Goal: Task Accomplishment & Management: Complete application form

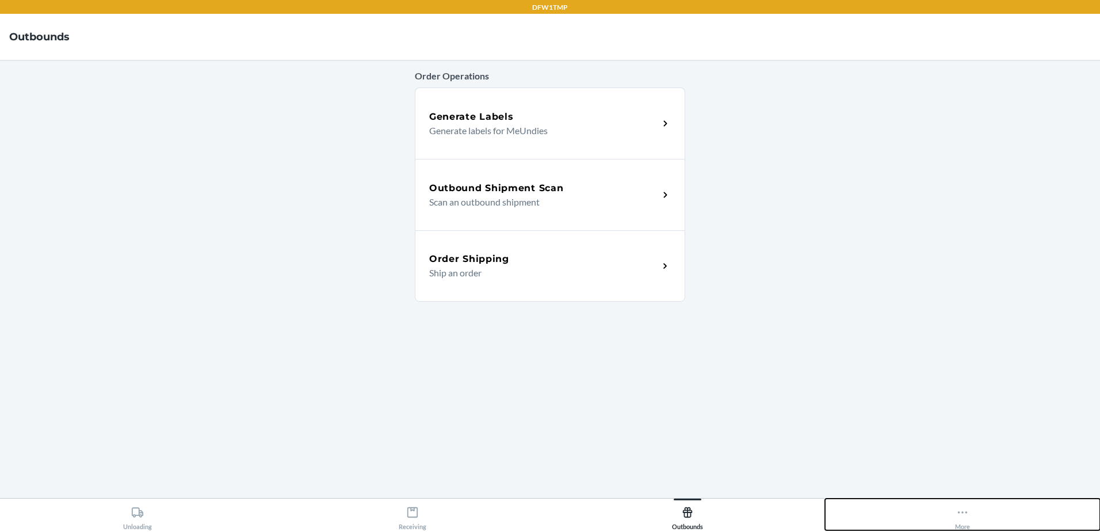
drag, startPoint x: 953, startPoint y: 522, endPoint x: 950, endPoint y: 514, distance: 8.2
click at [952, 520] on button "More" at bounding box center [962, 514] width 275 height 32
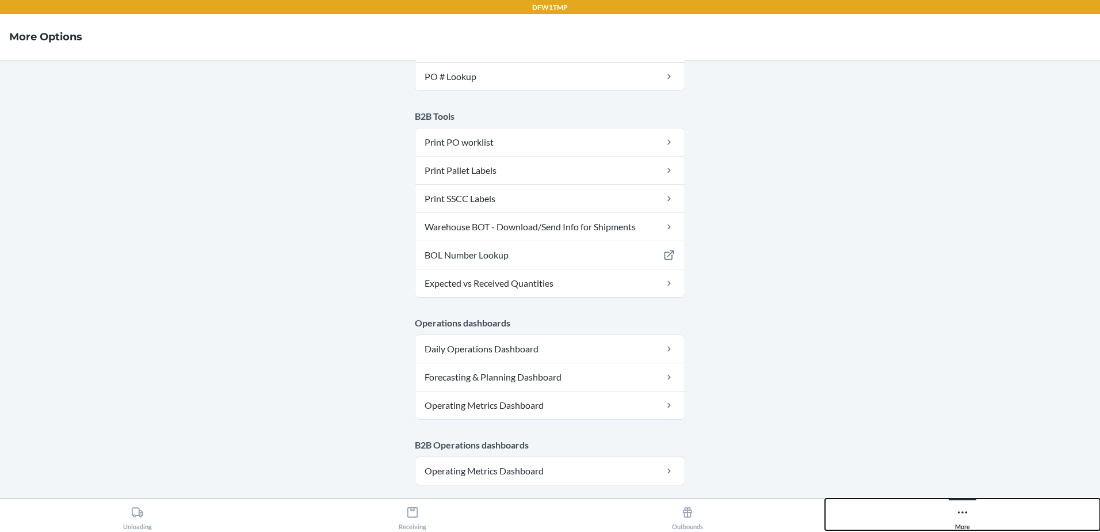
scroll to position [574, 0]
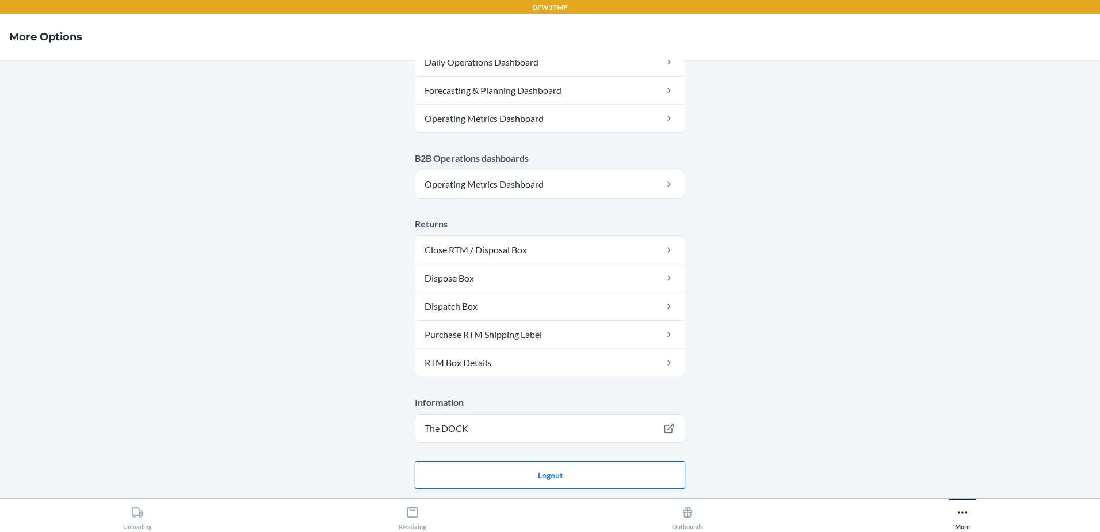
click at [531, 473] on button "Logout" at bounding box center [550, 475] width 270 height 28
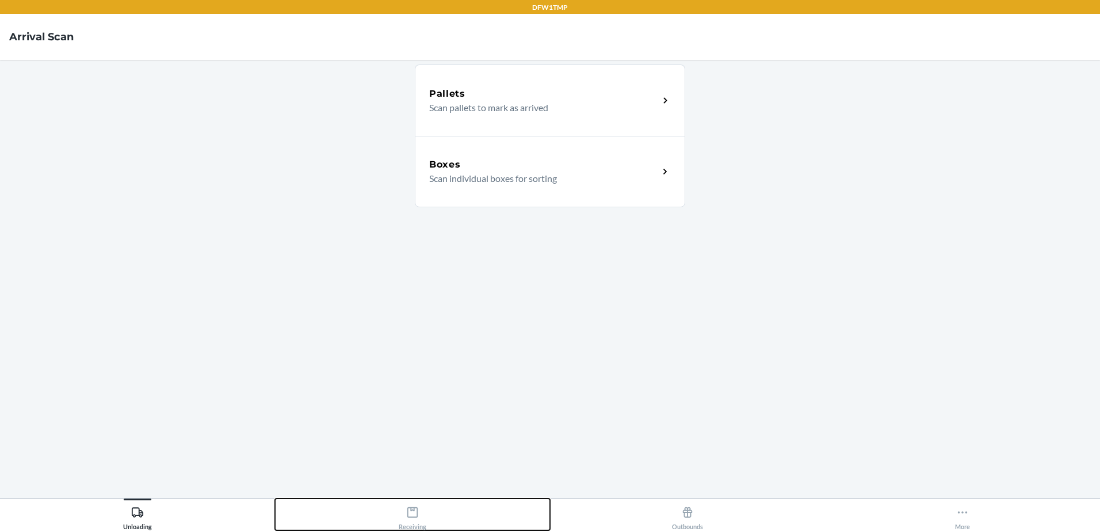
click at [407, 517] on icon at bounding box center [412, 512] width 13 height 13
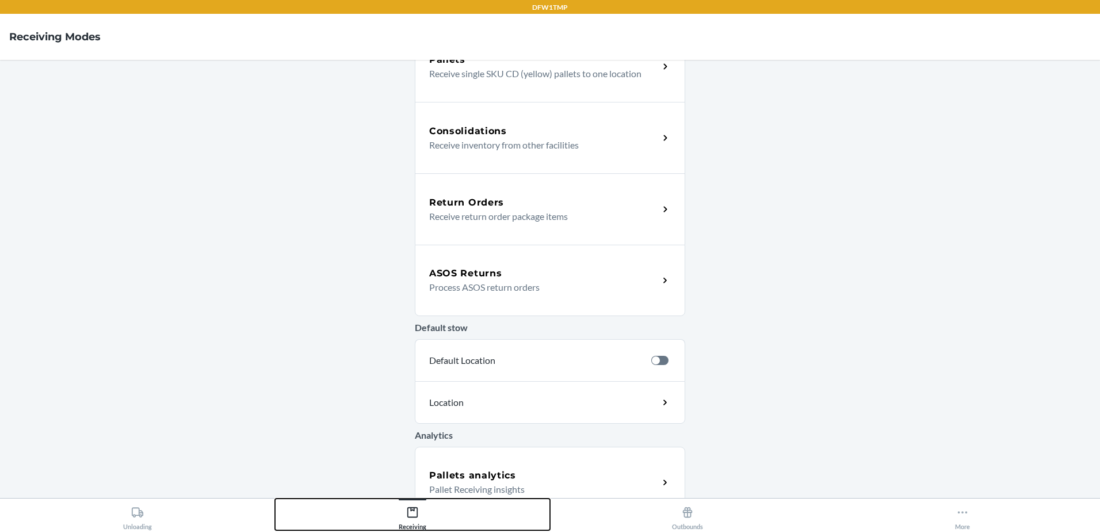
scroll to position [270, 0]
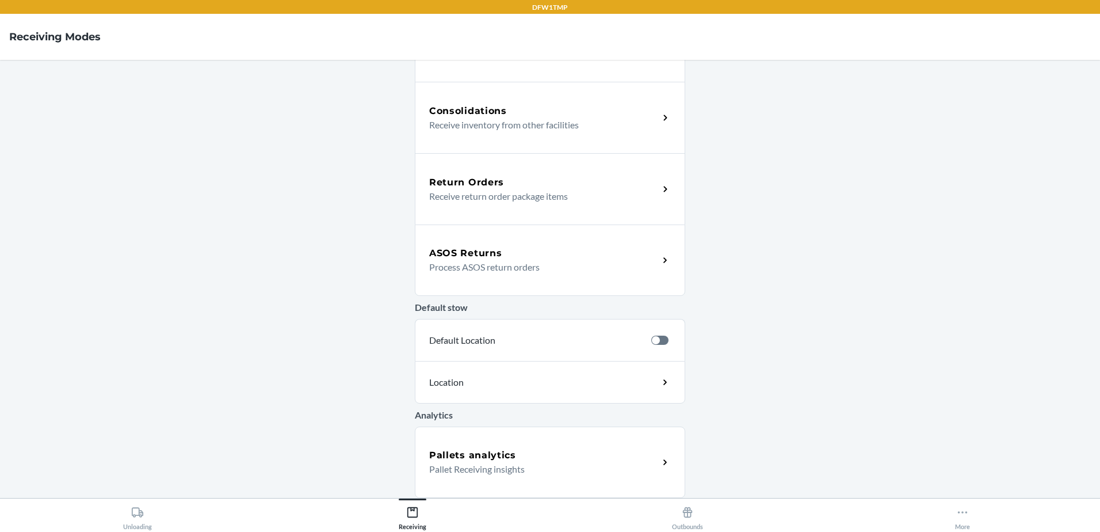
click at [521, 266] on p "Process ASOS return orders" at bounding box center [539, 267] width 220 height 14
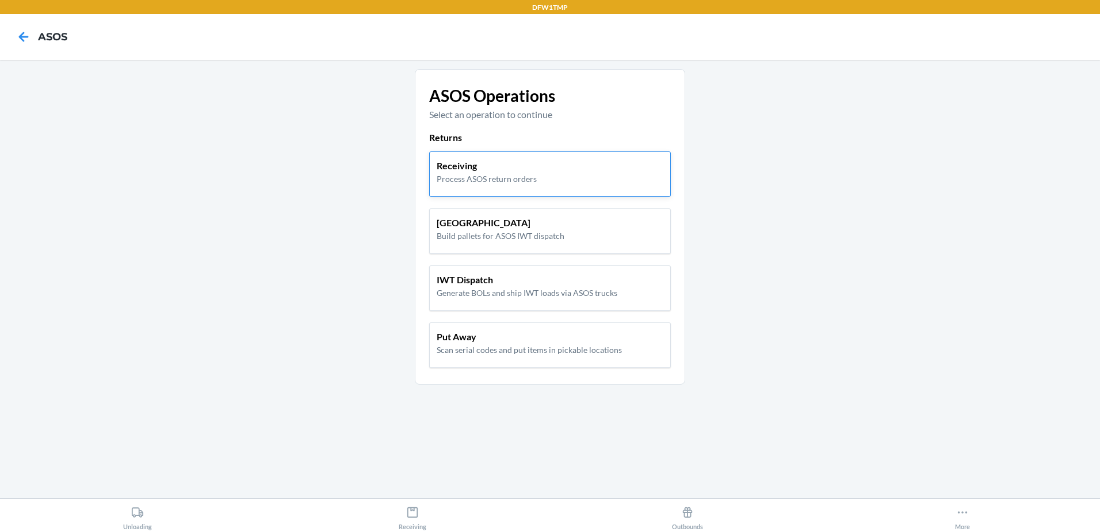
click at [481, 174] on p "Process ASOS return orders" at bounding box center [487, 179] width 100 height 12
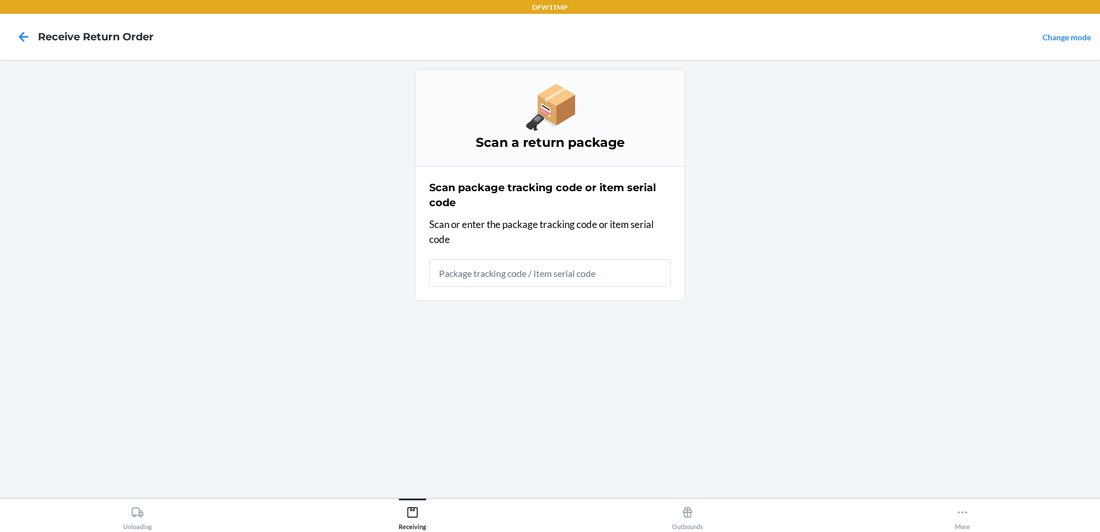
click at [503, 273] on input "text" at bounding box center [550, 273] width 242 height 28
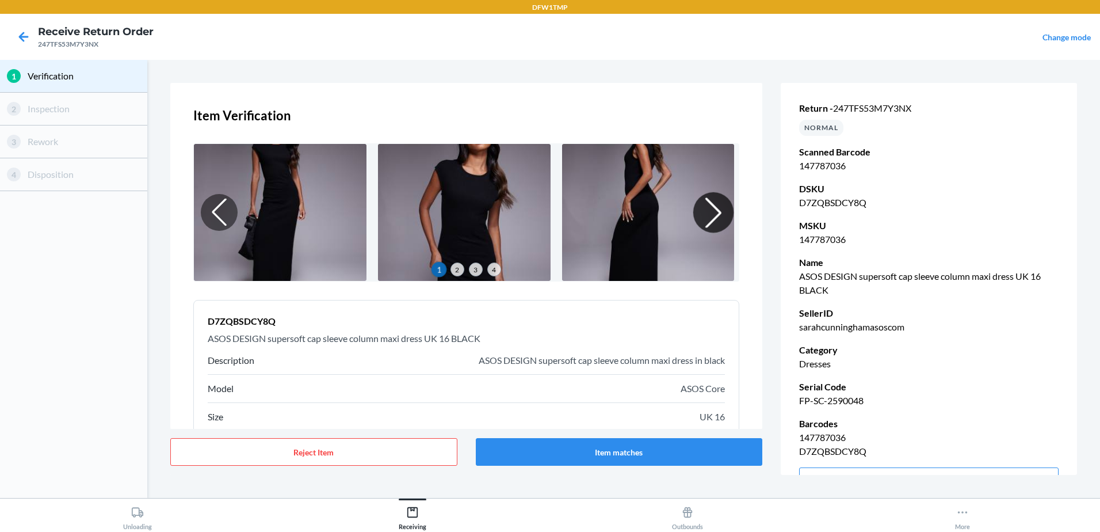
click at [703, 208] on div at bounding box center [713, 212] width 40 height 40
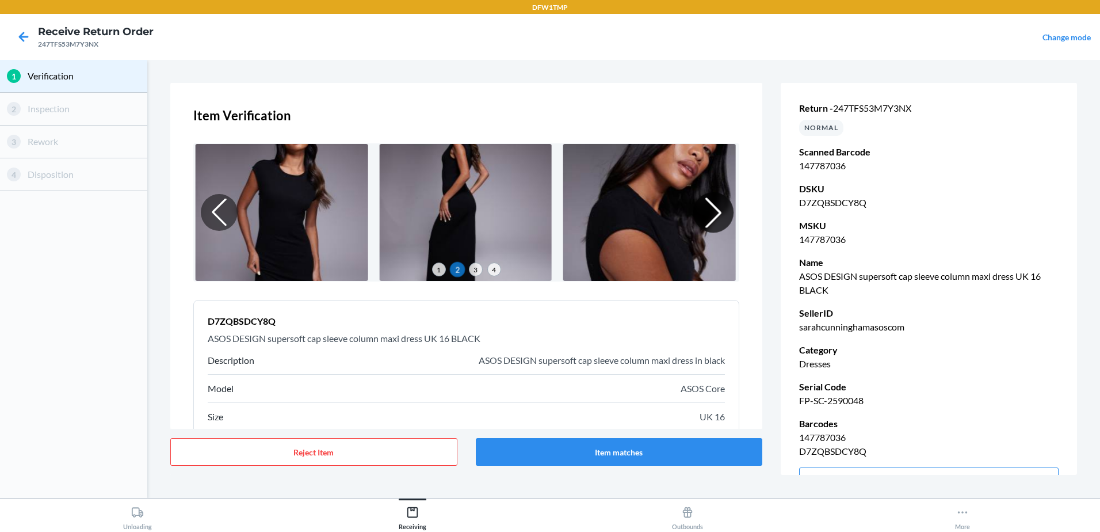
click at [700, 208] on div at bounding box center [713, 212] width 40 height 40
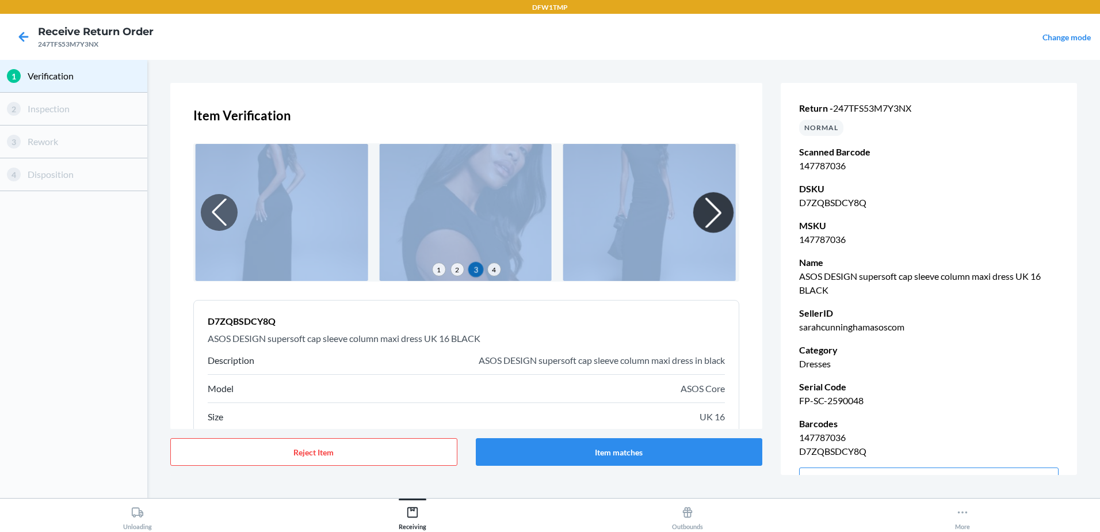
click at [700, 208] on div at bounding box center [713, 212] width 40 height 40
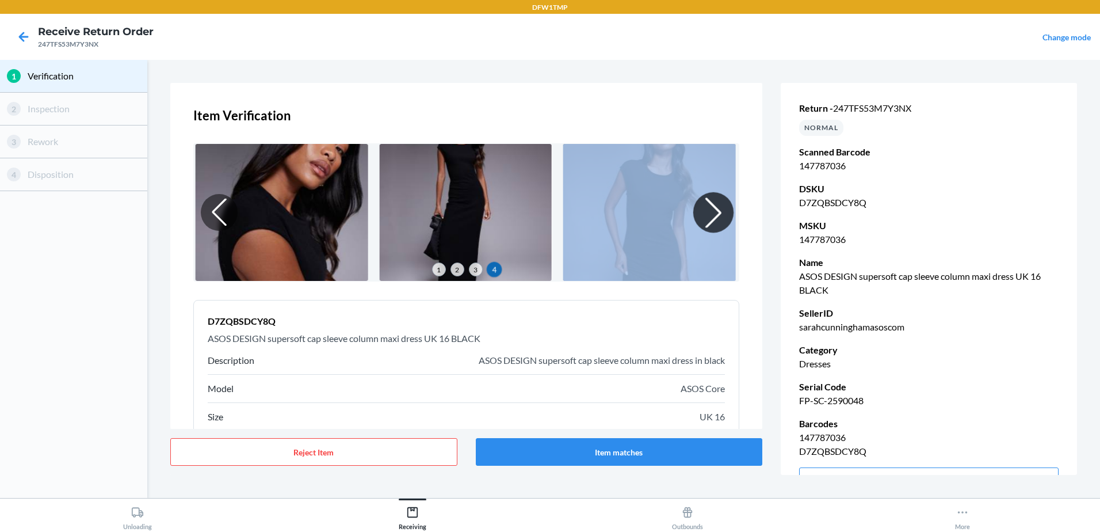
click at [700, 208] on div at bounding box center [713, 212] width 40 height 40
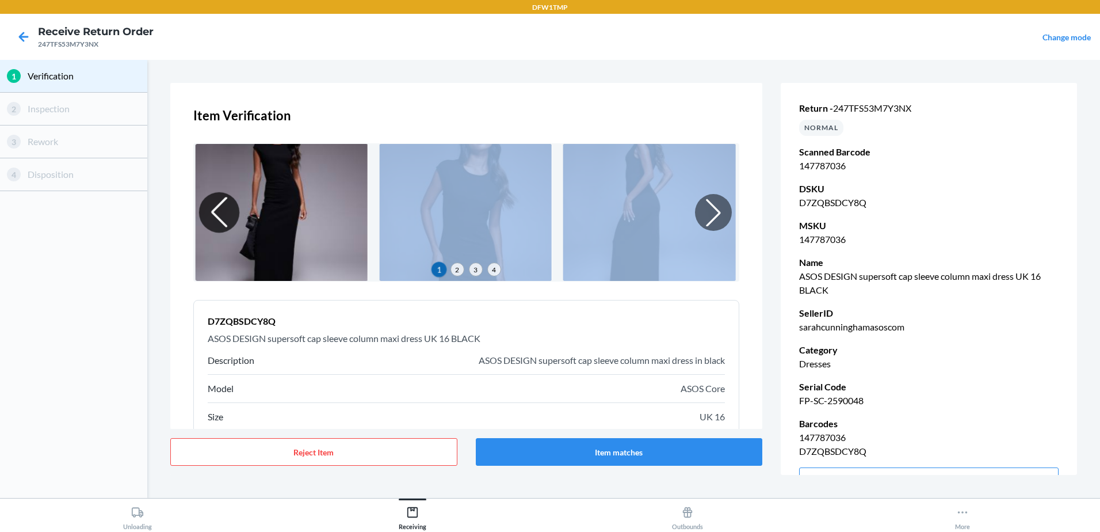
click at [208, 210] on div at bounding box center [219, 212] width 40 height 40
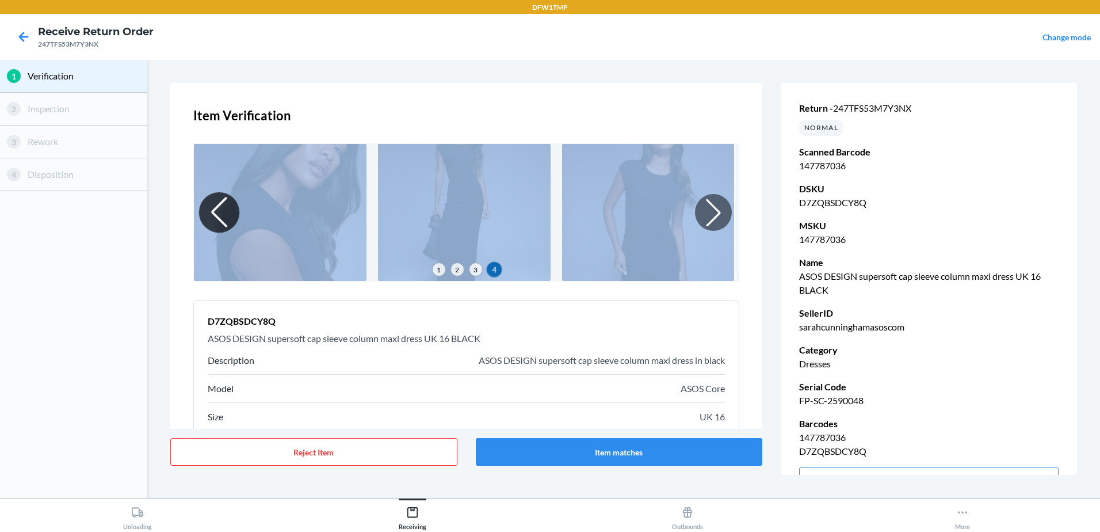
click at [208, 210] on div at bounding box center [219, 212] width 40 height 40
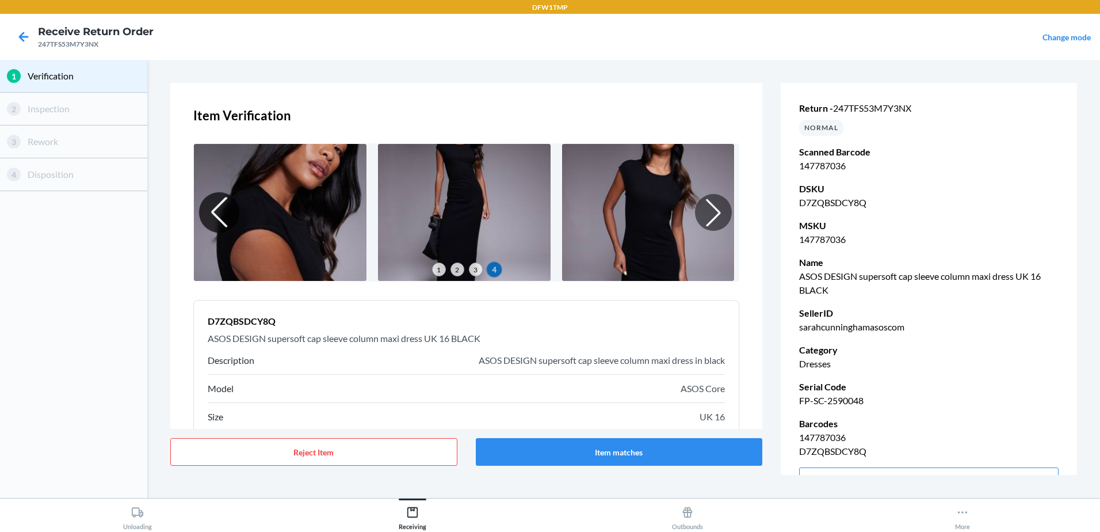
click at [208, 210] on div at bounding box center [219, 212] width 40 height 40
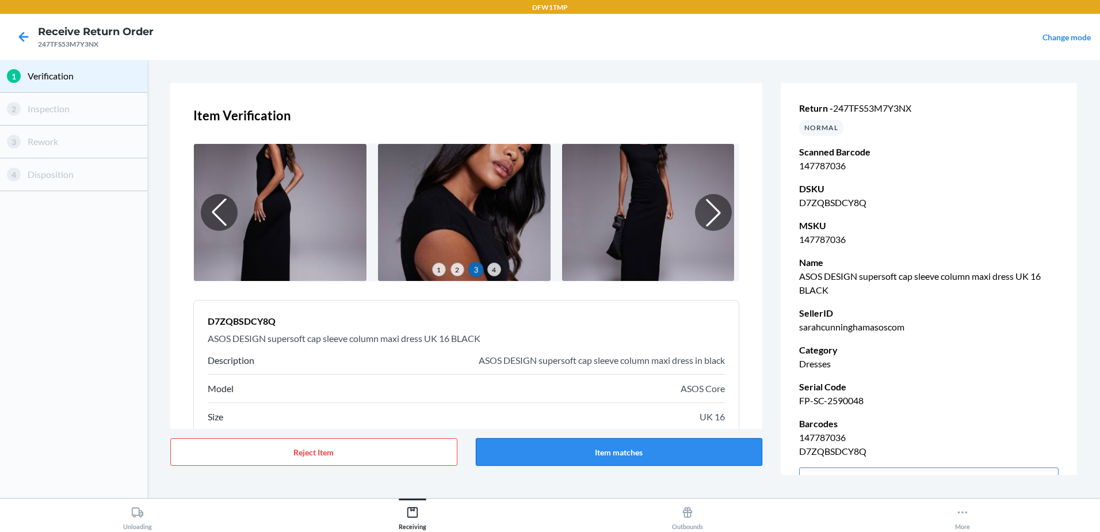
click at [622, 449] on button "Item matches" at bounding box center [619, 452] width 287 height 28
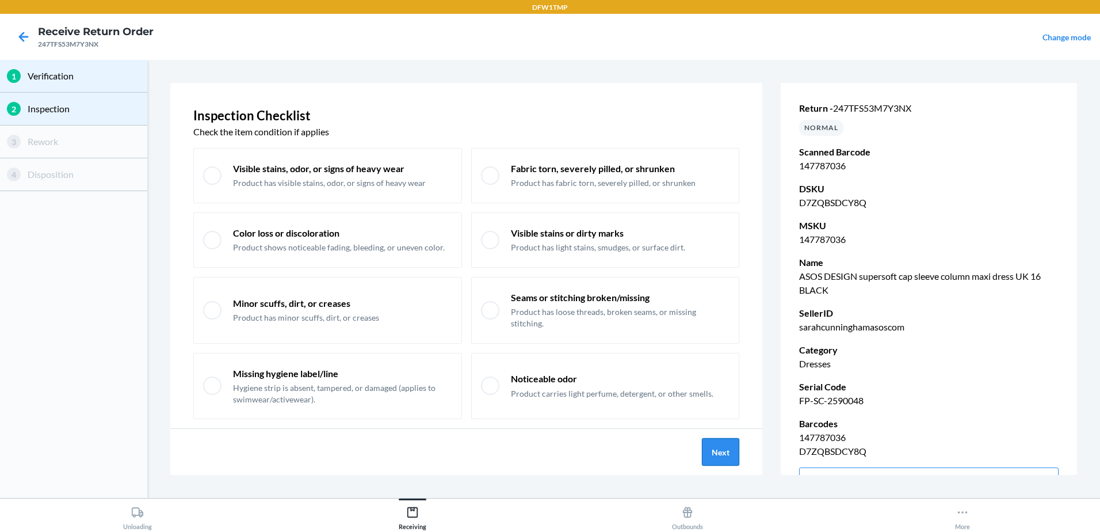
click at [718, 451] on button "Next" at bounding box center [720, 452] width 37 height 28
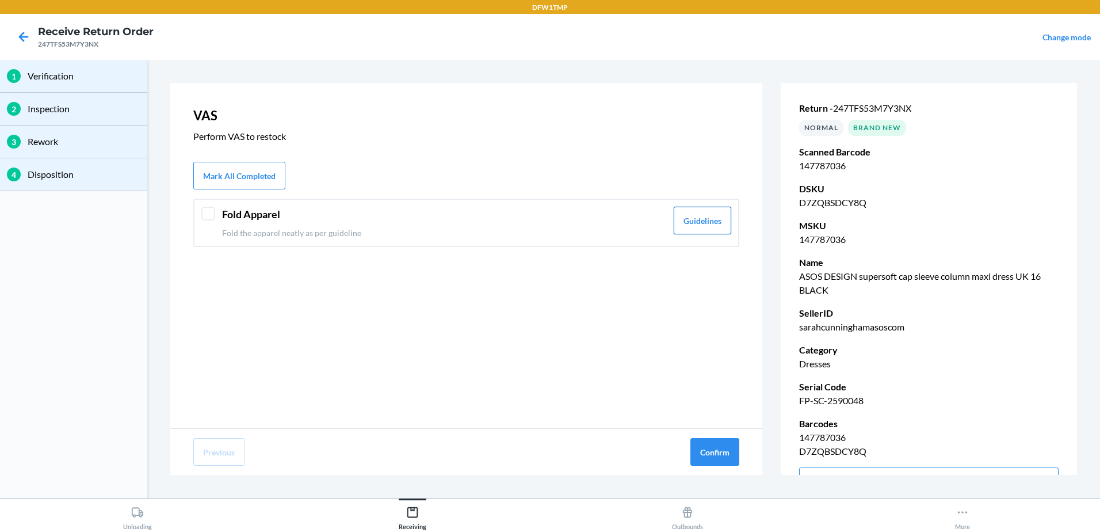
click at [700, 218] on button "Guidelines" at bounding box center [703, 221] width 58 height 28
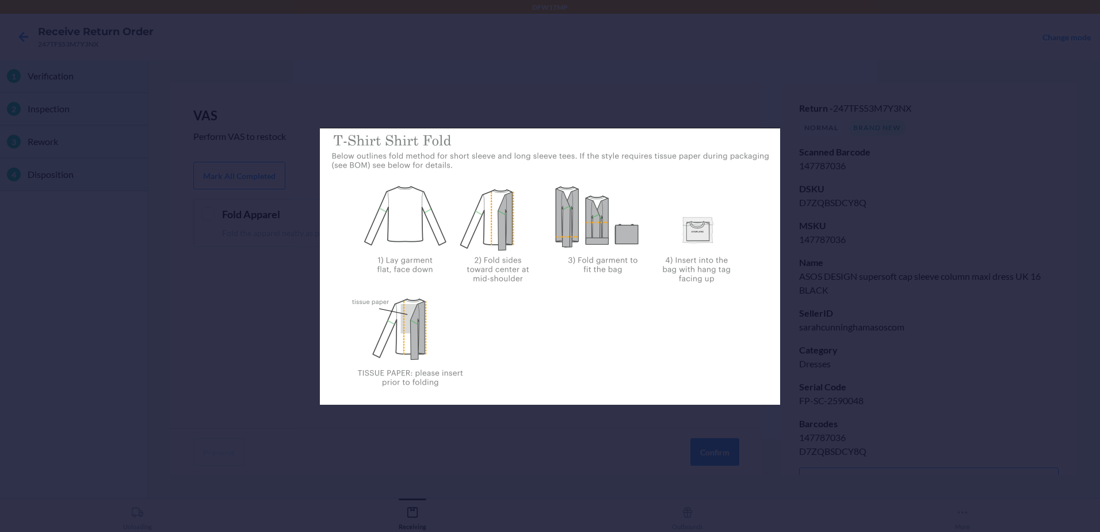
click at [709, 459] on div at bounding box center [550, 266] width 1100 height 532
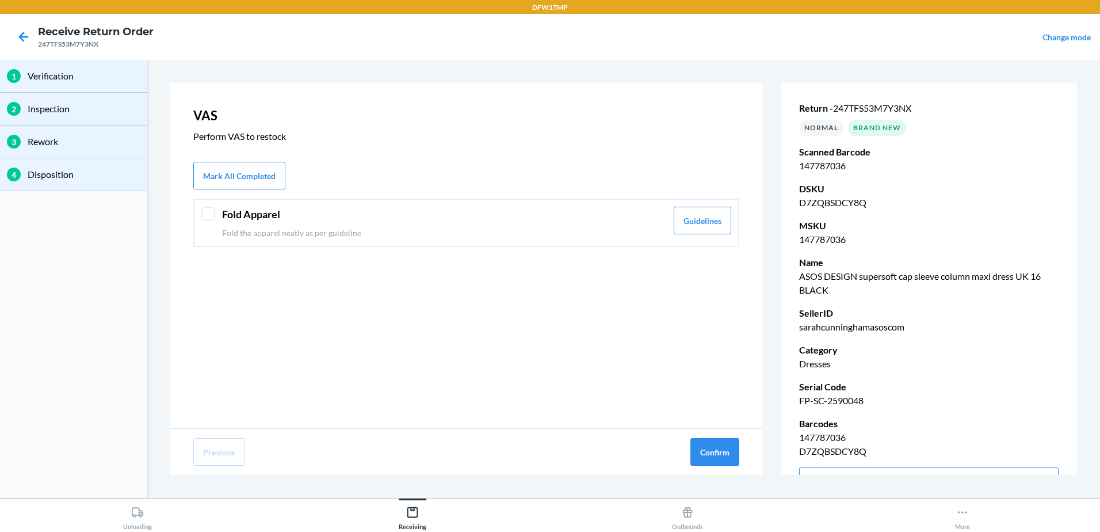
click at [209, 217] on div at bounding box center [208, 214] width 14 height 14
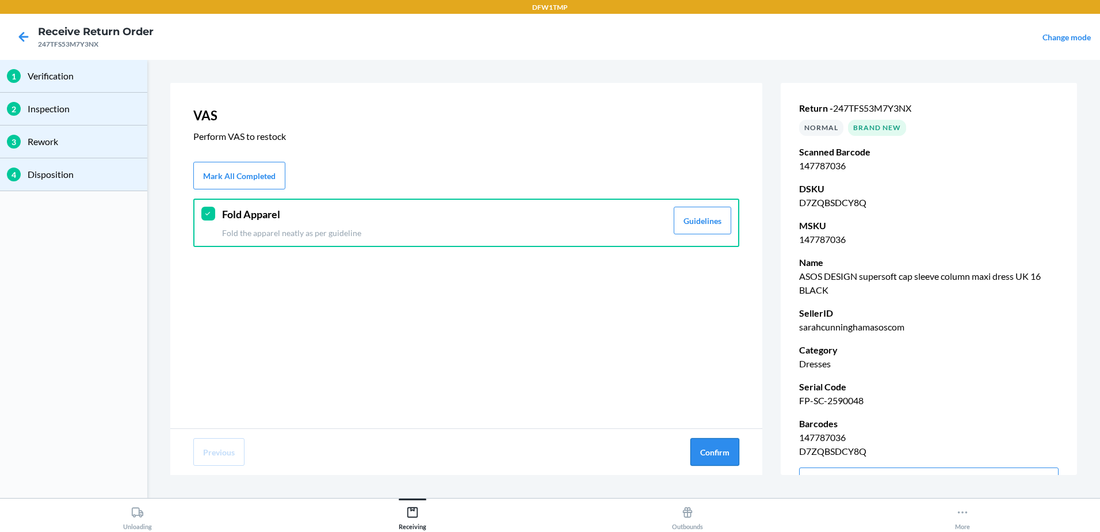
click at [698, 452] on button "Confirm" at bounding box center [714, 452] width 49 height 28
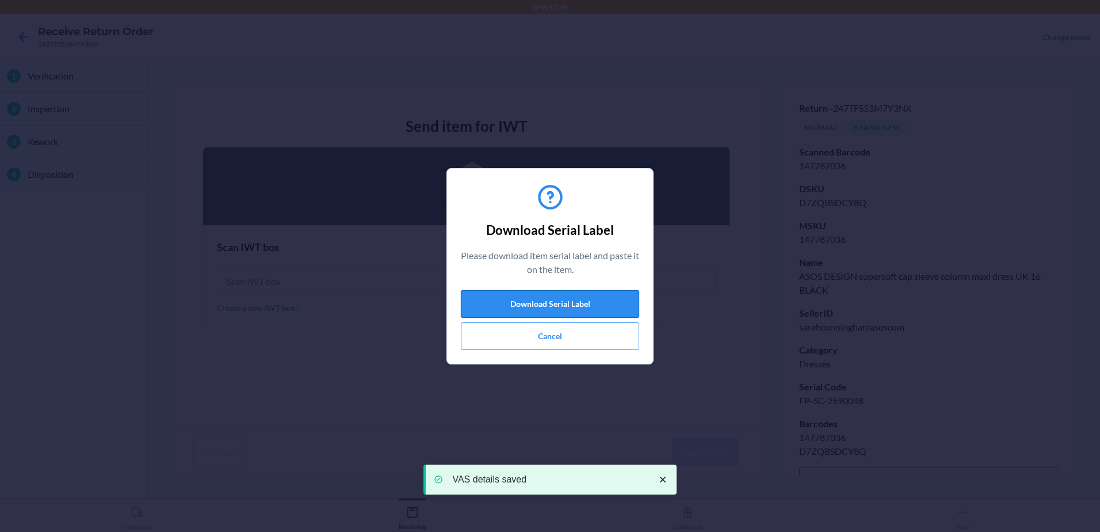
click at [544, 298] on button "Download Serial Label" at bounding box center [550, 304] width 178 height 28
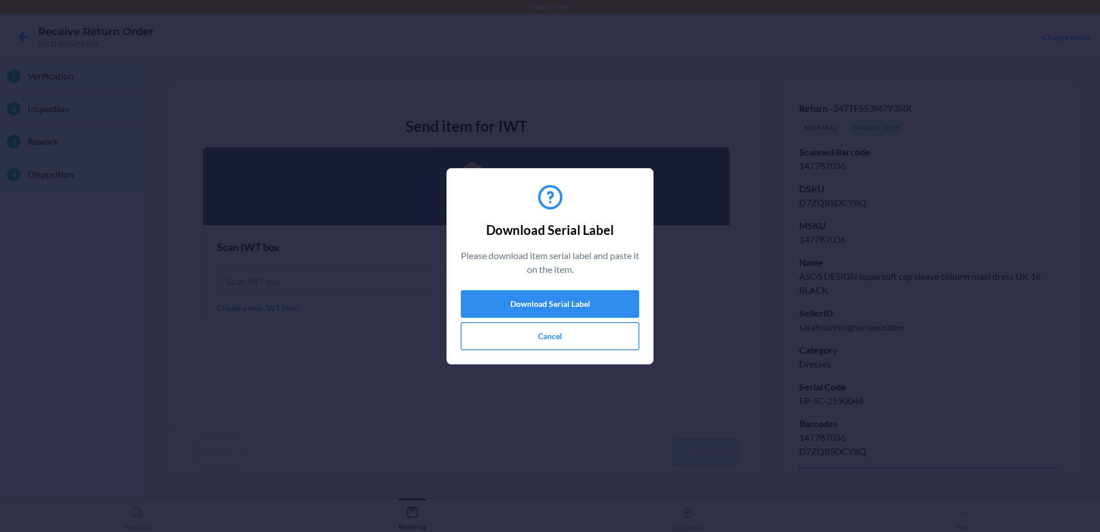
click at [530, 333] on button "Cancel" at bounding box center [550, 336] width 178 height 28
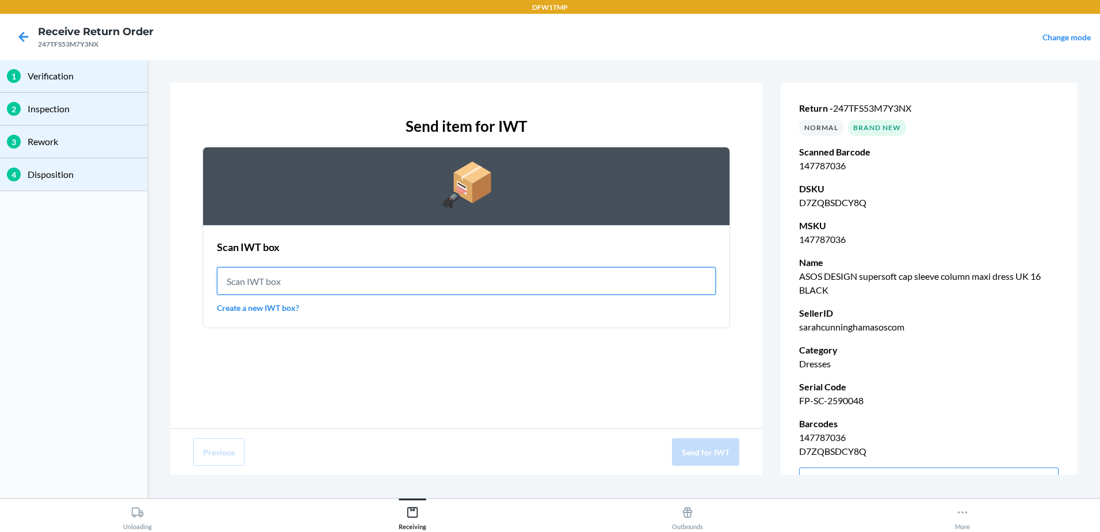
click at [325, 288] on input "text" at bounding box center [466, 281] width 499 height 28
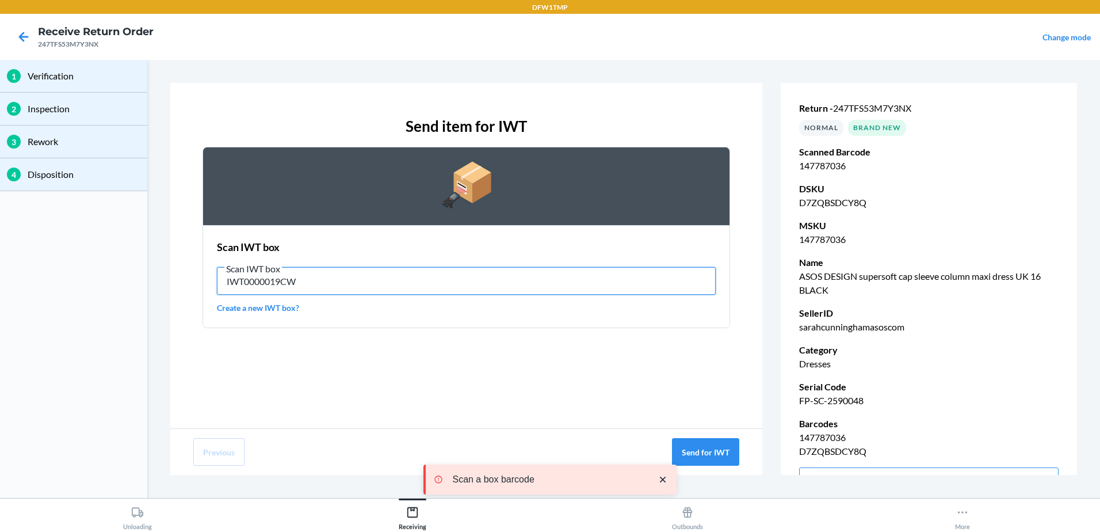
drag, startPoint x: 307, startPoint y: 278, endPoint x: 0, endPoint y: 278, distance: 307.3
click at [0, 281] on html "DFW1TMP Receive Return Order 247TFS53M7Y3NX Change mode 1 Verification 2 Inspec…" at bounding box center [550, 266] width 1100 height 532
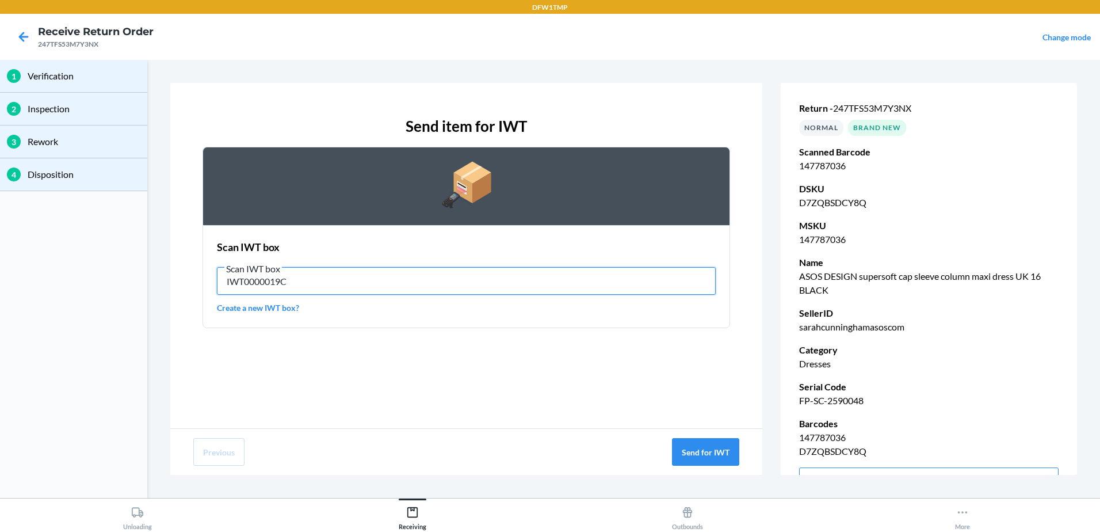
type input "IWT0000019CW"
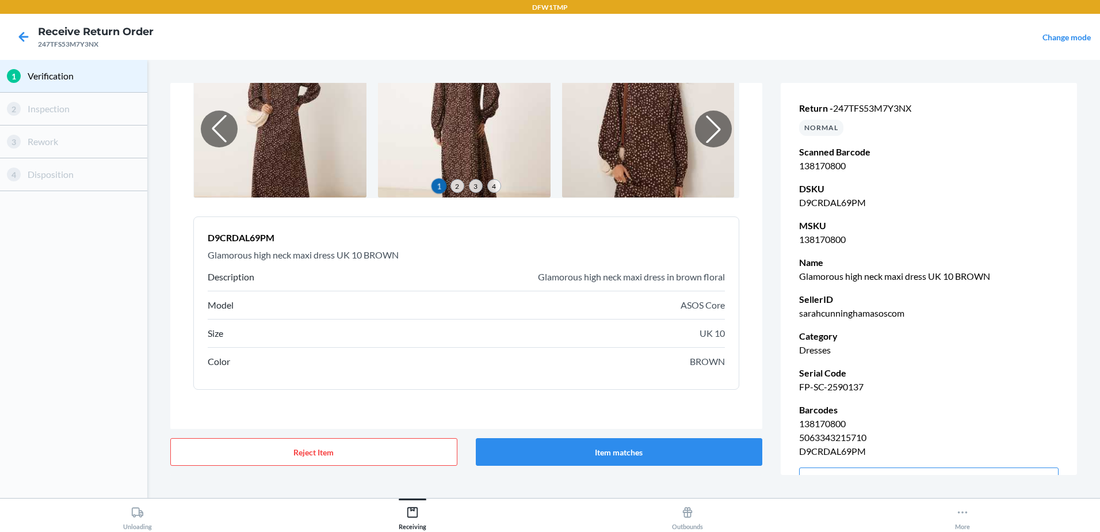
scroll to position [86, 0]
click at [667, 449] on button "Item matches" at bounding box center [619, 452] width 287 height 28
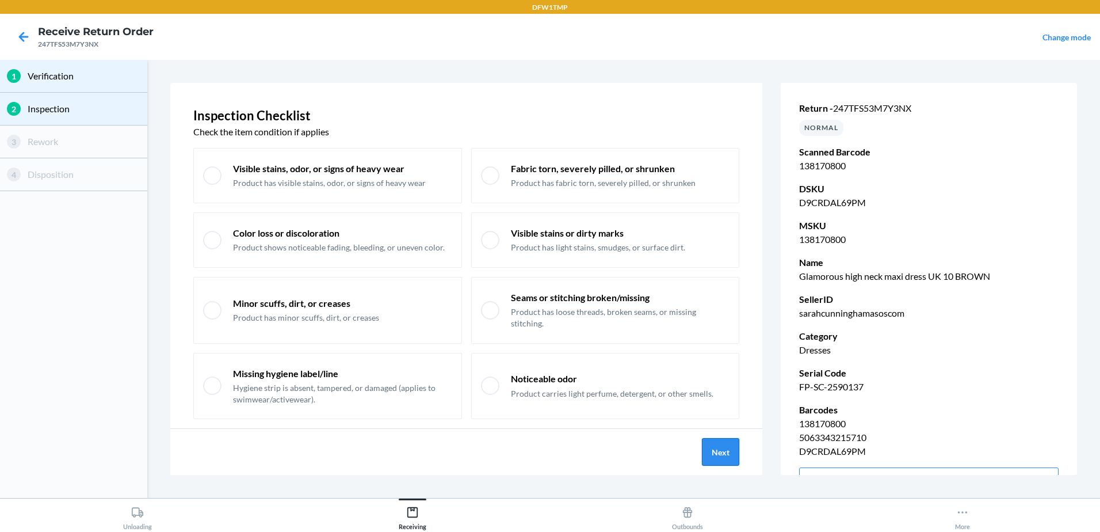
click at [729, 460] on button "Next" at bounding box center [720, 452] width 37 height 28
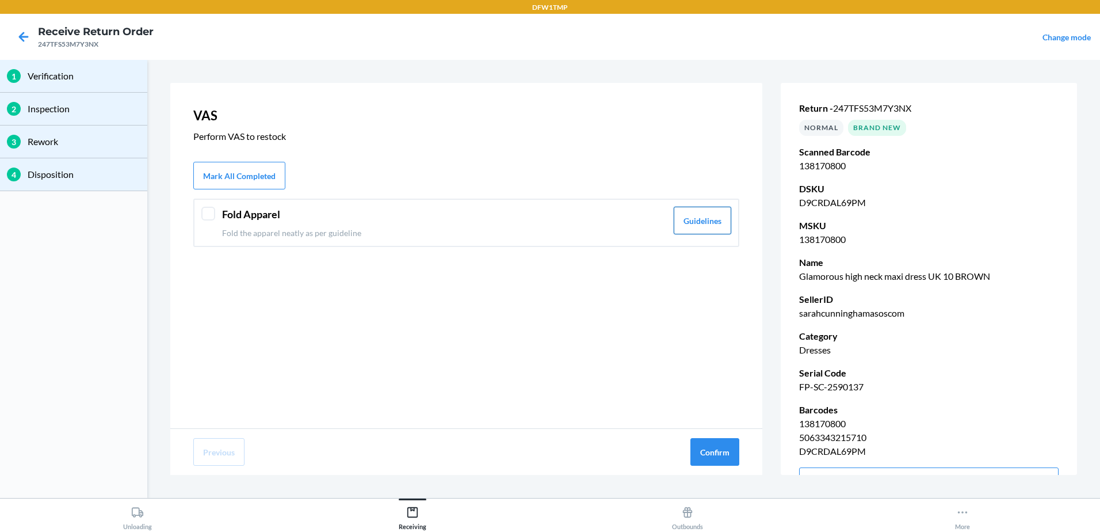
click at [699, 218] on button "Guidelines" at bounding box center [703, 221] width 58 height 28
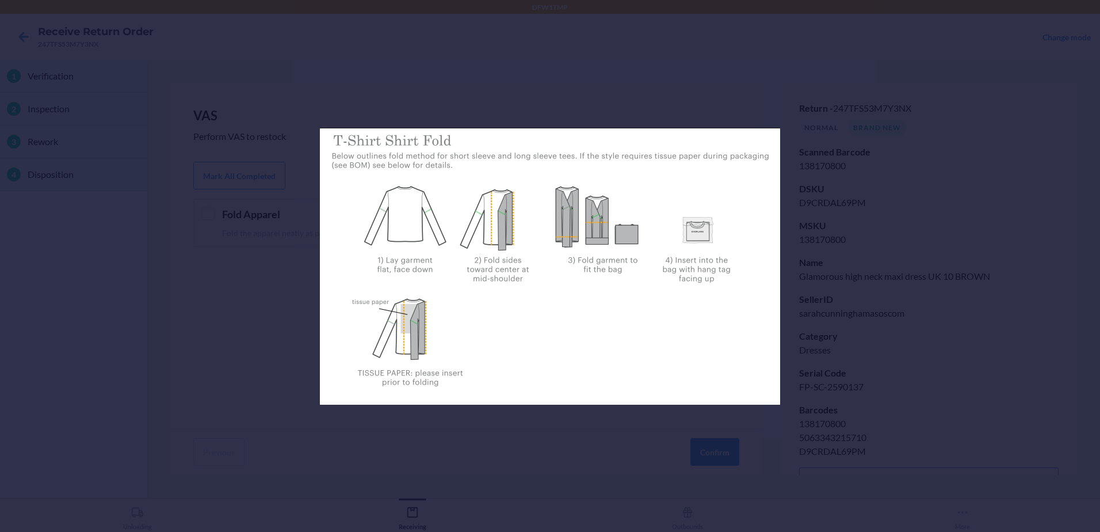
click at [793, 470] on div at bounding box center [550, 266] width 1100 height 532
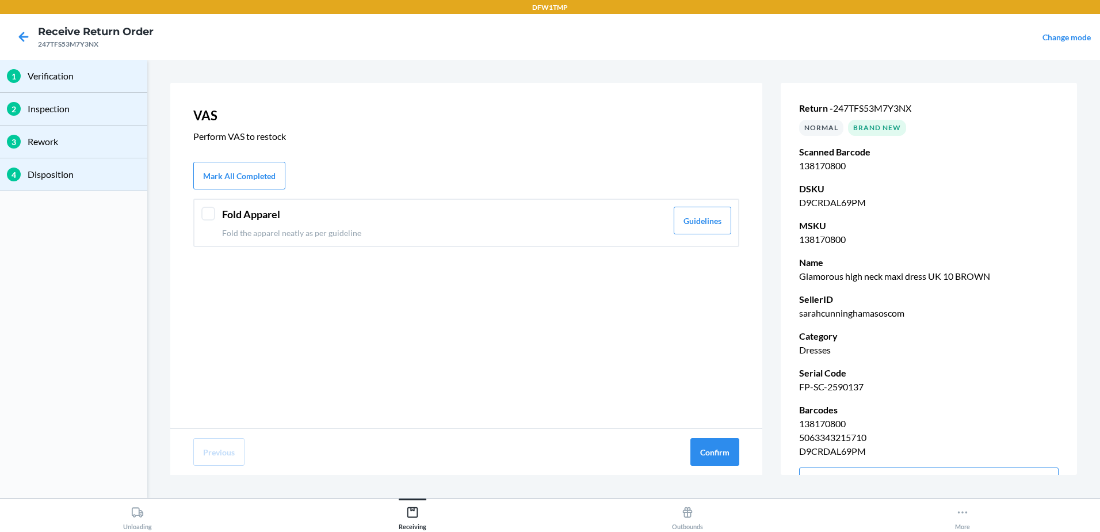
click at [213, 218] on div at bounding box center [208, 214] width 14 height 14
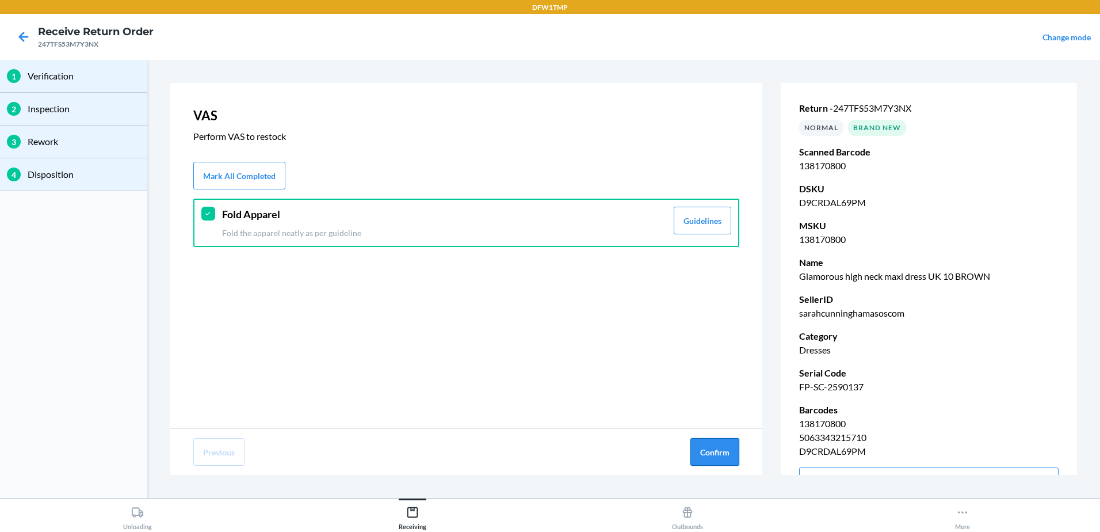
click at [724, 448] on button "Confirm" at bounding box center [714, 452] width 49 height 28
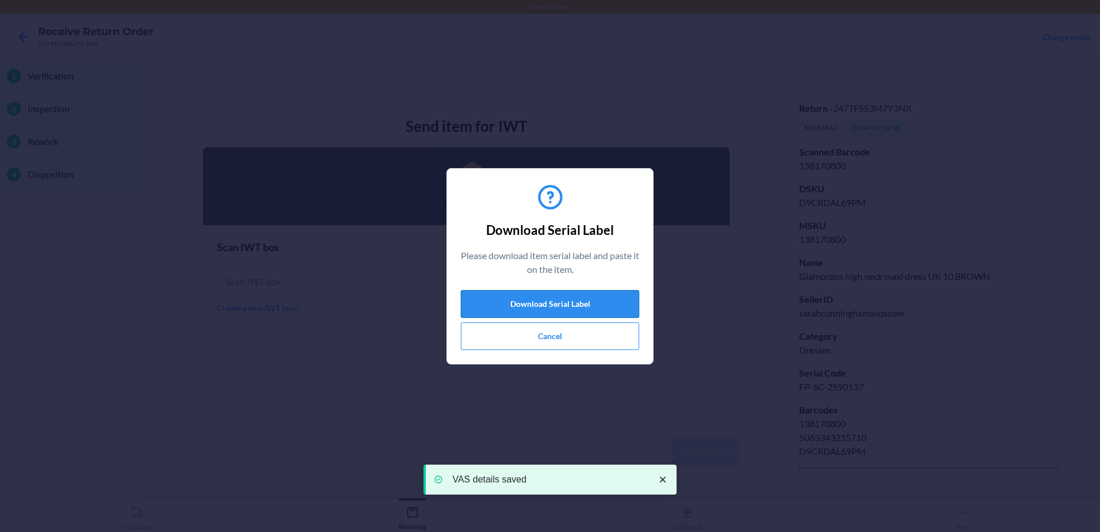
click at [522, 303] on button "Download Serial Label" at bounding box center [550, 304] width 178 height 28
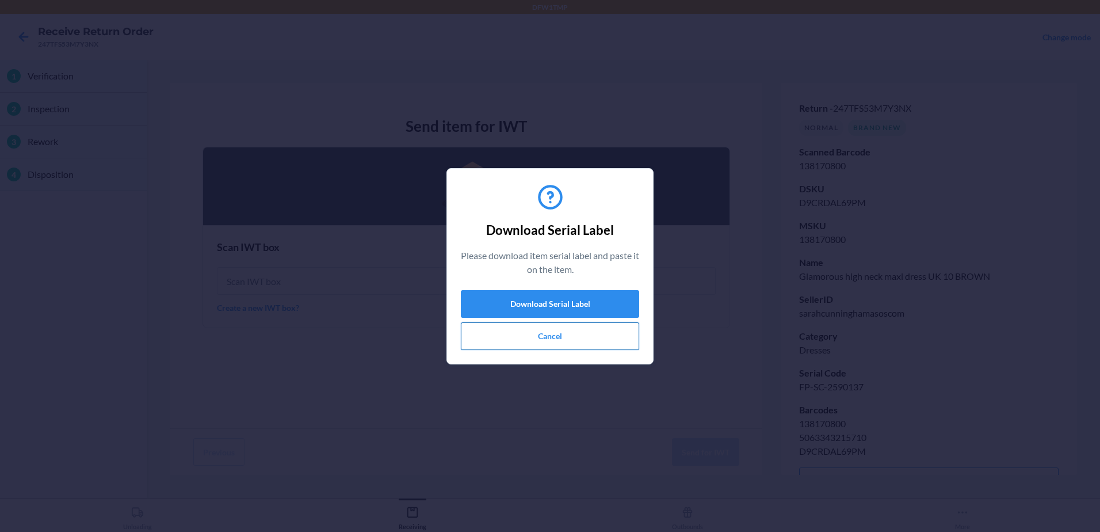
click at [556, 330] on button "Cancel" at bounding box center [550, 336] width 178 height 28
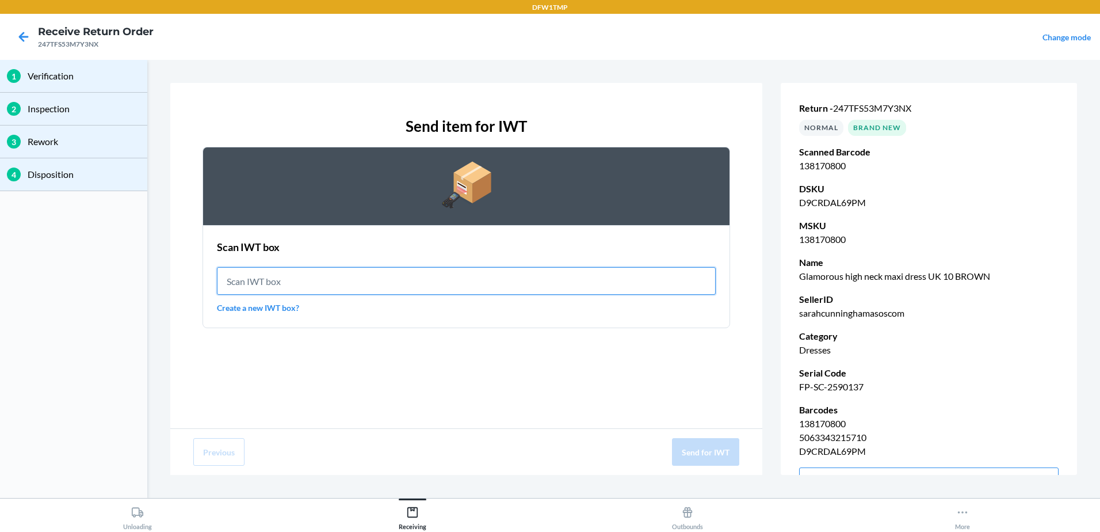
click at [266, 276] on input "text" at bounding box center [466, 281] width 499 height 28
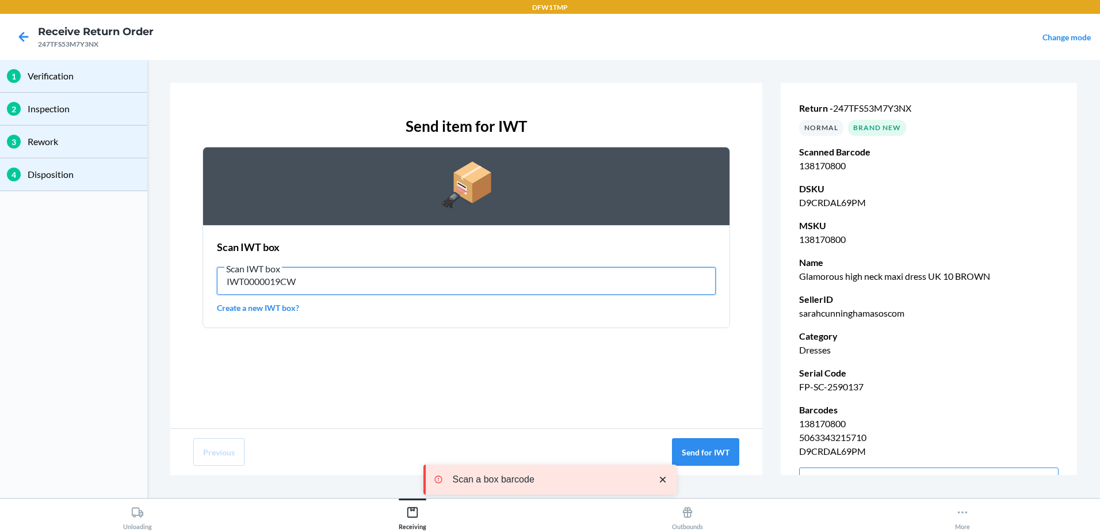
click at [311, 289] on input "IWT0000019CW" at bounding box center [466, 281] width 499 height 28
type input "IWT0000019CW"
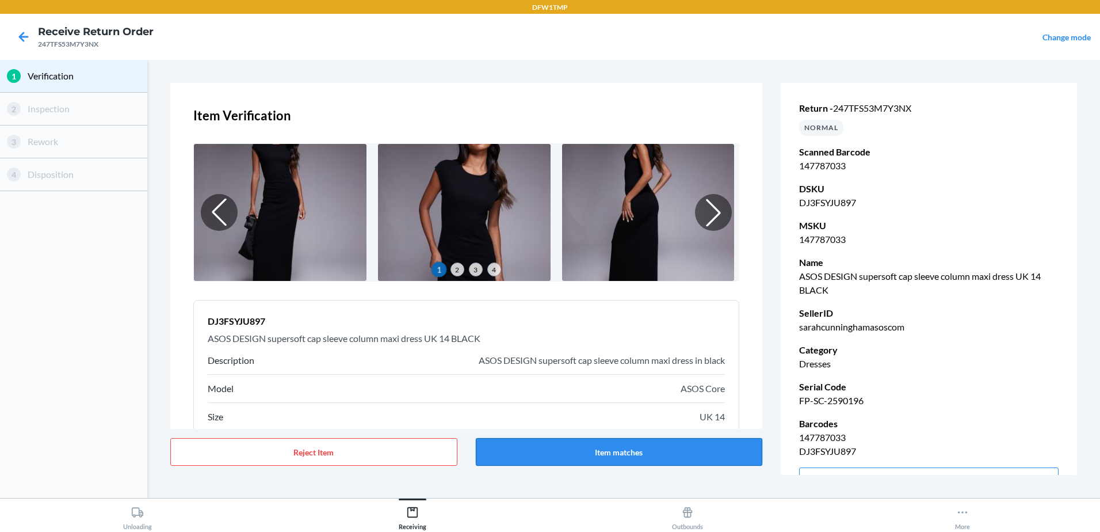
click at [619, 458] on button "Item matches" at bounding box center [619, 452] width 287 height 28
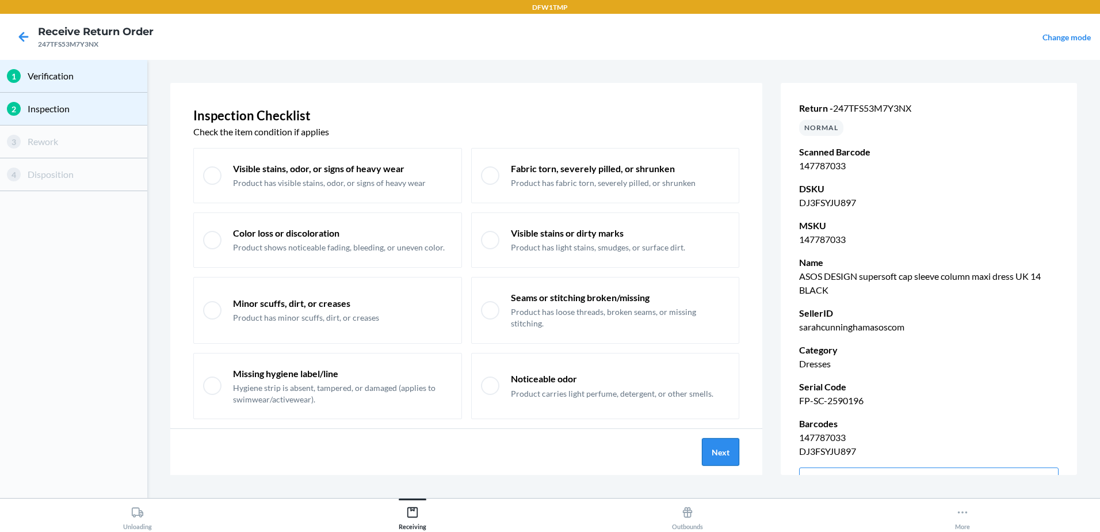
click at [731, 452] on button "Next" at bounding box center [720, 452] width 37 height 28
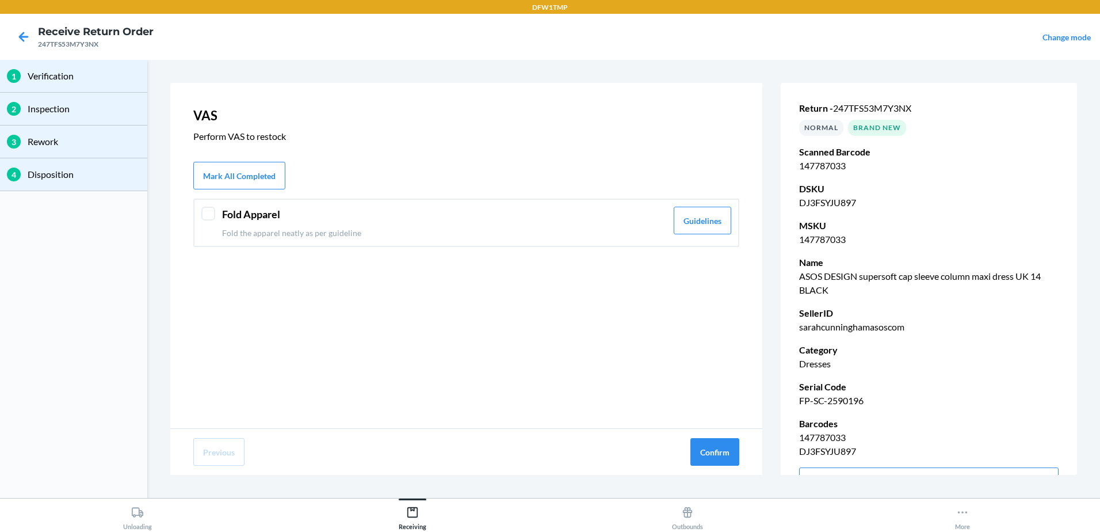
click at [225, 219] on header "Fold Apparel" at bounding box center [444, 215] width 445 height 16
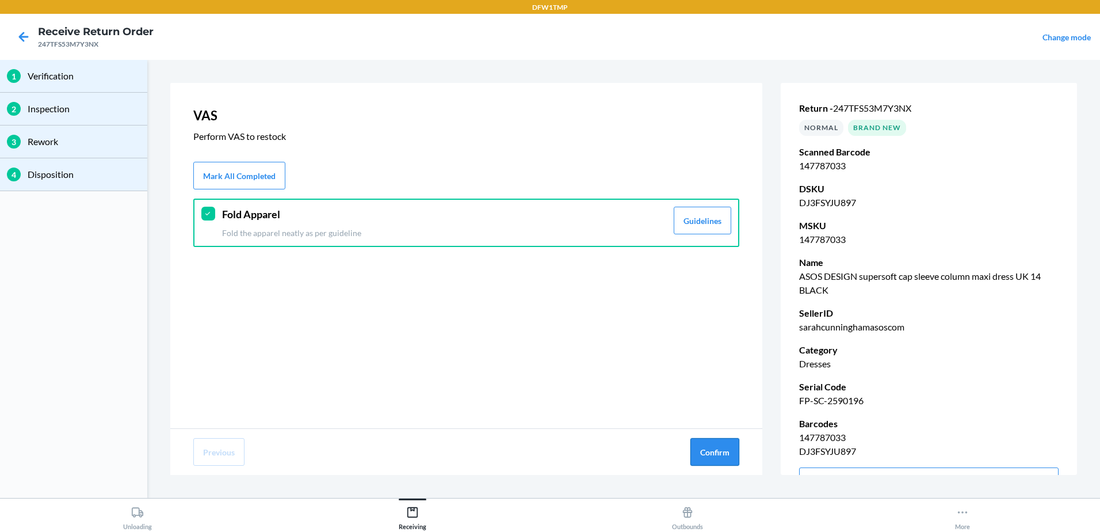
click at [711, 453] on button "Confirm" at bounding box center [714, 452] width 49 height 28
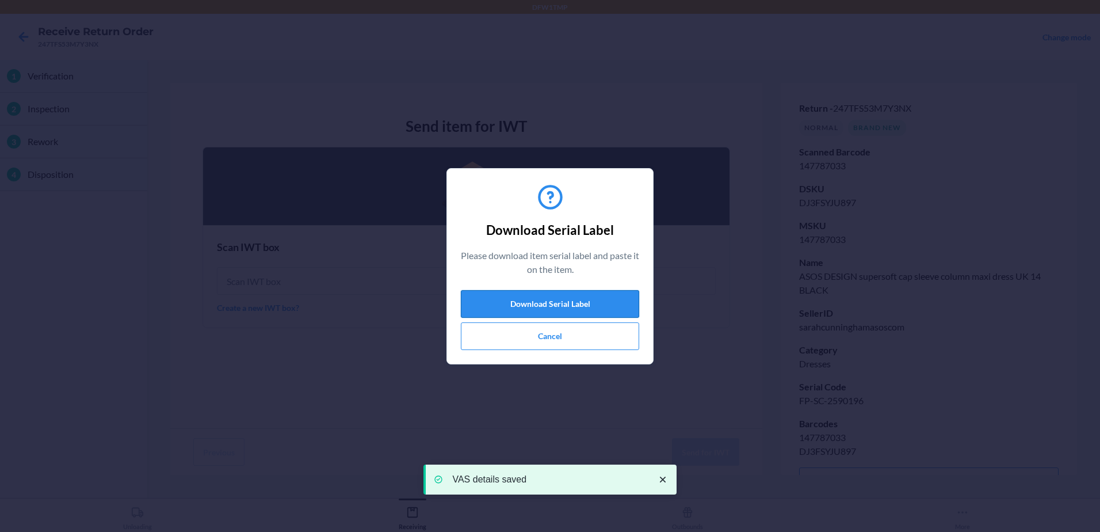
click at [554, 310] on button "Download Serial Label" at bounding box center [550, 304] width 178 height 28
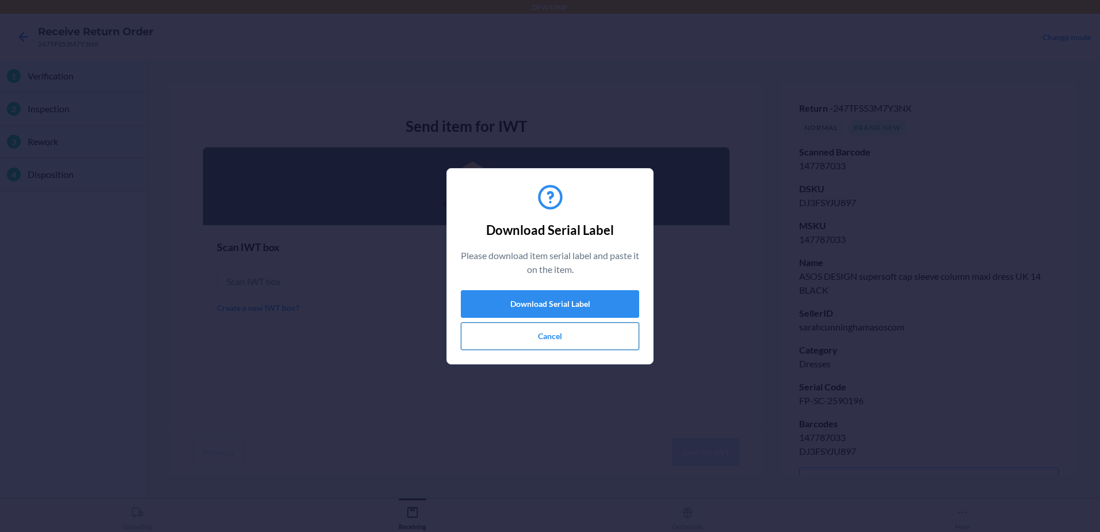
click at [591, 339] on button "Cancel" at bounding box center [550, 336] width 178 height 28
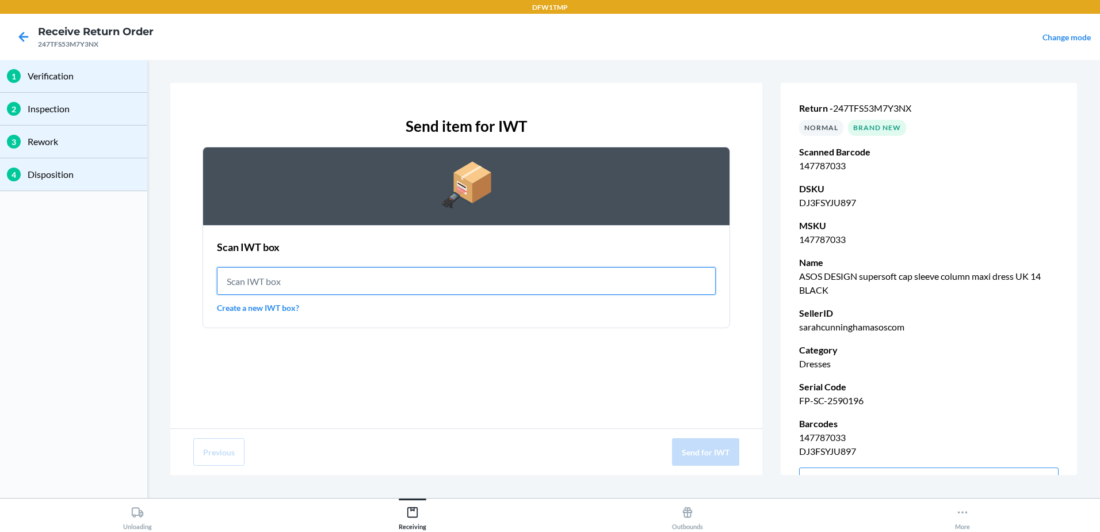
click at [414, 288] on input "text" at bounding box center [466, 281] width 499 height 28
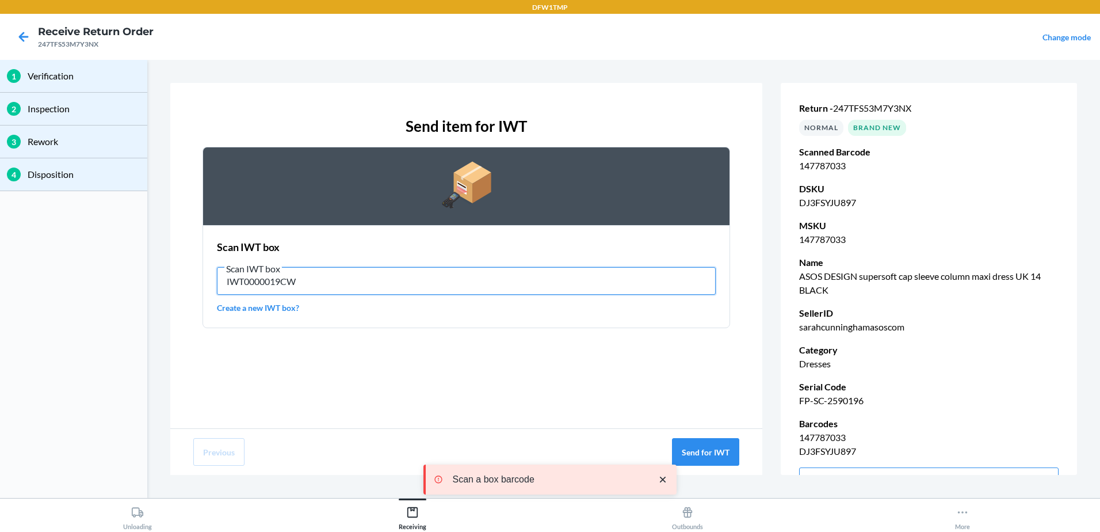
click at [417, 291] on input "IWT0000019CW" at bounding box center [466, 281] width 499 height 28
type input "IWT0000019CW"
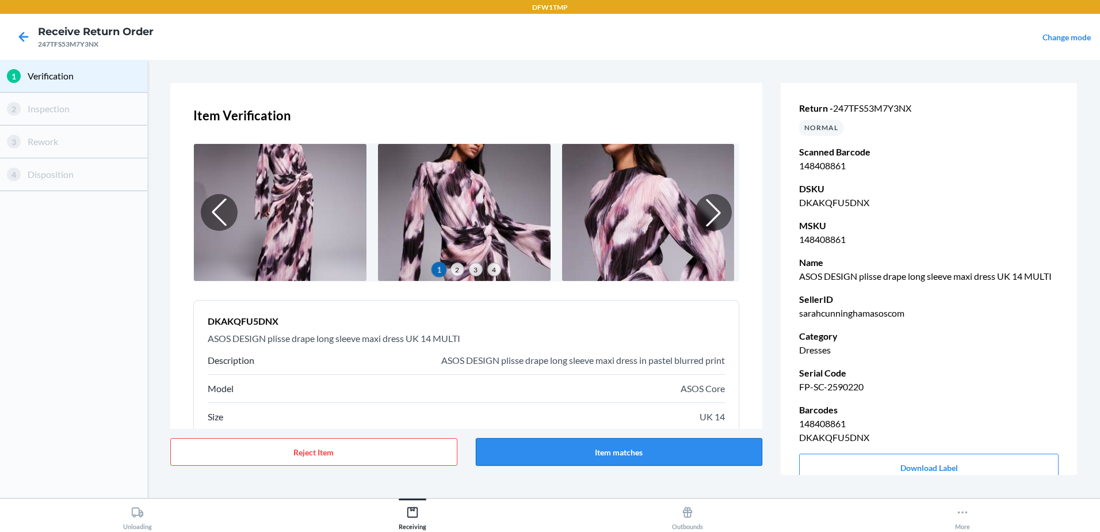
click at [688, 441] on button "Item matches" at bounding box center [619, 452] width 287 height 28
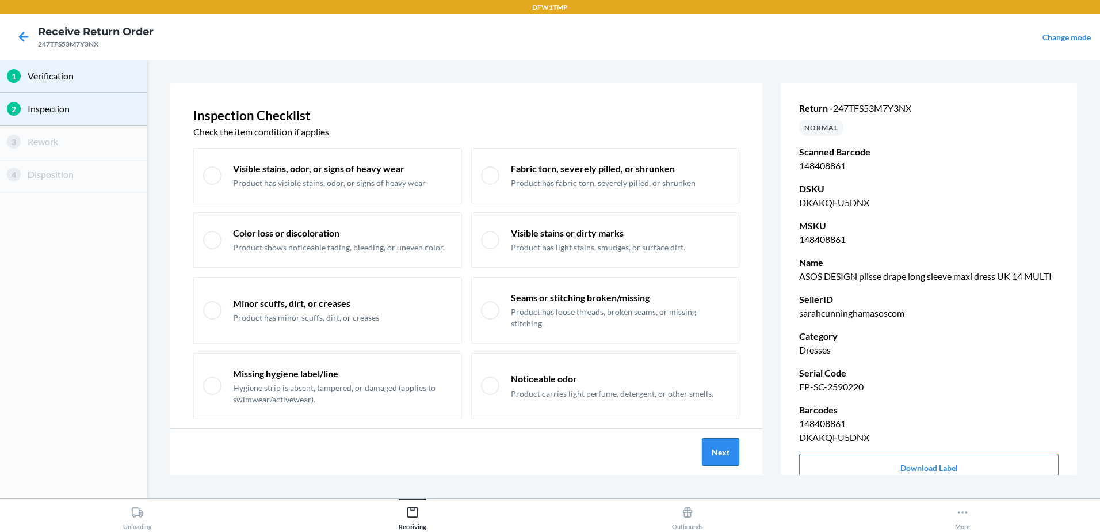
click at [715, 451] on button "Next" at bounding box center [720, 452] width 37 height 28
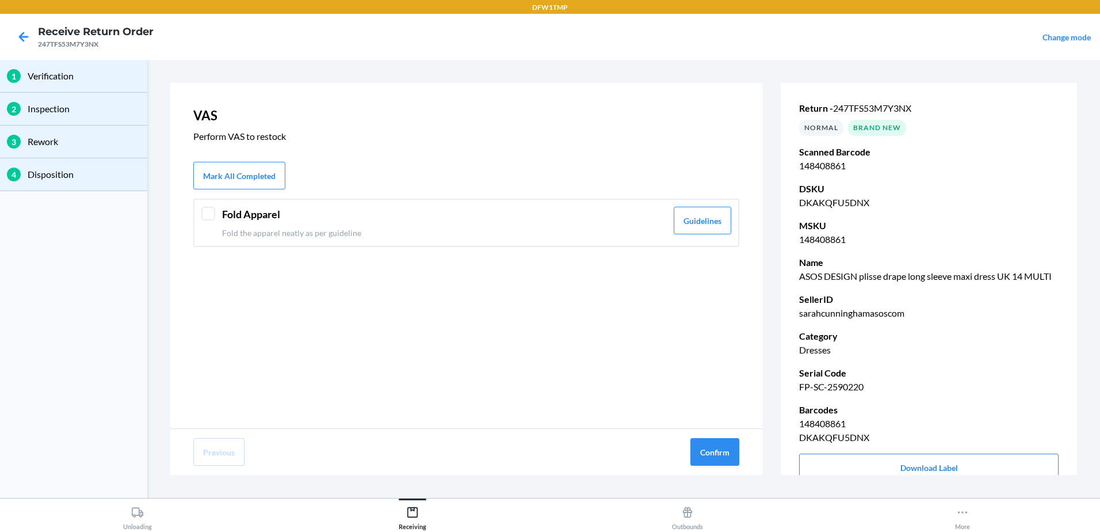
click at [213, 215] on div at bounding box center [208, 214] width 14 height 14
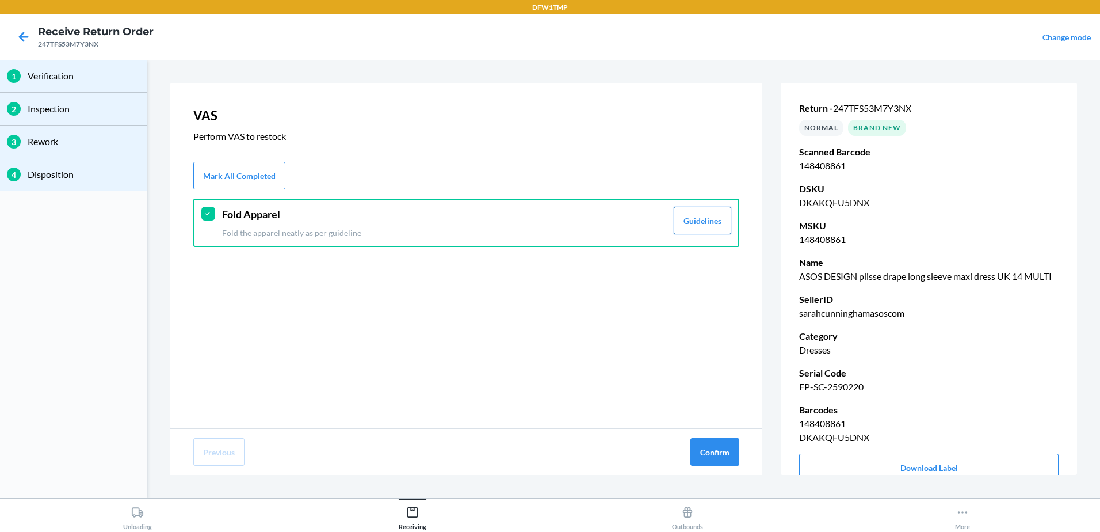
click at [708, 213] on button "Guidelines" at bounding box center [703, 221] width 58 height 28
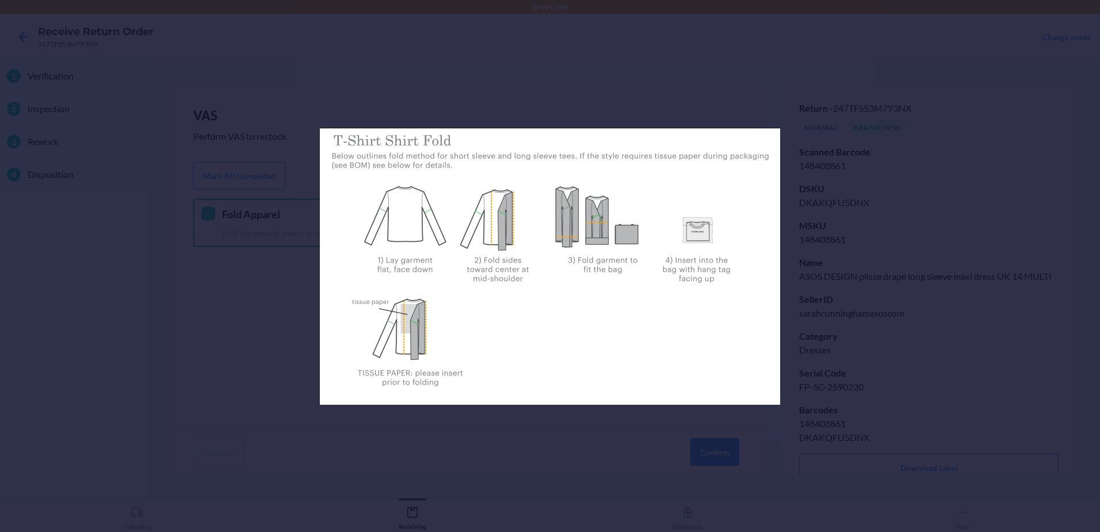
click at [661, 45] on div at bounding box center [550, 266] width 1100 height 532
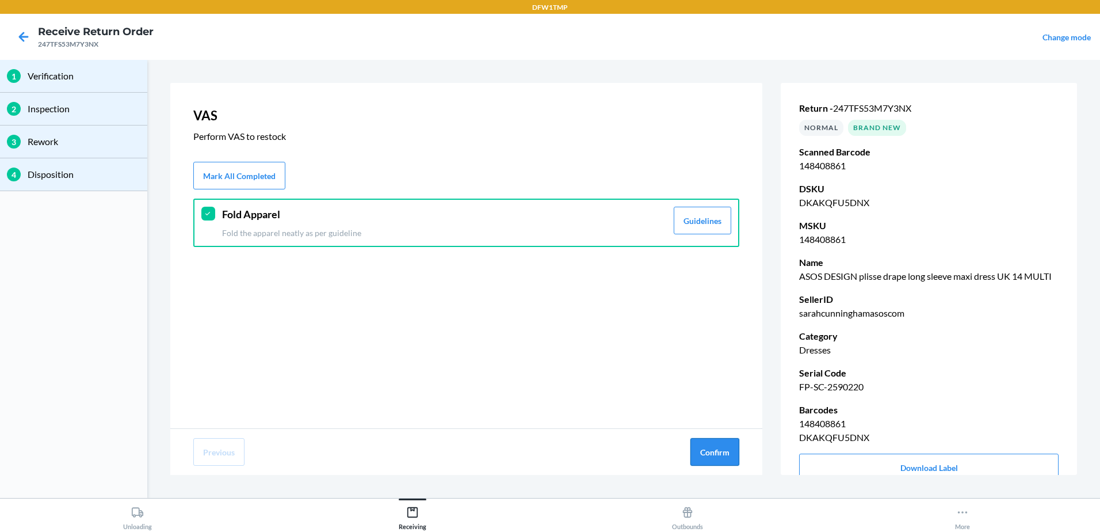
click at [699, 449] on button "Confirm" at bounding box center [714, 452] width 49 height 28
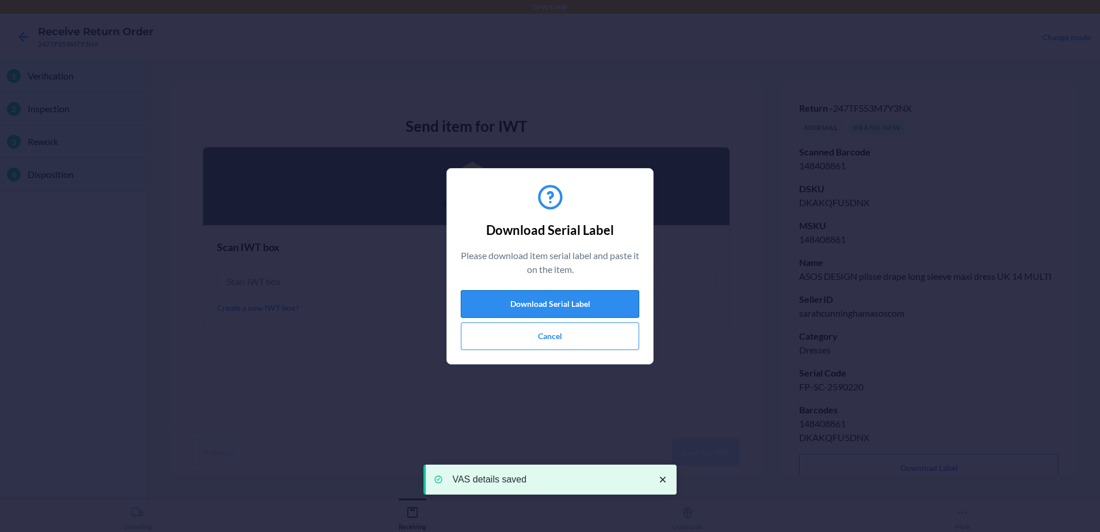
click at [566, 303] on button "Download Serial Label" at bounding box center [550, 304] width 178 height 28
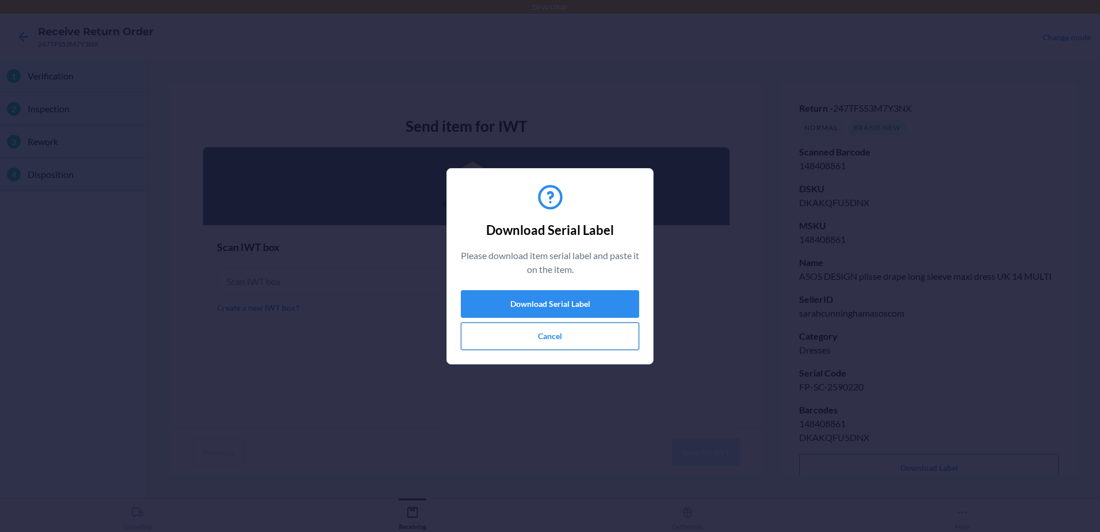
click at [528, 340] on button "Cancel" at bounding box center [550, 336] width 178 height 28
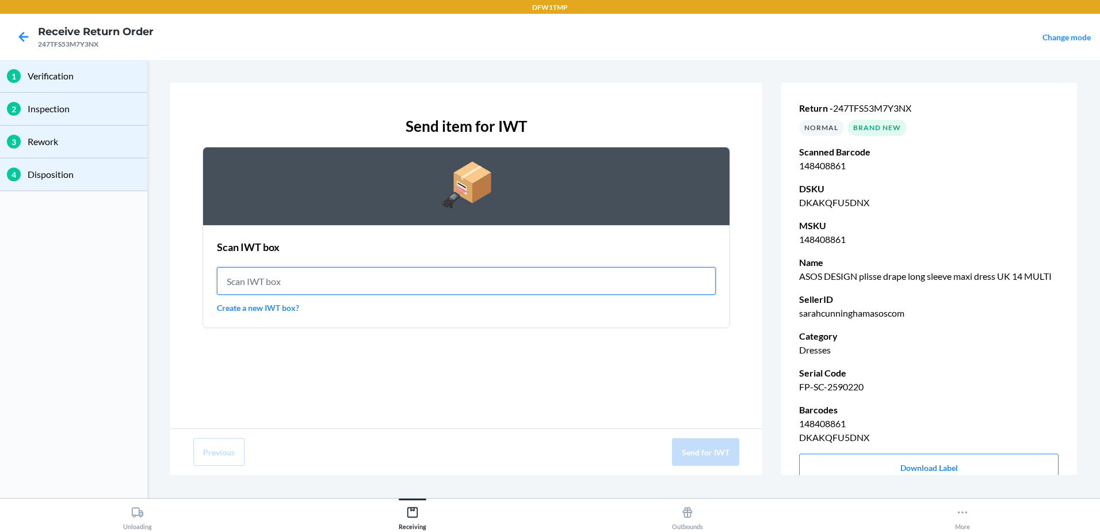
click at [331, 280] on input "text" at bounding box center [466, 281] width 499 height 28
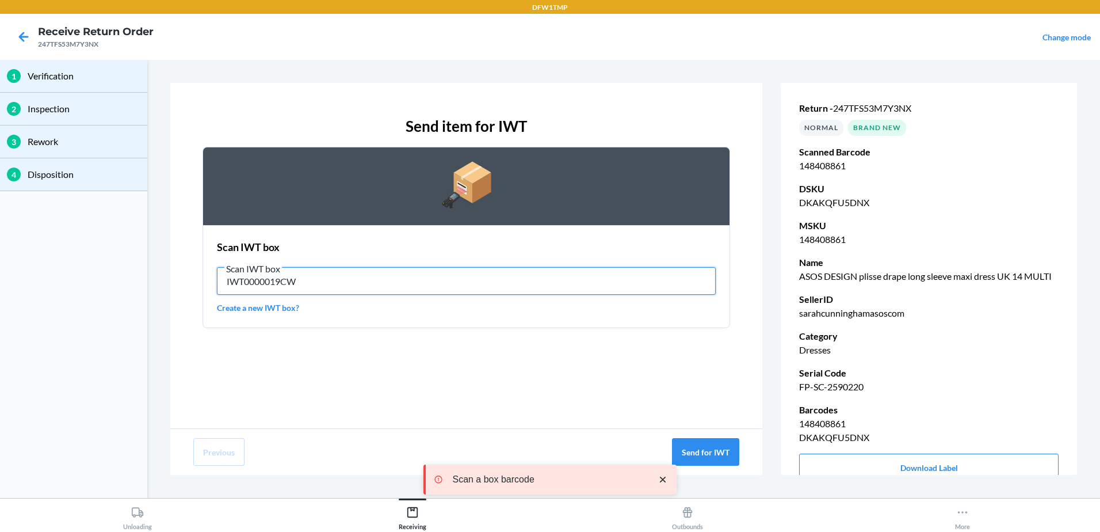
click at [310, 279] on input "IWT0000019CW" at bounding box center [466, 281] width 499 height 28
type input "IWT0000019CW"
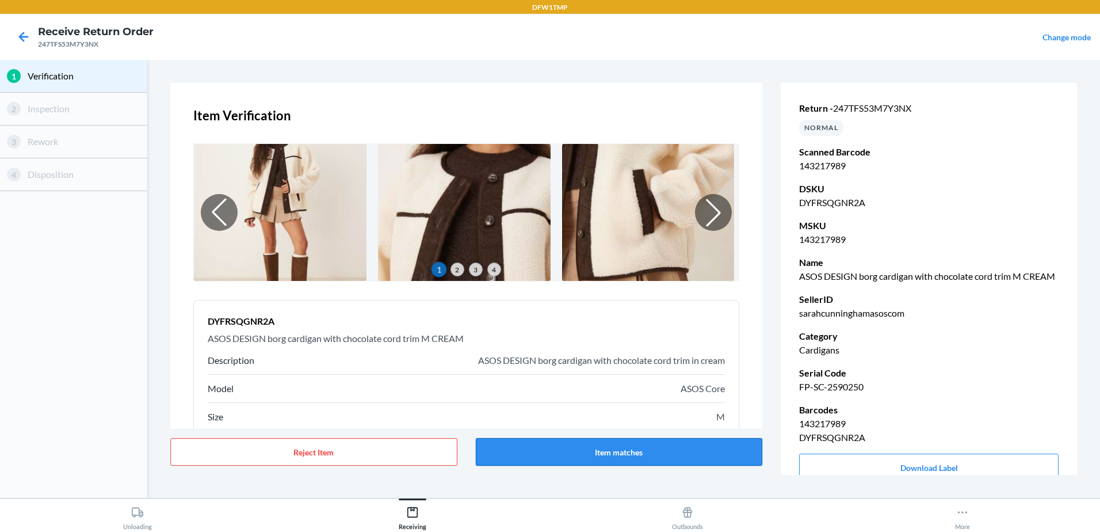
click at [620, 452] on button "Item matches" at bounding box center [619, 452] width 287 height 28
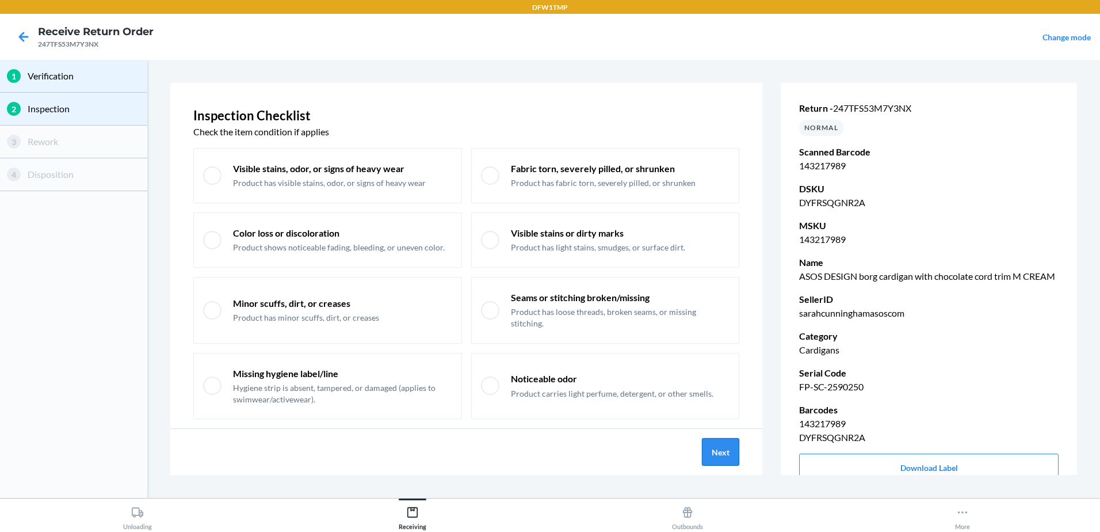
click at [724, 453] on button "Next" at bounding box center [720, 452] width 37 height 28
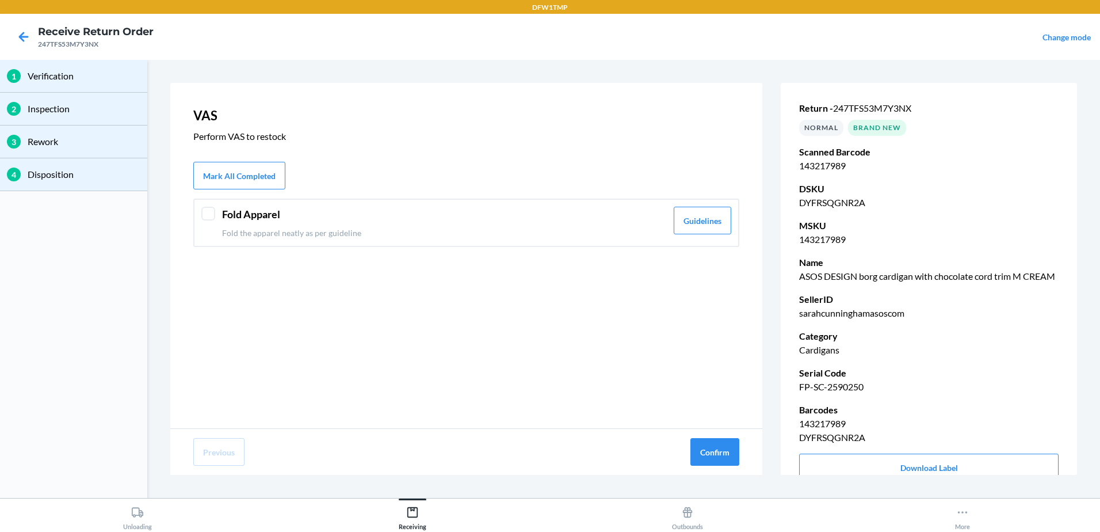
click at [218, 211] on div "Fold Apparel Fold the apparel neatly as per guideline Guidelines" at bounding box center [466, 223] width 546 height 48
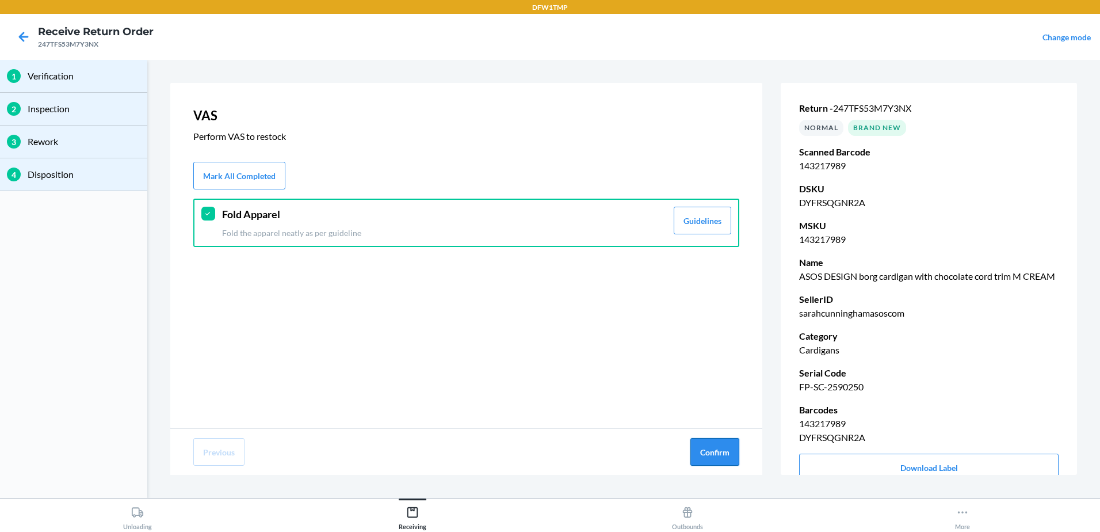
click at [727, 450] on button "Confirm" at bounding box center [714, 452] width 49 height 28
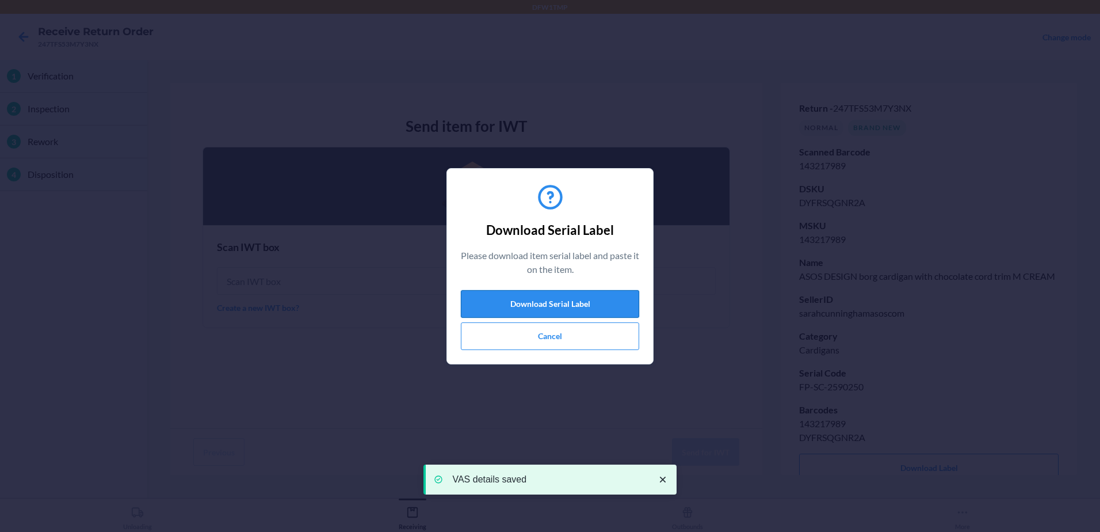
click at [542, 311] on button "Download Serial Label" at bounding box center [550, 304] width 178 height 28
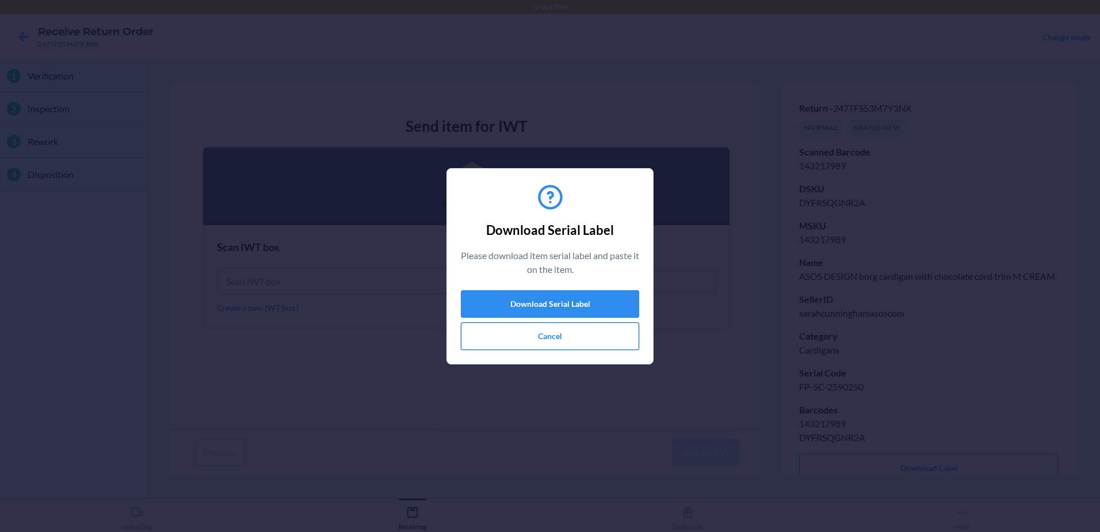
click at [550, 335] on button "Cancel" at bounding box center [550, 336] width 178 height 28
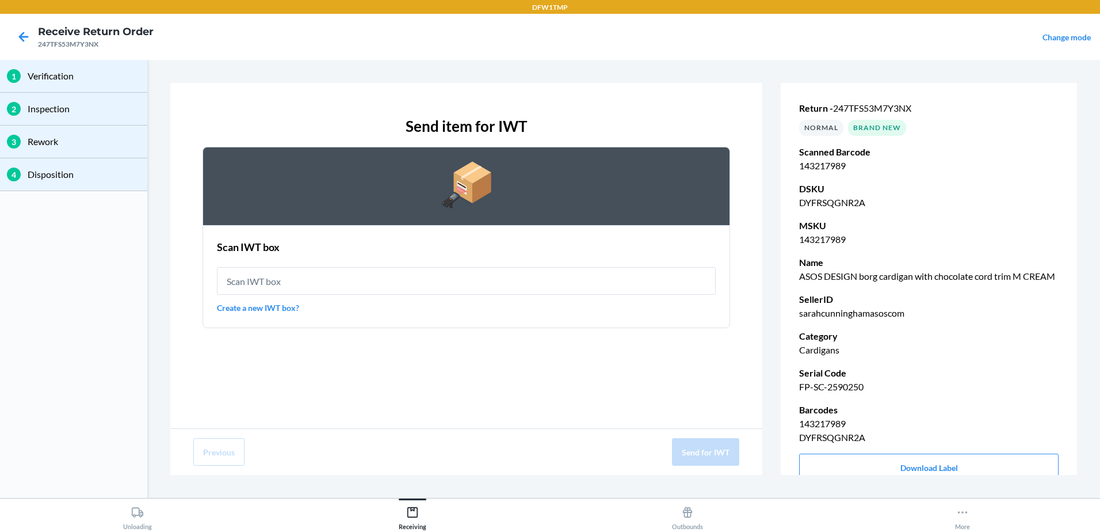
click at [342, 315] on div "Scan IWT box Create a new IWT box?" at bounding box center [466, 276] width 499 height 81
click at [349, 274] on input "text" at bounding box center [466, 281] width 499 height 28
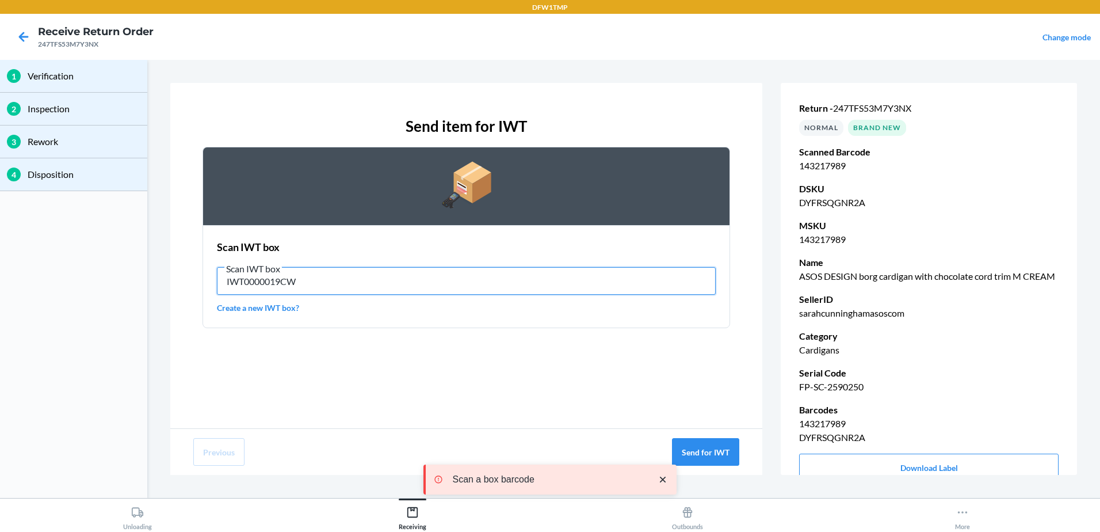
click at [323, 281] on input "IWT0000019CW" at bounding box center [466, 281] width 499 height 28
type input "IWT0000019CW"
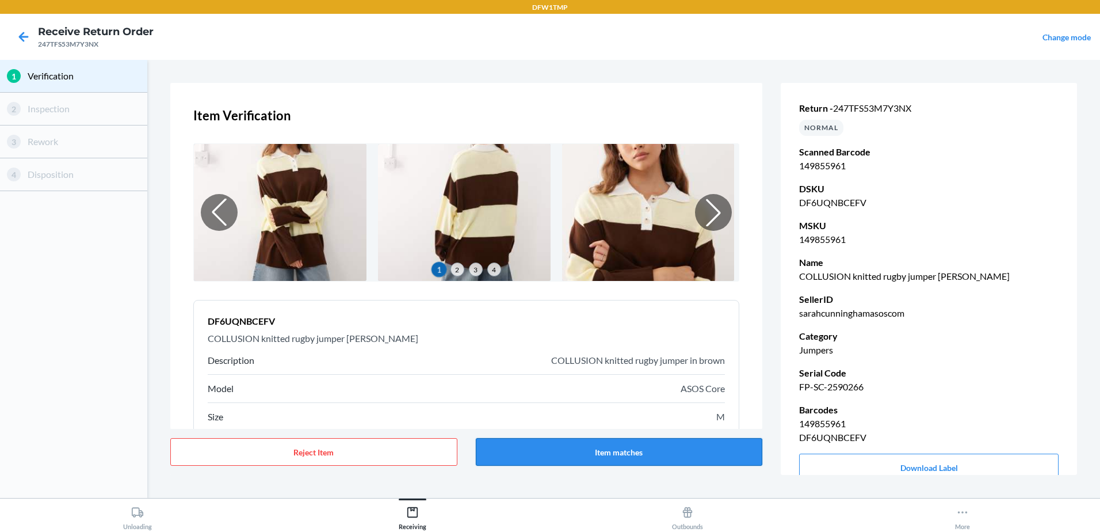
click at [605, 452] on button "Item matches" at bounding box center [619, 452] width 287 height 28
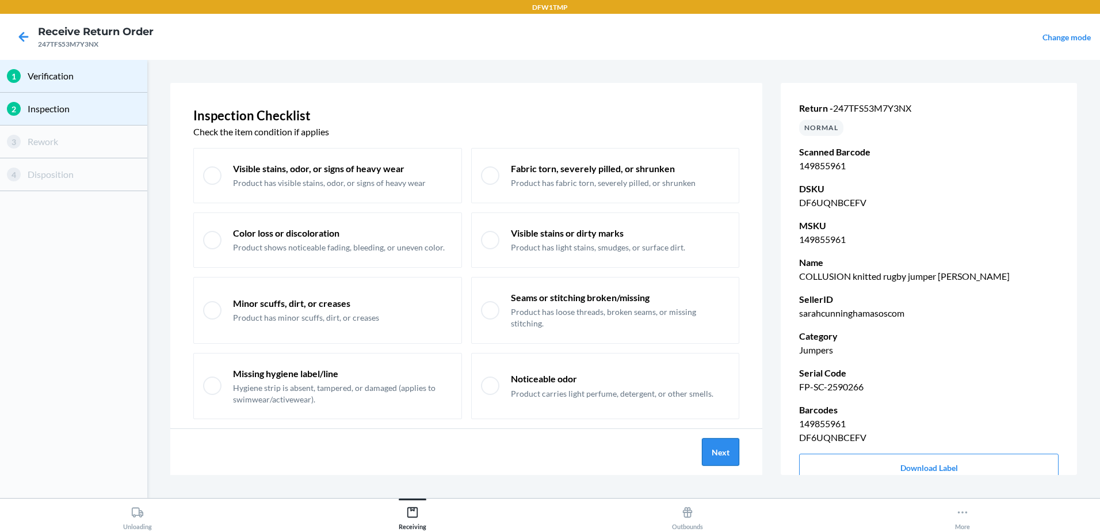
click at [735, 458] on button "Next" at bounding box center [720, 452] width 37 height 28
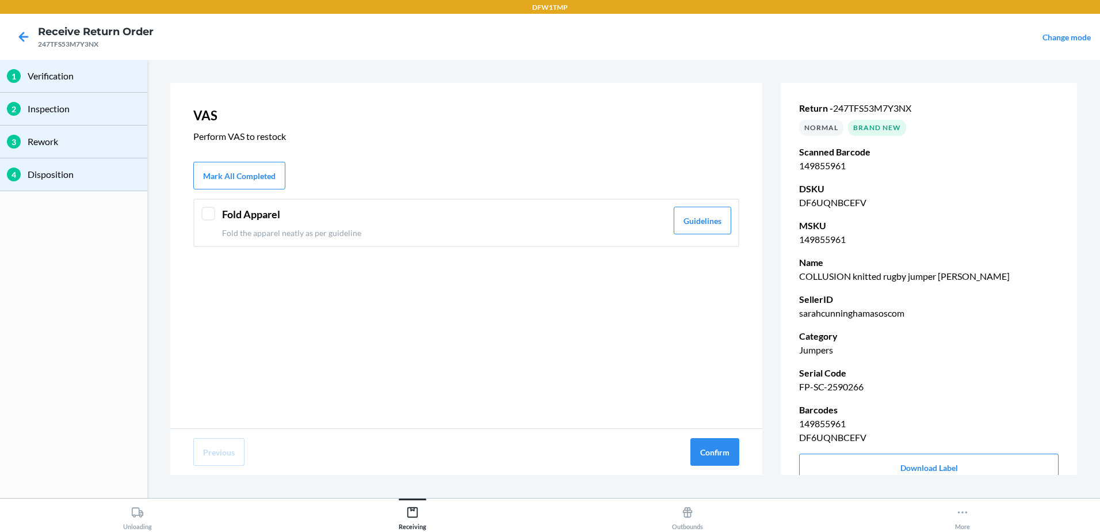
click at [223, 227] on p "Fold the apparel neatly as per guideline" at bounding box center [444, 233] width 445 height 12
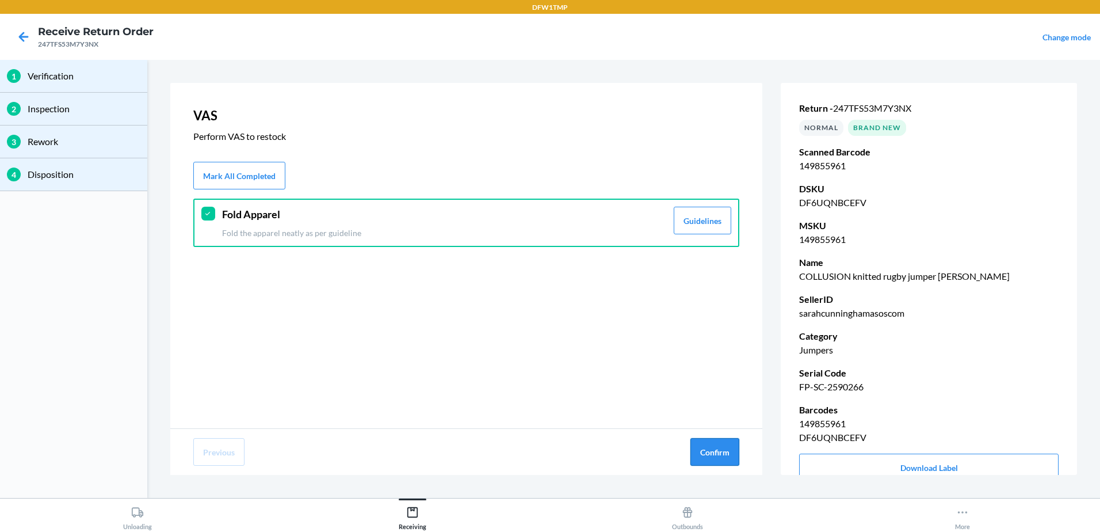
click at [706, 449] on button "Confirm" at bounding box center [714, 452] width 49 height 28
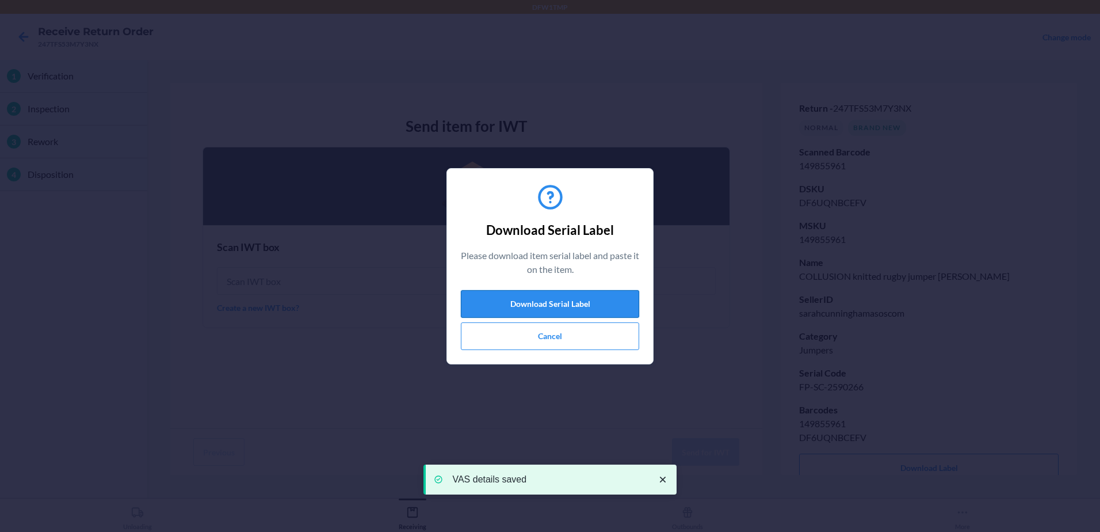
click at [514, 299] on button "Download Serial Label" at bounding box center [550, 304] width 178 height 28
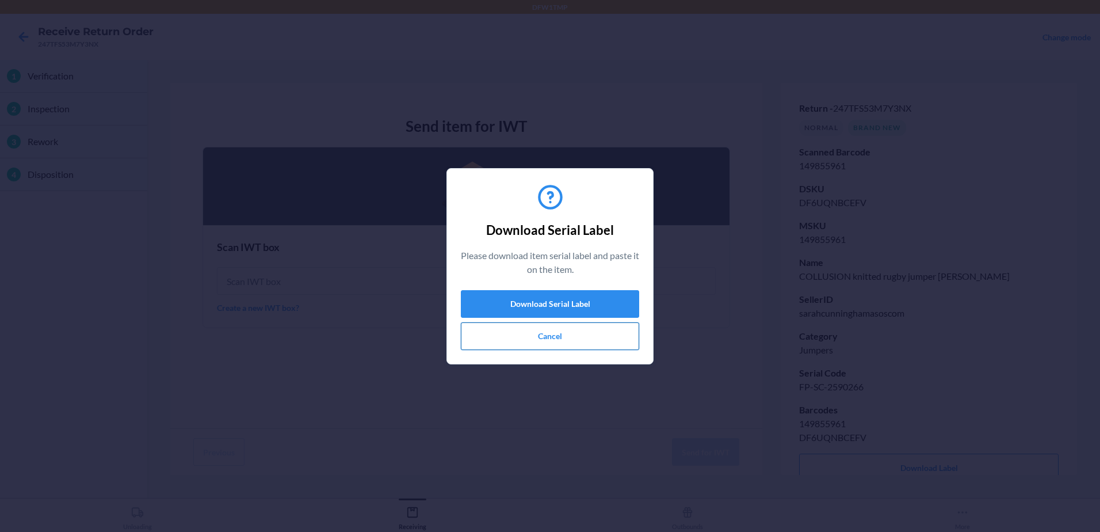
click at [559, 338] on button "Cancel" at bounding box center [550, 336] width 178 height 28
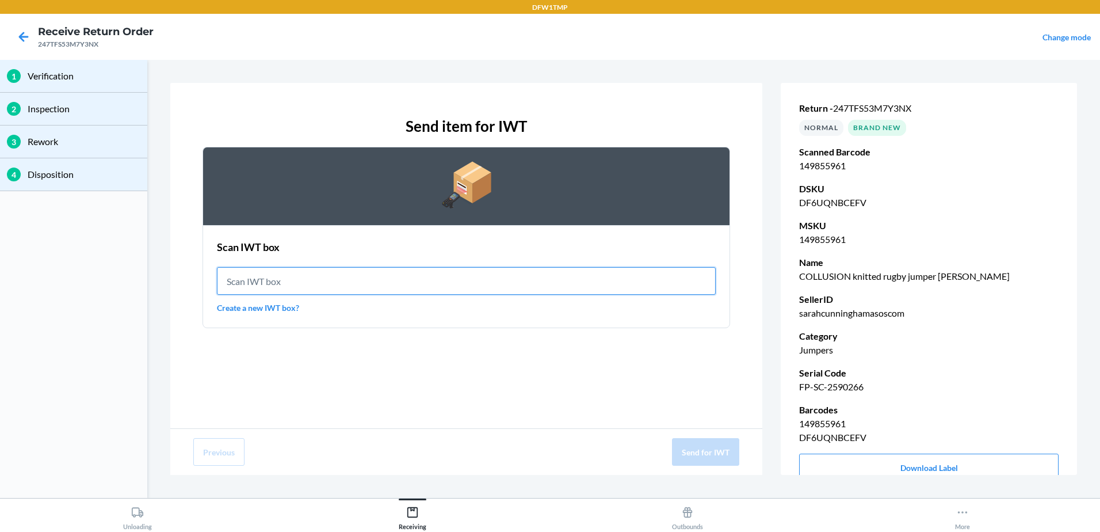
click at [376, 284] on input "text" at bounding box center [466, 281] width 499 height 28
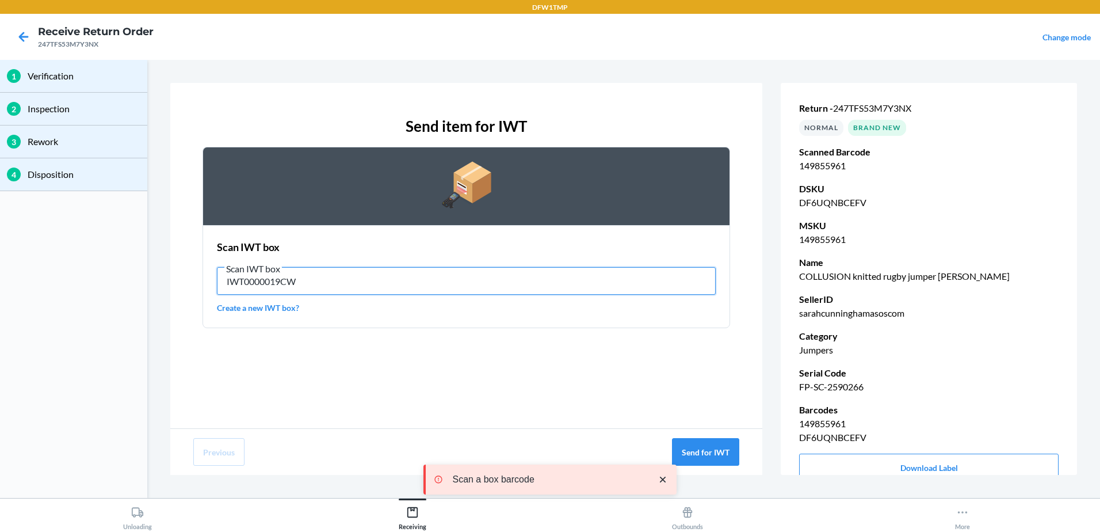
click at [316, 284] on input "IWT0000019CW" at bounding box center [466, 281] width 499 height 28
type input "IWT0000019CW"
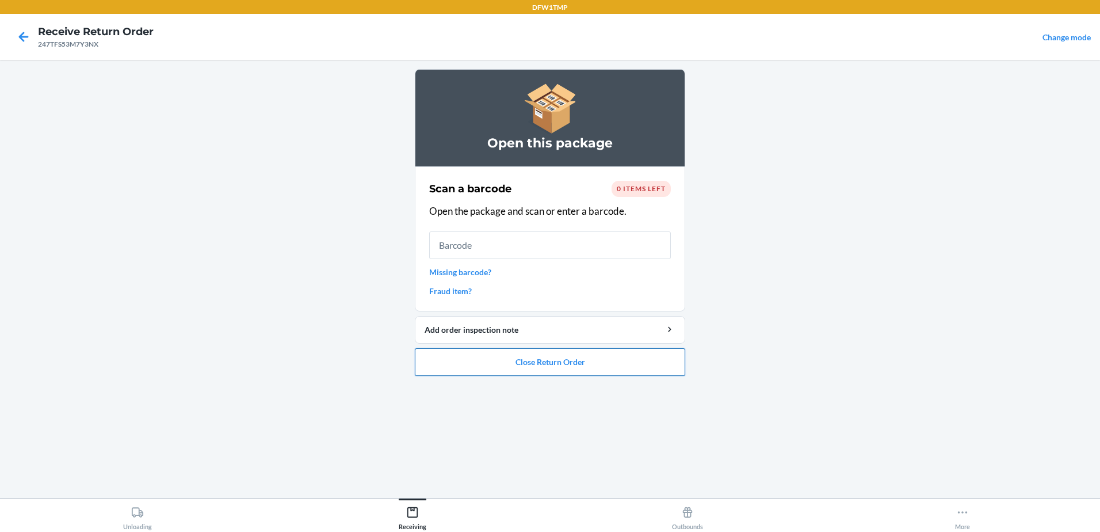
click at [553, 371] on button "Close Return Order" at bounding box center [550, 362] width 270 height 28
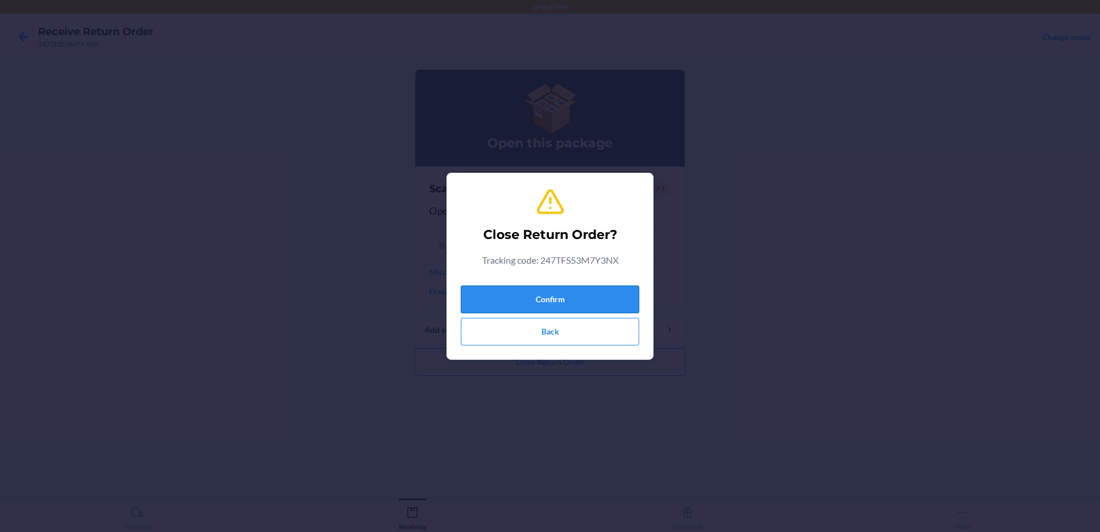
click at [480, 299] on button "Confirm" at bounding box center [550, 299] width 178 height 28
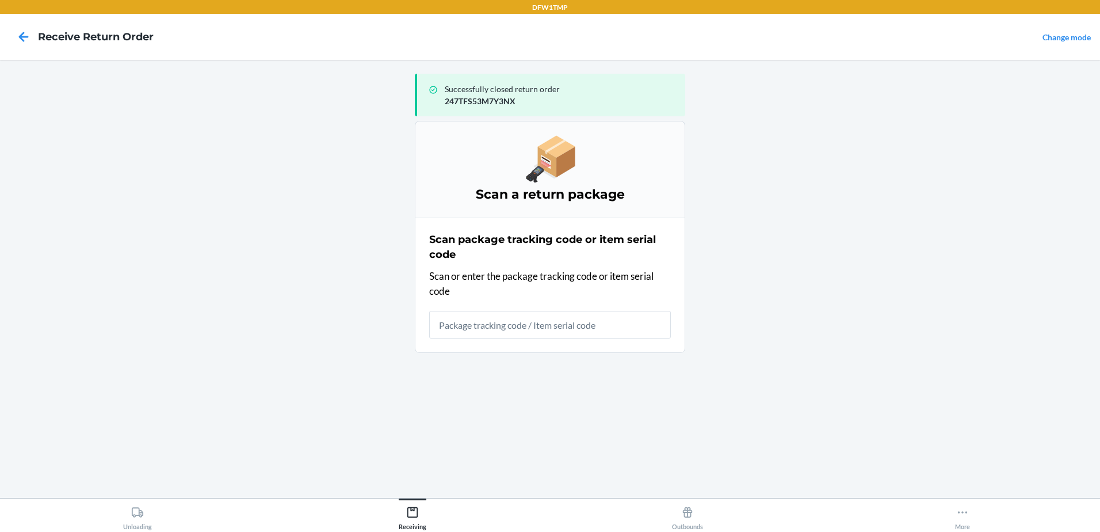
click at [503, 325] on input "text" at bounding box center [550, 325] width 242 height 28
type input "26AEAA23M7YDM"
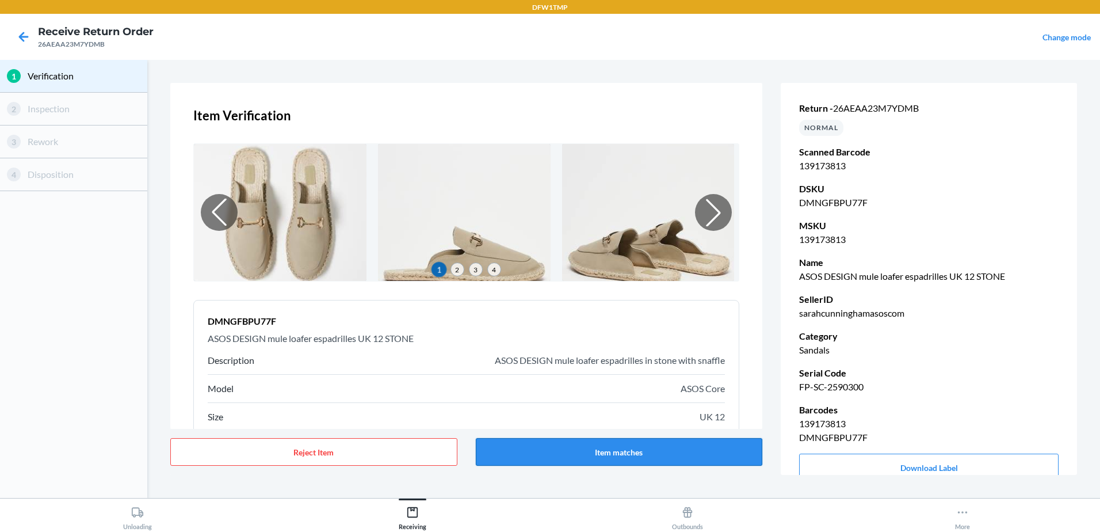
click at [646, 456] on button "Item matches" at bounding box center [619, 452] width 287 height 28
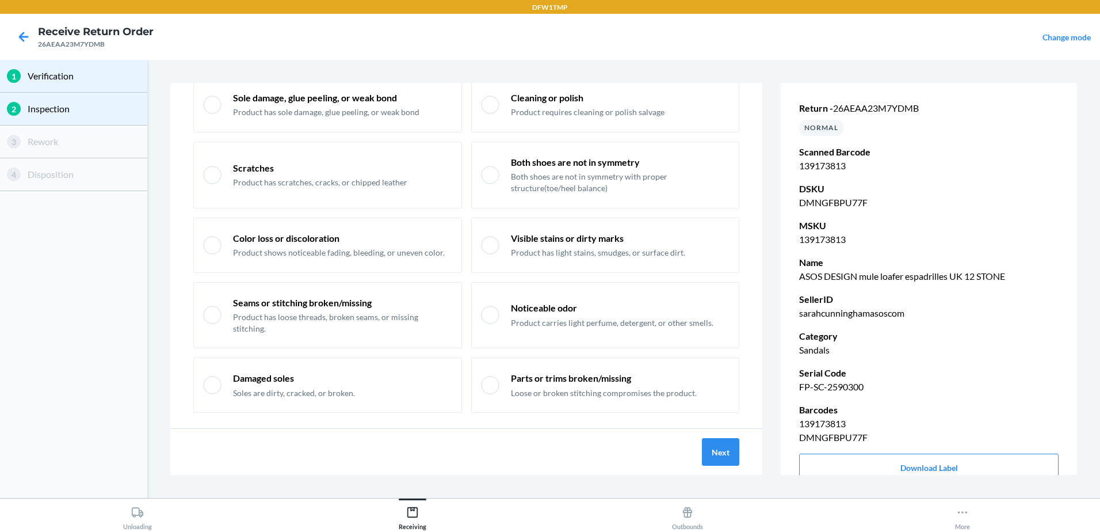
scroll to position [152, 0]
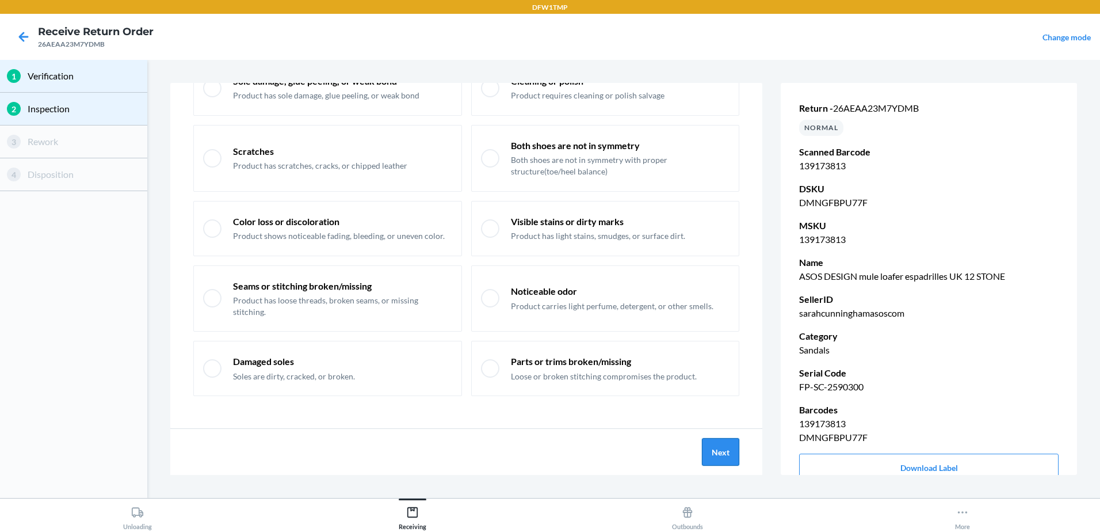
click at [725, 460] on button "Next" at bounding box center [720, 452] width 37 height 28
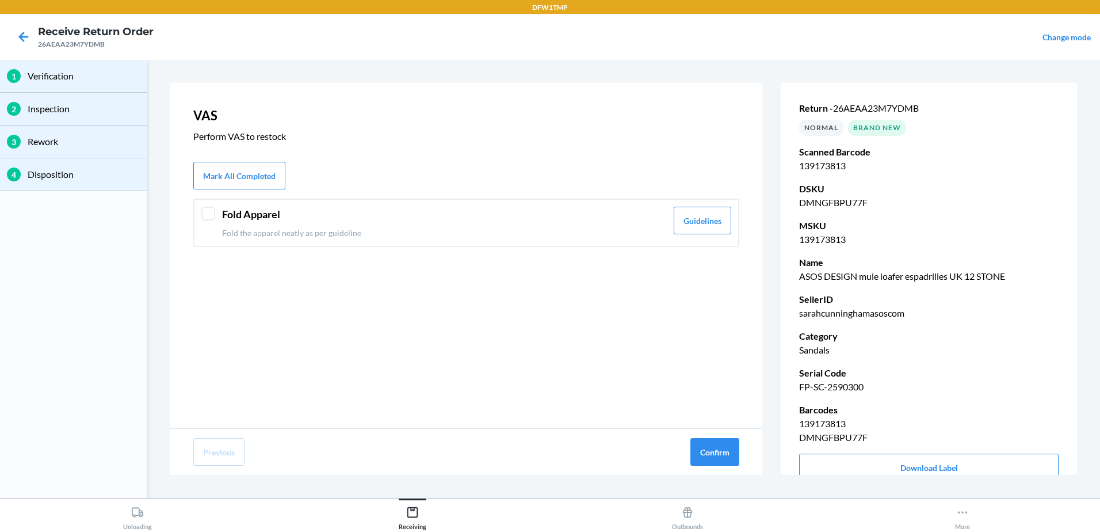
click at [345, 220] on header "Fold Apparel" at bounding box center [444, 215] width 445 height 16
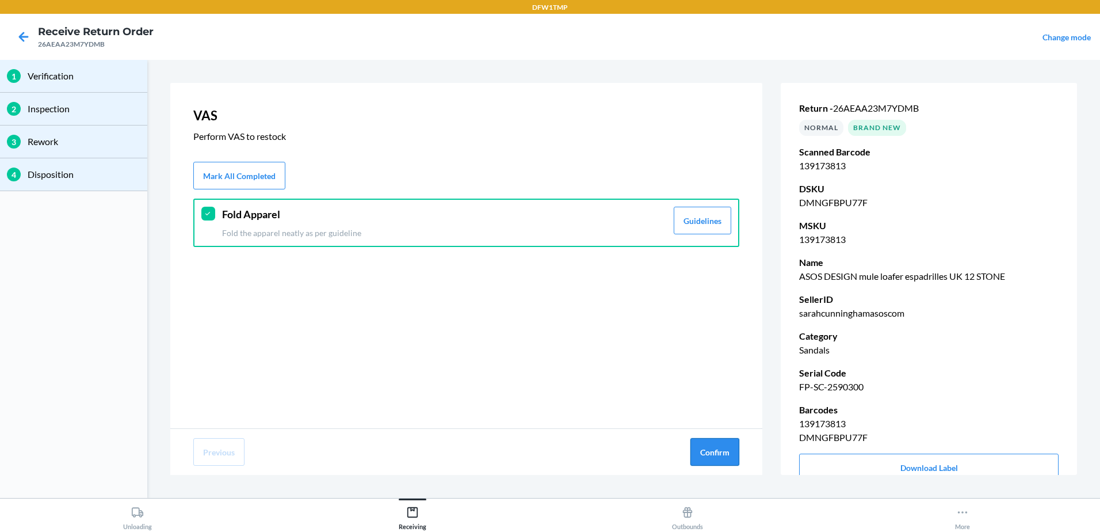
click at [719, 456] on button "Confirm" at bounding box center [714, 452] width 49 height 28
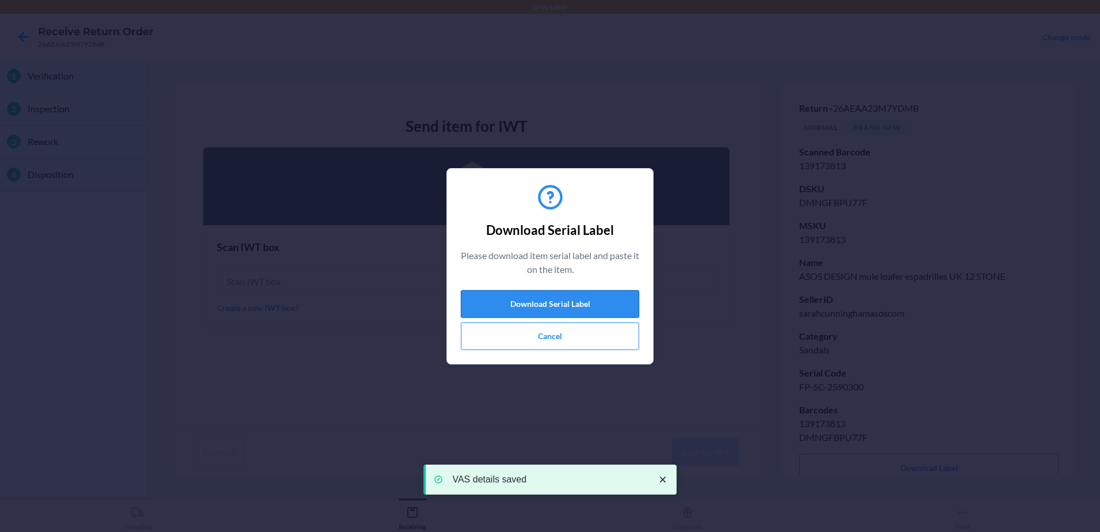
click at [582, 299] on button "Download Serial Label" at bounding box center [550, 304] width 178 height 28
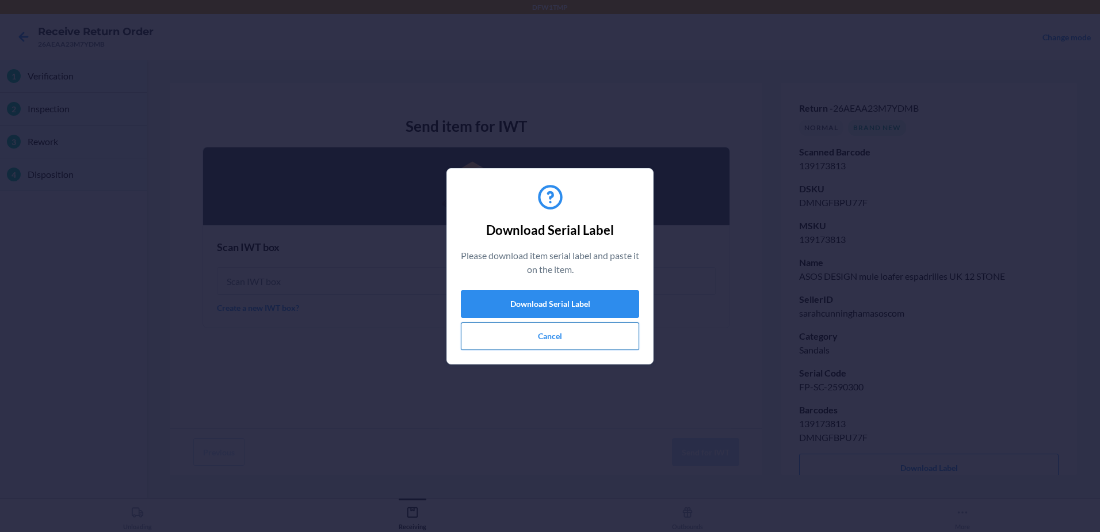
click at [512, 335] on button "Cancel" at bounding box center [550, 336] width 178 height 28
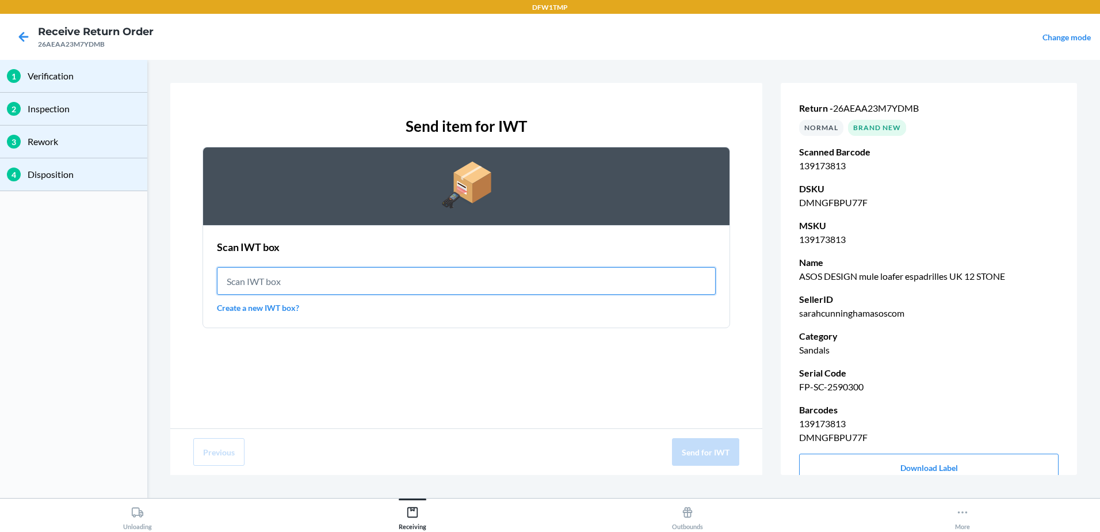
click at [475, 280] on input "text" at bounding box center [466, 281] width 499 height 28
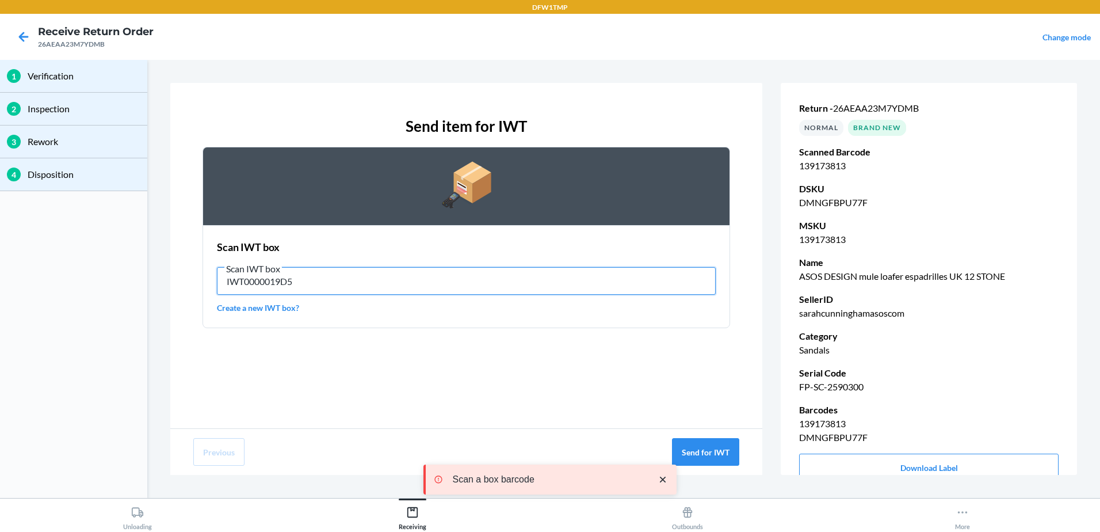
click at [349, 283] on input "IWT0000019D5" at bounding box center [466, 281] width 499 height 28
click at [350, 283] on input "IWT0000019D5" at bounding box center [466, 281] width 499 height 28
type input "IWT0000019D5"
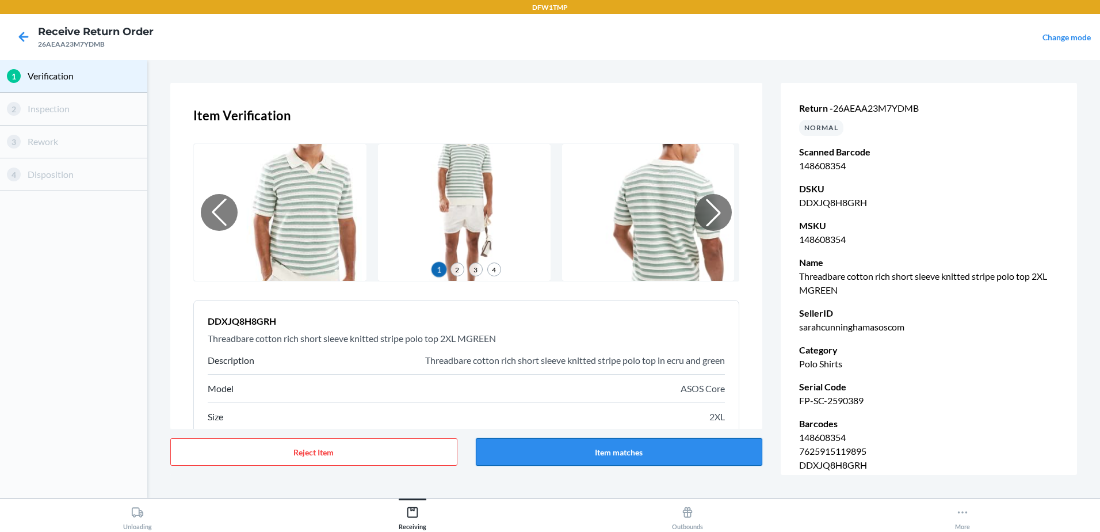
click at [613, 455] on button "Item matches" at bounding box center [619, 452] width 287 height 28
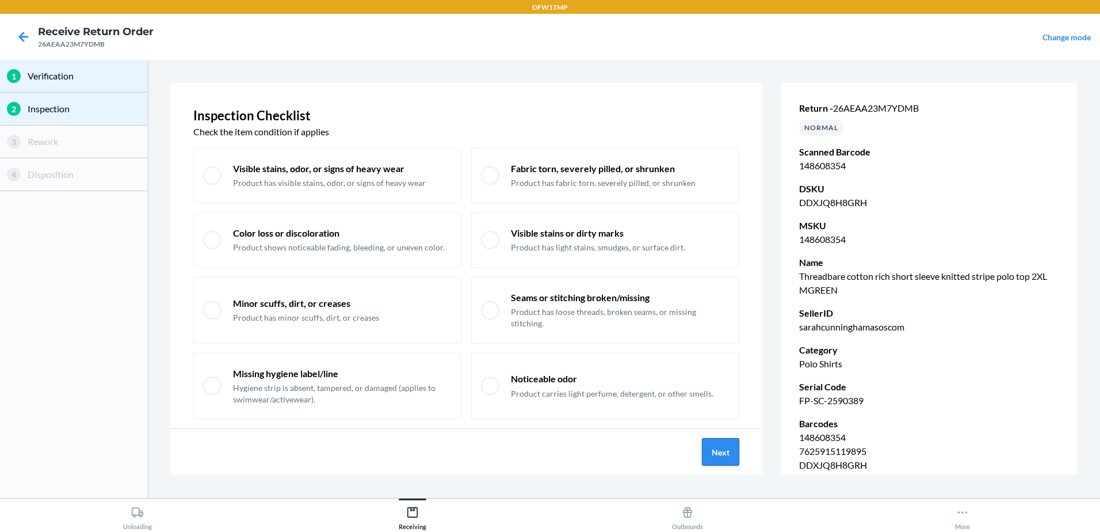
click at [735, 451] on button "Next" at bounding box center [720, 452] width 37 height 28
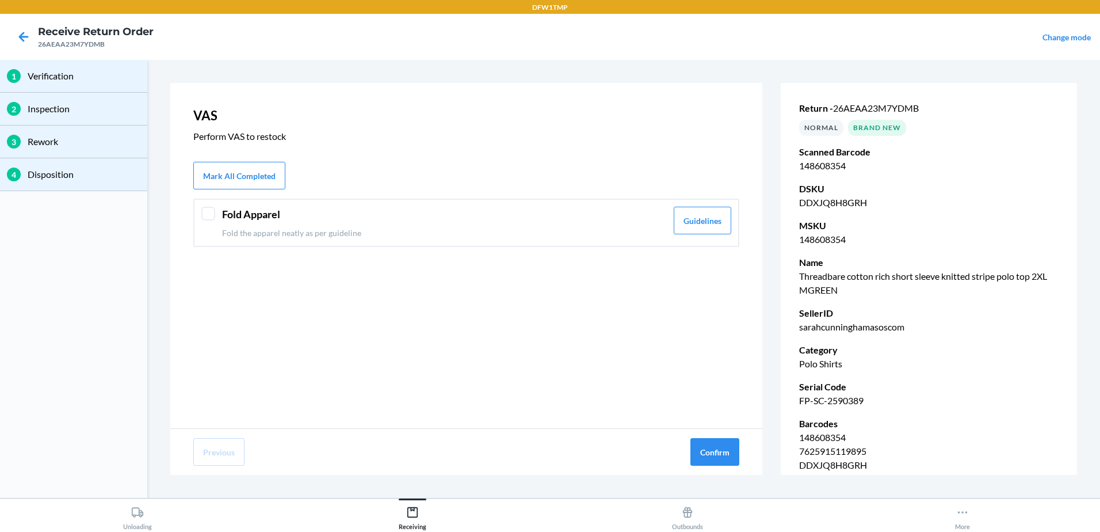
click at [246, 210] on header "Fold Apparel" at bounding box center [444, 215] width 445 height 16
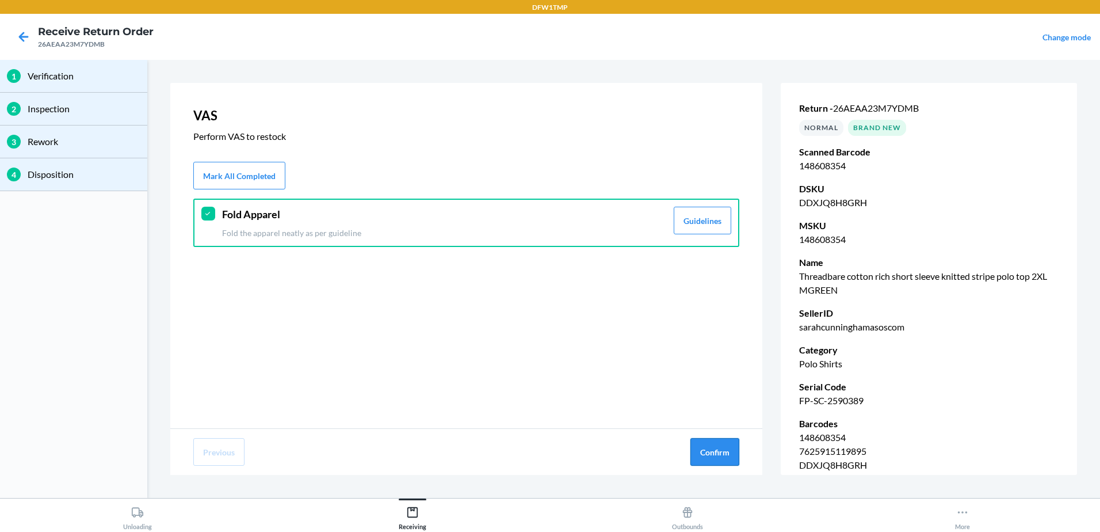
click at [723, 451] on button "Confirm" at bounding box center [714, 452] width 49 height 28
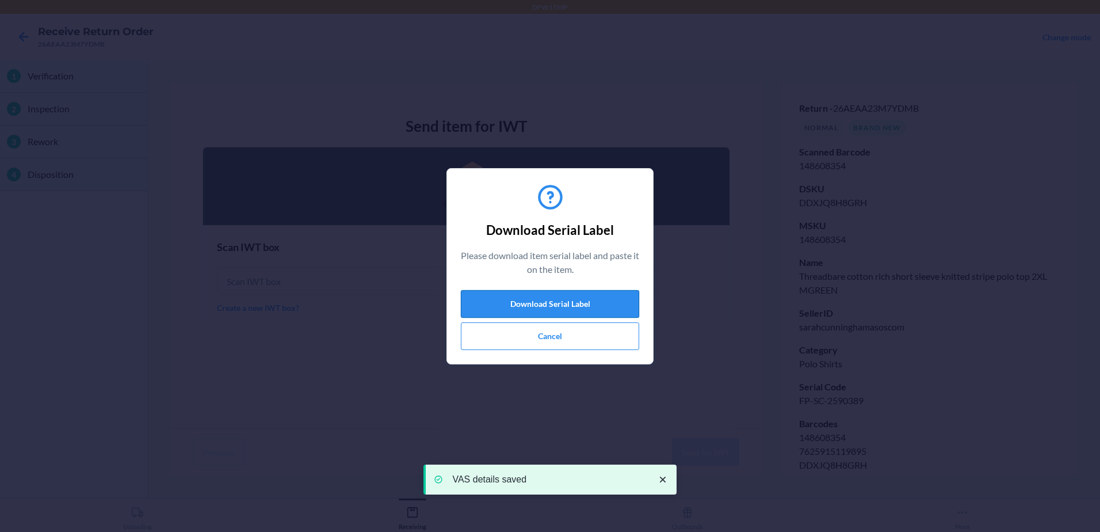
click at [559, 306] on button "Download Serial Label" at bounding box center [550, 304] width 178 height 28
click at [518, 341] on button "Cancel" at bounding box center [550, 336] width 178 height 28
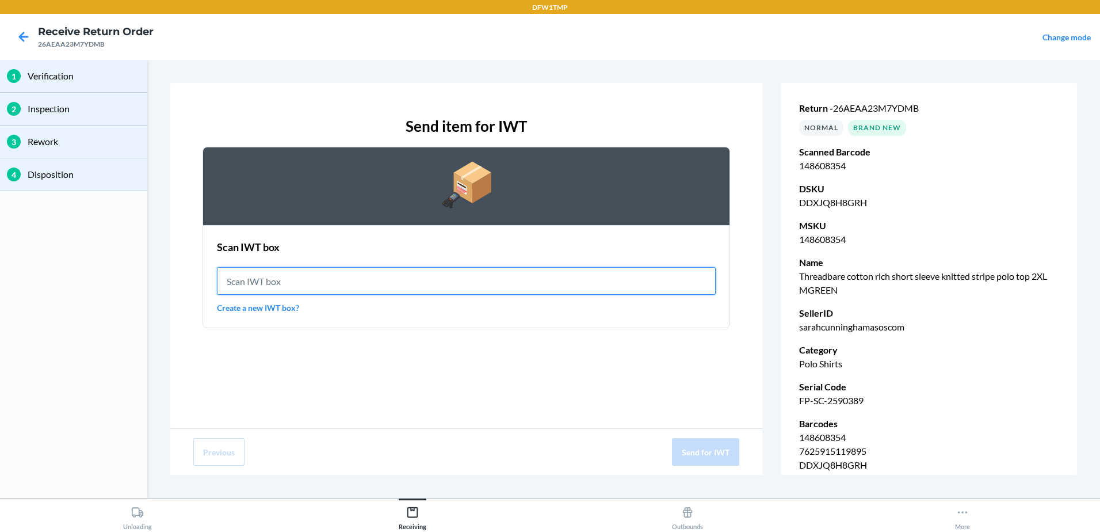
click at [470, 283] on input "text" at bounding box center [466, 281] width 499 height 28
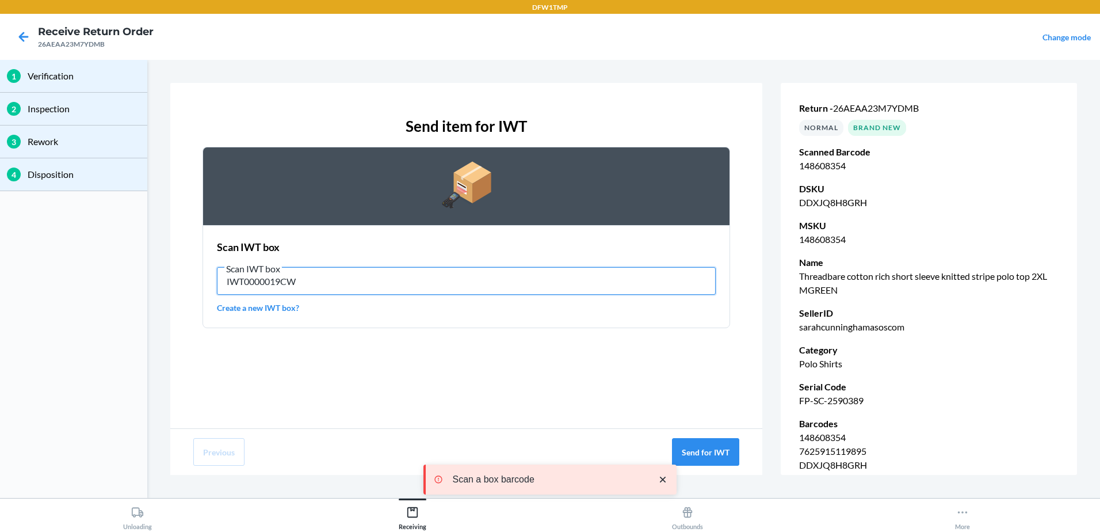
click at [425, 280] on input "IWT0000019CW" at bounding box center [466, 281] width 499 height 28
click at [425, 281] on input "IWT0000019CW" at bounding box center [466, 281] width 499 height 28
click at [429, 288] on input "IWT0000019CW" at bounding box center [466, 281] width 499 height 28
type input "IWT0000019CW"
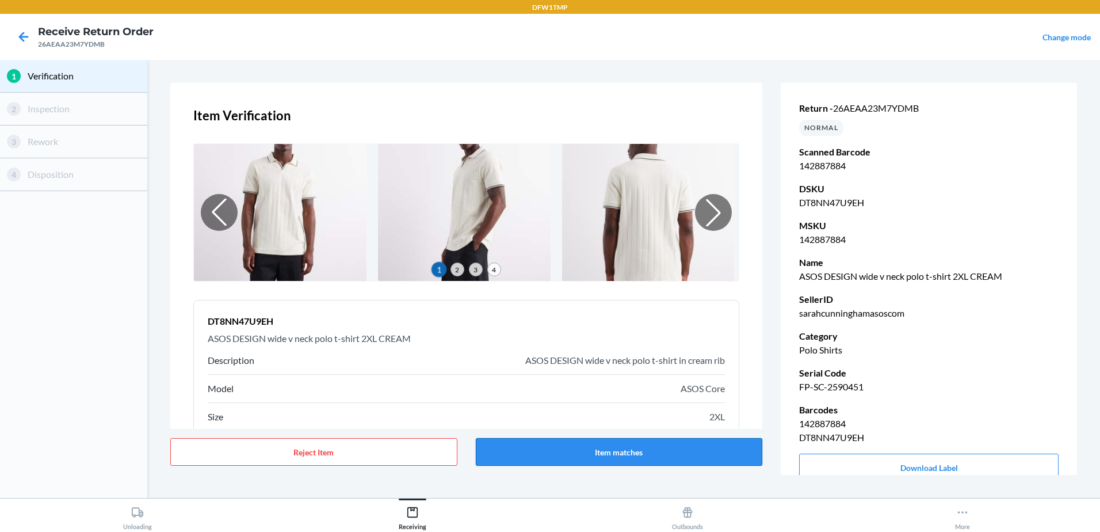
click at [598, 450] on button "Item matches" at bounding box center [619, 452] width 287 height 28
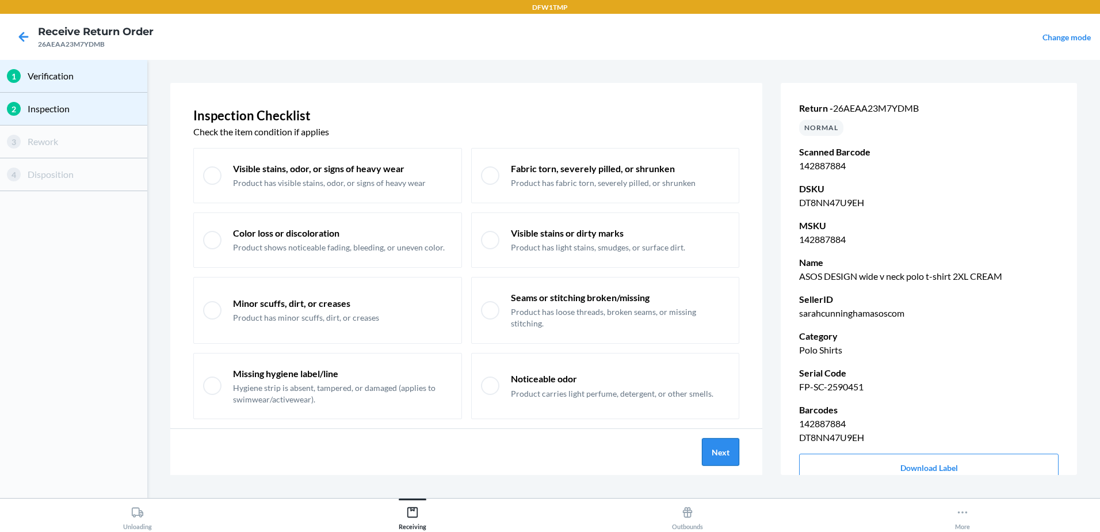
click at [730, 453] on button "Next" at bounding box center [720, 452] width 37 height 28
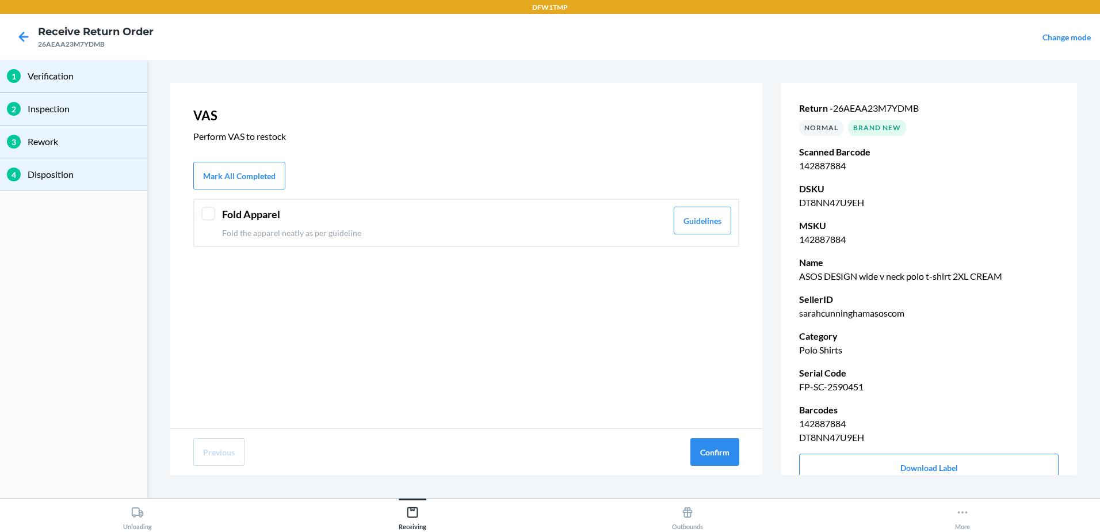
click at [211, 211] on div at bounding box center [208, 214] width 14 height 14
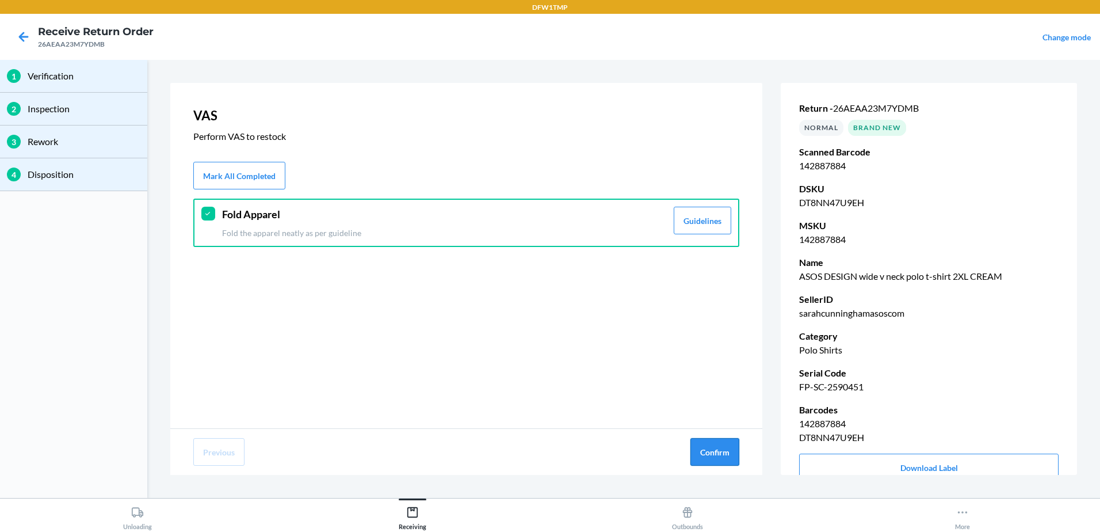
click at [709, 445] on button "Confirm" at bounding box center [714, 452] width 49 height 28
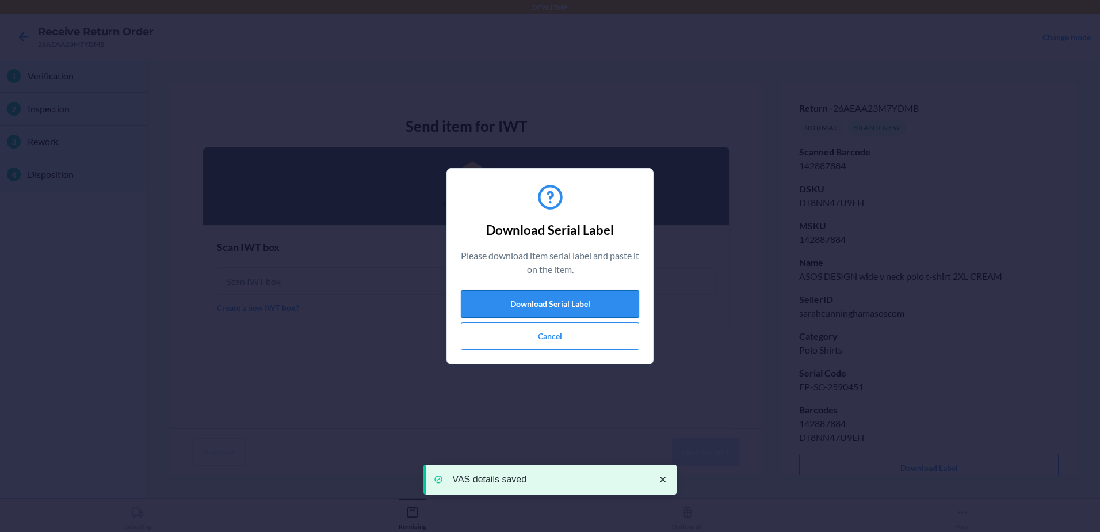
click at [505, 299] on button "Download Serial Label" at bounding box center [550, 304] width 178 height 28
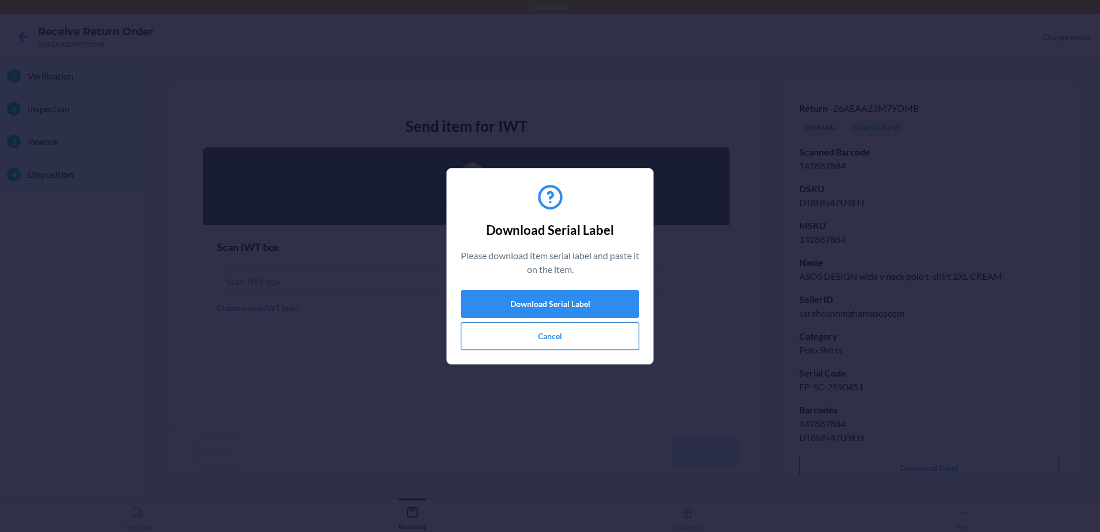
click at [533, 337] on button "Cancel" at bounding box center [550, 336] width 178 height 28
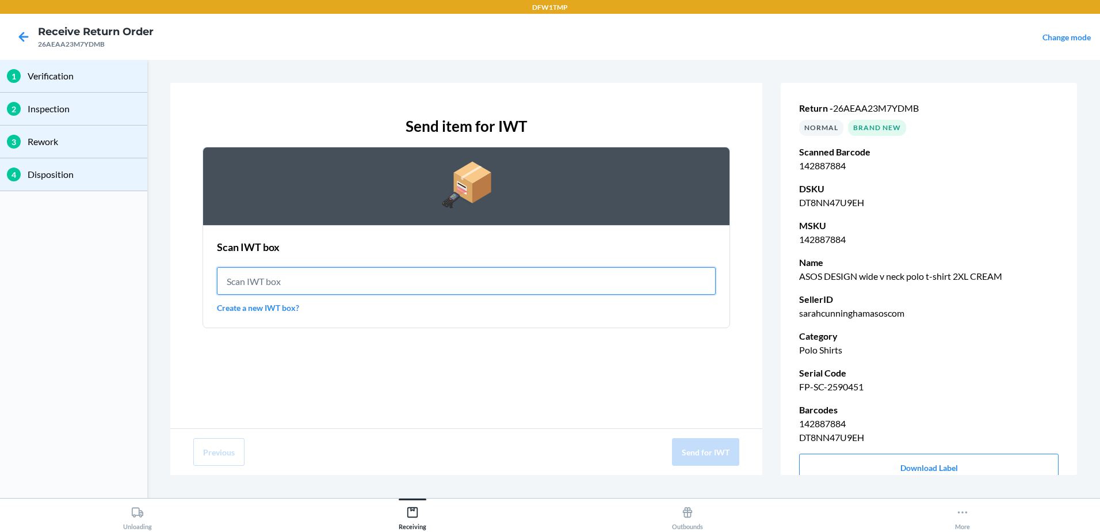
click at [344, 281] on input "text" at bounding box center [466, 281] width 499 height 28
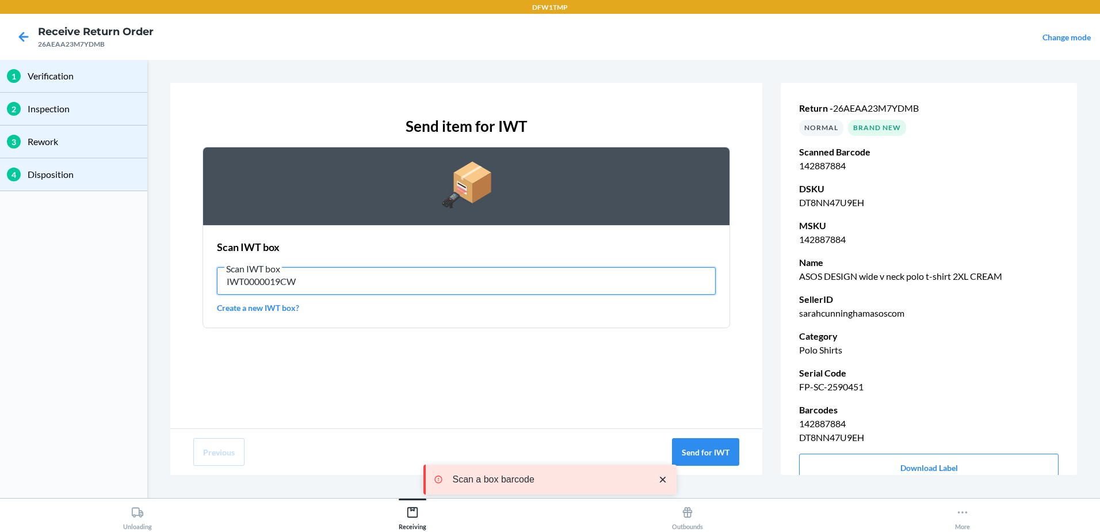
click at [312, 283] on input "IWT0000019CW" at bounding box center [466, 281] width 499 height 28
click at [315, 283] on input "IWT0000019CW" at bounding box center [466, 281] width 499 height 28
type input "IWT0000019CW"
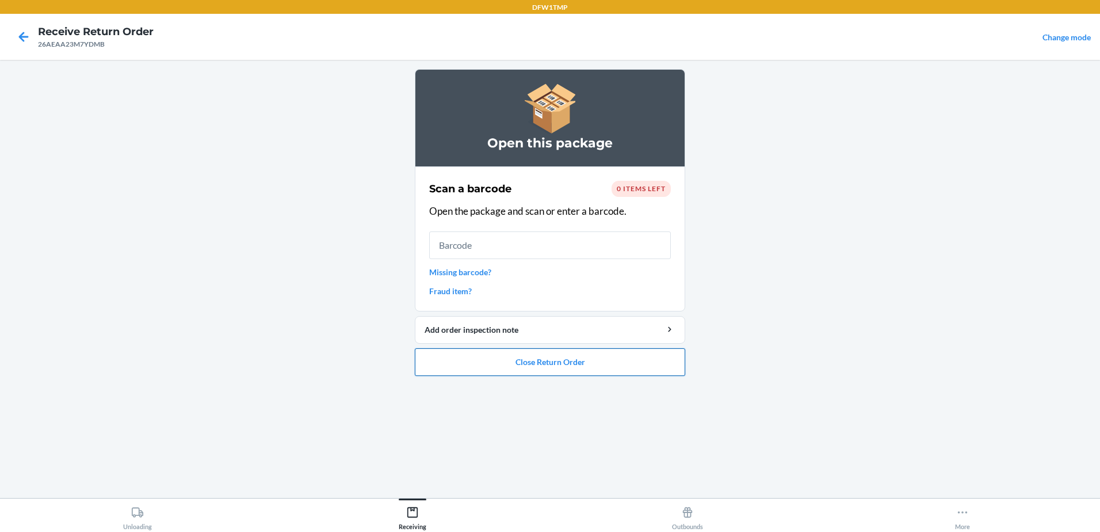
click at [555, 364] on button "Close Return Order" at bounding box center [550, 362] width 270 height 28
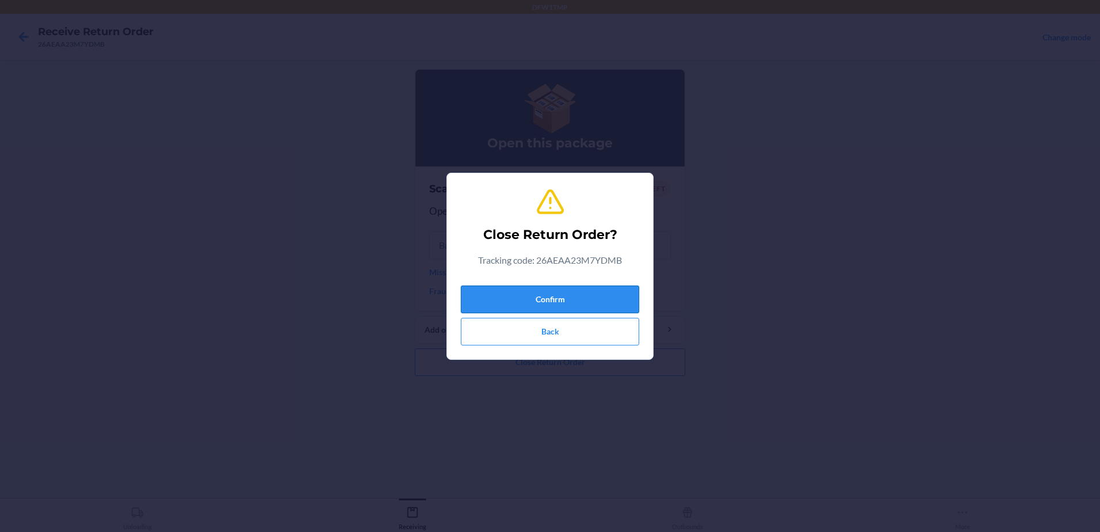
click at [559, 296] on button "Confirm" at bounding box center [550, 299] width 178 height 28
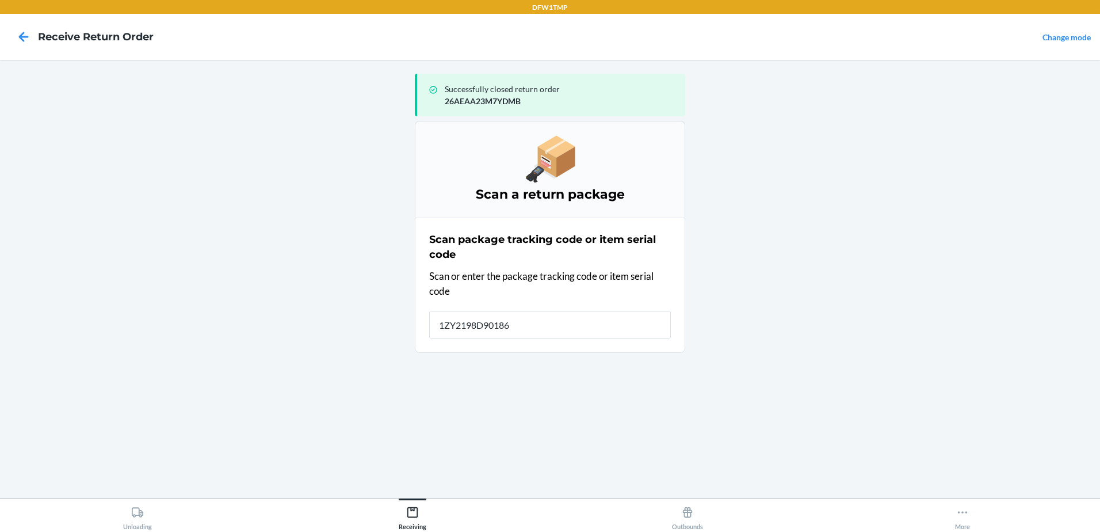
type input "1ZY2198D901861"
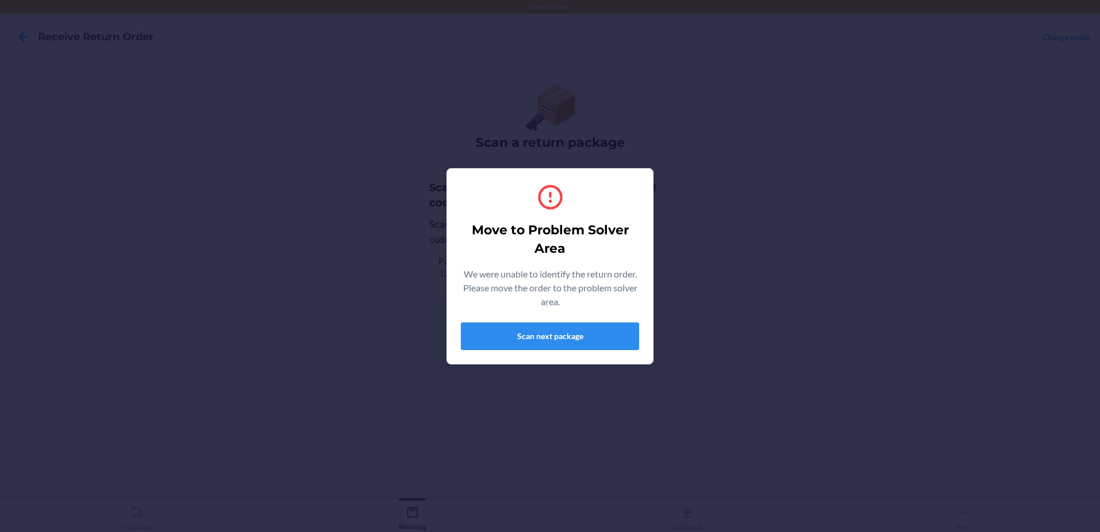
click at [510, 401] on div "Move to Problem Solver Area We were unable to identify the return order. Please…" at bounding box center [550, 266] width 1100 height 532
click at [528, 345] on button "Scan next package" at bounding box center [550, 336] width 178 height 28
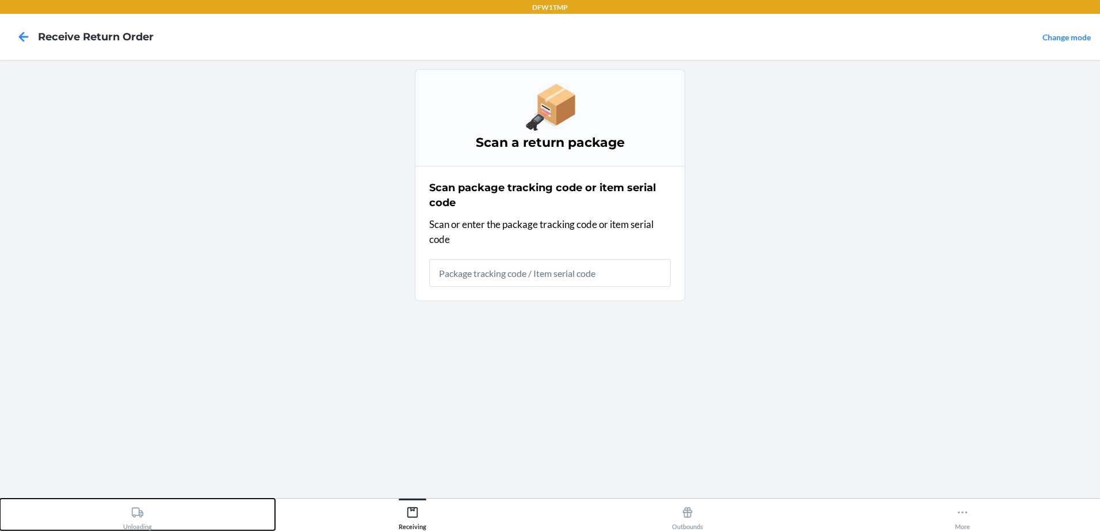
click at [119, 512] on button "Unloading" at bounding box center [137, 514] width 275 height 32
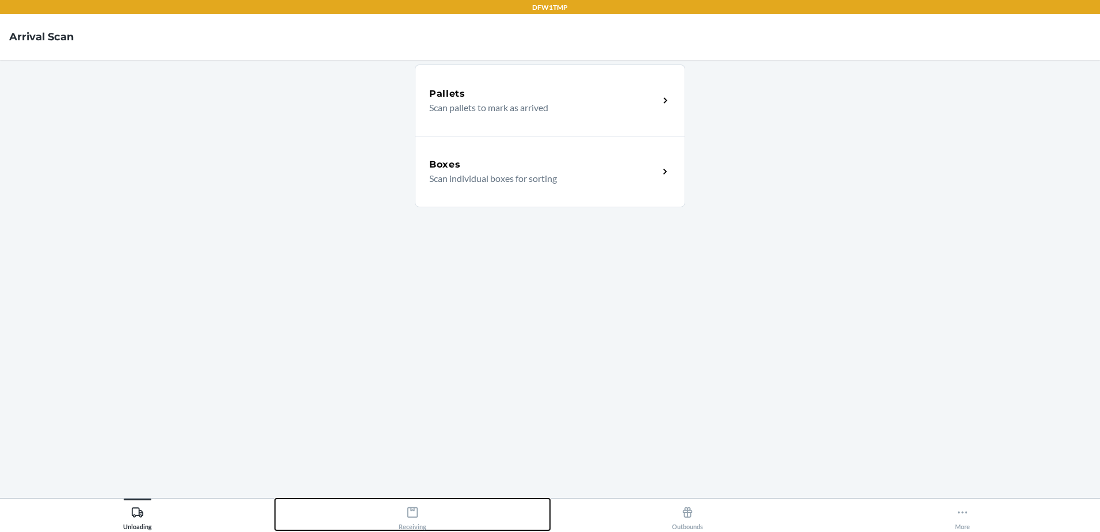
click at [413, 518] on div "Receiving" at bounding box center [413, 515] width 28 height 29
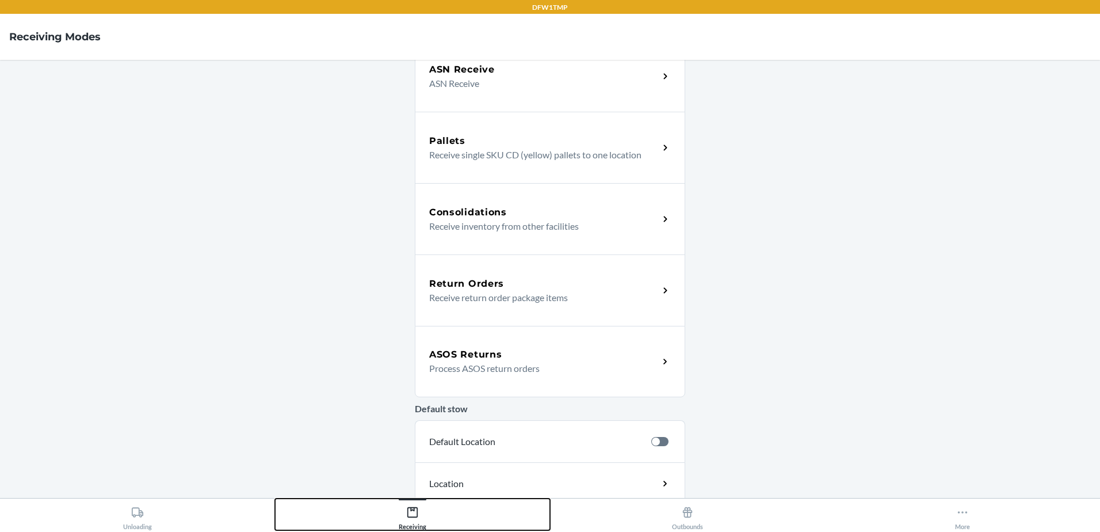
scroll to position [115, 0]
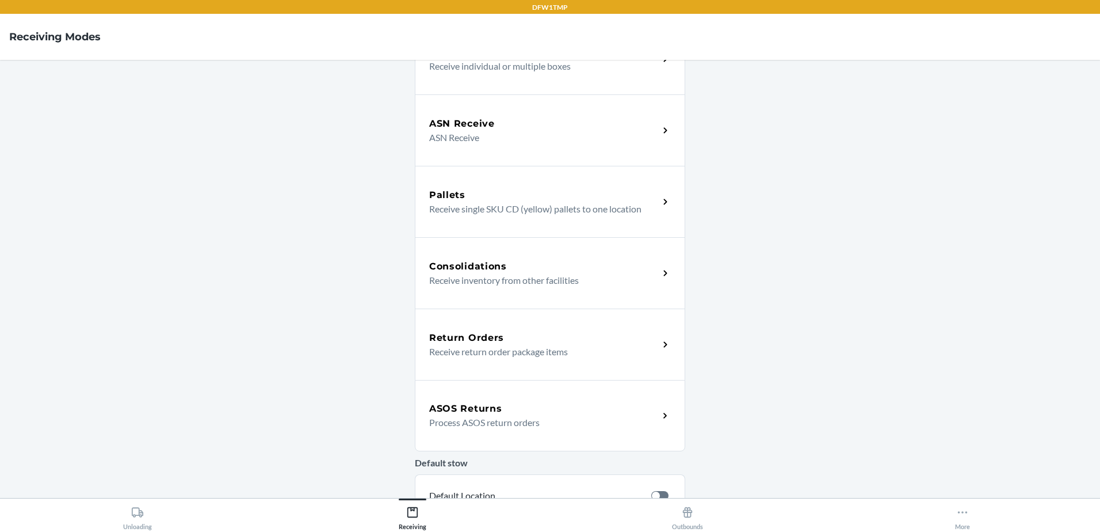
click at [544, 444] on div "ASOS Returns Process ASOS return orders" at bounding box center [550, 415] width 270 height 71
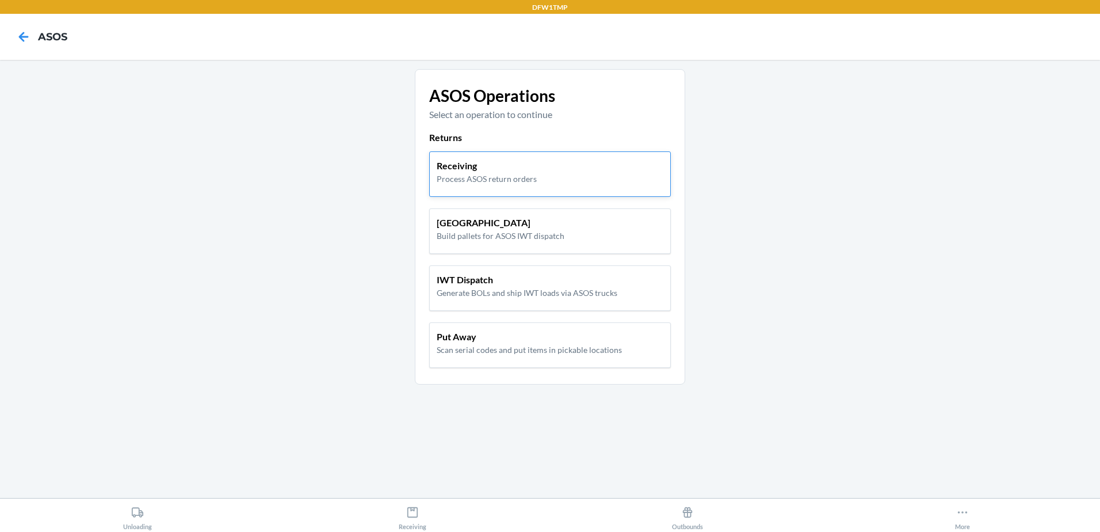
click at [479, 176] on p "Process ASOS return orders" at bounding box center [487, 179] width 100 height 12
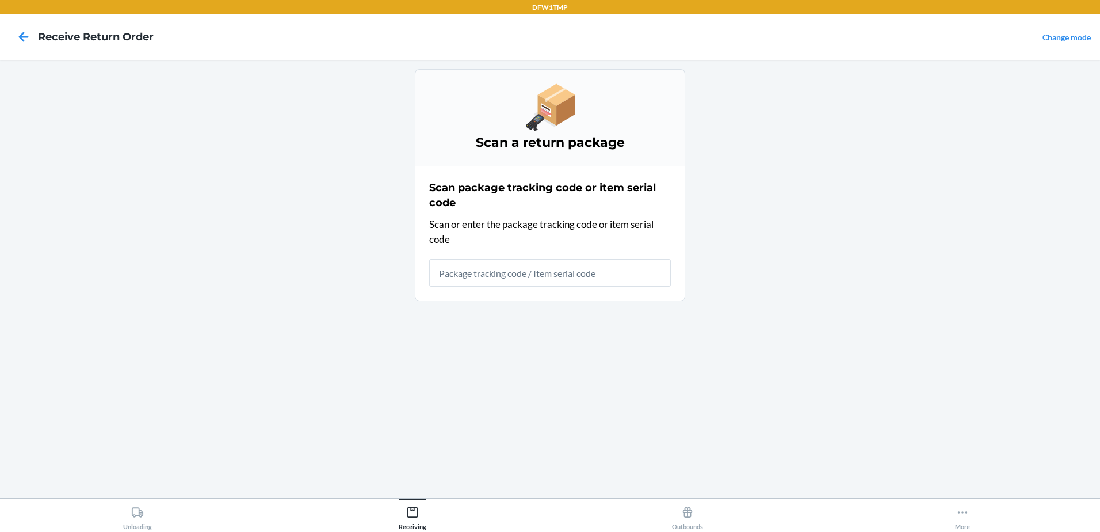
click at [486, 270] on input "text" at bounding box center [550, 273] width 242 height 28
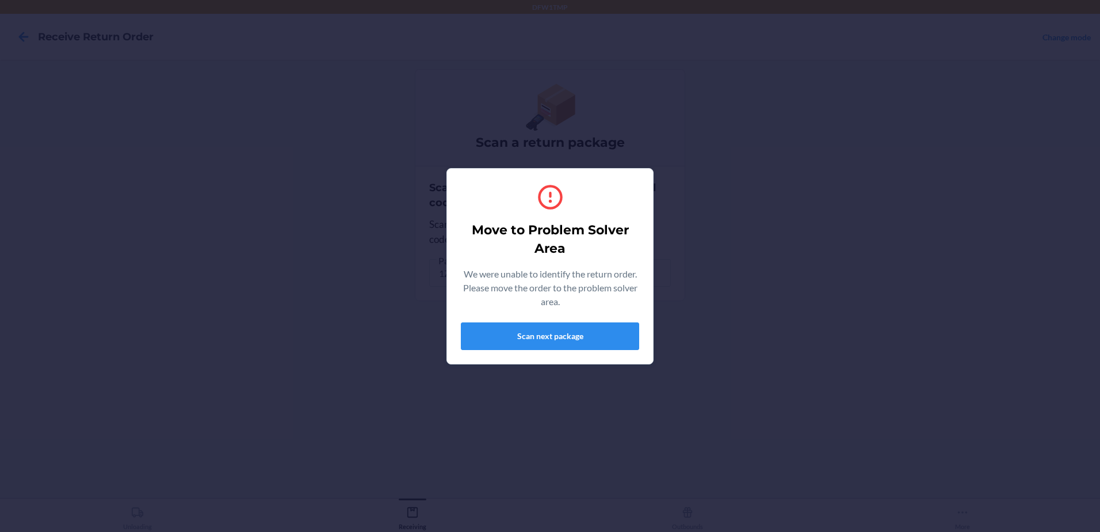
click at [533, 353] on div "Move to Problem Solver Area We were unable to identify the return order. Please…" at bounding box center [550, 266] width 178 height 177
click at [533, 339] on button "Scan next package" at bounding box center [550, 336] width 178 height 28
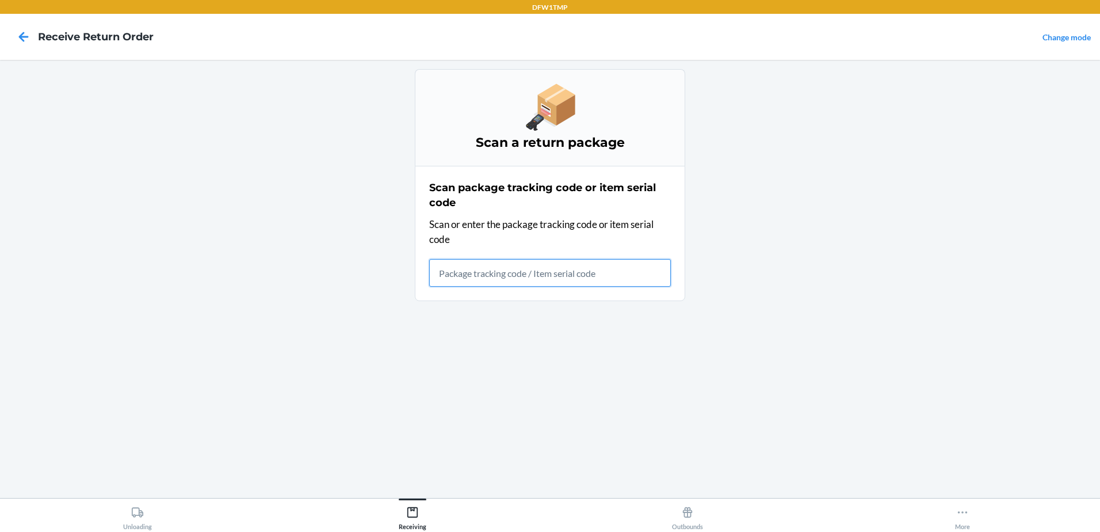
click at [511, 279] on input "text" at bounding box center [550, 273] width 242 height 28
type input "2AN2NL63M7Y2VK"
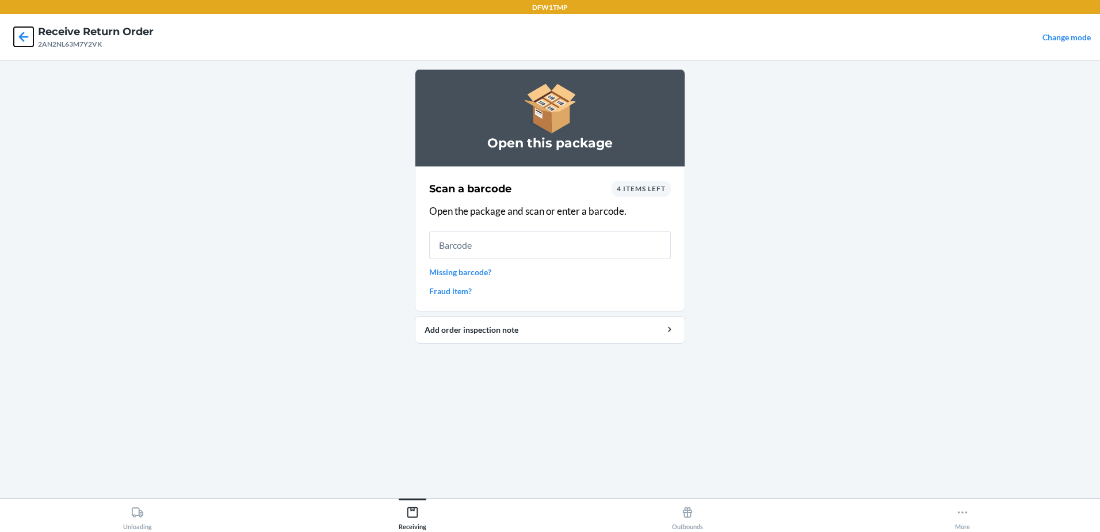
click at [21, 35] on icon at bounding box center [24, 37] width 10 height 10
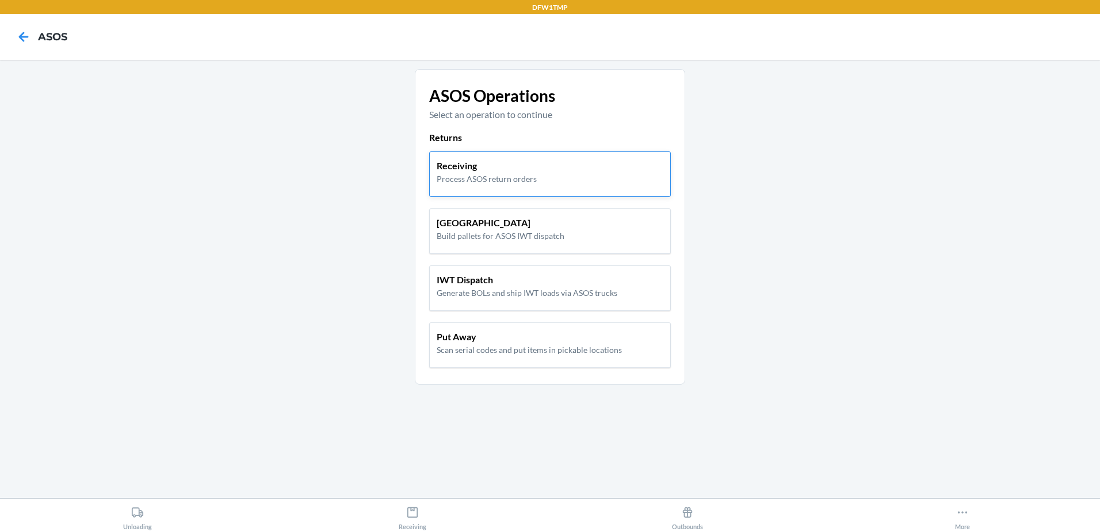
click at [538, 158] on div "Receiving Process ASOS return orders" at bounding box center [550, 173] width 242 height 45
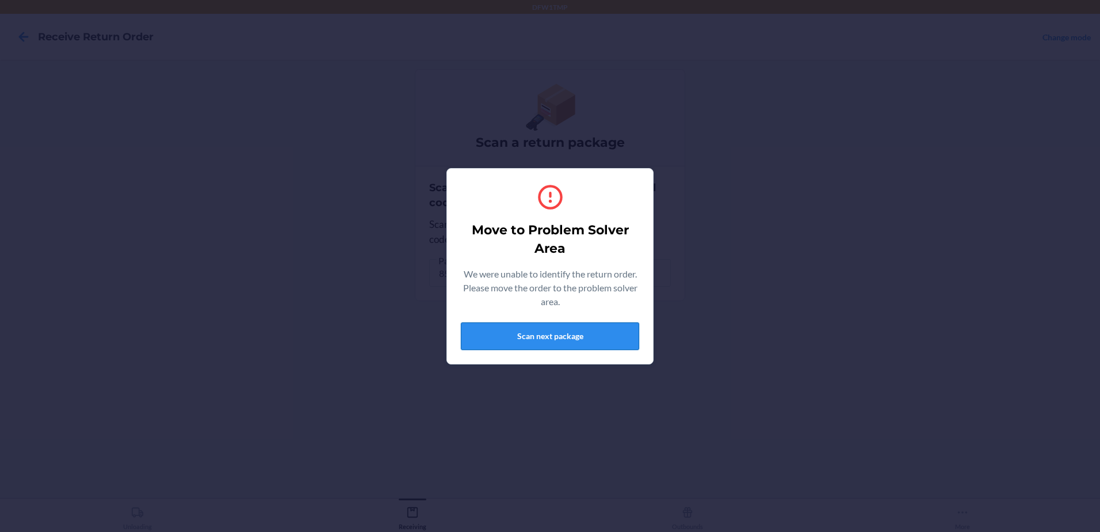
click at [530, 342] on button "Scan next package" at bounding box center [550, 336] width 178 height 28
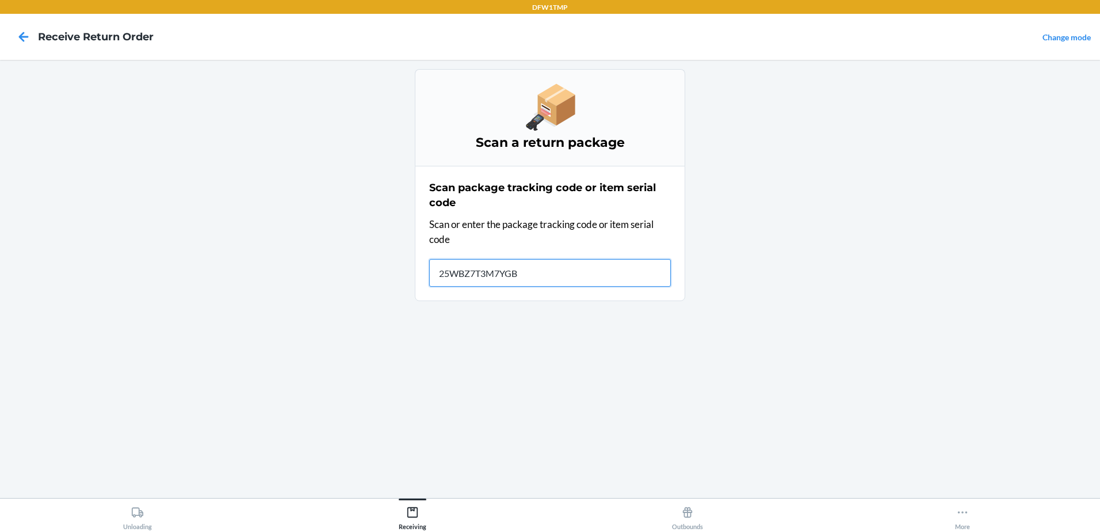
type input "25WBZ7T3M7YGB7"
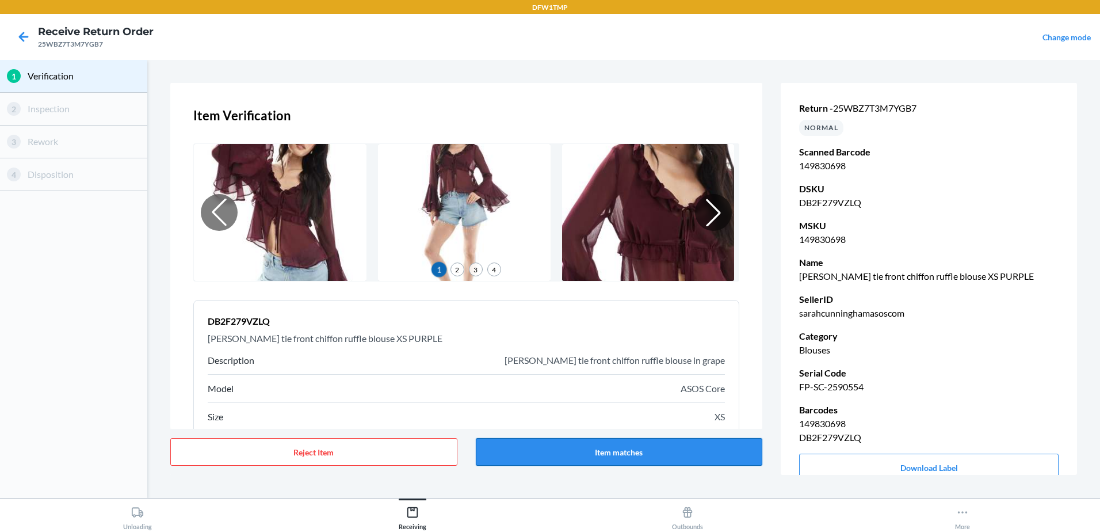
click at [637, 455] on button "Item matches" at bounding box center [619, 452] width 287 height 28
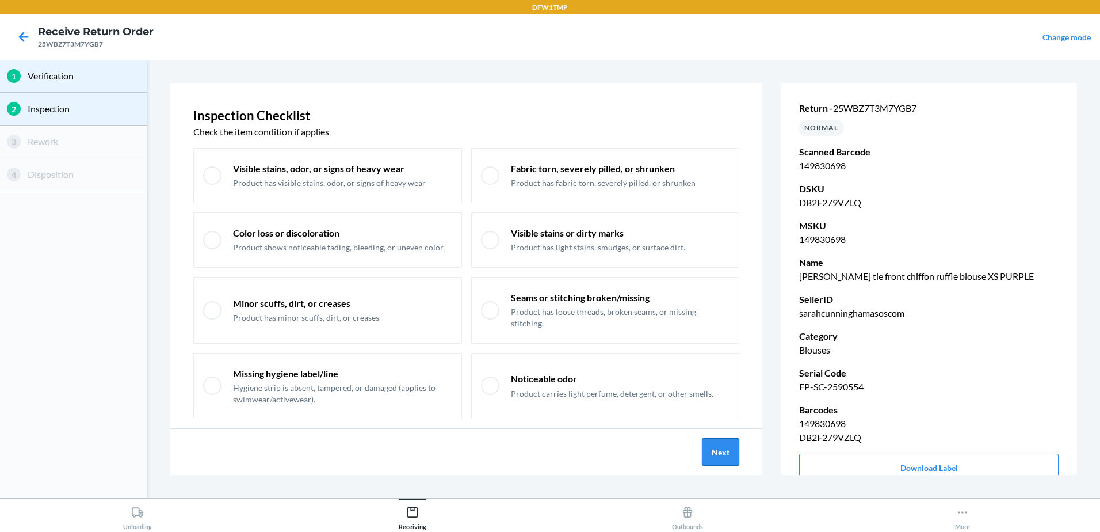
click at [721, 444] on button "Next" at bounding box center [720, 452] width 37 height 28
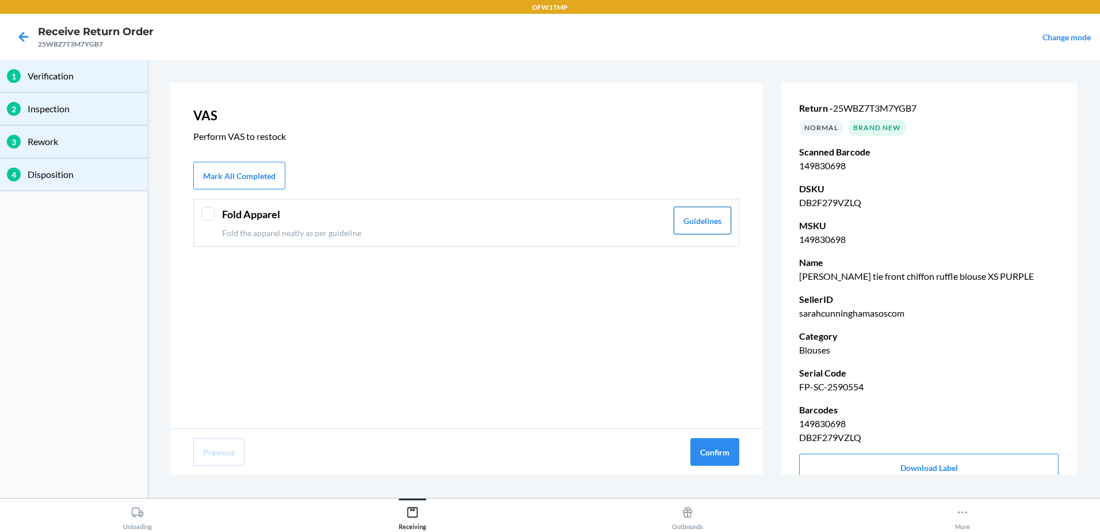
click at [703, 218] on button "Guidelines" at bounding box center [703, 221] width 58 height 28
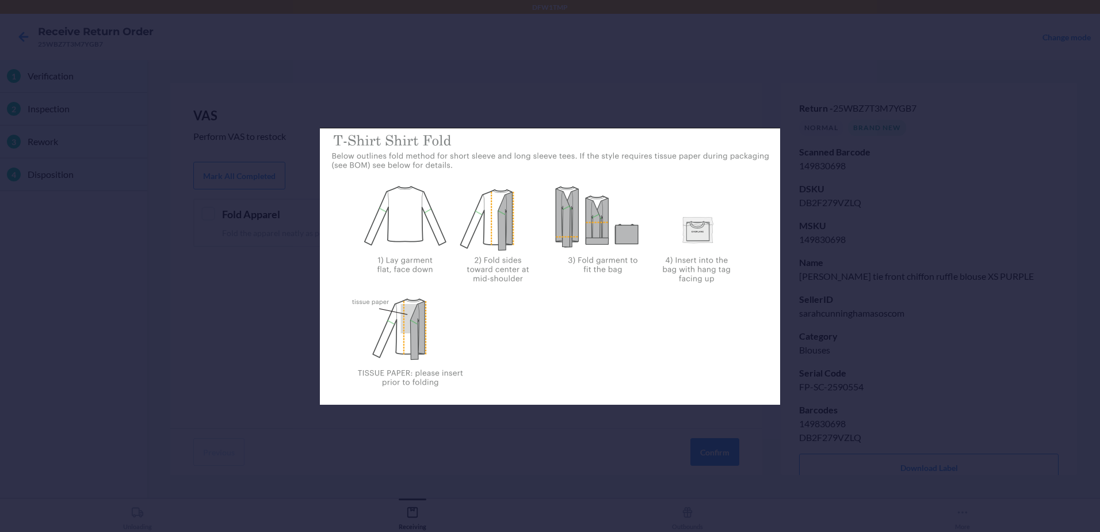
click at [475, 455] on div at bounding box center [550, 266] width 1100 height 532
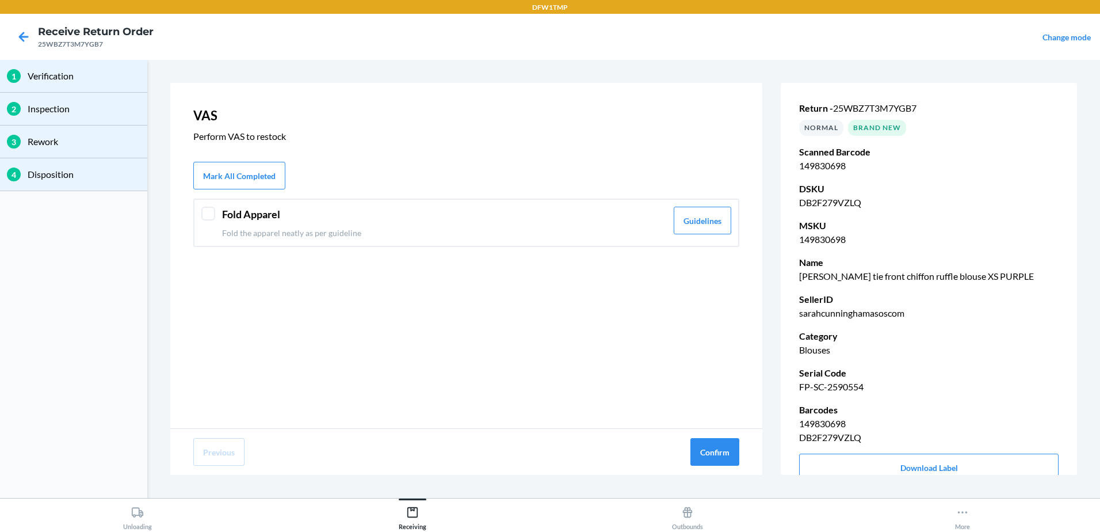
click at [209, 209] on div at bounding box center [208, 214] width 14 height 14
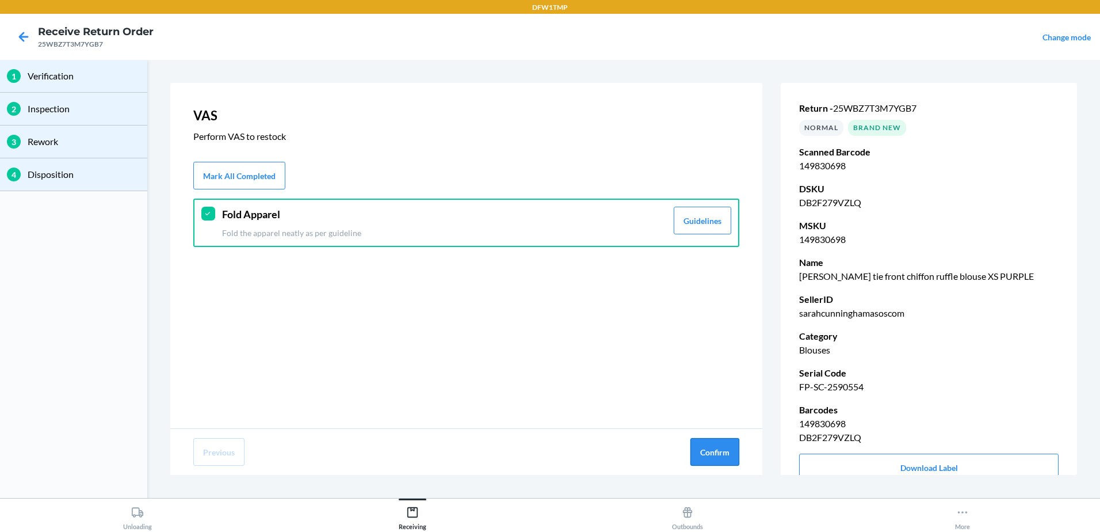
click at [696, 459] on button "Confirm" at bounding box center [714, 452] width 49 height 28
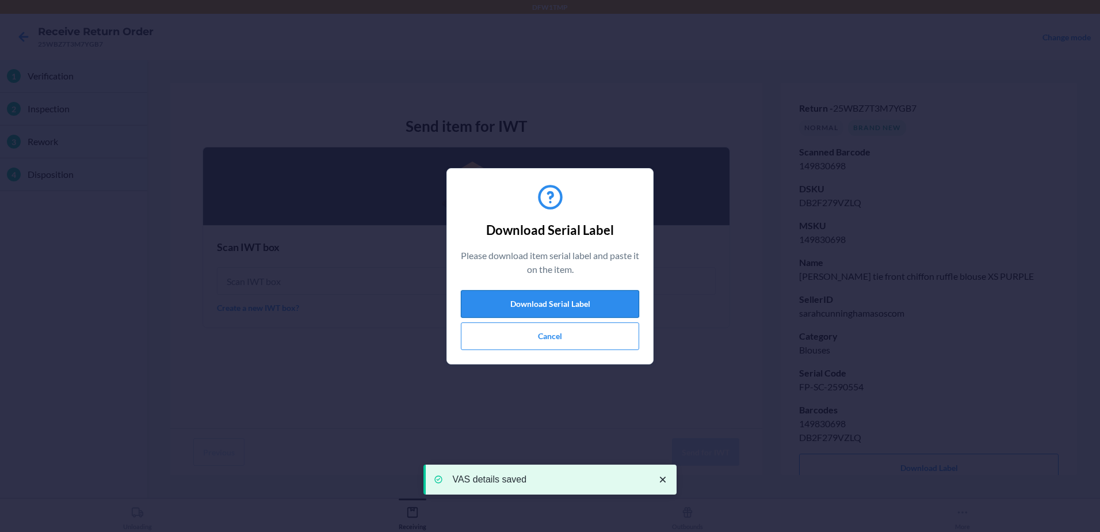
click at [579, 304] on button "Download Serial Label" at bounding box center [550, 304] width 178 height 28
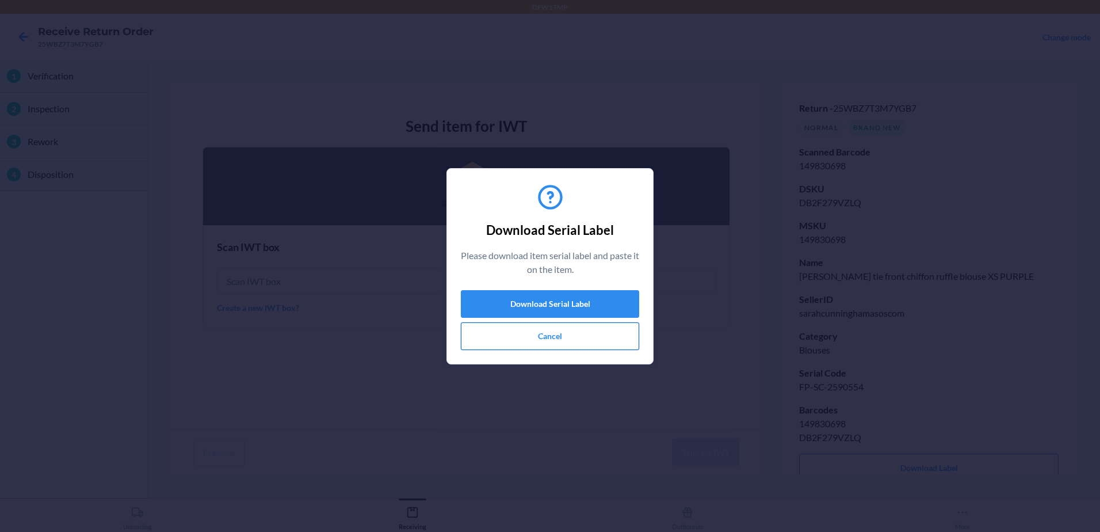
click at [540, 335] on button "Cancel" at bounding box center [550, 336] width 178 height 28
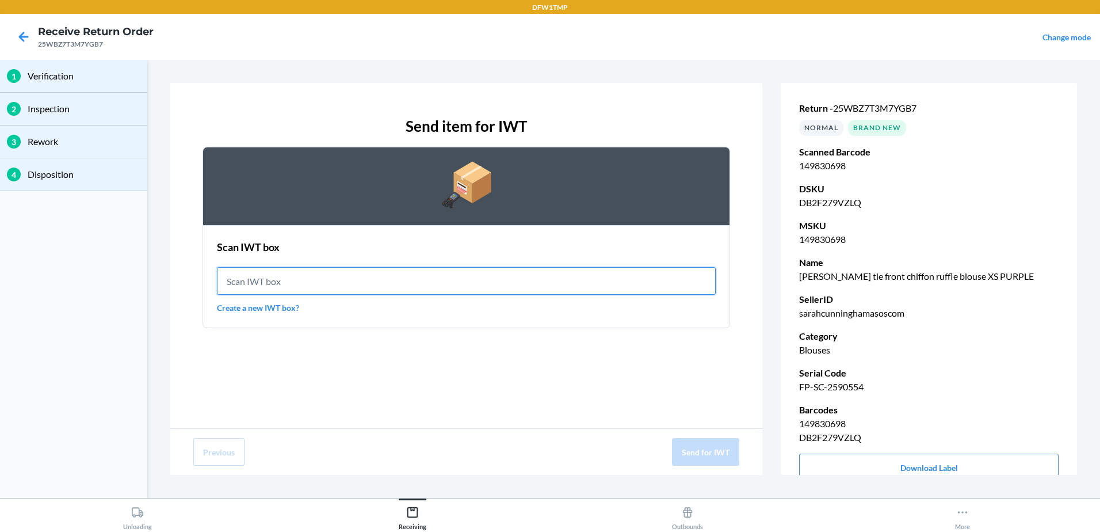
click at [477, 281] on input "text" at bounding box center [466, 281] width 499 height 28
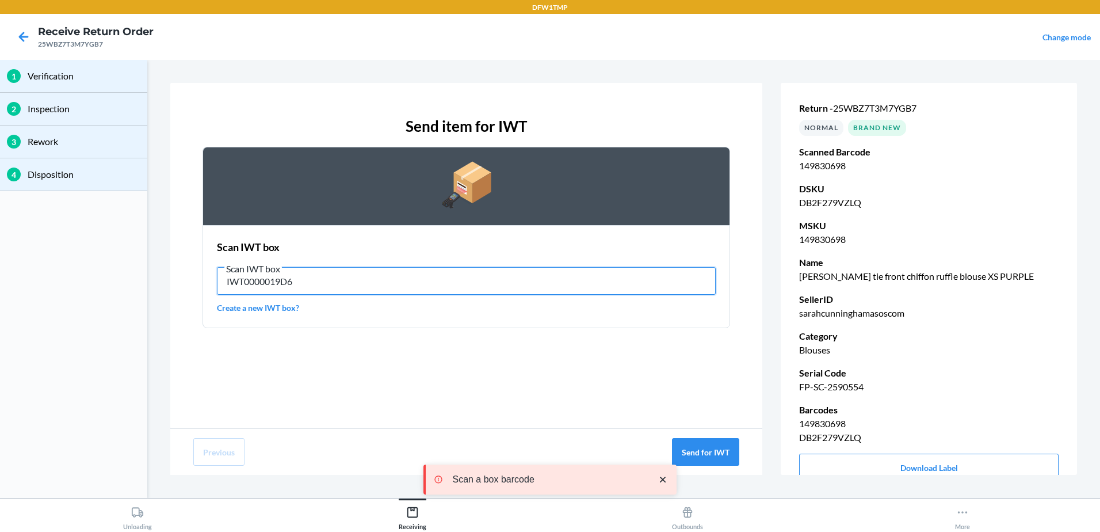
click at [307, 285] on input "IWT0000019D6" at bounding box center [466, 281] width 499 height 28
click at [258, 278] on input "IWT0000019D6" at bounding box center [466, 281] width 499 height 28
click at [260, 278] on input "IWT0000019D6" at bounding box center [466, 281] width 499 height 28
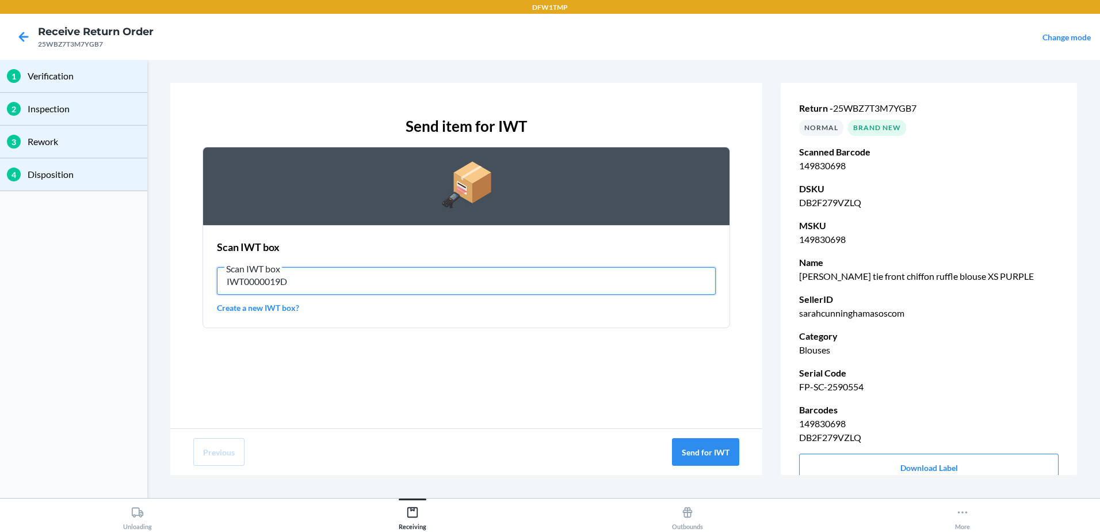
type input "IWT0000019D6"
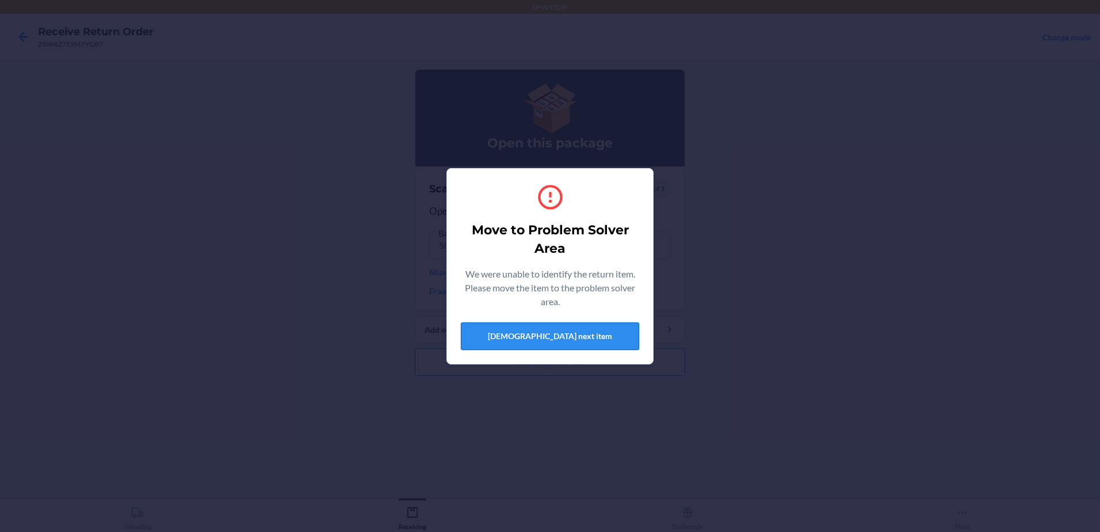
click at [605, 337] on button "[DEMOGRAPHIC_DATA] next item" at bounding box center [550, 336] width 178 height 28
click at [545, 339] on button "[DEMOGRAPHIC_DATA] next item" at bounding box center [550, 336] width 178 height 28
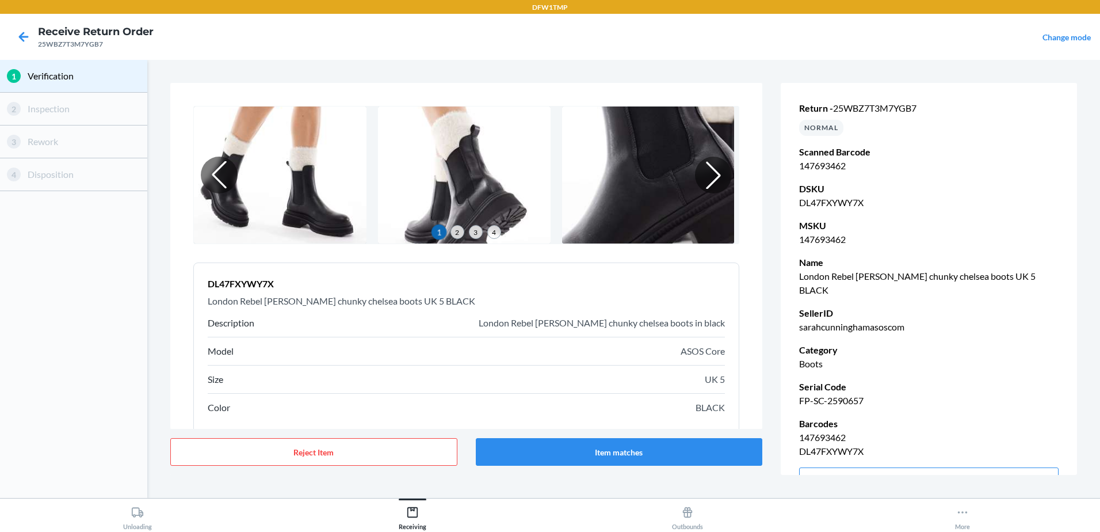
scroll to position [58, 0]
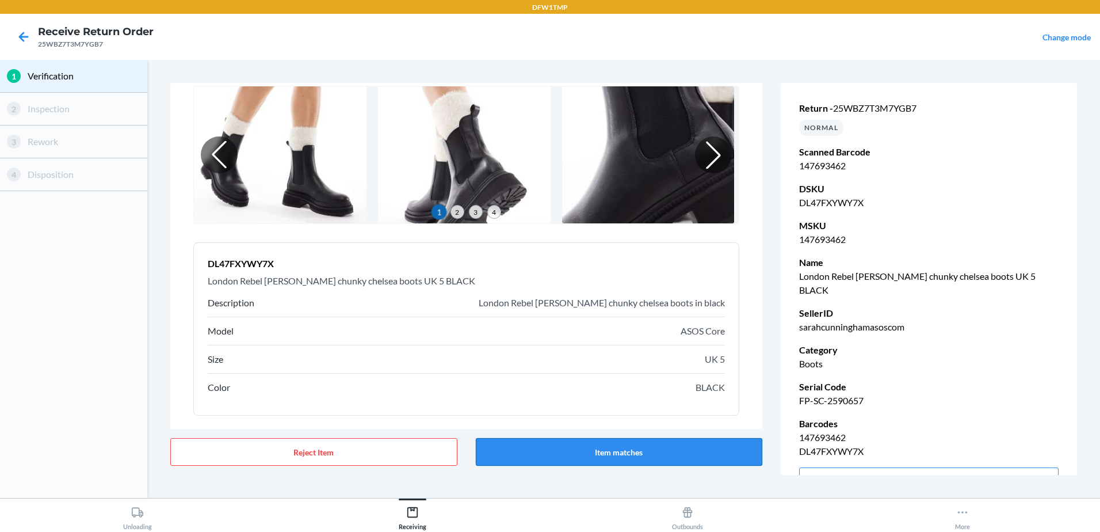
click at [651, 447] on button "Item matches" at bounding box center [619, 452] width 287 height 28
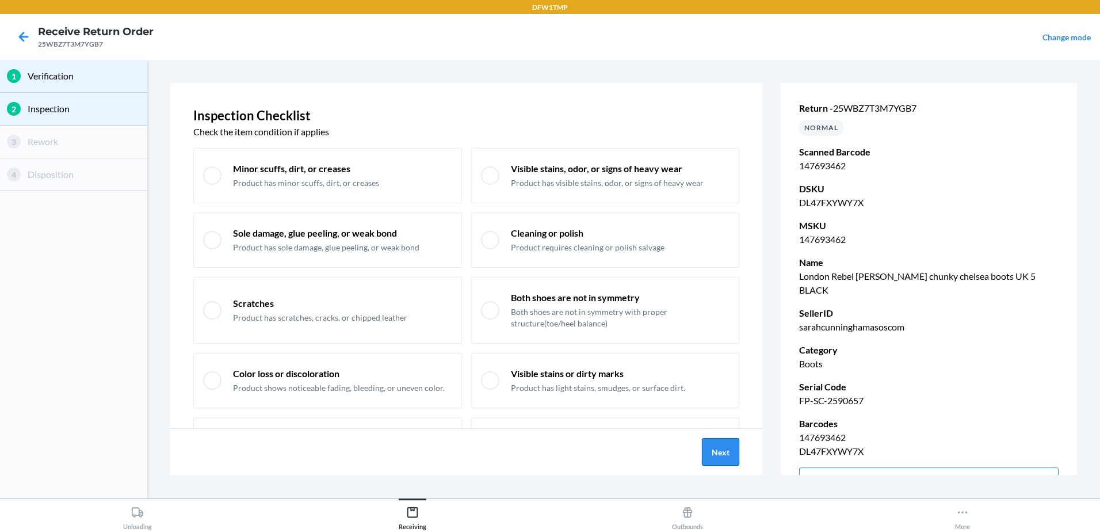
click at [726, 451] on button "Next" at bounding box center [720, 452] width 37 height 28
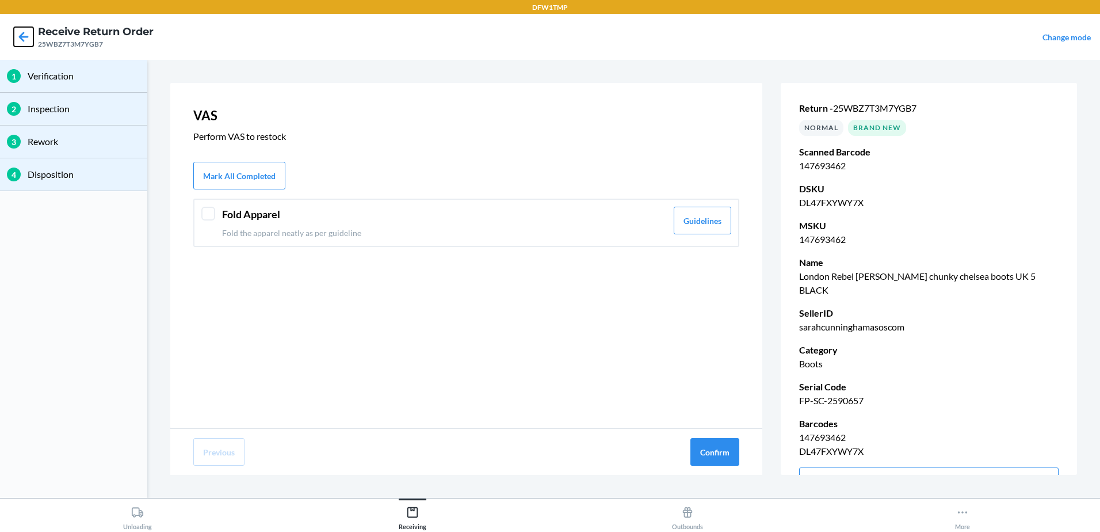
click at [22, 45] on icon at bounding box center [24, 37] width 20 height 20
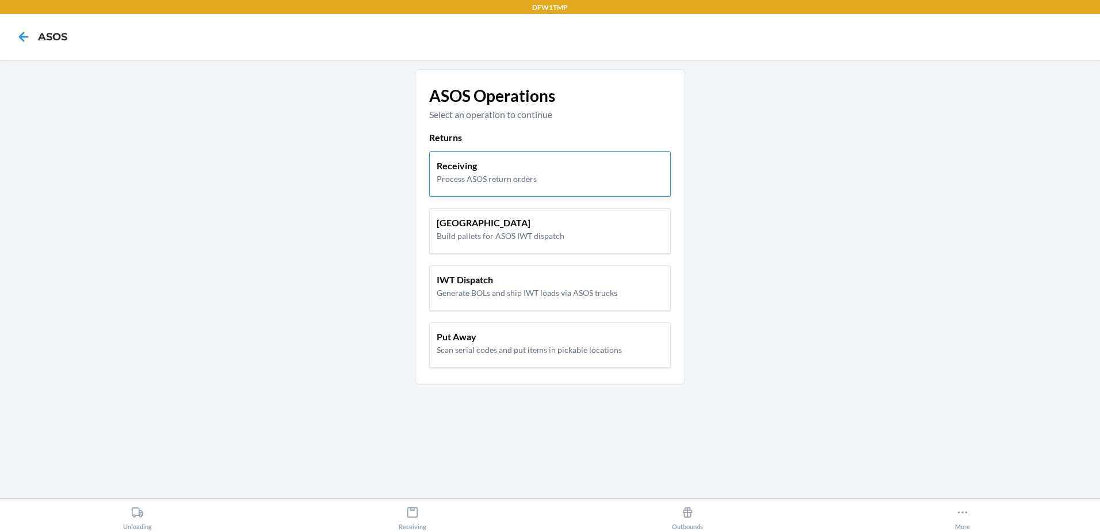
click at [558, 181] on div "Receiving Process ASOS return orders" at bounding box center [550, 172] width 227 height 26
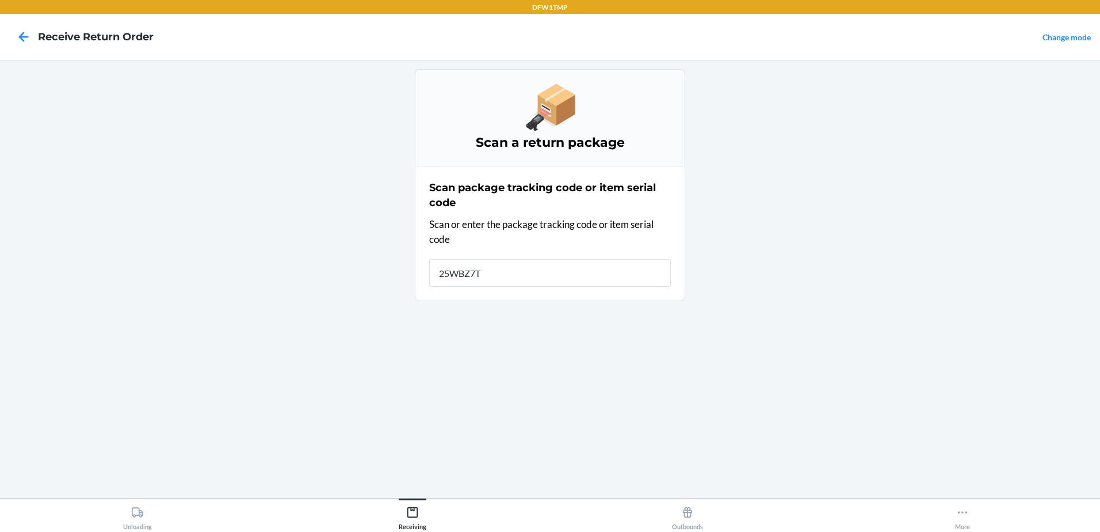
type input "25WBZ7T3"
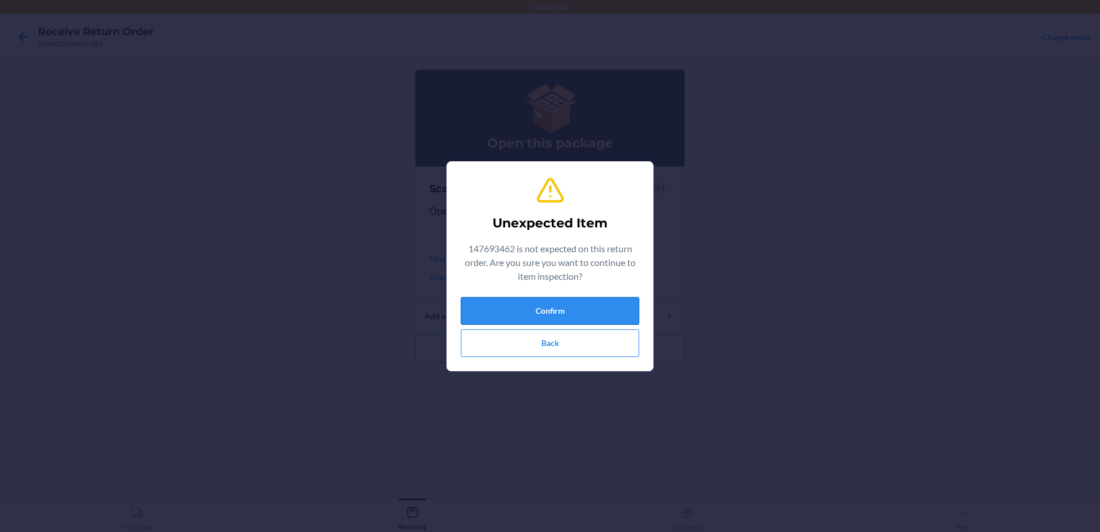
click at [560, 312] on button "Confirm" at bounding box center [550, 311] width 178 height 28
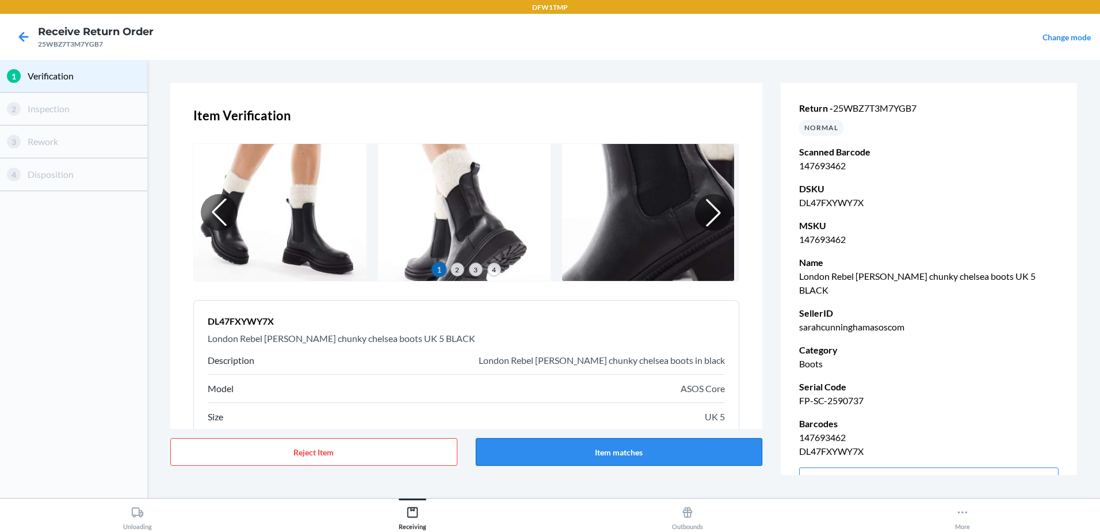
click at [619, 452] on button "Item matches" at bounding box center [619, 452] width 287 height 28
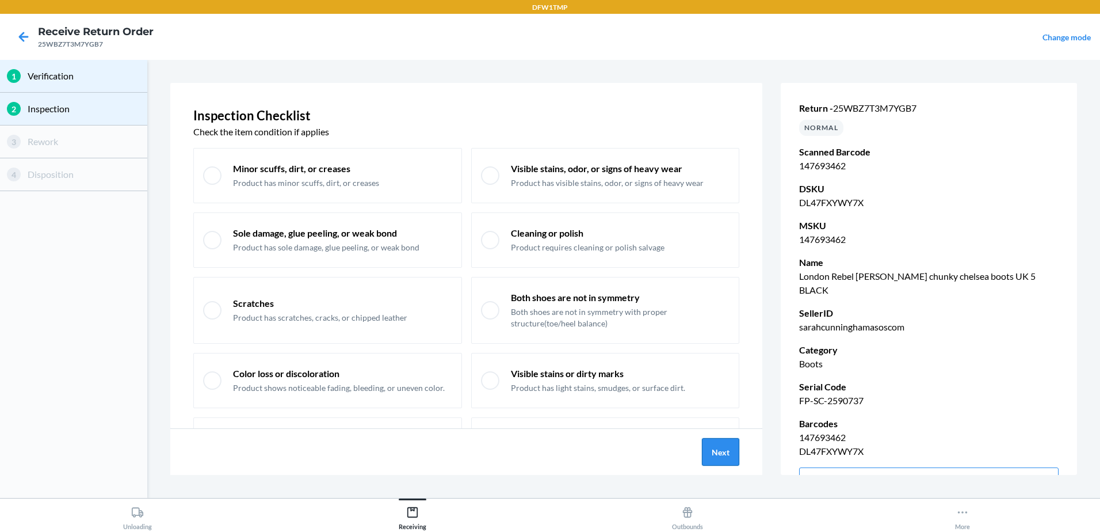
click at [714, 459] on button "Next" at bounding box center [720, 452] width 37 height 28
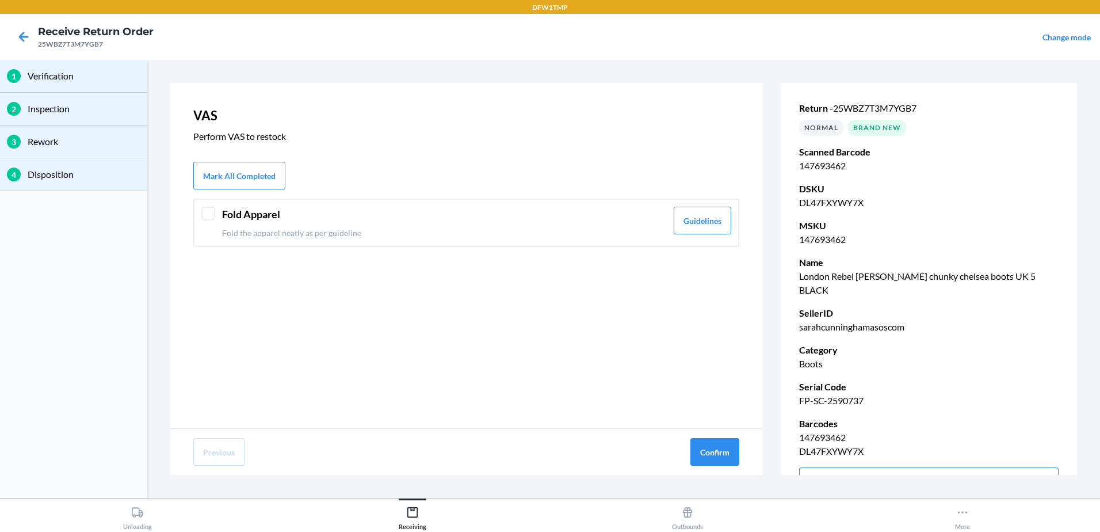
click at [212, 215] on div at bounding box center [208, 214] width 14 height 14
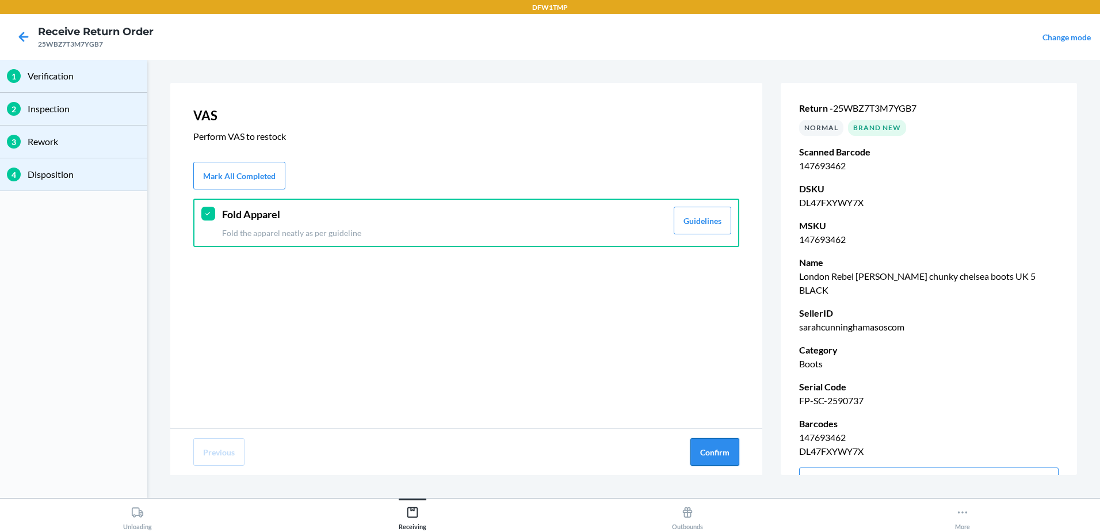
click at [709, 448] on button "Confirm" at bounding box center [714, 452] width 49 height 28
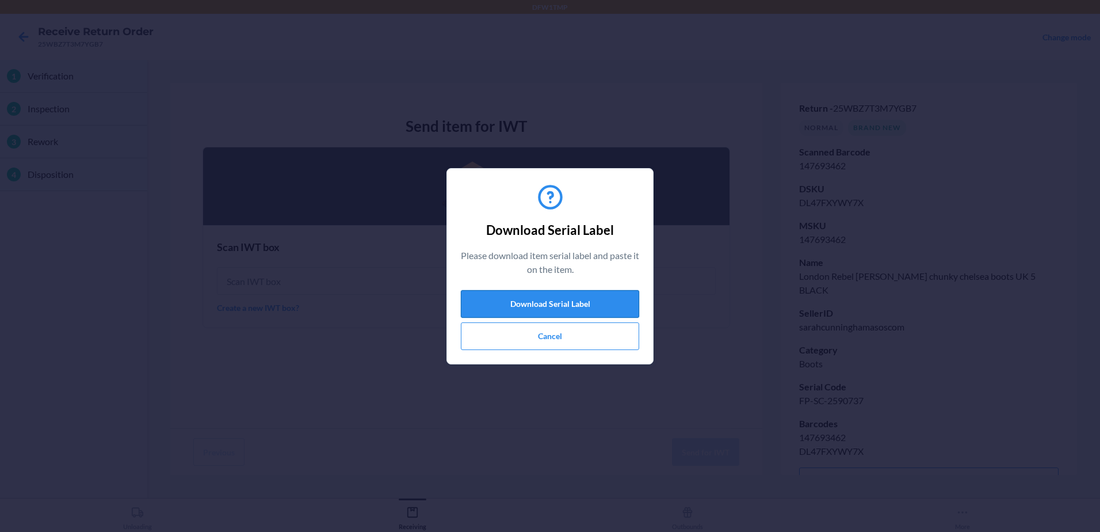
click at [571, 302] on button "Download Serial Label" at bounding box center [550, 304] width 178 height 28
click at [529, 337] on button "Cancel" at bounding box center [550, 336] width 178 height 28
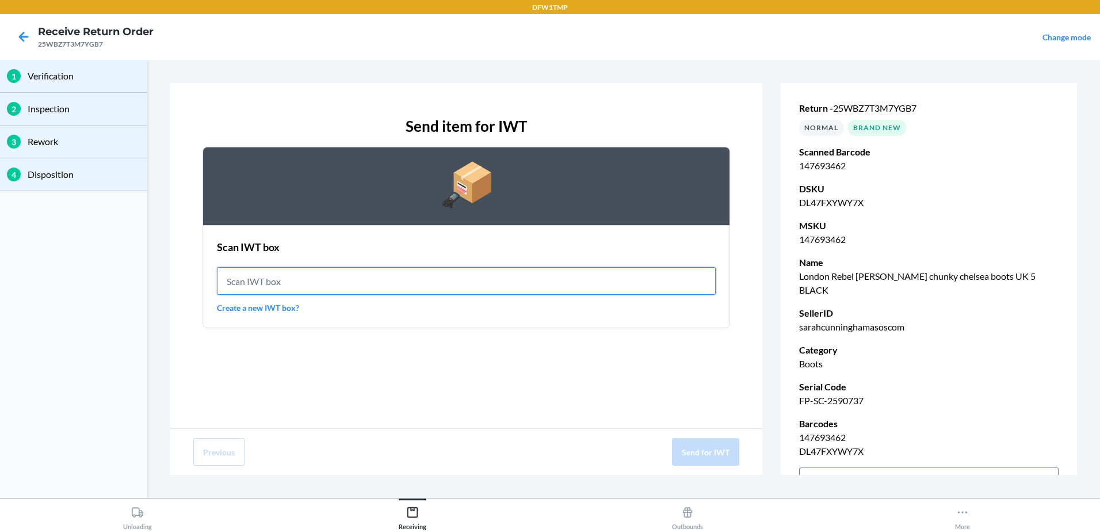
click at [353, 281] on input "text" at bounding box center [466, 281] width 499 height 28
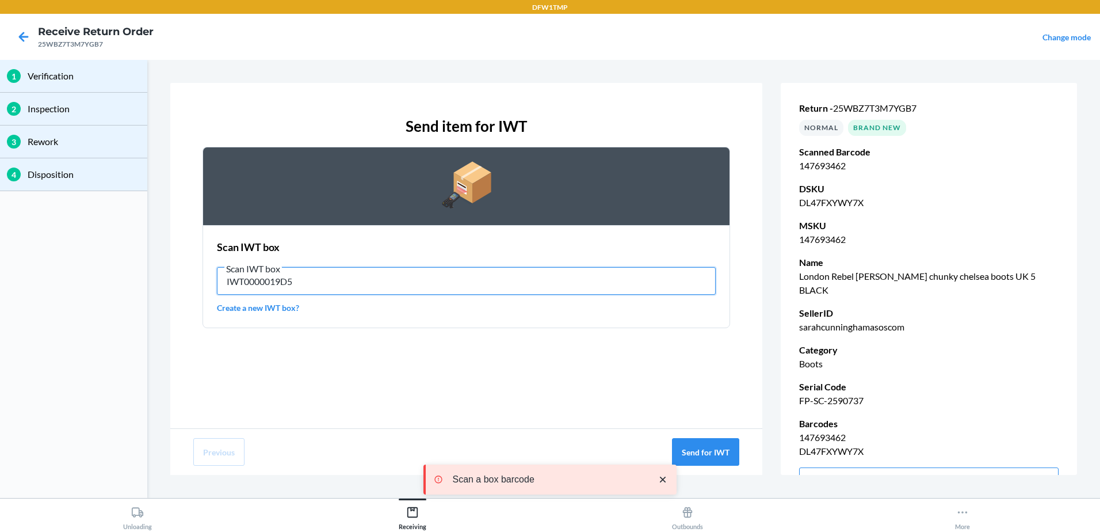
click at [273, 286] on input "IWT0000019D5" at bounding box center [466, 281] width 499 height 28
click at [272, 285] on input "IWT0000019D5" at bounding box center [466, 281] width 499 height 28
type input "IWT0000019D5"
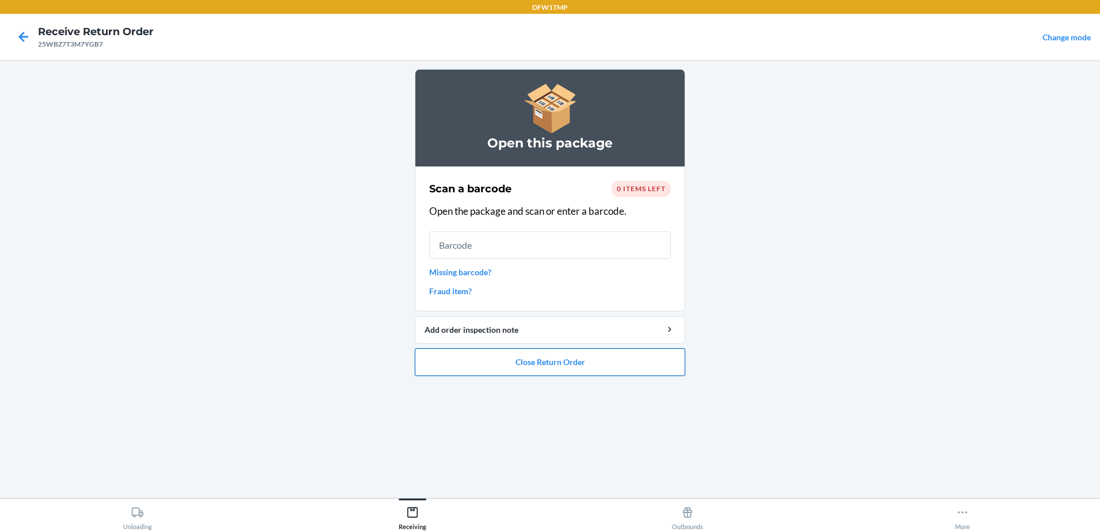
click at [563, 361] on button "Close Return Order" at bounding box center [550, 362] width 270 height 28
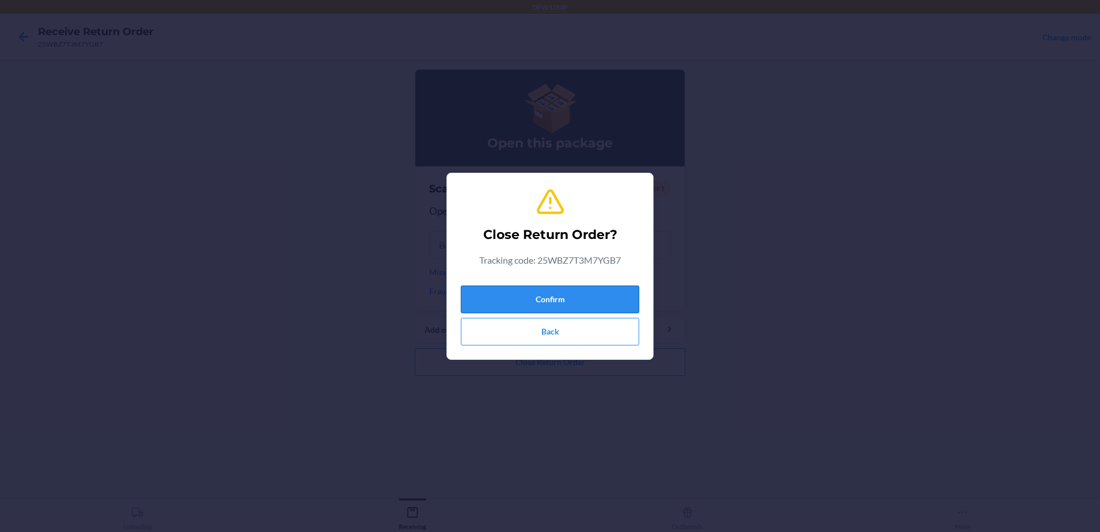
click at [583, 291] on button "Confirm" at bounding box center [550, 299] width 178 height 28
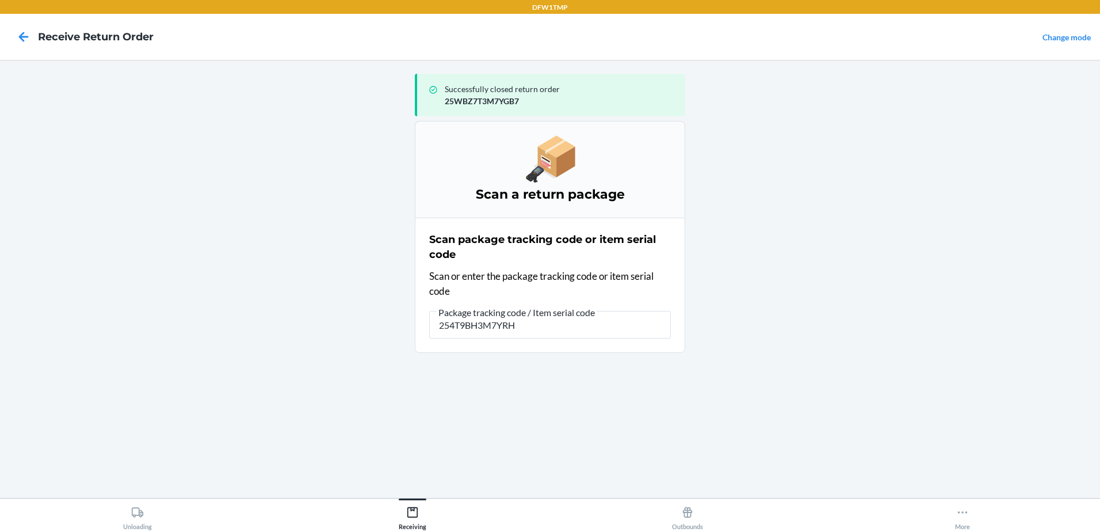
type input "254T9BH3M7YRH8"
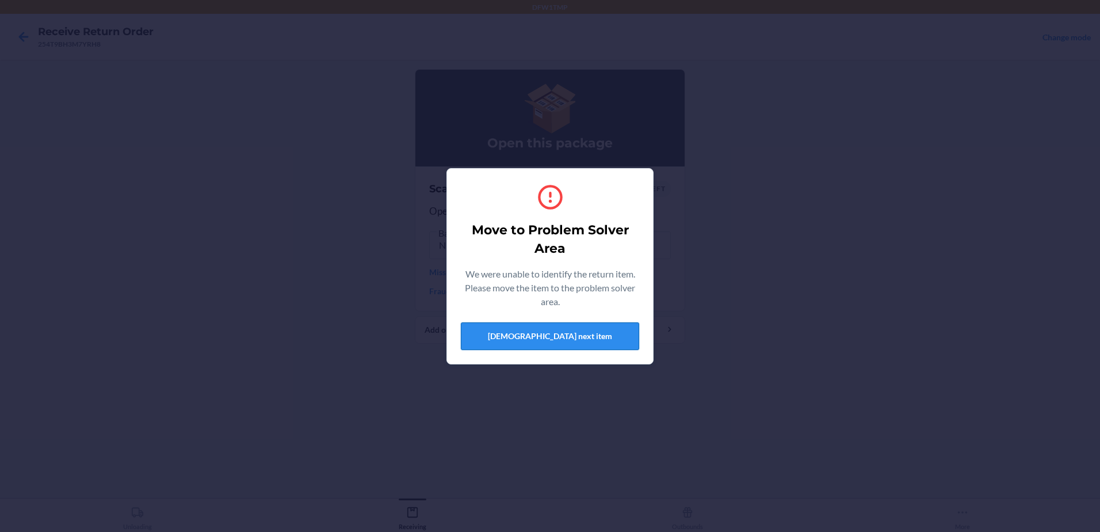
click at [618, 340] on button "[DEMOGRAPHIC_DATA] next item" at bounding box center [550, 336] width 178 height 28
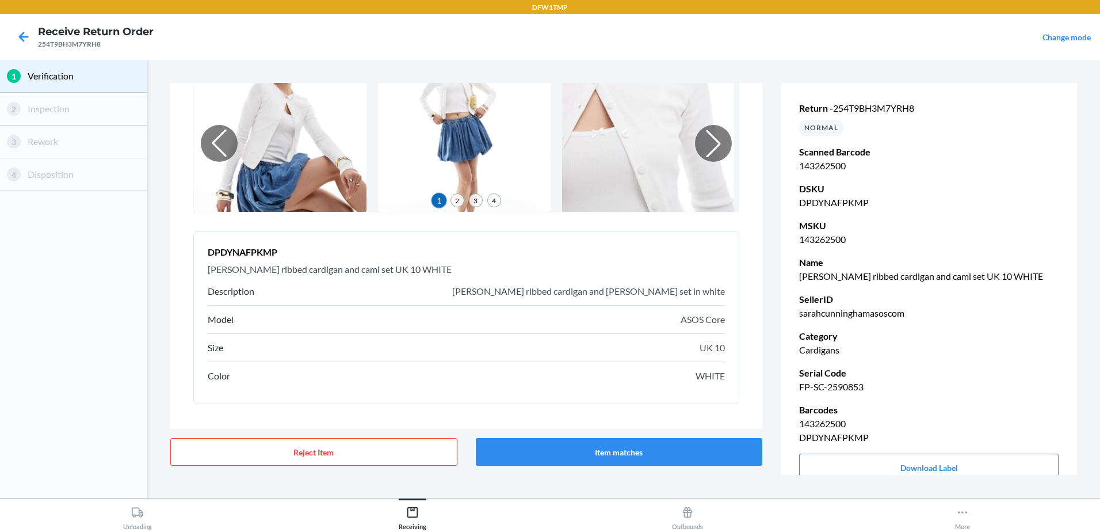
scroll to position [86, 0]
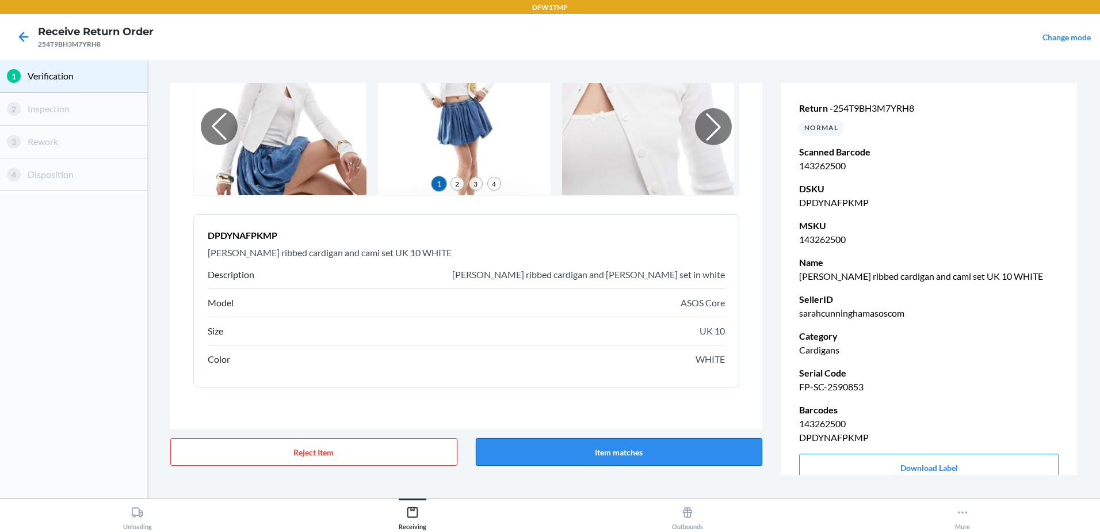
click at [655, 457] on button "Item matches" at bounding box center [619, 452] width 287 height 28
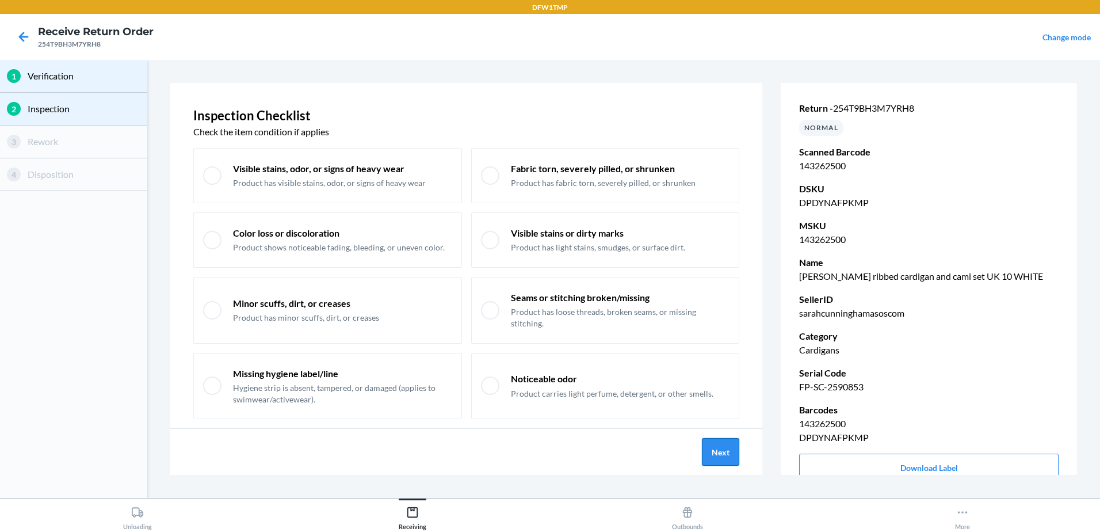
click at [731, 451] on button "Next" at bounding box center [720, 452] width 37 height 28
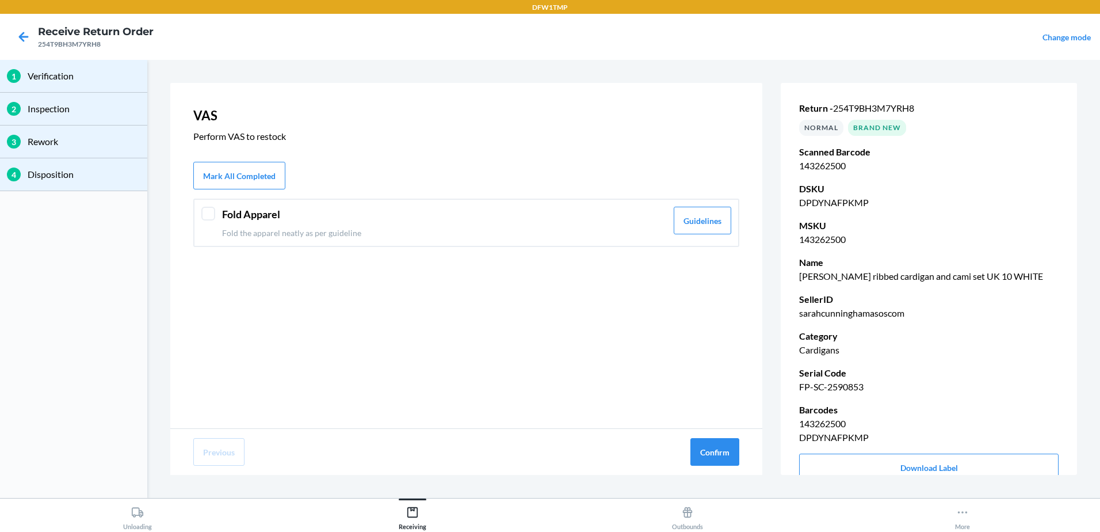
click at [205, 228] on div "Fold Apparel Fold the apparel neatly as per guideline Guidelines" at bounding box center [466, 223] width 546 height 48
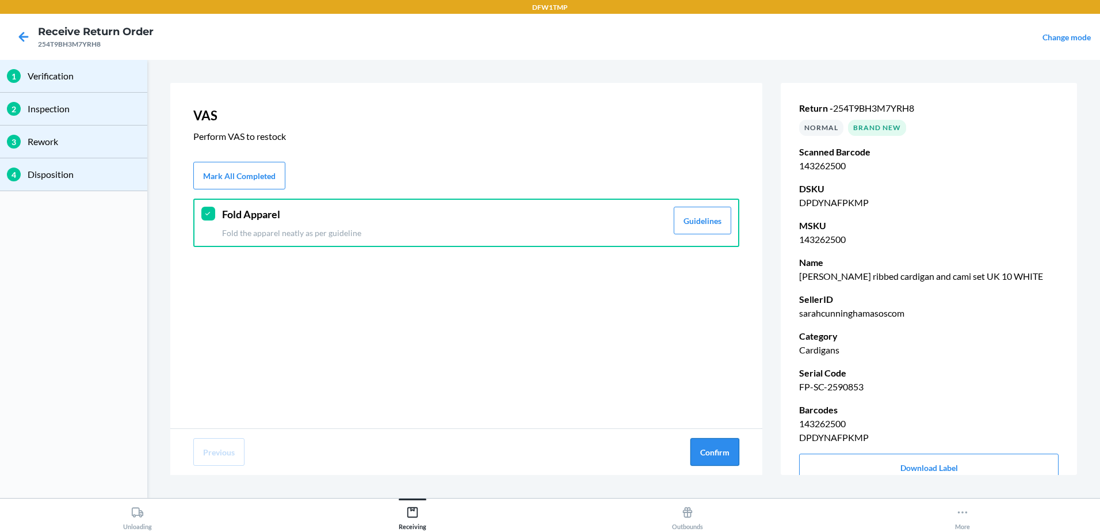
click at [718, 454] on button "Confirm" at bounding box center [714, 452] width 49 height 28
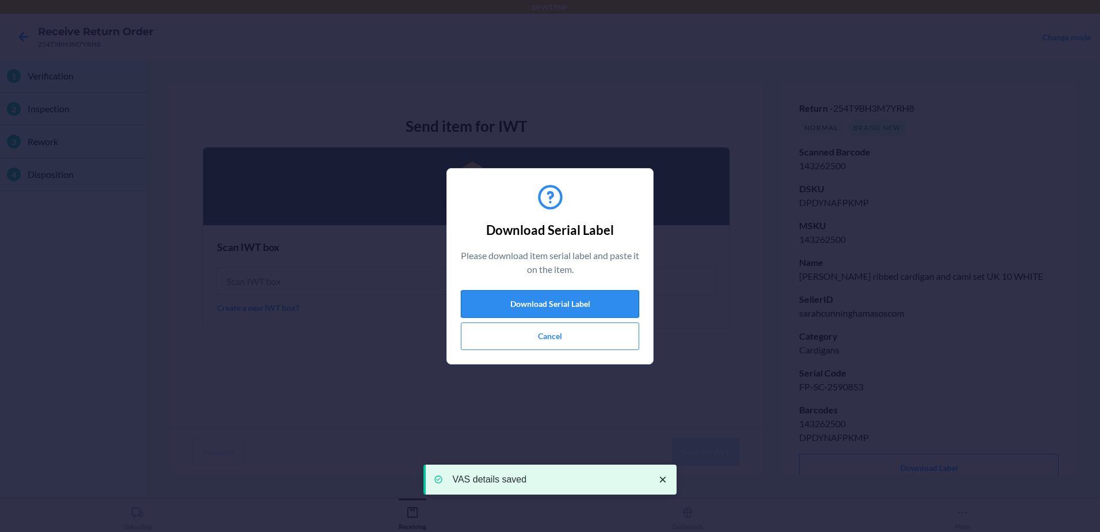
click at [548, 311] on button "Download Serial Label" at bounding box center [550, 304] width 178 height 28
click at [523, 332] on button "Cancel" at bounding box center [550, 336] width 178 height 28
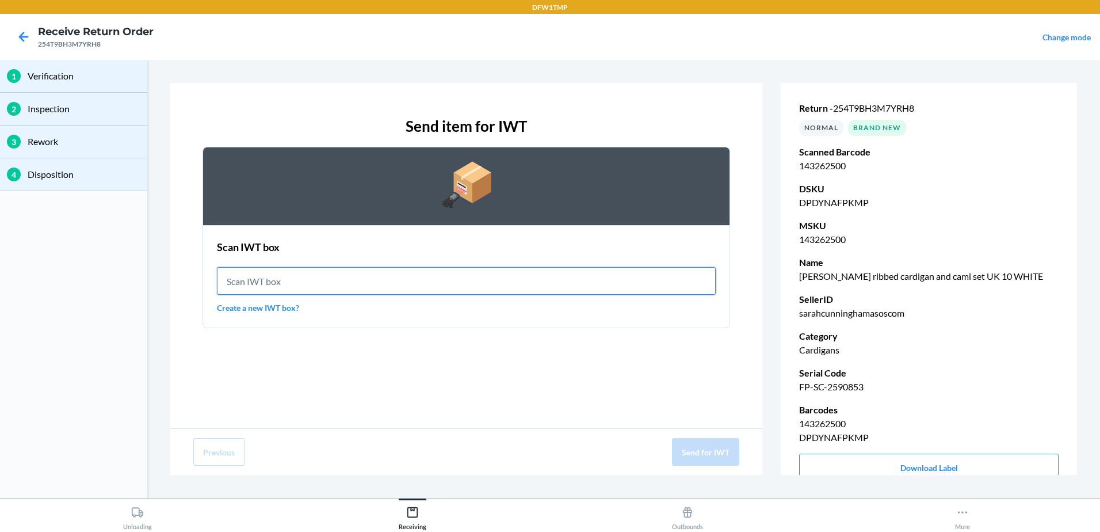
click at [288, 281] on input "text" at bounding box center [466, 281] width 499 height 28
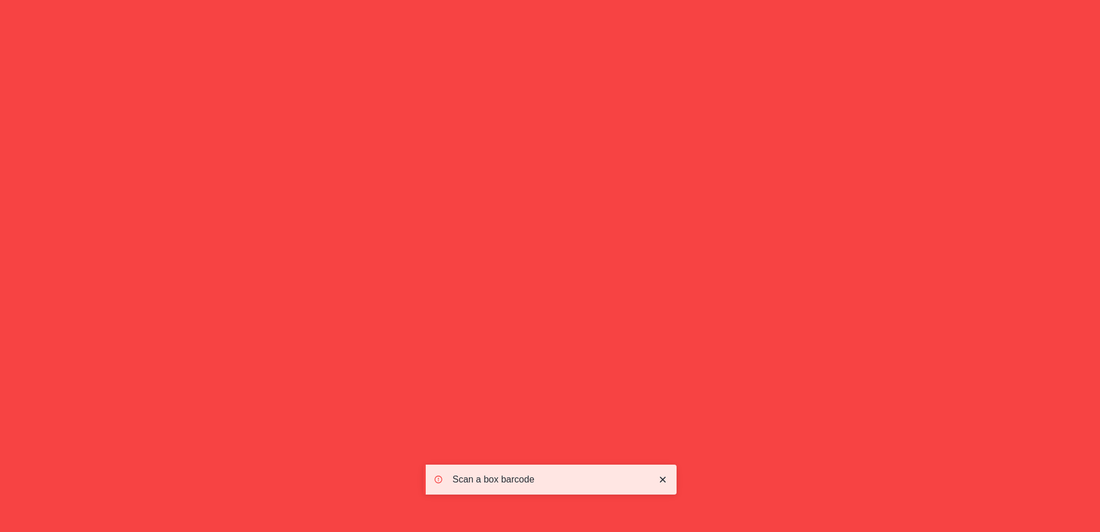
click at [316, 280] on input "IWT0000019CW" at bounding box center [466, 281] width 499 height 28
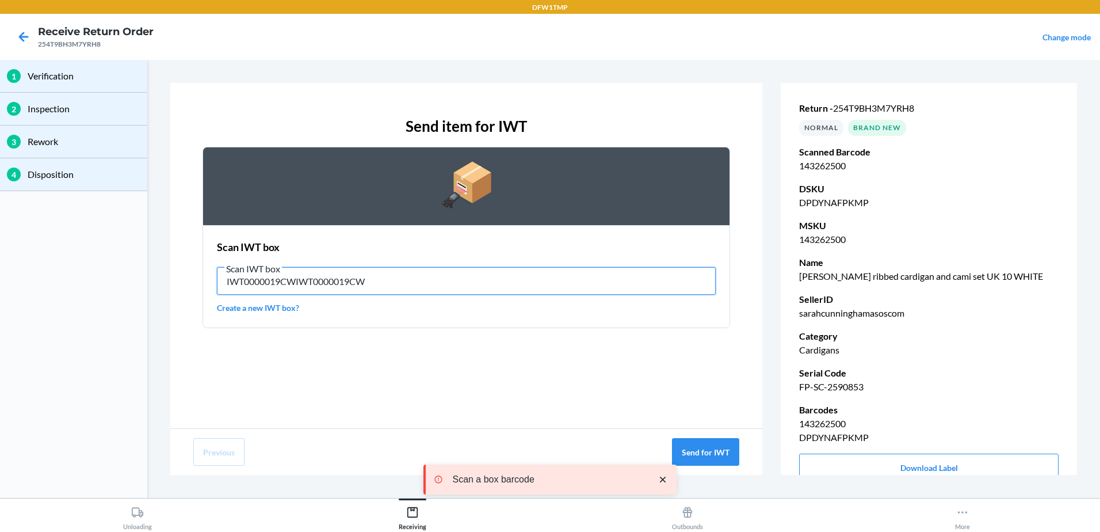
type input "IWT0000019CWIWT0000019CW"
drag, startPoint x: 464, startPoint y: 306, endPoint x: 314, endPoint y: 271, distance: 154.8
click at [316, 271] on div "Scan IWT box Scan IWT box IWT0000019CWIWT0000019CW Create a new IWT box?" at bounding box center [466, 276] width 499 height 81
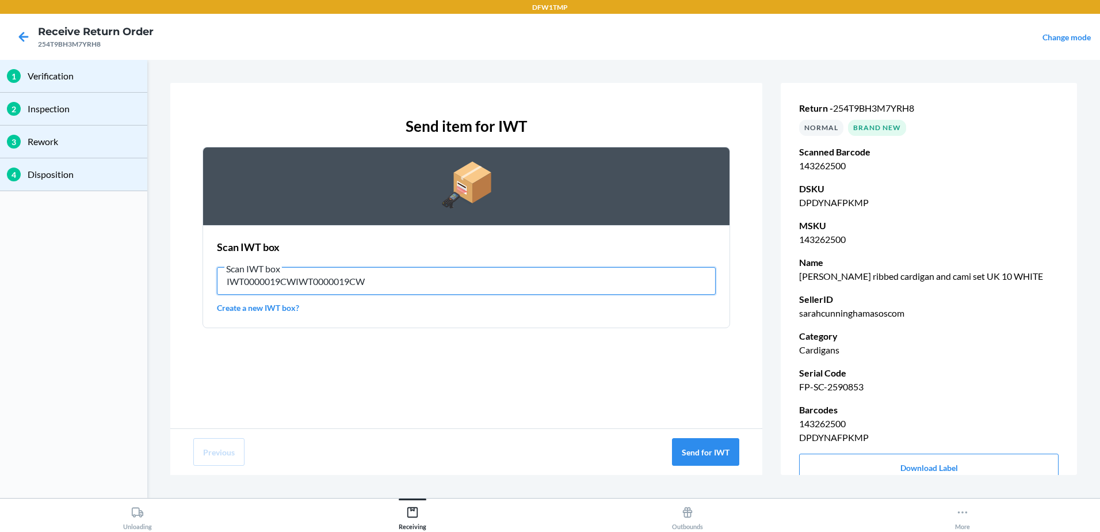
drag, startPoint x: 383, startPoint y: 273, endPoint x: 0, endPoint y: 265, distance: 382.7
click at [0, 260] on html "DFW1TMP Receive Return Order 254T9BH3M7YRH8 Change mode 1 Verification 2 Inspec…" at bounding box center [550, 266] width 1100 height 532
type input "IWT0000019CW"
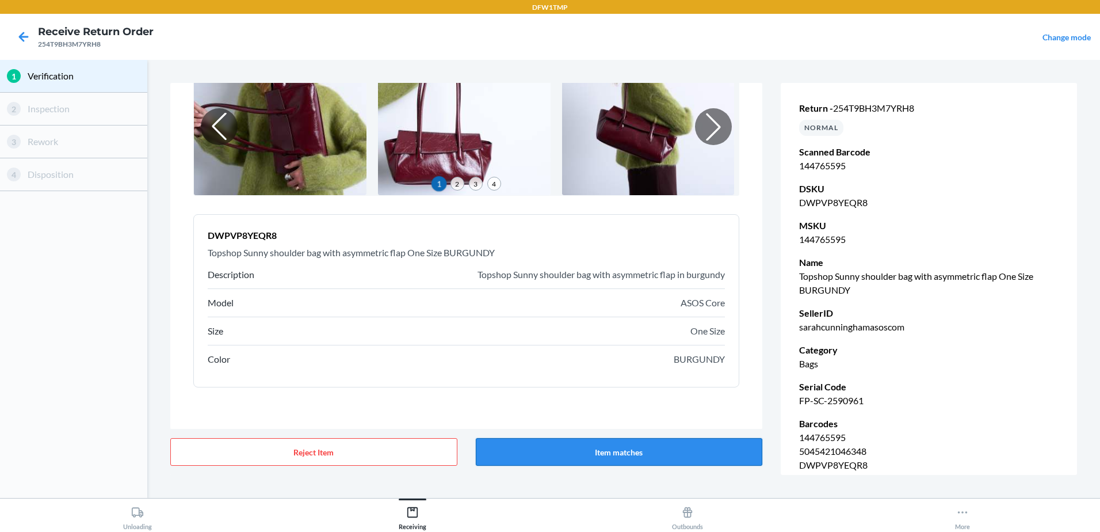
click at [695, 448] on button "Item matches" at bounding box center [619, 452] width 287 height 28
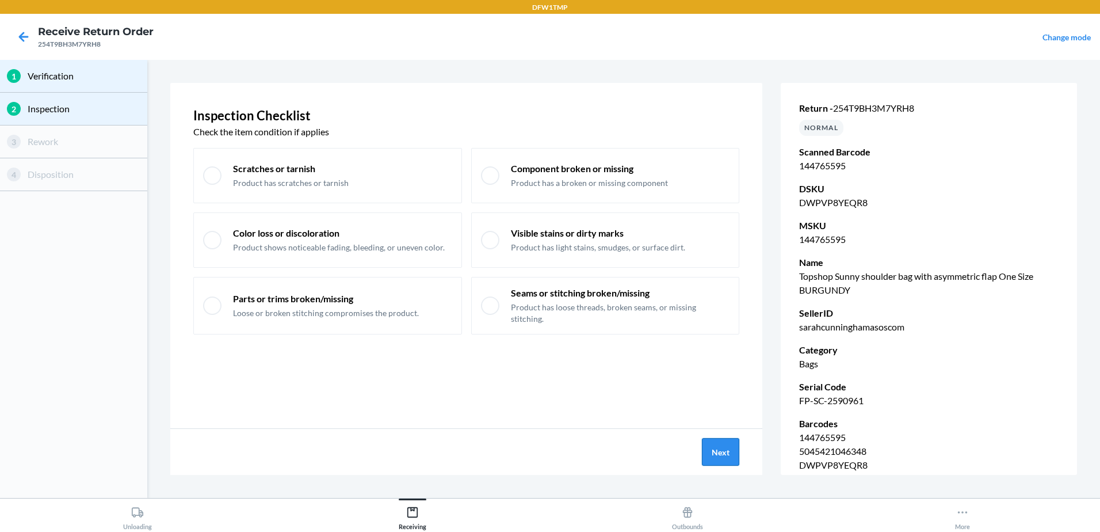
click at [718, 441] on button "Next" at bounding box center [720, 452] width 37 height 28
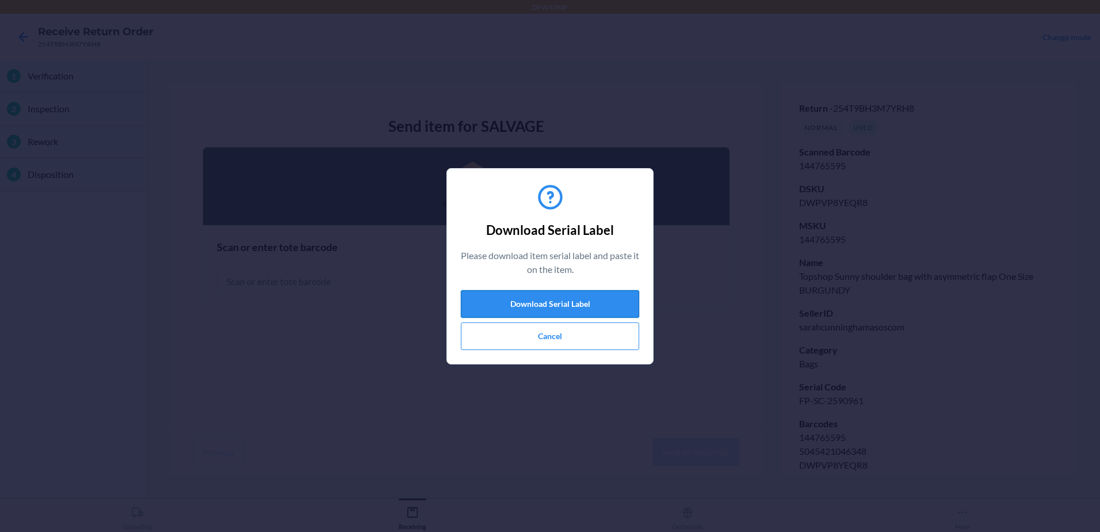
click at [563, 310] on button "Download Serial Label" at bounding box center [550, 304] width 178 height 28
click at [560, 330] on button "Cancel" at bounding box center [550, 336] width 178 height 28
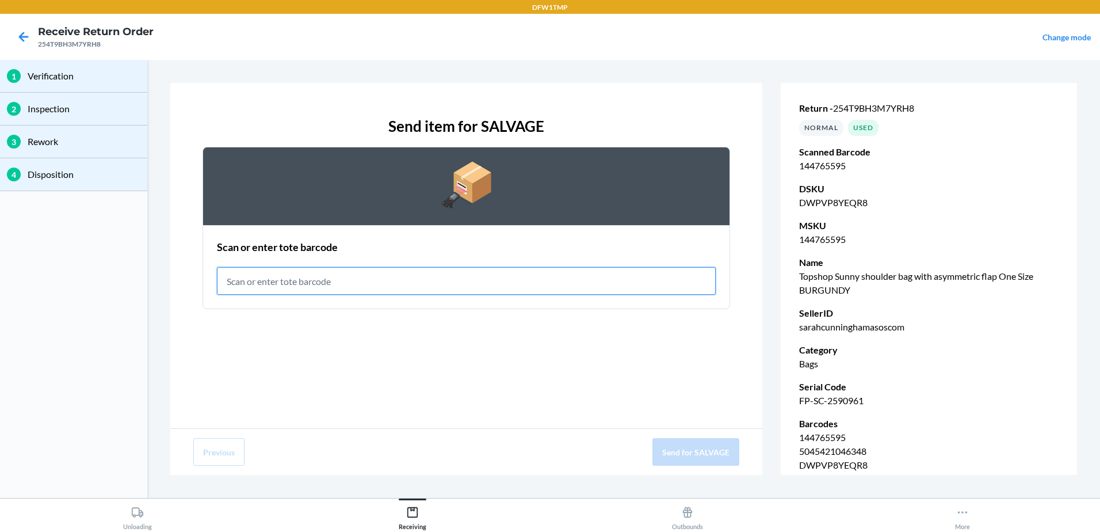
click at [388, 288] on input "text" at bounding box center [466, 281] width 499 height 28
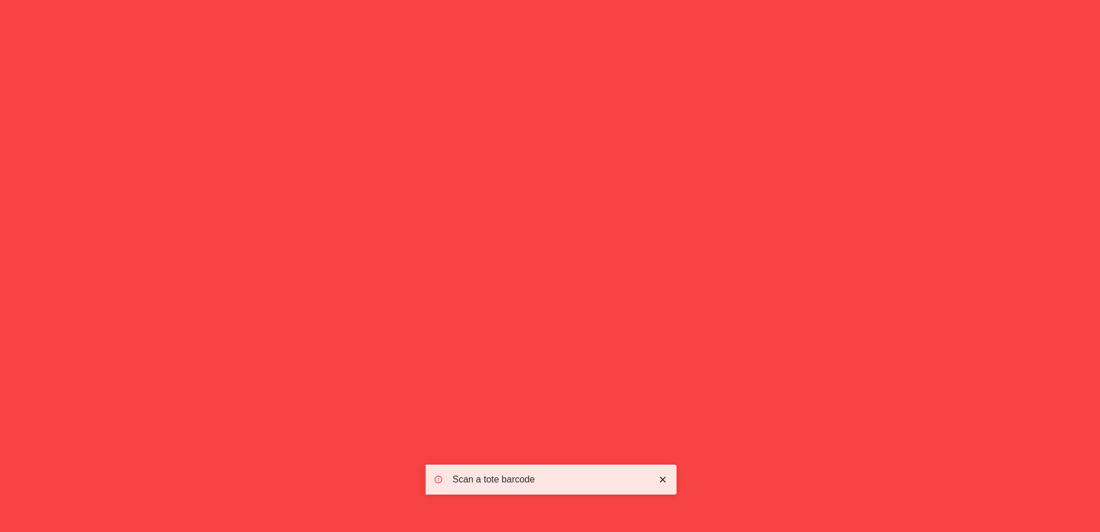
click at [368, 288] on input "IWT0000019CW" at bounding box center [466, 281] width 499 height 28
click at [369, 288] on input "IWT0000019CW" at bounding box center [466, 281] width 499 height 28
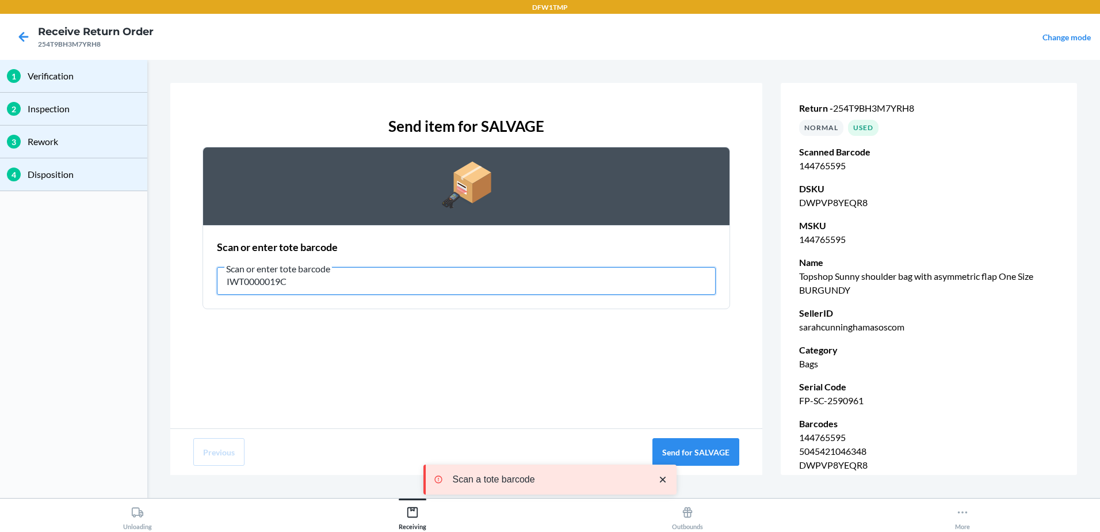
type input "IWT0000019CW"
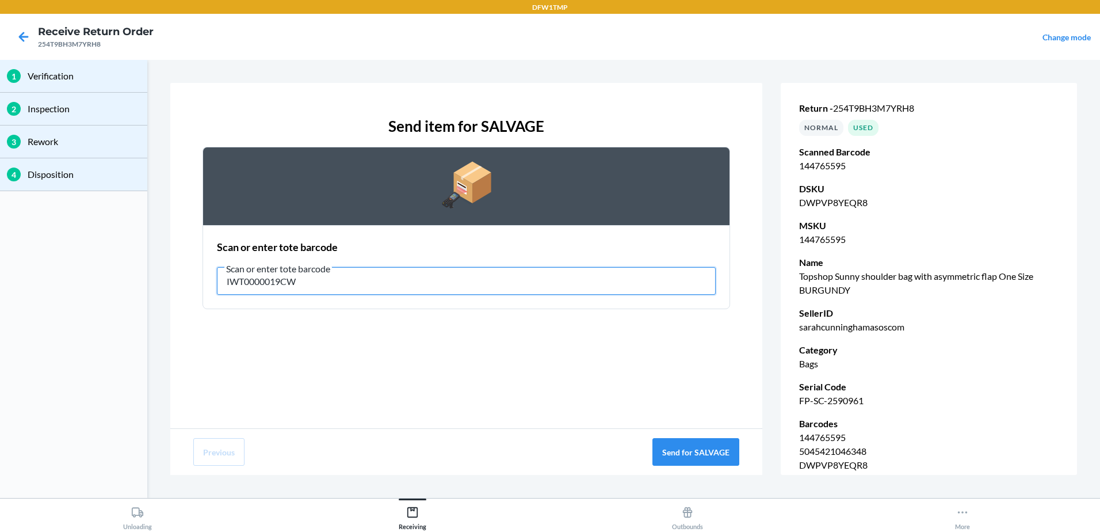
click at [272, 283] on input "IWT0000019CW" at bounding box center [466, 281] width 499 height 28
click at [301, 282] on input "IWT0000019CW" at bounding box center [466, 281] width 499 height 28
click at [272, 285] on input "IWT0000019CW" at bounding box center [466, 281] width 499 height 28
click at [337, 283] on input "IWT0000019CW" at bounding box center [466, 281] width 499 height 28
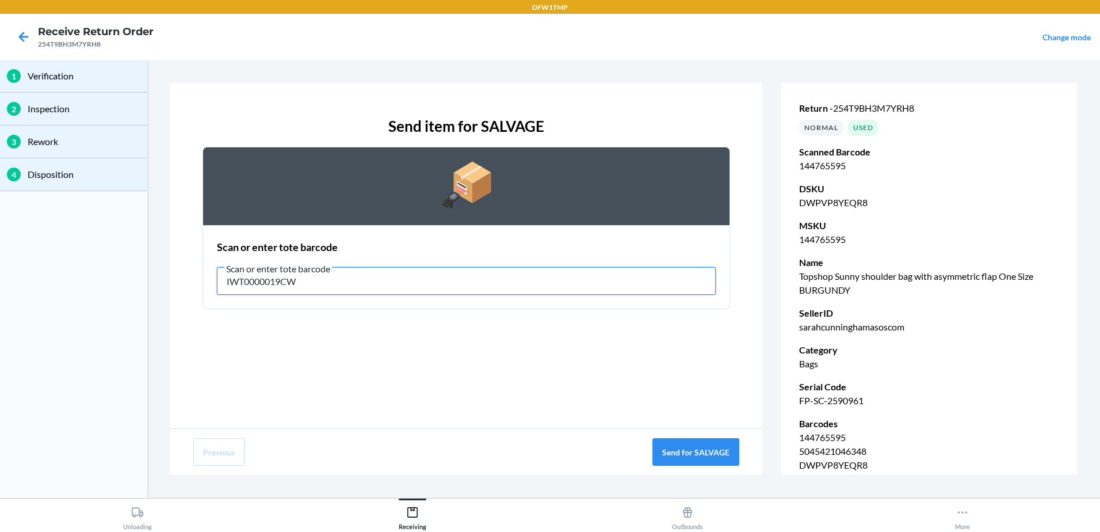
click at [337, 283] on input "IWT0000019CW" at bounding box center [466, 281] width 499 height 28
type input "RET-SLV-0008"
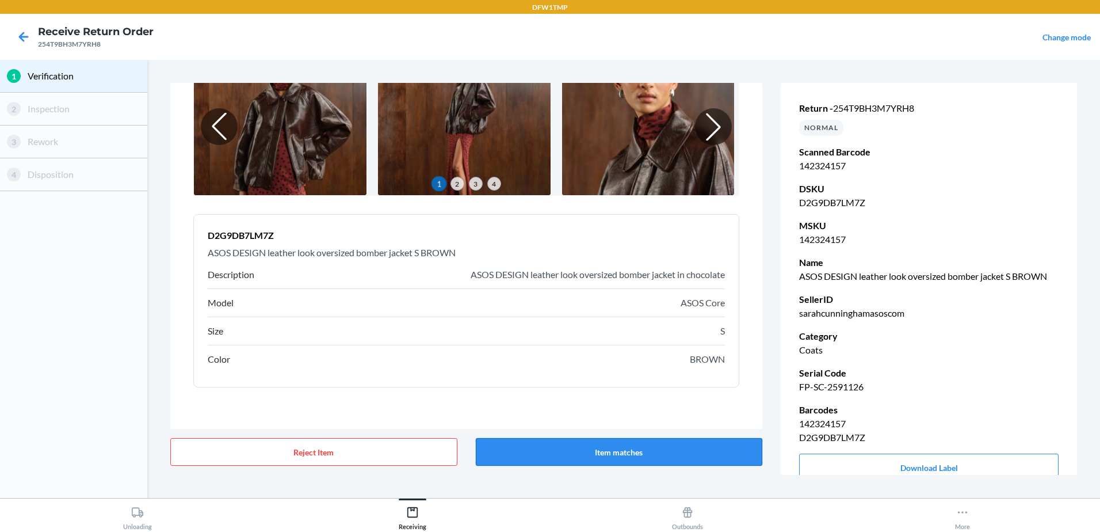
click at [677, 455] on button "Item matches" at bounding box center [619, 452] width 287 height 28
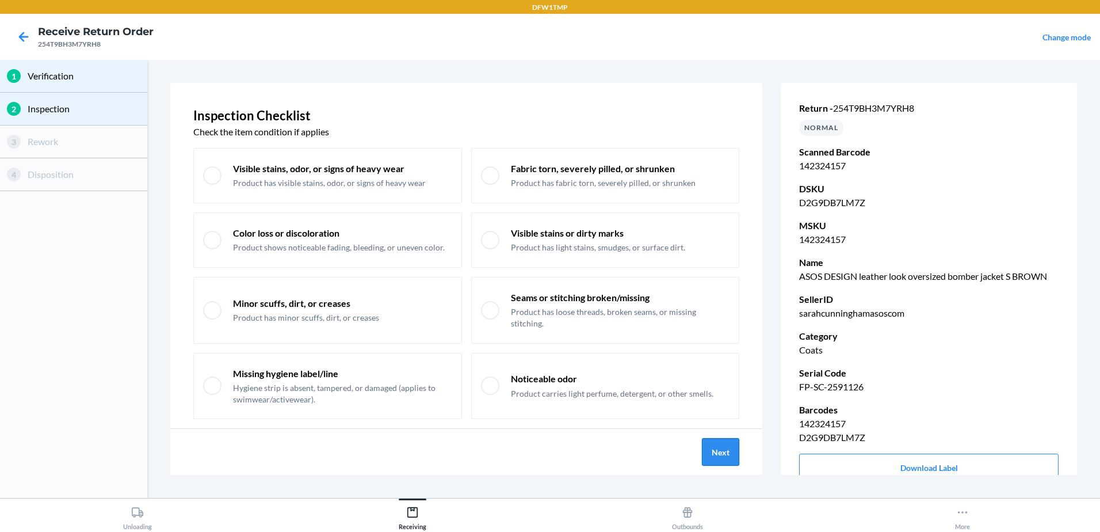
click at [734, 449] on button "Next" at bounding box center [720, 452] width 37 height 28
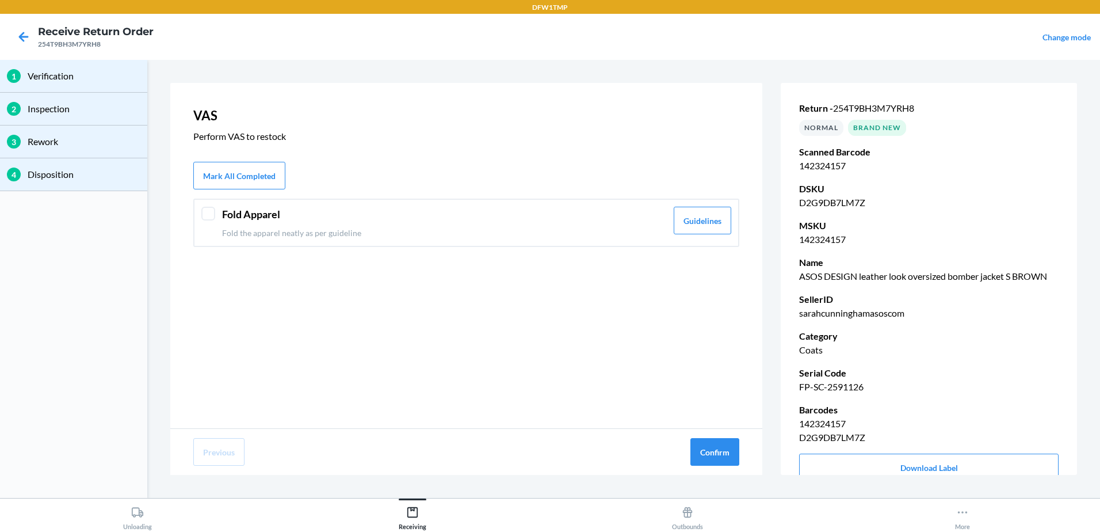
click at [238, 212] on header "Fold Apparel" at bounding box center [444, 215] width 445 height 16
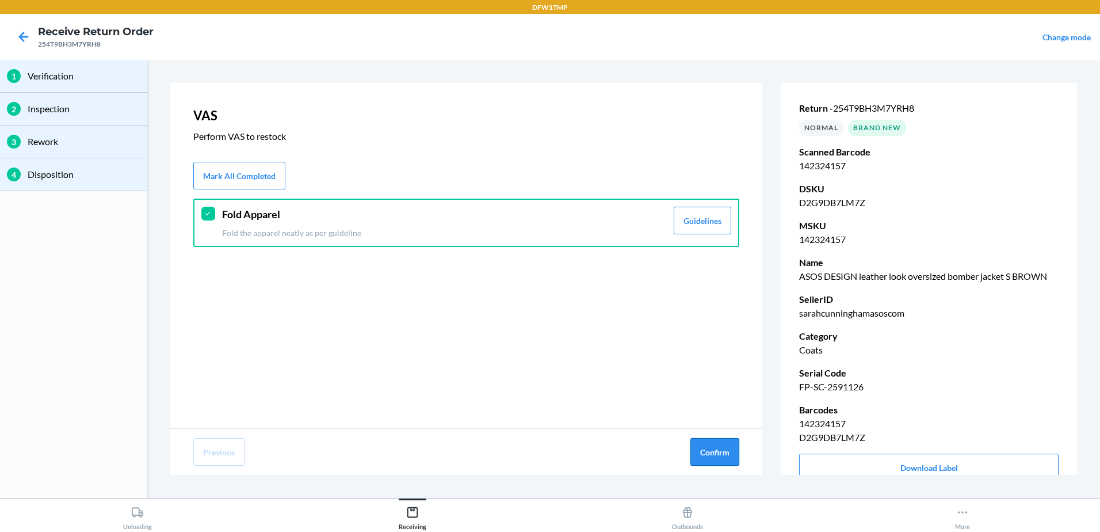
click at [708, 446] on button "Confirm" at bounding box center [714, 452] width 49 height 28
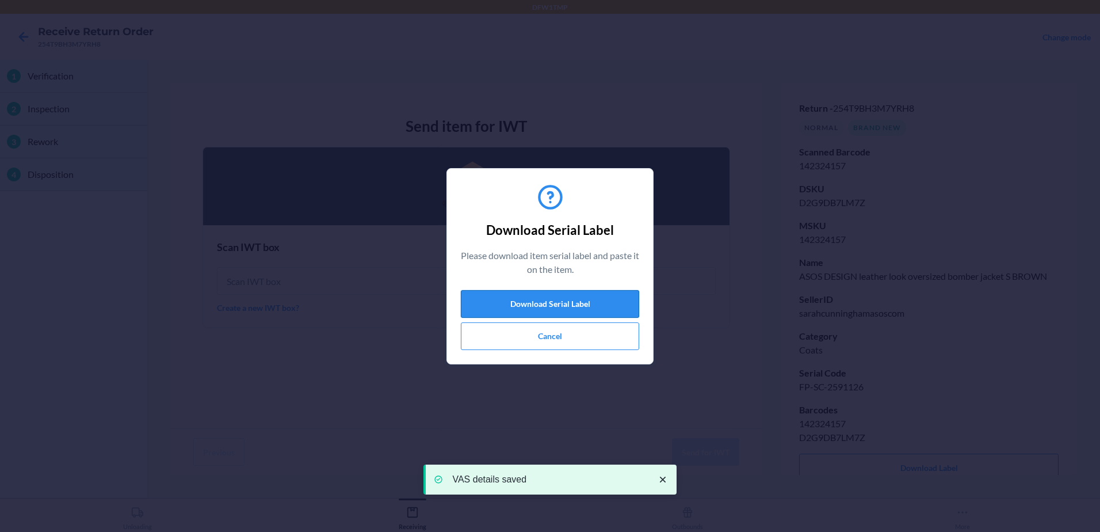
click at [539, 308] on button "Download Serial Label" at bounding box center [550, 304] width 178 height 28
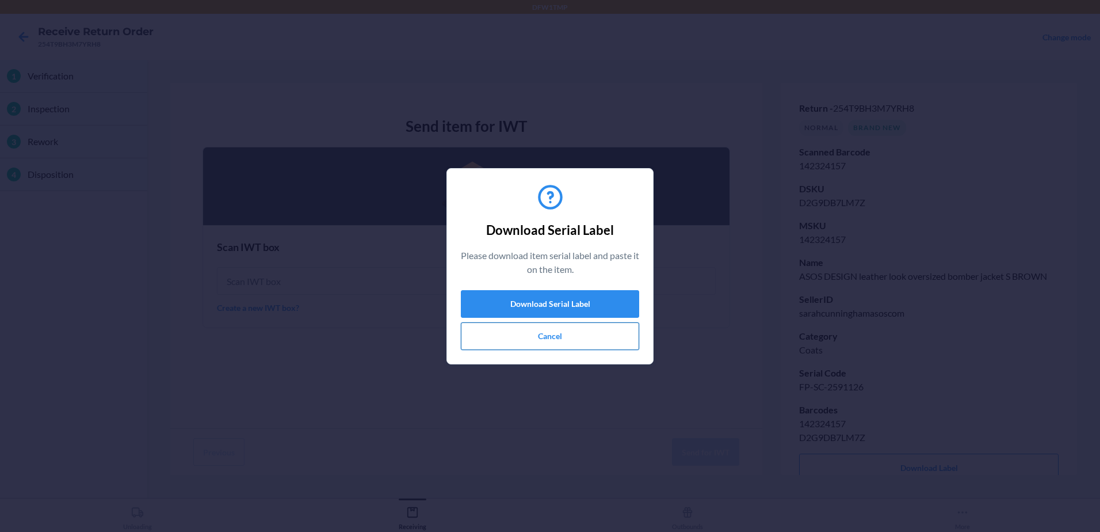
click at [568, 345] on button "Cancel" at bounding box center [550, 336] width 178 height 28
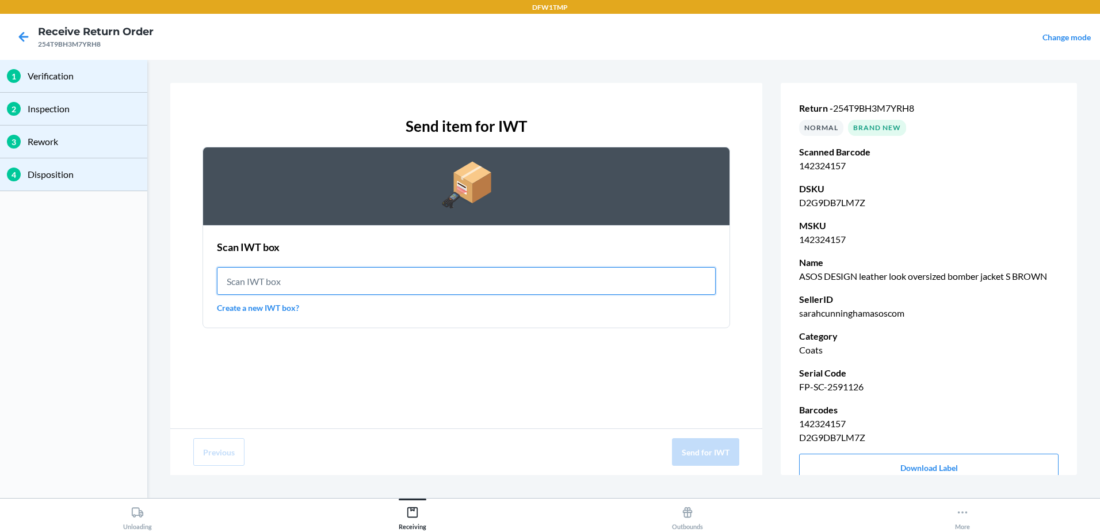
click at [305, 287] on input "text" at bounding box center [466, 281] width 499 height 28
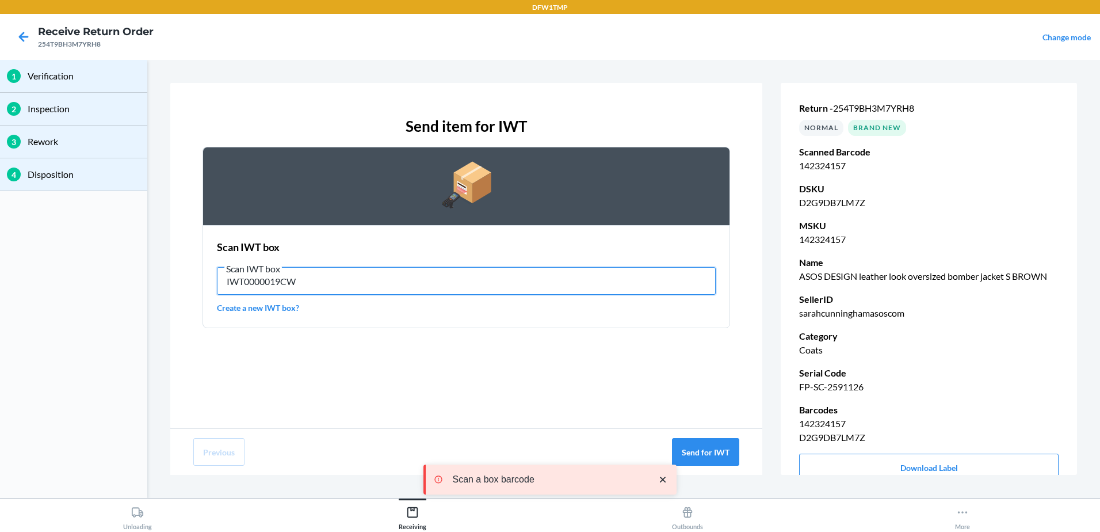
click at [316, 279] on input "IWT0000019CW" at bounding box center [466, 281] width 499 height 28
type input "IWT0000019CW"
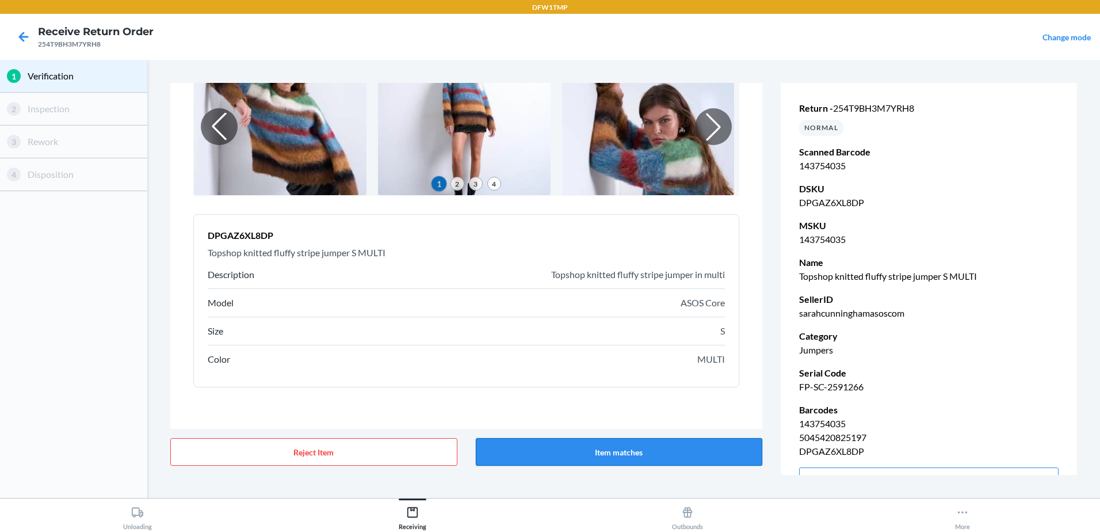
click at [666, 447] on button "Item matches" at bounding box center [619, 452] width 287 height 28
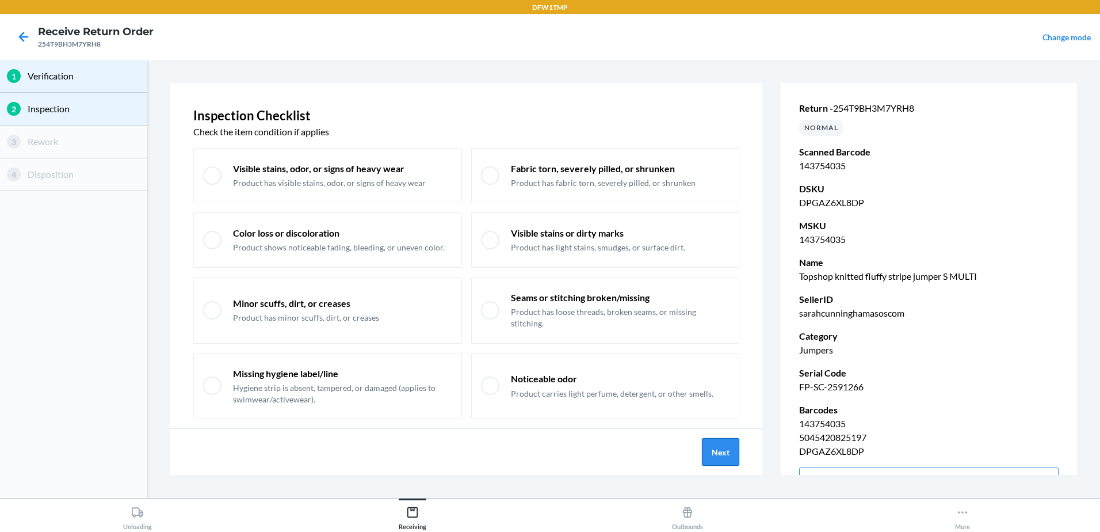
click at [720, 447] on button "Next" at bounding box center [720, 452] width 37 height 28
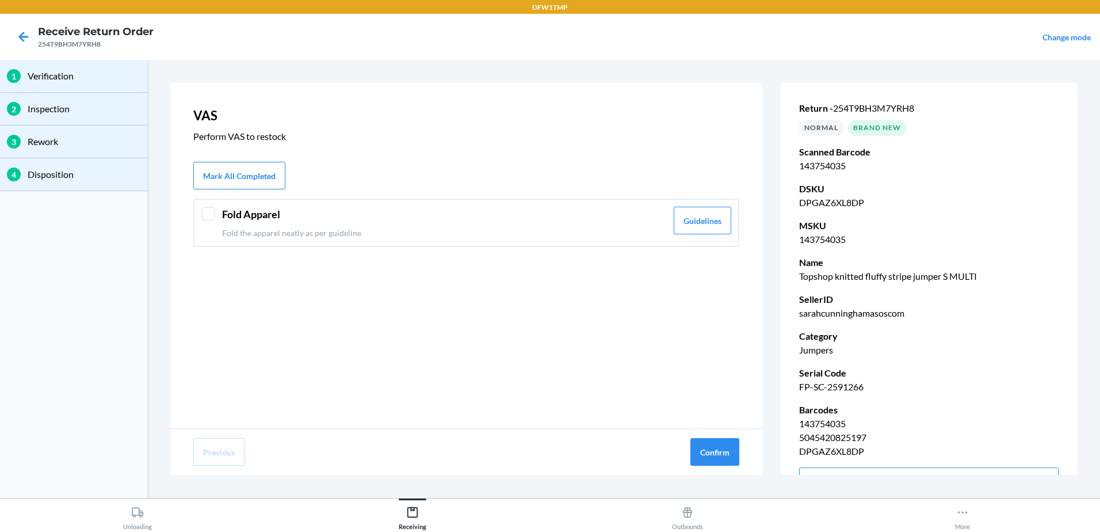
click at [205, 218] on div at bounding box center [208, 214] width 14 height 14
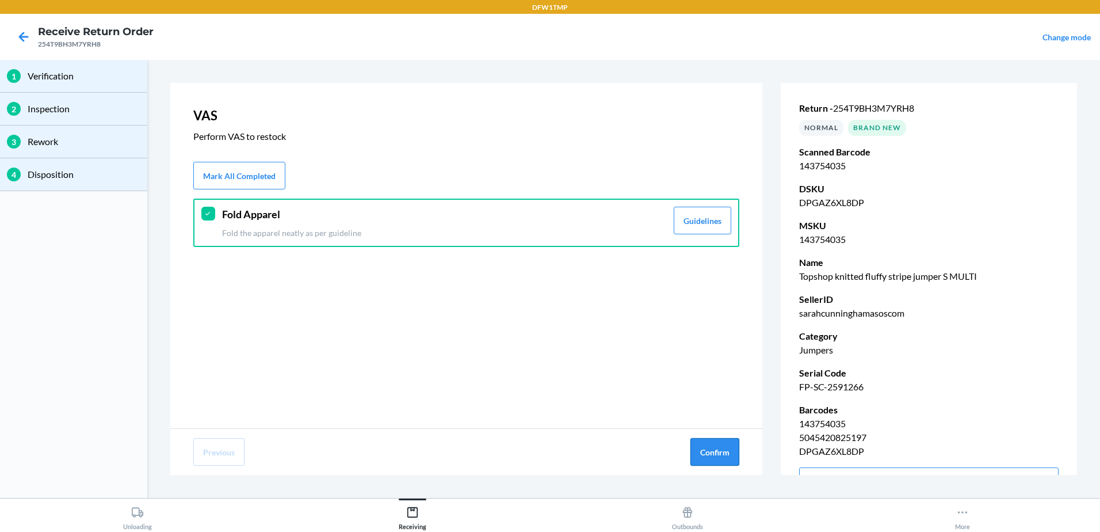
click at [734, 442] on button "Confirm" at bounding box center [714, 452] width 49 height 28
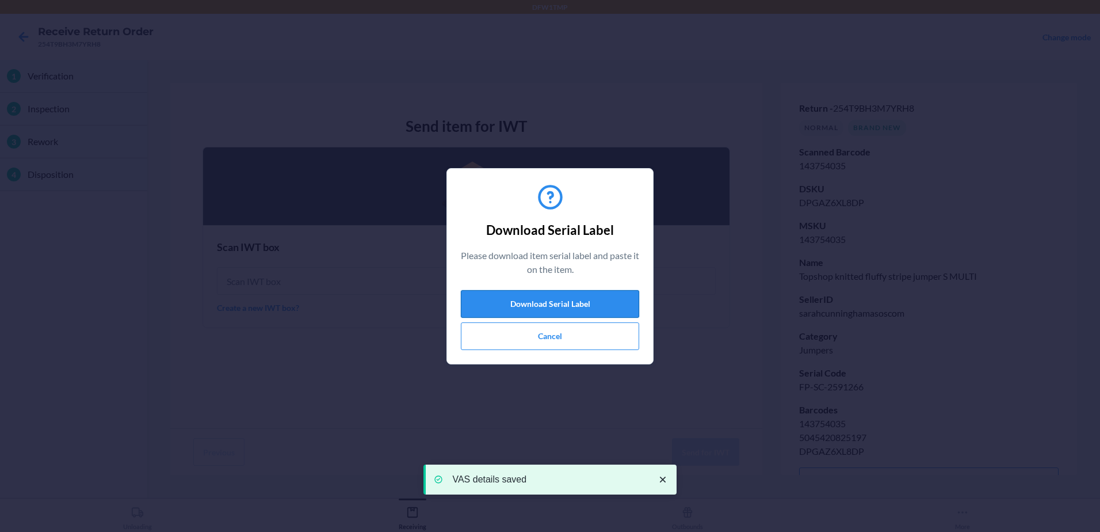
click at [533, 301] on button "Download Serial Label" at bounding box center [550, 304] width 178 height 28
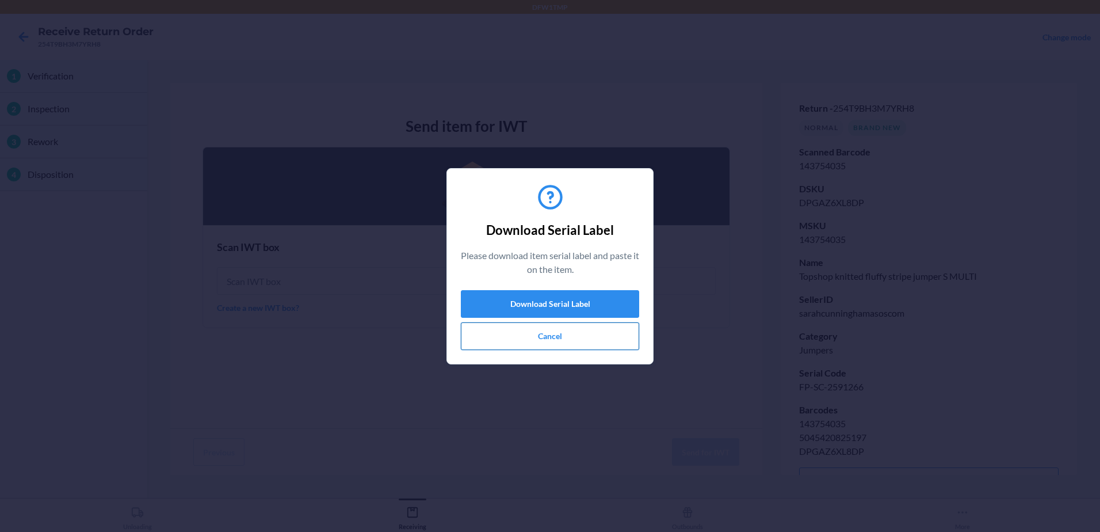
click at [545, 331] on button "Cancel" at bounding box center [550, 336] width 178 height 28
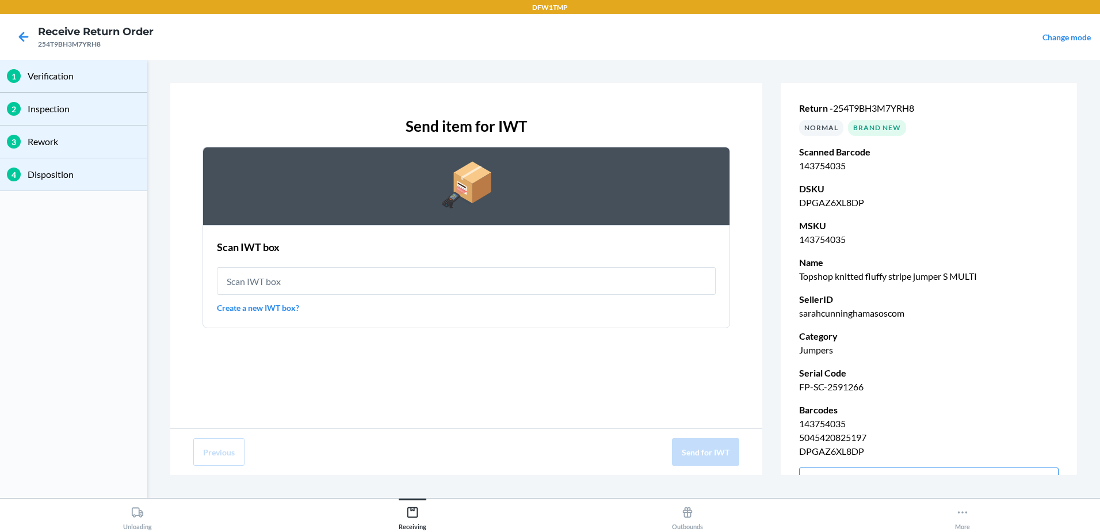
click at [250, 310] on link "Create a new IWT box?" at bounding box center [466, 308] width 499 height 12
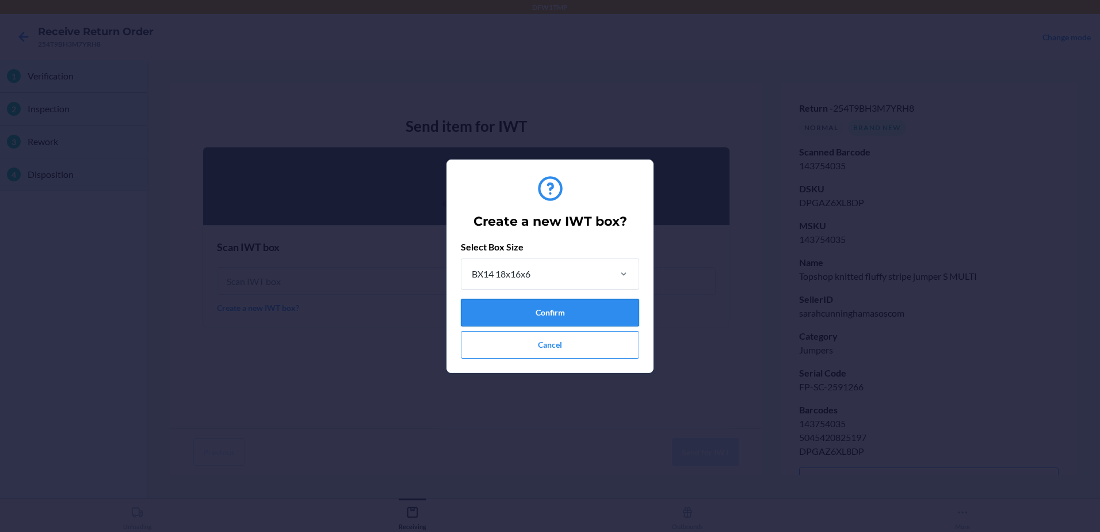
click at [546, 318] on button "Confirm" at bounding box center [550, 313] width 178 height 28
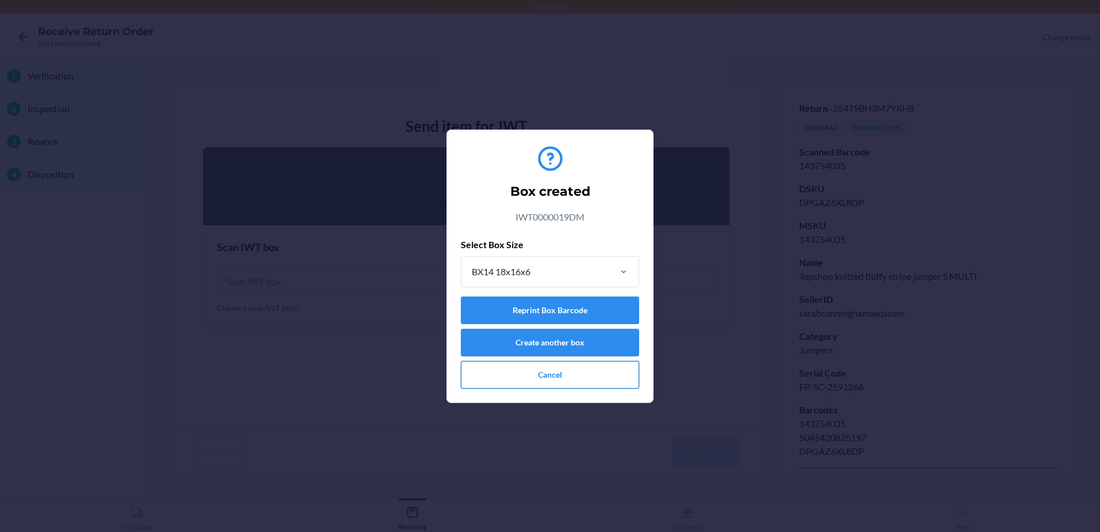
click at [524, 370] on button "Cancel" at bounding box center [550, 375] width 178 height 28
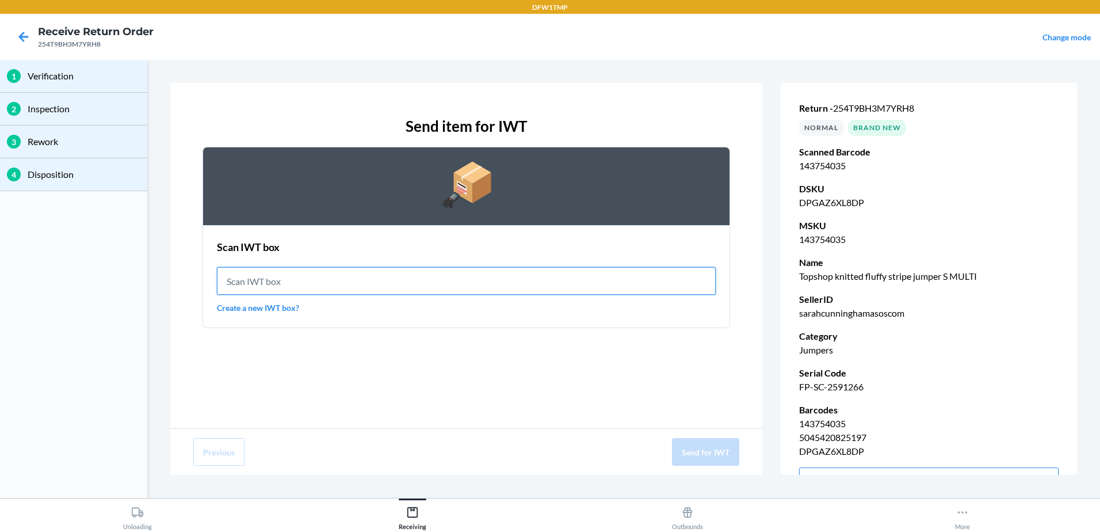
click at [304, 289] on input "text" at bounding box center [466, 281] width 499 height 28
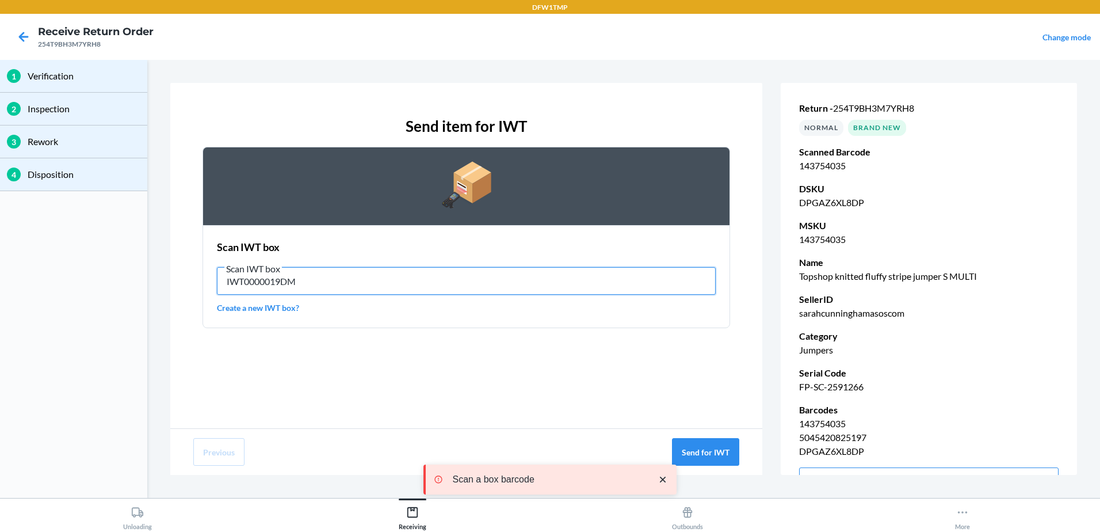
click at [326, 280] on input "IWT0000019DM" at bounding box center [466, 281] width 499 height 28
click at [328, 280] on input "IWT0000019DM" at bounding box center [466, 281] width 499 height 28
type input "IWT0000019DM"
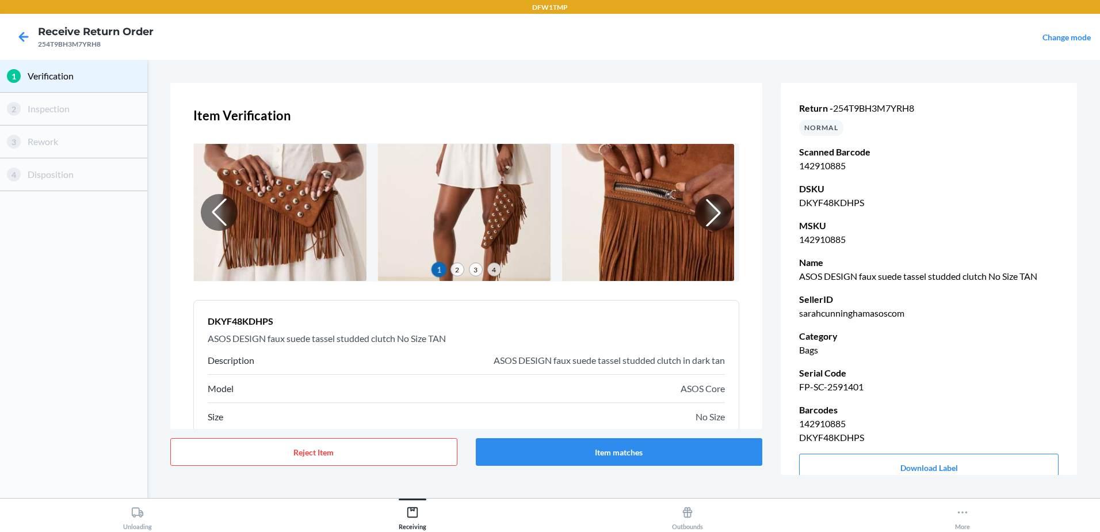
click at [764, 420] on div "Item Verification 1 2 3 4 DKYF48KDHPS ASOS DESIGN faux suede tassel studded clu…" at bounding box center [623, 279] width 907 height 392
click at [763, 421] on div "Item Verification 1 2 3 4 DKYF48KDHPS ASOS DESIGN faux suede tassel studded clu…" at bounding box center [623, 279] width 907 height 392
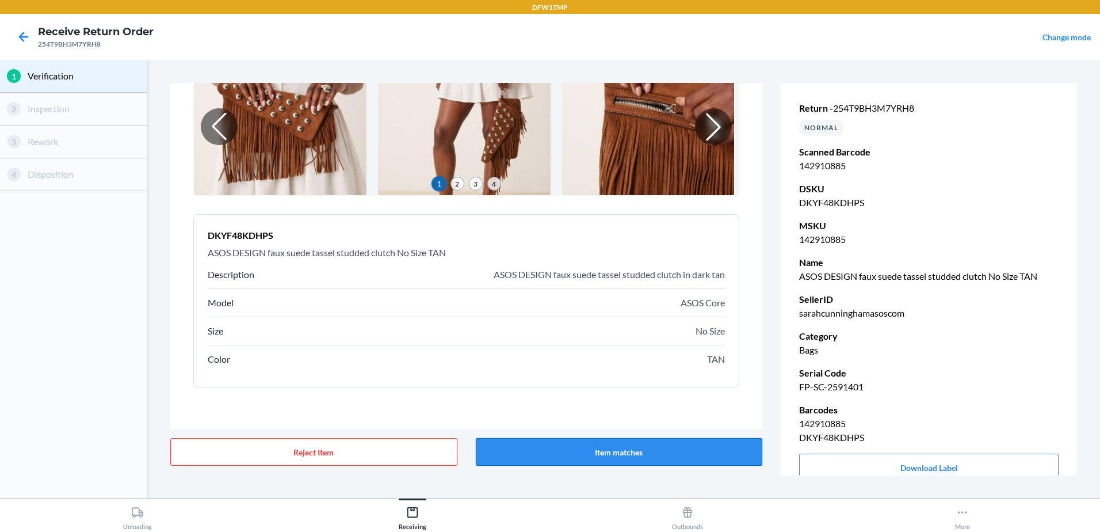
click at [666, 455] on button "Item matches" at bounding box center [619, 452] width 287 height 28
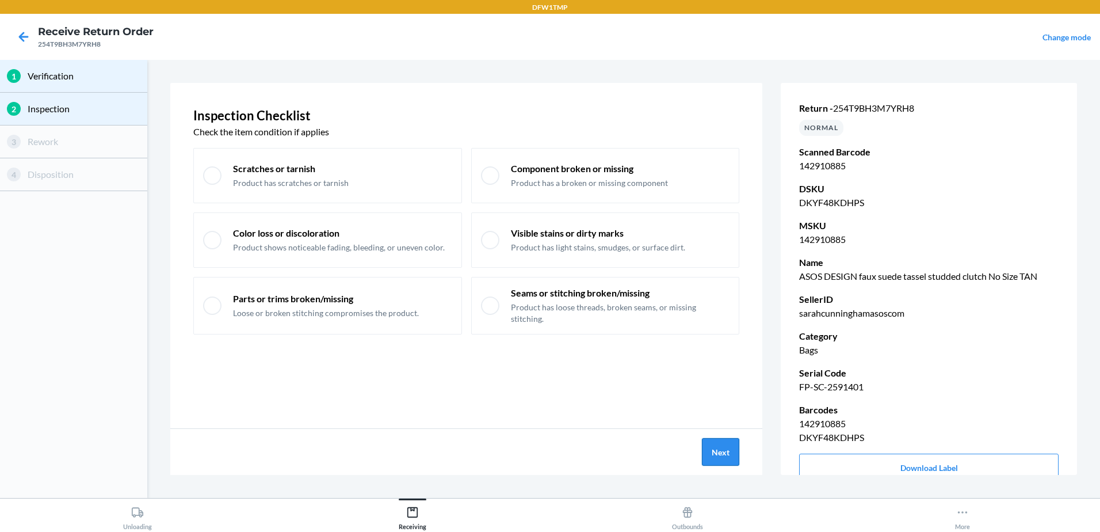
click at [728, 451] on button "Next" at bounding box center [720, 452] width 37 height 28
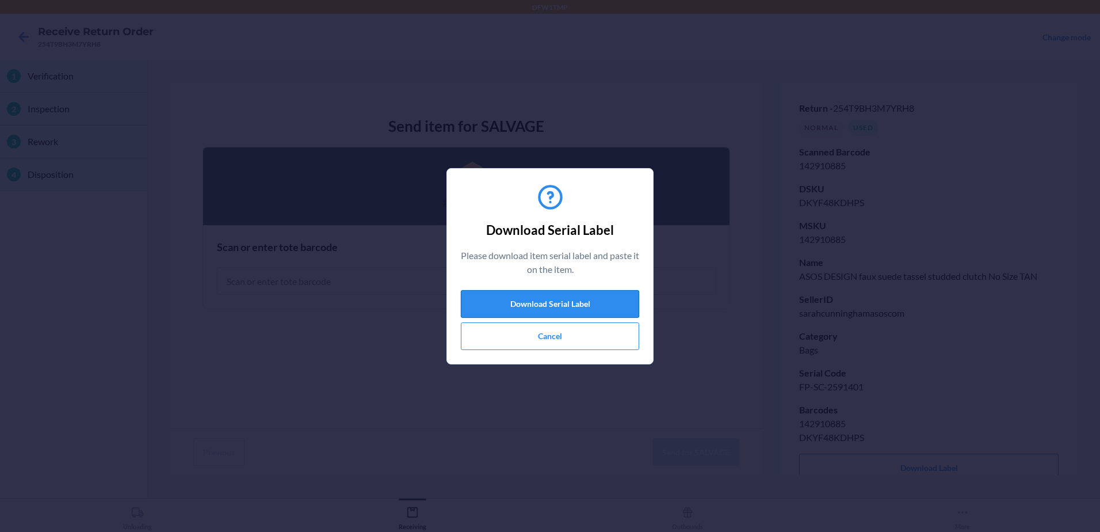
click at [541, 303] on button "Download Serial Label" at bounding box center [550, 304] width 178 height 28
click at [540, 338] on button "Cancel" at bounding box center [550, 336] width 178 height 28
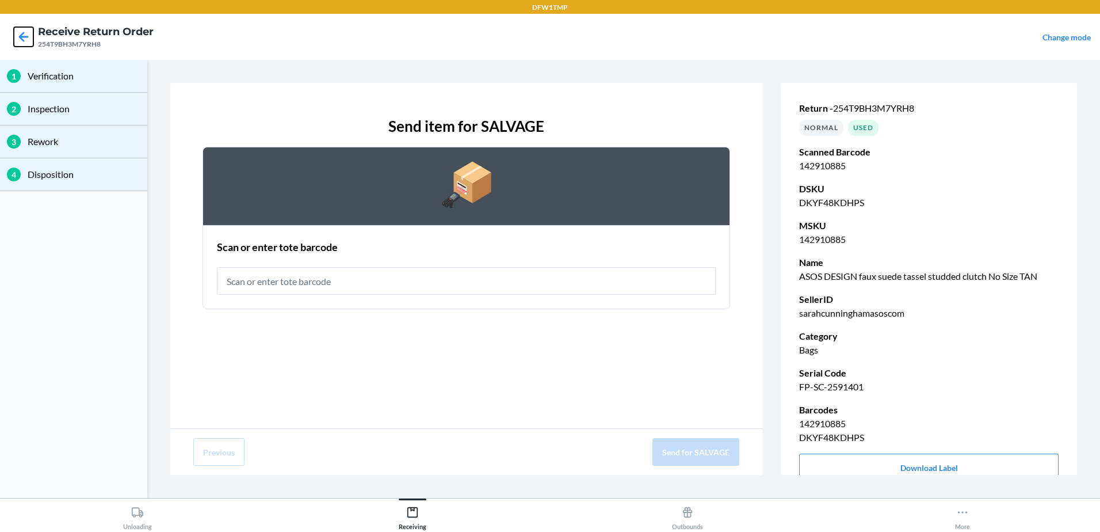
click at [24, 32] on icon at bounding box center [24, 37] width 20 height 20
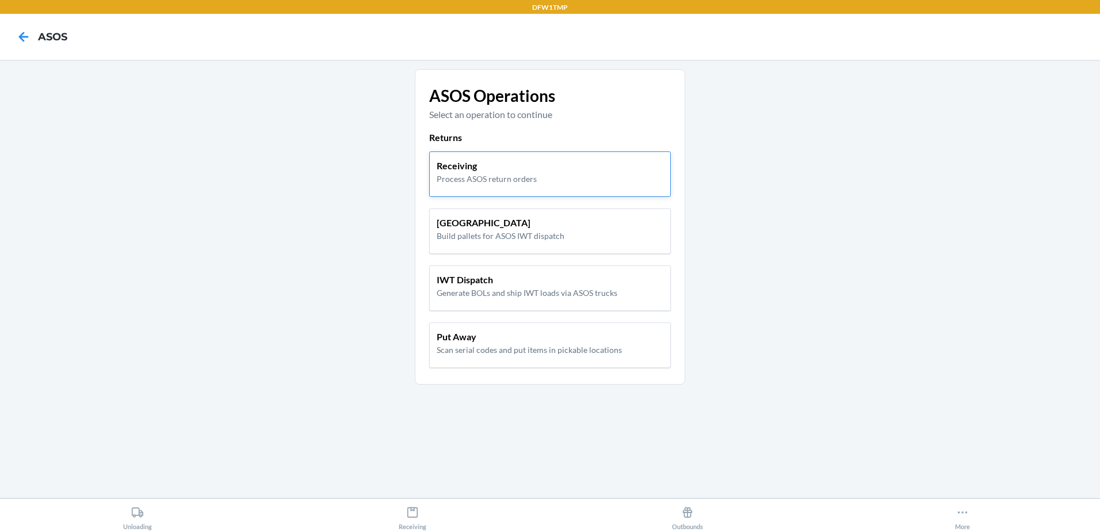
click at [493, 178] on p "Process ASOS return orders" at bounding box center [487, 179] width 100 height 12
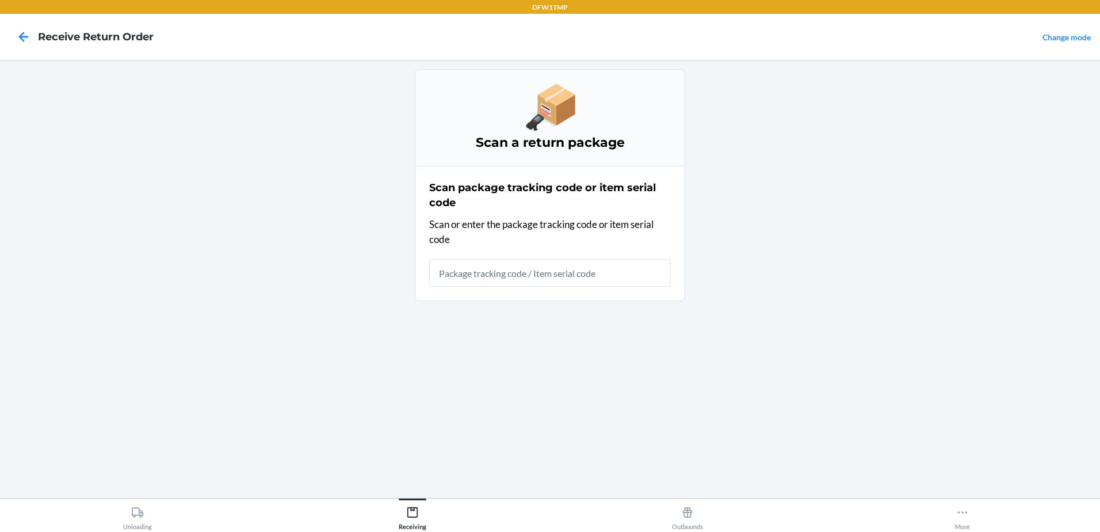
click at [475, 274] on input "text" at bounding box center [550, 273] width 242 height 28
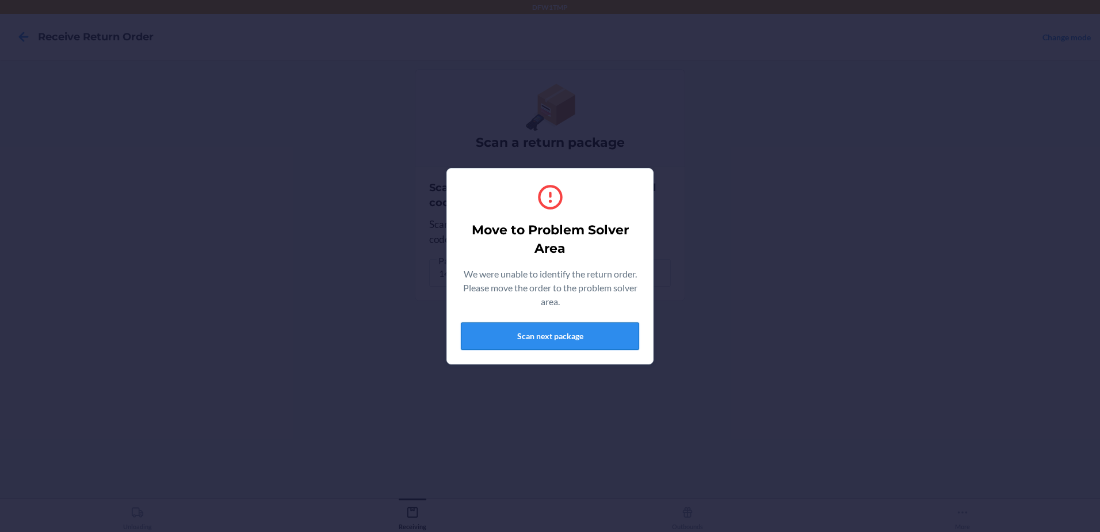
click at [483, 338] on button "Scan next package" at bounding box center [550, 336] width 178 height 28
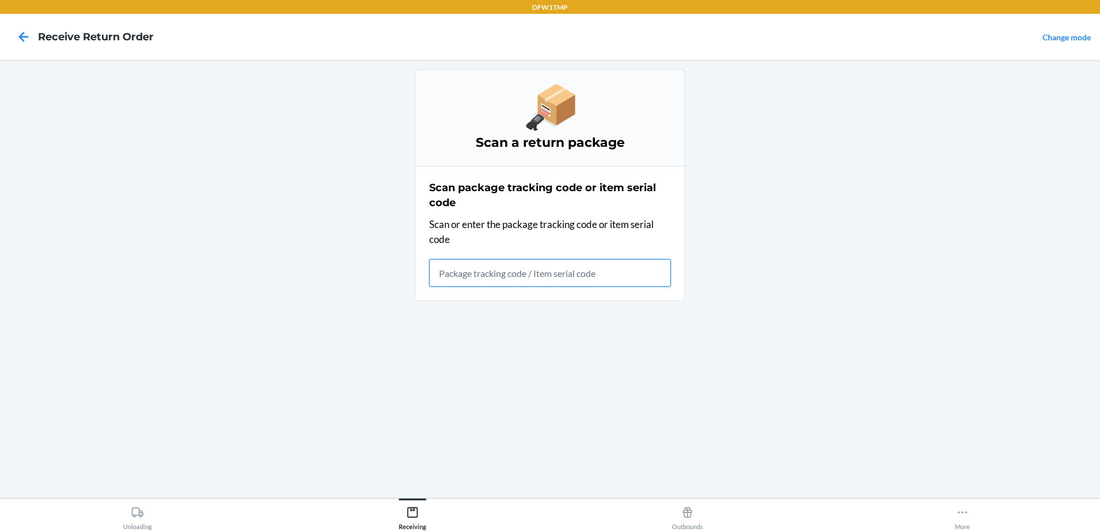
click at [476, 276] on input "text" at bounding box center [550, 273] width 242 height 28
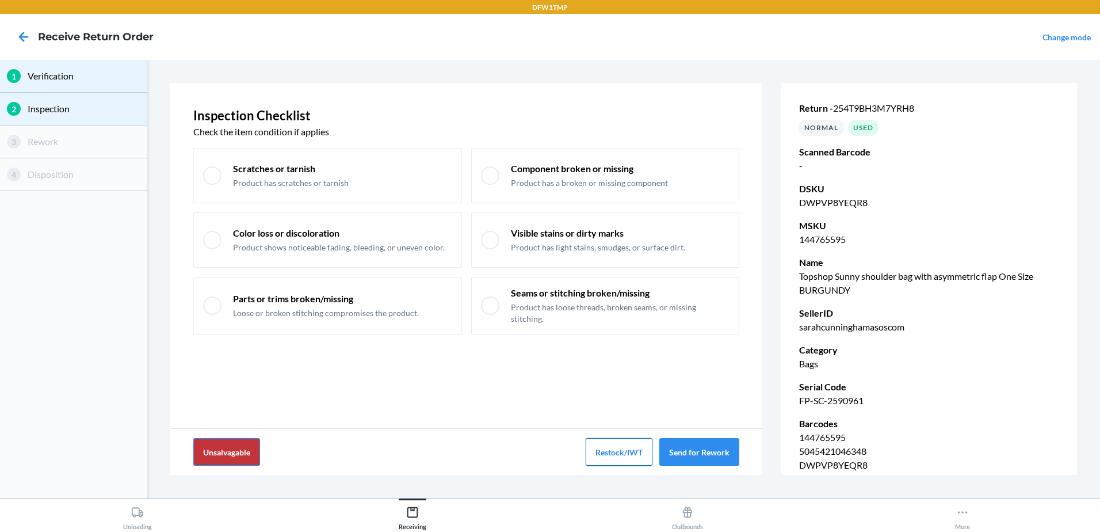
click at [624, 457] on button "Restock/IWT" at bounding box center [619, 452] width 67 height 28
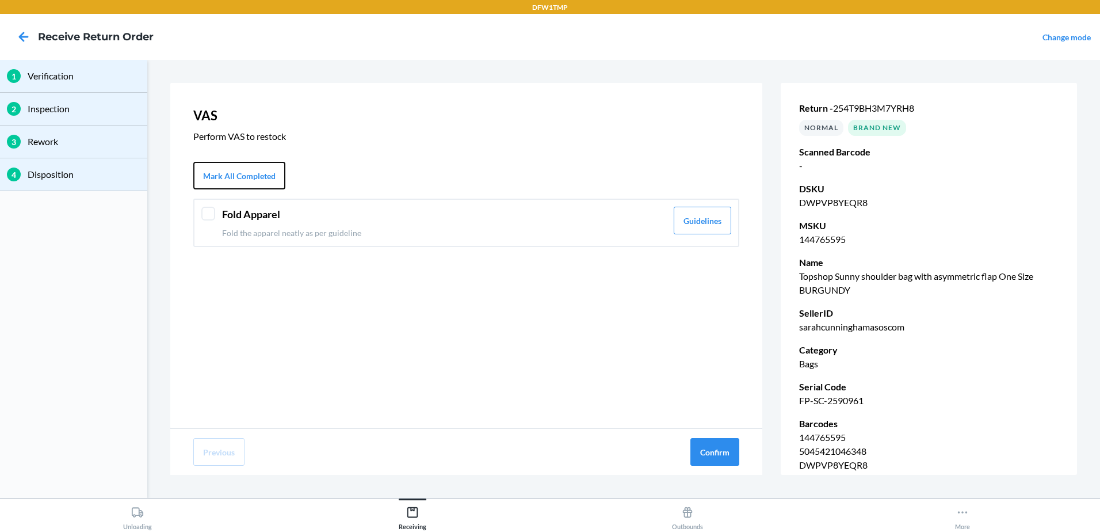
drag, startPoint x: 205, startPoint y: 172, endPoint x: 453, endPoint y: 327, distance: 292.6
click at [205, 173] on button "Mark All Completed" at bounding box center [239, 176] width 92 height 28
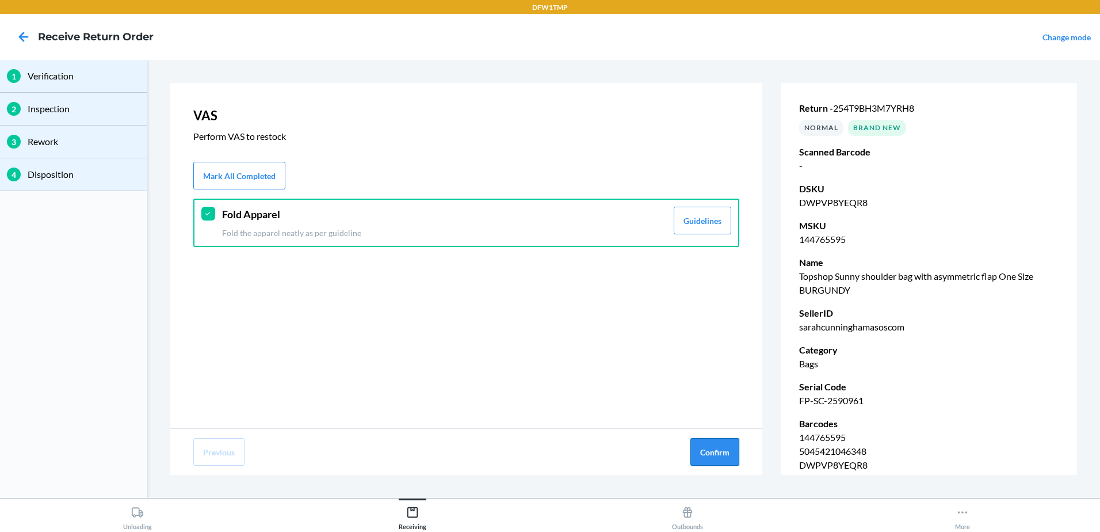
click at [711, 446] on button "Confirm" at bounding box center [714, 452] width 49 height 28
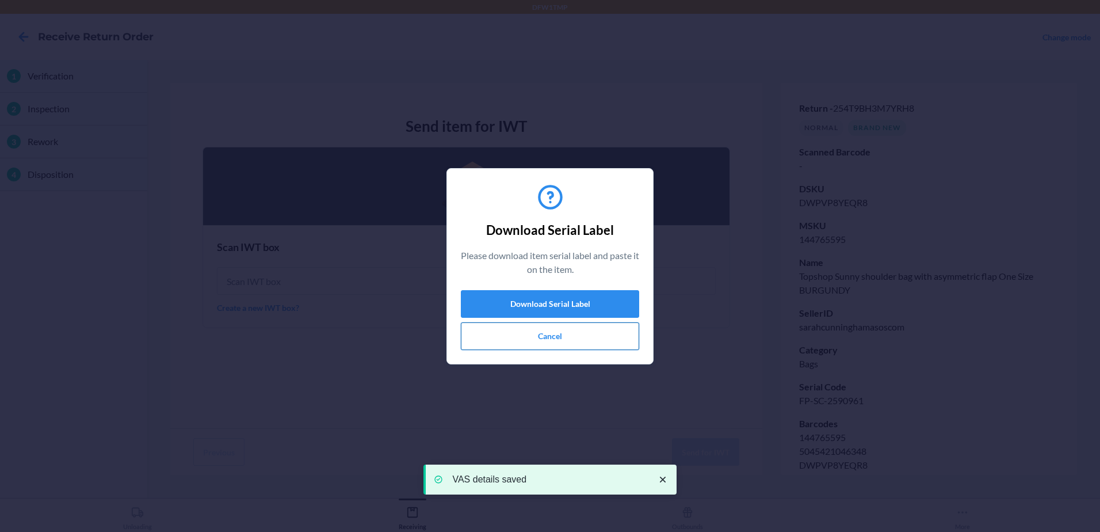
click at [526, 339] on button "Cancel" at bounding box center [550, 336] width 178 height 28
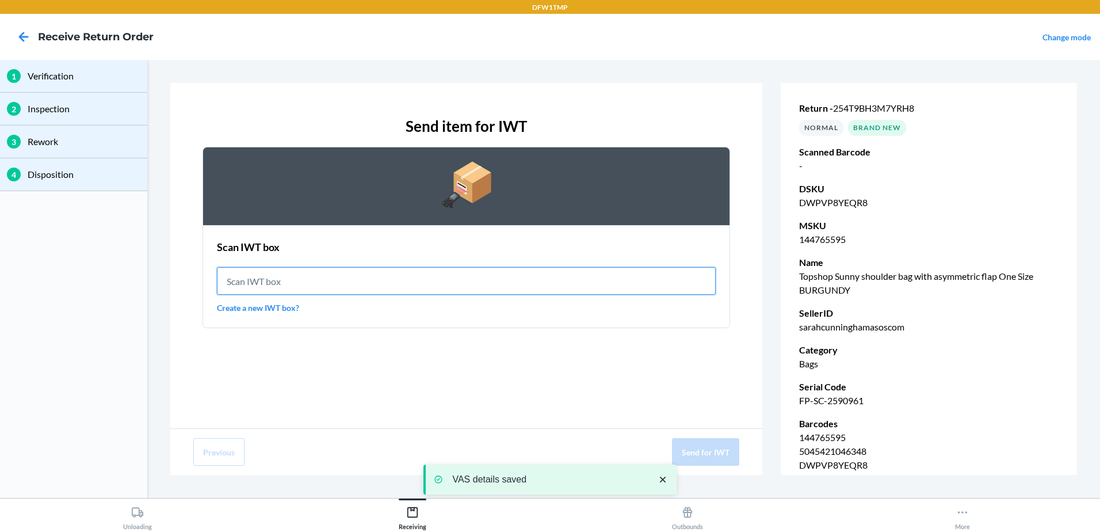
click at [332, 279] on input "text" at bounding box center [466, 281] width 499 height 28
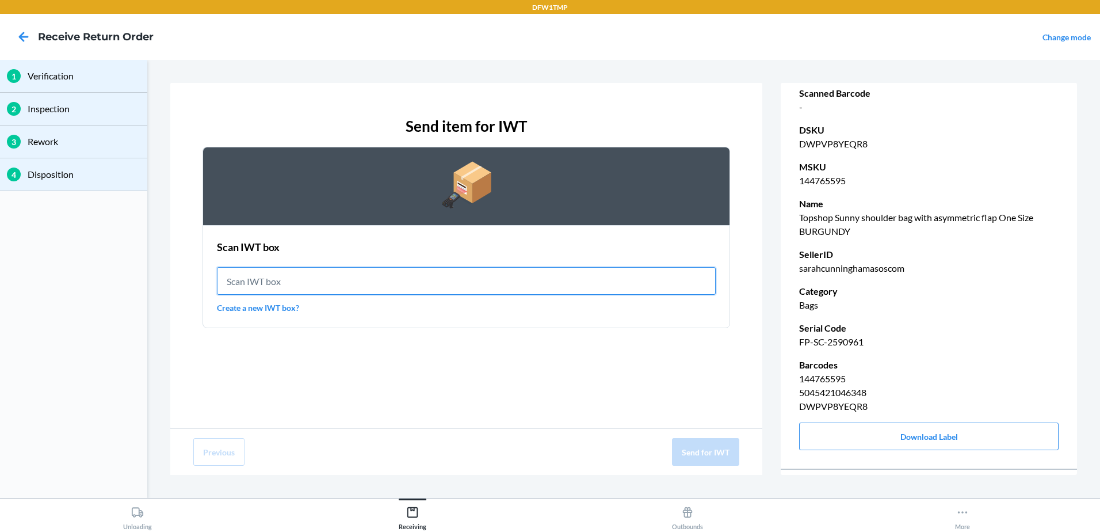
scroll to position [115, 0]
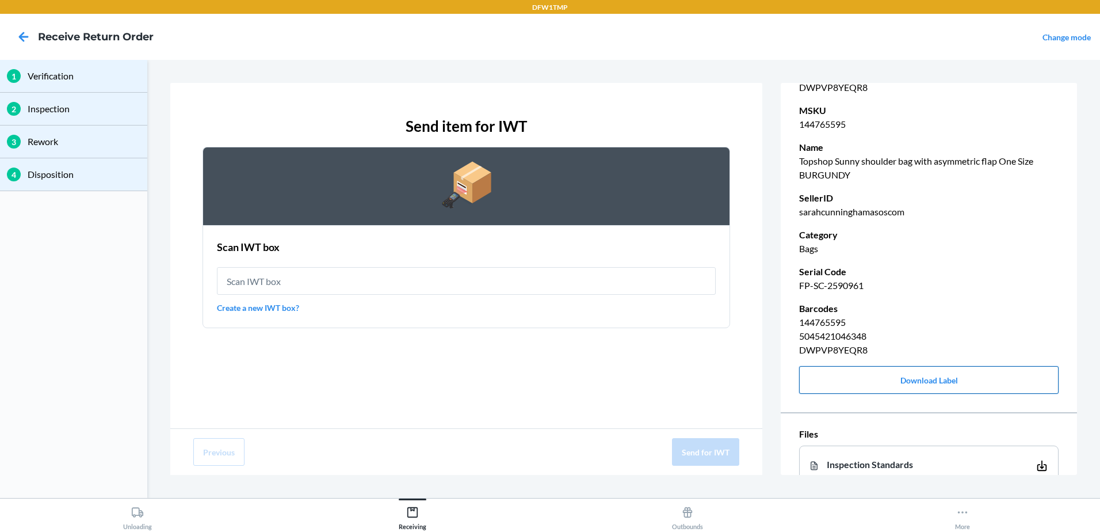
click at [887, 383] on button "Download Label" at bounding box center [929, 380] width 260 height 28
click at [307, 283] on input "text" at bounding box center [466, 281] width 499 height 28
type input "IWT0000019DM"
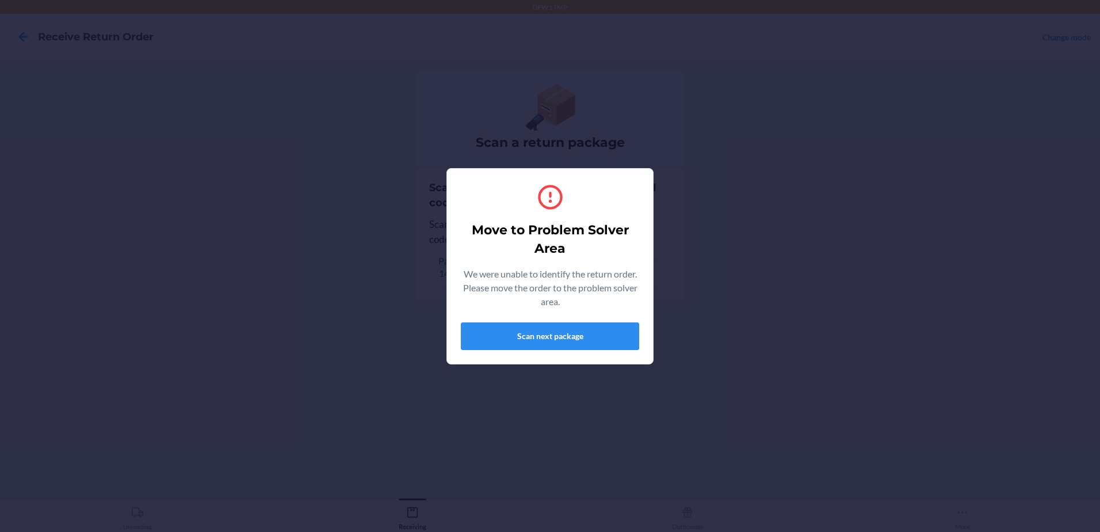
click at [207, 254] on div "Move to Problem Solver Area We were unable to identify the return order. Please…" at bounding box center [550, 266] width 1100 height 532
click at [314, 281] on div "Move to Problem Solver Area We were unable to identify the return order. Please…" at bounding box center [550, 266] width 1100 height 532
click at [533, 327] on button "Scan next package" at bounding box center [550, 336] width 178 height 28
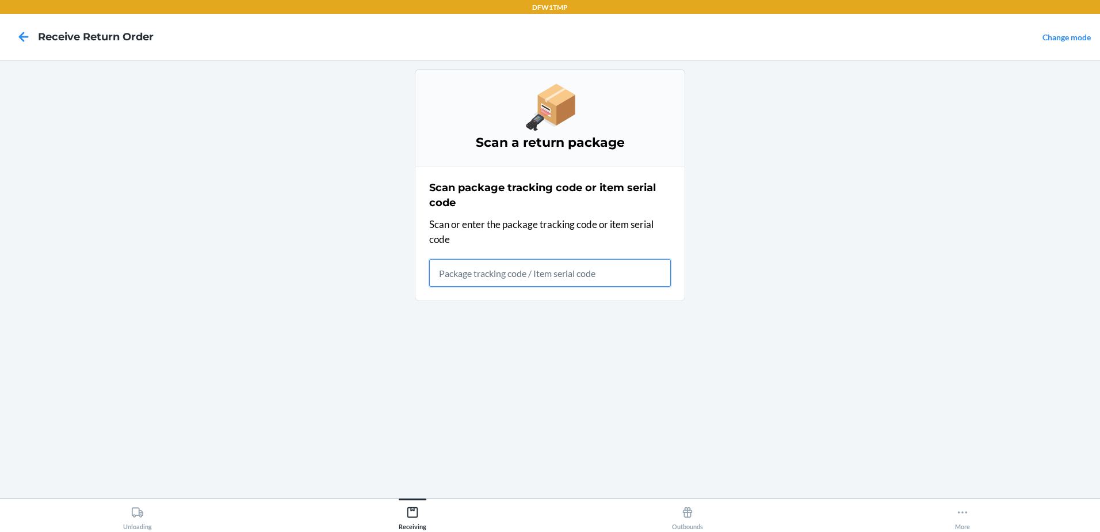
click at [481, 277] on input "text" at bounding box center [550, 273] width 242 height 28
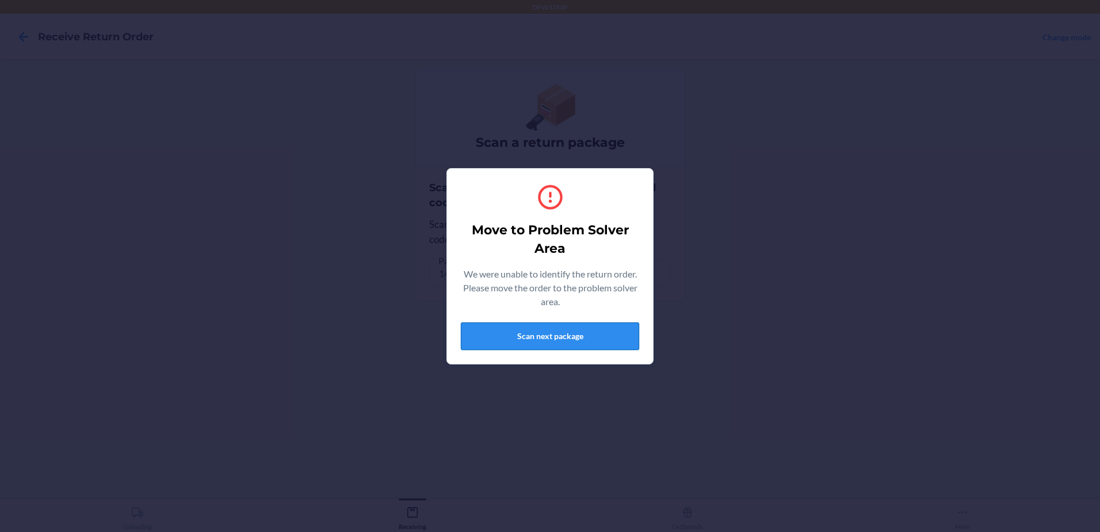
click at [593, 342] on button "Scan next package" at bounding box center [550, 336] width 178 height 28
drag, startPoint x: 993, startPoint y: 365, endPoint x: 1102, endPoint y: 414, distance: 119.5
drag, startPoint x: 1102, startPoint y: 414, endPoint x: 531, endPoint y: 338, distance: 576.4
click at [531, 338] on button "Scan next package" at bounding box center [550, 336] width 178 height 28
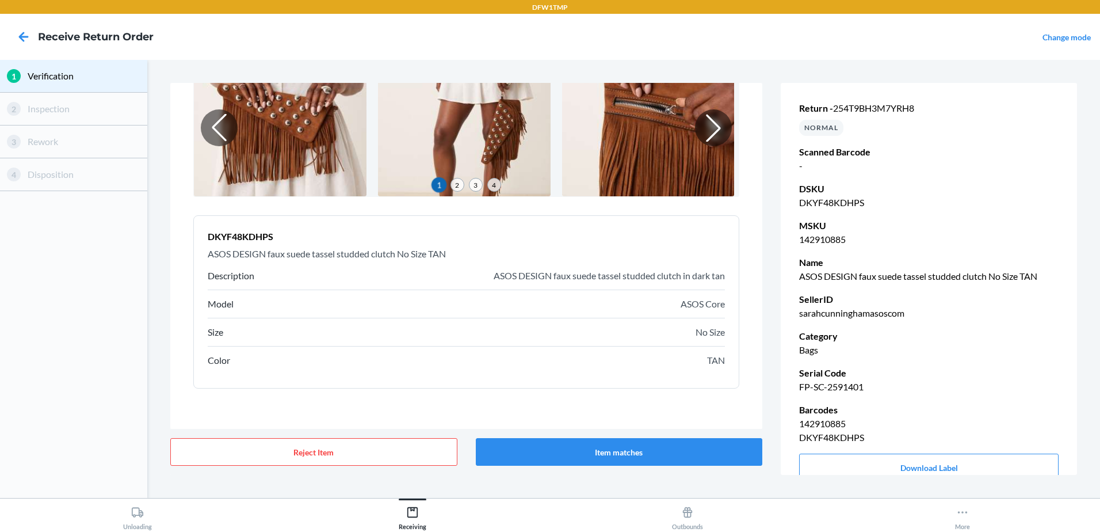
scroll to position [86, 0]
click at [634, 457] on button "Item matches" at bounding box center [619, 452] width 287 height 28
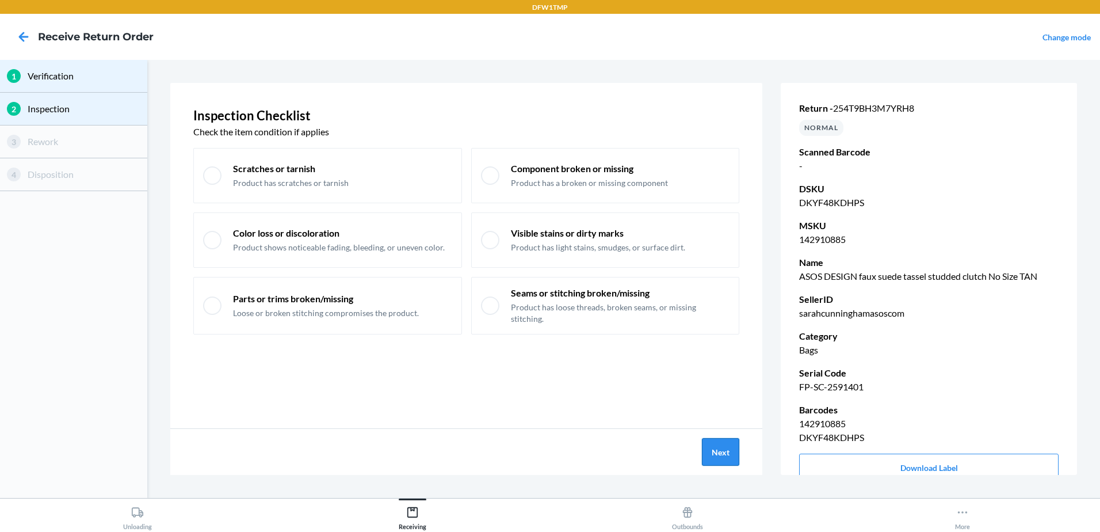
click at [710, 457] on button "Next" at bounding box center [720, 452] width 37 height 28
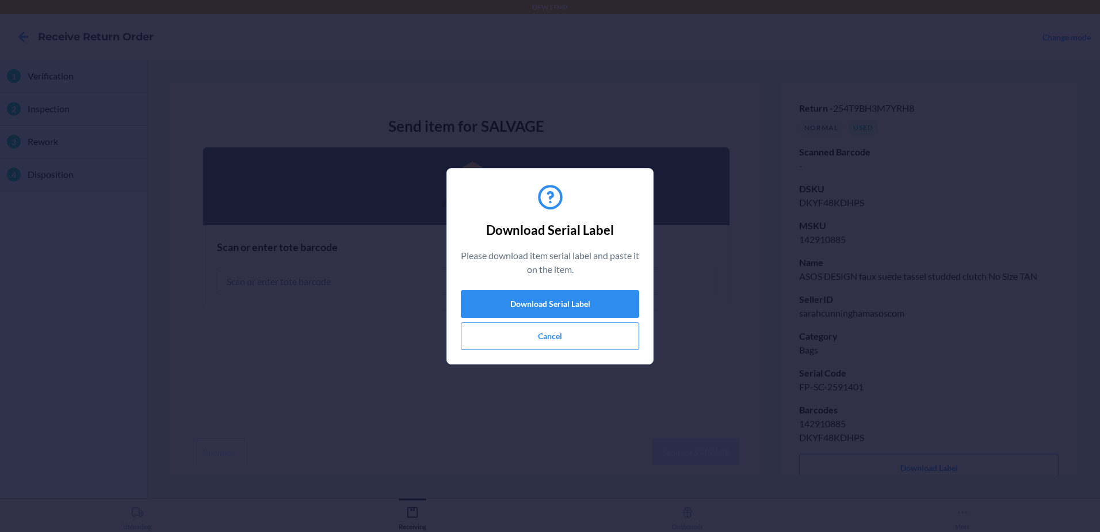
click at [547, 351] on div "Download Serial Label Please download item serial label and paste it on the ite…" at bounding box center [550, 266] width 178 height 177
click at [548, 348] on button "Cancel" at bounding box center [550, 336] width 178 height 28
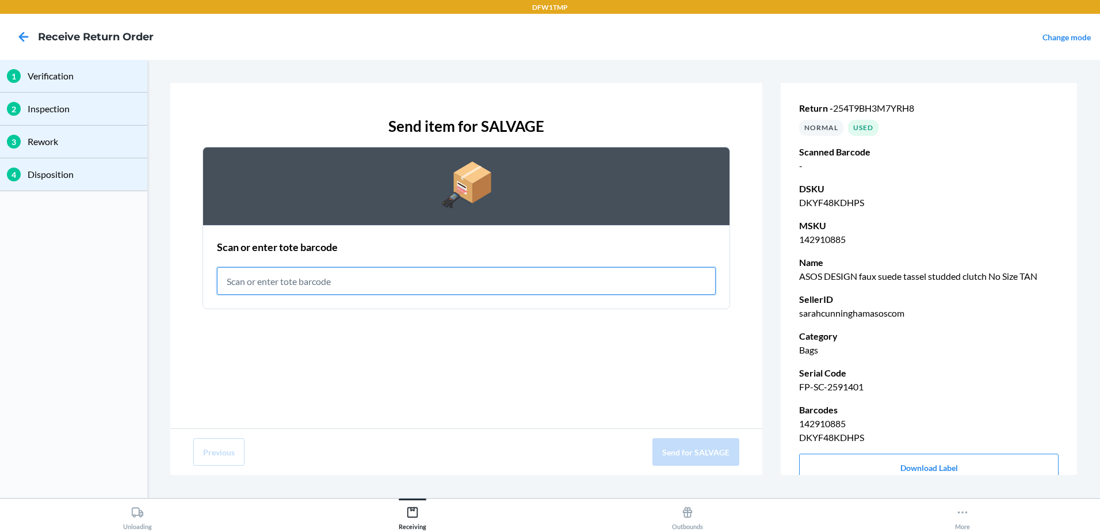
click at [342, 284] on input "text" at bounding box center [466, 281] width 499 height 28
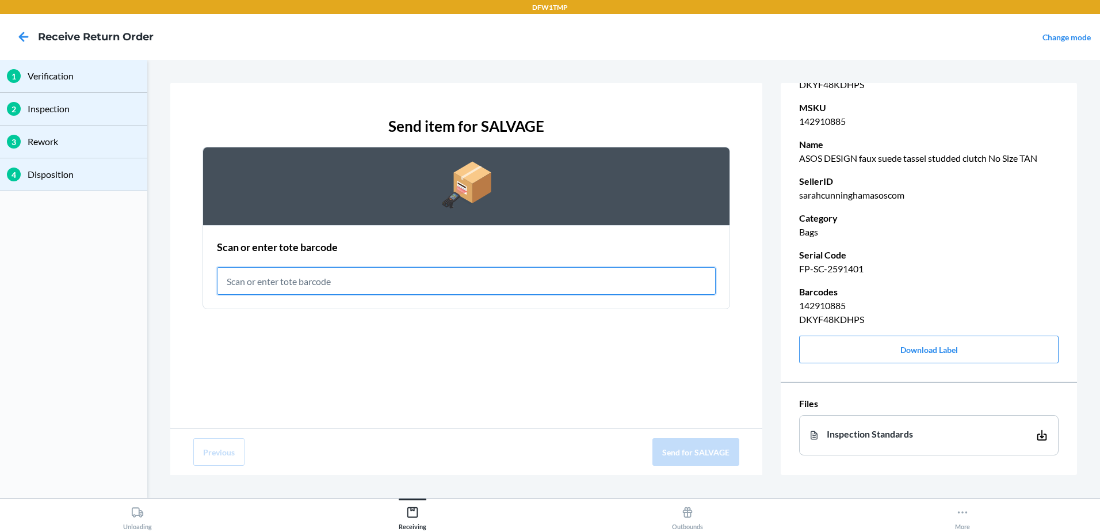
scroll to position [130, 0]
type input "RET-SLV-0008"
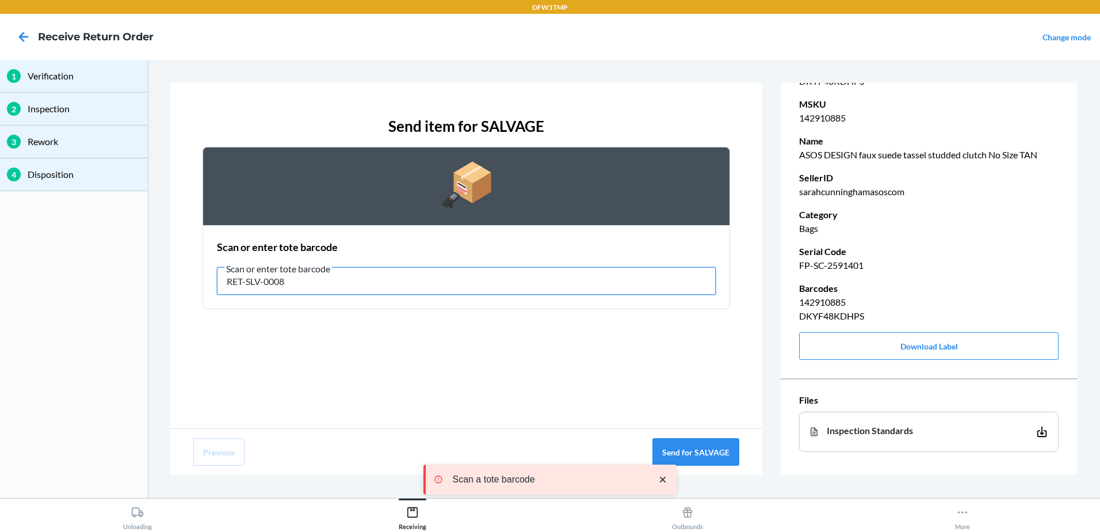
click at [332, 287] on input "RET-SLV-0008" at bounding box center [466, 281] width 499 height 28
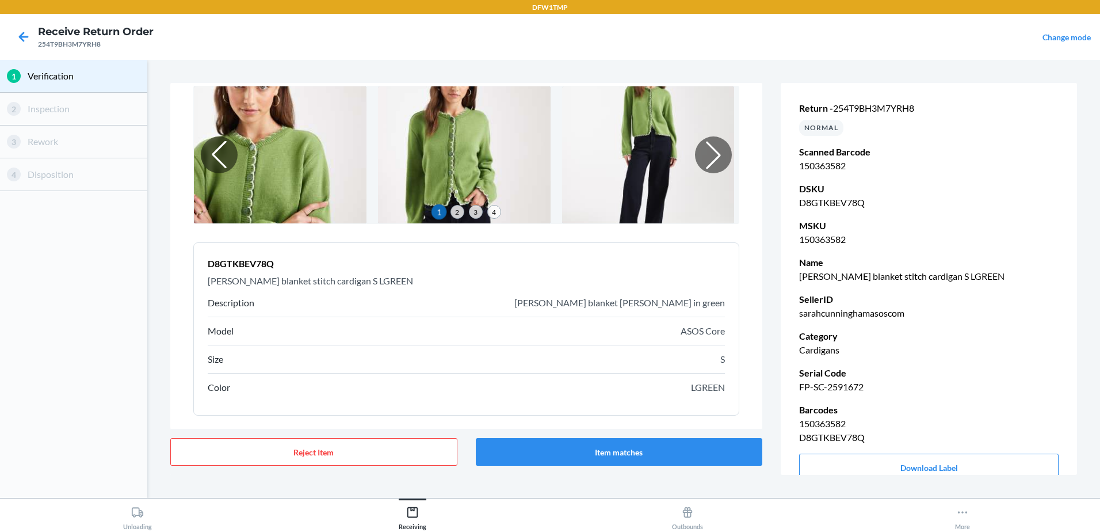
scroll to position [69, 0]
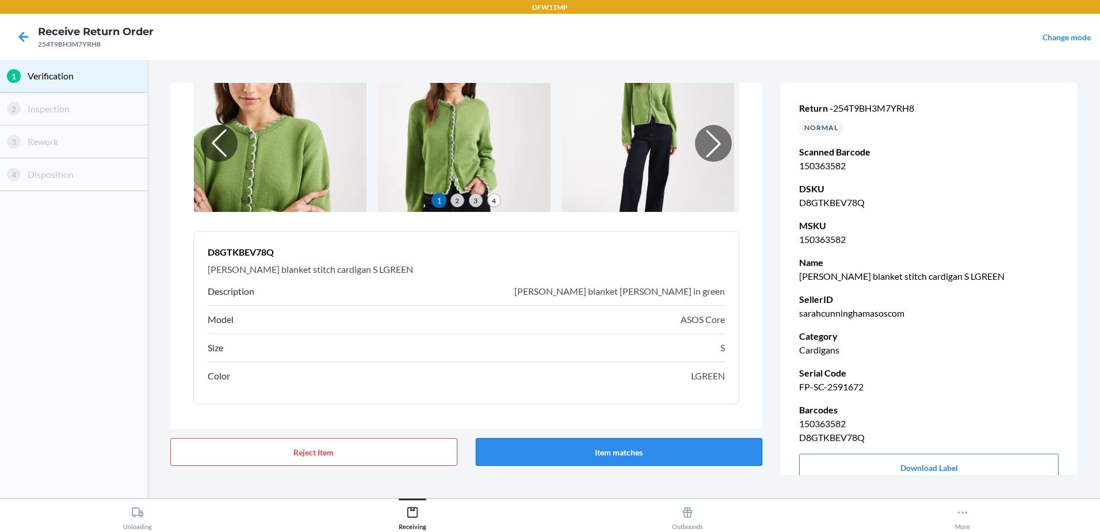
click at [638, 448] on button "Item matches" at bounding box center [619, 452] width 287 height 28
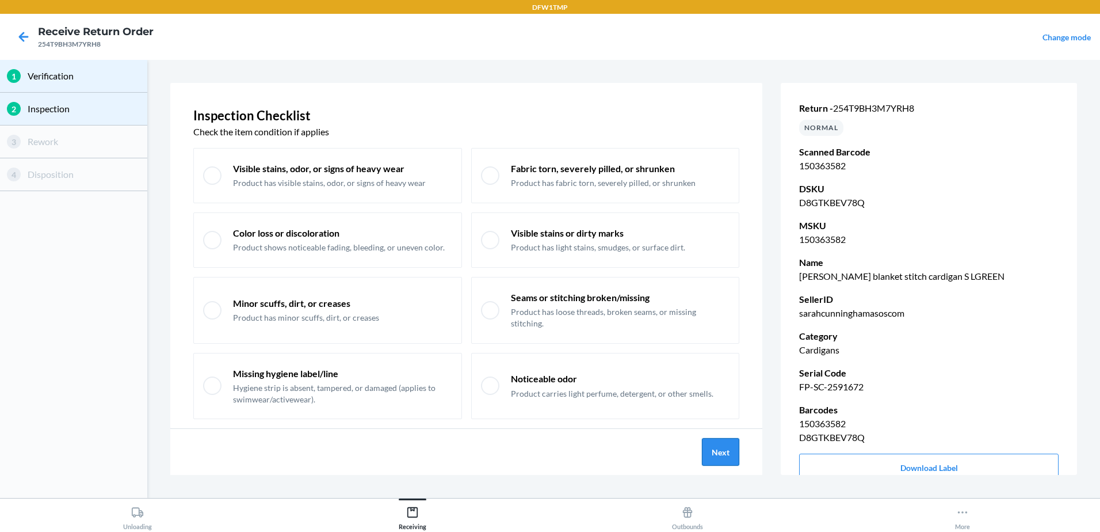
click at [715, 448] on button "Next" at bounding box center [720, 452] width 37 height 28
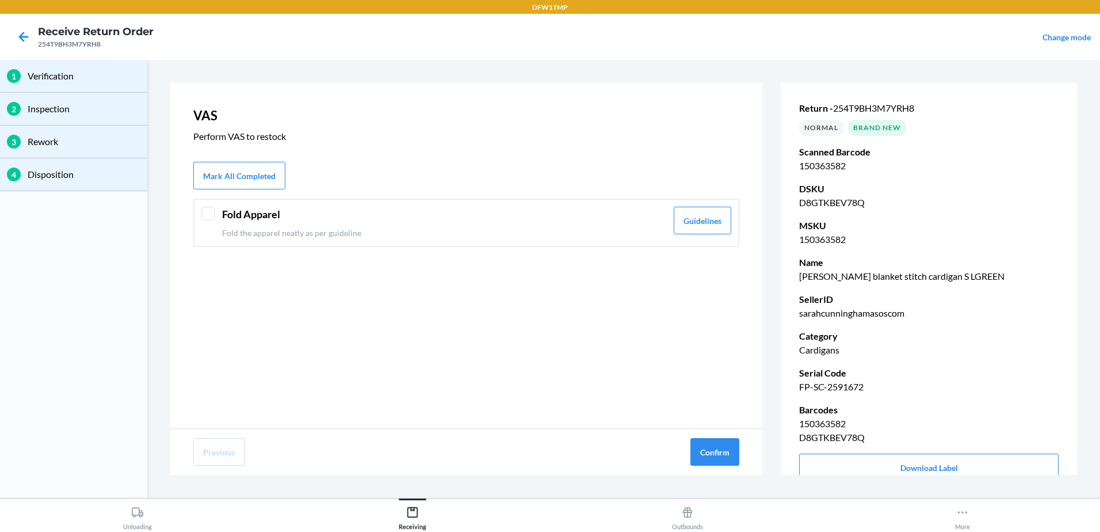
click at [219, 218] on div "Fold Apparel Fold the apparel neatly as per guideline Guidelines" at bounding box center [466, 223] width 546 height 48
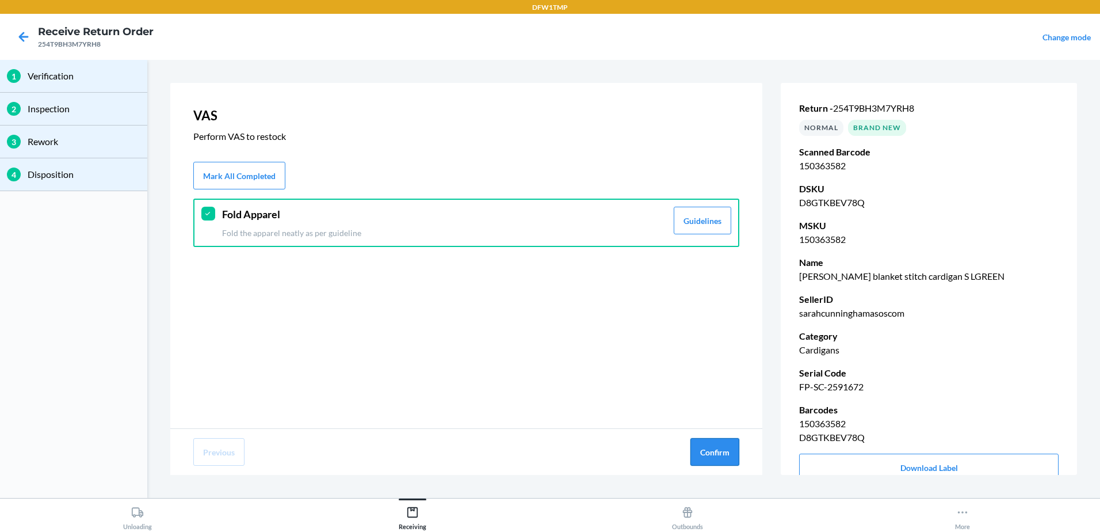
click at [712, 452] on button "Confirm" at bounding box center [714, 452] width 49 height 28
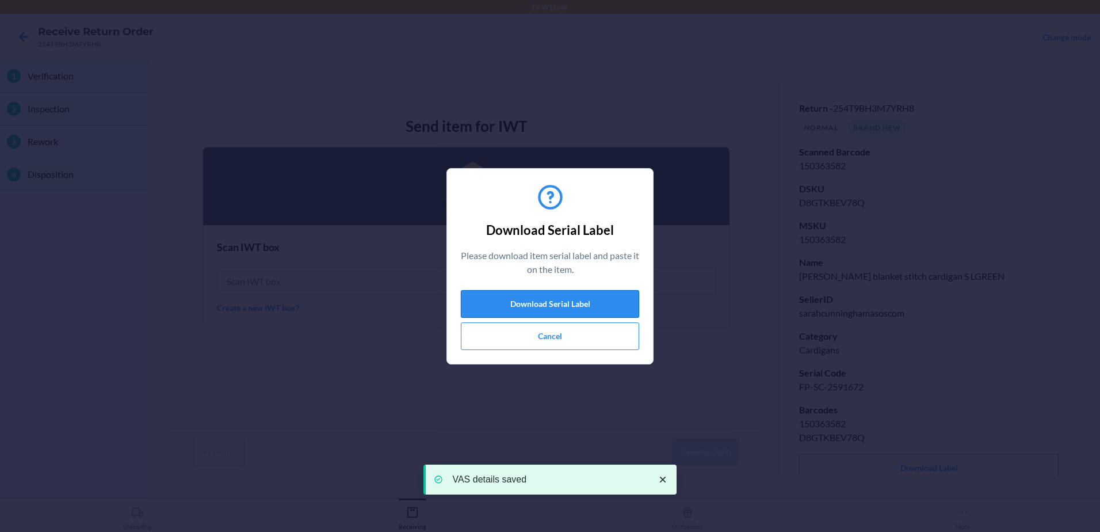
click at [547, 299] on button "Download Serial Label" at bounding box center [550, 304] width 178 height 28
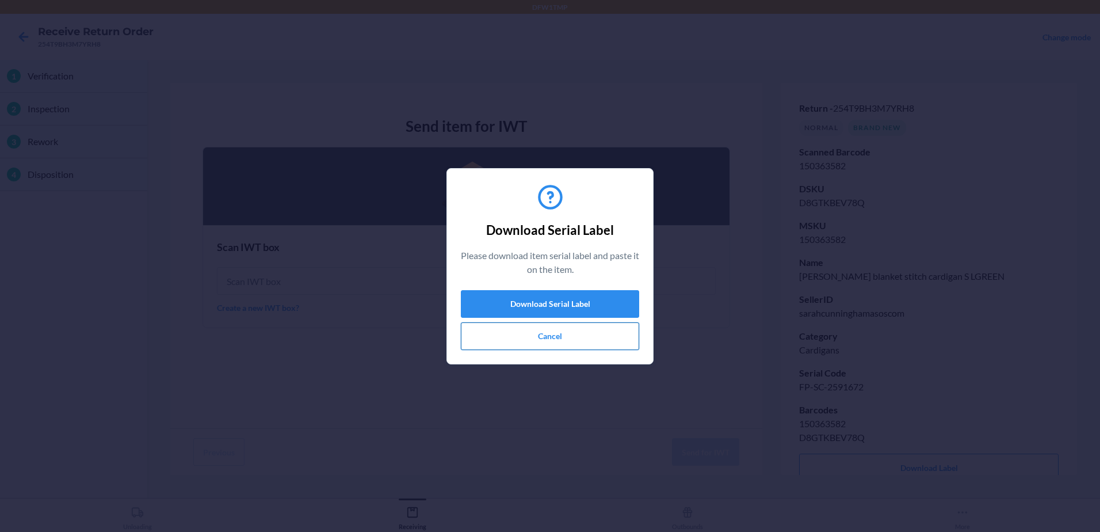
click at [545, 338] on button "Cancel" at bounding box center [550, 336] width 178 height 28
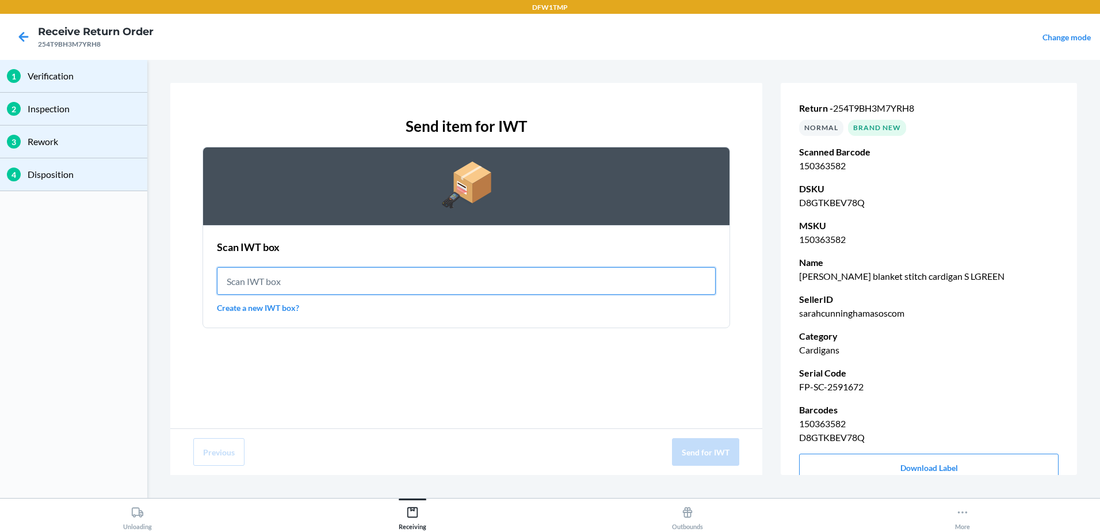
click at [281, 284] on input "text" at bounding box center [466, 281] width 499 height 28
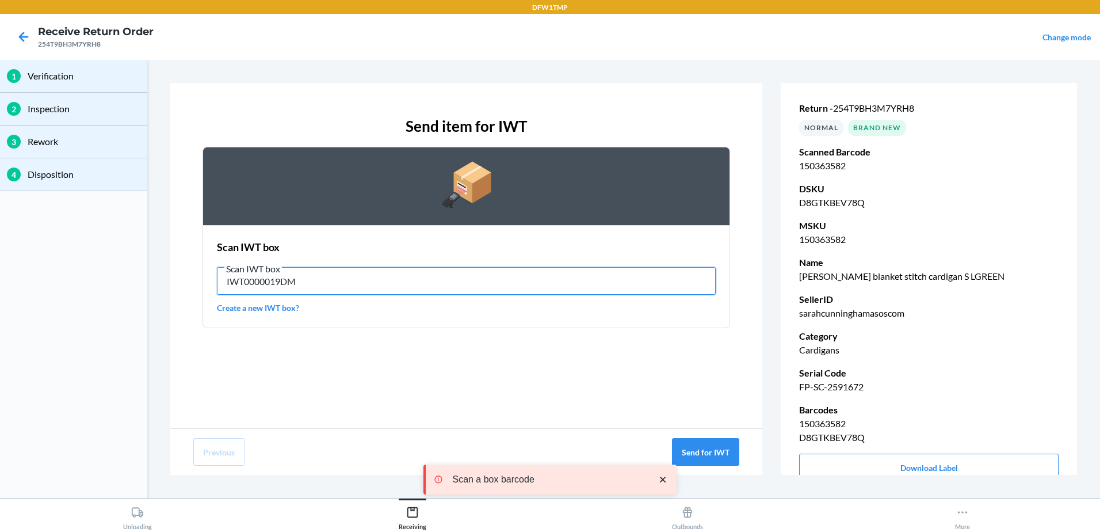
click at [320, 284] on input "IWT0000019DM" at bounding box center [466, 281] width 499 height 28
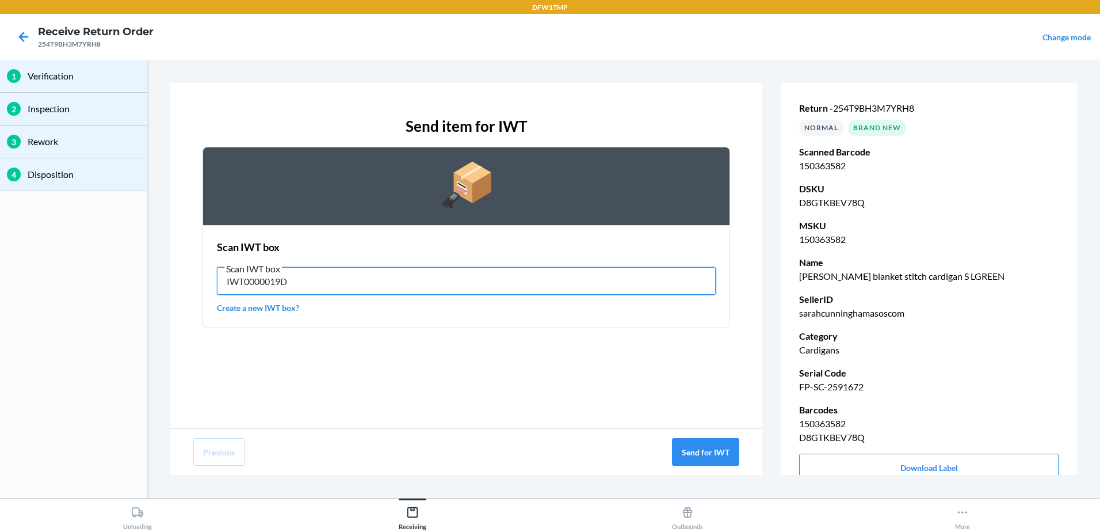
type input "IWT0000019DM"
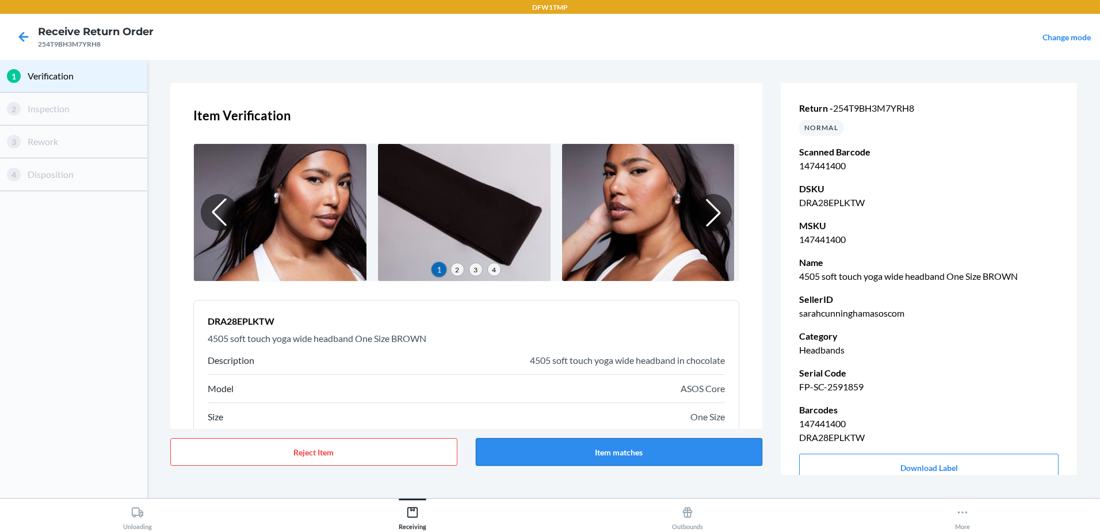
click at [606, 461] on button "Item matches" at bounding box center [619, 452] width 287 height 28
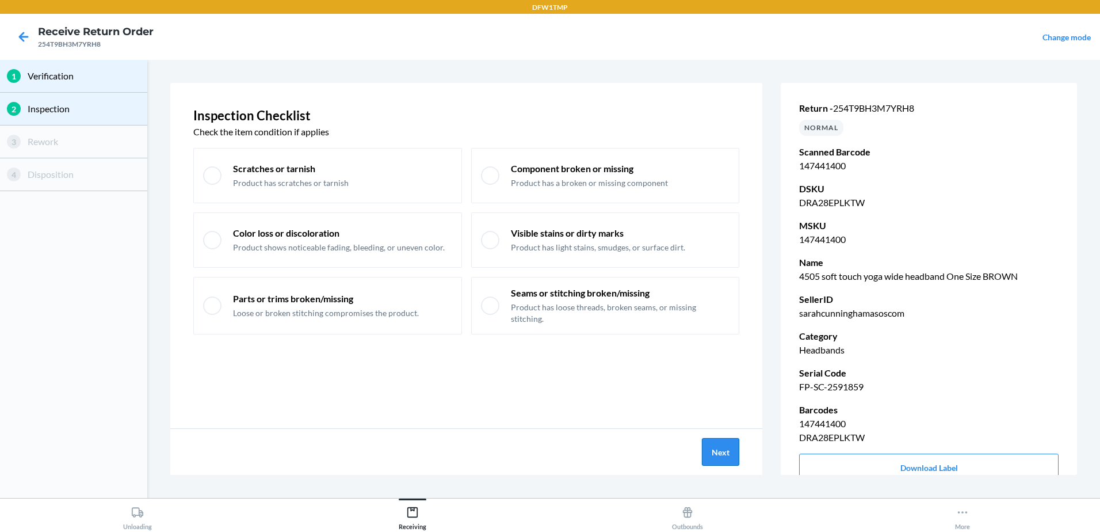
click at [719, 450] on button "Next" at bounding box center [720, 452] width 37 height 28
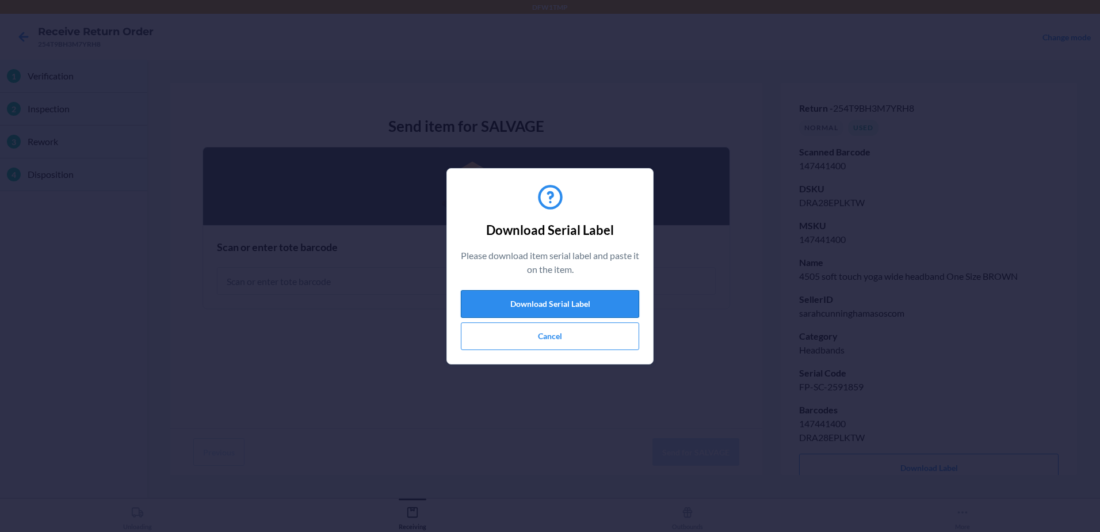
click at [573, 299] on button "Download Serial Label" at bounding box center [550, 304] width 178 height 28
click at [540, 342] on button "Cancel" at bounding box center [550, 336] width 178 height 28
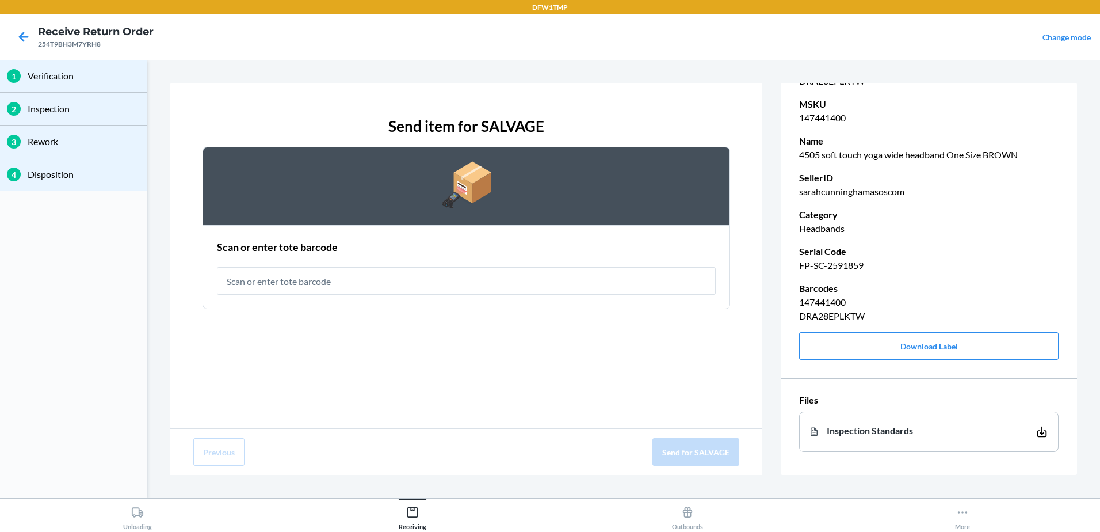
scroll to position [0, 0]
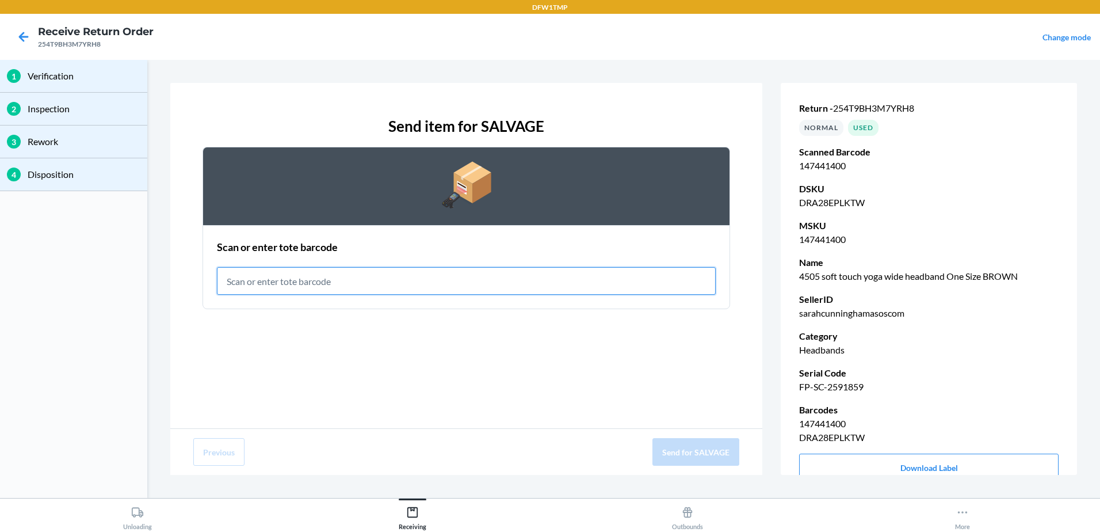
click at [319, 278] on input "text" at bounding box center [466, 281] width 499 height 28
type input "RET-SLV-0008"
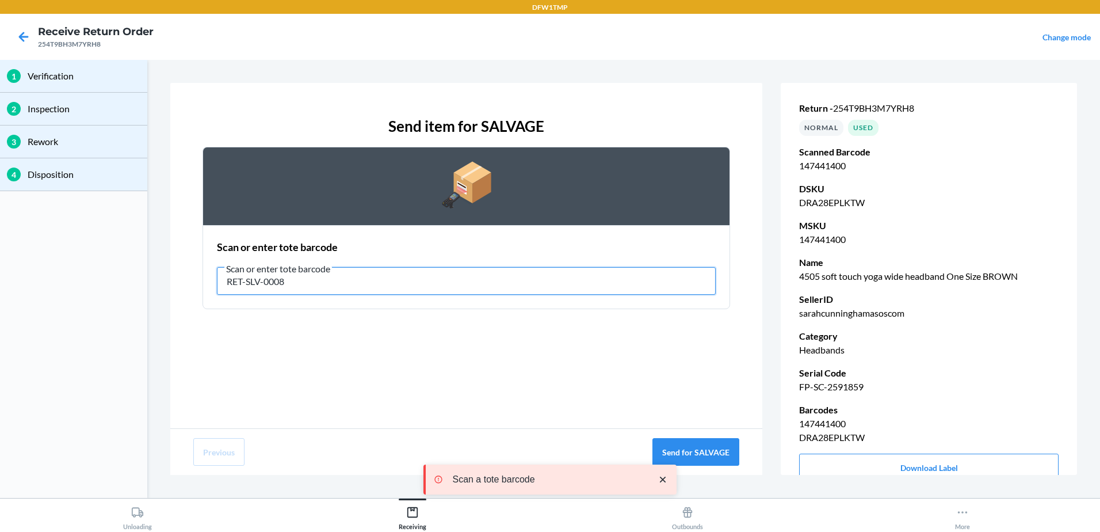
click at [303, 285] on input "RET-SLV-0008" at bounding box center [466, 281] width 499 height 28
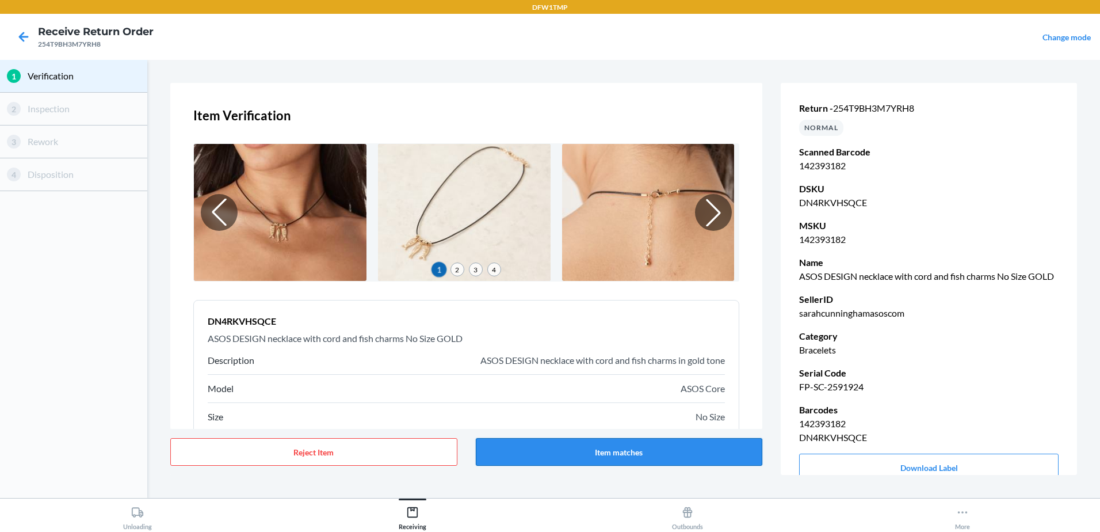
click at [700, 455] on button "Item matches" at bounding box center [619, 452] width 287 height 28
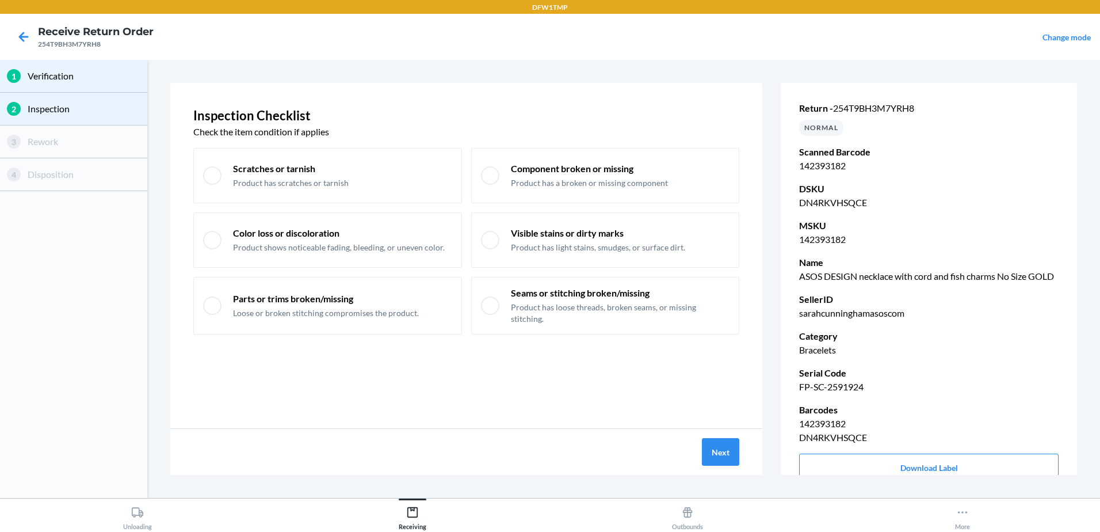
click at [747, 463] on div "Next" at bounding box center [466, 452] width 592 height 46
click at [724, 449] on button "Next" at bounding box center [720, 452] width 37 height 28
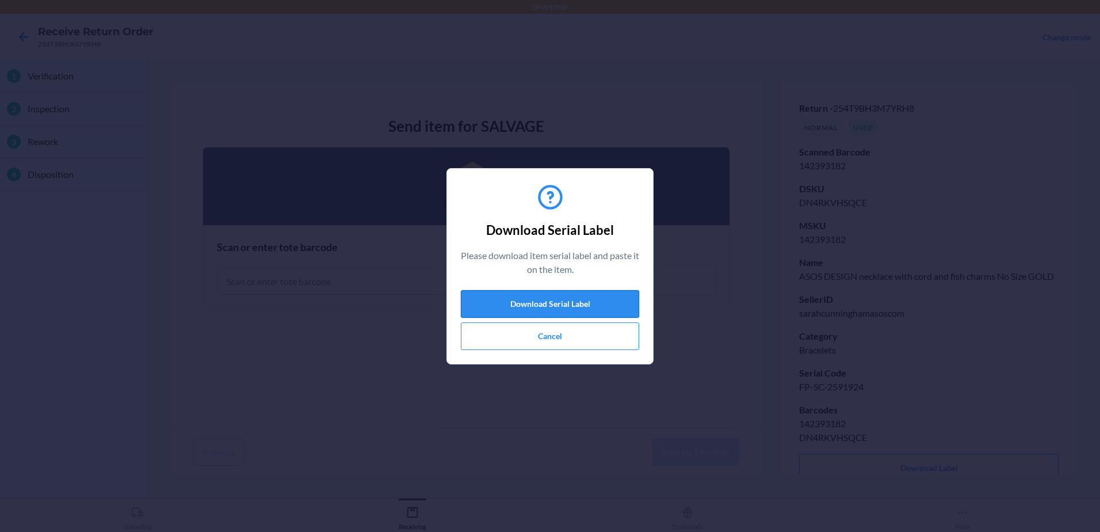
click at [585, 308] on button "Download Serial Label" at bounding box center [550, 304] width 178 height 28
click at [543, 330] on button "Cancel" at bounding box center [550, 336] width 178 height 28
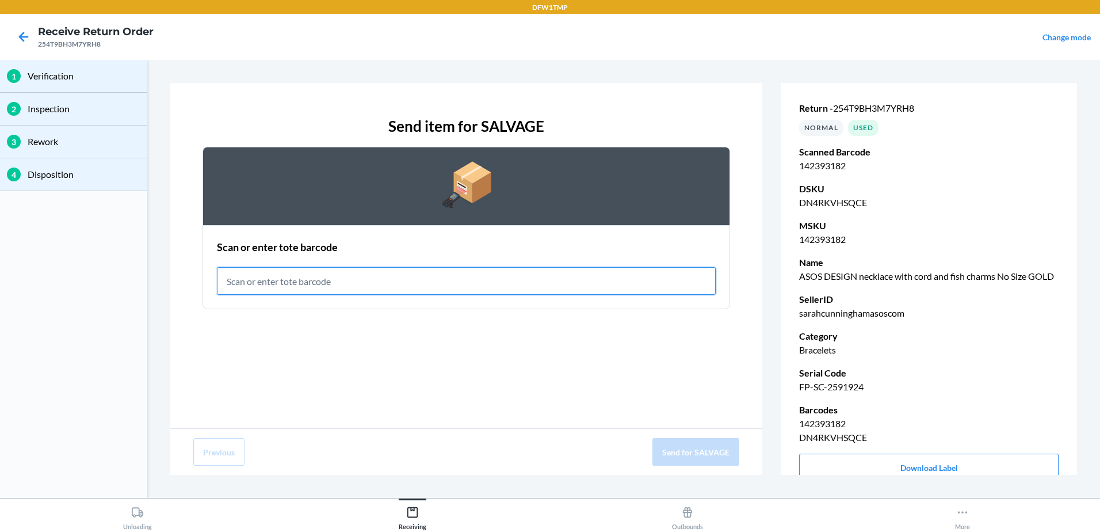
click at [323, 293] on input "text" at bounding box center [466, 281] width 499 height 28
type input "RET-SLV-0008"
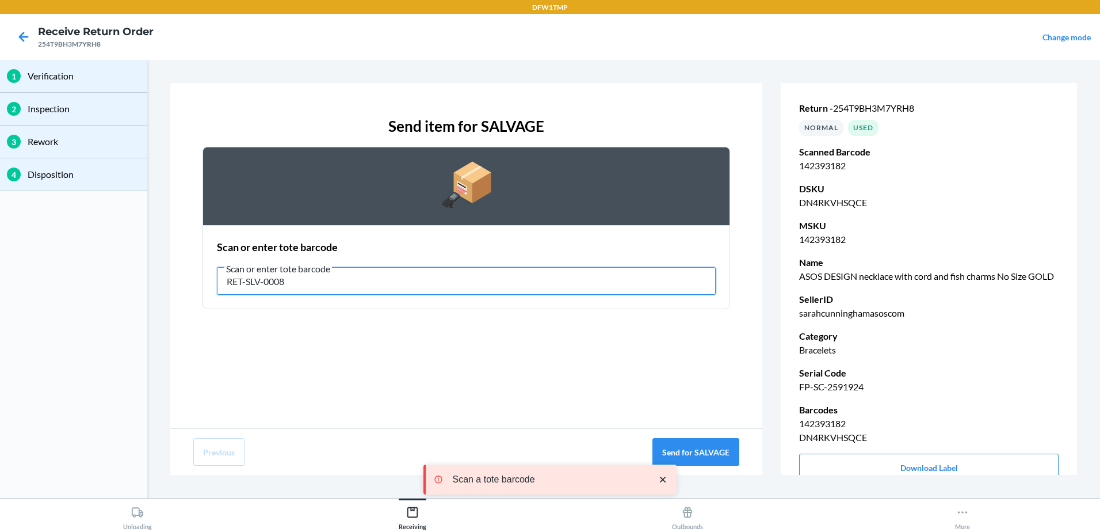
click at [311, 288] on input "RET-SLV-0008" at bounding box center [466, 281] width 499 height 28
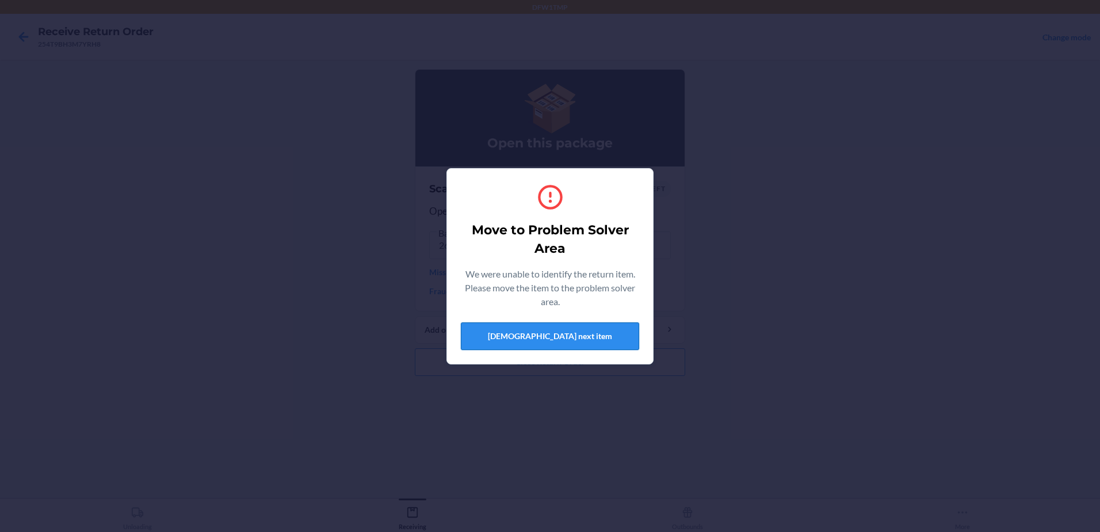
click at [518, 335] on button "[DEMOGRAPHIC_DATA] next item" at bounding box center [550, 336] width 178 height 28
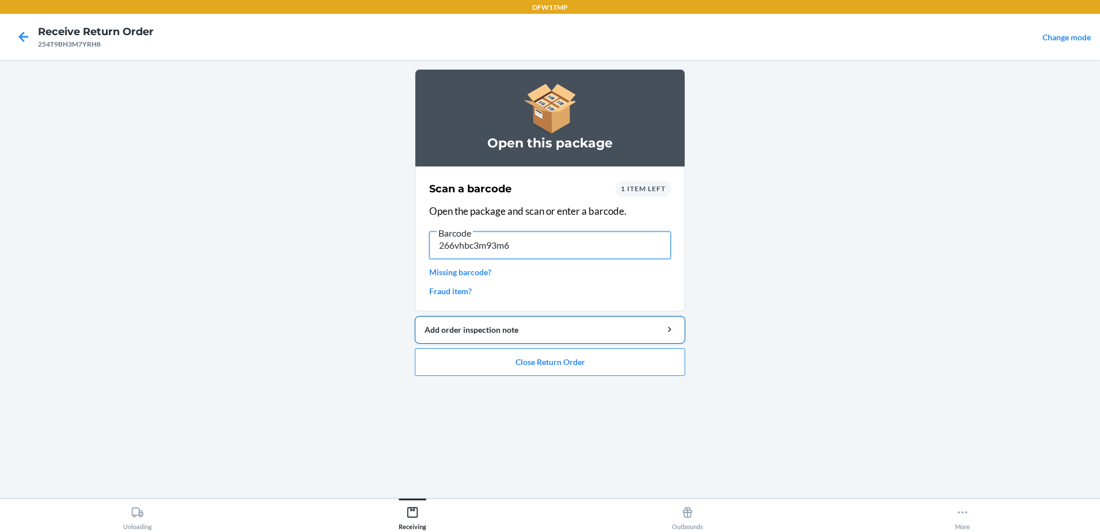
type input "266vhbc3m93m6k"
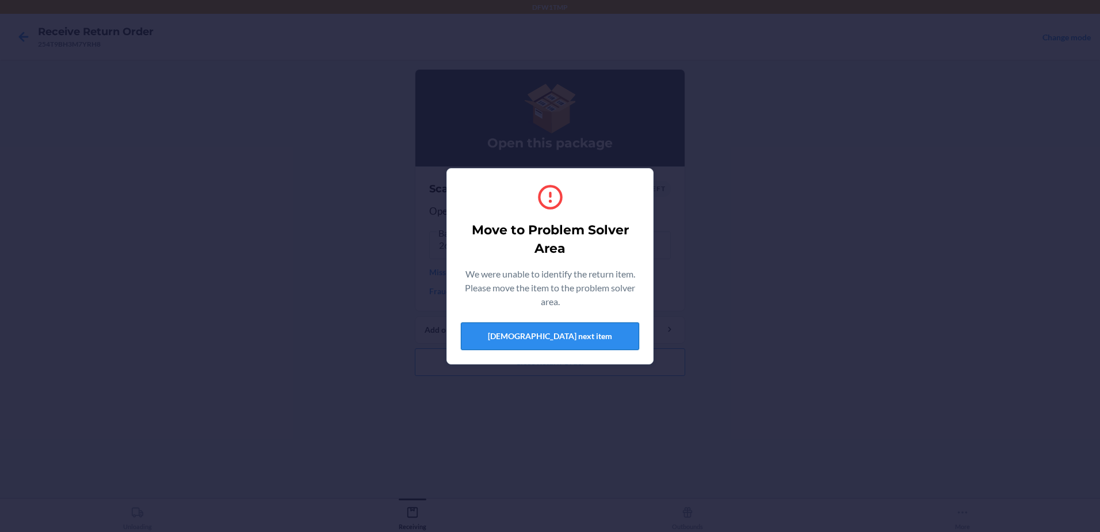
click at [555, 339] on button "[DEMOGRAPHIC_DATA] next item" at bounding box center [550, 336] width 178 height 28
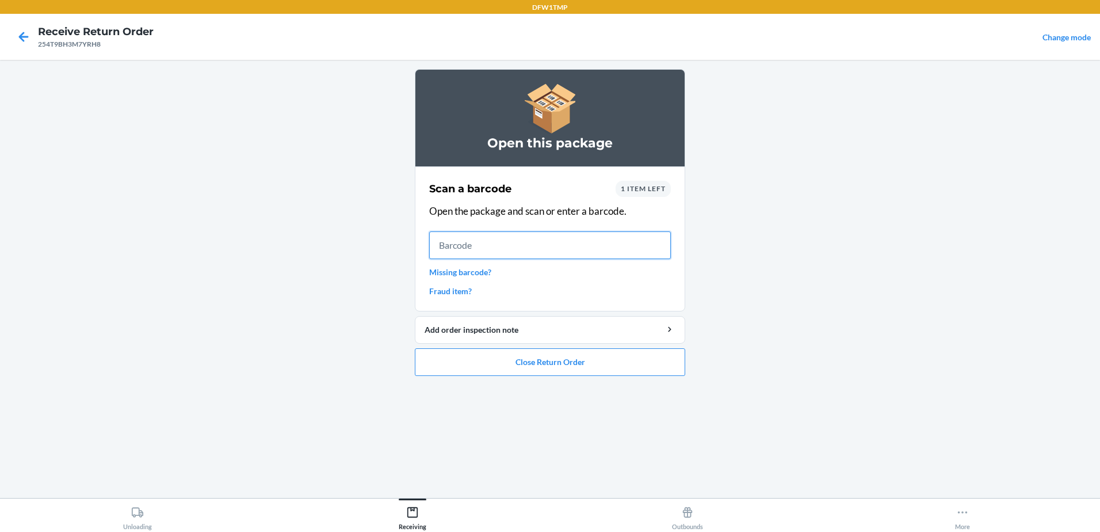
click at [568, 242] on input "text" at bounding box center [550, 245] width 242 height 28
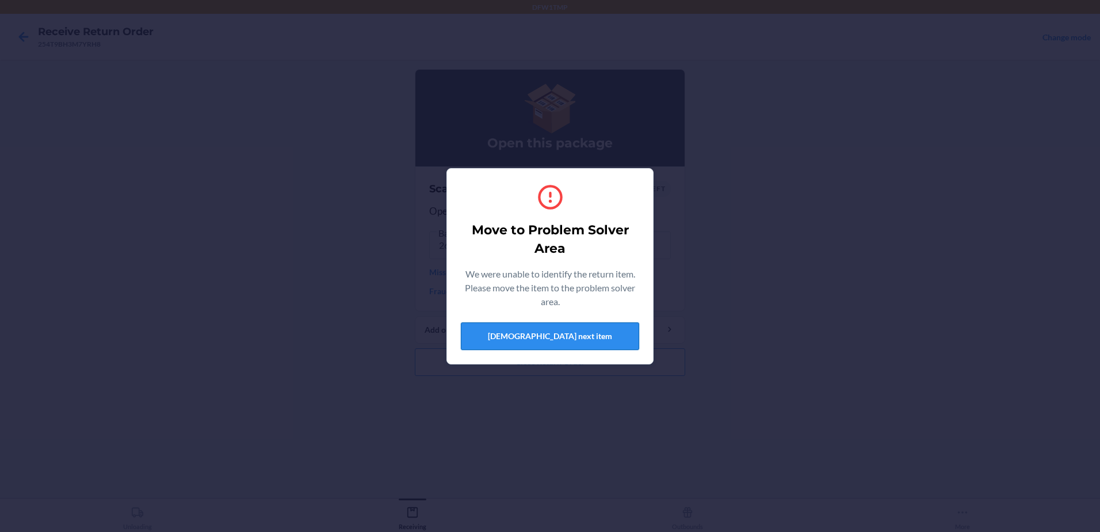
click at [587, 333] on button "[DEMOGRAPHIC_DATA] next item" at bounding box center [550, 336] width 178 height 28
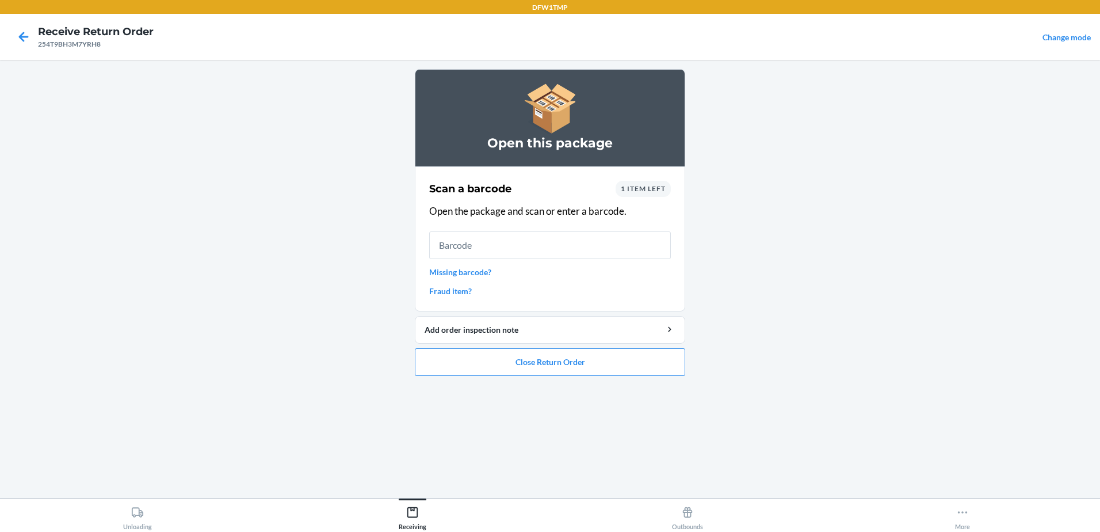
click at [547, 262] on div "Scan a barcode 1 item left Open the package and scan or enter a barcode. Missin…" at bounding box center [550, 238] width 242 height 123
click at [535, 253] on input "text" at bounding box center [550, 245] width 242 height 28
type input "266VHBC3M93M6K"
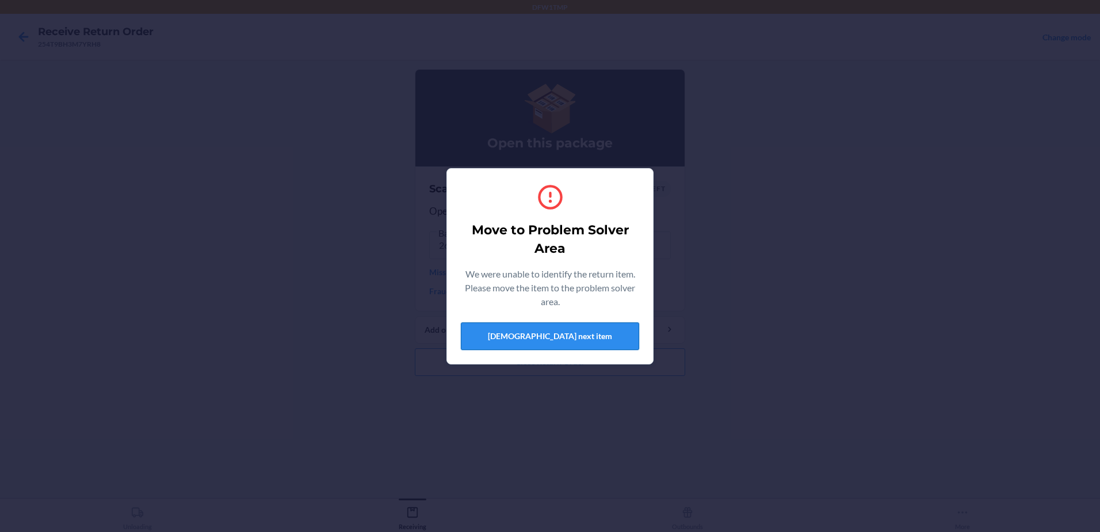
click at [616, 334] on button "[DEMOGRAPHIC_DATA] next item" at bounding box center [550, 336] width 178 height 28
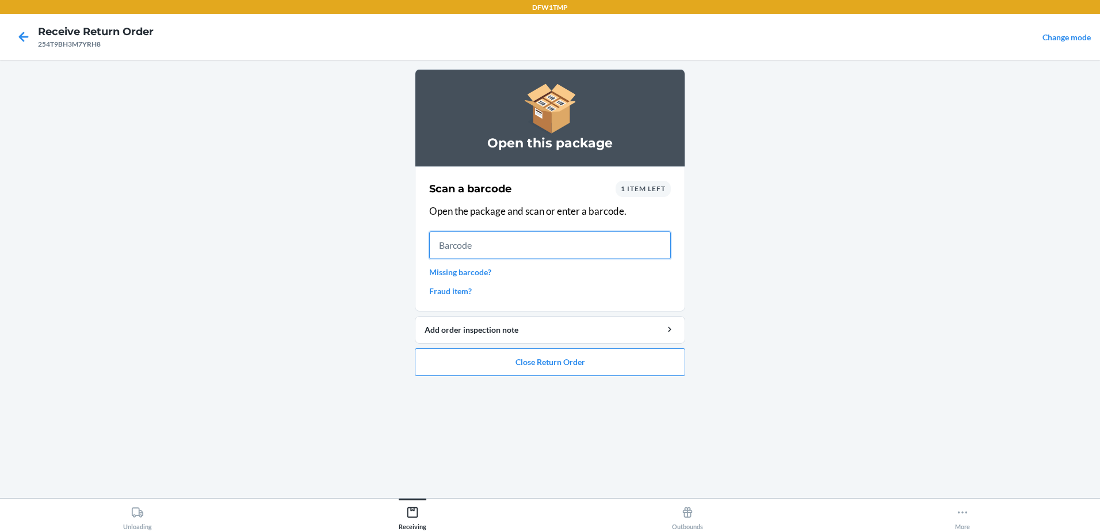
click at [531, 235] on input "text" at bounding box center [550, 245] width 242 height 28
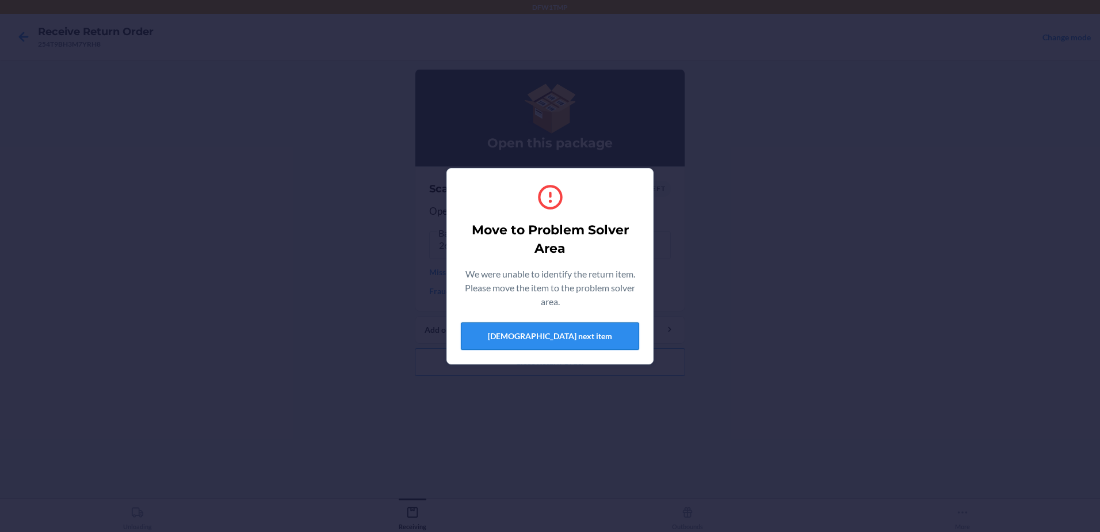
click at [516, 347] on button "[DEMOGRAPHIC_DATA] next item" at bounding box center [550, 336] width 178 height 28
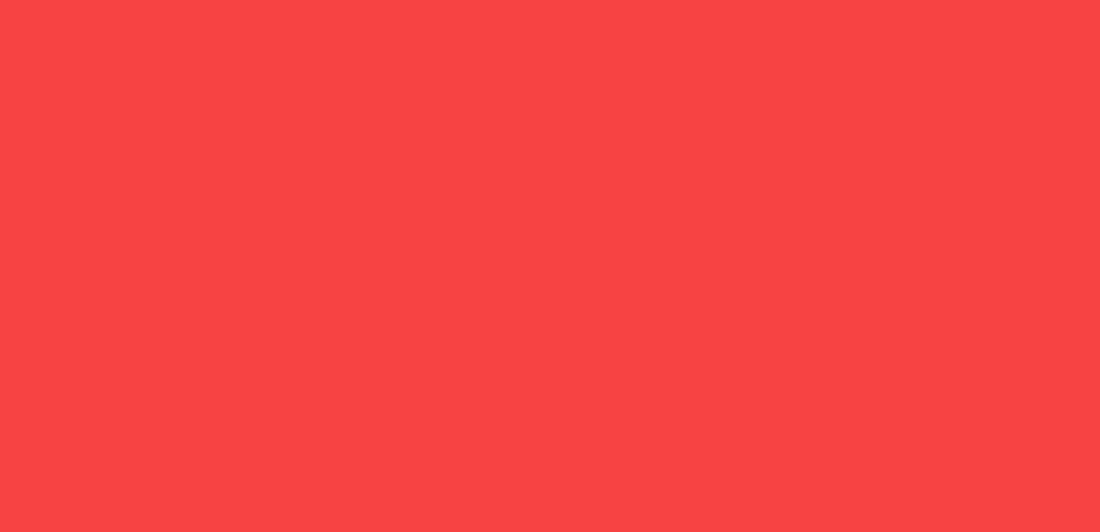
click at [522, 335] on button "Add order inspection note" at bounding box center [550, 330] width 270 height 28
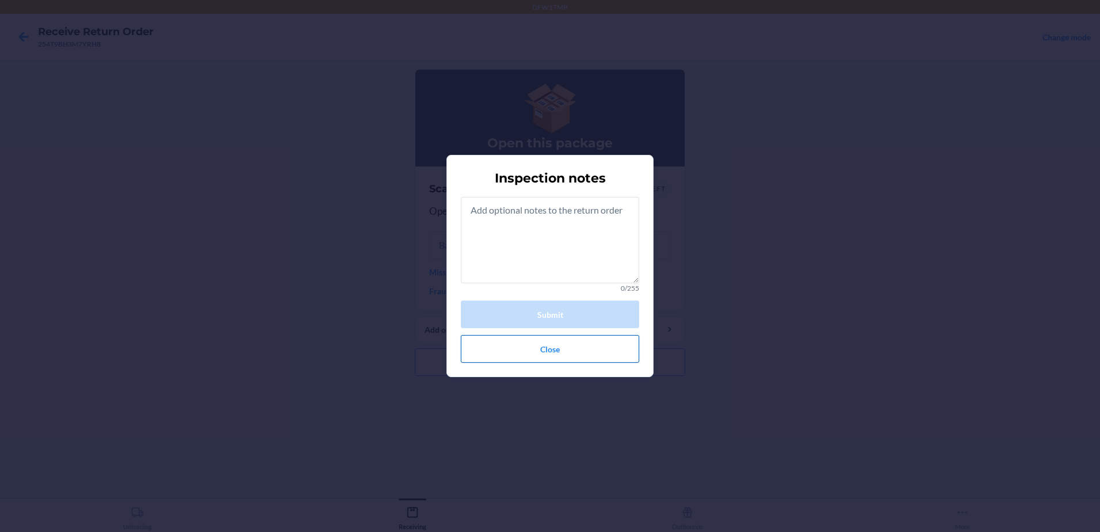
click at [497, 350] on button "Close" at bounding box center [550, 349] width 178 height 28
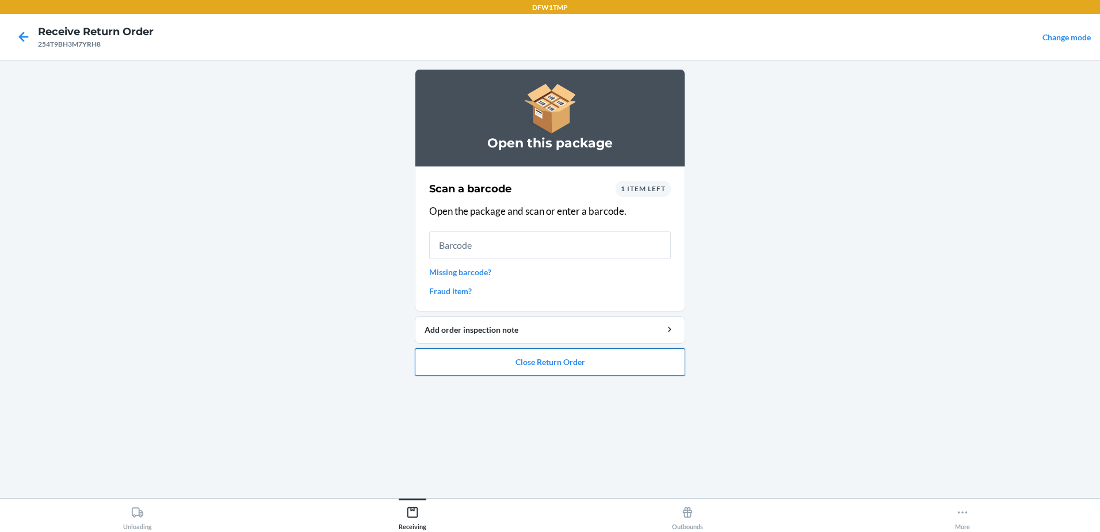
click at [537, 368] on button "Close Return Order" at bounding box center [550, 362] width 270 height 28
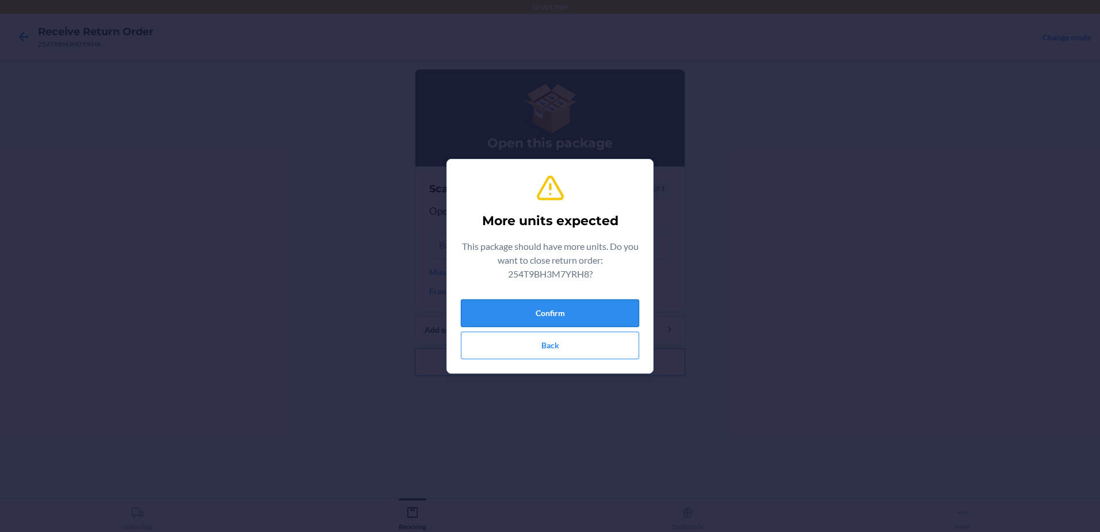
click at [570, 318] on button "Confirm" at bounding box center [550, 313] width 178 height 28
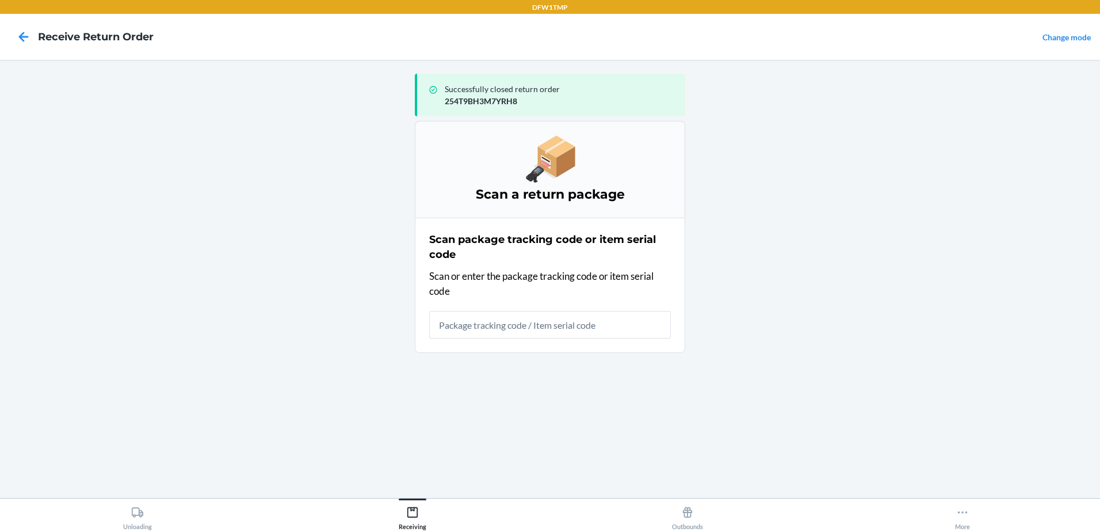
click at [497, 331] on input "text" at bounding box center [550, 325] width 242 height 28
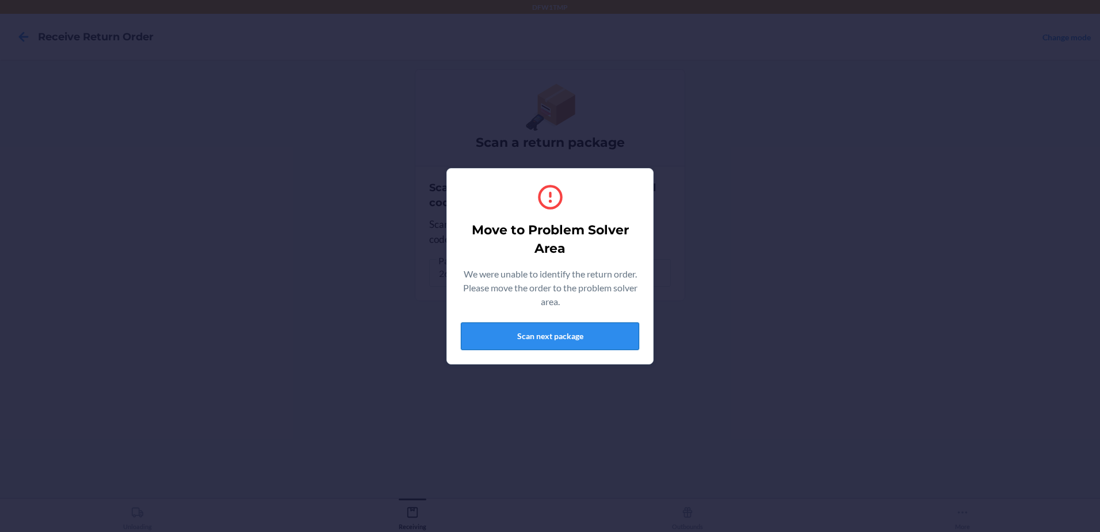
click at [498, 331] on button "Scan next package" at bounding box center [550, 336] width 178 height 28
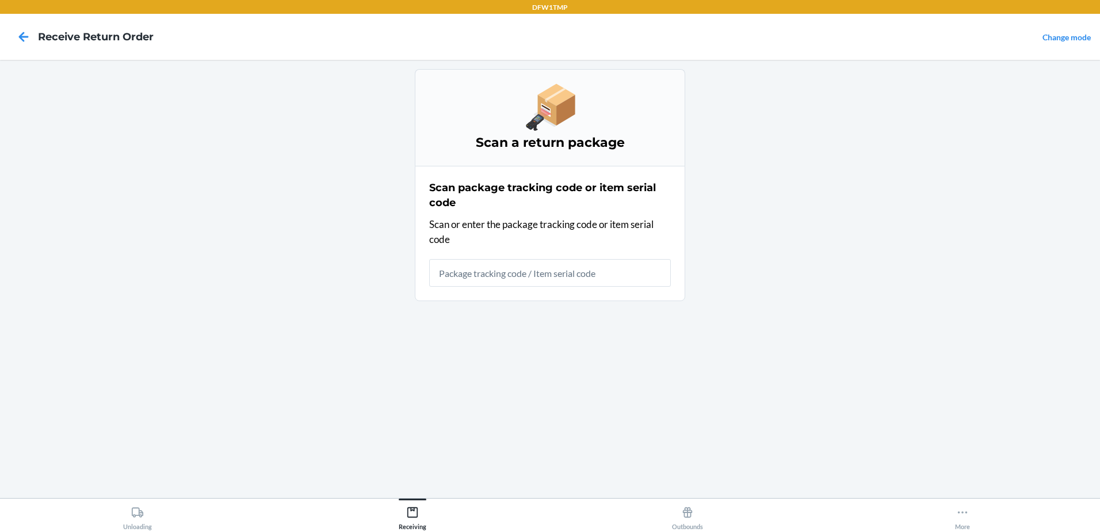
drag, startPoint x: 381, startPoint y: 352, endPoint x: 416, endPoint y: 352, distance: 35.1
click at [416, 352] on div "Scan a return package Scan package tracking code or item serial code Scan or en…" at bounding box center [550, 278] width 270 height 419
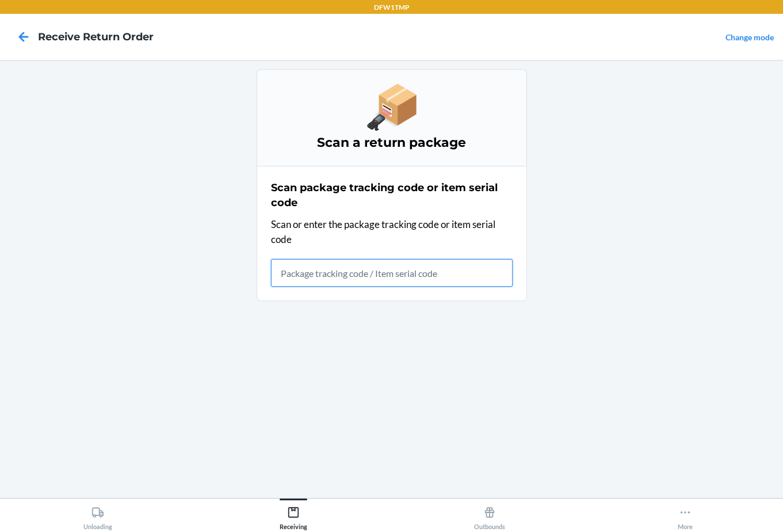
click at [383, 272] on input "text" at bounding box center [392, 273] width 242 height 28
type input "266VHBC3M93M6K"
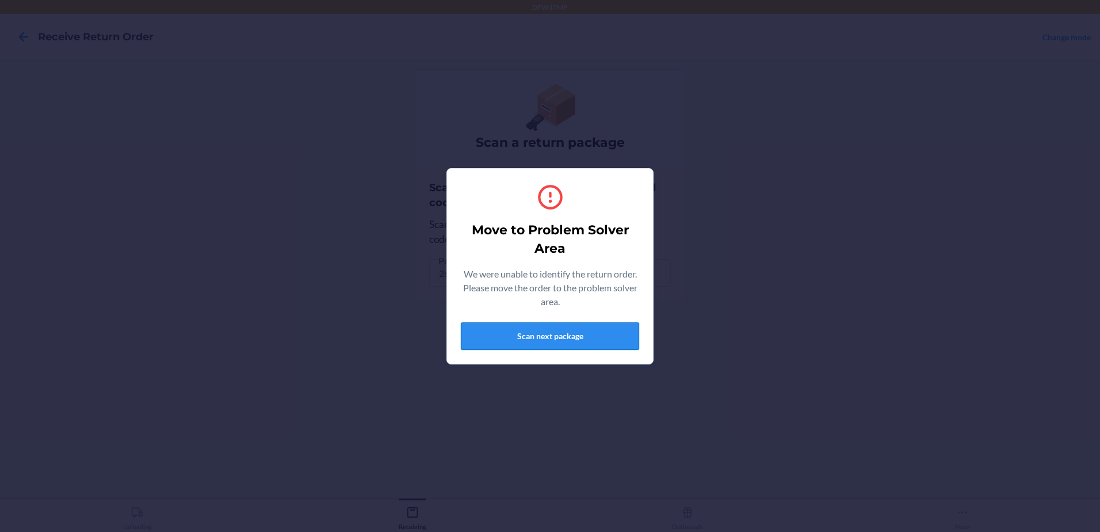
click at [512, 342] on button "Scan next package" at bounding box center [550, 336] width 178 height 28
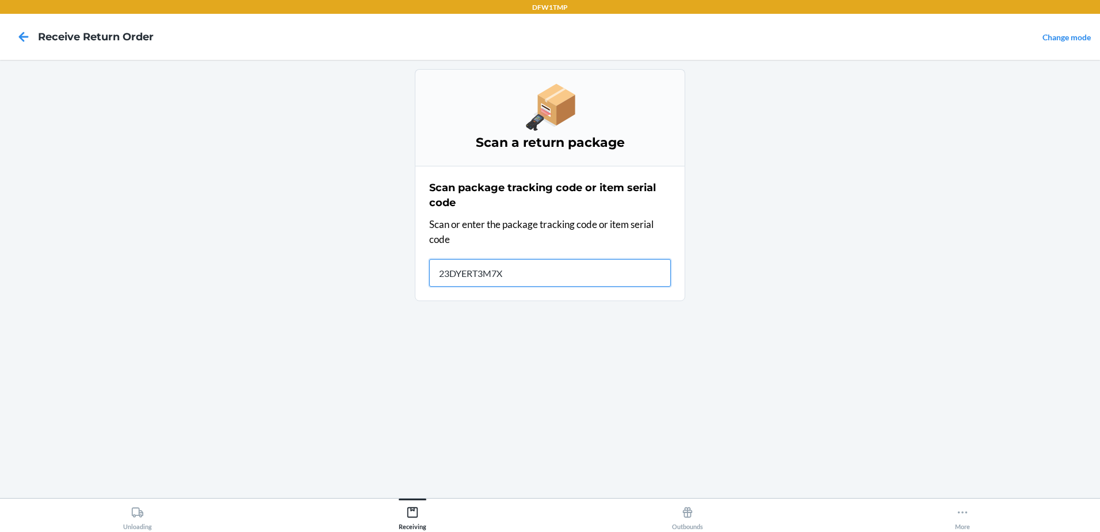
type input "23DYERT3M7XU"
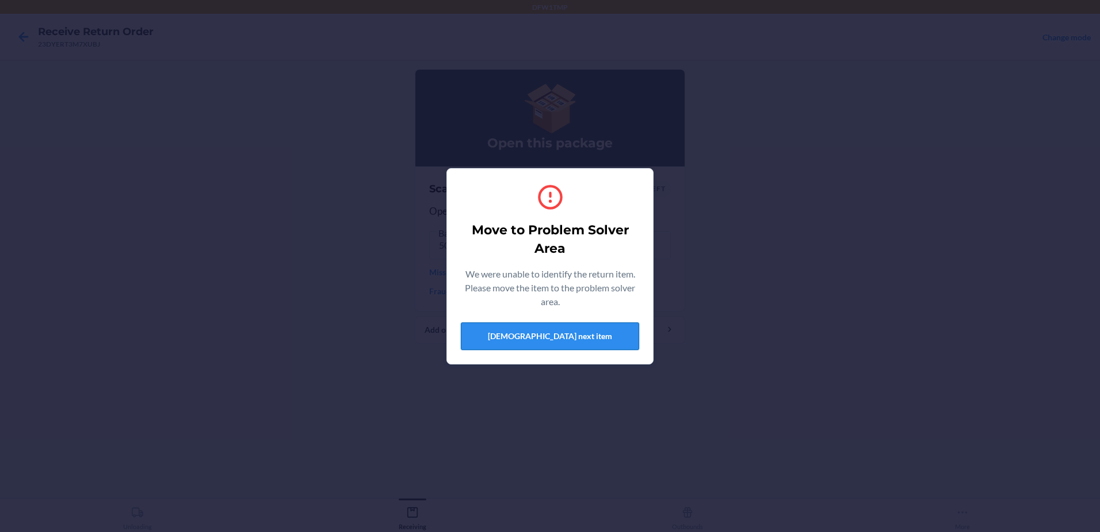
click at [565, 346] on button "[DEMOGRAPHIC_DATA] next item" at bounding box center [550, 336] width 178 height 28
click at [535, 335] on button "[DEMOGRAPHIC_DATA] next item" at bounding box center [550, 336] width 178 height 28
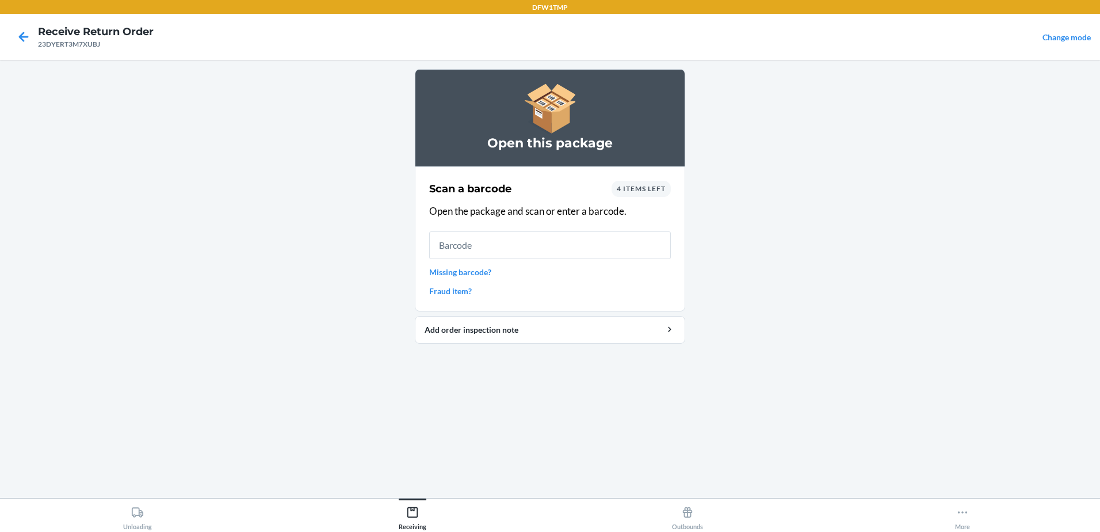
click at [629, 192] on span "4 items left" at bounding box center [641, 188] width 49 height 9
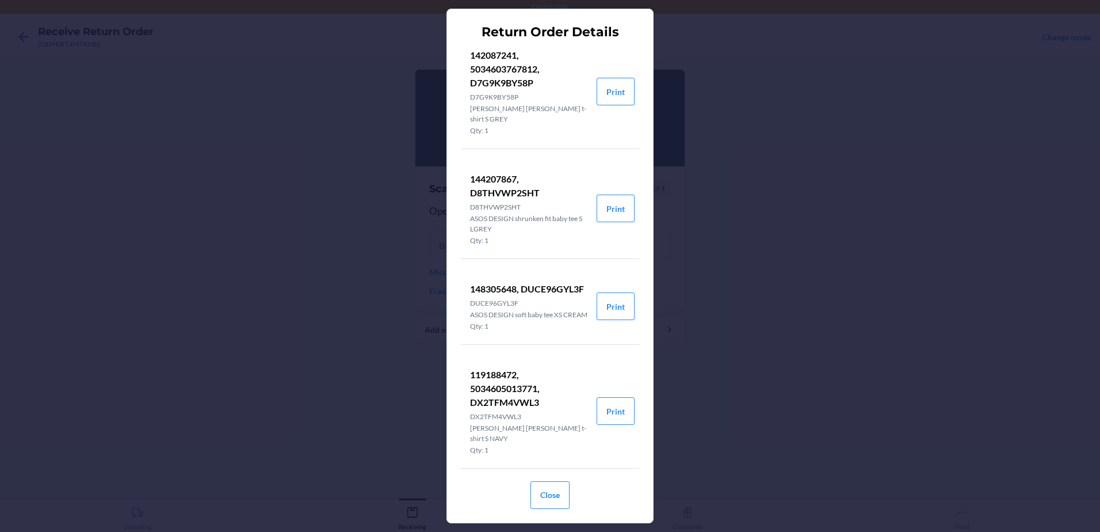
scroll to position [21, 0]
click at [487, 380] on p "119188472, 5034605013771, DX2TFM4VWL3" at bounding box center [528, 386] width 117 height 41
copy p "119188472"
drag, startPoint x: 544, startPoint y: 498, endPoint x: 545, endPoint y: 468, distance: 30.5
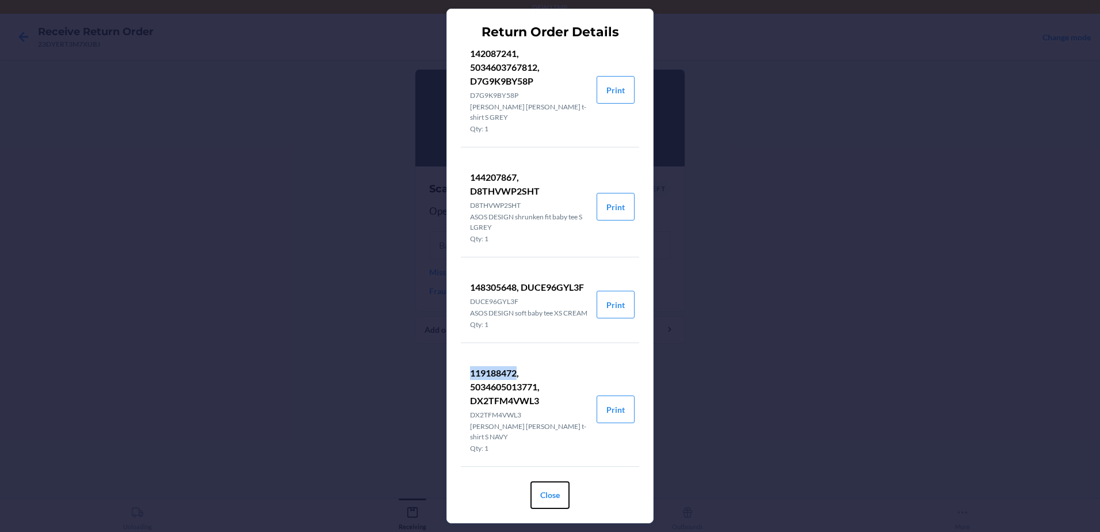
click at [544, 492] on button "Close" at bounding box center [550, 495] width 39 height 28
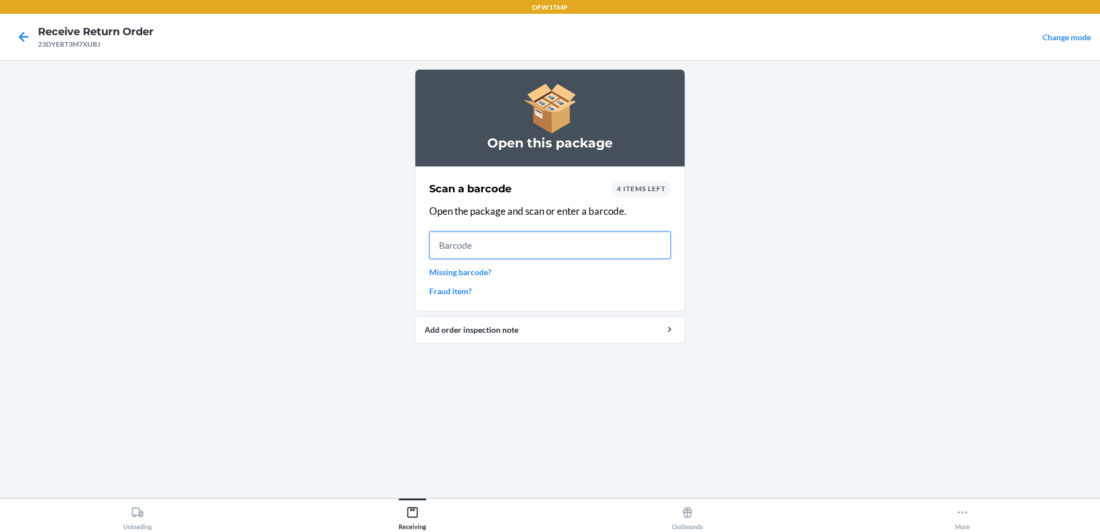
drag, startPoint x: 444, startPoint y: 232, endPoint x: 455, endPoint y: 242, distance: 14.7
click at [449, 235] on input "text" at bounding box center [550, 245] width 242 height 28
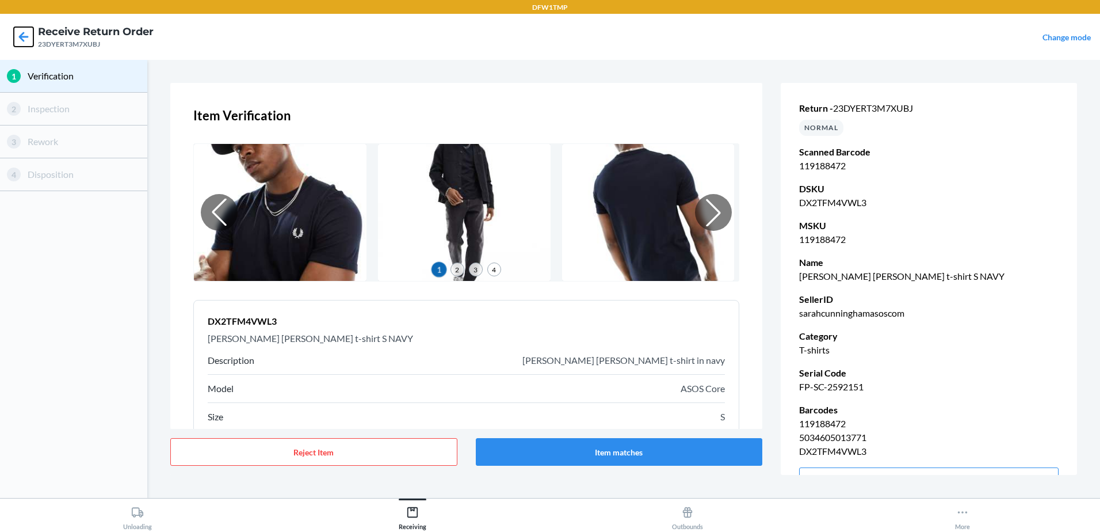
click at [22, 33] on icon at bounding box center [24, 37] width 10 height 10
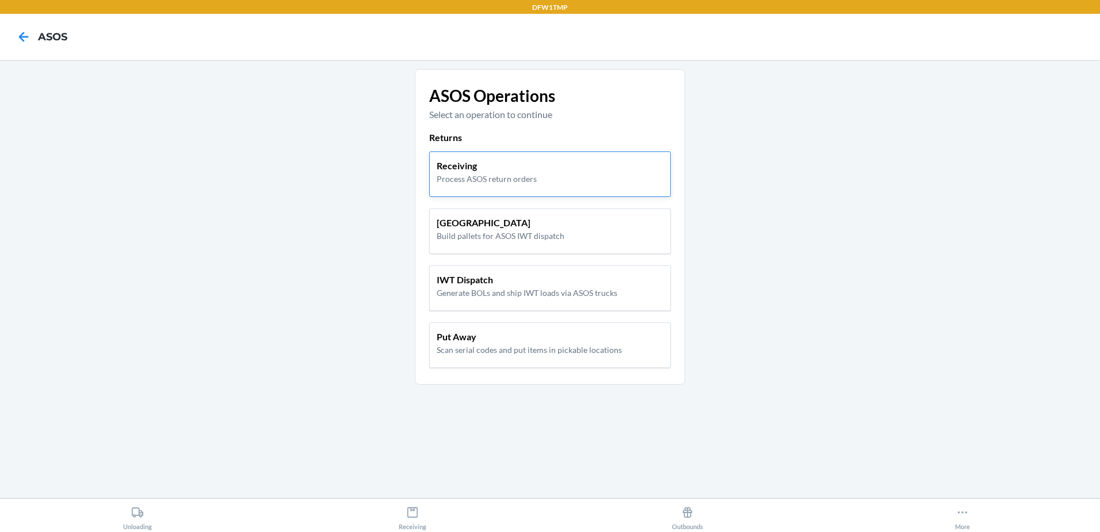
click at [484, 159] on p "Receiving" at bounding box center [487, 166] width 100 height 14
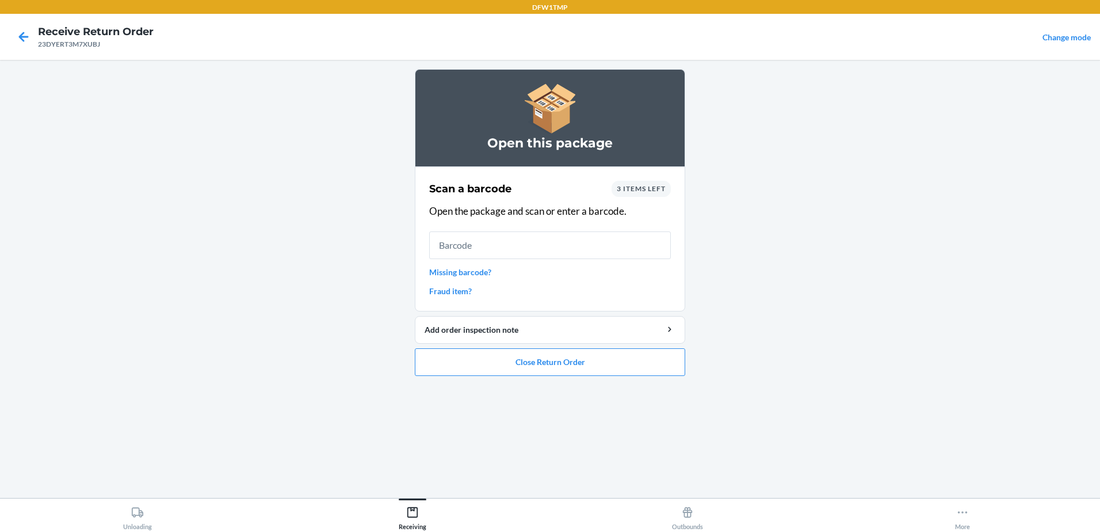
click at [651, 191] on span "3 items left" at bounding box center [641, 188] width 49 height 9
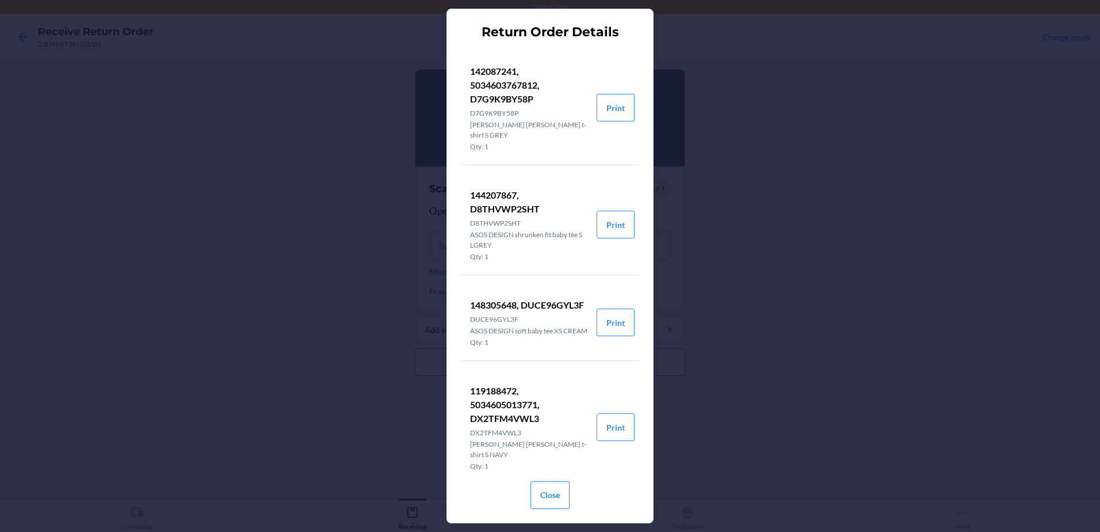
scroll to position [21, 0]
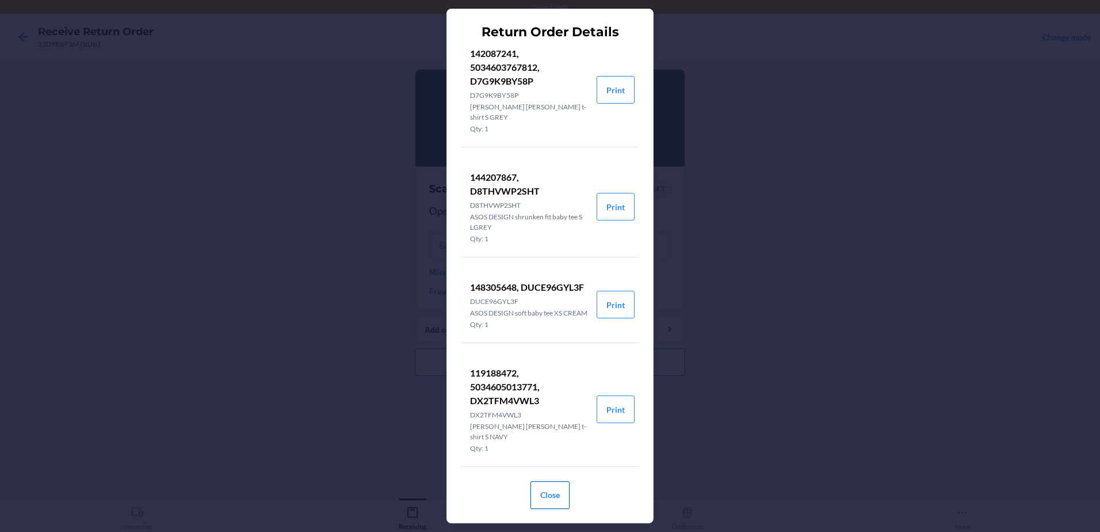
drag, startPoint x: 554, startPoint y: 496, endPoint x: 587, endPoint y: 436, distance: 68.5
click at [554, 495] on button "Close" at bounding box center [550, 495] width 39 height 28
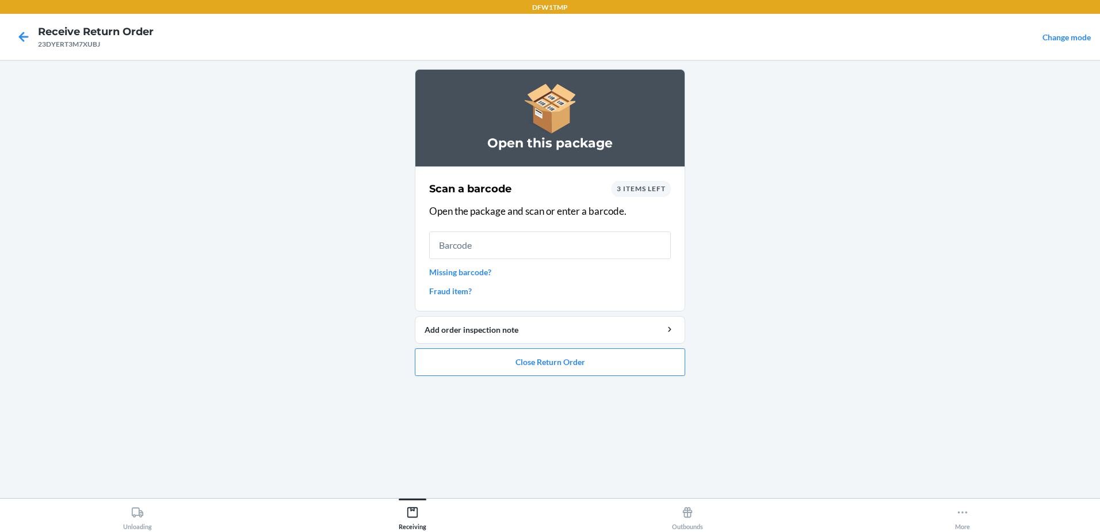
click at [629, 189] on span "3 items left" at bounding box center [641, 188] width 49 height 9
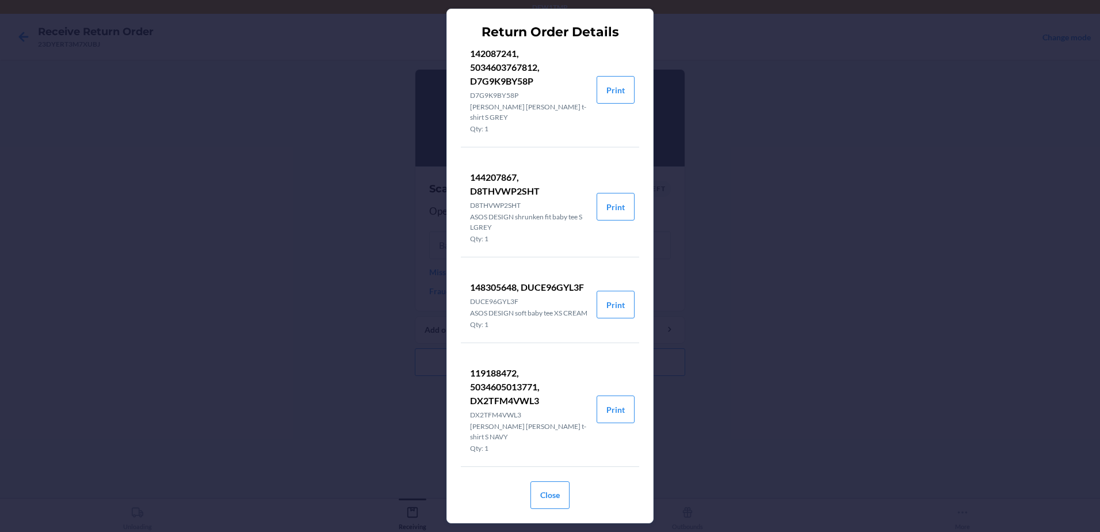
click at [500, 381] on p "119188472, 5034605013771, DX2TFM4VWL3" at bounding box center [528, 386] width 117 height 41
copy p "119188472"
click at [373, 280] on div "Return Order Details 142087241, 5034603767812, D7G9K9BY58P D7G9K9BY58P [PERSON_…" at bounding box center [550, 266] width 1100 height 532
drag, startPoint x: 531, startPoint y: 491, endPoint x: 536, endPoint y: 490, distance: 5.9
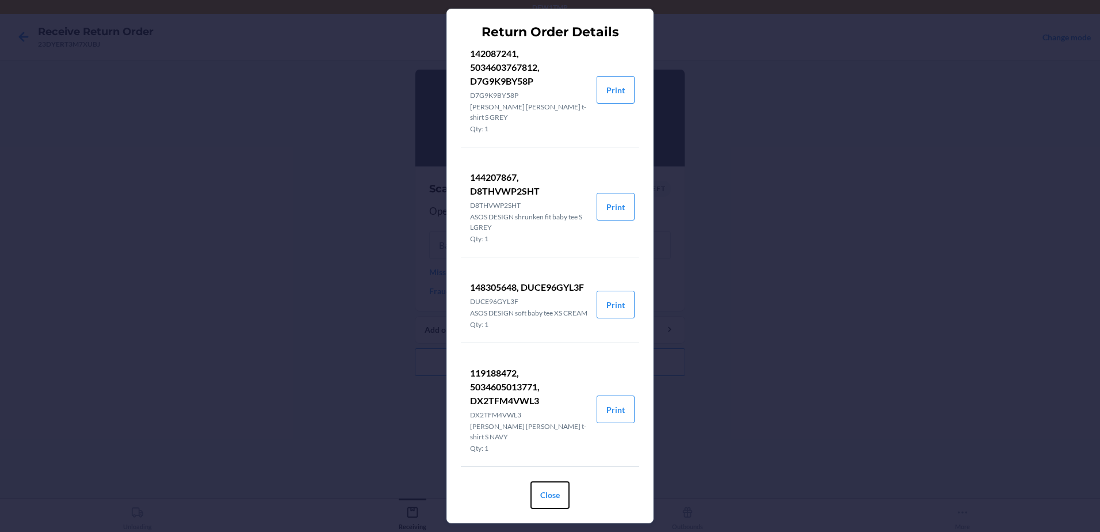
click at [532, 491] on button "Close" at bounding box center [550, 495] width 39 height 28
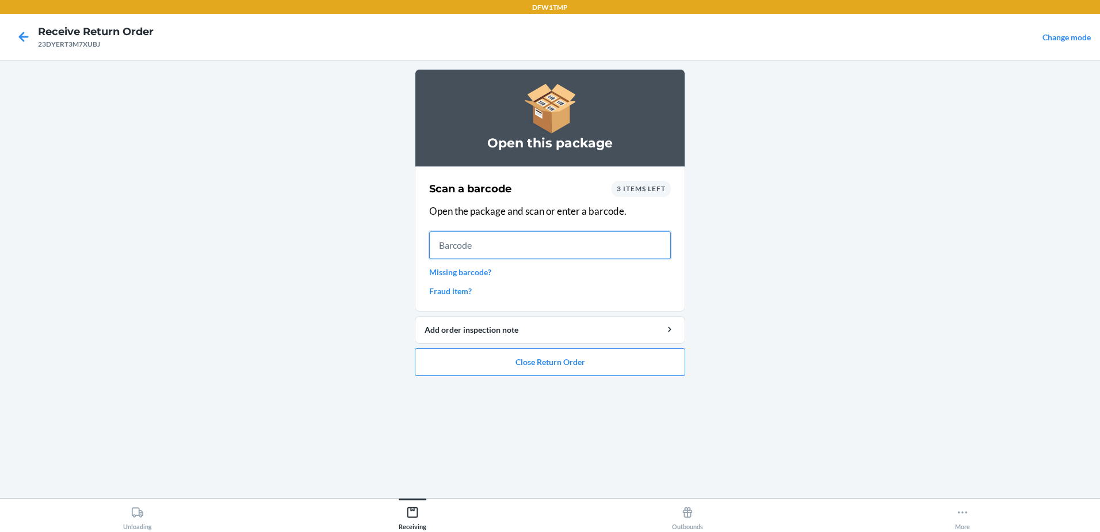
click at [507, 241] on input "text" at bounding box center [550, 245] width 242 height 28
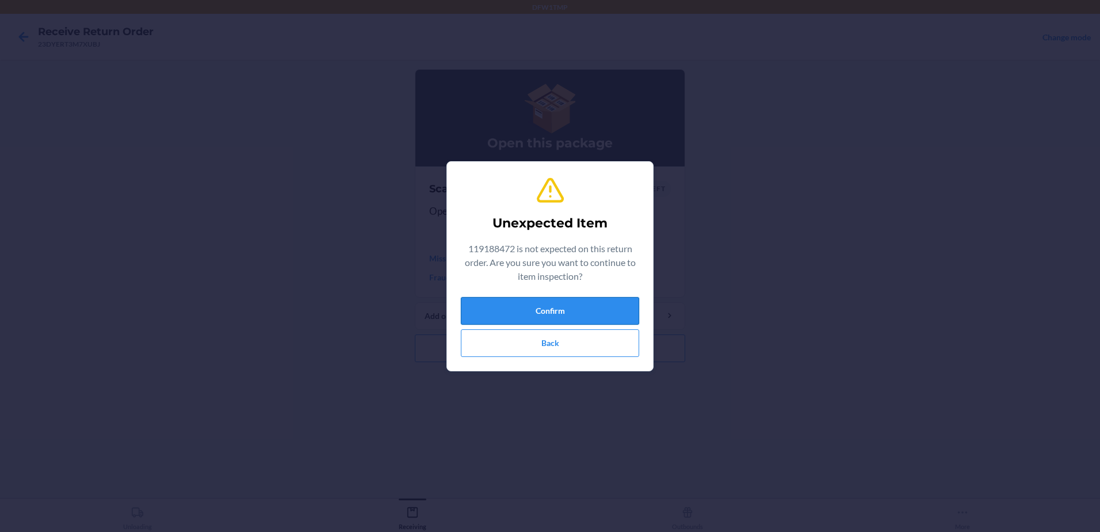
click at [562, 309] on button "Confirm" at bounding box center [550, 311] width 178 height 28
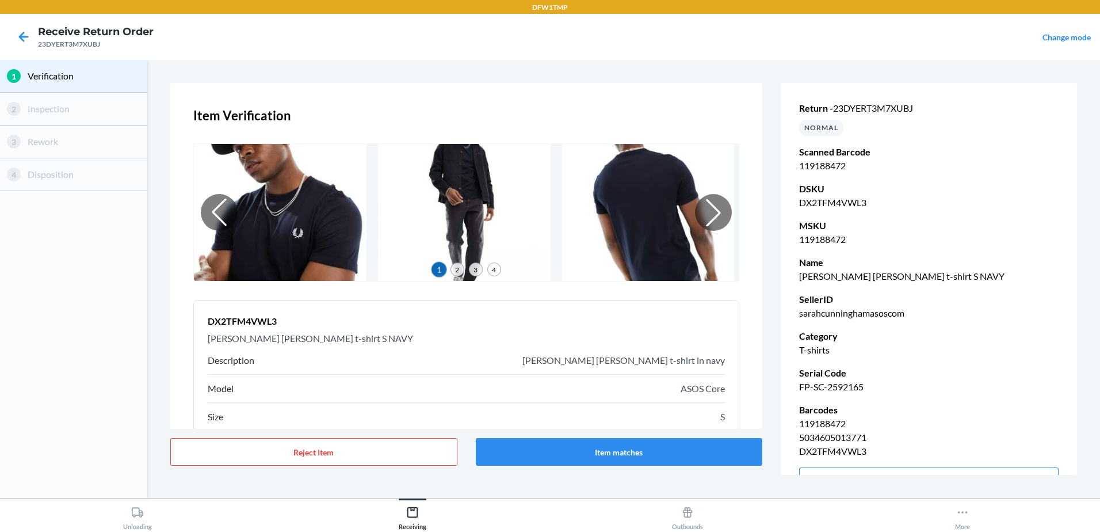
click at [616, 468] on div "Reject Item Item matches" at bounding box center [466, 452] width 592 height 46
drag, startPoint x: 616, startPoint y: 468, endPoint x: 587, endPoint y: 455, distance: 31.1
click at [587, 455] on button "Item matches" at bounding box center [619, 452] width 287 height 28
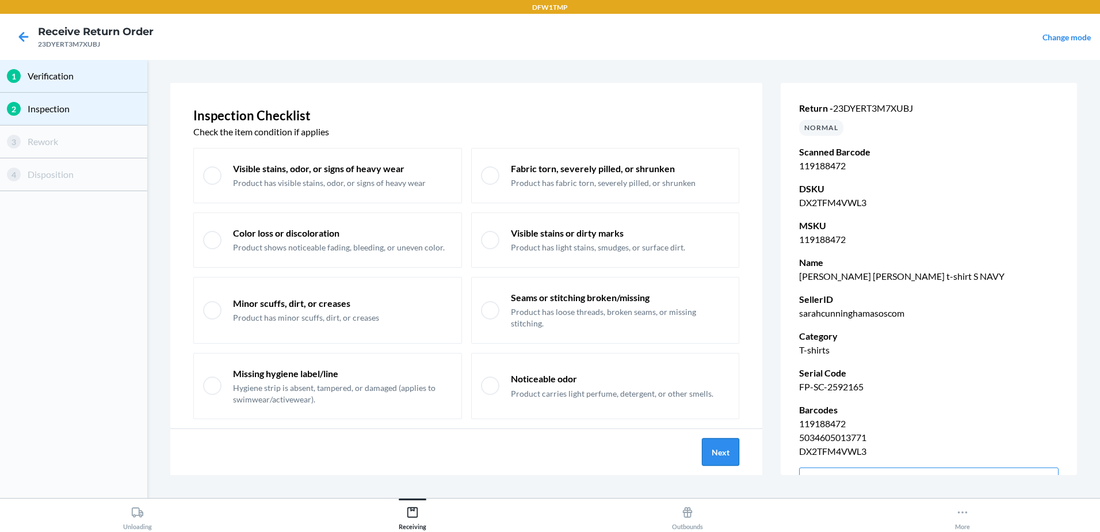
click at [723, 445] on button "Next" at bounding box center [720, 452] width 37 height 28
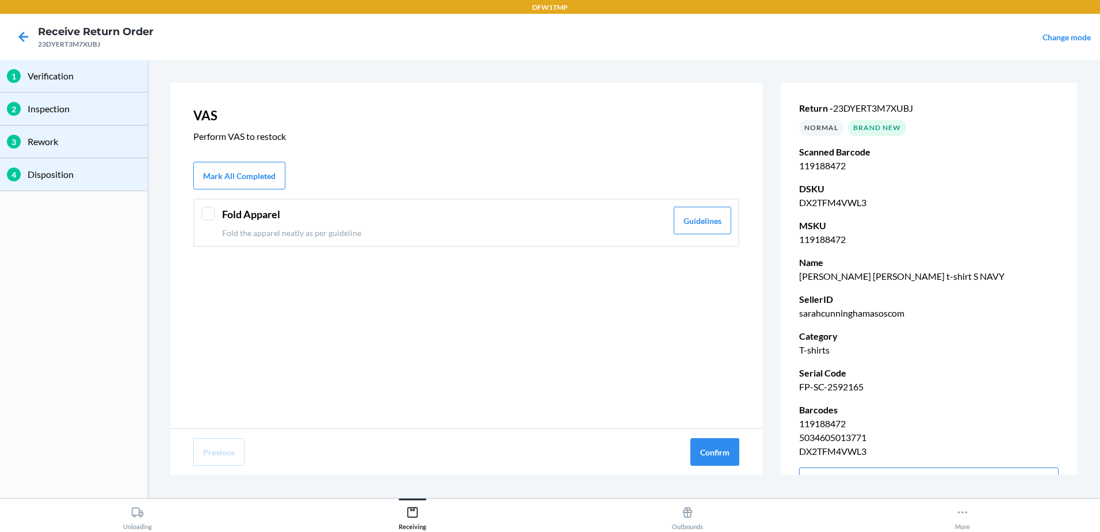
click at [204, 215] on div at bounding box center [208, 214] width 14 height 14
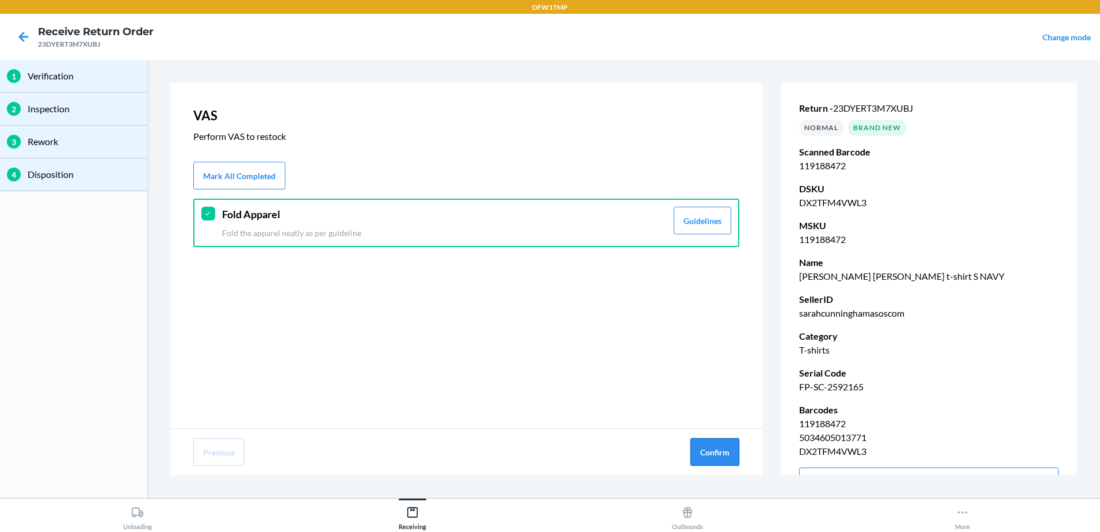
click at [713, 443] on button "Confirm" at bounding box center [714, 452] width 49 height 28
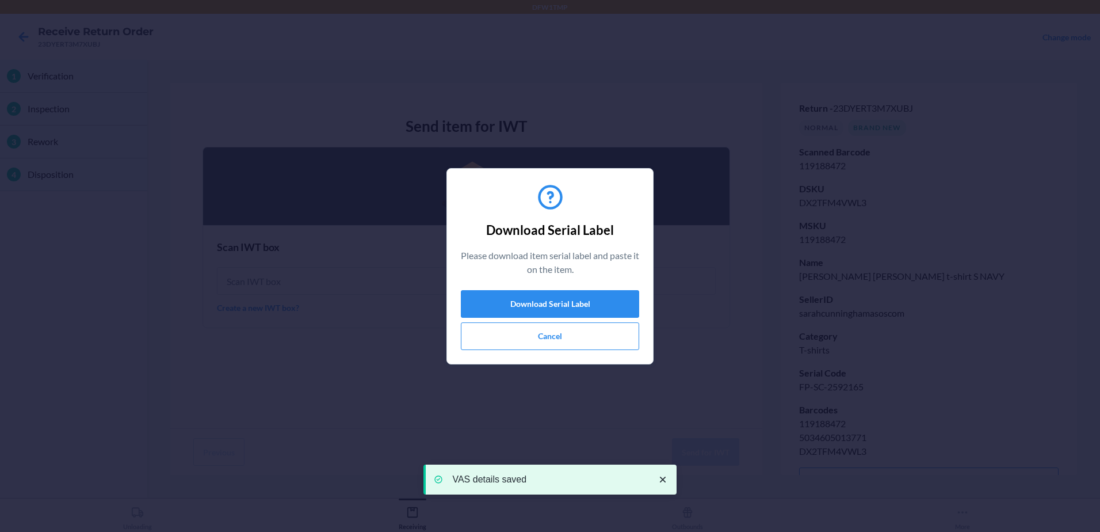
click at [559, 287] on div "Download Serial Label Please download item serial label and paste it on the ite…" at bounding box center [550, 266] width 178 height 177
click at [562, 296] on button "Download Serial Label" at bounding box center [550, 304] width 178 height 28
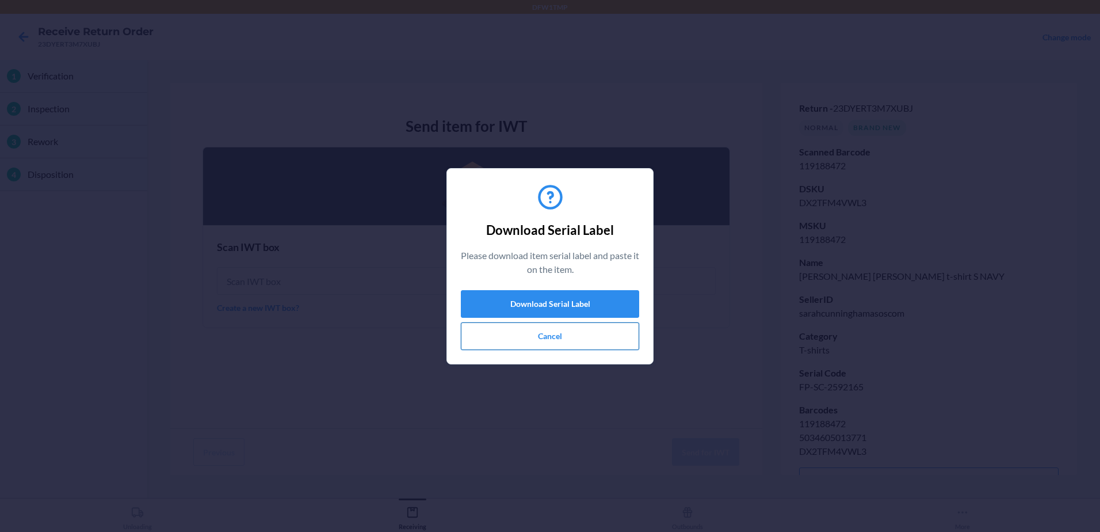
click at [570, 348] on button "Cancel" at bounding box center [550, 336] width 178 height 28
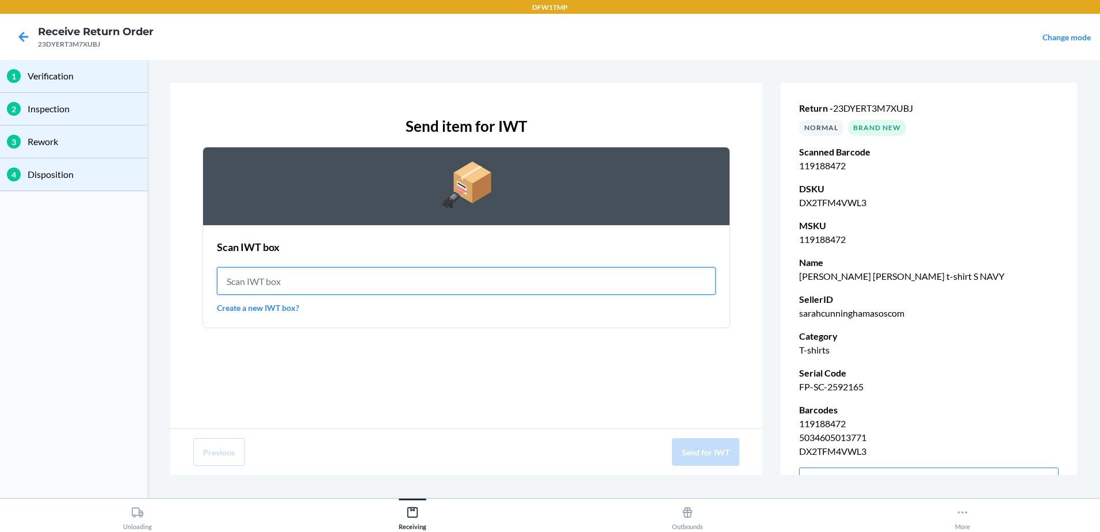
click at [369, 285] on input "text" at bounding box center [466, 281] width 499 height 28
type input "IWT0000019DM"
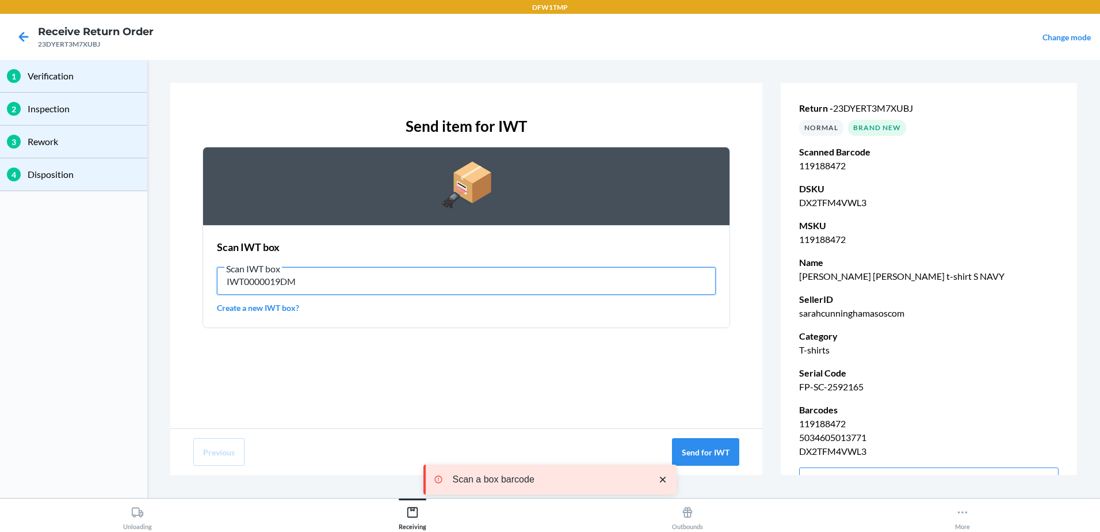
click at [321, 283] on input "IWT0000019DM" at bounding box center [466, 281] width 499 height 28
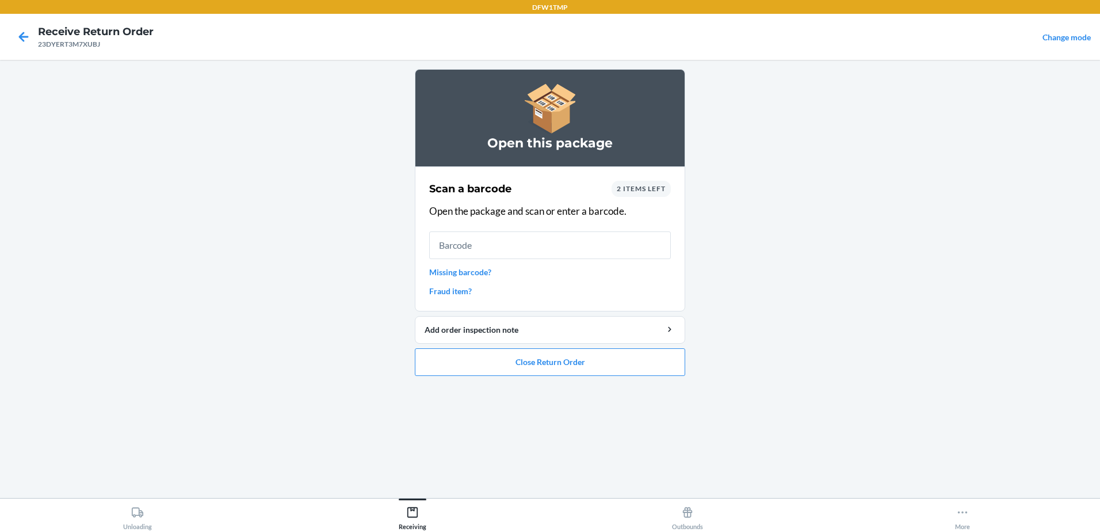
click at [636, 188] on span "2 items left" at bounding box center [641, 188] width 49 height 9
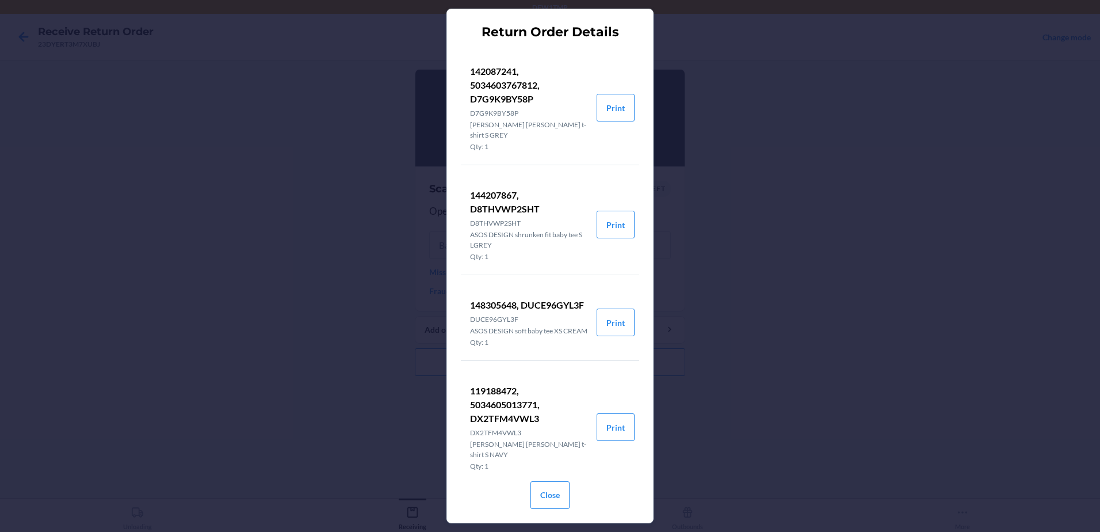
click at [499, 68] on p "142087241, 5034603767812, D7G9K9BY58P" at bounding box center [528, 84] width 117 height 41
click at [502, 68] on p "142087241, 5034603767812, D7G9K9BY58P" at bounding box center [528, 84] width 117 height 41
click at [504, 70] on p "142087241, 5034603767812, D7G9K9BY58P" at bounding box center [528, 84] width 117 height 41
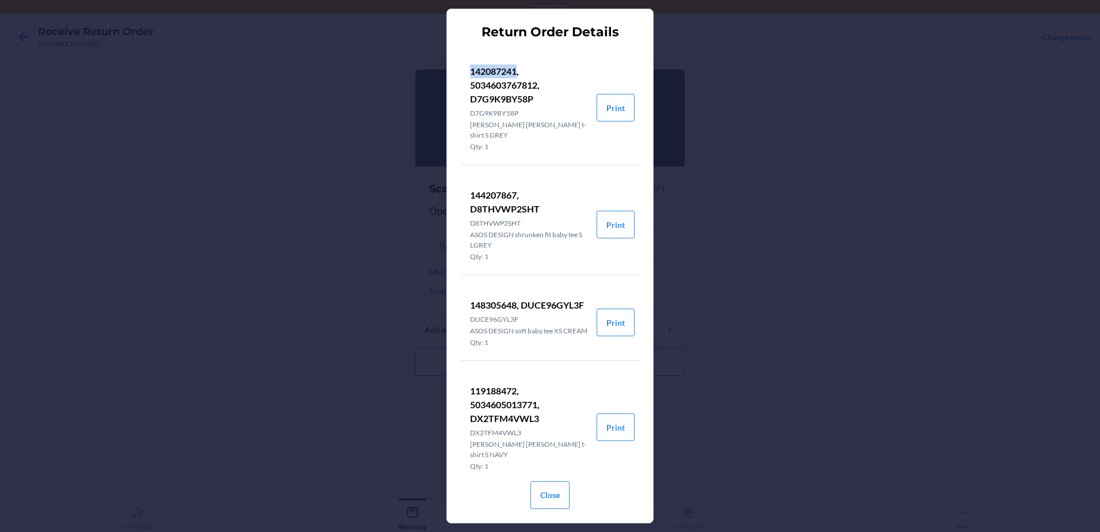
copy p "142087241"
click at [310, 261] on div "Return Order Details 142087241, 5034603767812, D7G9K9BY58P D7G9K9BY58P [PERSON_…" at bounding box center [550, 266] width 1100 height 532
click at [545, 497] on button "Close" at bounding box center [550, 495] width 39 height 28
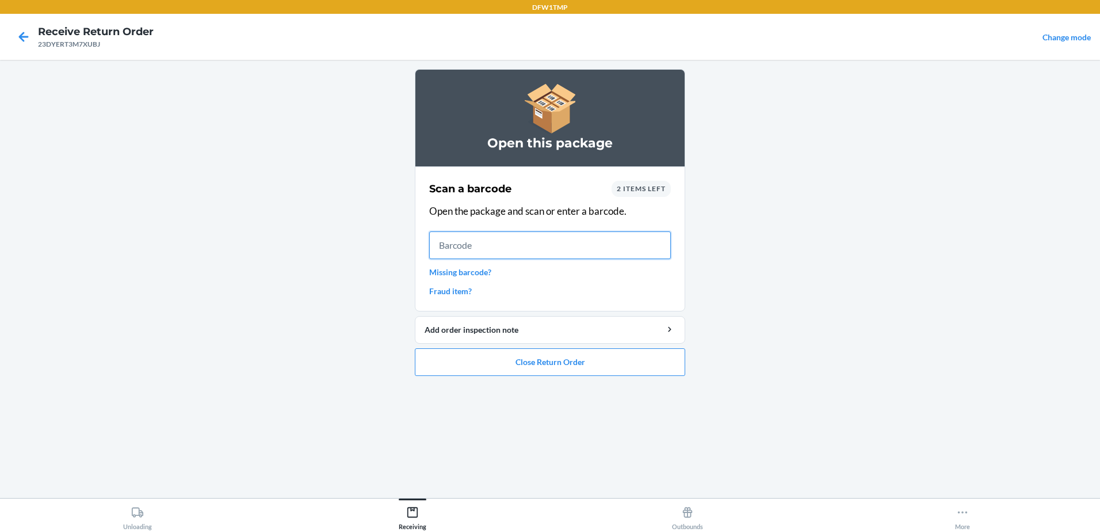
click at [484, 241] on input "text" at bounding box center [550, 245] width 242 height 28
click at [478, 246] on input "text" at bounding box center [550, 245] width 242 height 28
drag, startPoint x: 478, startPoint y: 246, endPoint x: 483, endPoint y: 241, distance: 7.3
click at [483, 241] on input "text" at bounding box center [550, 245] width 242 height 28
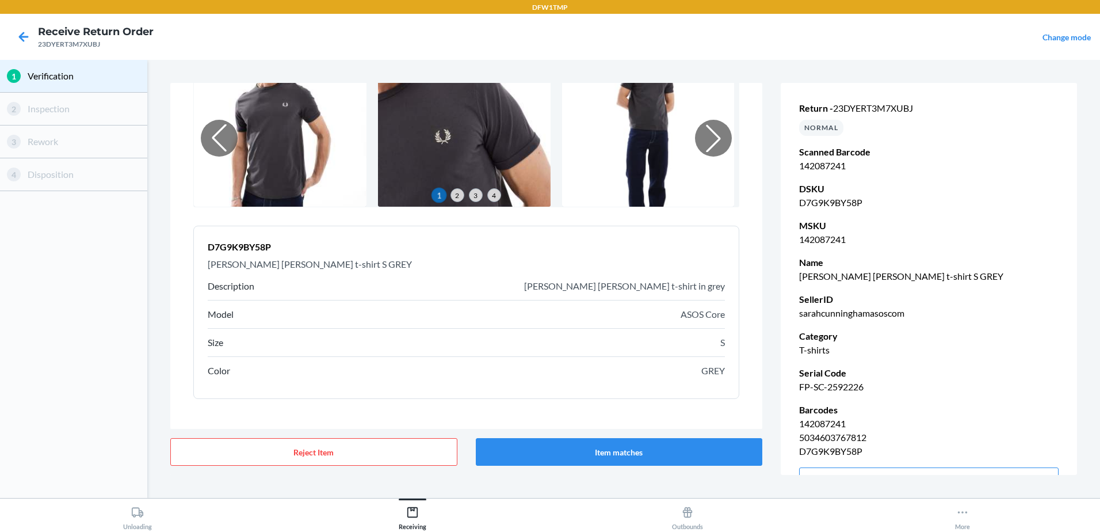
scroll to position [86, 0]
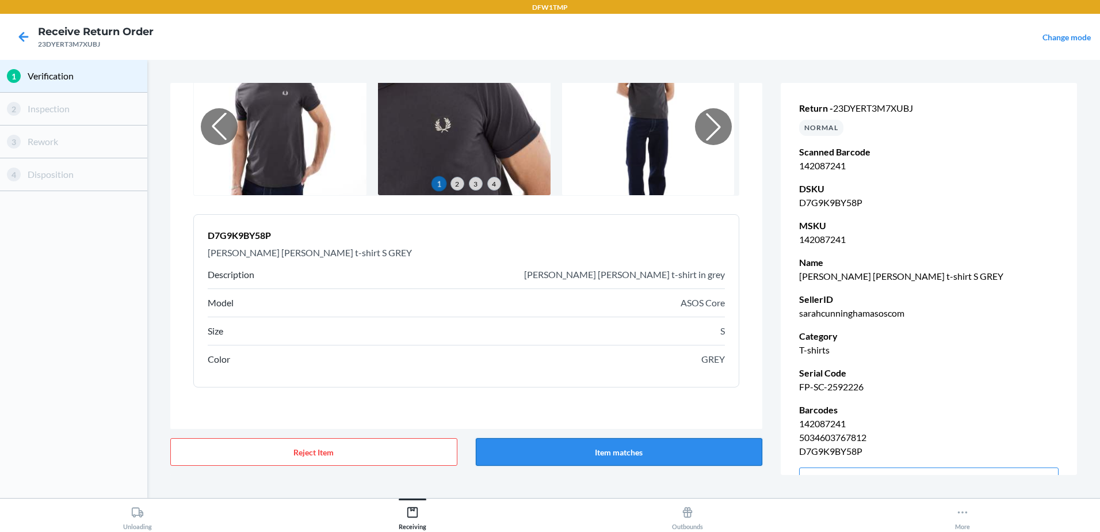
click at [605, 455] on button "Item matches" at bounding box center [619, 452] width 287 height 28
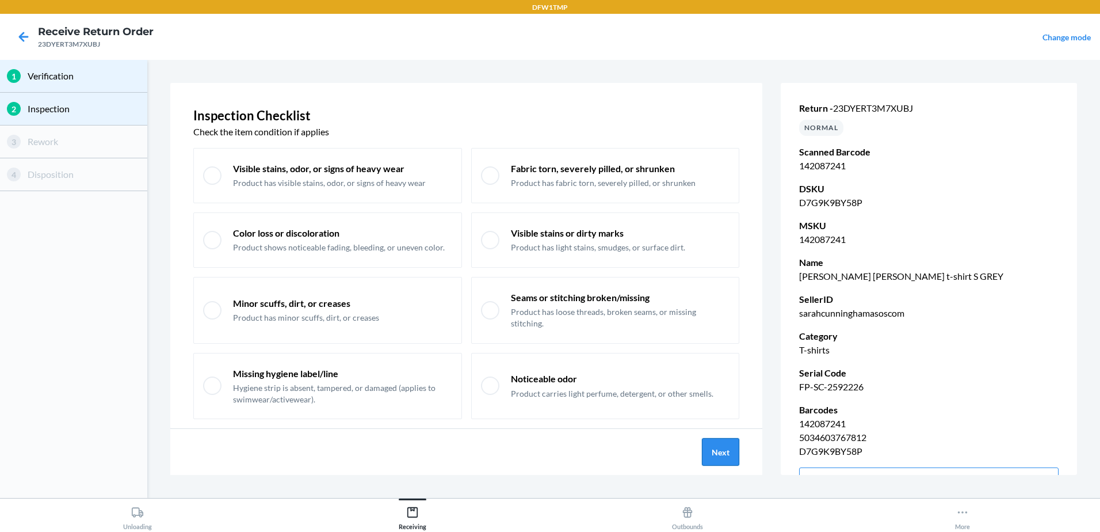
click at [726, 449] on button "Next" at bounding box center [720, 452] width 37 height 28
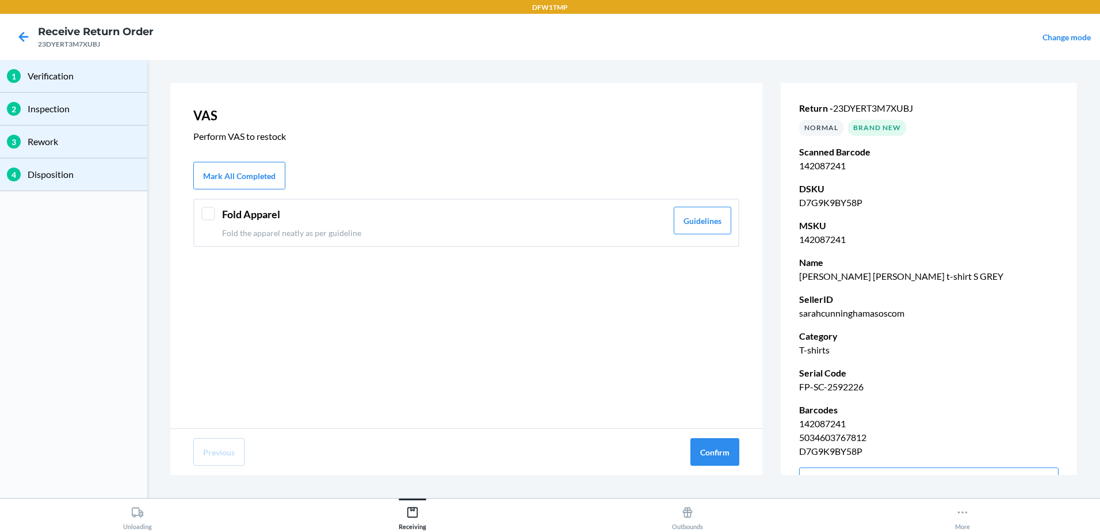
click at [211, 220] on div "Fold Apparel Fold the apparel neatly as per guideline Guidelines" at bounding box center [466, 223] width 546 height 48
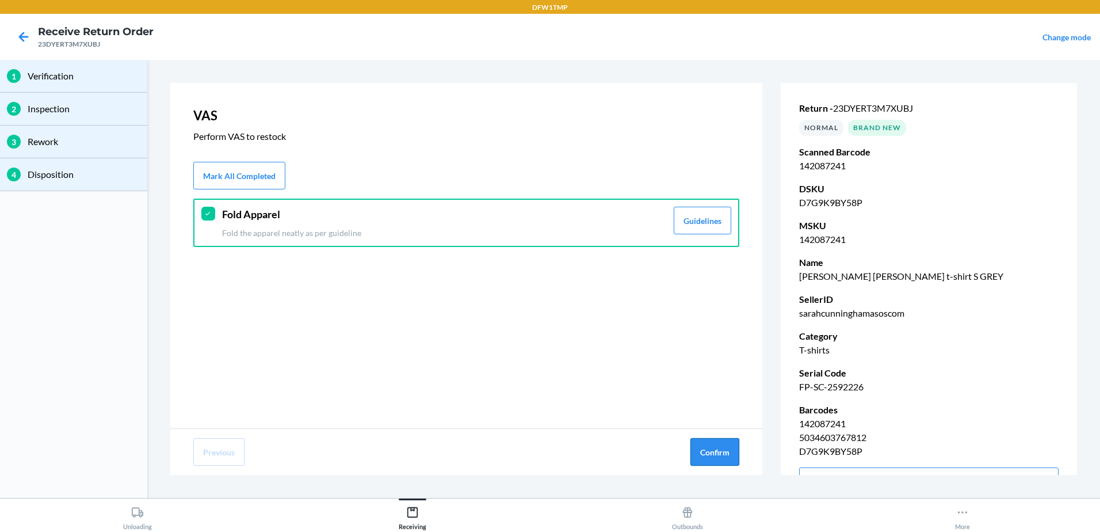
click at [725, 445] on button "Confirm" at bounding box center [714, 452] width 49 height 28
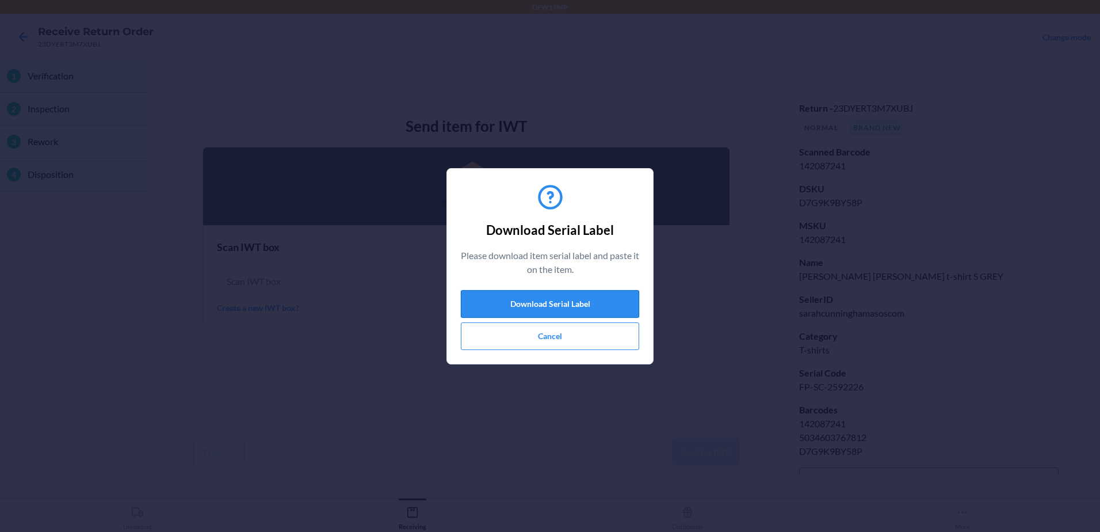
click at [537, 301] on button "Download Serial Label" at bounding box center [550, 304] width 178 height 28
click at [579, 336] on button "Cancel" at bounding box center [550, 336] width 178 height 28
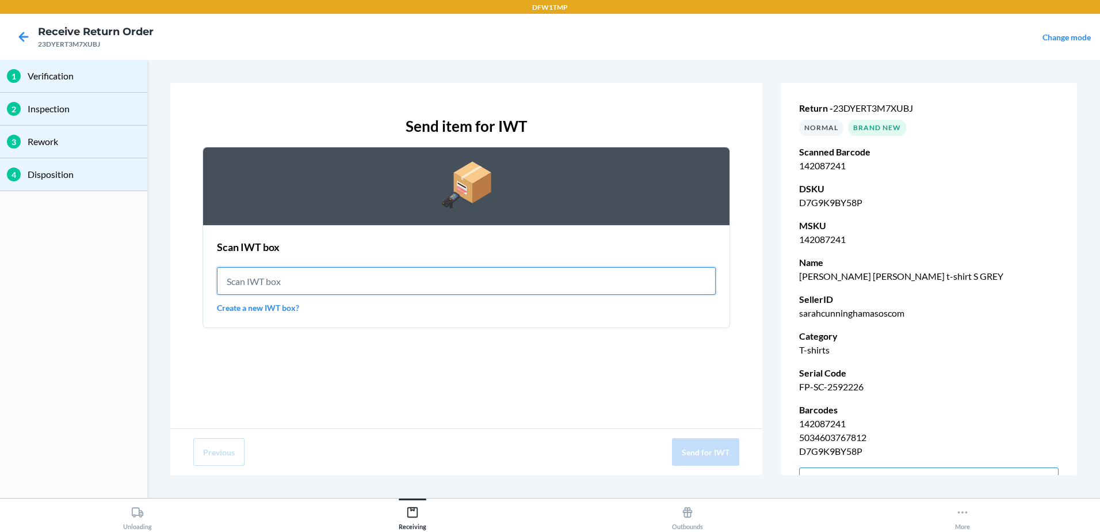
click at [293, 277] on input "text" at bounding box center [466, 281] width 499 height 28
type input "IWT0000019DM"
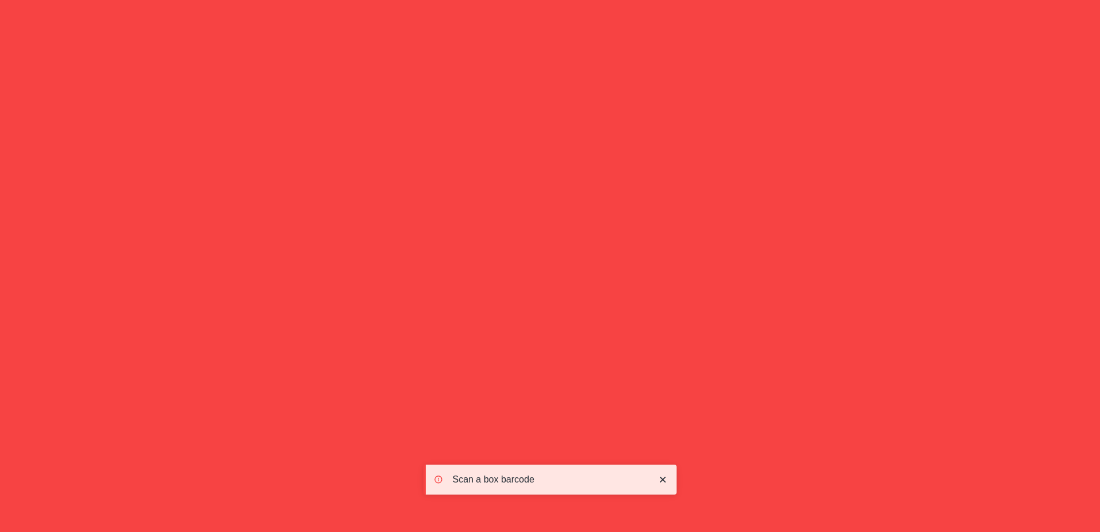
click at [307, 280] on input "IWT0000019DM" at bounding box center [466, 281] width 499 height 28
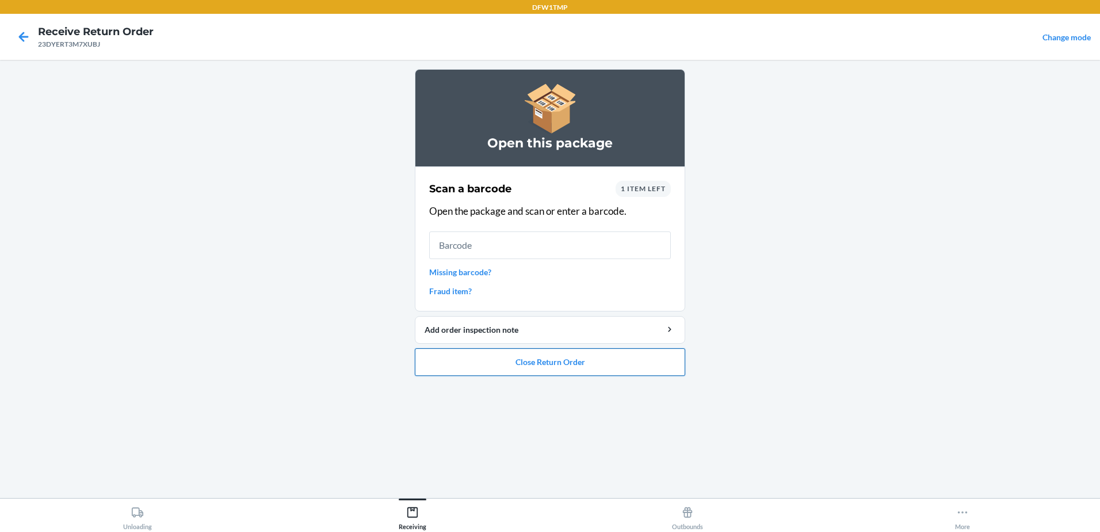
click at [516, 362] on button "Close Return Order" at bounding box center [550, 362] width 270 height 28
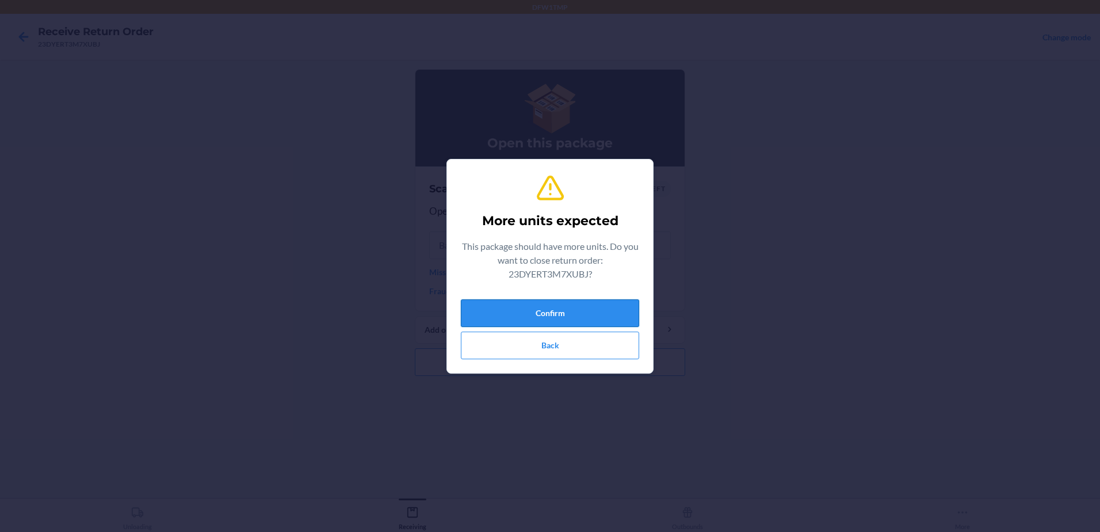
click at [553, 316] on button "Confirm" at bounding box center [550, 313] width 178 height 28
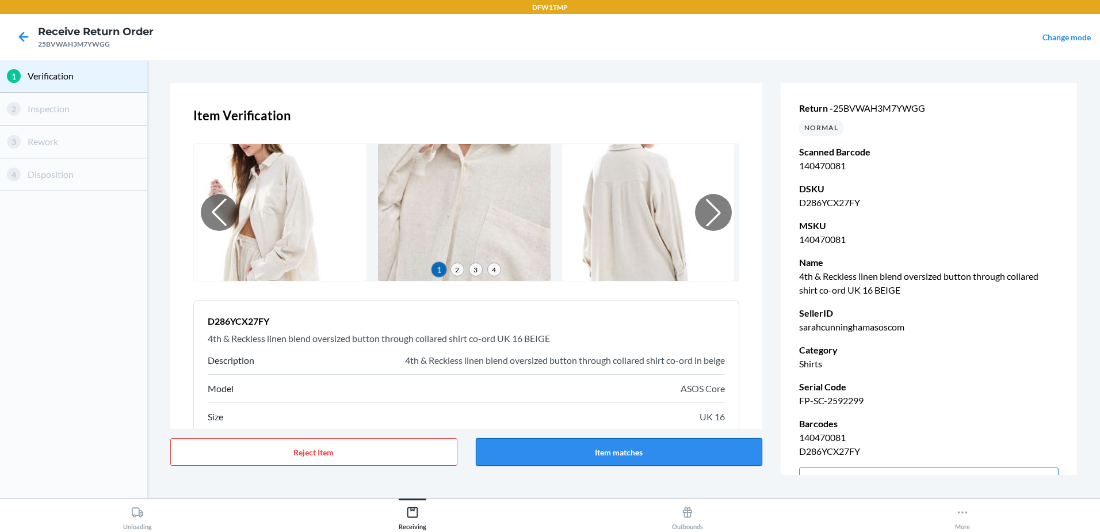
click at [629, 456] on button "Item matches" at bounding box center [619, 452] width 287 height 28
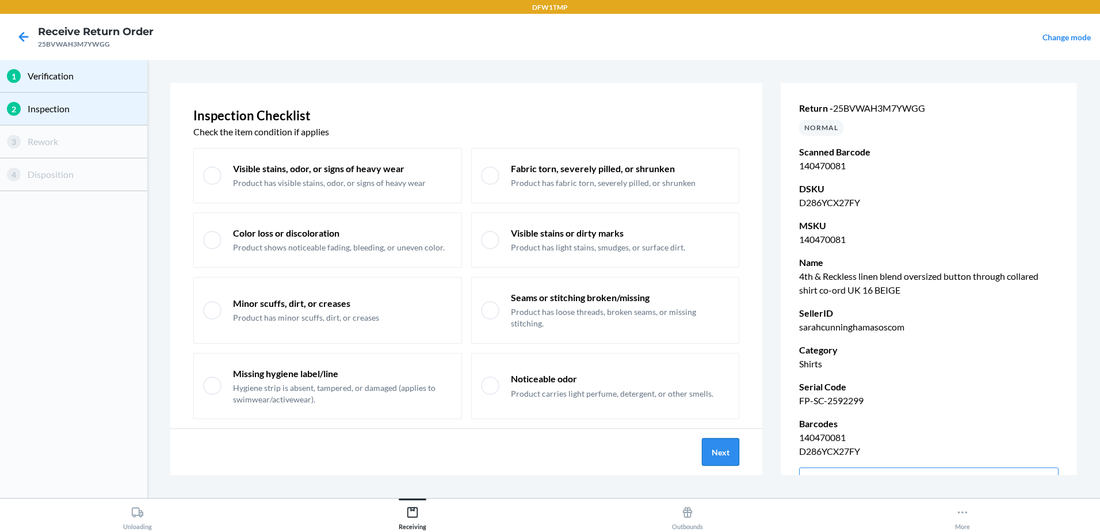
click at [720, 445] on button "Next" at bounding box center [720, 452] width 37 height 28
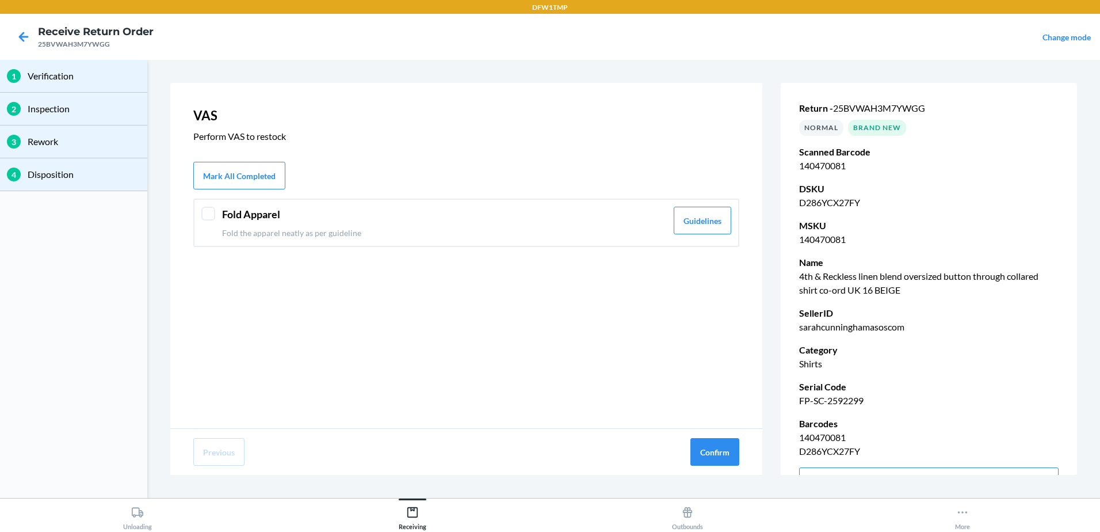
click at [201, 206] on div "Fold Apparel Fold the apparel neatly as per guideline Guidelines" at bounding box center [466, 223] width 546 height 48
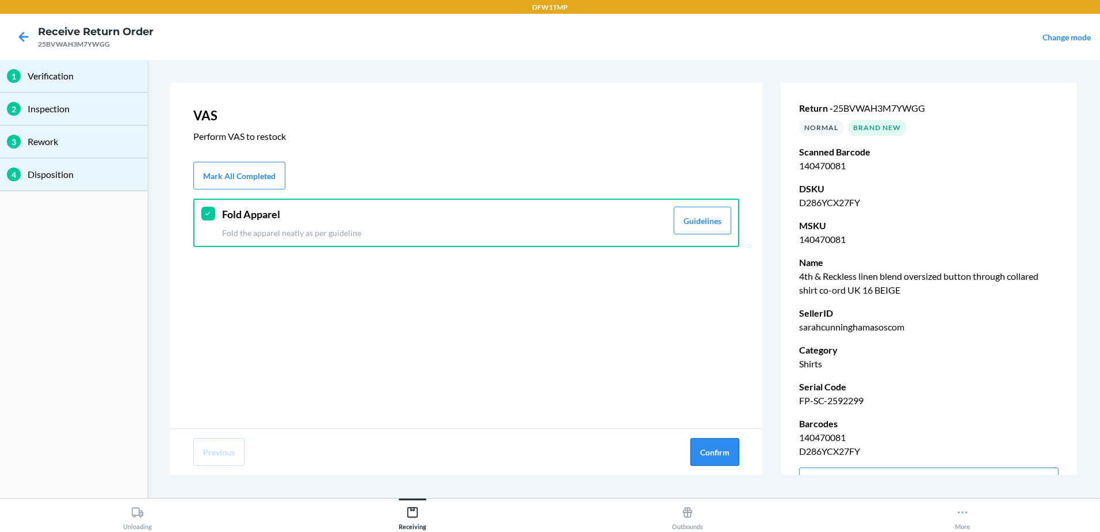
click at [733, 463] on button "Confirm" at bounding box center [714, 452] width 49 height 28
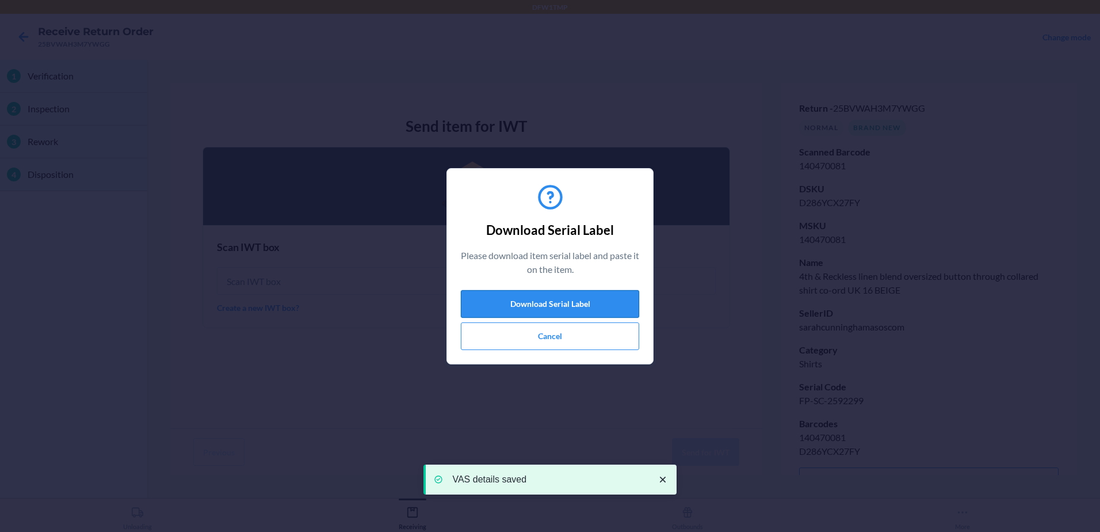
click at [562, 297] on button "Download Serial Label" at bounding box center [550, 304] width 178 height 28
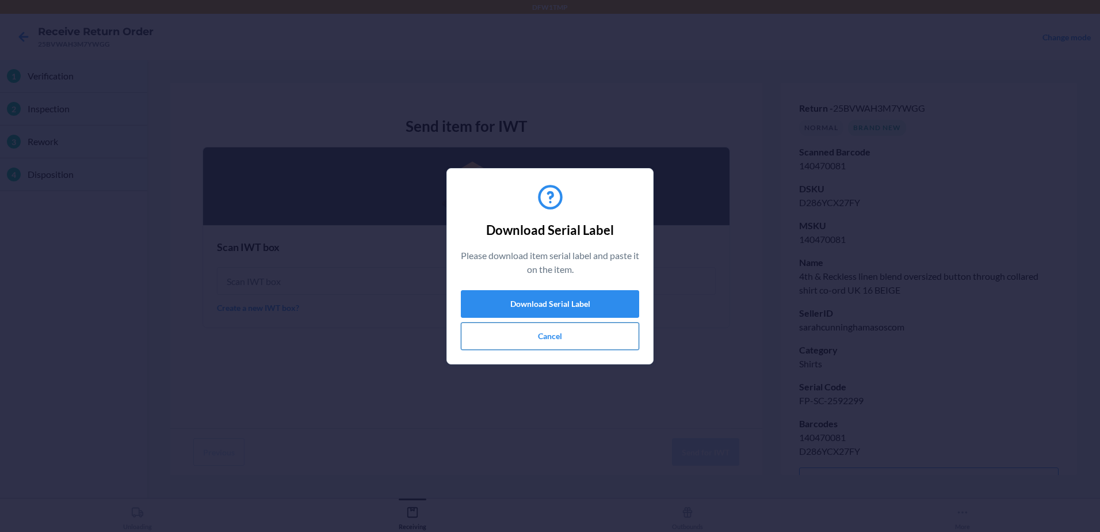
click at [517, 334] on button "Cancel" at bounding box center [550, 336] width 178 height 28
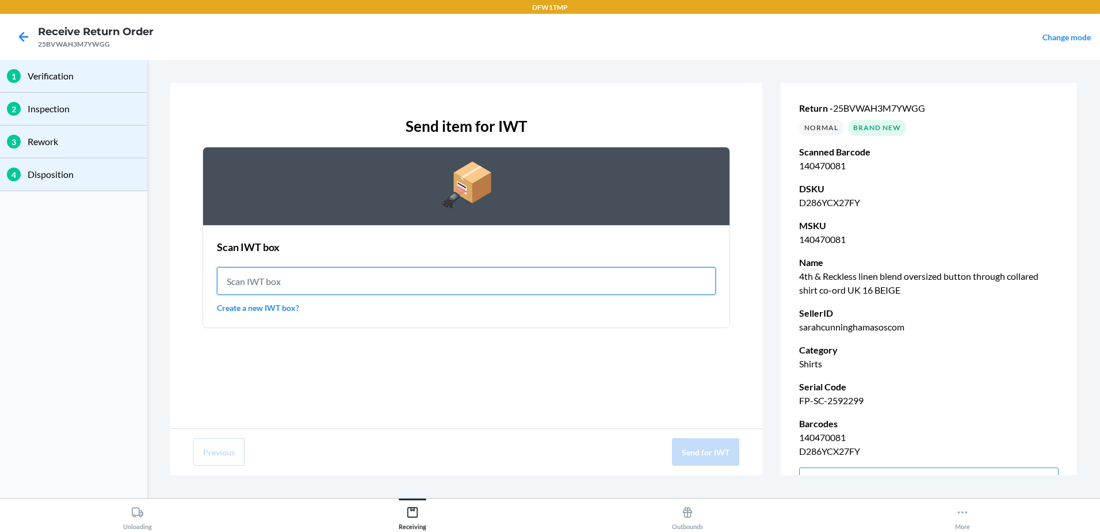
click at [302, 281] on input "text" at bounding box center [466, 281] width 499 height 28
type input "IWT0000019DM"
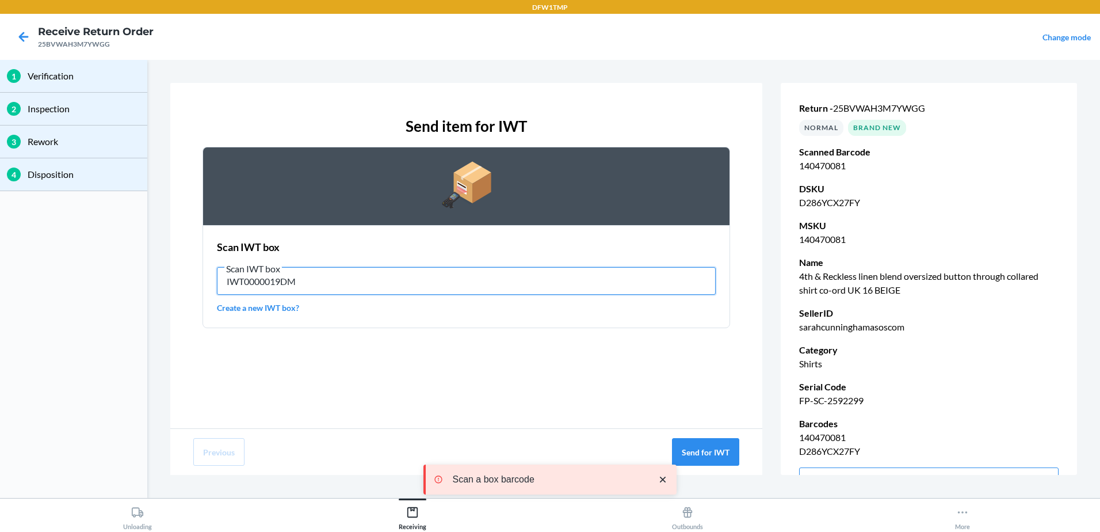
click at [299, 284] on input "IWT0000019DM" at bounding box center [466, 281] width 499 height 28
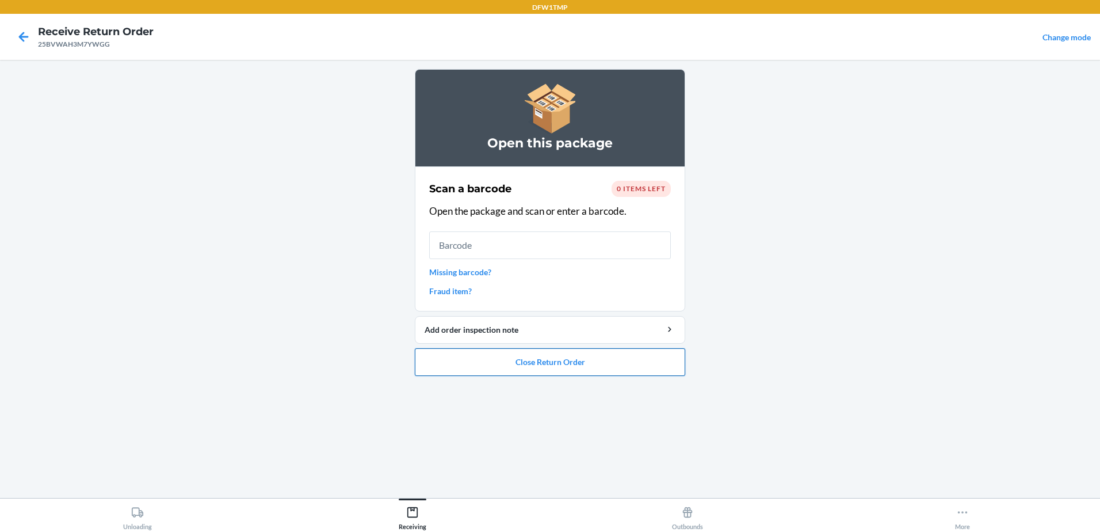
click at [559, 364] on button "Close Return Order" at bounding box center [550, 362] width 270 height 28
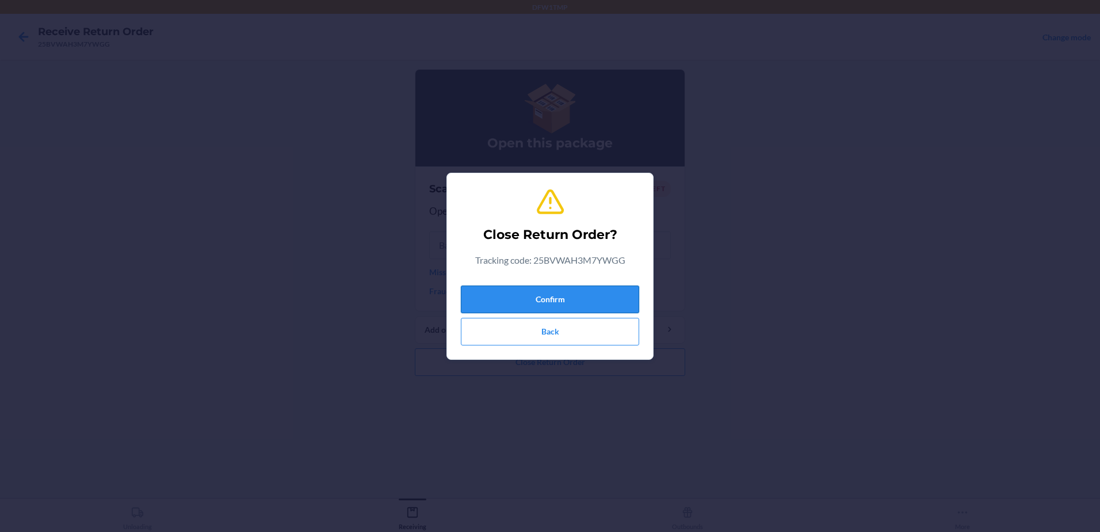
click at [552, 303] on button "Confirm" at bounding box center [550, 299] width 178 height 28
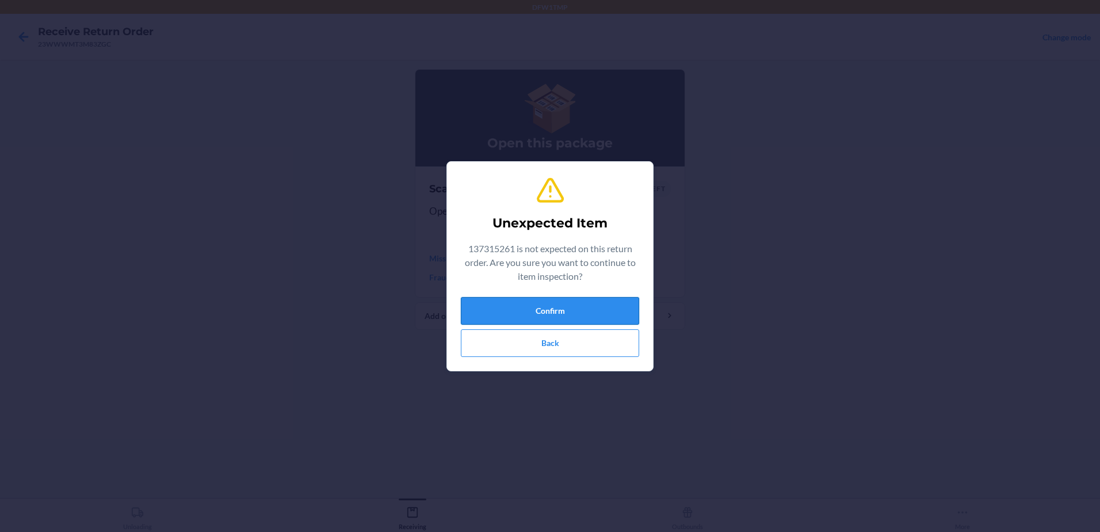
click at [503, 307] on button "Confirm" at bounding box center [550, 311] width 178 height 28
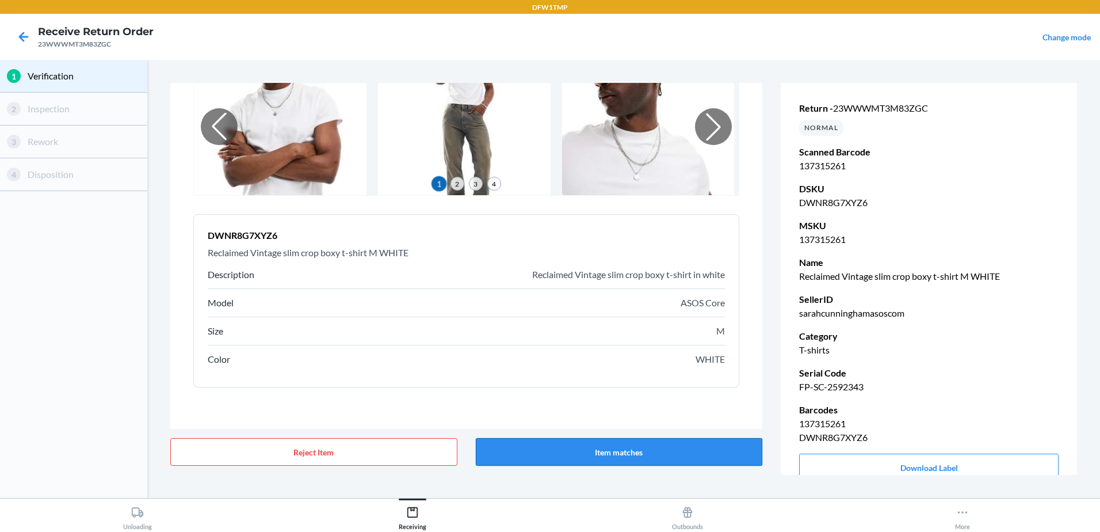
click at [608, 453] on button "Item matches" at bounding box center [619, 452] width 287 height 28
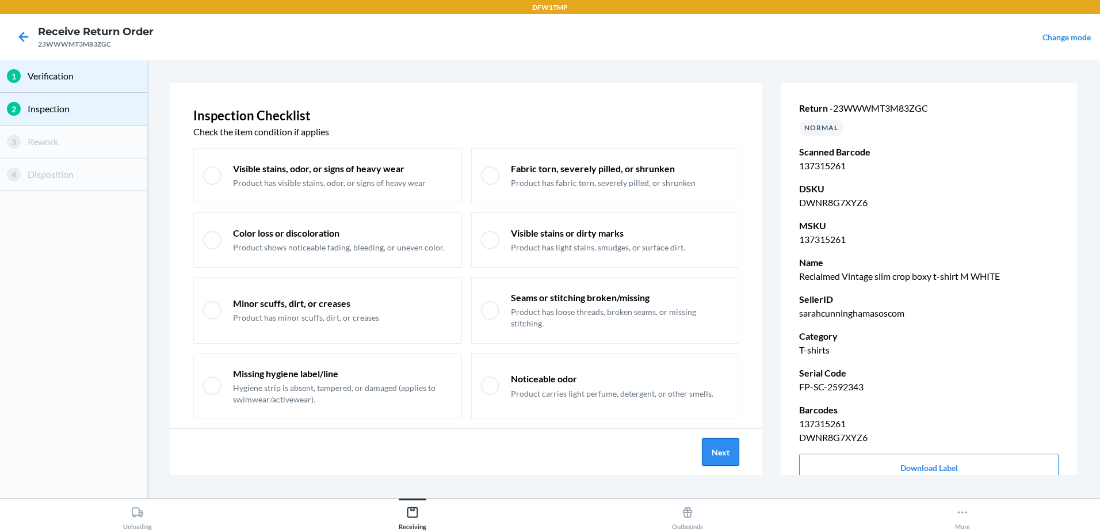
click at [711, 450] on button "Next" at bounding box center [720, 452] width 37 height 28
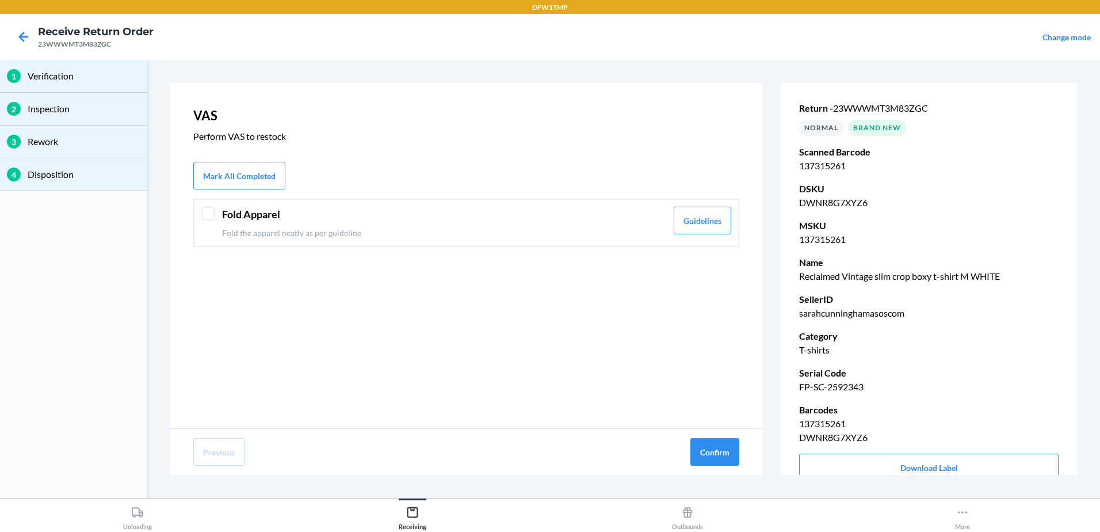
click at [212, 222] on div "Fold Apparel Fold the apparel neatly as per guideline Guidelines" at bounding box center [466, 223] width 546 height 48
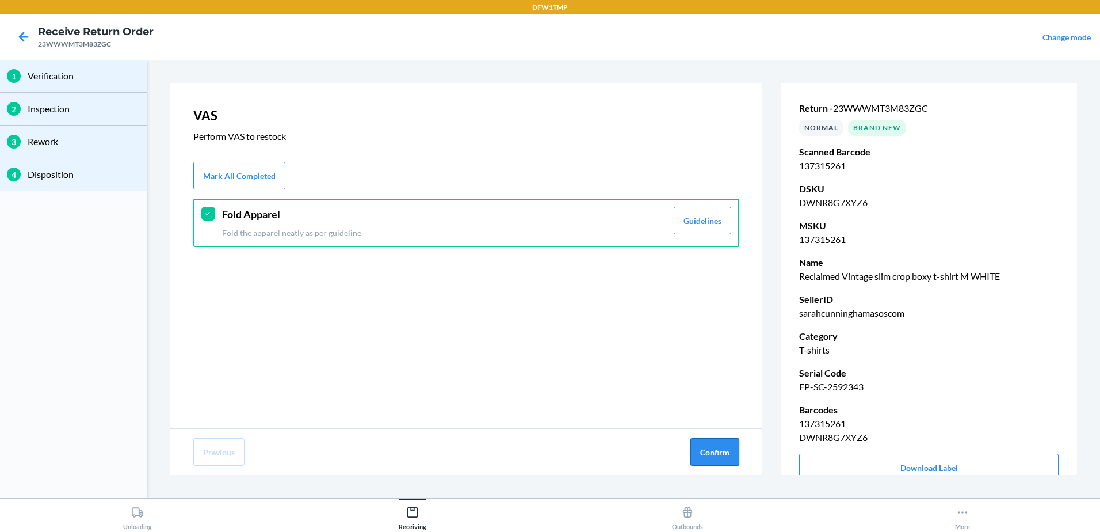
click at [715, 448] on button "Confirm" at bounding box center [714, 452] width 49 height 28
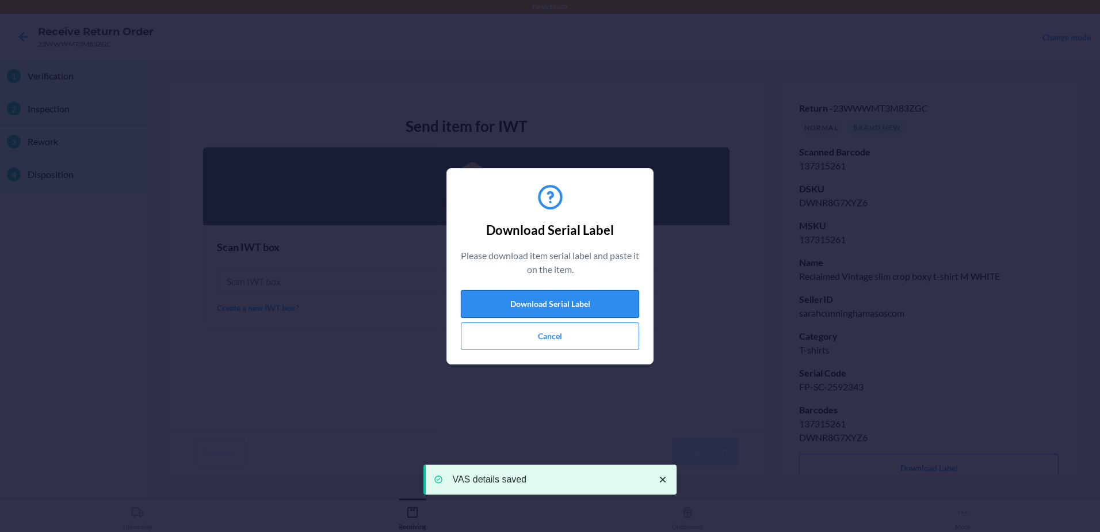
click at [605, 299] on button "Download Serial Label" at bounding box center [550, 304] width 178 height 28
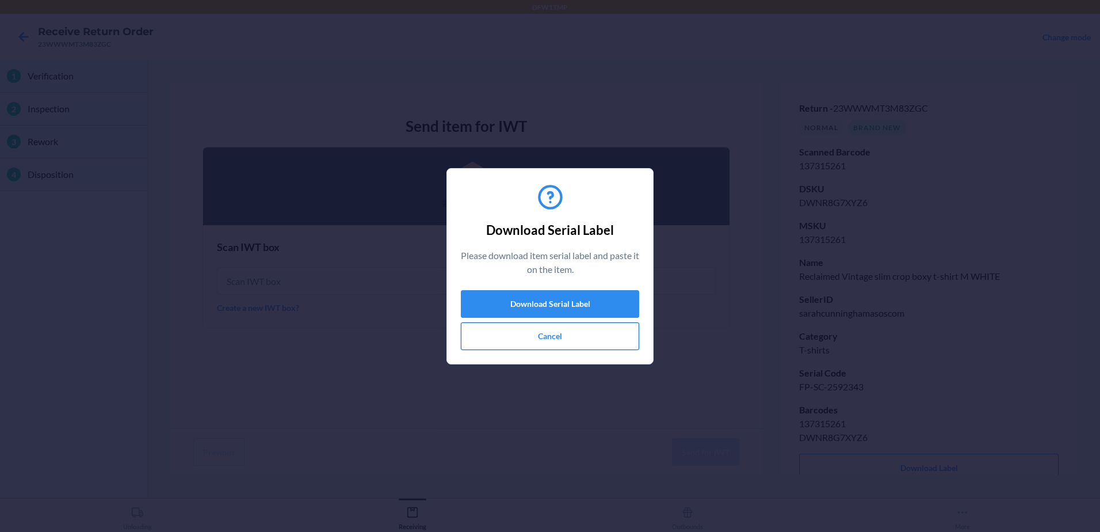
click at [574, 332] on button "Cancel" at bounding box center [550, 336] width 178 height 28
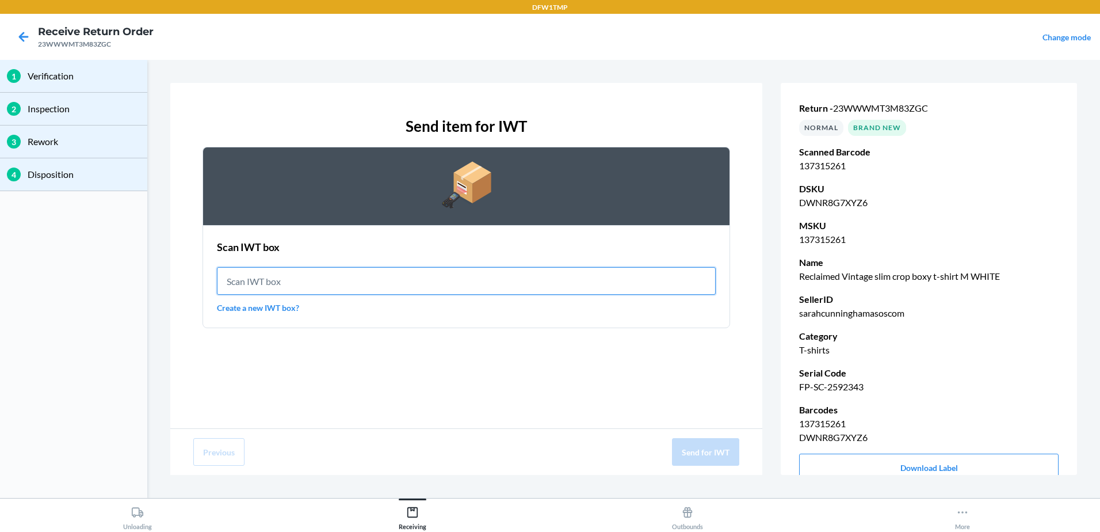
click at [453, 288] on input "text" at bounding box center [466, 281] width 499 height 28
type input "IWT0000019DM"
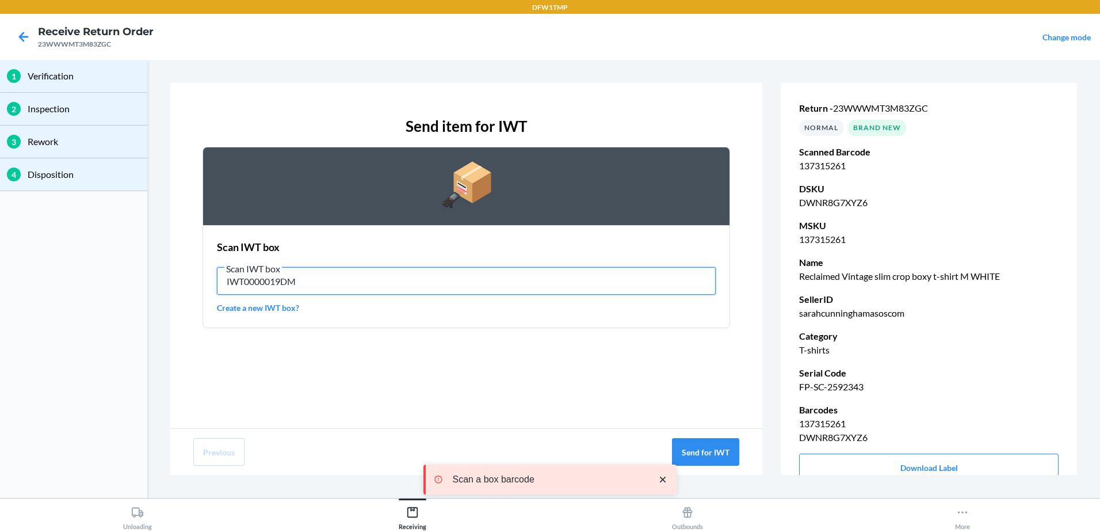
click at [257, 279] on input "IWT0000019DM" at bounding box center [466, 281] width 499 height 28
click at [257, 280] on input "IWT0000019DM" at bounding box center [466, 281] width 499 height 28
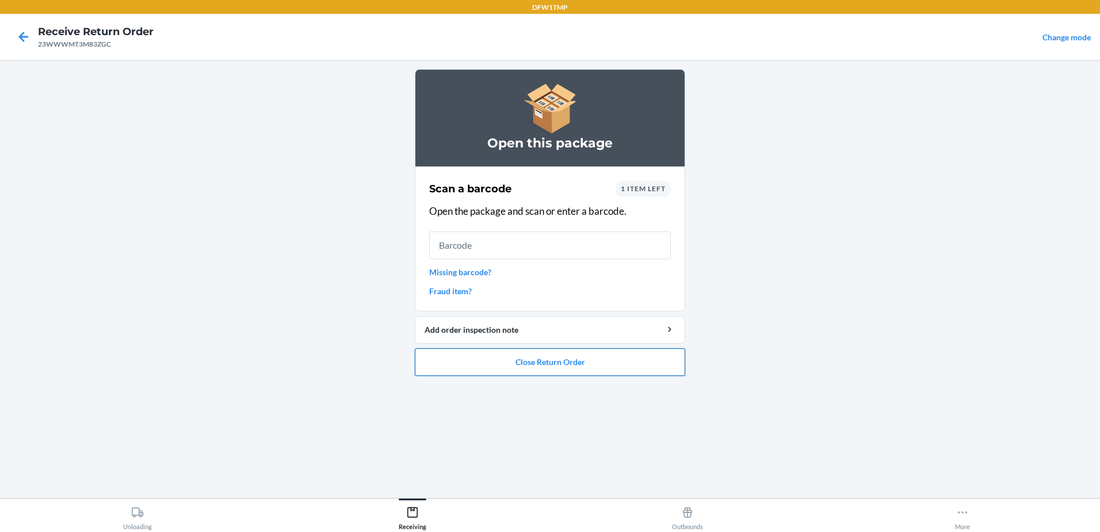
click at [602, 364] on button "Close Return Order" at bounding box center [550, 362] width 270 height 28
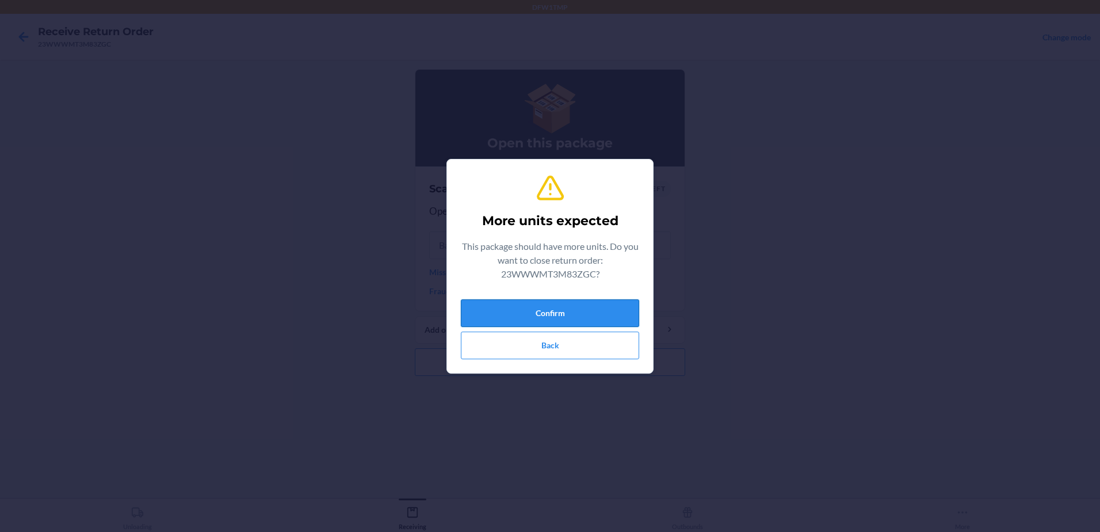
click at [587, 312] on button "Confirm" at bounding box center [550, 313] width 178 height 28
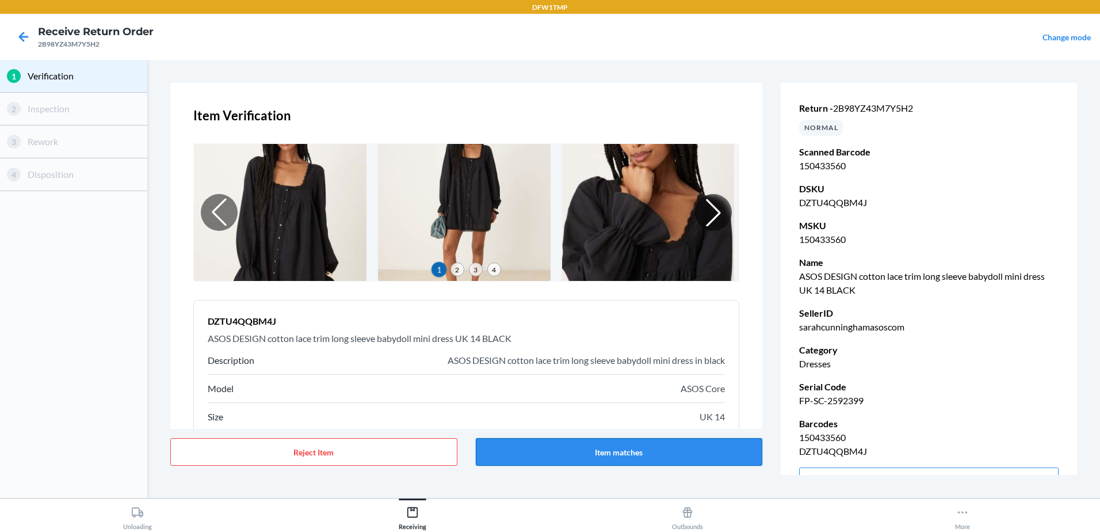
click at [604, 452] on button "Item matches" at bounding box center [619, 452] width 287 height 28
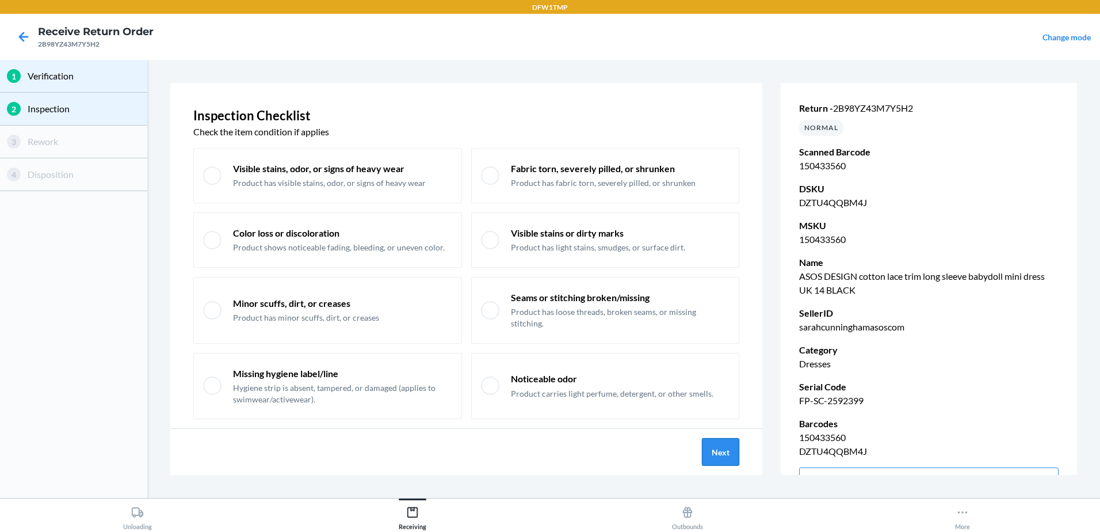
click at [716, 451] on button "Next" at bounding box center [720, 452] width 37 height 28
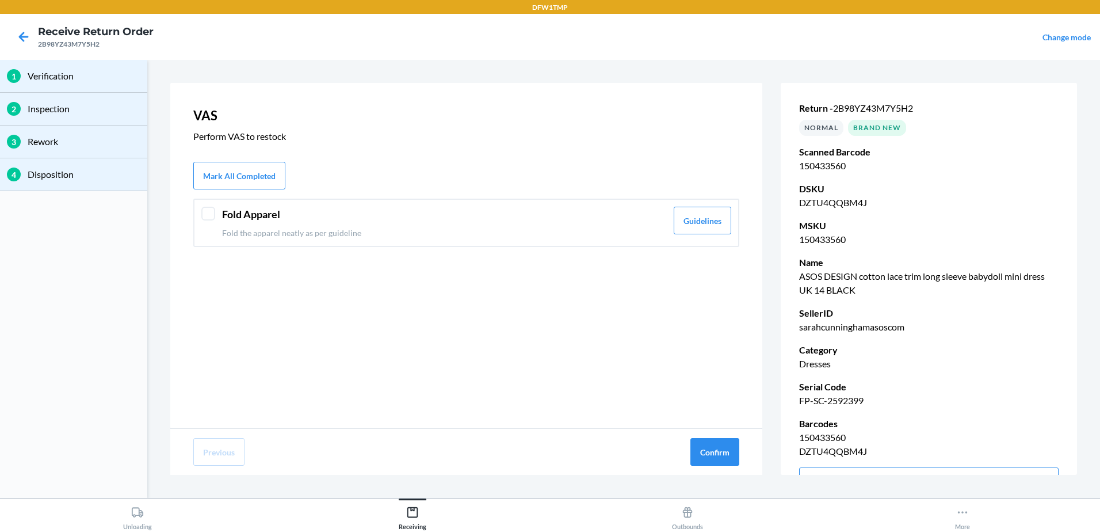
click at [219, 214] on div "Fold Apparel Fold the apparel neatly as per guideline Guidelines" at bounding box center [466, 223] width 546 height 48
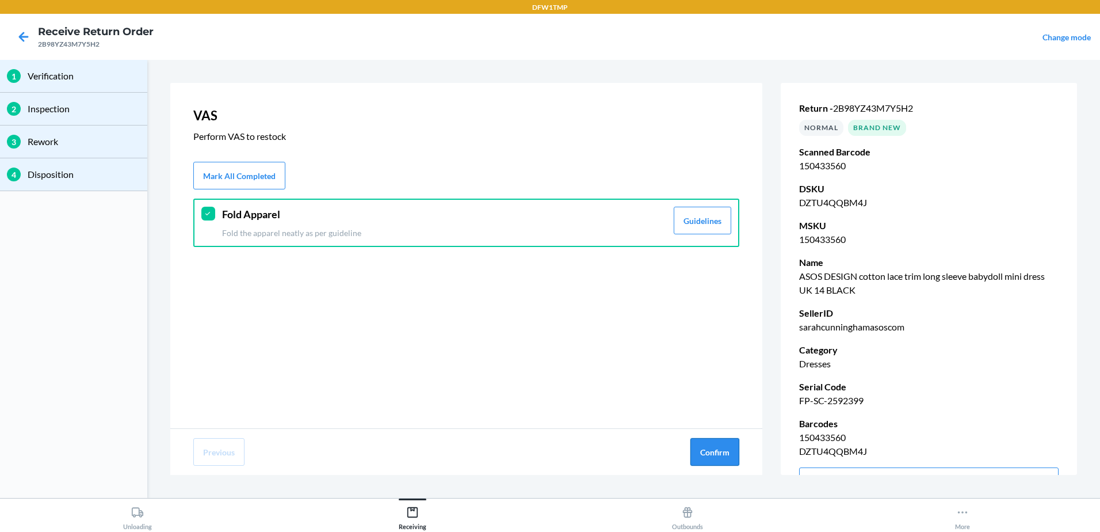
click at [705, 453] on button "Confirm" at bounding box center [714, 452] width 49 height 28
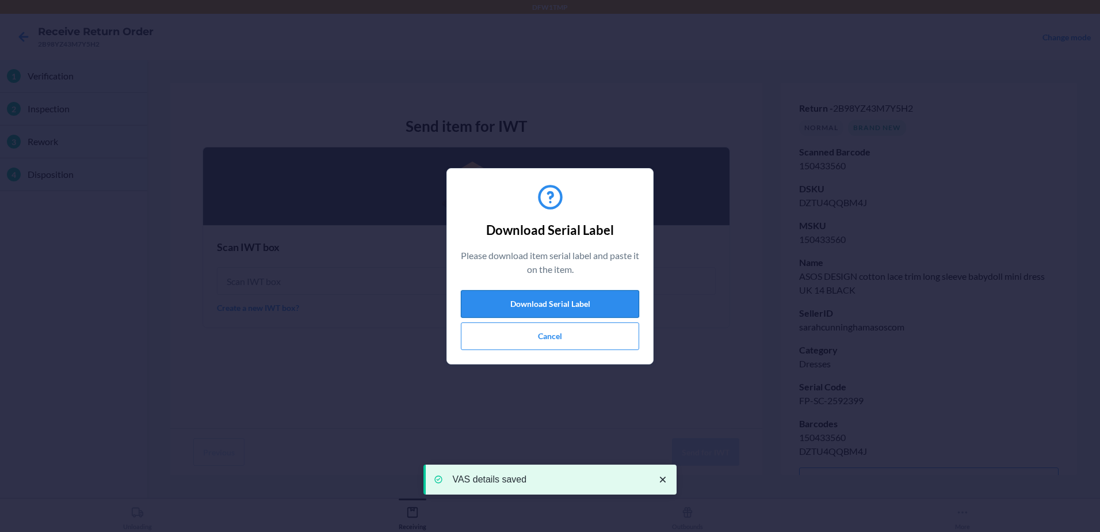
click at [585, 300] on button "Download Serial Label" at bounding box center [550, 304] width 178 height 28
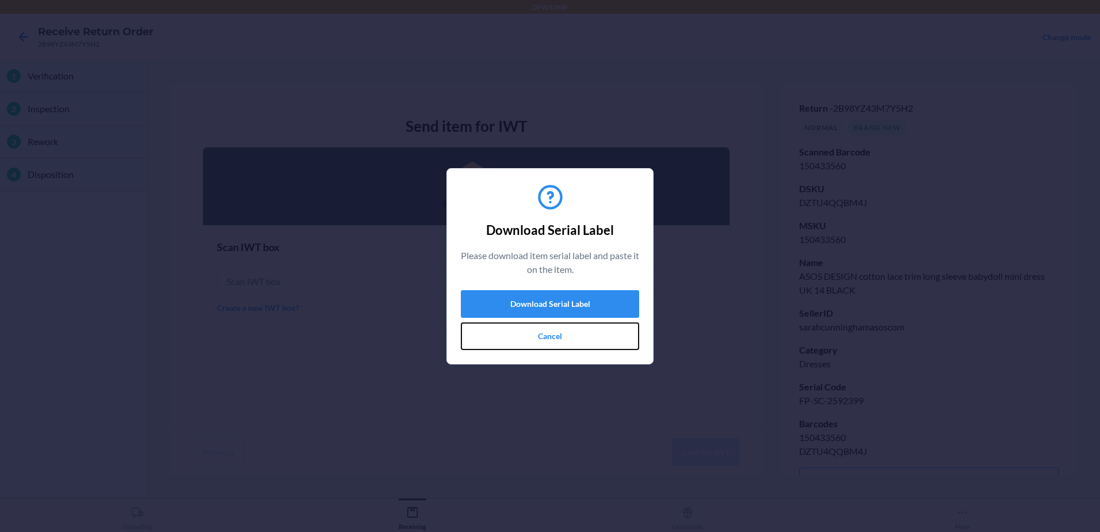
click at [507, 335] on button "Cancel" at bounding box center [550, 336] width 178 height 28
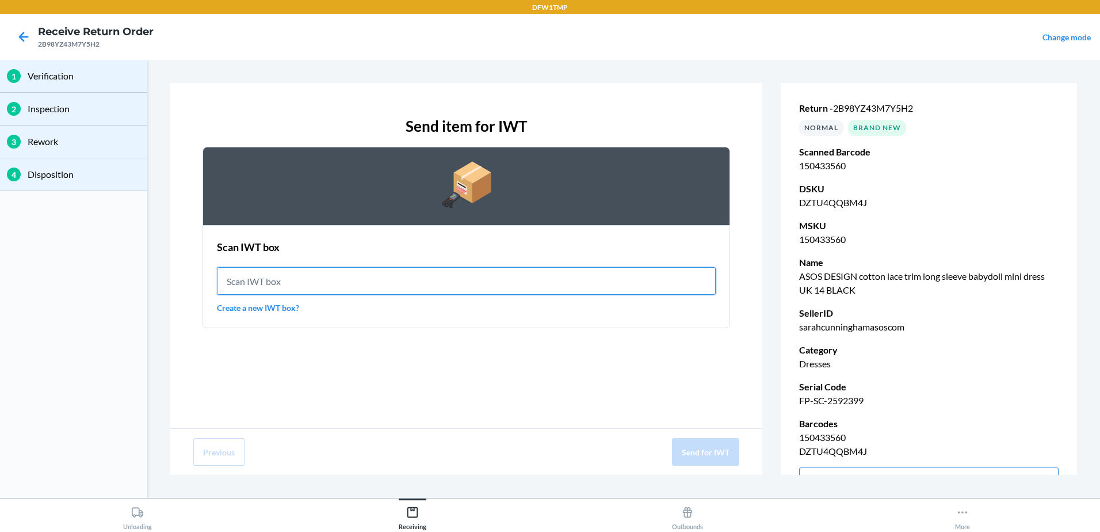
click at [312, 281] on input "text" at bounding box center [466, 281] width 499 height 28
type input "IWT0000019DM"
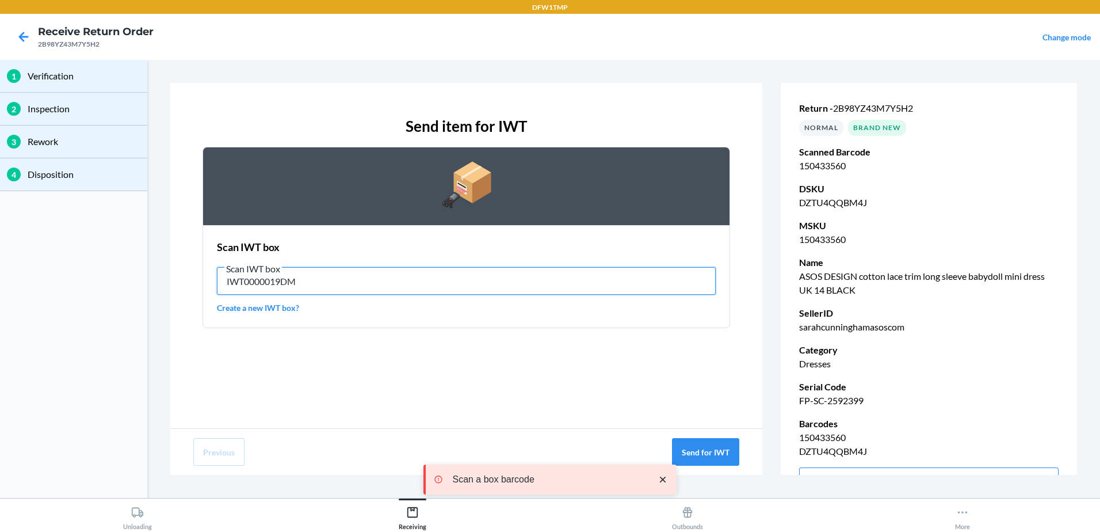
click at [297, 280] on input "IWT0000019DM" at bounding box center [466, 281] width 499 height 28
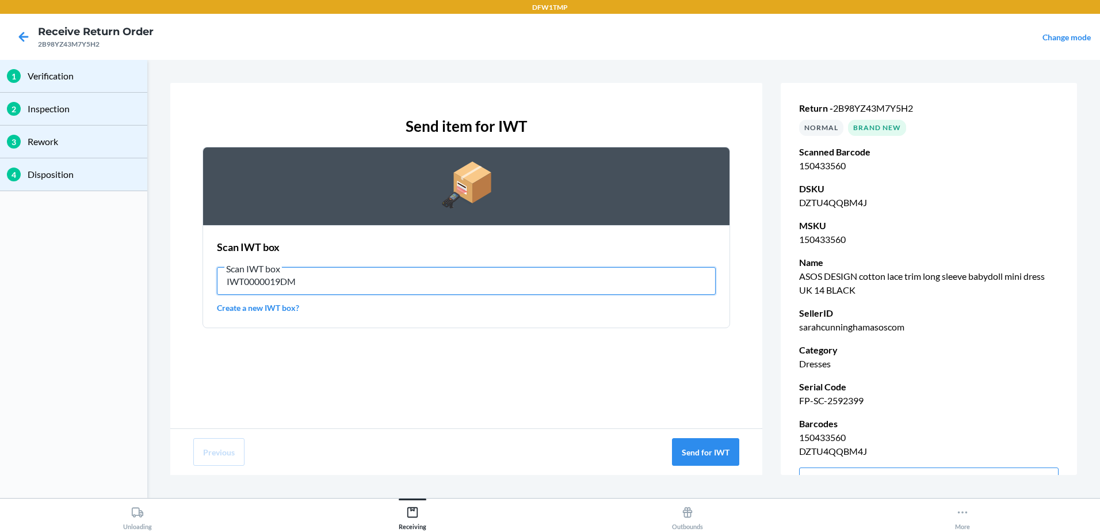
click at [296, 280] on input "IWT0000019DM" at bounding box center [466, 281] width 499 height 28
click at [280, 278] on input "IWT0000019DM" at bounding box center [466, 281] width 499 height 28
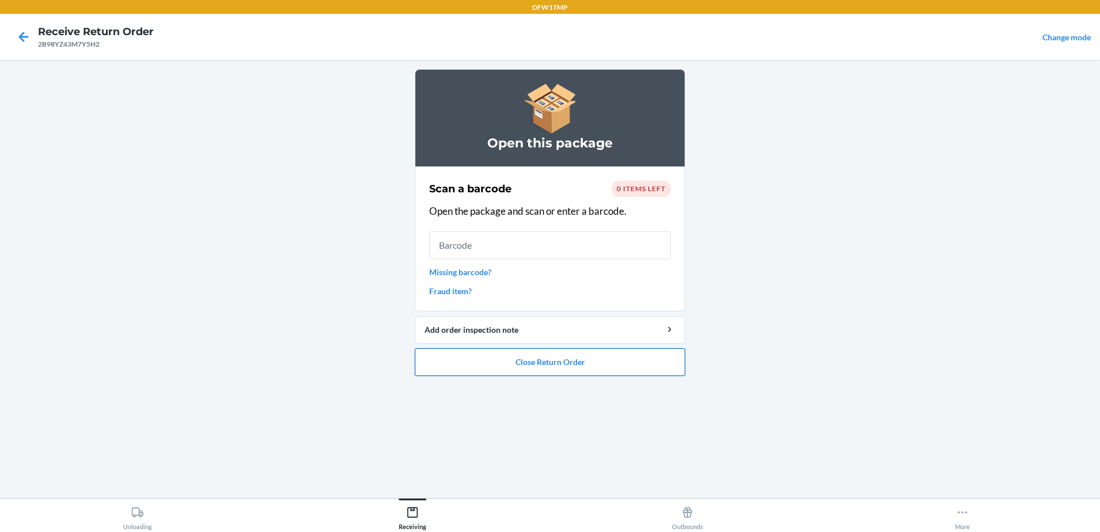
click at [562, 364] on button "Close Return Order" at bounding box center [550, 362] width 270 height 28
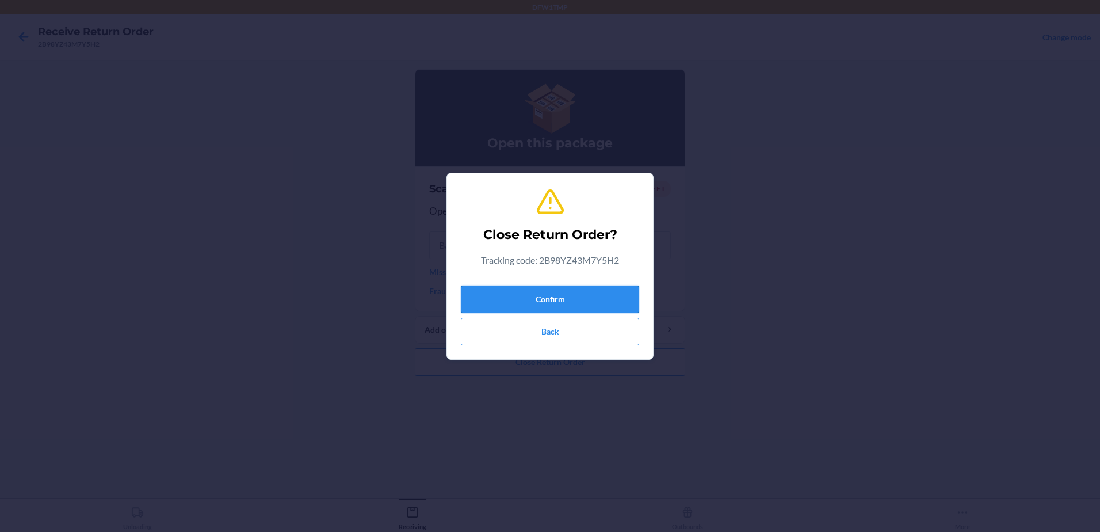
click at [559, 303] on button "Confirm" at bounding box center [550, 299] width 178 height 28
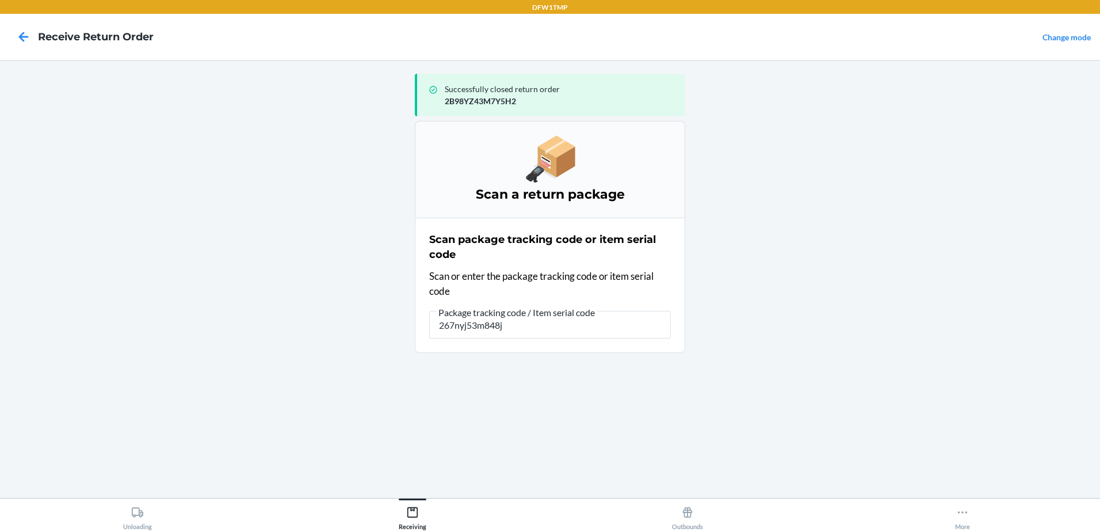
type input "267nyj53m848jp"
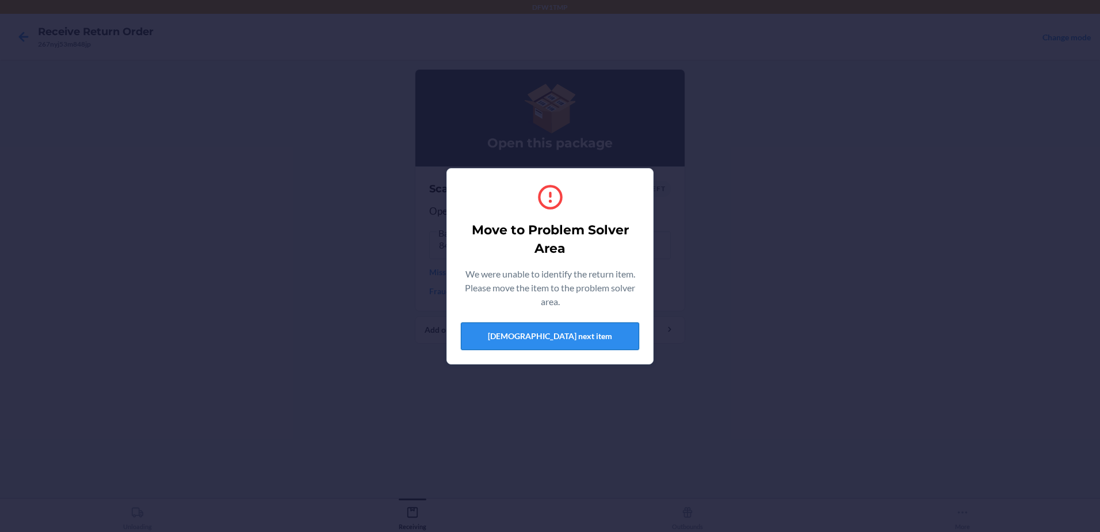
click at [541, 337] on button "[DEMOGRAPHIC_DATA] next item" at bounding box center [550, 336] width 178 height 28
click at [576, 330] on button "[DEMOGRAPHIC_DATA] next item" at bounding box center [550, 336] width 178 height 28
click at [605, 336] on button "[DEMOGRAPHIC_DATA] next item" at bounding box center [550, 336] width 178 height 28
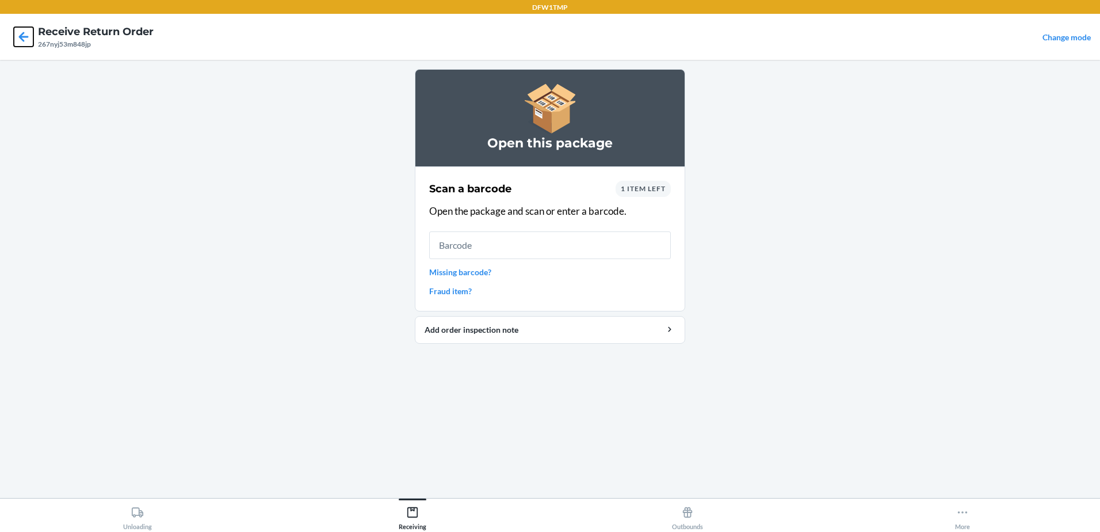
click at [15, 35] on icon at bounding box center [24, 37] width 20 height 20
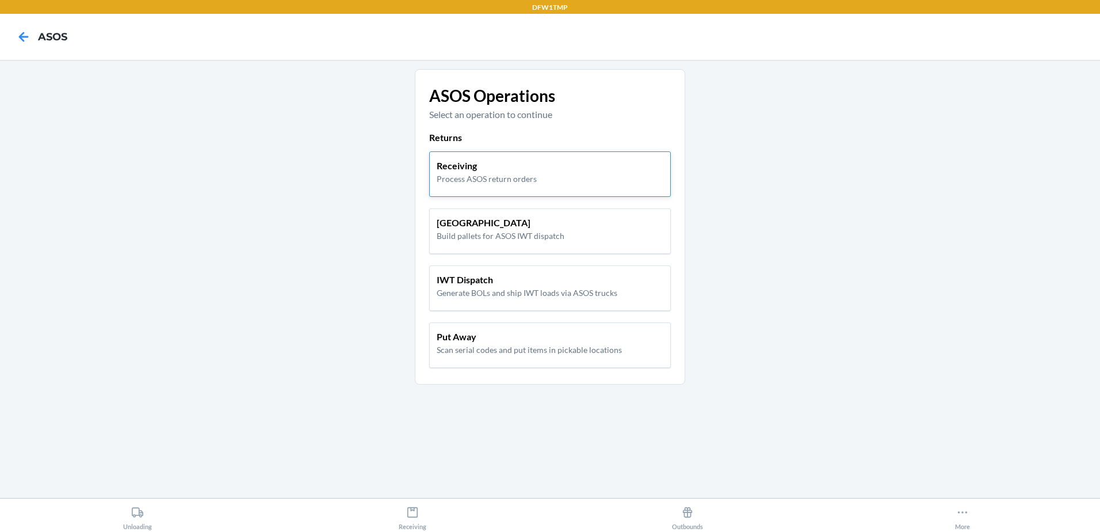
click at [484, 169] on p "Receiving" at bounding box center [487, 166] width 100 height 14
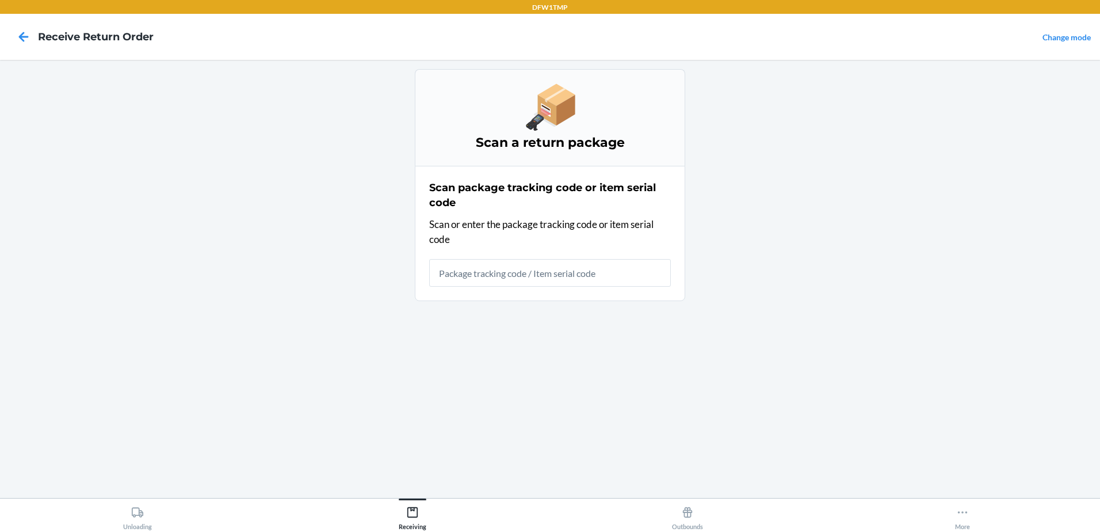
click at [491, 281] on input "text" at bounding box center [550, 273] width 242 height 28
type input "267nyj53m848jp"
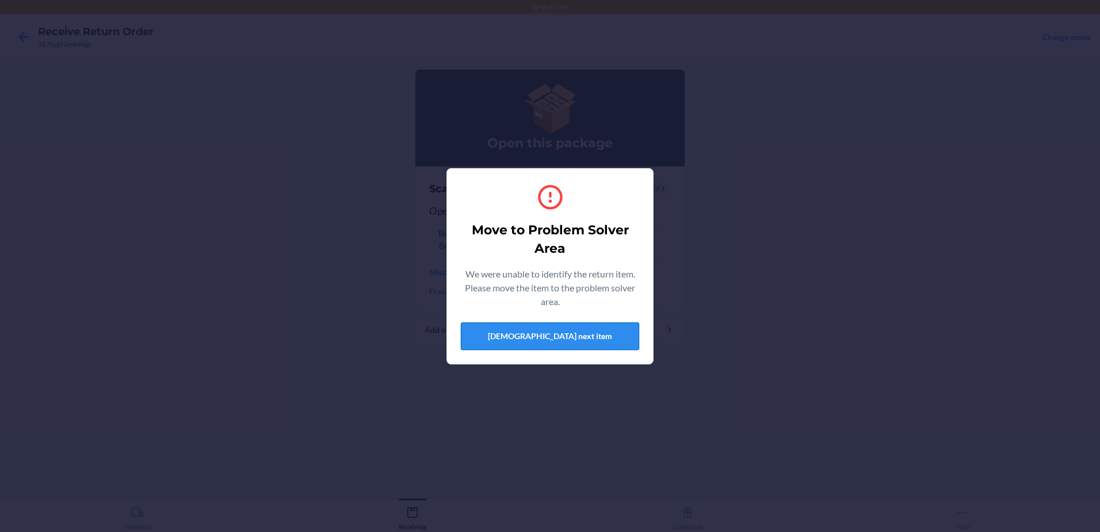
click at [546, 339] on button "[DEMOGRAPHIC_DATA] next item" at bounding box center [550, 336] width 178 height 28
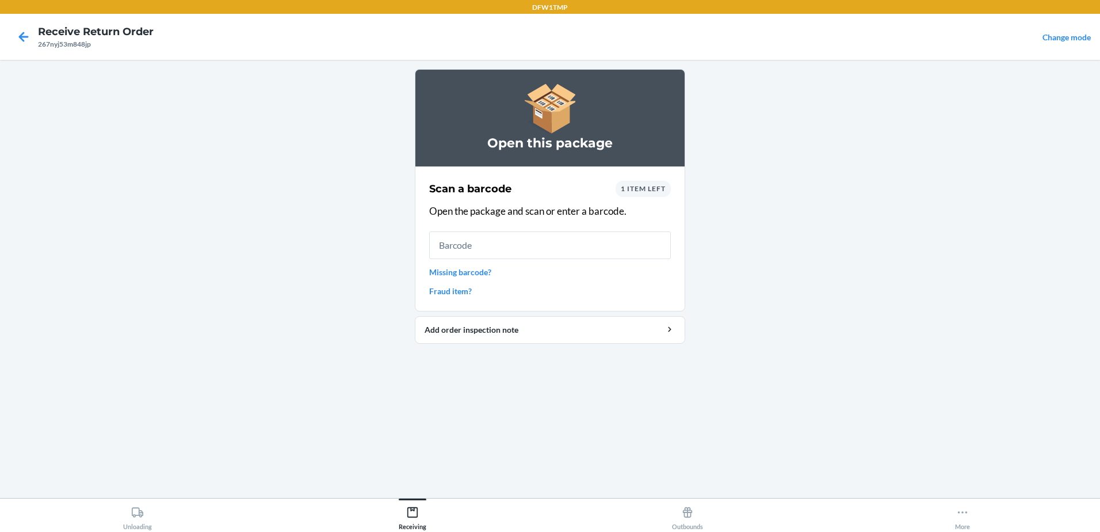
click at [466, 273] on link "Missing barcode?" at bounding box center [550, 272] width 242 height 12
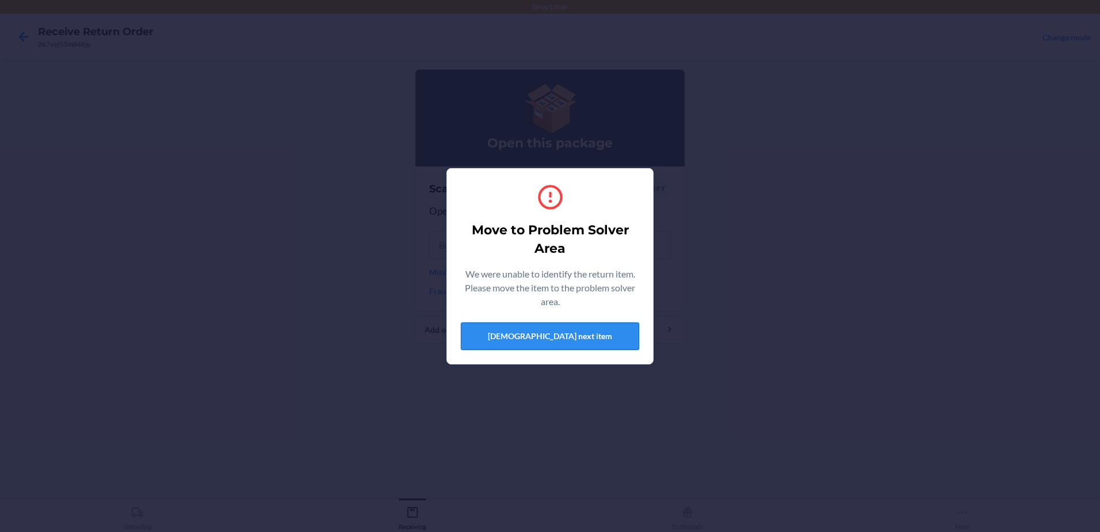
click at [586, 334] on button "[DEMOGRAPHIC_DATA] next item" at bounding box center [550, 336] width 178 height 28
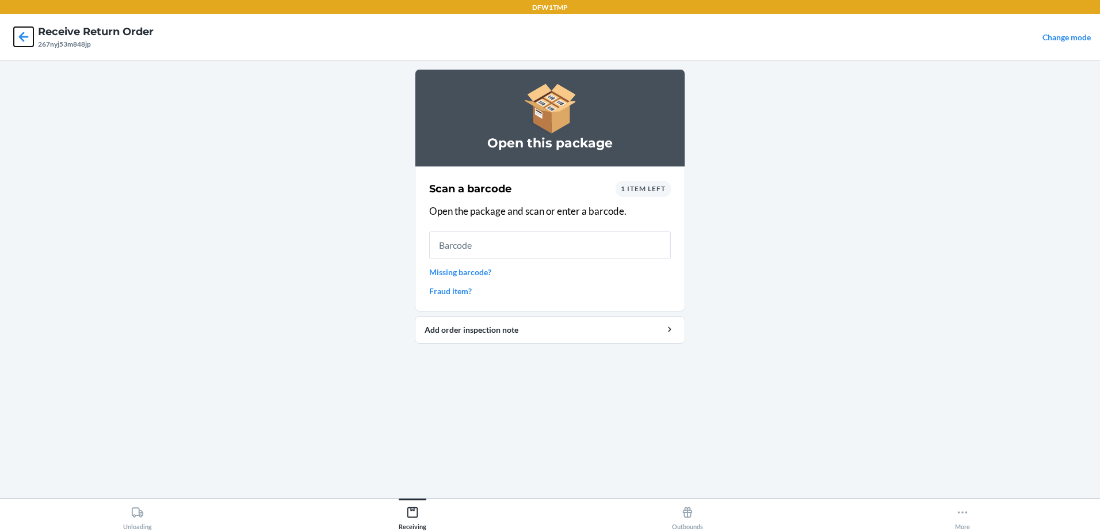
click at [26, 35] on icon at bounding box center [24, 37] width 20 height 20
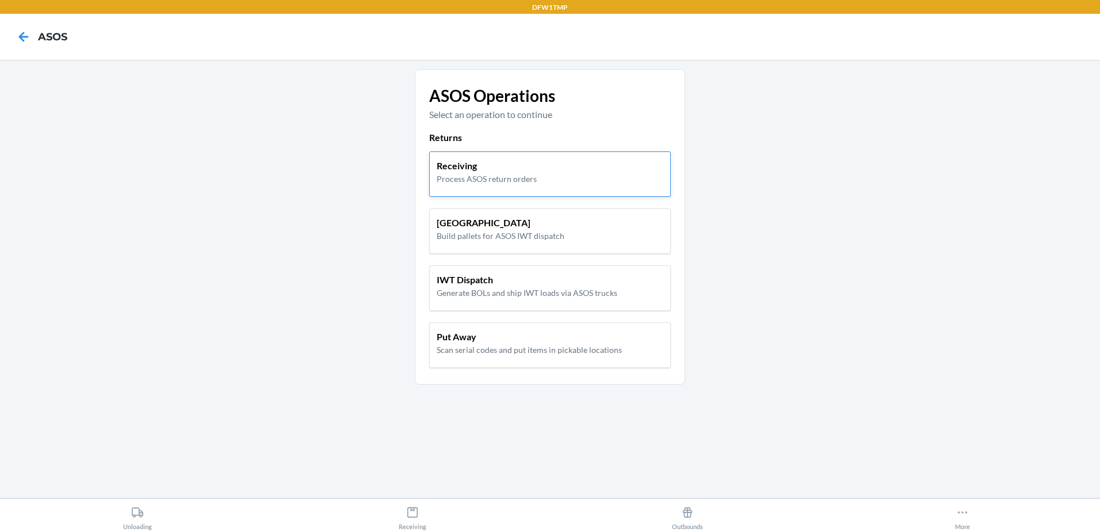
click at [552, 171] on div "Receiving Process ASOS return orders" at bounding box center [550, 172] width 227 height 26
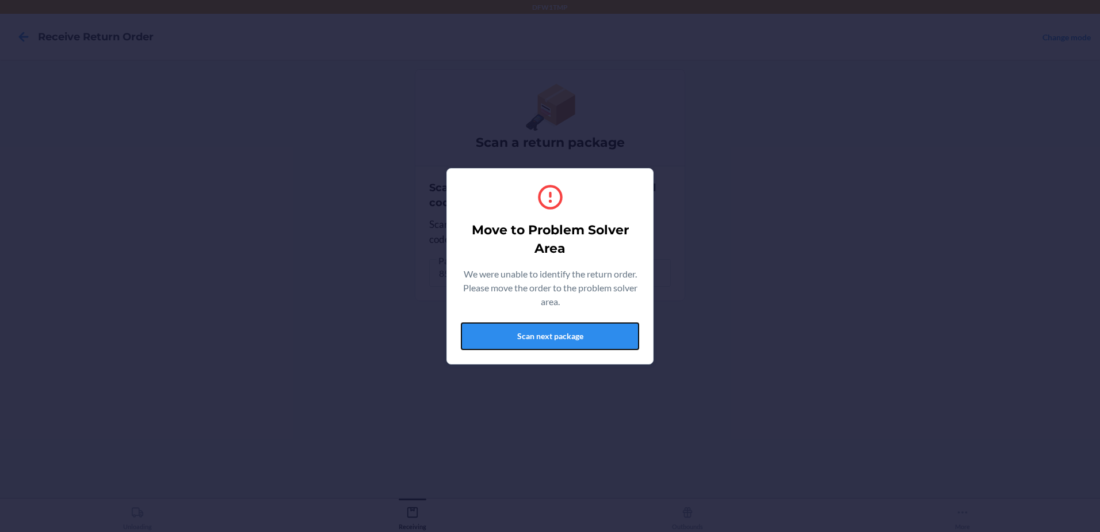
click at [497, 335] on button "Scan next package" at bounding box center [550, 336] width 178 height 28
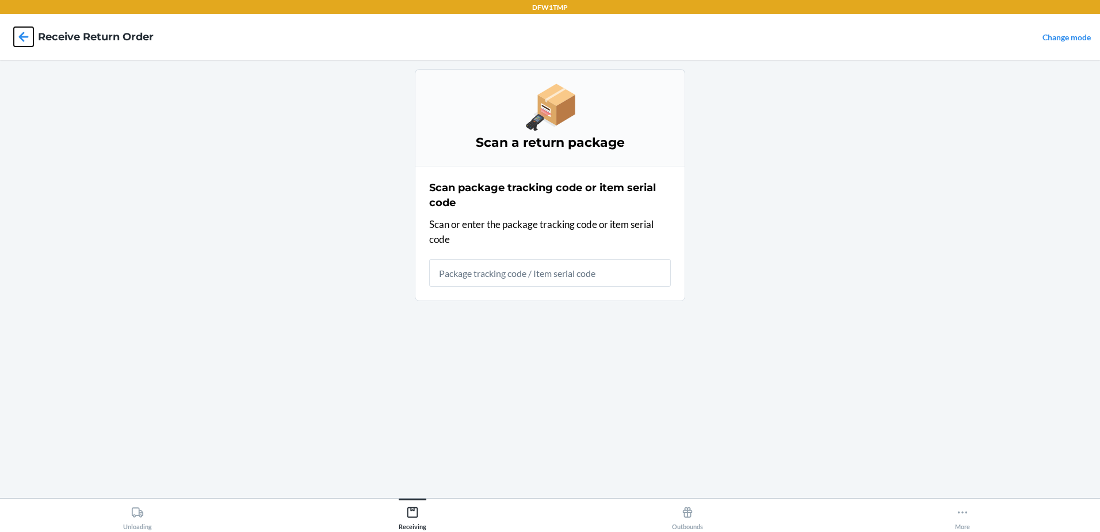
click at [20, 37] on icon at bounding box center [24, 37] width 10 height 10
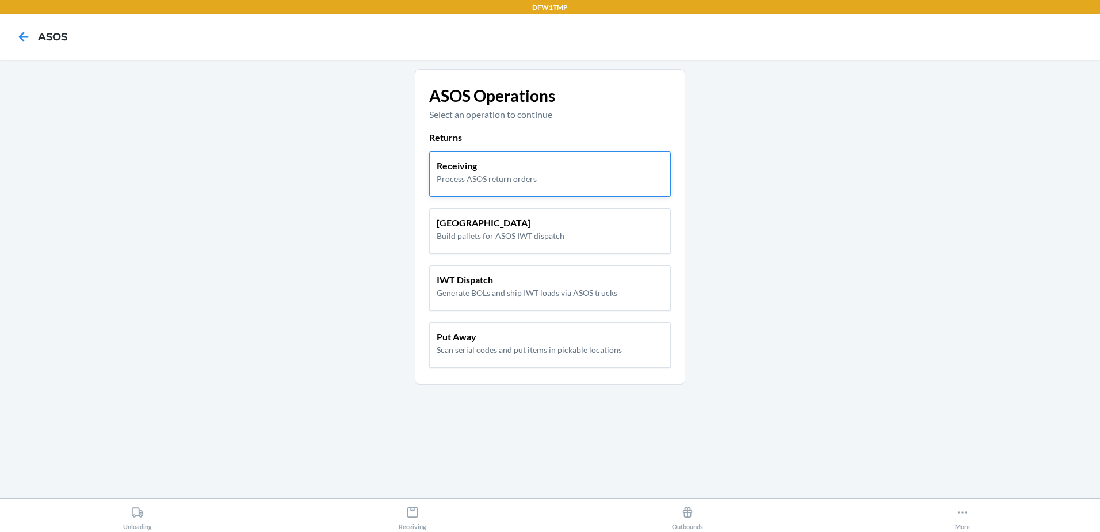
click at [450, 169] on p "Receiving" at bounding box center [487, 166] width 100 height 14
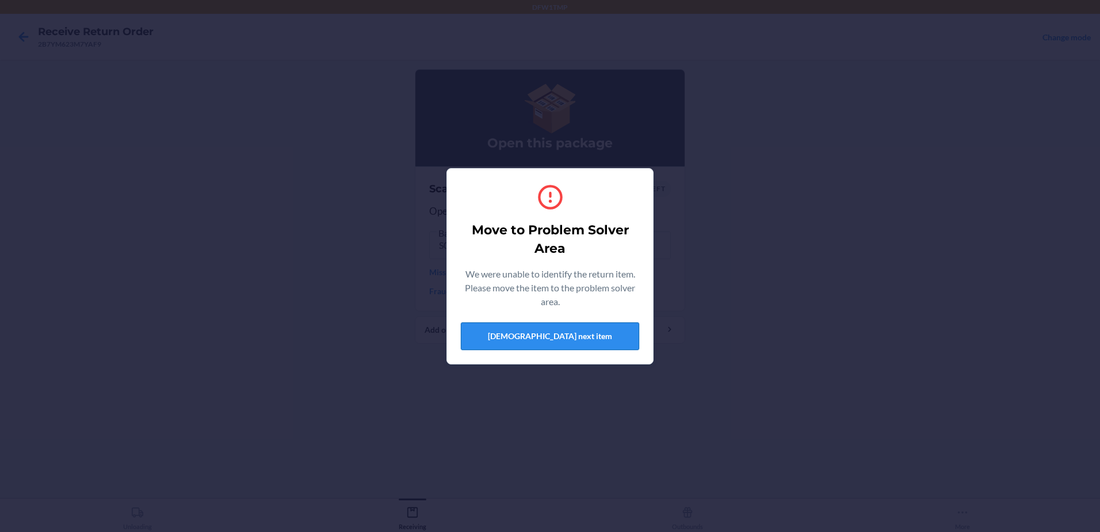
drag, startPoint x: 540, startPoint y: 334, endPoint x: 462, endPoint y: 515, distance: 197.2
click at [535, 343] on button "[DEMOGRAPHIC_DATA] next item" at bounding box center [550, 336] width 178 height 28
click at [497, 337] on button "[DEMOGRAPHIC_DATA] next item" at bounding box center [550, 336] width 178 height 28
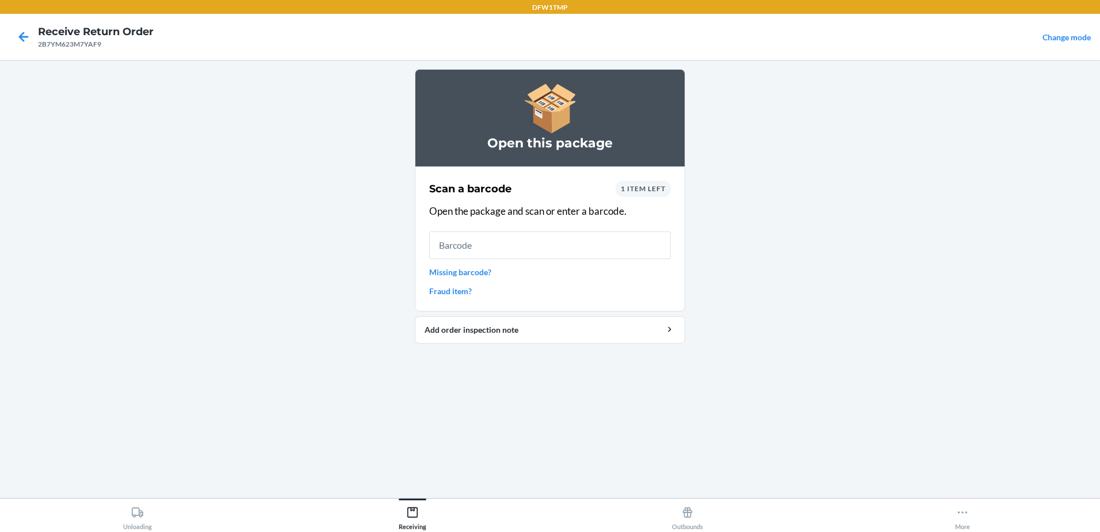
click at [627, 190] on span "1 item left" at bounding box center [643, 188] width 45 height 9
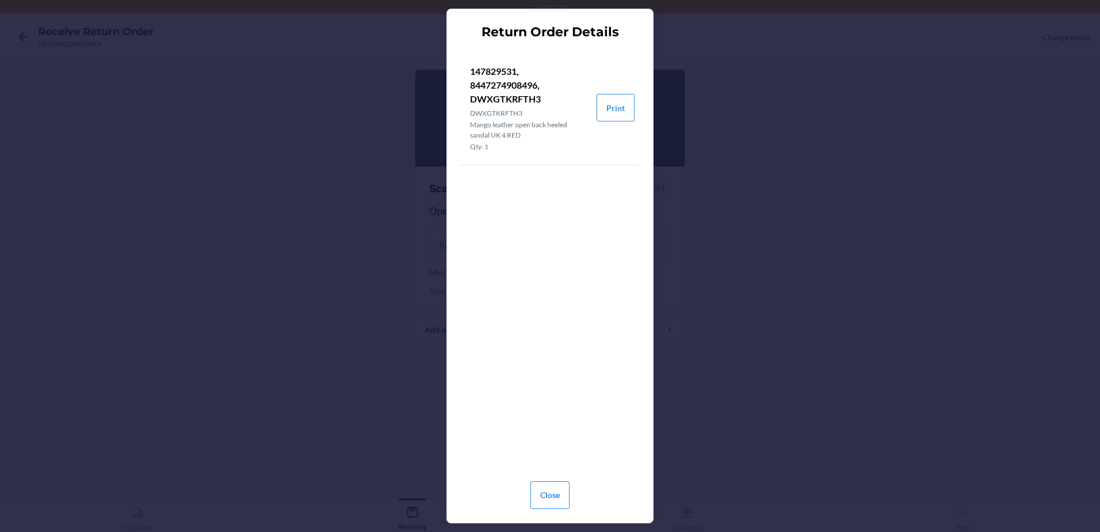
click at [366, 93] on div "Return Order Details 147829531, 8447274908496, DWXGTKRFTH3 DWXGTKRFTH3 Mango le…" at bounding box center [550, 266] width 1100 height 532
click at [503, 67] on p "147829531, 8447274908496, DWXGTKRFTH3" at bounding box center [528, 84] width 117 height 41
click at [356, 99] on div "Return Order Details 147829531, 8447274908496, DWXGTKRFTH3 DWXGTKRFTH3 Mango le…" at bounding box center [550, 266] width 1100 height 532
click at [261, 197] on div "Return Order Details 147829531, 8447274908496, DWXGTKRFTH3 DWXGTKRFTH3 Mango le…" at bounding box center [550, 266] width 1100 height 532
drag, startPoint x: 262, startPoint y: 197, endPoint x: 272, endPoint y: 194, distance: 9.5
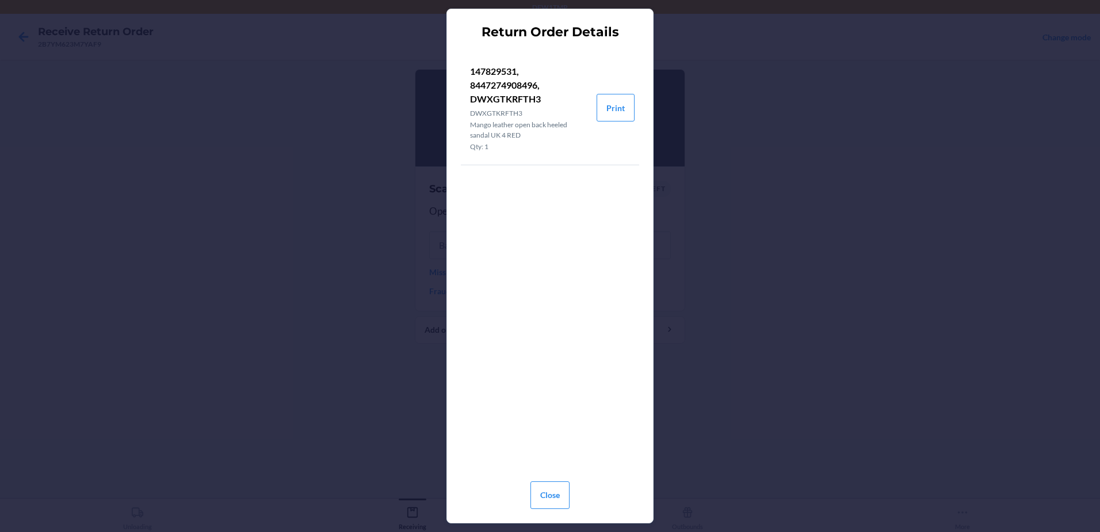
click at [268, 197] on div "Return Order Details 147829531, 8447274908496, DWXGTKRFTH3 DWXGTKRFTH3 Mango le…" at bounding box center [550, 266] width 1100 height 532
click at [282, 191] on div "Return Order Details 147829531, 8447274908496, DWXGTKRFTH3 DWXGTKRFTH3 Mango le…" at bounding box center [550, 266] width 1100 height 532
drag, startPoint x: 282, startPoint y: 191, endPoint x: 300, endPoint y: 193, distance: 18.5
click at [300, 193] on div "Return Order Details 147829531, 8447274908496, DWXGTKRFTH3 DWXGTKRFTH3 Mango le…" at bounding box center [550, 266] width 1100 height 532
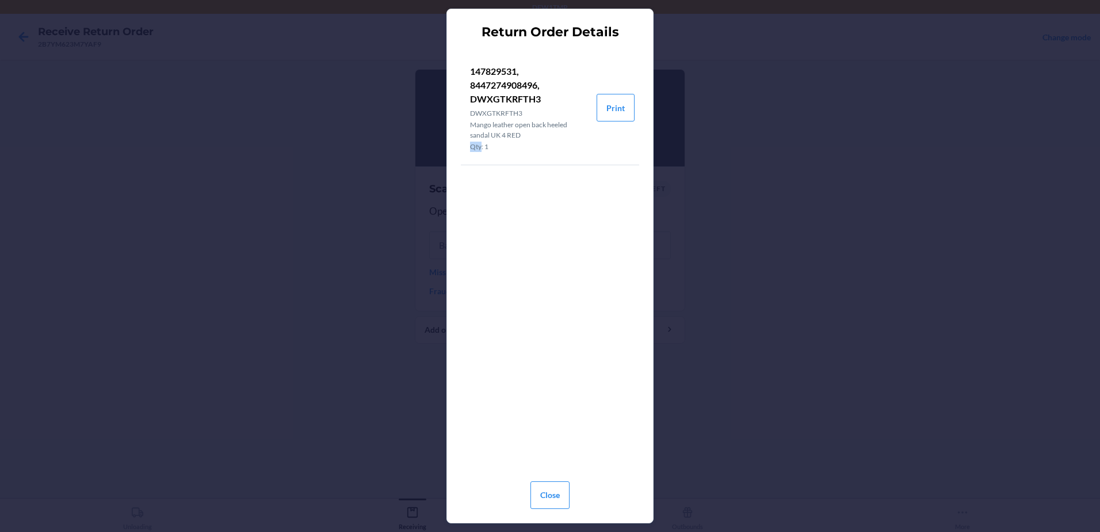
click at [299, 191] on div "Return Order Details 147829531, 8447274908496, DWXGTKRFTH3 DWXGTKRFTH3 Mango le…" at bounding box center [550, 266] width 1100 height 532
click at [299, 190] on div "Return Order Details 147829531, 8447274908496, DWXGTKRFTH3 DWXGTKRFTH3 Mango le…" at bounding box center [550, 266] width 1100 height 532
click at [547, 483] on button "Close" at bounding box center [550, 495] width 39 height 28
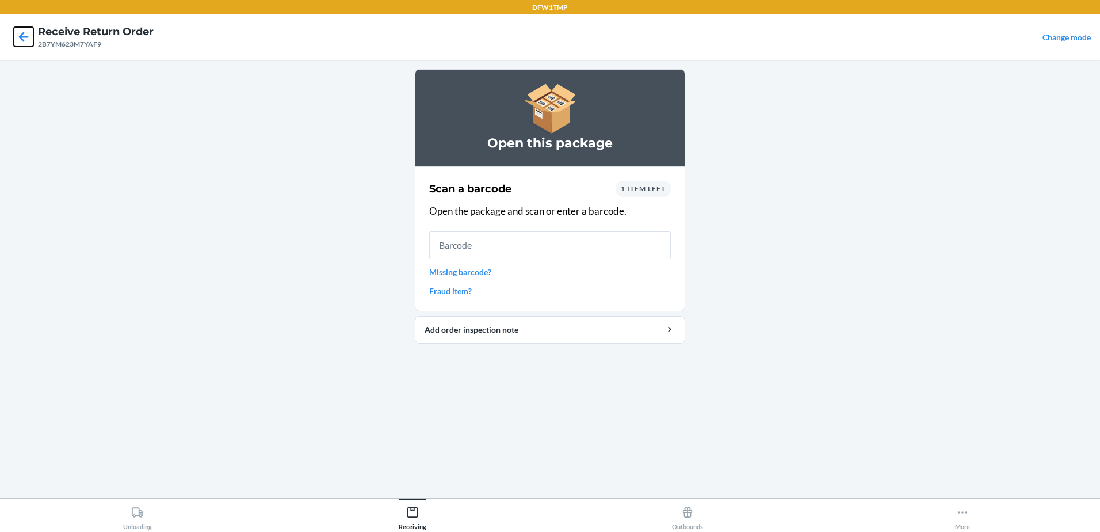
click at [23, 36] on icon at bounding box center [24, 37] width 20 height 20
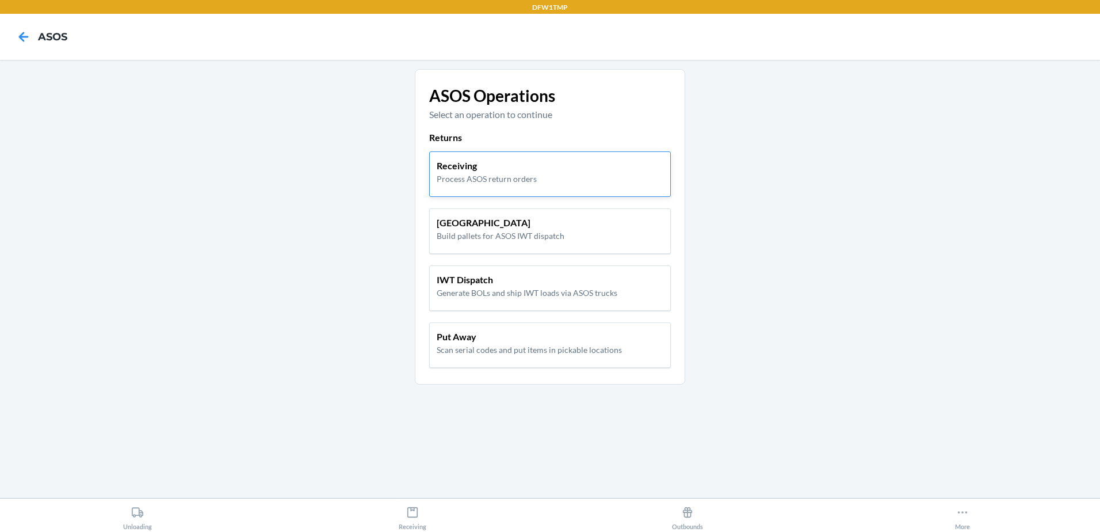
click at [473, 176] on p "Process ASOS return orders" at bounding box center [487, 179] width 100 height 12
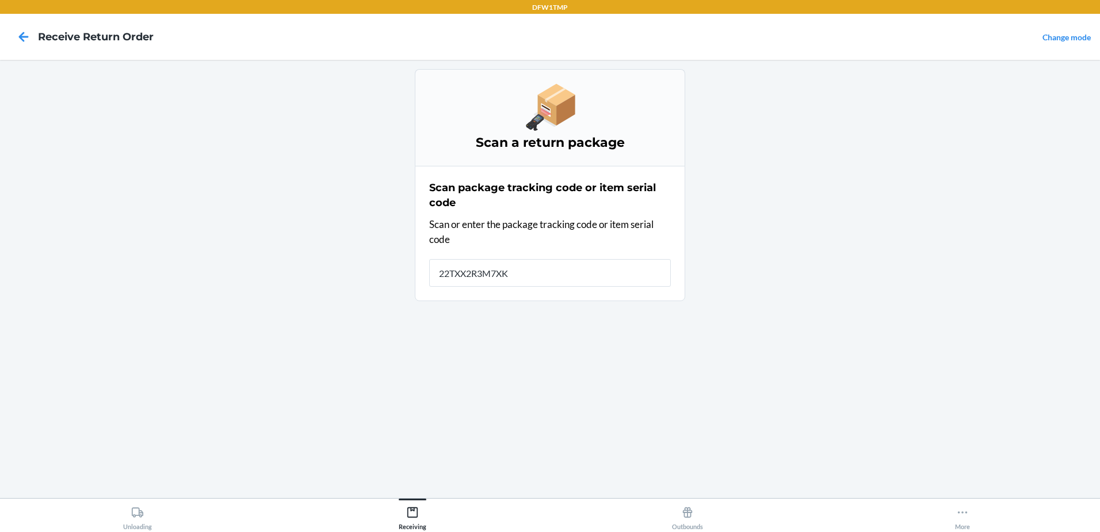
type input "22TXX2R3M7XKV"
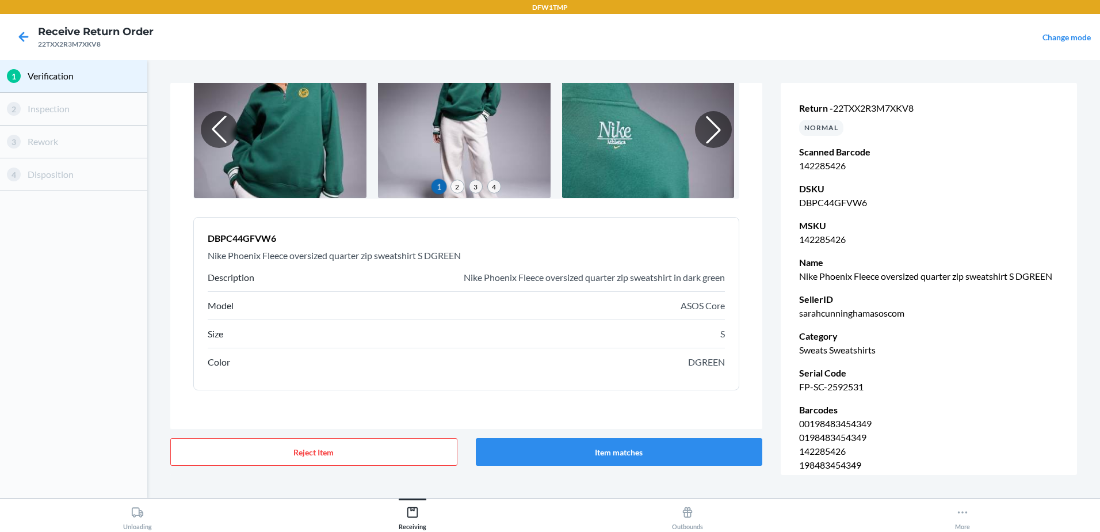
scroll to position [86, 0]
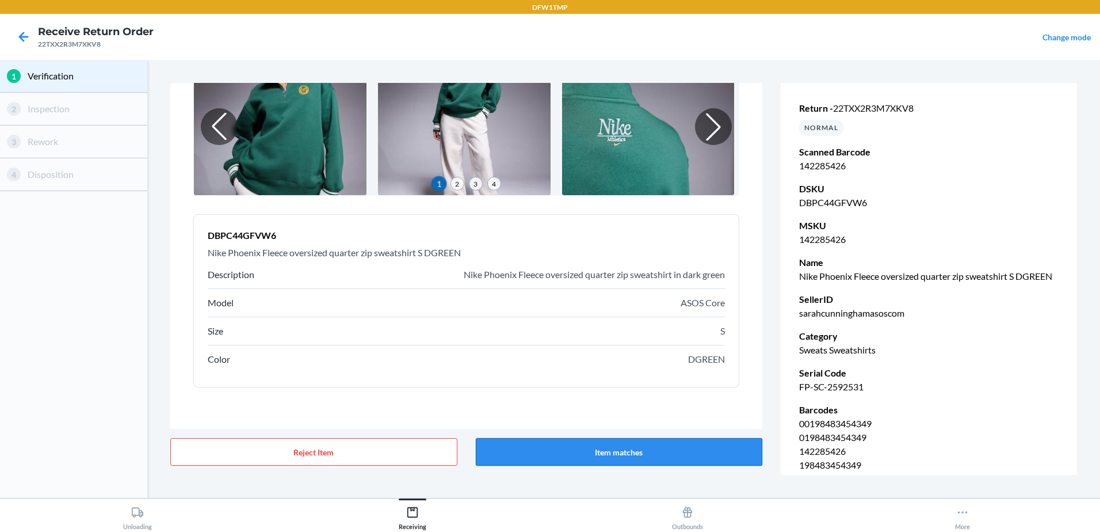
click at [644, 460] on button "Item matches" at bounding box center [619, 452] width 287 height 28
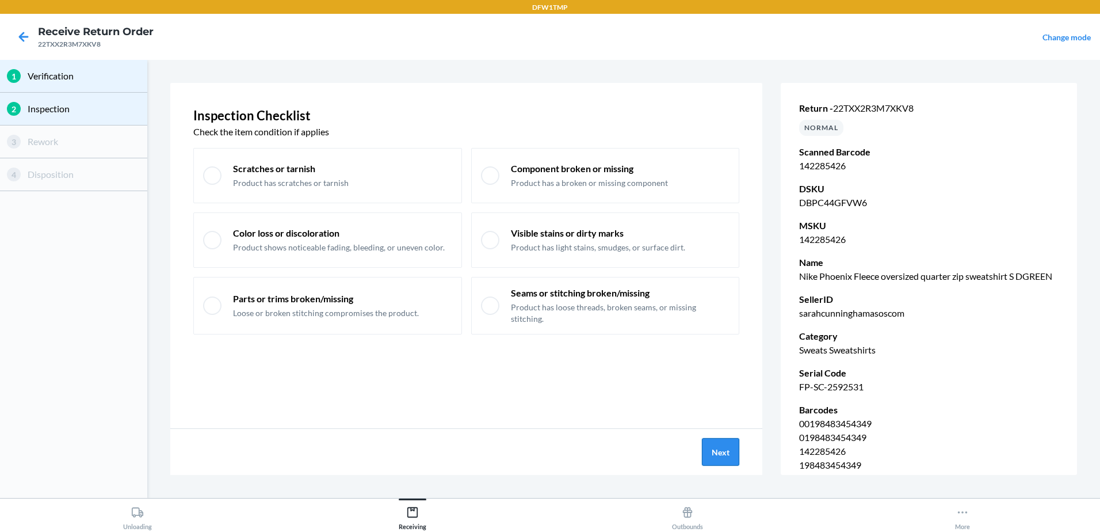
click at [724, 456] on button "Next" at bounding box center [720, 452] width 37 height 28
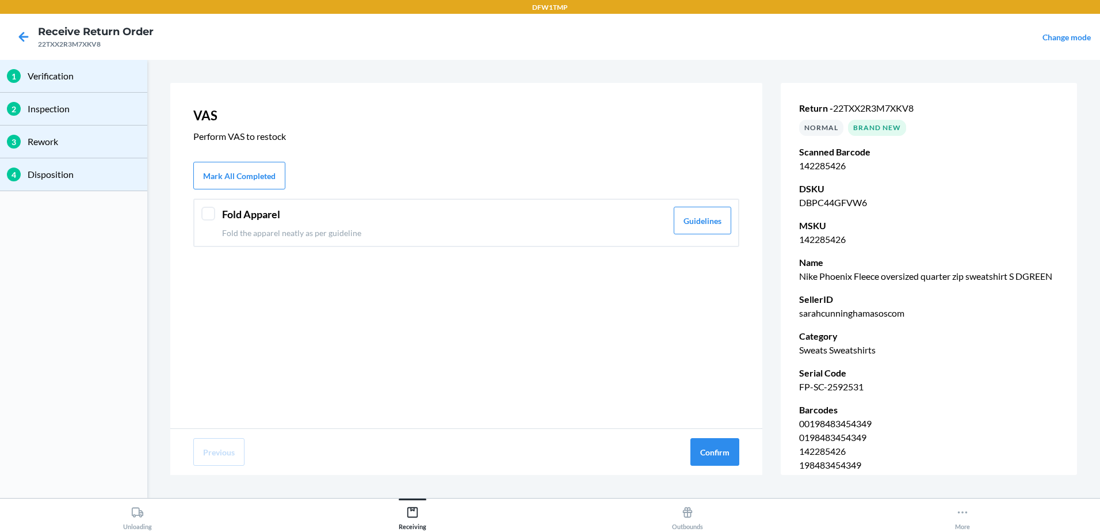
click at [211, 214] on div at bounding box center [208, 214] width 14 height 14
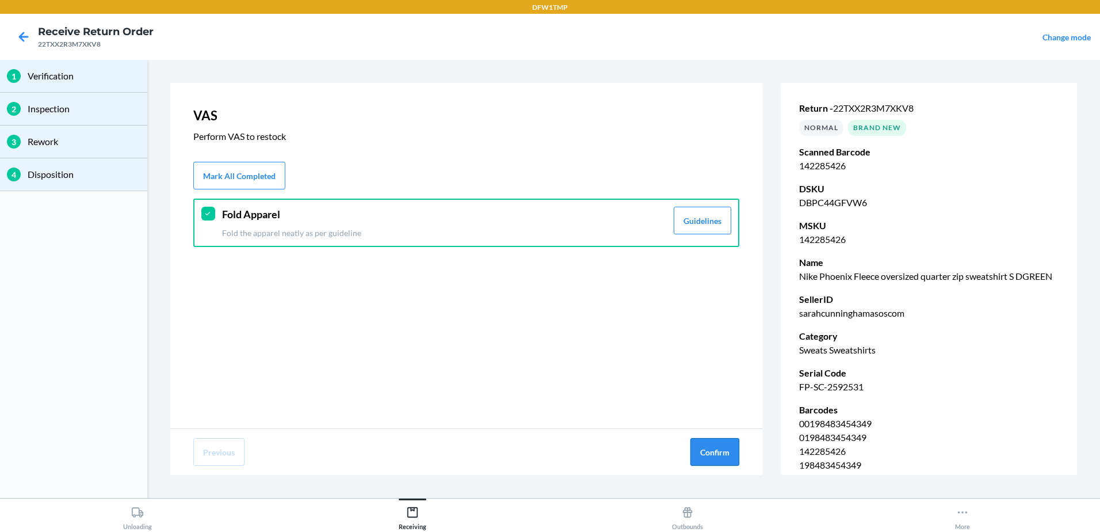
click at [724, 456] on button "Confirm" at bounding box center [714, 452] width 49 height 28
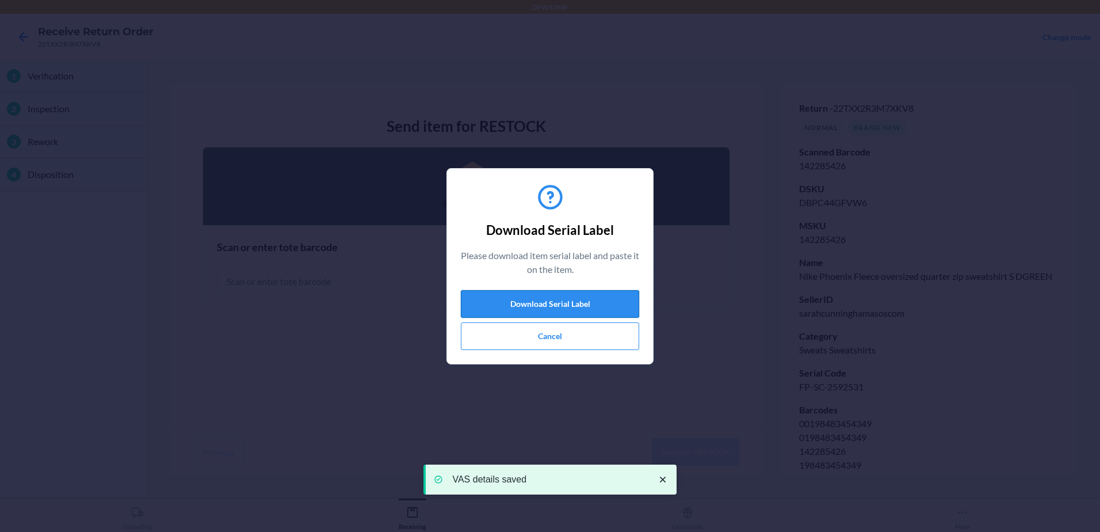
click at [543, 300] on button "Download Serial Label" at bounding box center [550, 304] width 178 height 28
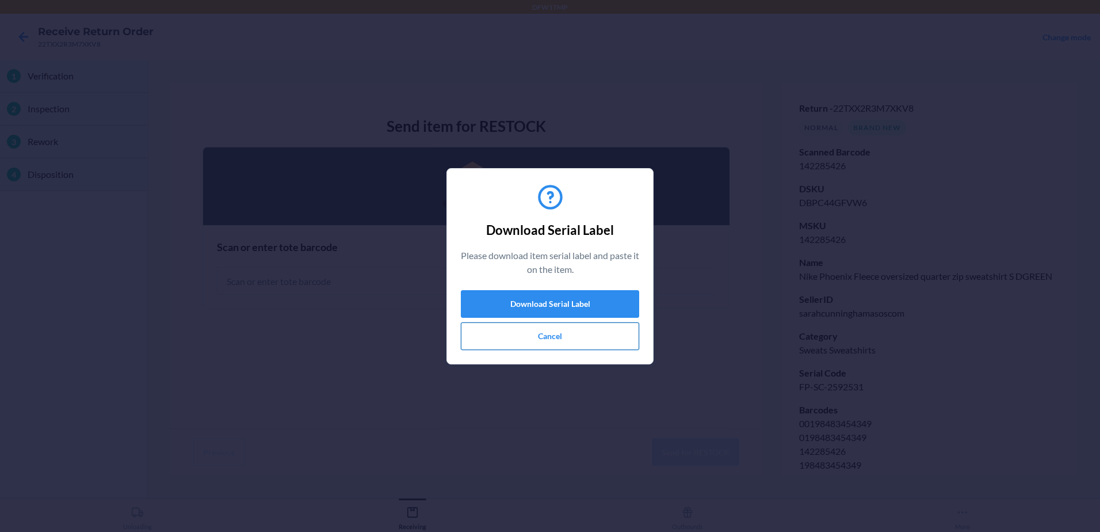
click at [539, 335] on button "Cancel" at bounding box center [550, 336] width 178 height 28
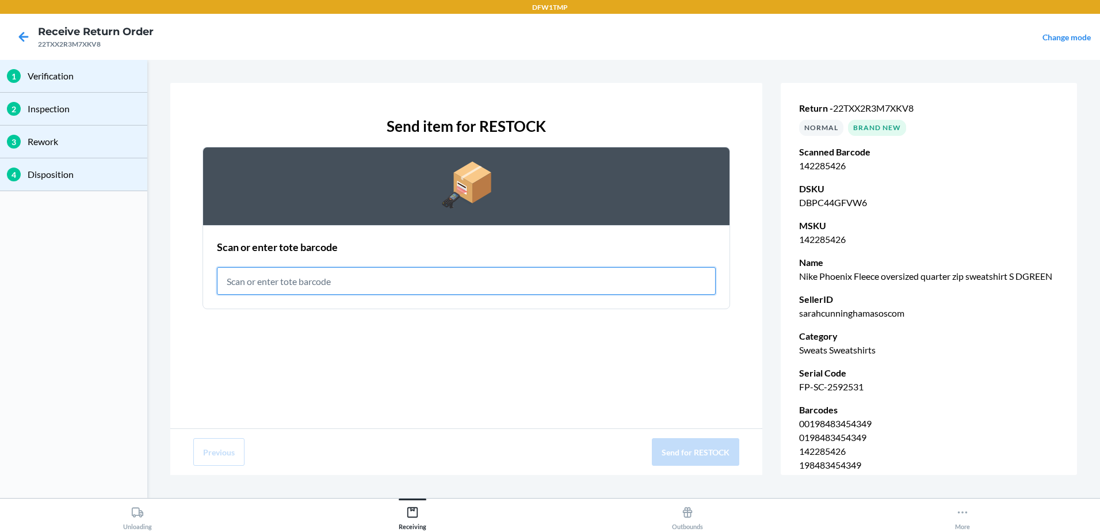
click at [280, 278] on input "text" at bounding box center [466, 281] width 499 height 28
click at [291, 290] on input "text" at bounding box center [466, 281] width 499 height 28
type input "RET-[GEOGRAPHIC_DATA]-0005"
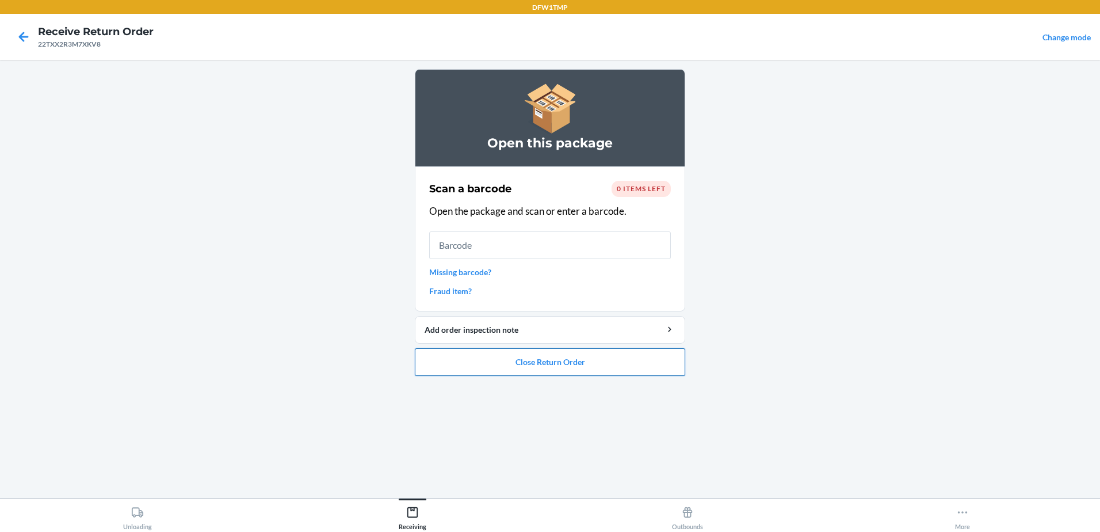
click at [571, 369] on button "Close Return Order" at bounding box center [550, 362] width 270 height 28
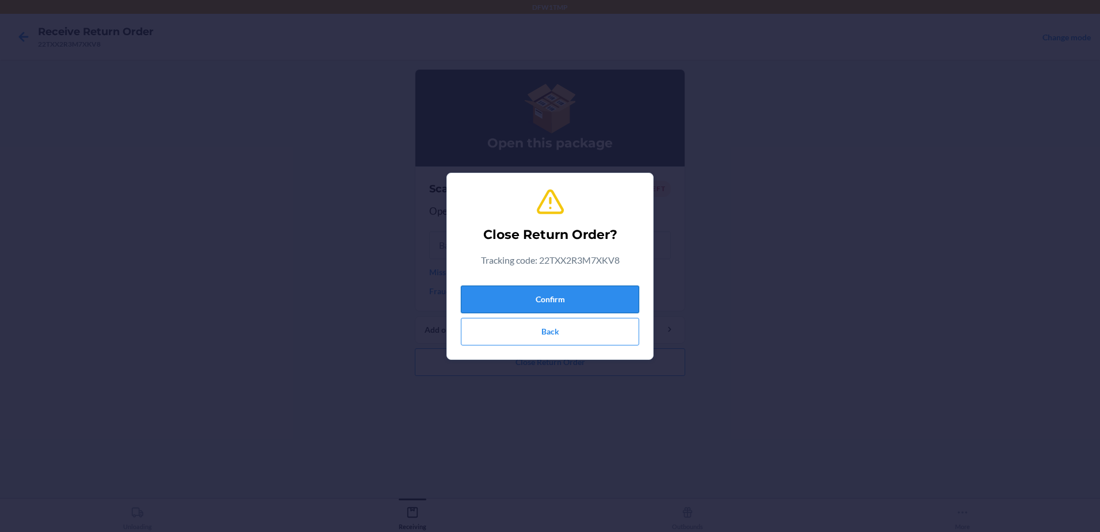
click at [608, 299] on button "Confirm" at bounding box center [550, 299] width 178 height 28
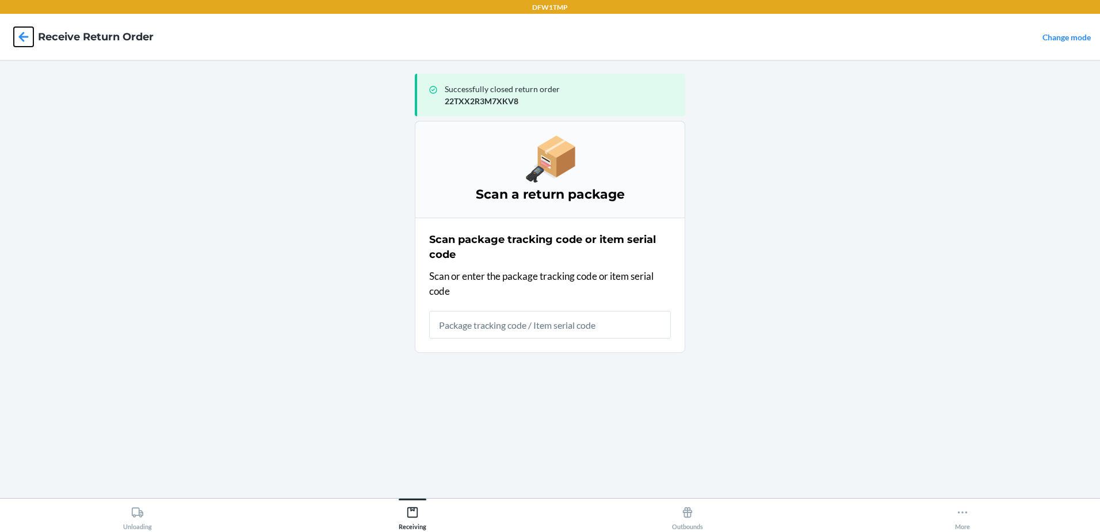
click at [22, 36] on icon at bounding box center [24, 37] width 20 height 20
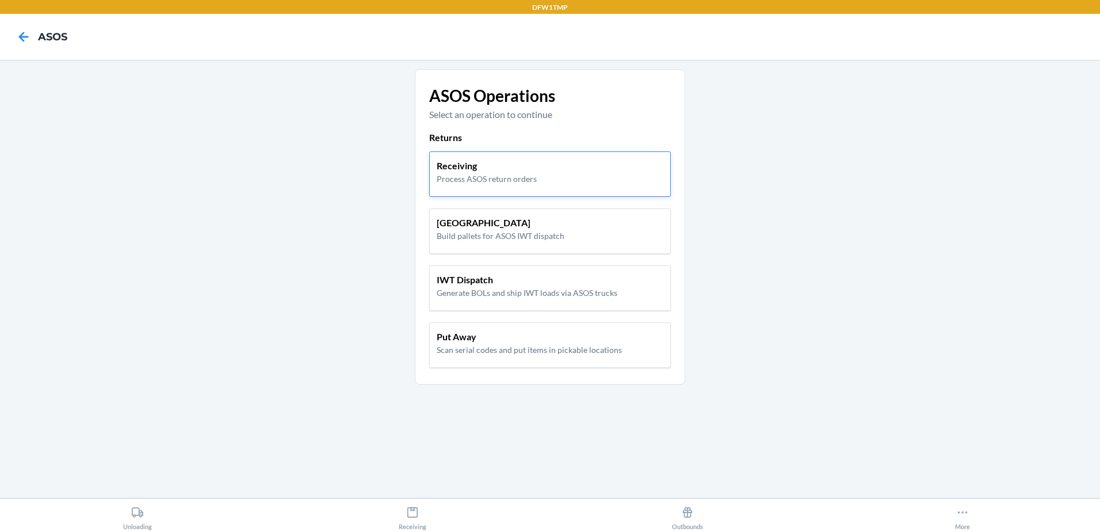
click at [591, 181] on div "Receiving Process ASOS return orders" at bounding box center [550, 172] width 227 height 26
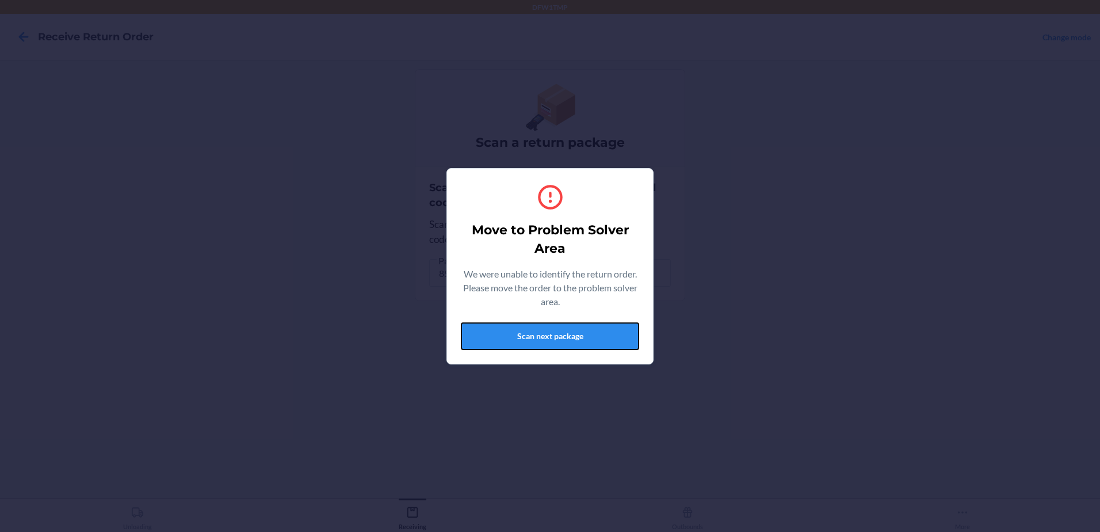
click at [535, 338] on button "Scan next package" at bounding box center [550, 336] width 178 height 28
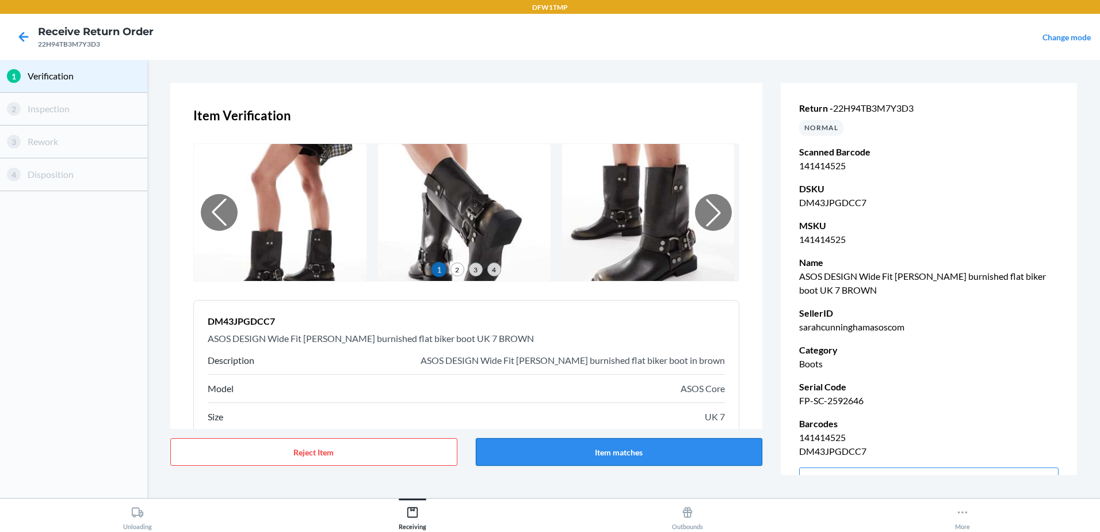
click at [648, 451] on button "Item matches" at bounding box center [619, 452] width 287 height 28
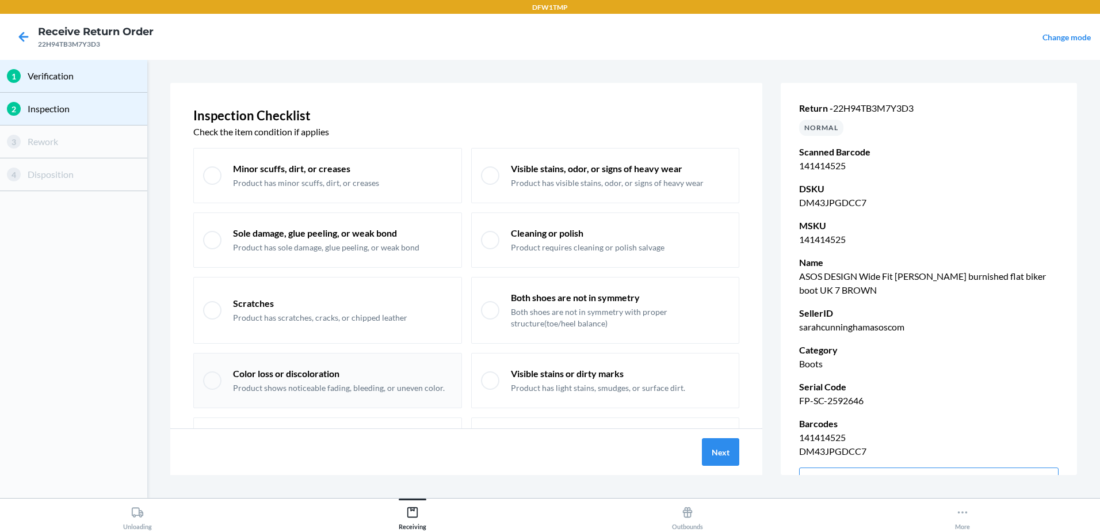
click at [243, 374] on p "Color loss or discoloration" at bounding box center [339, 373] width 212 height 13
checkbox input "true"
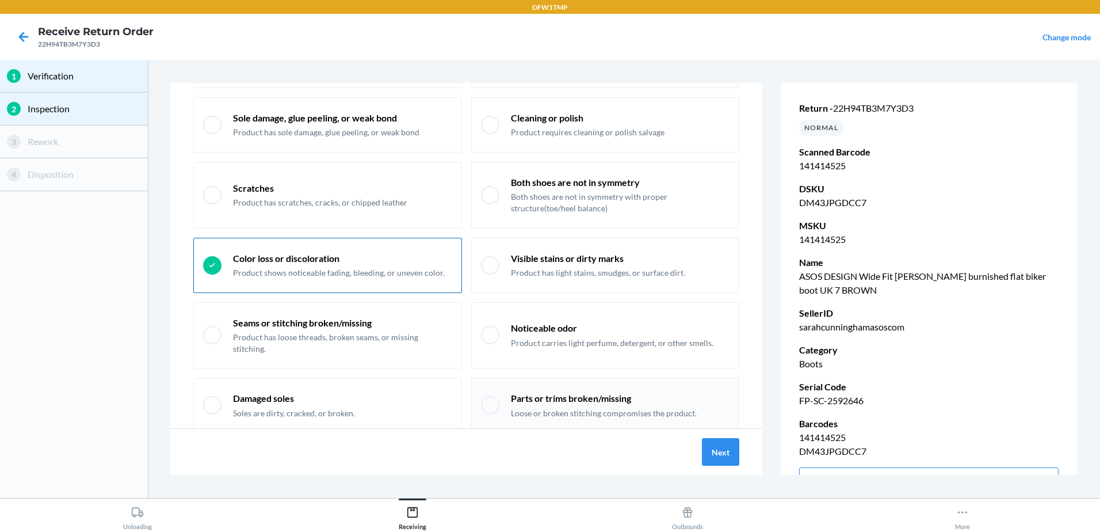
scroll to position [152, 0]
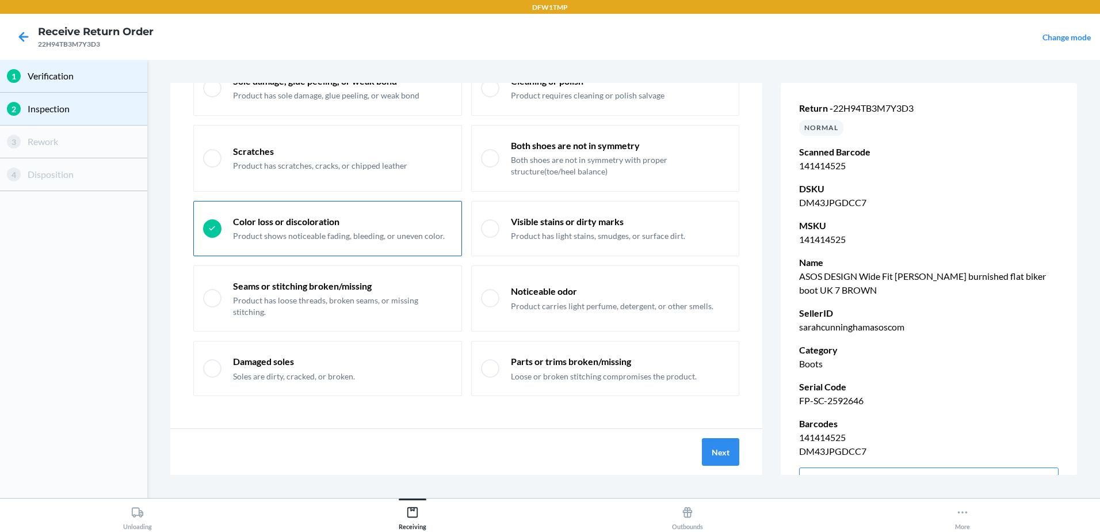
drag, startPoint x: 11, startPoint y: 44, endPoint x: 18, endPoint y: 40, distance: 8.5
click at [13, 43] on div at bounding box center [23, 36] width 29 height 29
click at [18, 40] on icon at bounding box center [24, 37] width 20 height 20
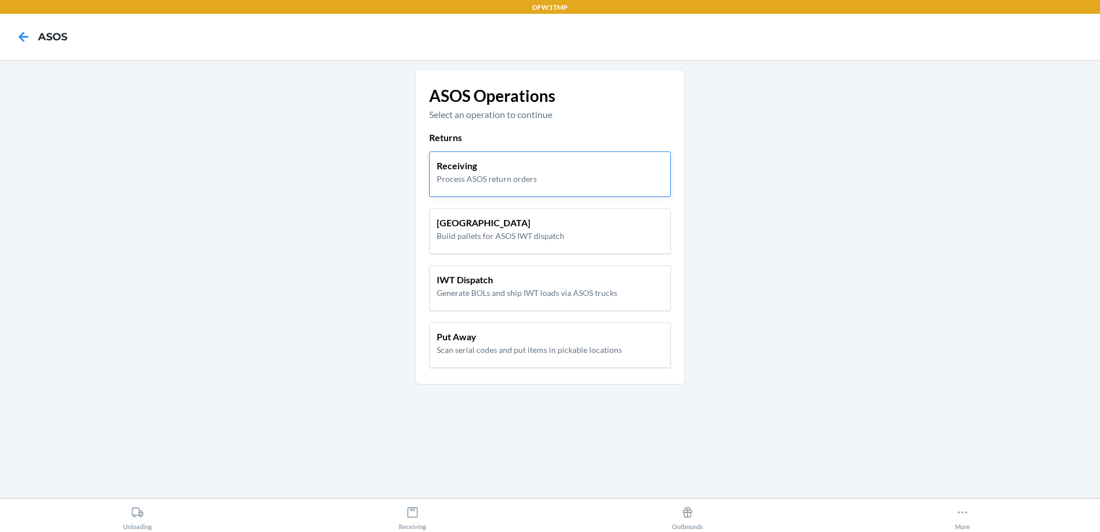
click at [524, 175] on p "Process ASOS return orders" at bounding box center [487, 179] width 100 height 12
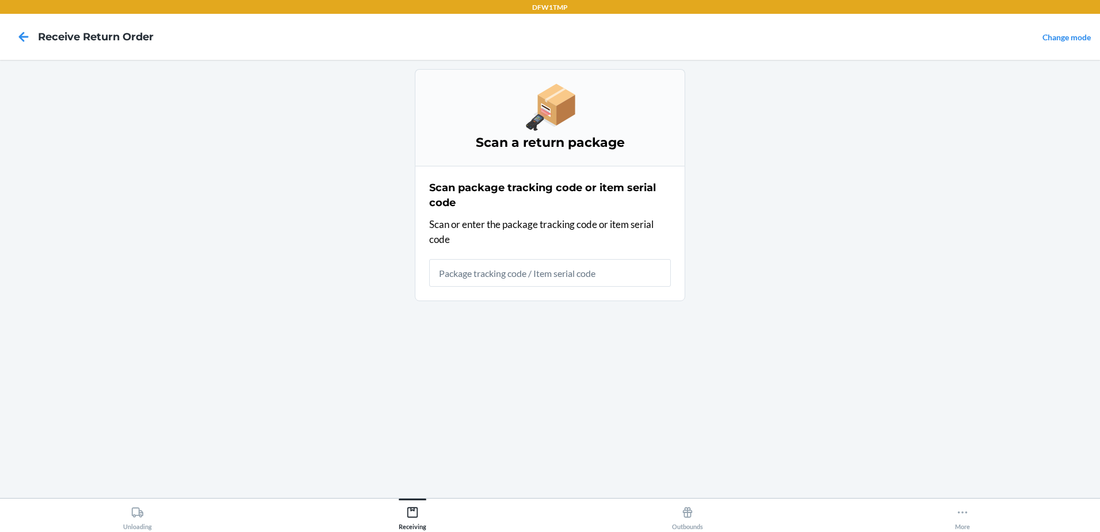
click at [509, 282] on input "text" at bounding box center [550, 273] width 242 height 28
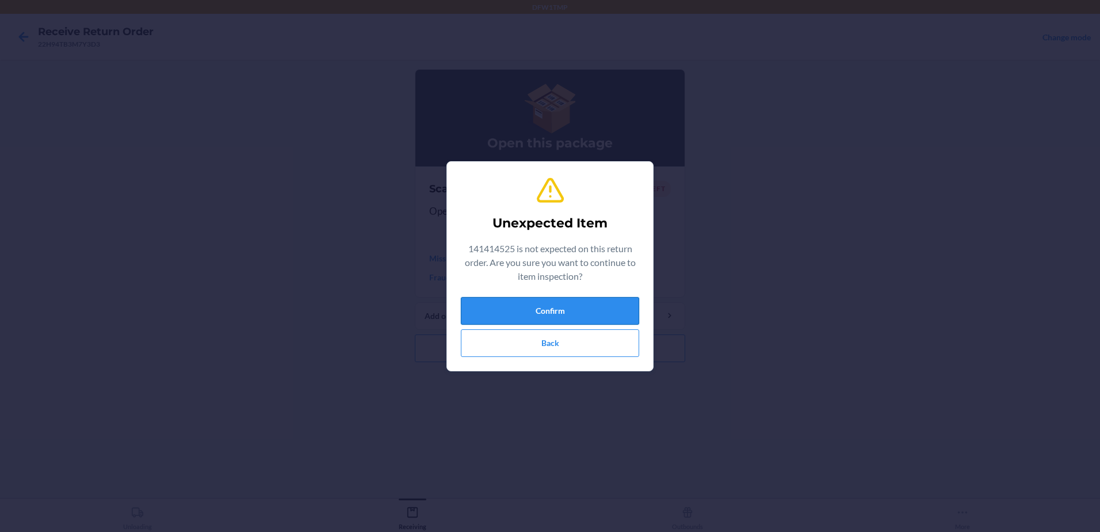
click at [607, 306] on button "Confirm" at bounding box center [550, 311] width 178 height 28
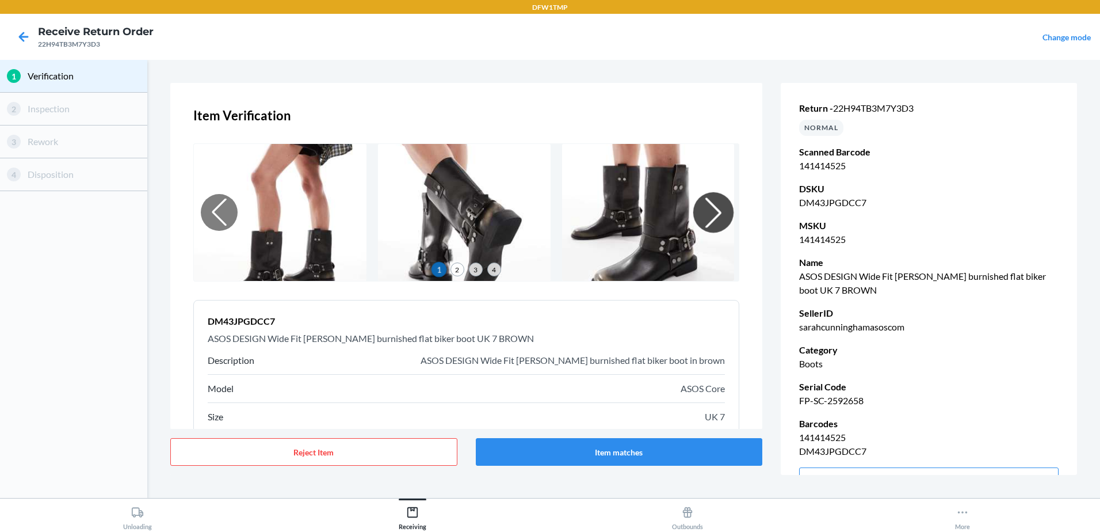
click at [696, 216] on div at bounding box center [713, 212] width 40 height 40
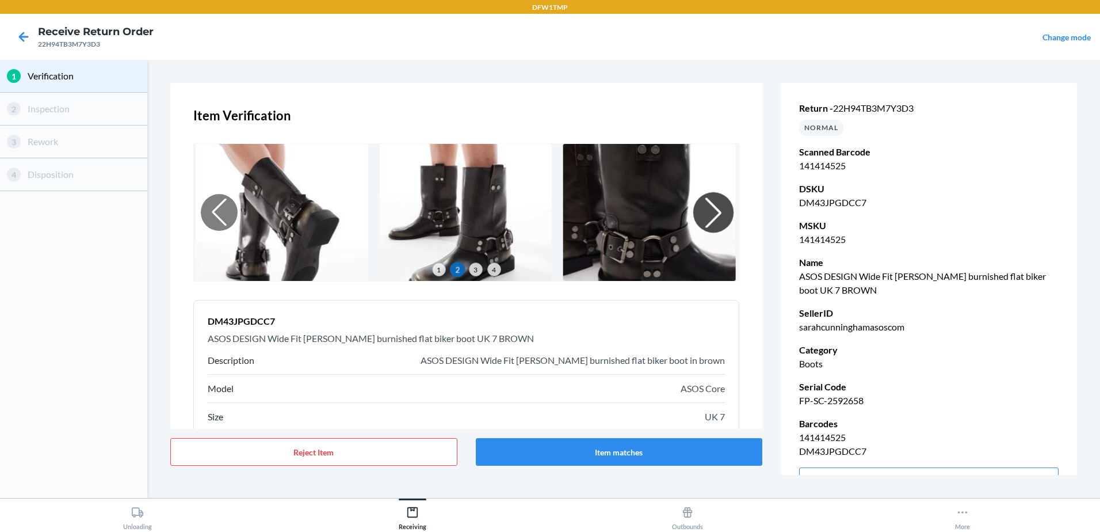
click at [696, 212] on div at bounding box center [713, 212] width 40 height 40
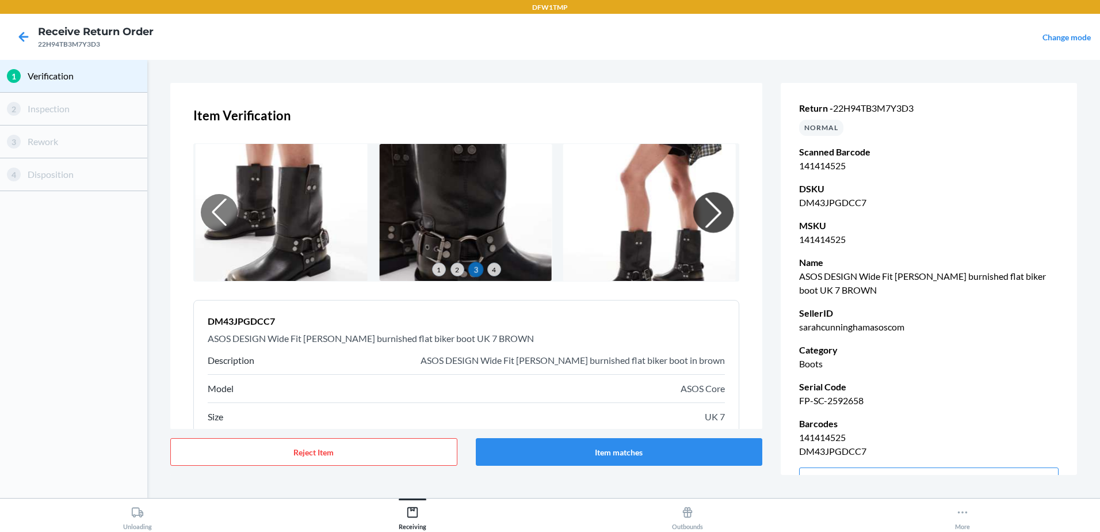
click at [696, 212] on div at bounding box center [713, 212] width 40 height 40
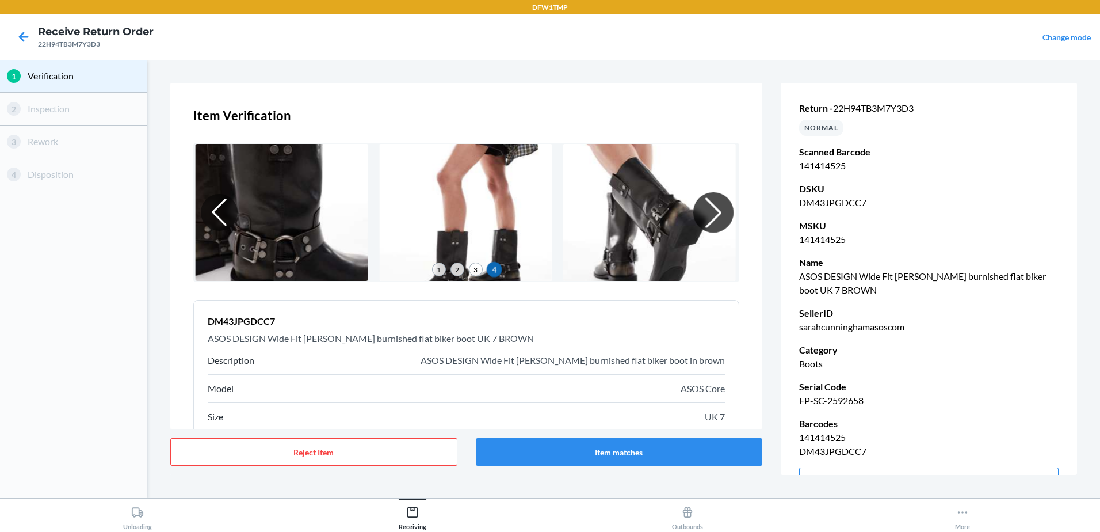
click at [696, 212] on div at bounding box center [713, 212] width 40 height 40
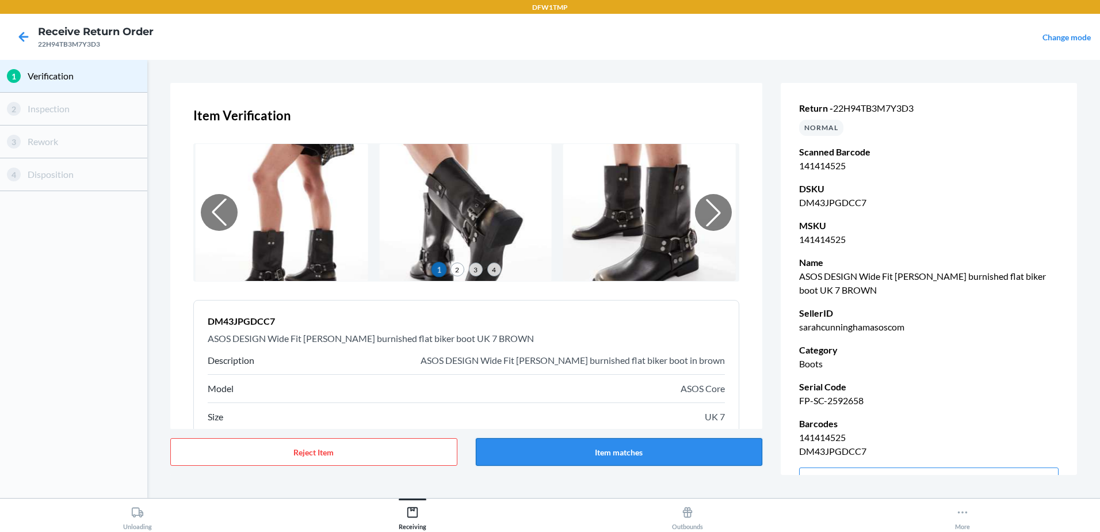
click at [631, 449] on button "Item matches" at bounding box center [619, 452] width 287 height 28
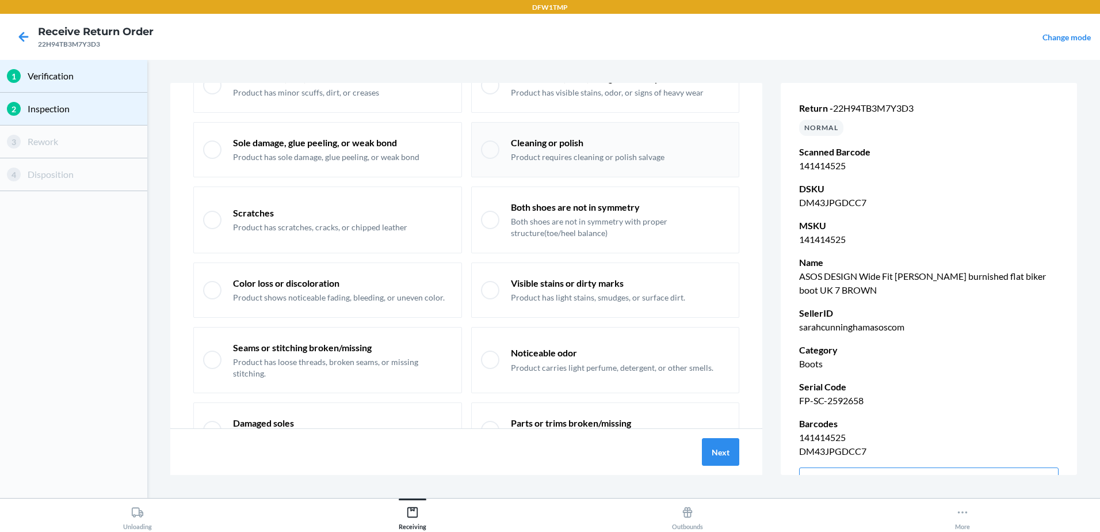
scroll to position [115, 0]
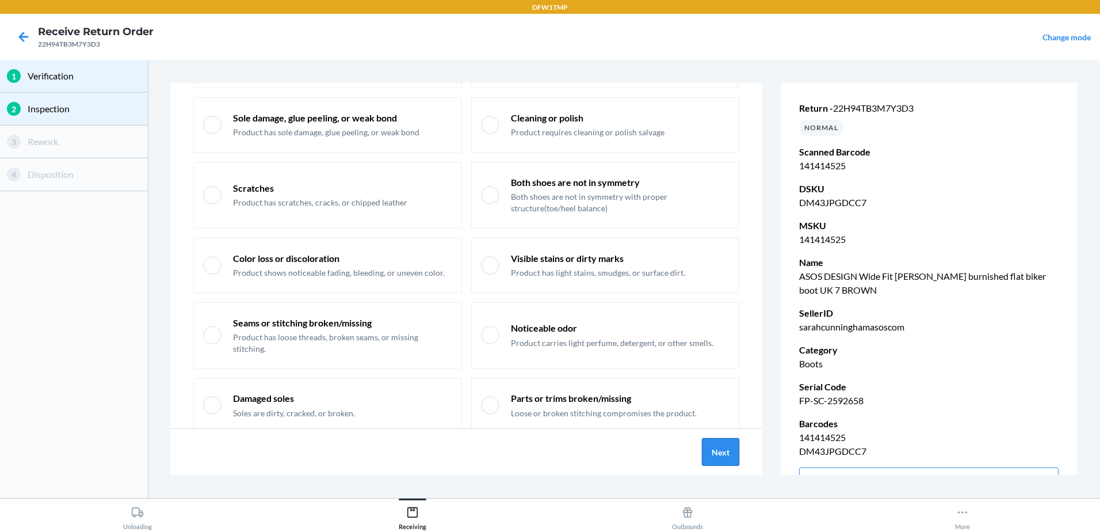
click at [727, 444] on button "Next" at bounding box center [720, 452] width 37 height 28
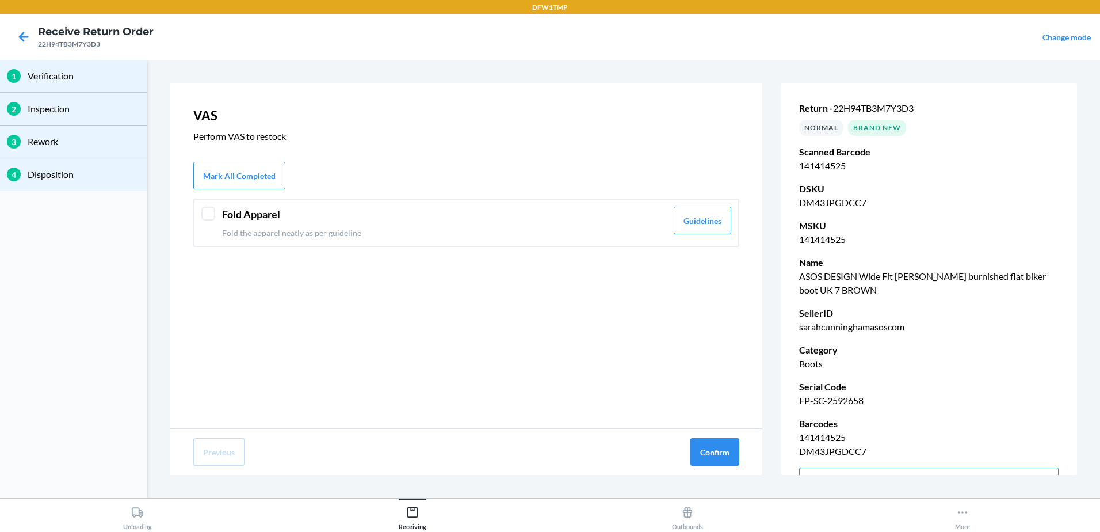
drag, startPoint x: 331, startPoint y: 217, endPoint x: 338, endPoint y: 218, distance: 7.0
click at [338, 218] on header "Fold Apparel" at bounding box center [444, 215] width 445 height 16
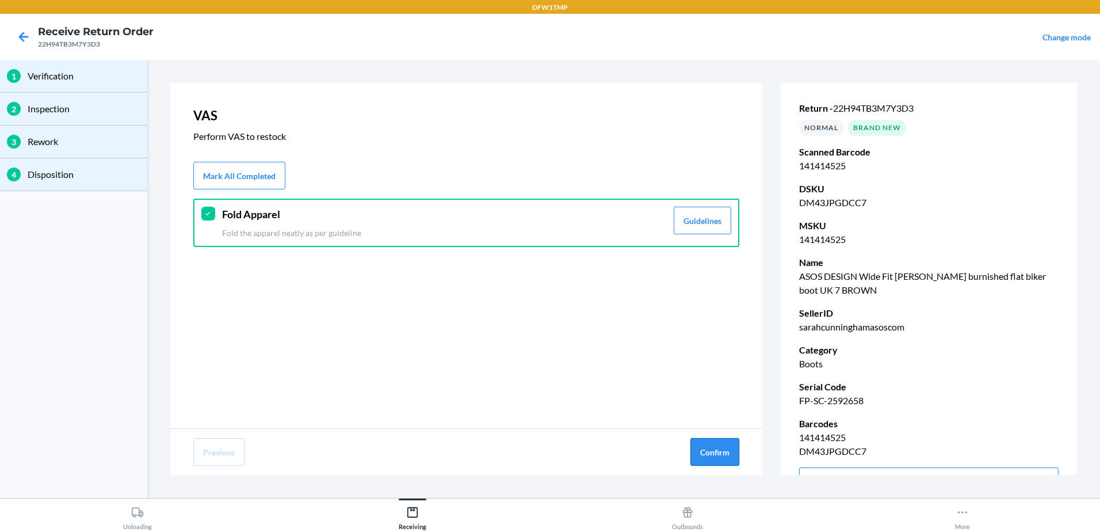
click at [709, 449] on button "Confirm" at bounding box center [714, 452] width 49 height 28
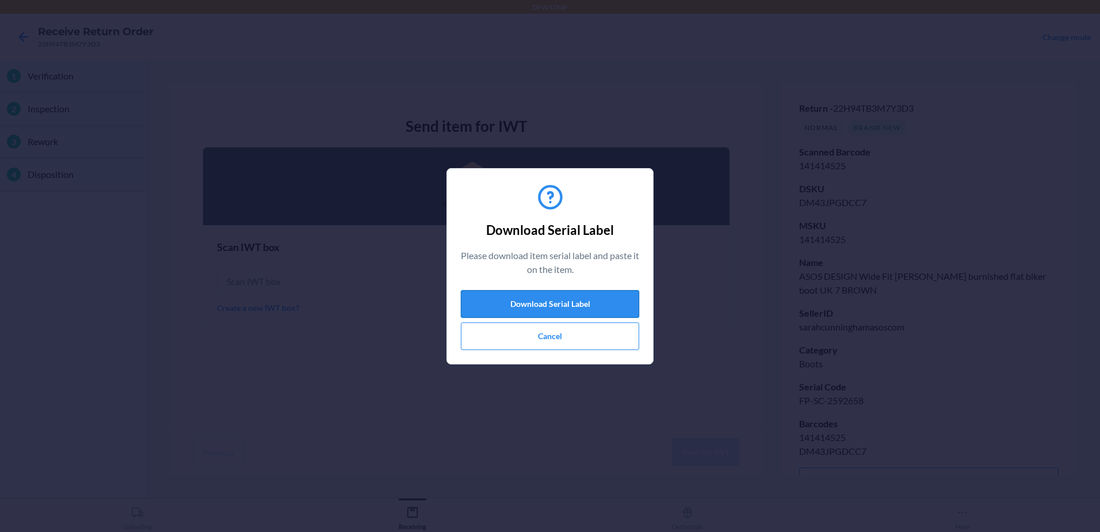
click at [554, 313] on button "Download Serial Label" at bounding box center [550, 304] width 178 height 28
click at [537, 338] on button "Cancel" at bounding box center [550, 336] width 178 height 28
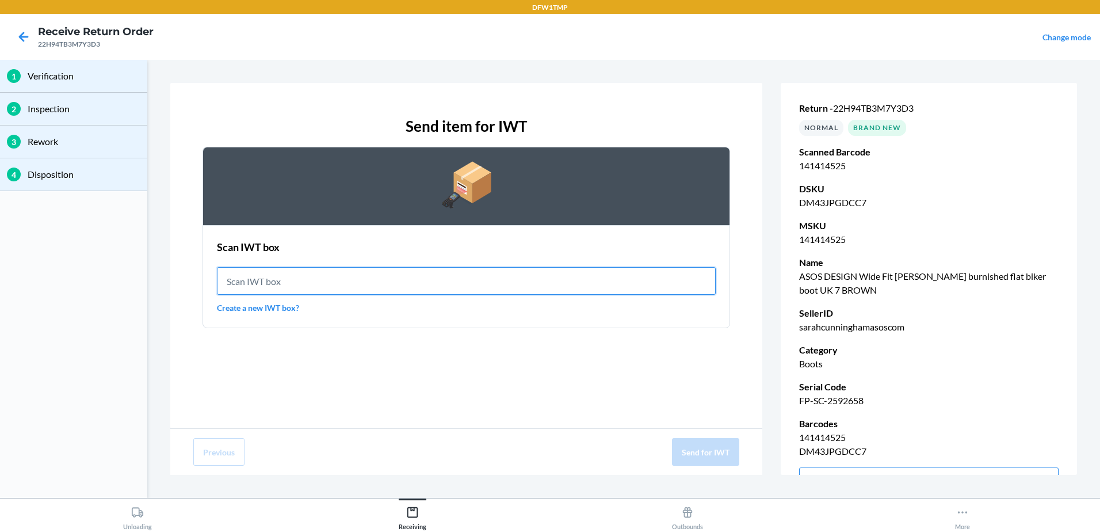
click at [277, 285] on input "text" at bounding box center [466, 281] width 499 height 28
type input "IWT0000019D5"
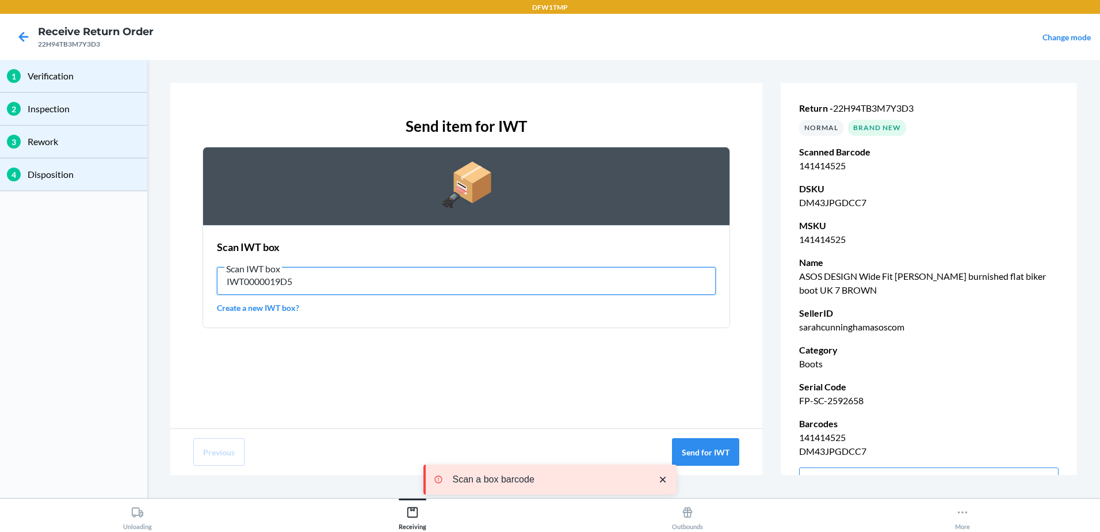
click at [268, 285] on input "IWT0000019D5" at bounding box center [466, 281] width 499 height 28
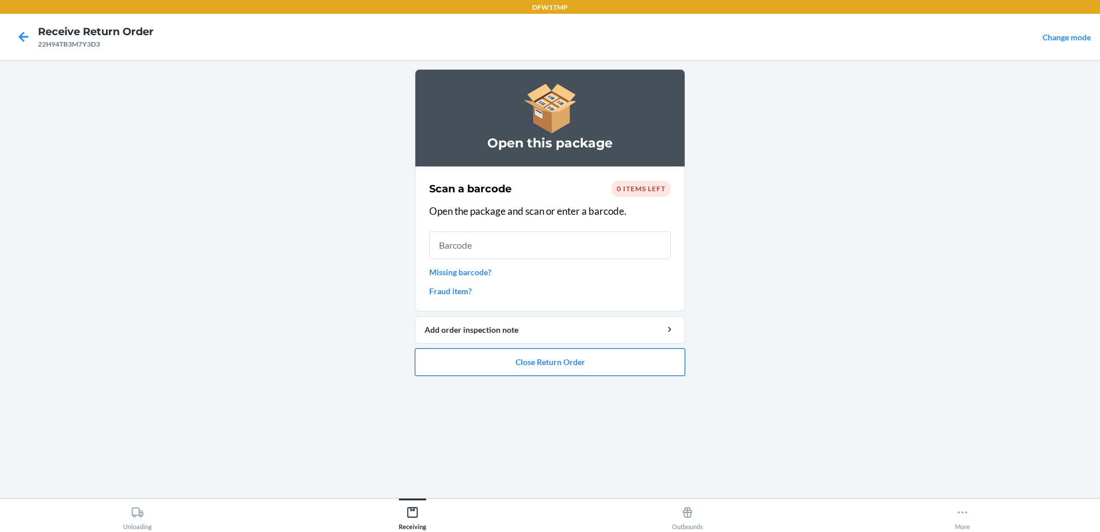
click at [564, 365] on button "Close Return Order" at bounding box center [550, 362] width 270 height 28
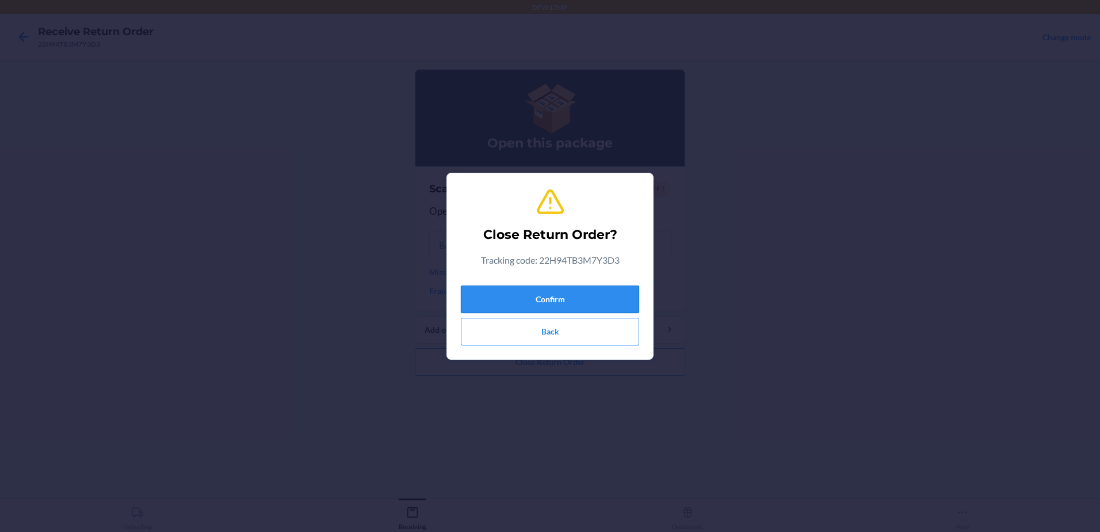
click at [550, 295] on button "Confirm" at bounding box center [550, 299] width 178 height 28
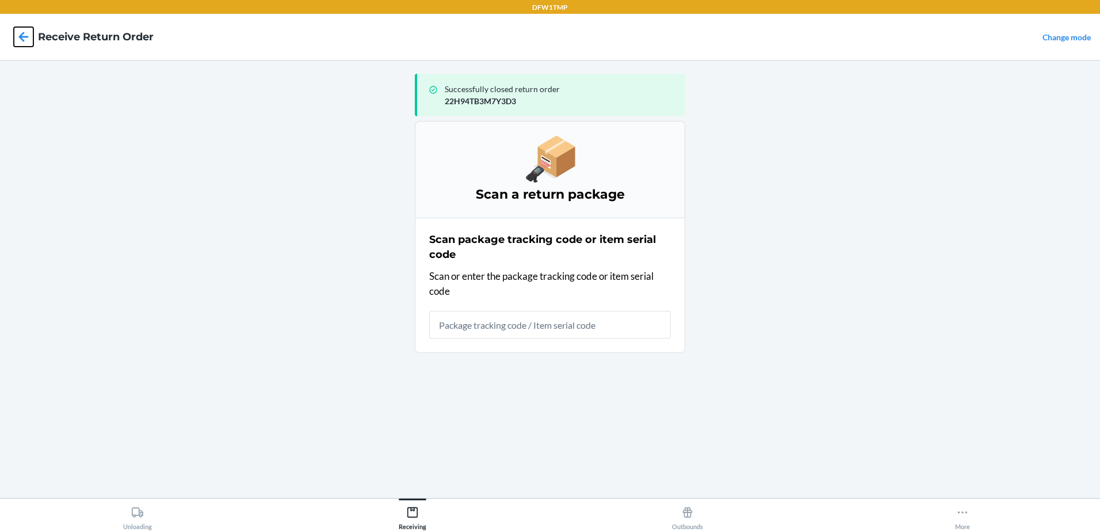
click at [26, 39] on icon at bounding box center [24, 37] width 20 height 20
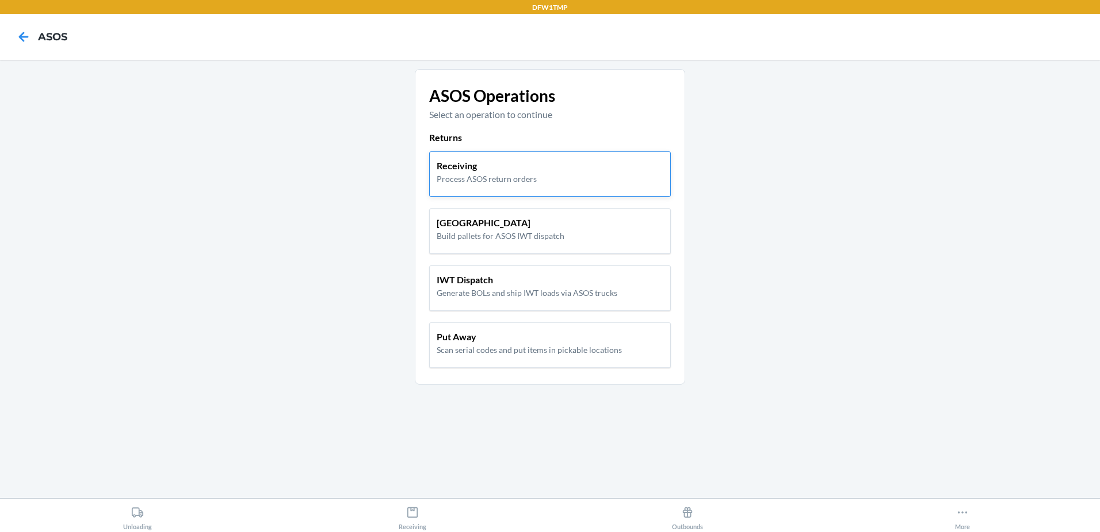
click at [474, 168] on p "Receiving" at bounding box center [487, 166] width 100 height 14
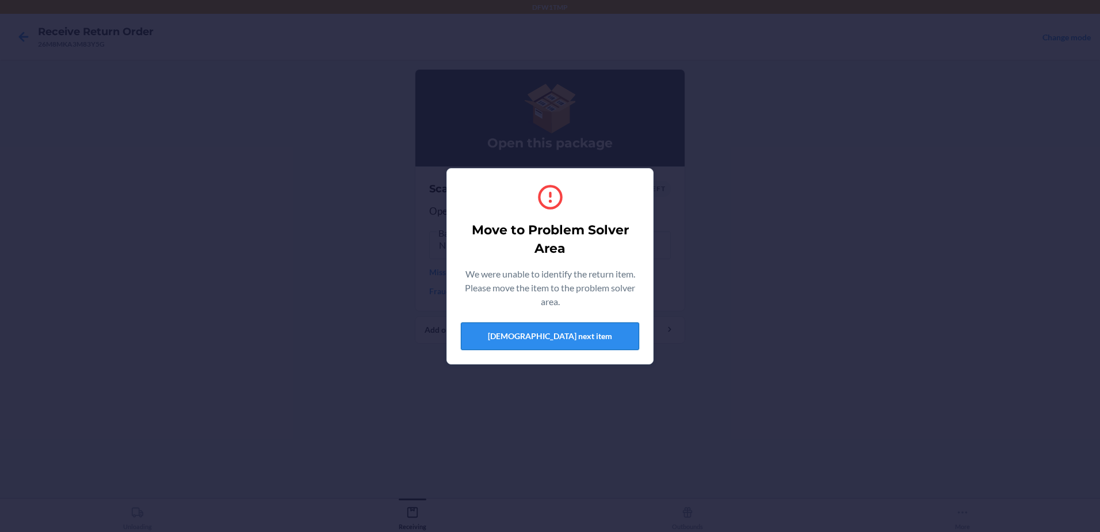
click at [580, 338] on button "[DEMOGRAPHIC_DATA] next item" at bounding box center [550, 336] width 178 height 28
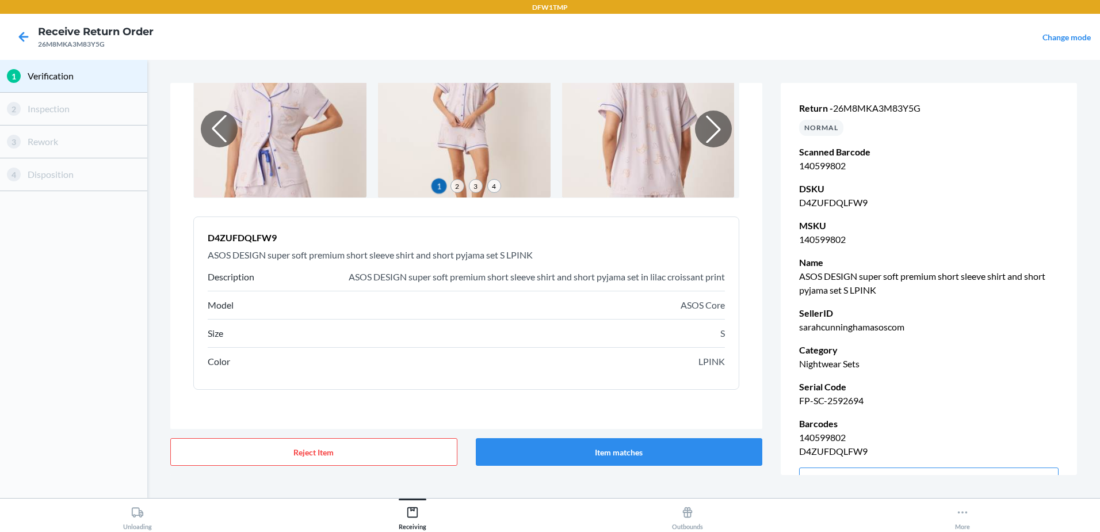
scroll to position [86, 0]
click at [672, 450] on button "Item matches" at bounding box center [619, 452] width 287 height 28
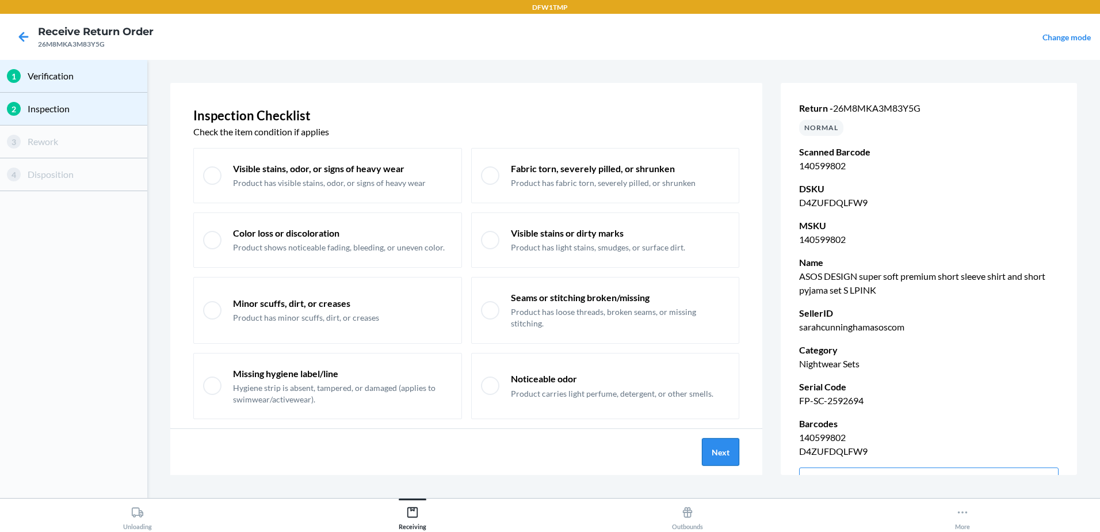
click at [725, 454] on button "Next" at bounding box center [720, 452] width 37 height 28
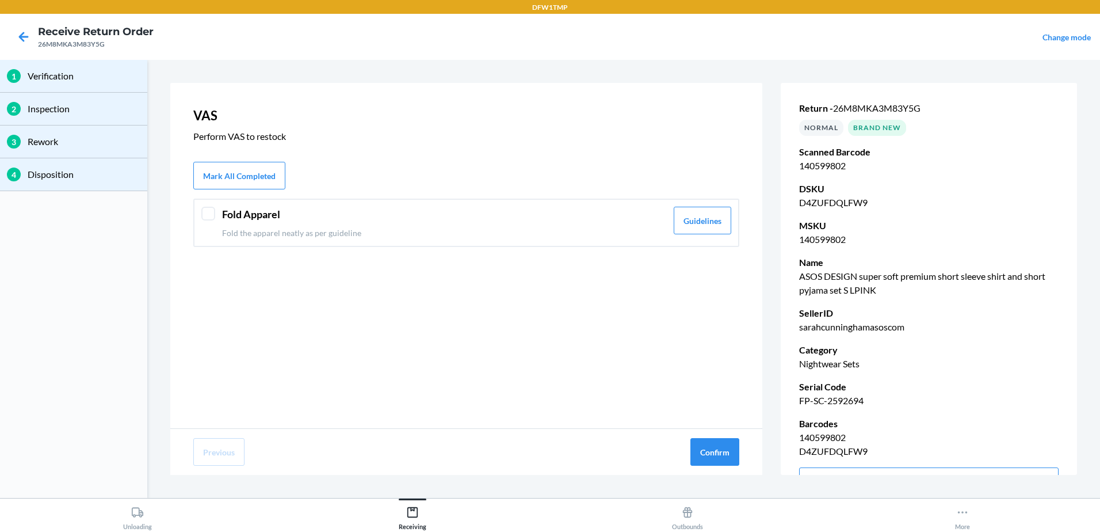
drag, startPoint x: 377, startPoint y: 227, endPoint x: 383, endPoint y: 226, distance: 6.4
click at [383, 226] on div "Fold Apparel Fold the apparel neatly as per guideline" at bounding box center [444, 223] width 445 height 32
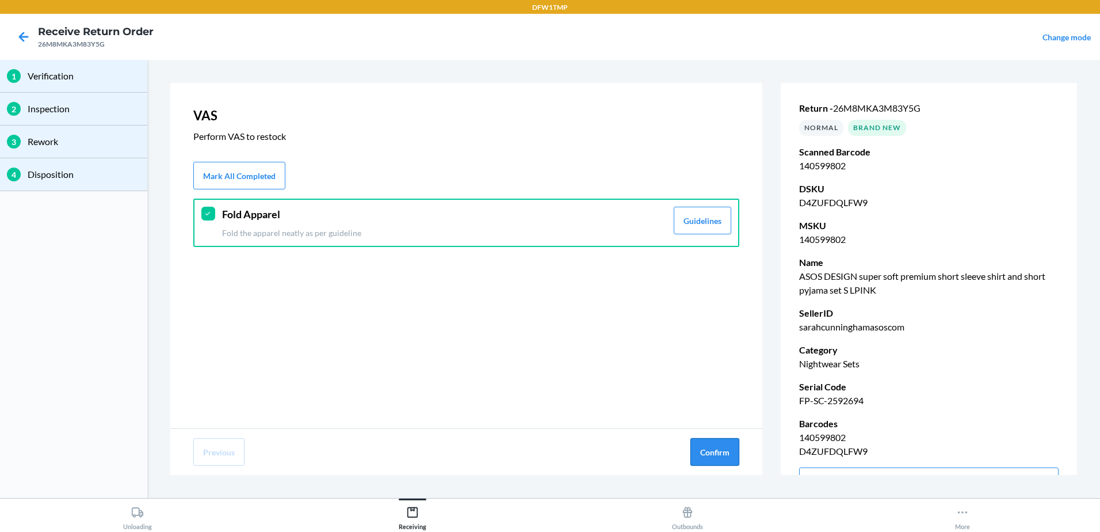
click at [727, 451] on button "Confirm" at bounding box center [714, 452] width 49 height 28
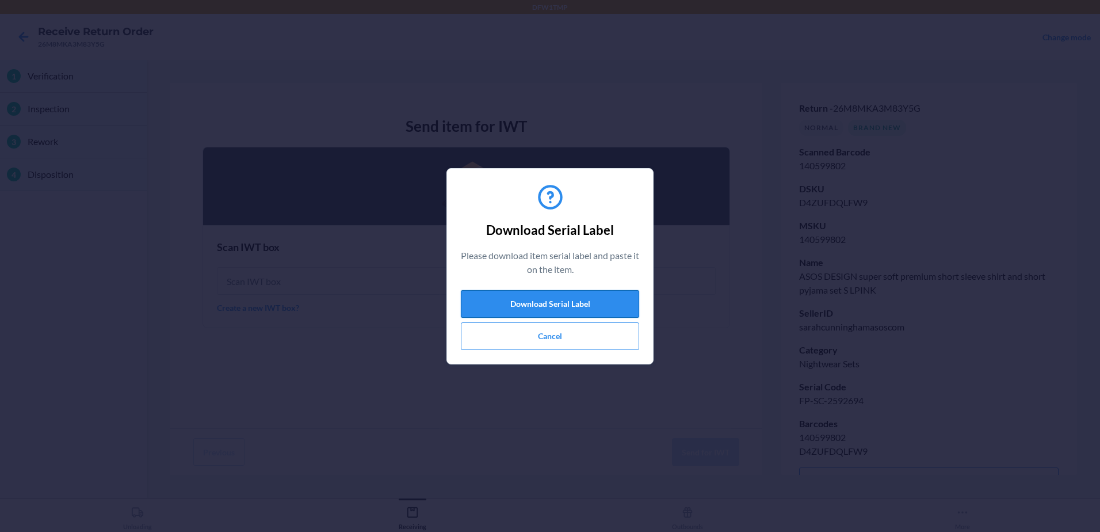
click at [619, 304] on button "Download Serial Label" at bounding box center [550, 304] width 178 height 28
click at [542, 331] on button "Cancel" at bounding box center [550, 336] width 178 height 28
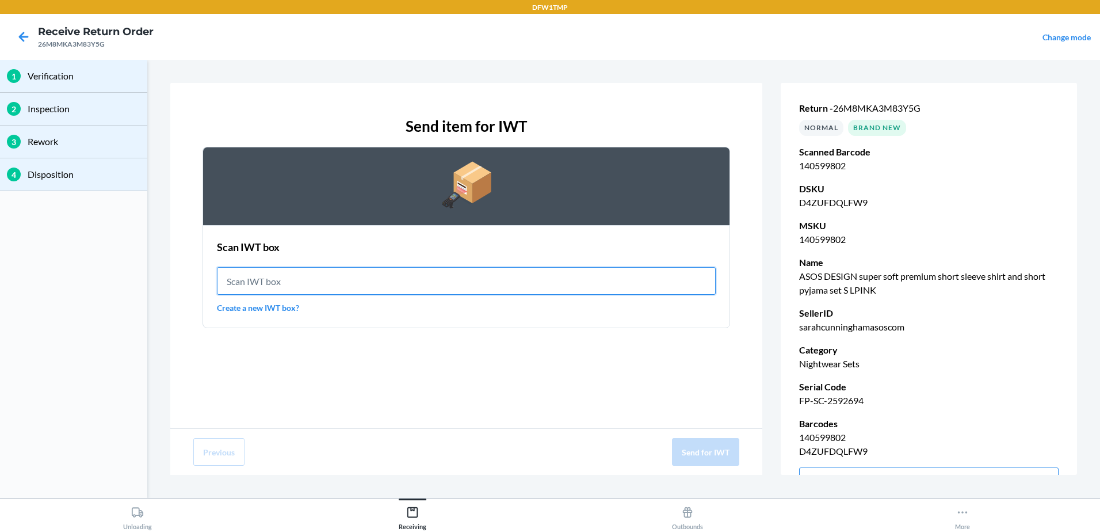
click at [298, 279] on input "text" at bounding box center [466, 281] width 499 height 28
type input "IWT0000019DM"
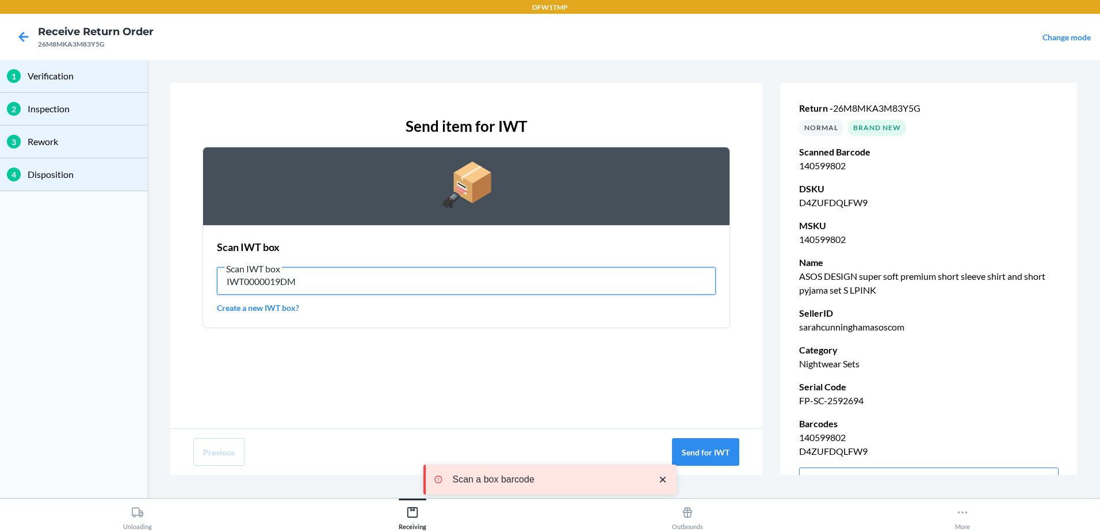
click at [305, 281] on input "IWT0000019DM" at bounding box center [466, 281] width 499 height 28
click at [281, 283] on input "IWT0000019DM" at bounding box center [466, 281] width 499 height 28
click at [308, 283] on input "IWT0000019DM" at bounding box center [466, 281] width 499 height 28
click at [295, 286] on input "IWT0000019DM" at bounding box center [466, 281] width 499 height 28
click at [287, 281] on input "IWT0000019DM" at bounding box center [466, 281] width 499 height 28
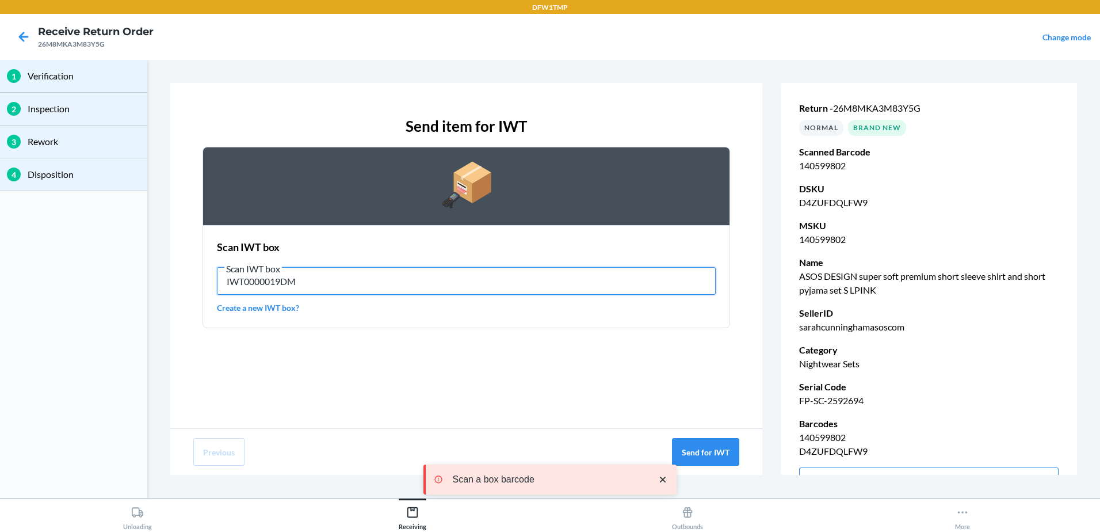
click at [287, 281] on input "IWT0000019DM" at bounding box center [466, 281] width 499 height 28
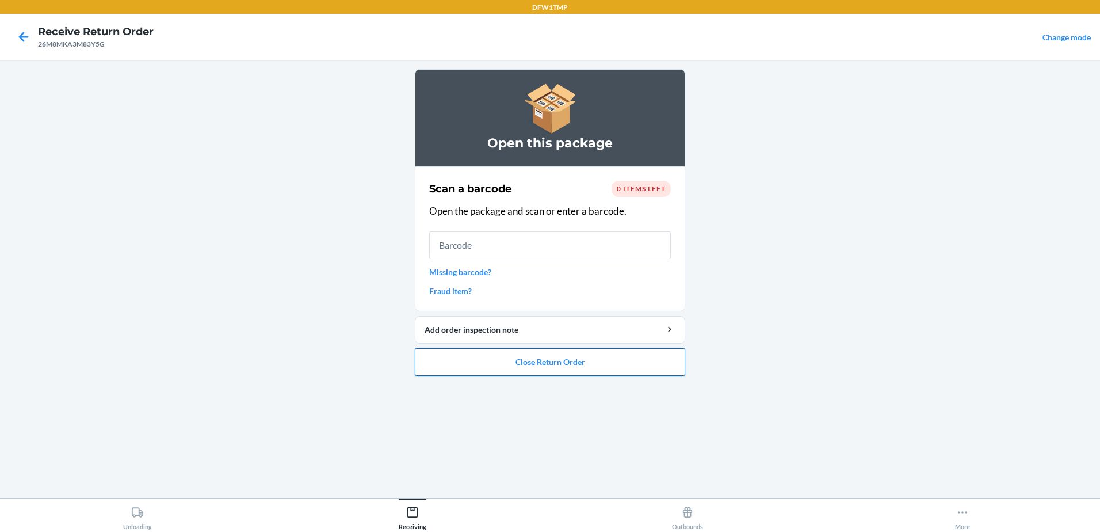
click at [561, 364] on button "Close Return Order" at bounding box center [550, 362] width 270 height 28
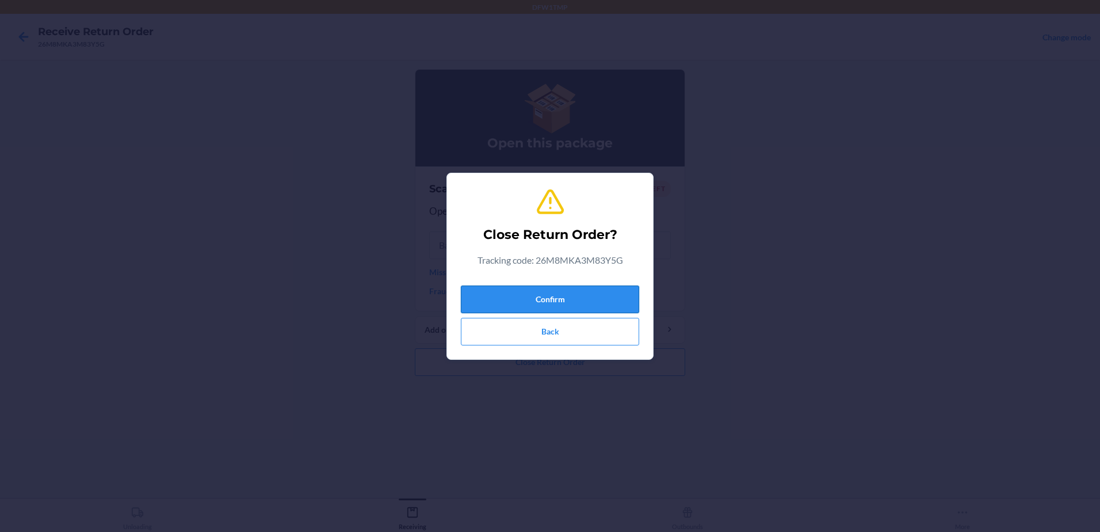
click at [585, 297] on button "Confirm" at bounding box center [550, 299] width 178 height 28
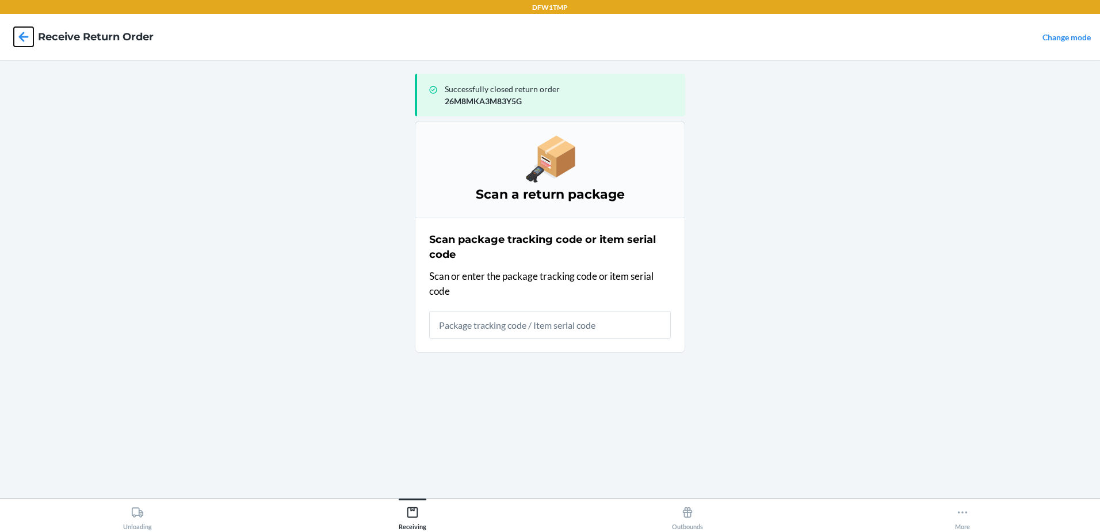
click at [20, 36] on icon at bounding box center [24, 37] width 10 height 10
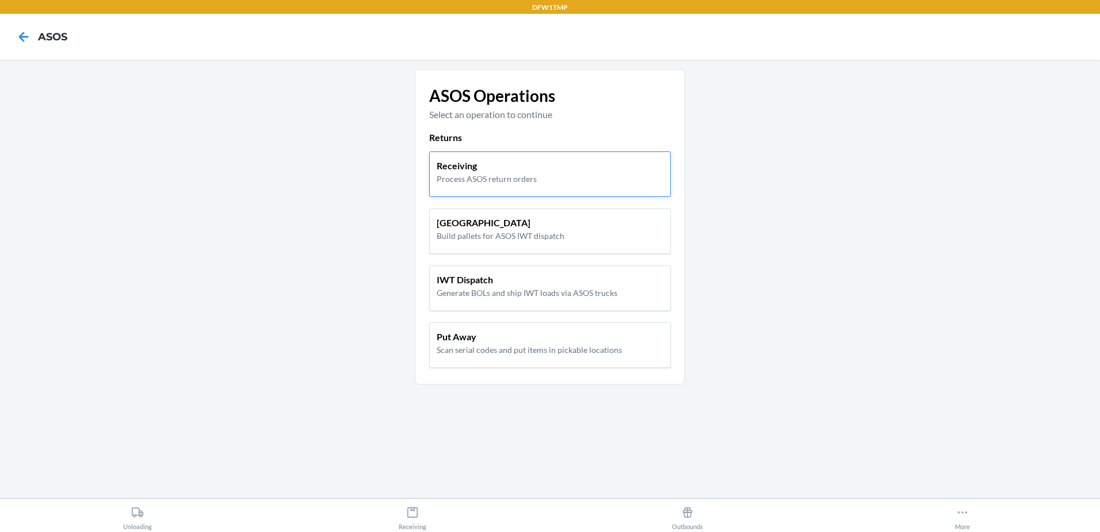
click at [487, 175] on p "Process ASOS return orders" at bounding box center [487, 179] width 100 height 12
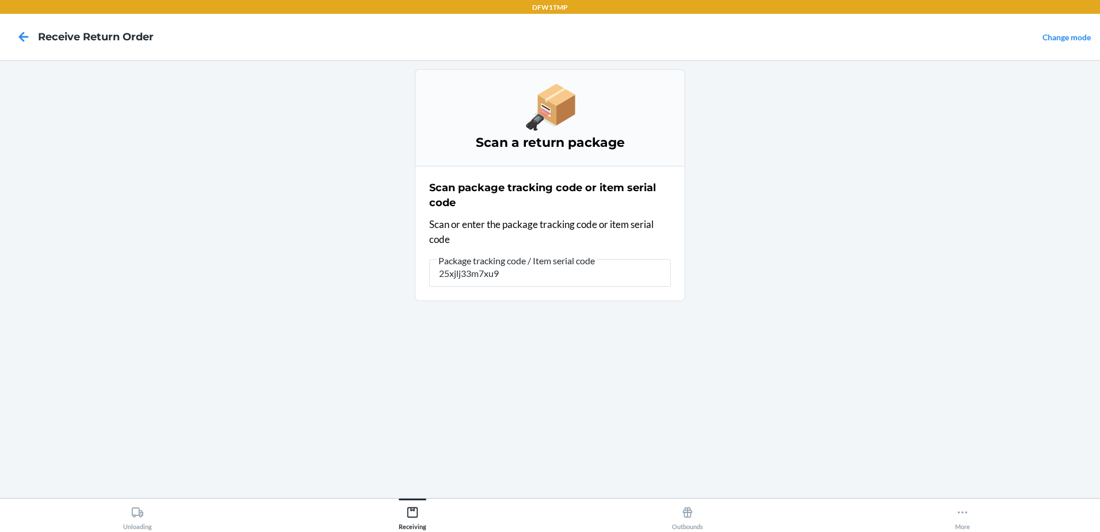
type input "25xjlj33m7xu98"
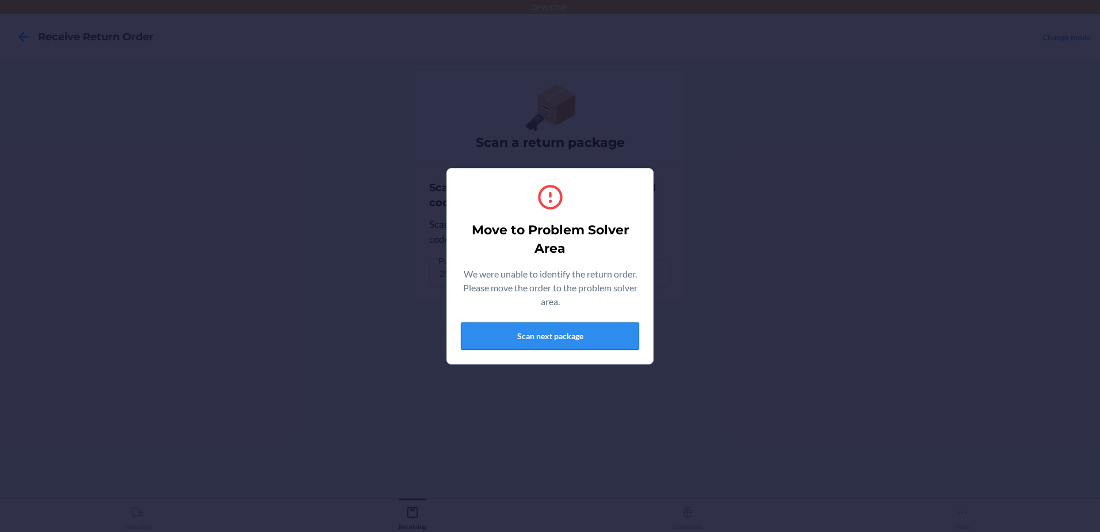
click at [525, 337] on button "Scan next package" at bounding box center [550, 336] width 178 height 28
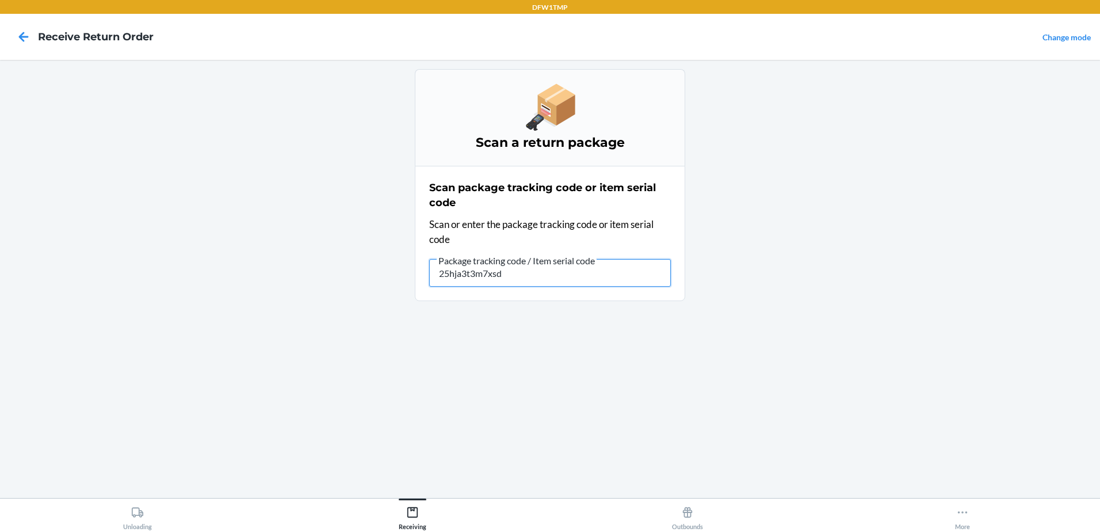
type input "25hja3t3m7xsd8"
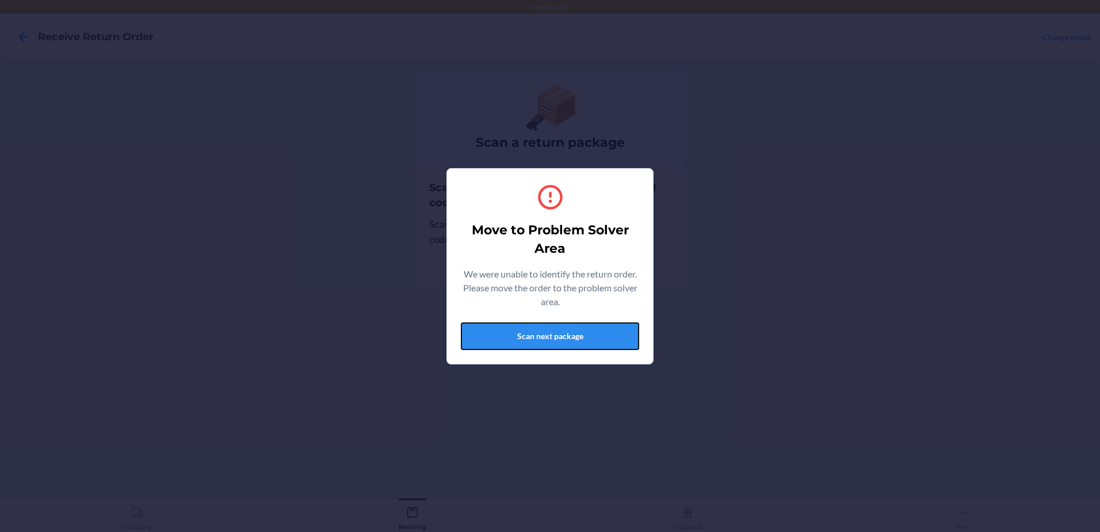
drag, startPoint x: 533, startPoint y: 327, endPoint x: 539, endPoint y: 329, distance: 6.6
click at [533, 327] on button "Scan next package" at bounding box center [550, 336] width 178 height 28
click at [491, 326] on button "Scan next package" at bounding box center [550, 336] width 178 height 28
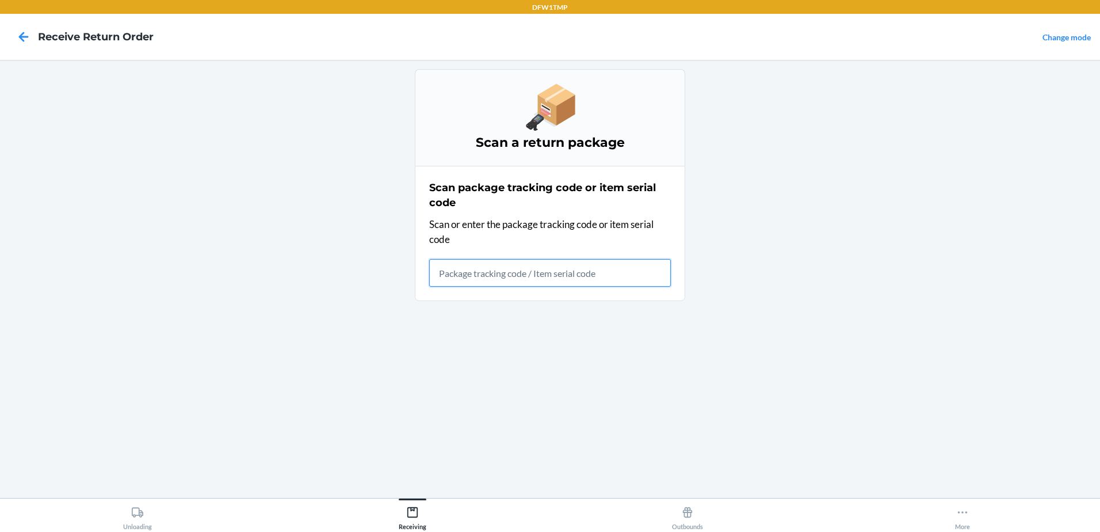
click at [465, 273] on input "text" at bounding box center [550, 273] width 242 height 28
type input "25HJA3T3M7XSD8"
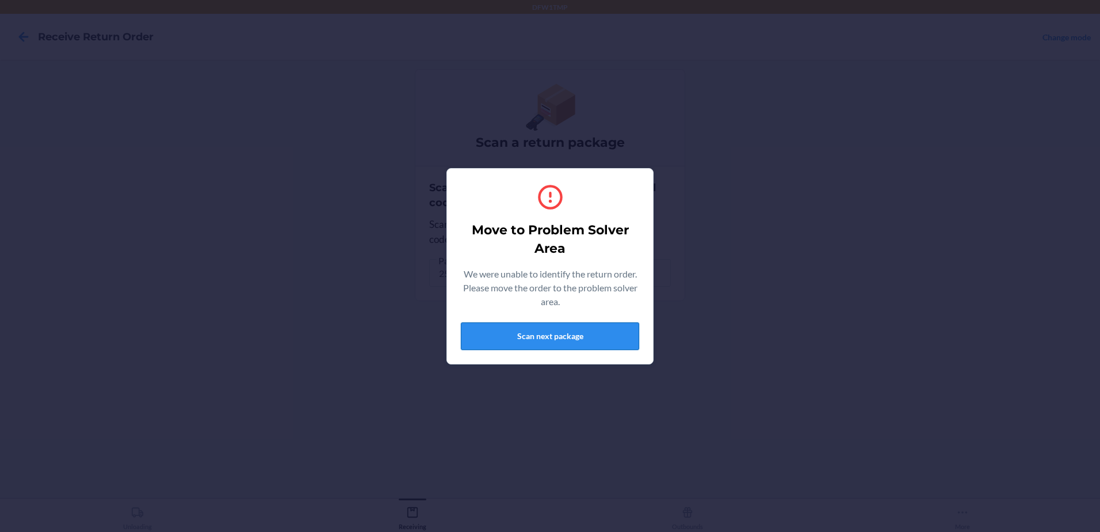
click at [556, 364] on section "Move to Problem Solver Area We were unable to identify the return order. Please…" at bounding box center [550, 266] width 207 height 196
click at [535, 327] on button "Scan next package" at bounding box center [550, 336] width 178 height 28
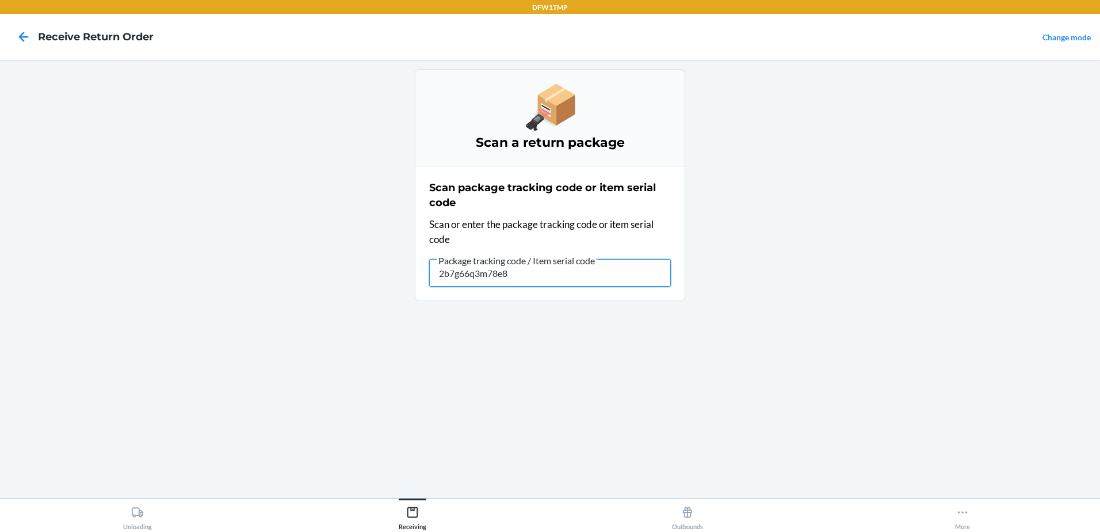
type input "2b7g66q3m78e8u"
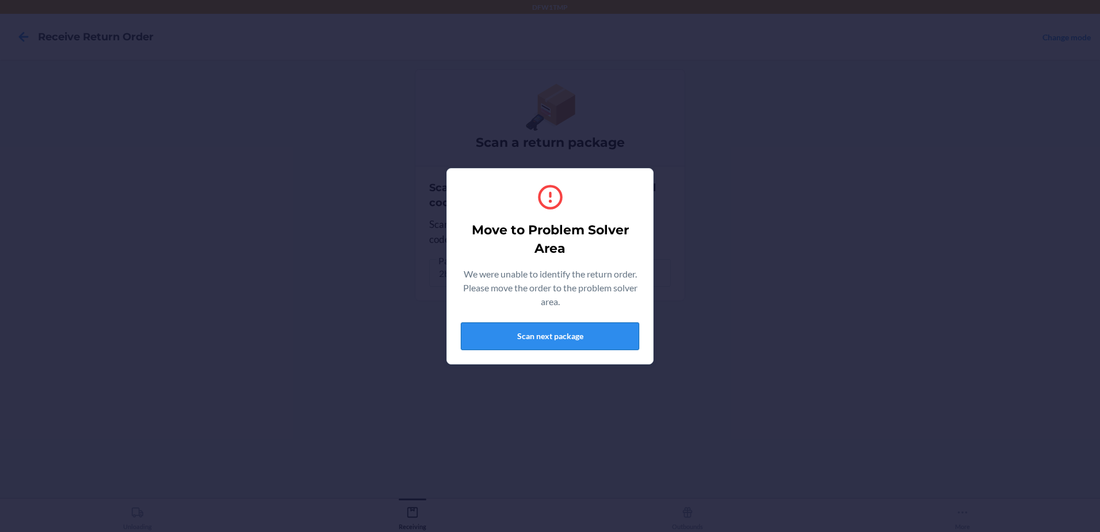
click at [522, 344] on button "Scan next package" at bounding box center [550, 336] width 178 height 28
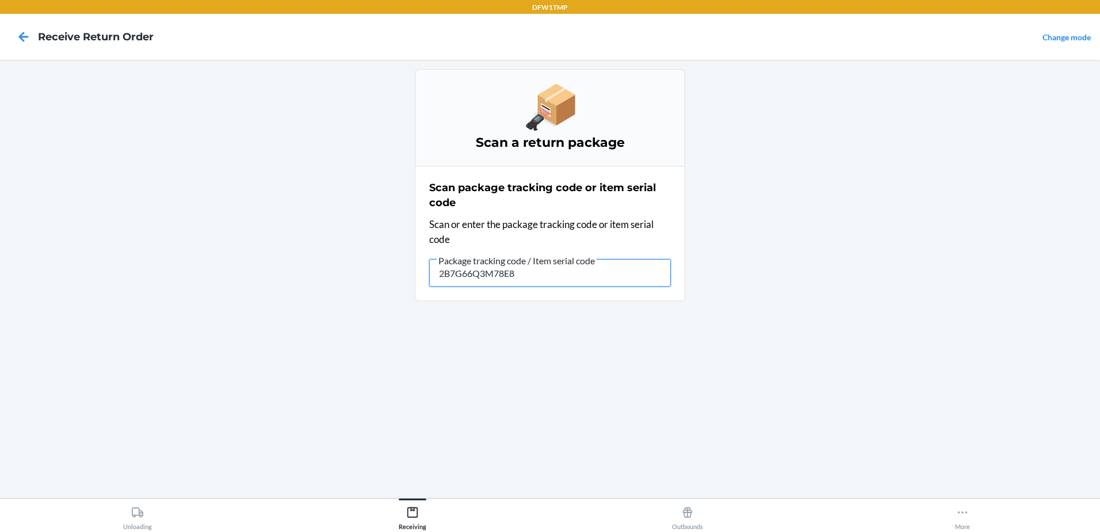
type input "2B7G66Q3M78E8U"
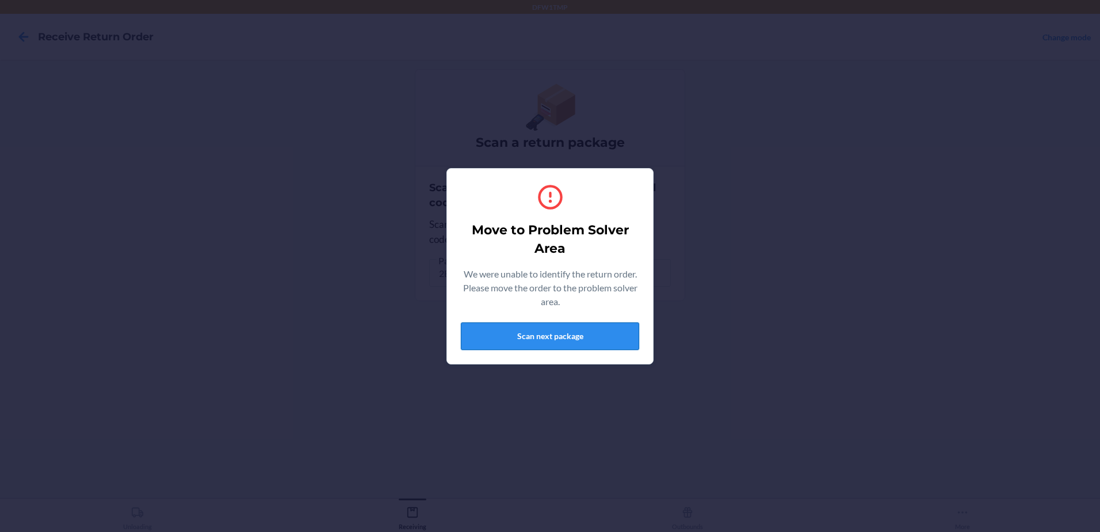
click at [553, 338] on button "Scan next package" at bounding box center [550, 336] width 178 height 28
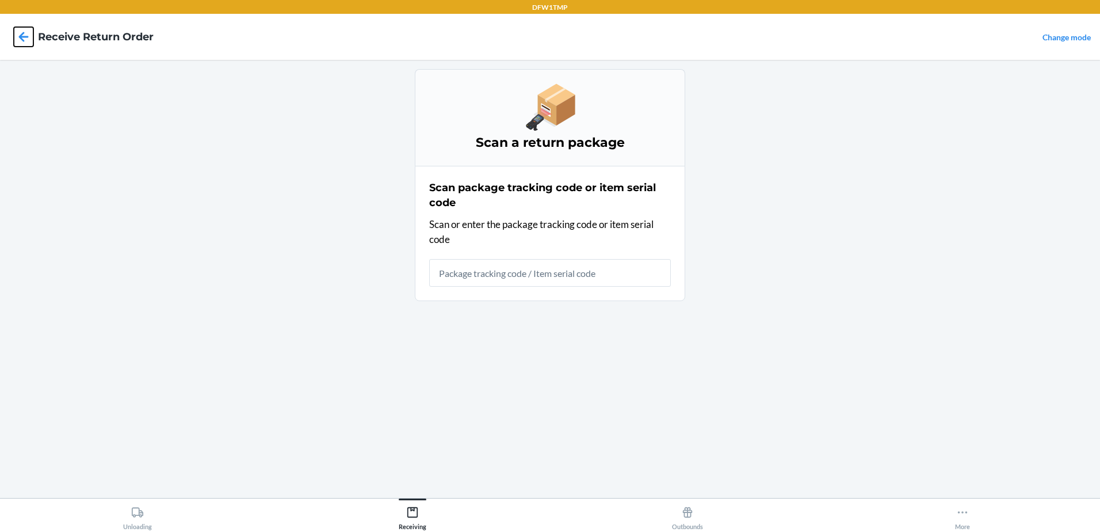
click at [20, 33] on icon at bounding box center [24, 37] width 20 height 20
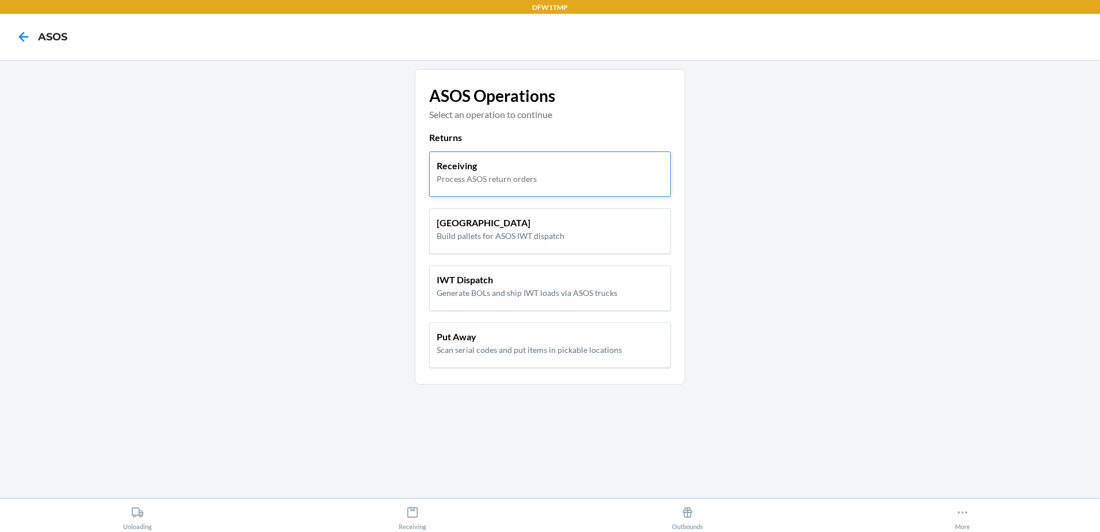
click at [484, 177] on p "Process ASOS return orders" at bounding box center [487, 179] width 100 height 12
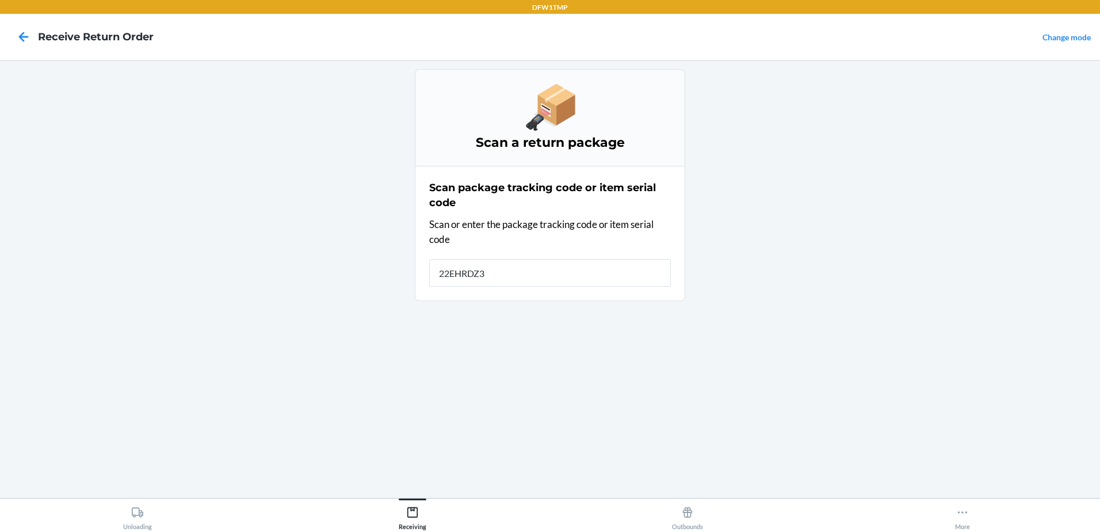
type input "22EHRDZ3M"
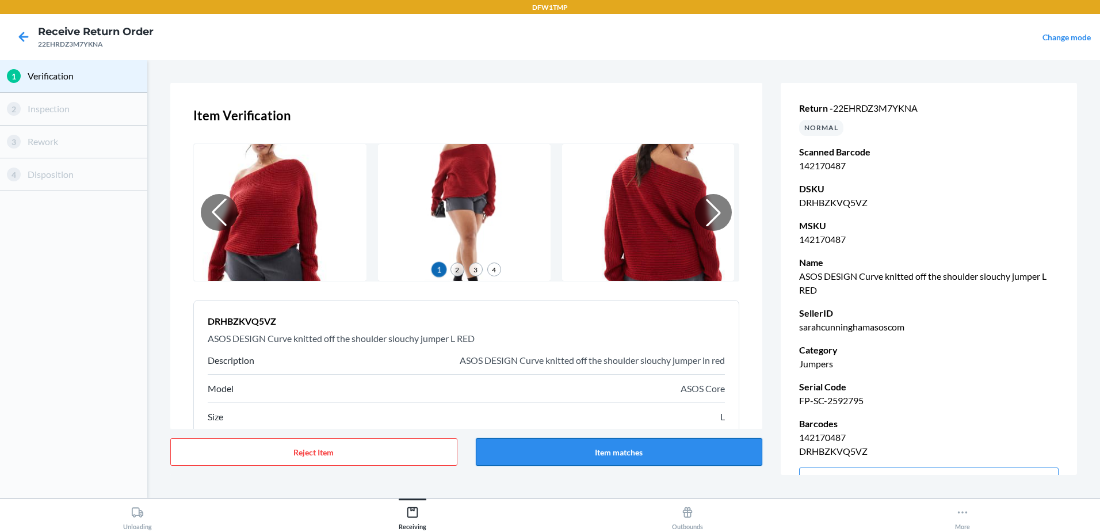
click at [581, 451] on button "Item matches" at bounding box center [619, 452] width 287 height 28
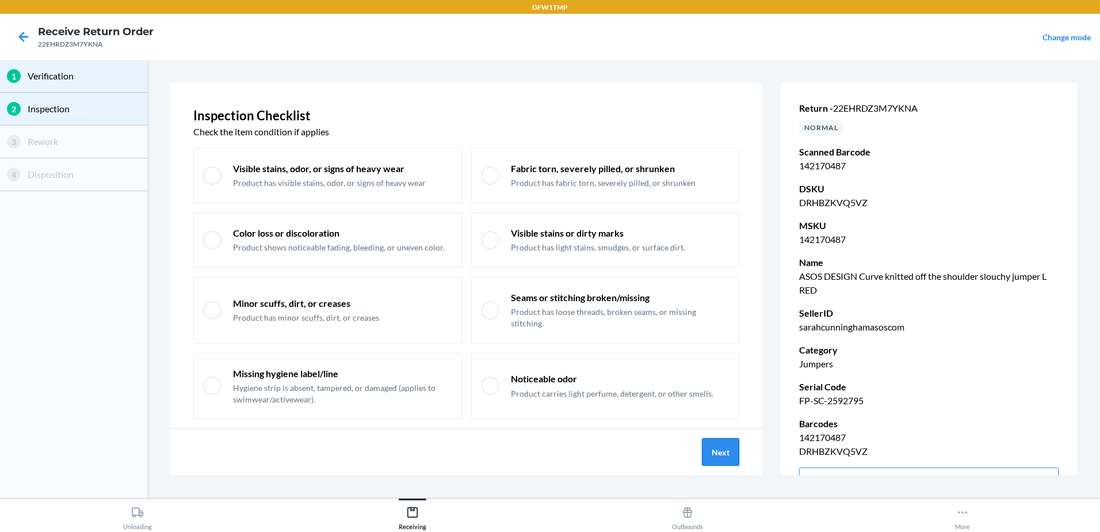
click at [721, 453] on button "Next" at bounding box center [720, 452] width 37 height 28
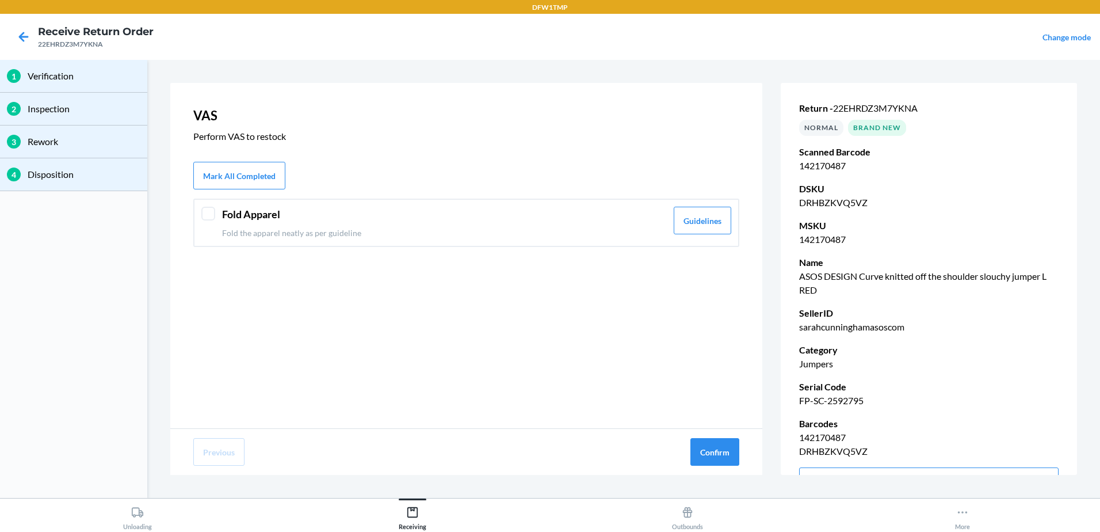
click at [200, 207] on div "Fold Apparel Fold the apparel neatly as per guideline Guidelines" at bounding box center [466, 223] width 546 height 48
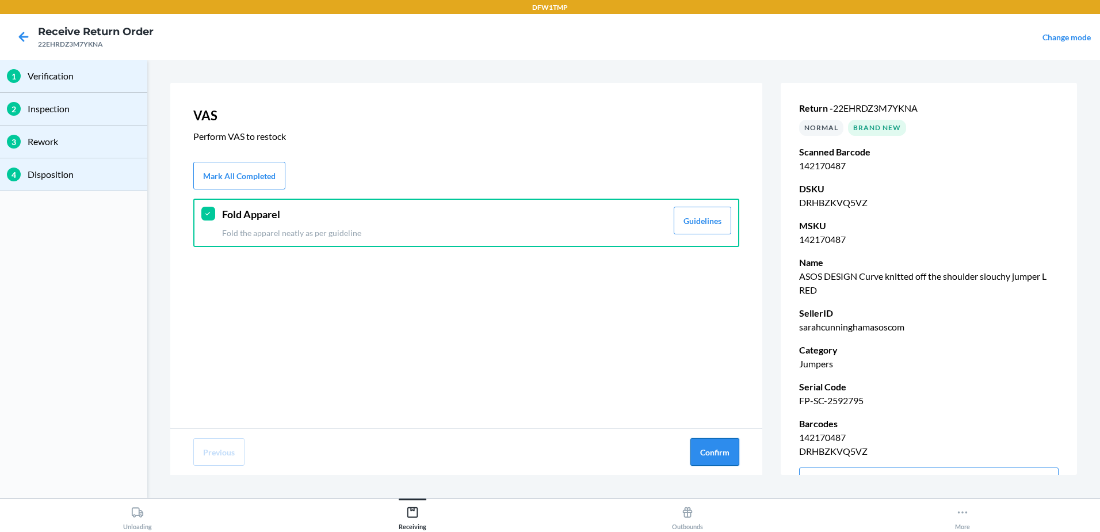
click at [717, 449] on button "Confirm" at bounding box center [714, 452] width 49 height 28
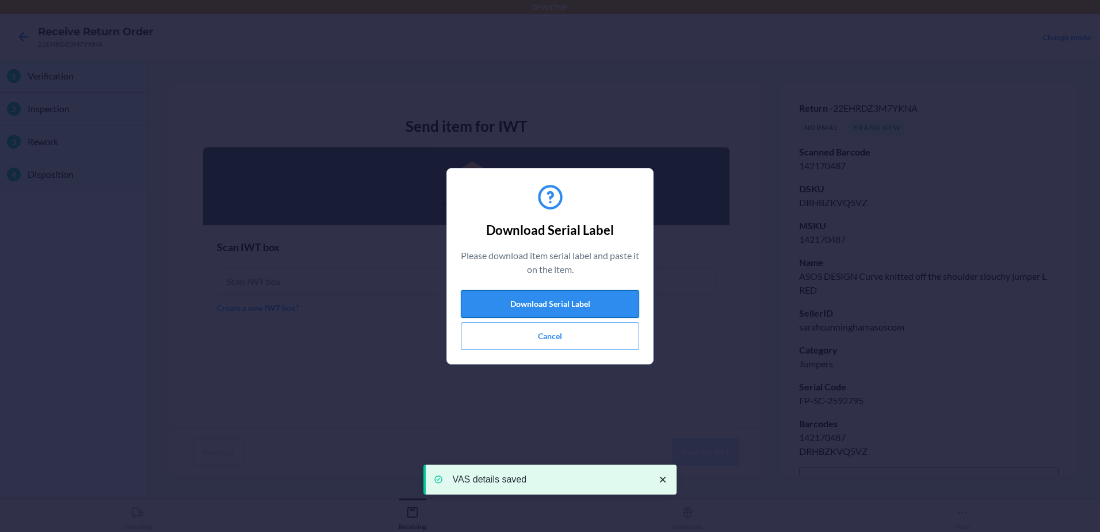
click at [541, 299] on button "Download Serial Label" at bounding box center [550, 304] width 178 height 28
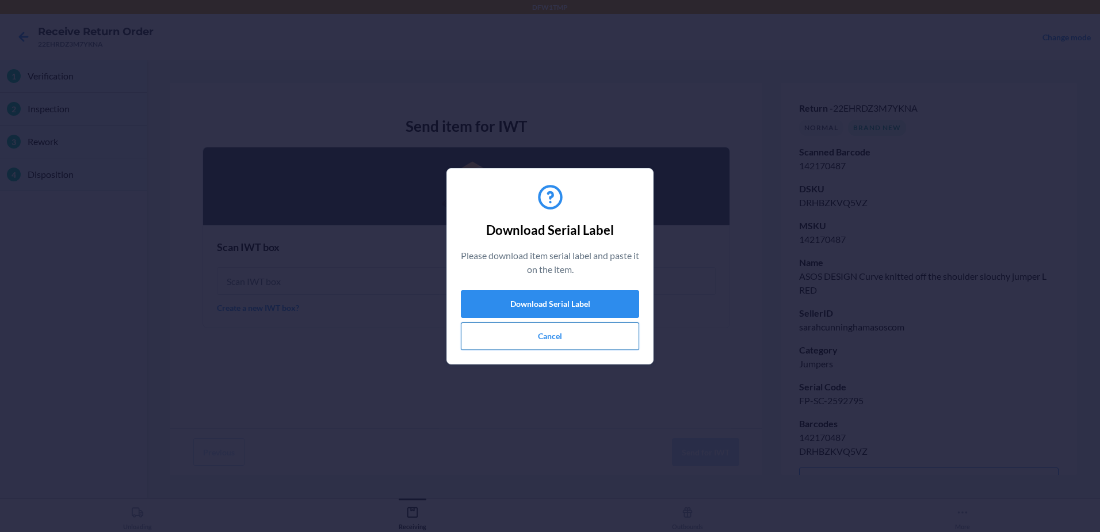
click at [545, 339] on button "Cancel" at bounding box center [550, 336] width 178 height 28
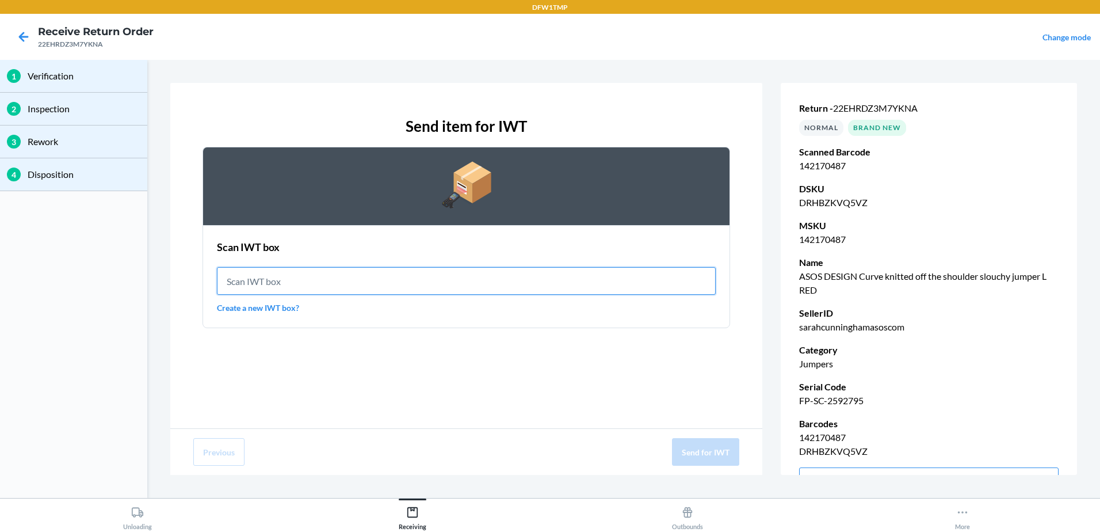
click at [296, 285] on input "text" at bounding box center [466, 281] width 499 height 28
type input "IWT0000019DM"
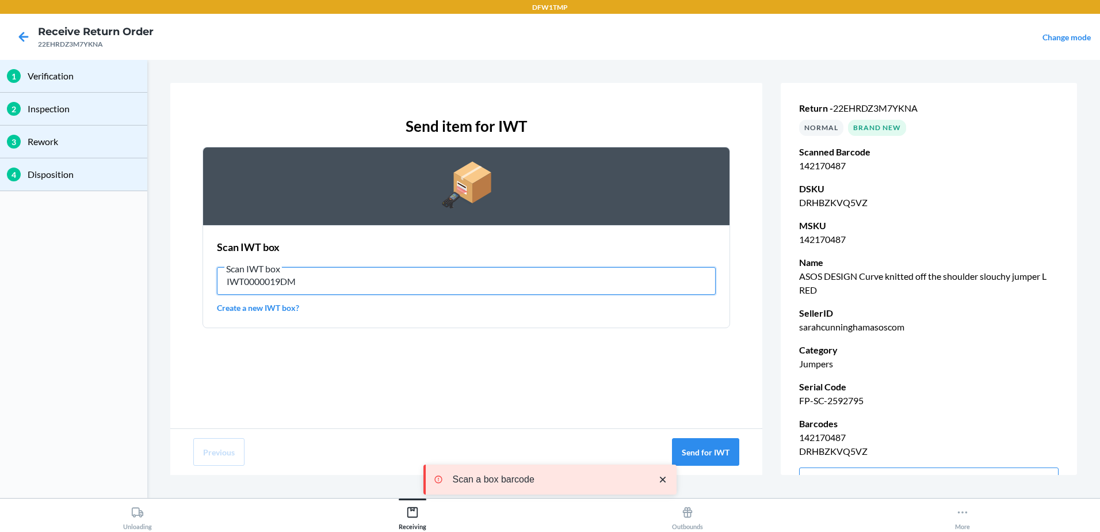
click at [309, 284] on input "IWT0000019DM" at bounding box center [466, 281] width 499 height 28
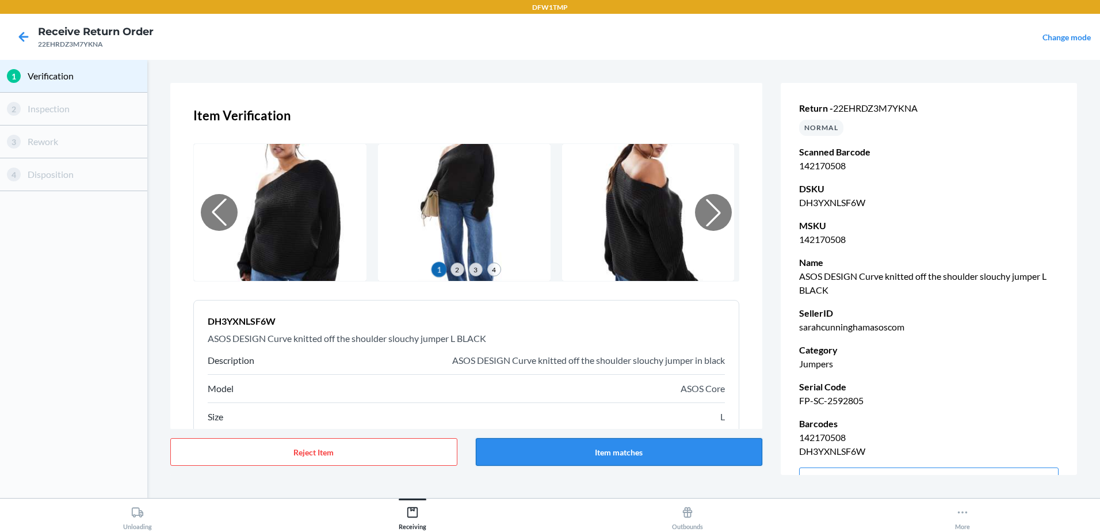
click at [524, 451] on button "Item matches" at bounding box center [619, 452] width 287 height 28
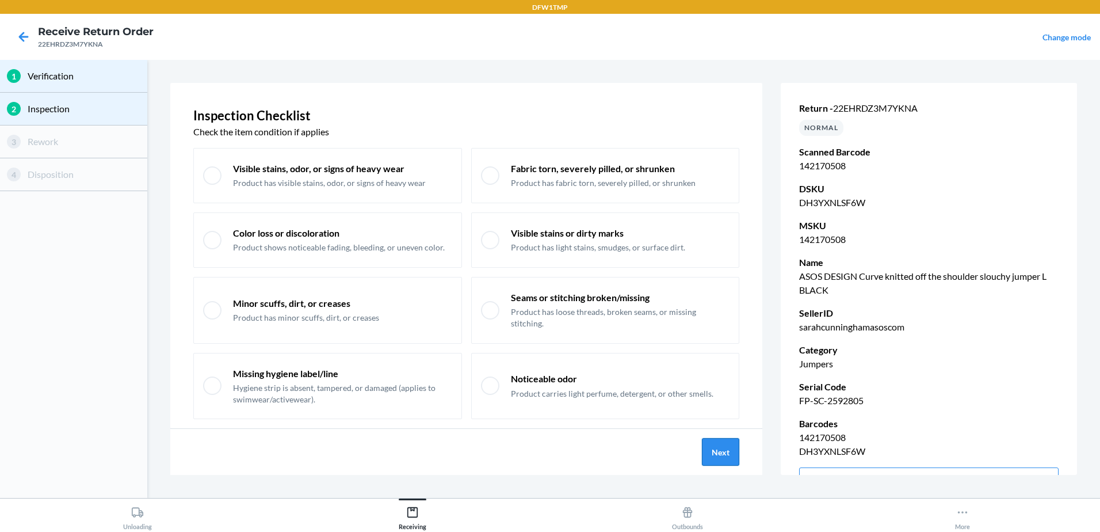
click at [725, 456] on button "Next" at bounding box center [720, 452] width 37 height 28
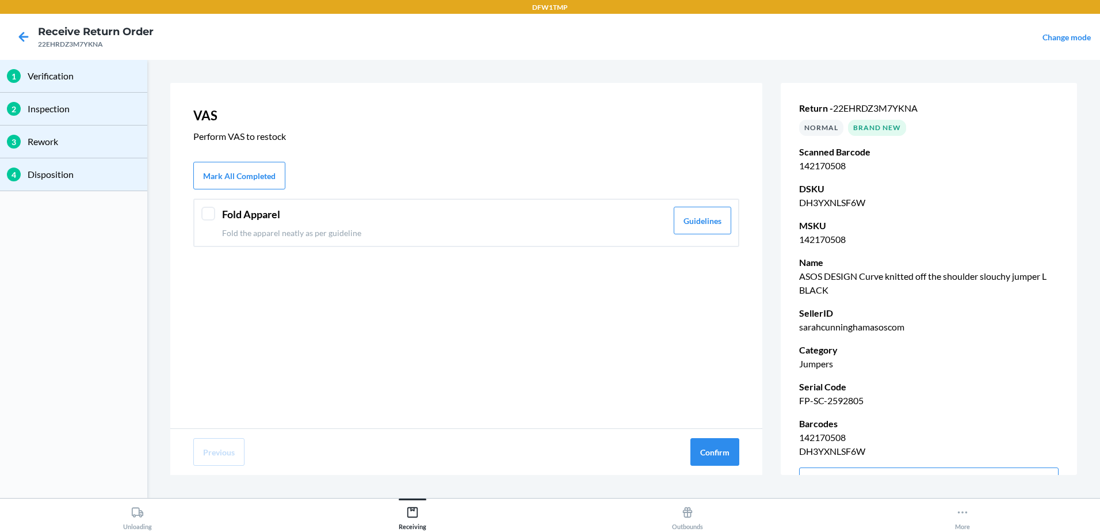
click at [228, 213] on header "Fold Apparel" at bounding box center [444, 215] width 445 height 16
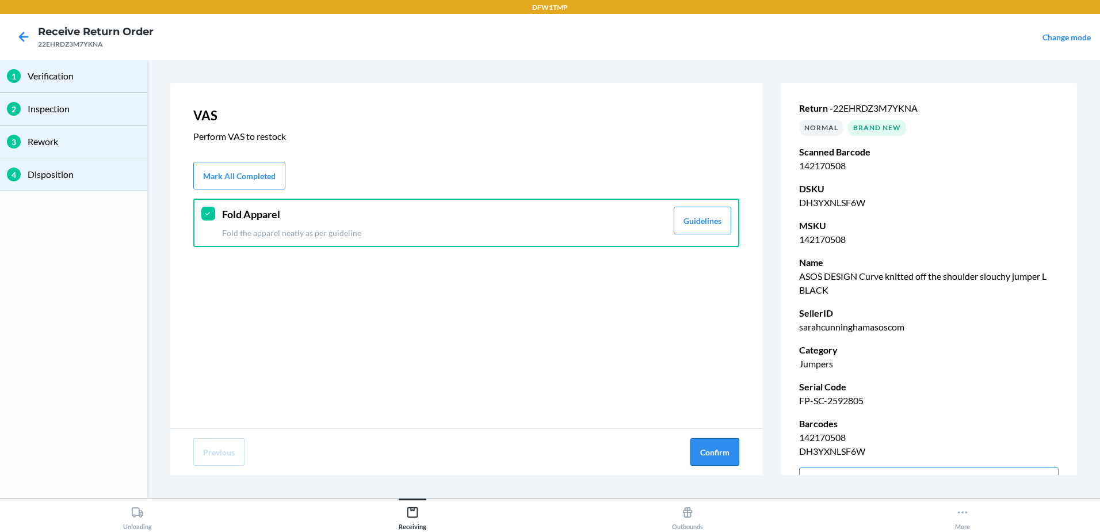
click at [705, 442] on button "Confirm" at bounding box center [714, 452] width 49 height 28
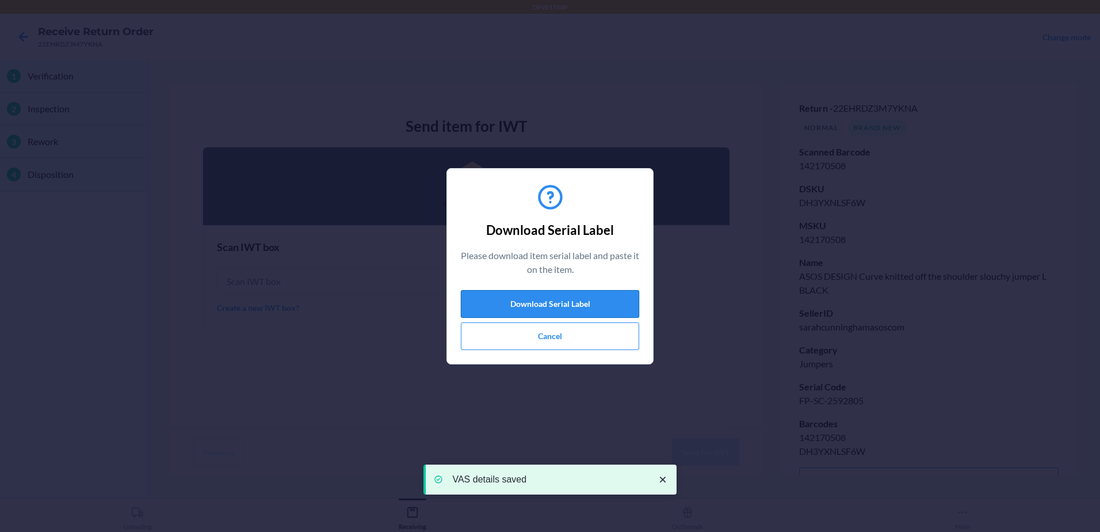
click at [513, 297] on button "Download Serial Label" at bounding box center [550, 304] width 178 height 28
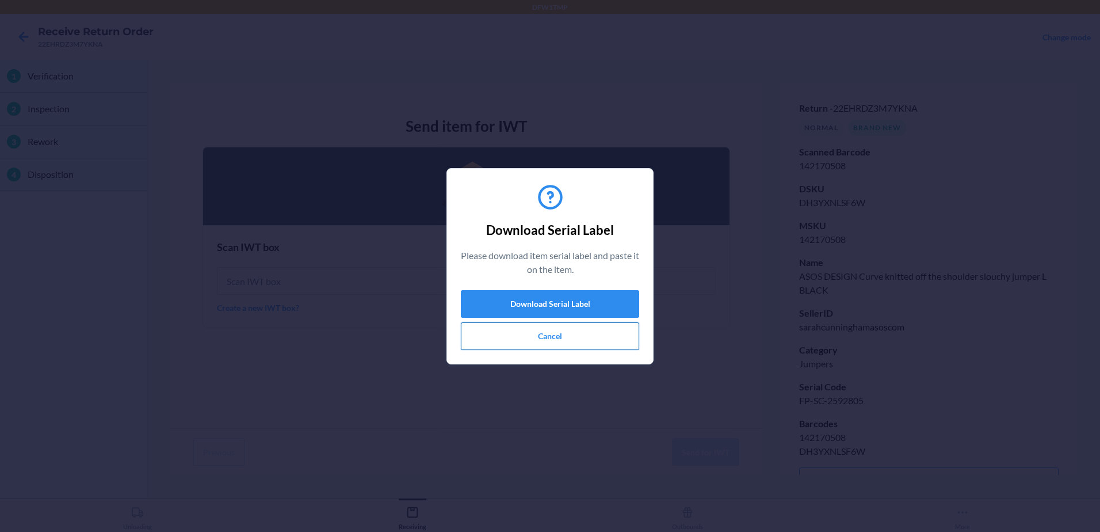
click at [562, 333] on button "Cancel" at bounding box center [550, 336] width 178 height 28
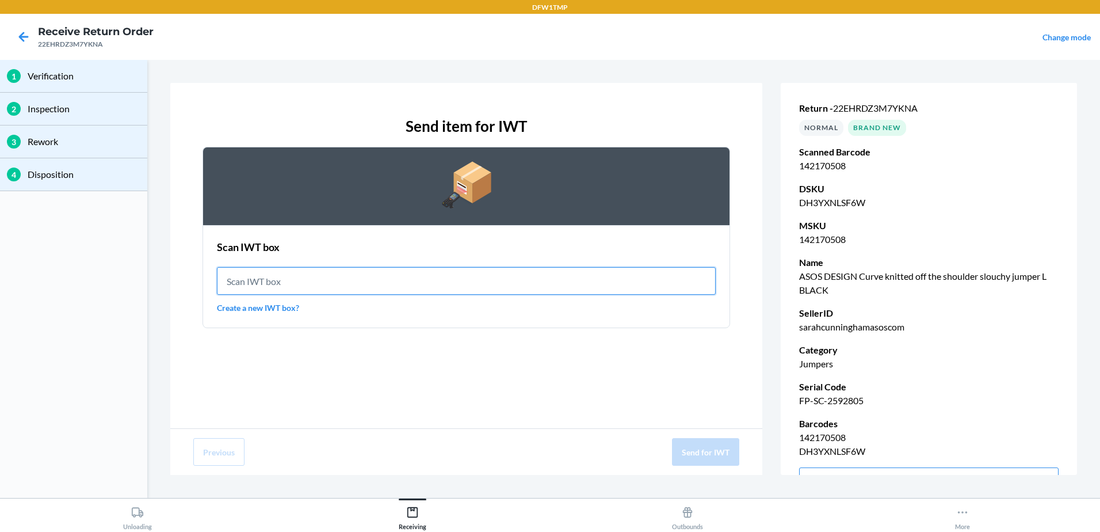
click at [310, 278] on input "text" at bounding box center [466, 281] width 499 height 28
type input "IWT0000019DM"
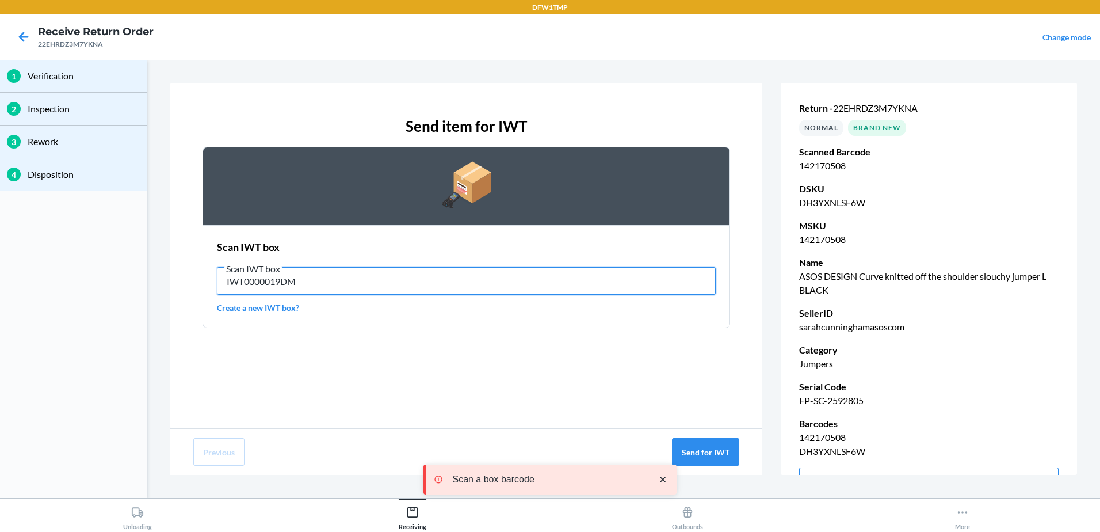
click at [330, 283] on input "IWT0000019DM" at bounding box center [466, 281] width 499 height 28
click at [331, 283] on input "IWT0000019DM" at bounding box center [466, 281] width 499 height 28
click at [331, 287] on input "IWT0000019DM" at bounding box center [466, 281] width 499 height 28
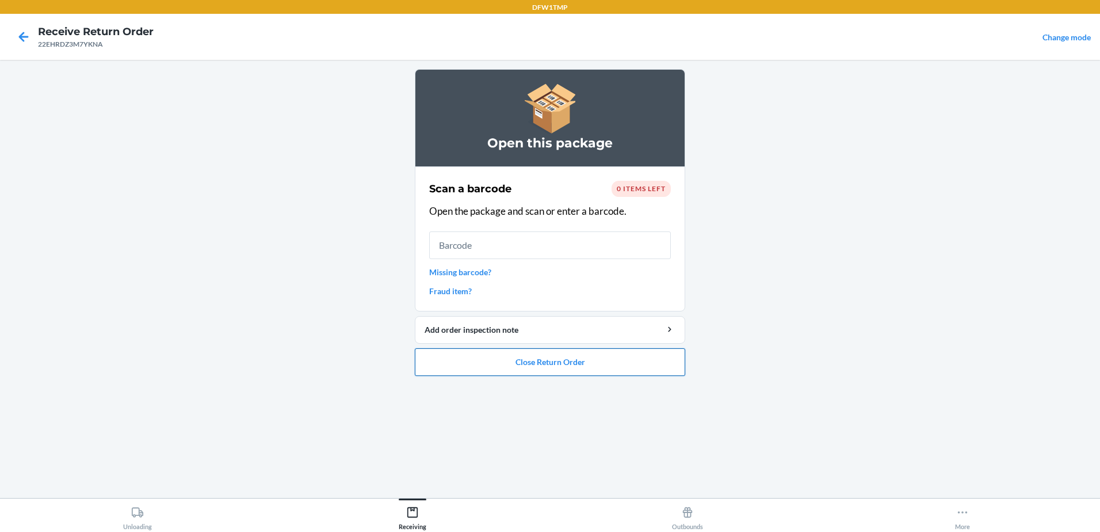
click at [558, 357] on button "Close Return Order" at bounding box center [550, 362] width 270 height 28
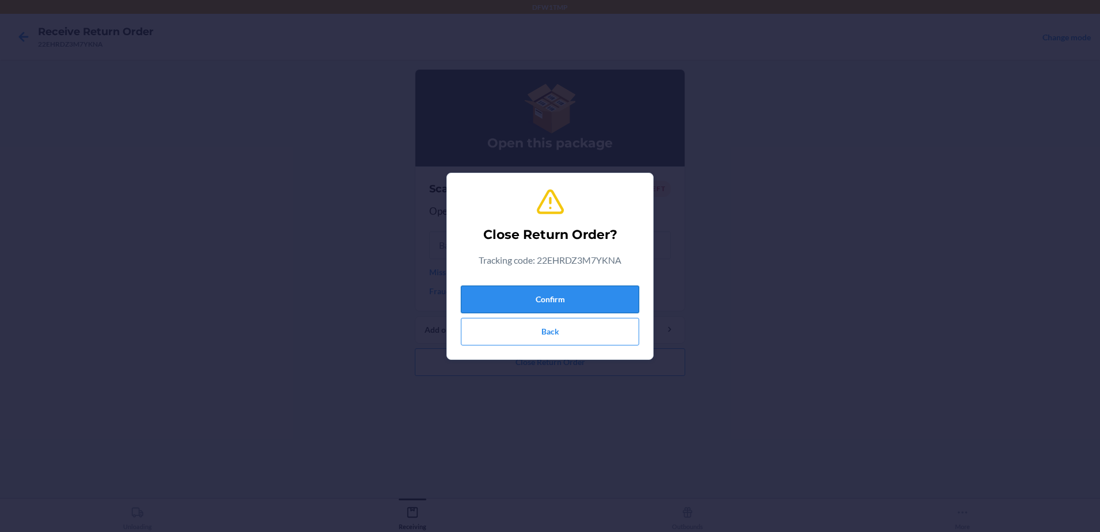
click at [559, 302] on button "Confirm" at bounding box center [550, 299] width 178 height 28
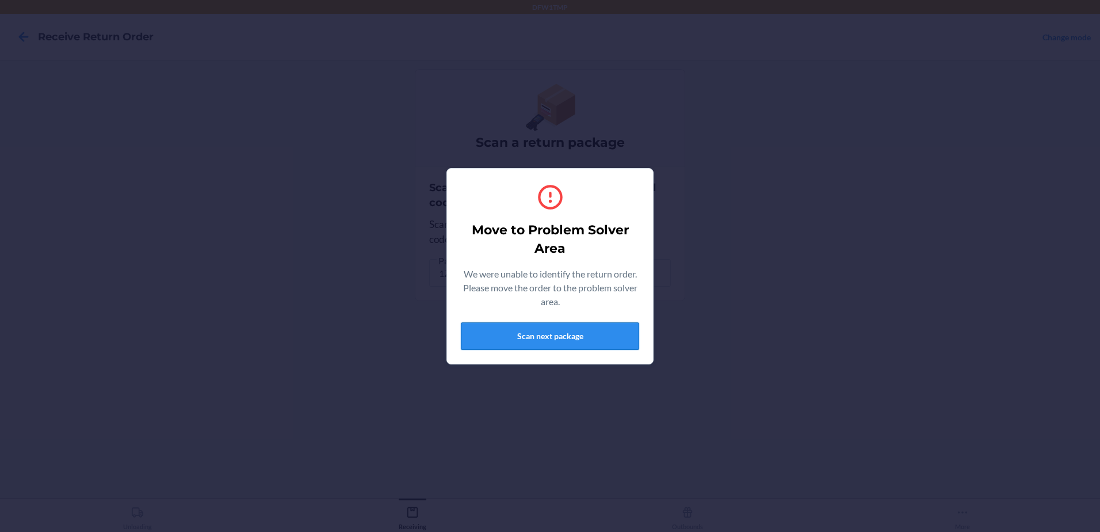
click at [557, 329] on button "Scan next package" at bounding box center [550, 336] width 178 height 28
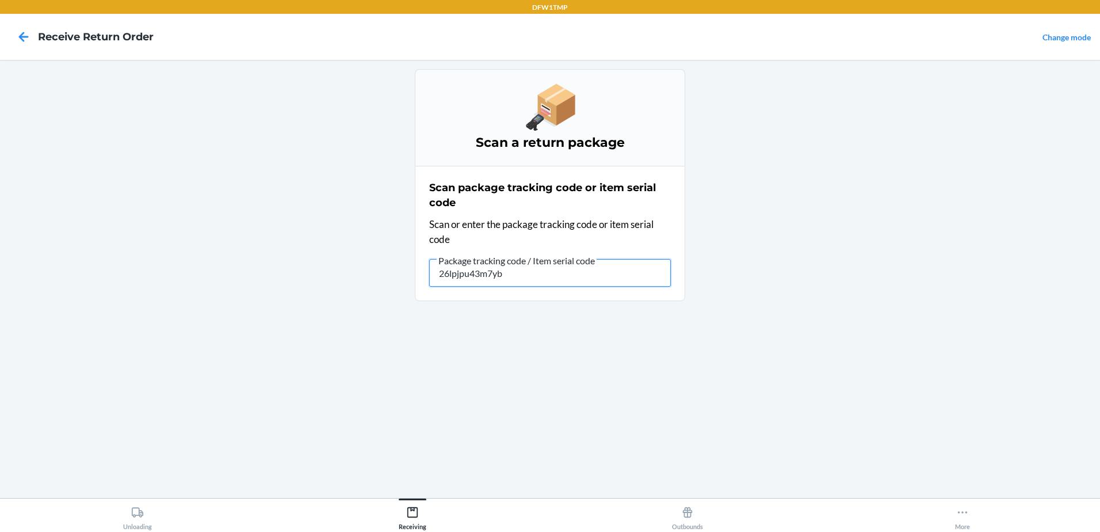
type input "26lpjpu43m7yb2"
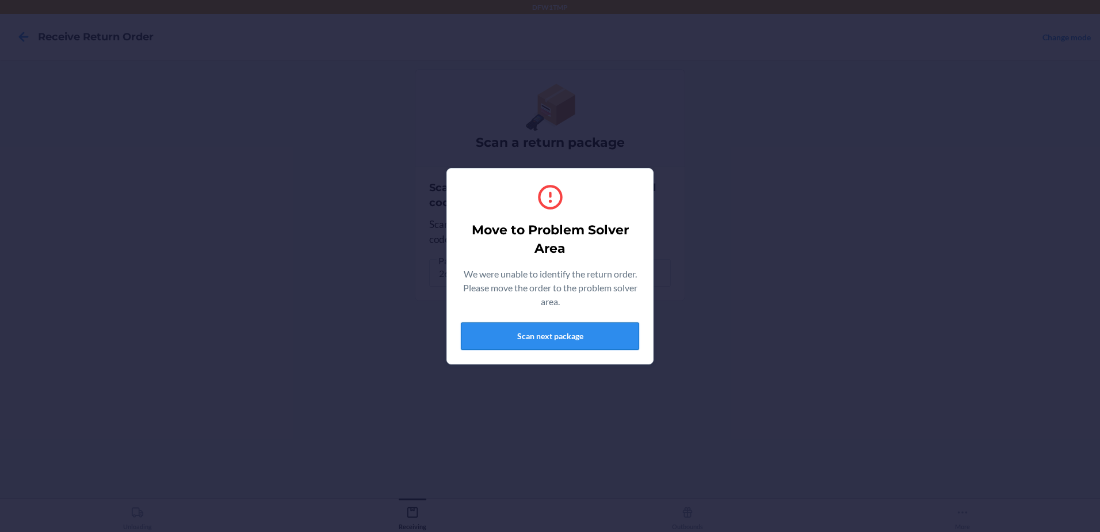
click at [547, 342] on button "Scan next package" at bounding box center [550, 336] width 178 height 28
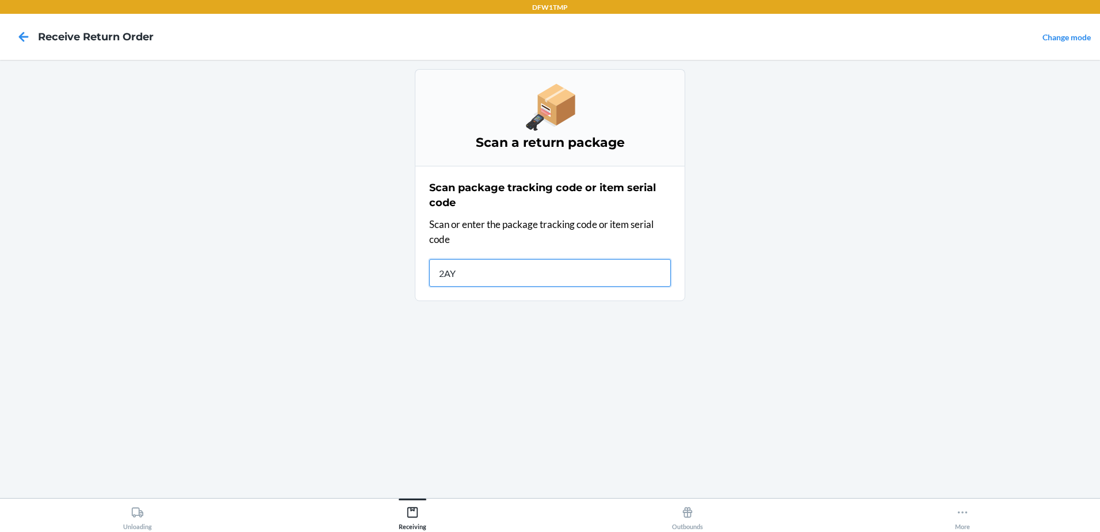
type input "2AYR"
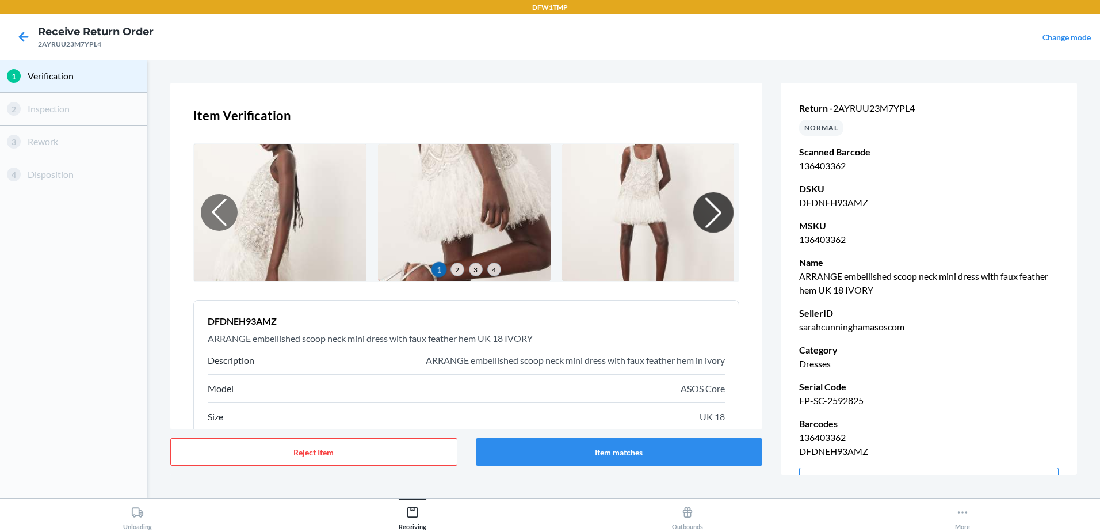
click at [707, 201] on div at bounding box center [713, 212] width 40 height 40
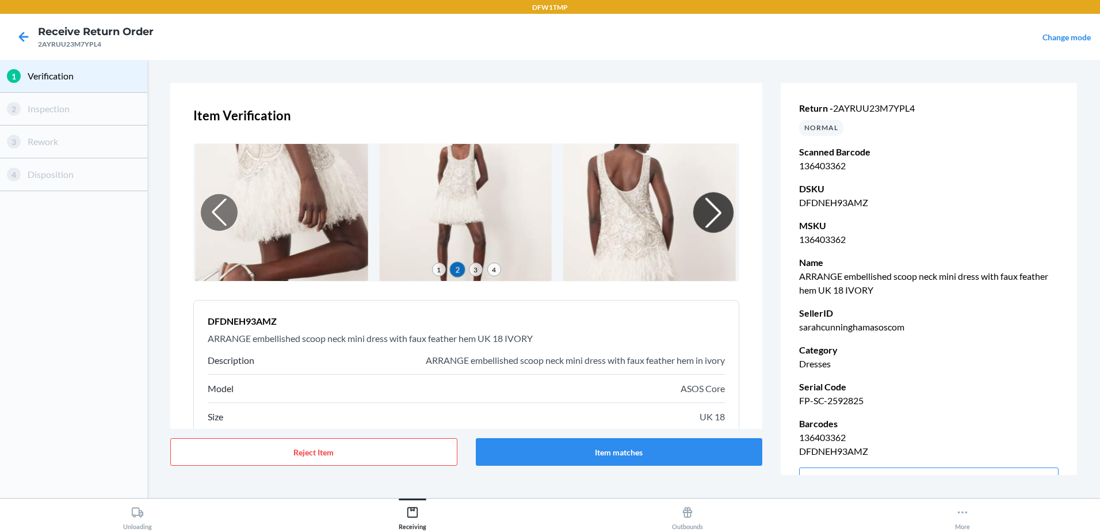
click at [704, 200] on div at bounding box center [713, 212] width 40 height 40
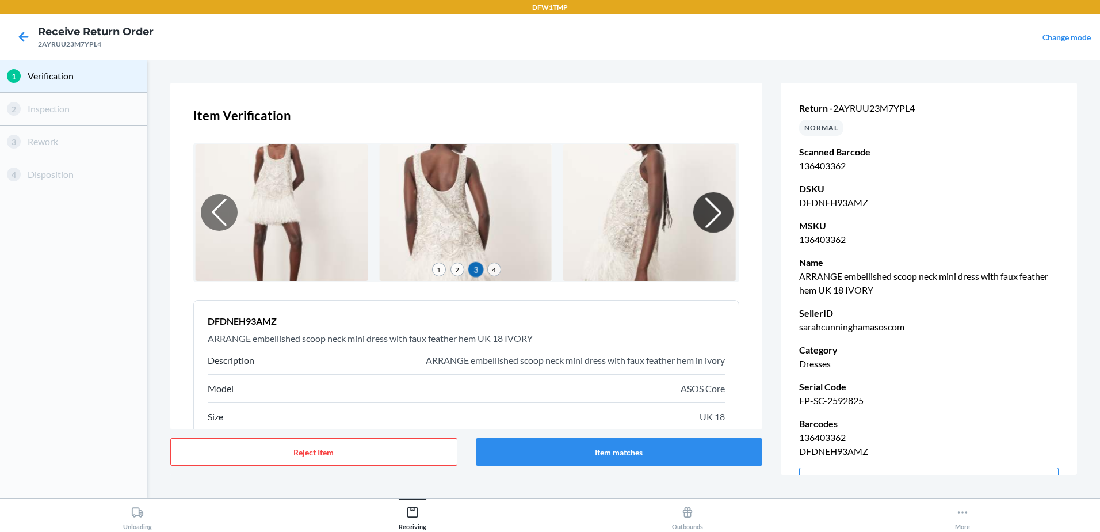
click at [704, 200] on div at bounding box center [713, 212] width 40 height 40
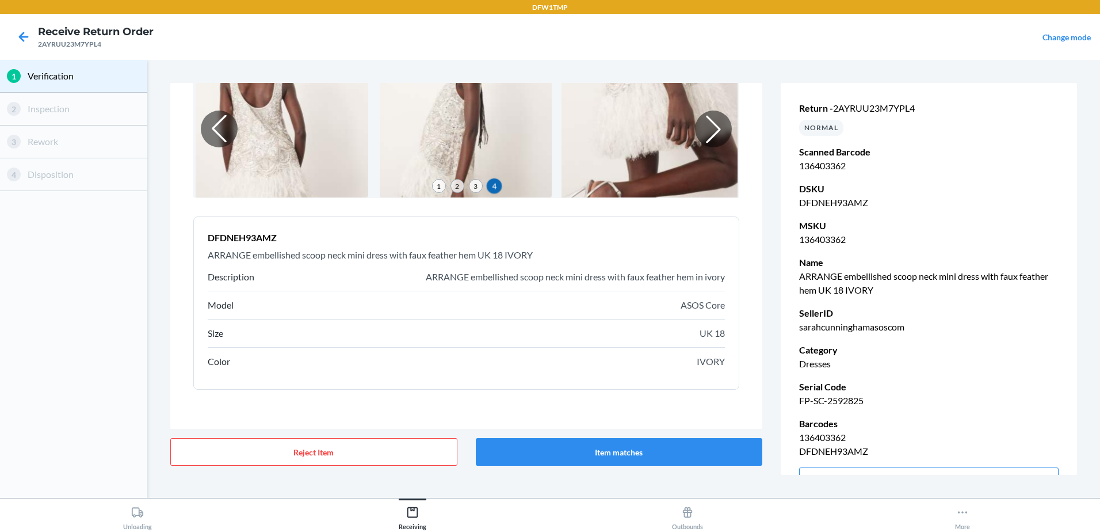
scroll to position [86, 0]
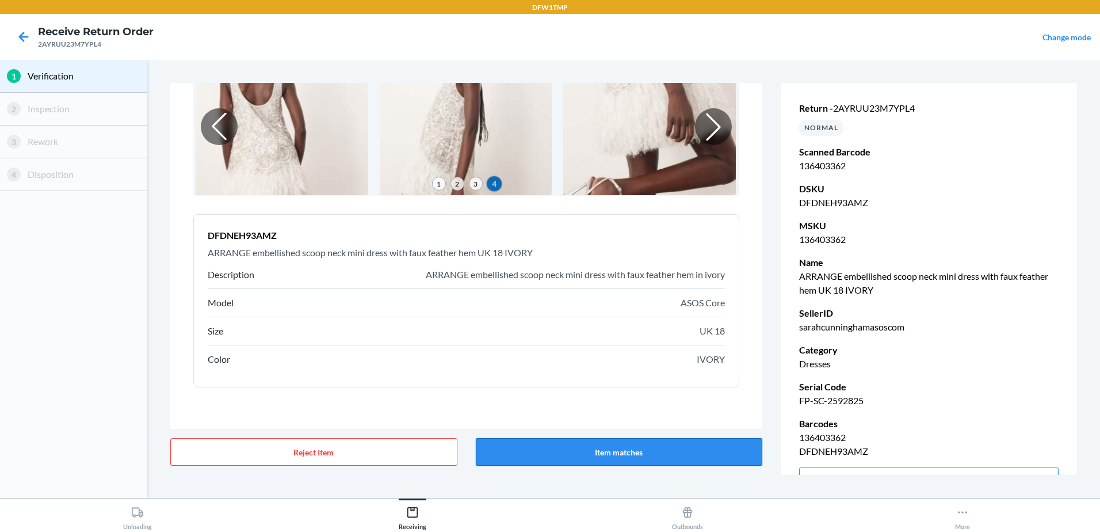
click at [590, 444] on button "Item matches" at bounding box center [619, 452] width 287 height 28
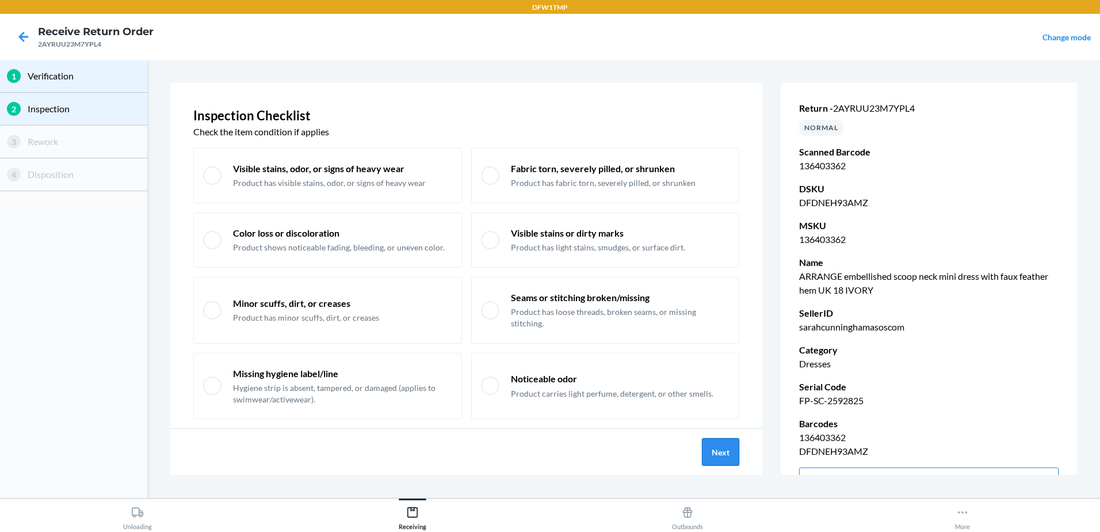
click at [717, 449] on button "Next" at bounding box center [720, 452] width 37 height 28
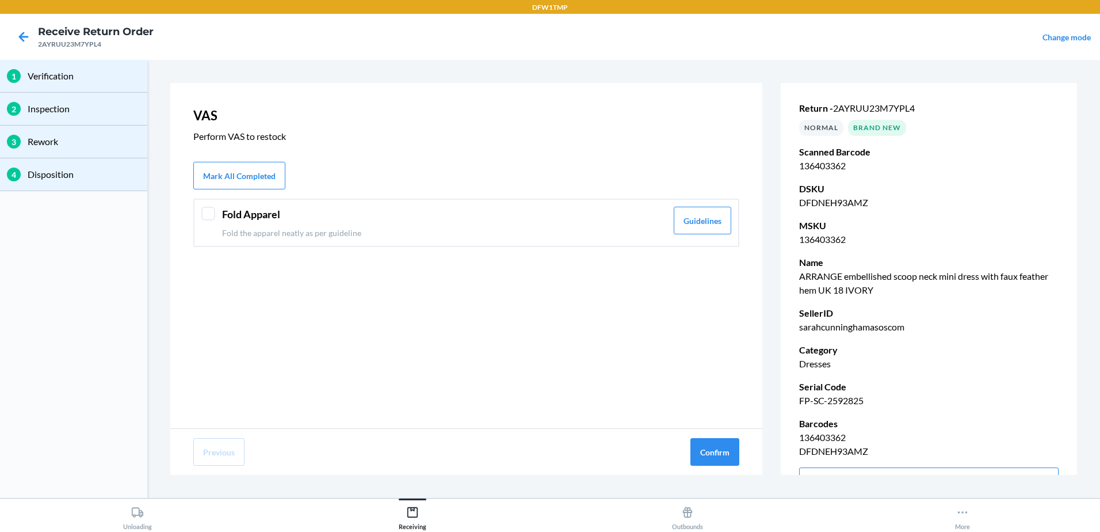
click at [213, 216] on div at bounding box center [208, 214] width 14 height 14
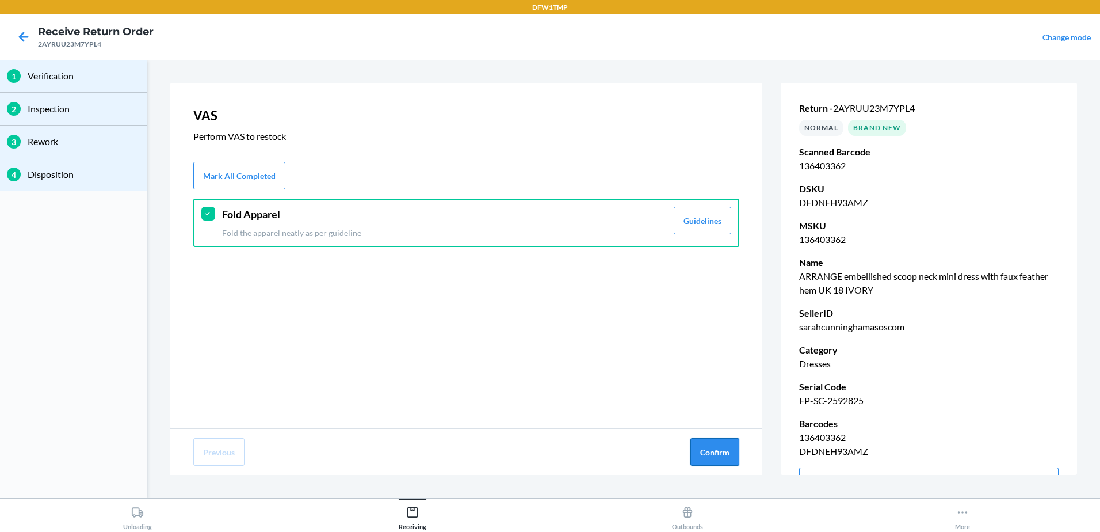
click at [717, 444] on button "Confirm" at bounding box center [714, 452] width 49 height 28
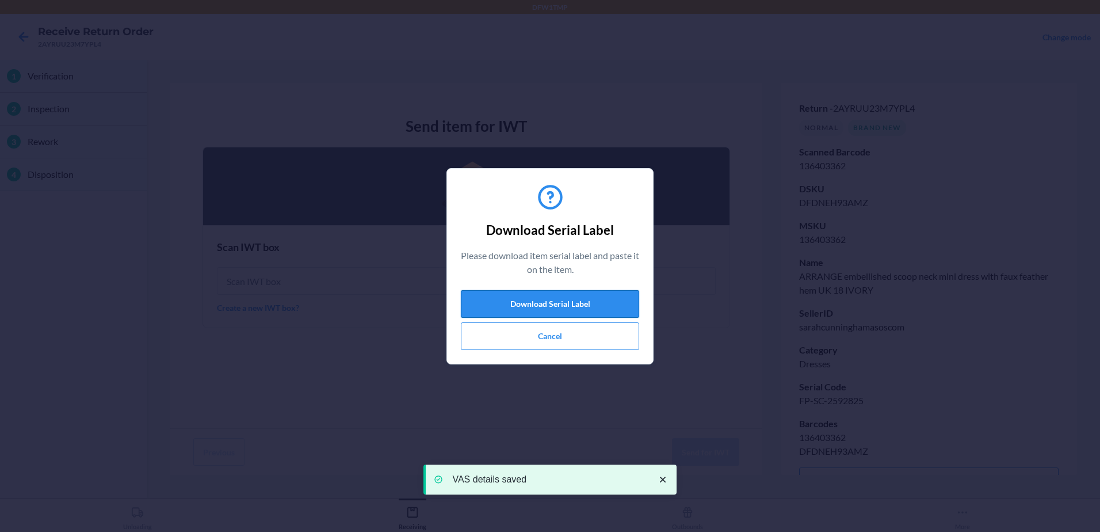
click at [554, 301] on button "Download Serial Label" at bounding box center [550, 304] width 178 height 28
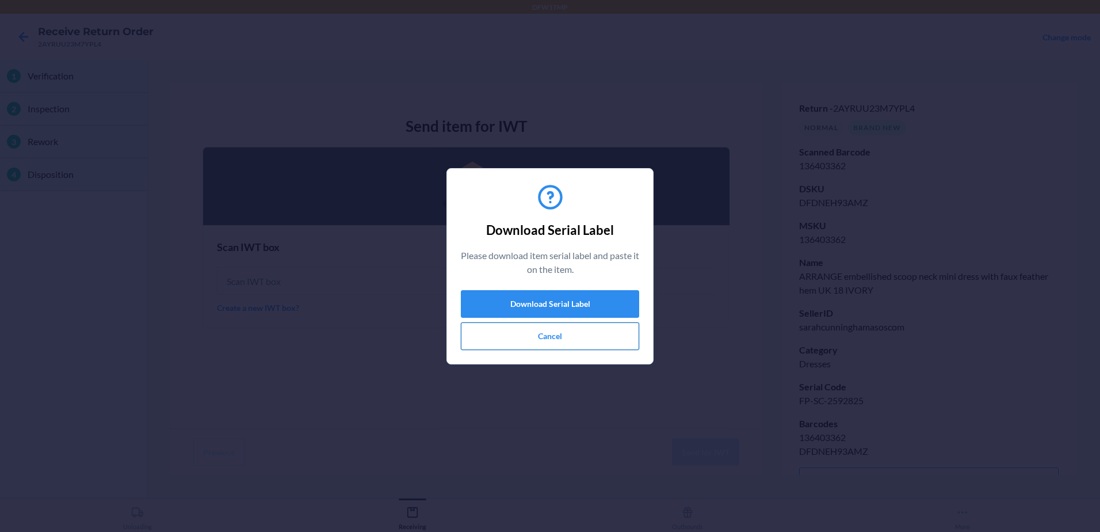
click at [572, 332] on button "Cancel" at bounding box center [550, 336] width 178 height 28
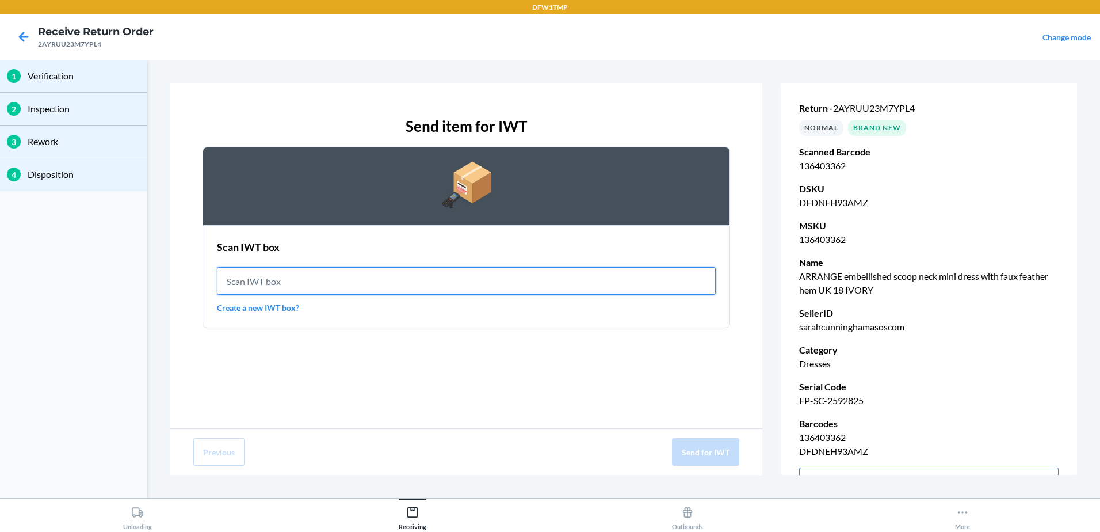
click at [266, 283] on input "text" at bounding box center [466, 281] width 499 height 28
type input "IWT0000019DM"
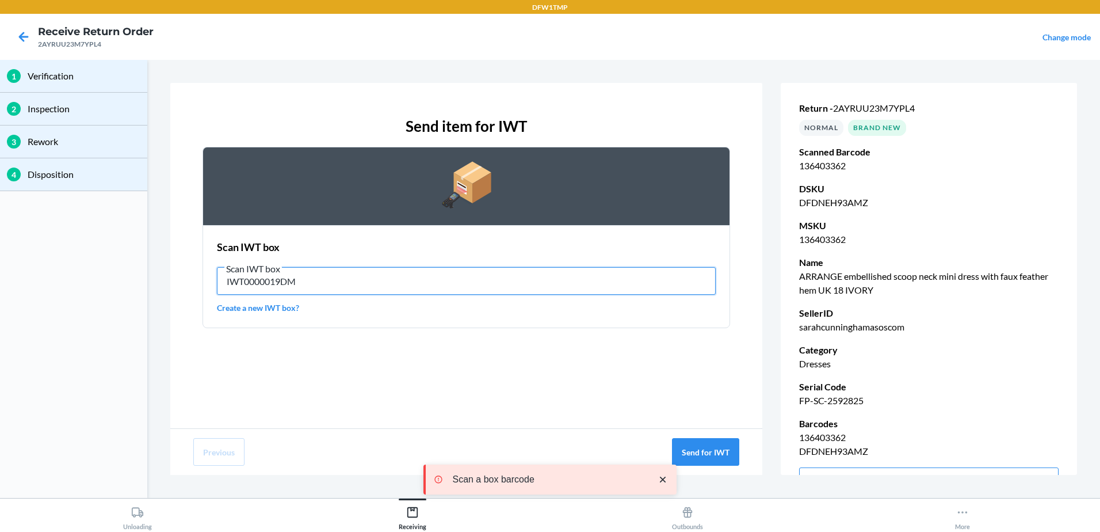
click at [268, 278] on input "IWT0000019DM" at bounding box center [466, 281] width 499 height 28
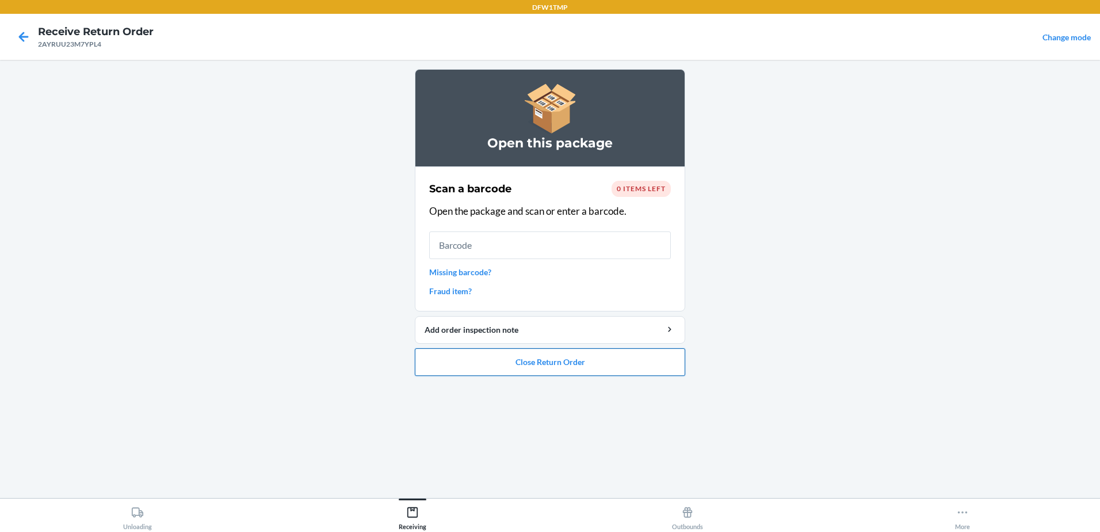
click at [566, 357] on button "Close Return Order" at bounding box center [550, 362] width 270 height 28
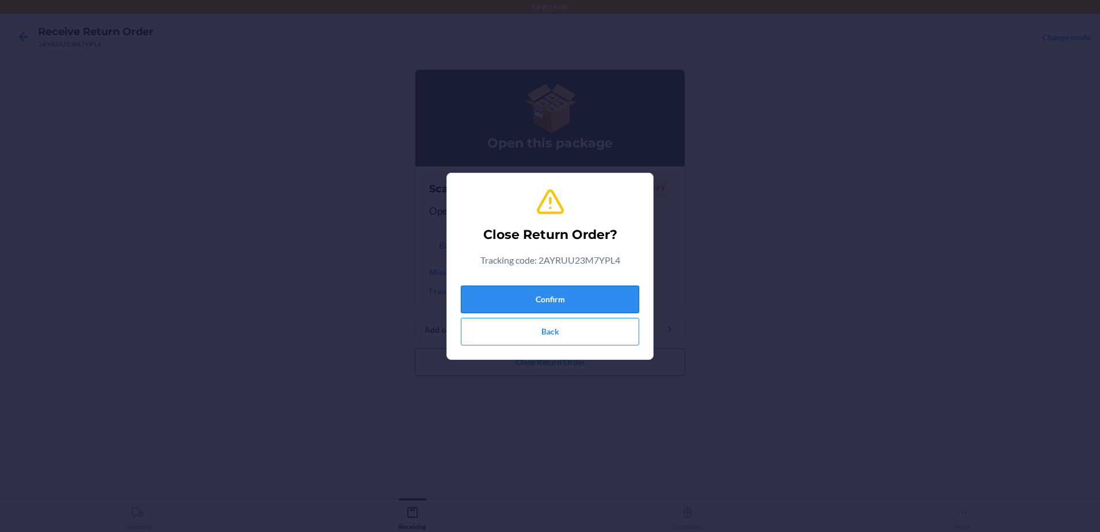
click at [556, 294] on button "Confirm" at bounding box center [550, 299] width 178 height 28
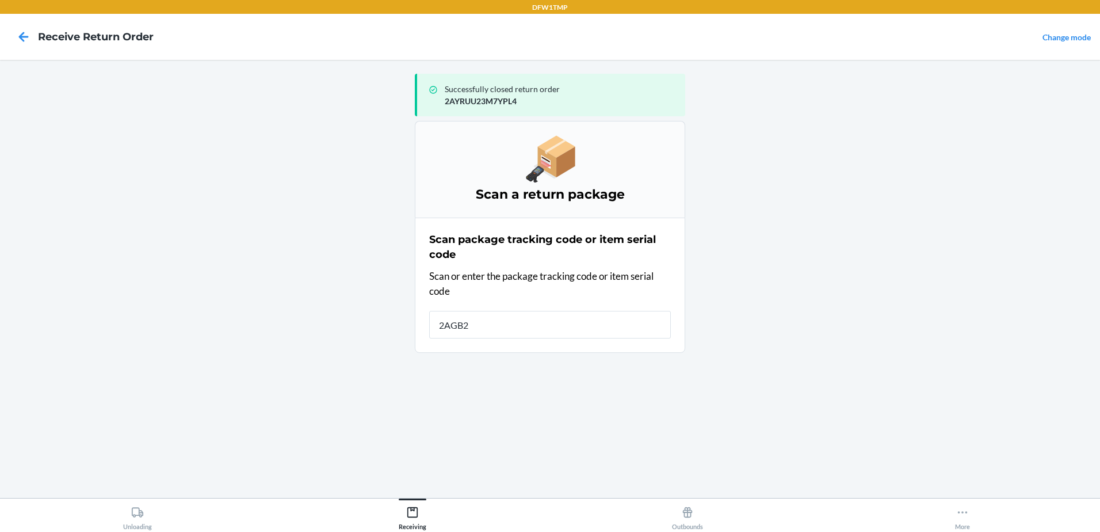
type input "2AGB2S"
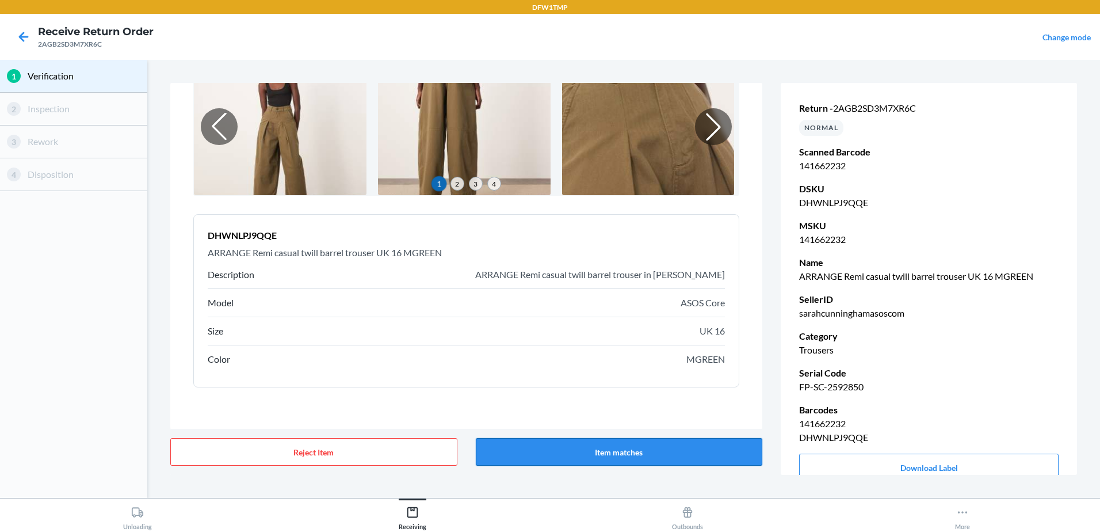
click at [650, 453] on button "Item matches" at bounding box center [619, 452] width 287 height 28
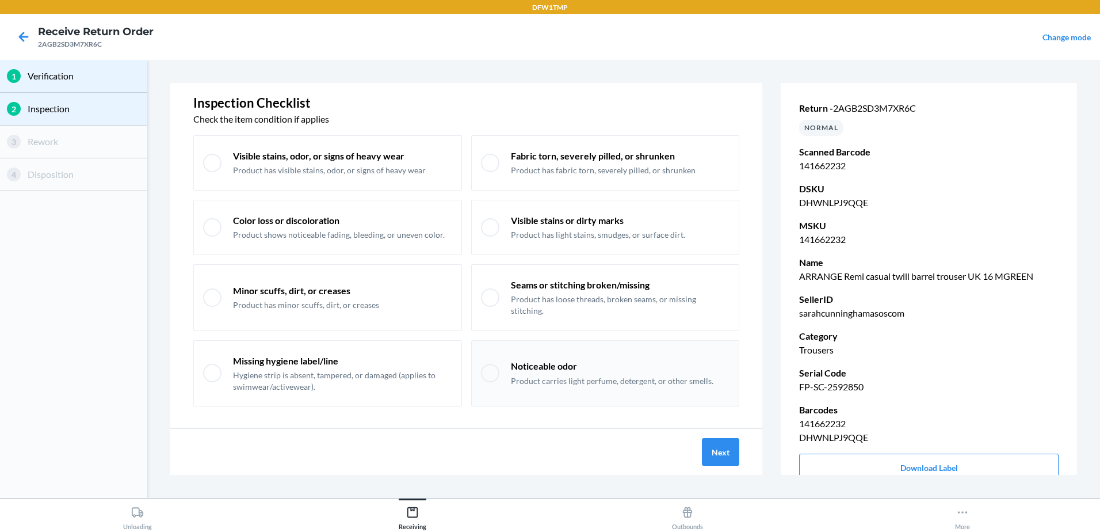
scroll to position [23, 0]
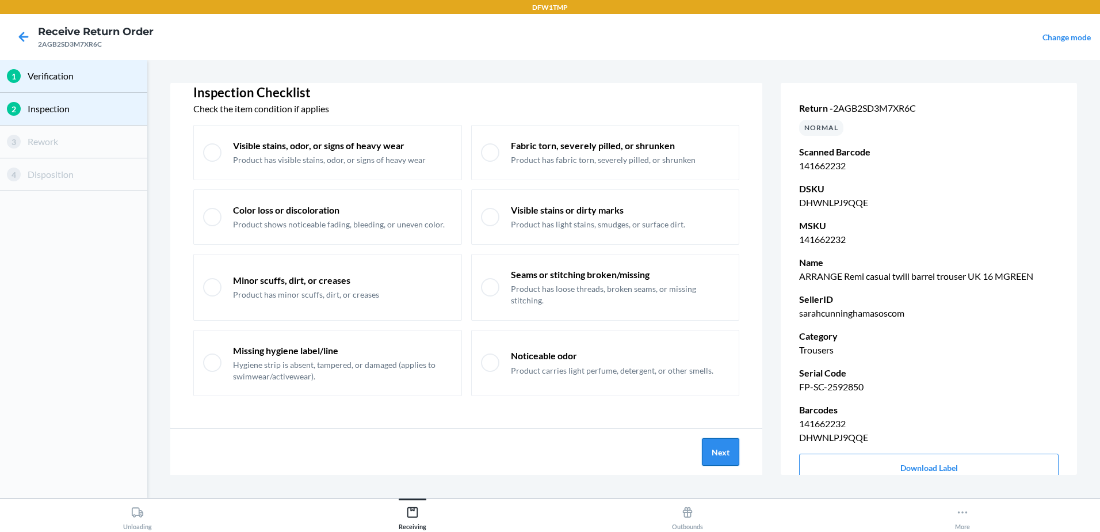
click at [716, 453] on button "Next" at bounding box center [720, 452] width 37 height 28
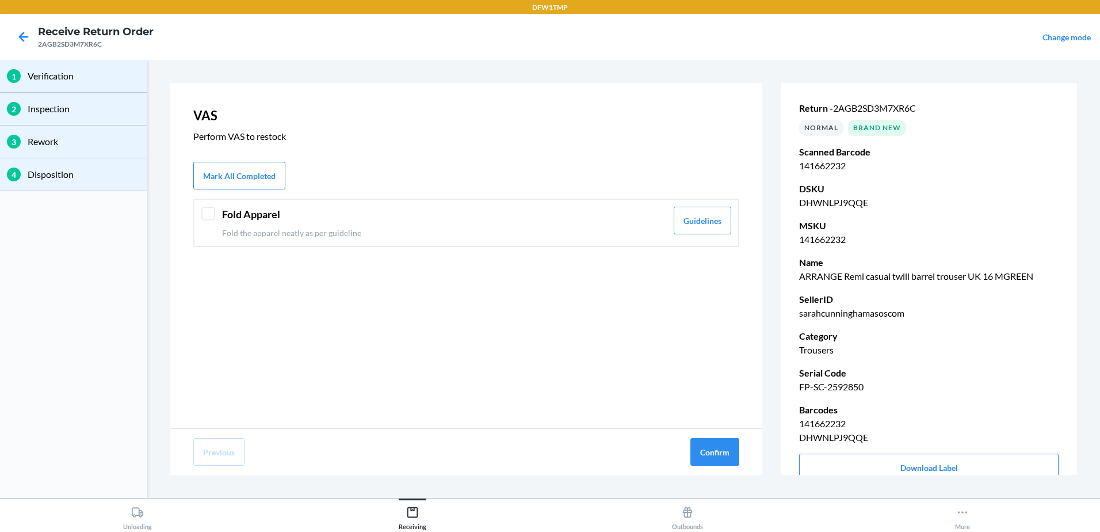
click at [422, 215] on header "Fold Apparel" at bounding box center [444, 215] width 445 height 16
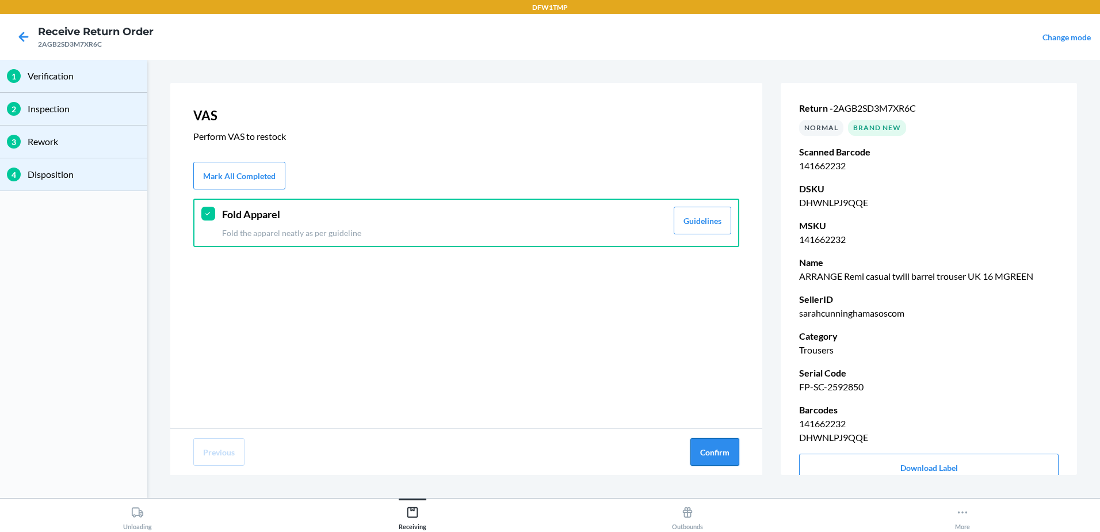
click at [723, 450] on button "Confirm" at bounding box center [714, 452] width 49 height 28
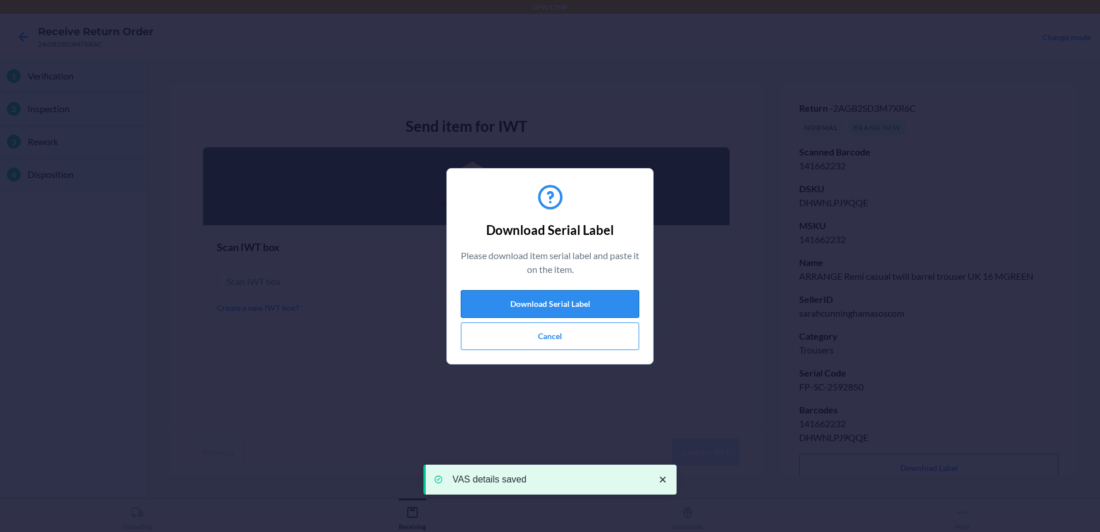
click at [530, 299] on button "Download Serial Label" at bounding box center [550, 304] width 178 height 28
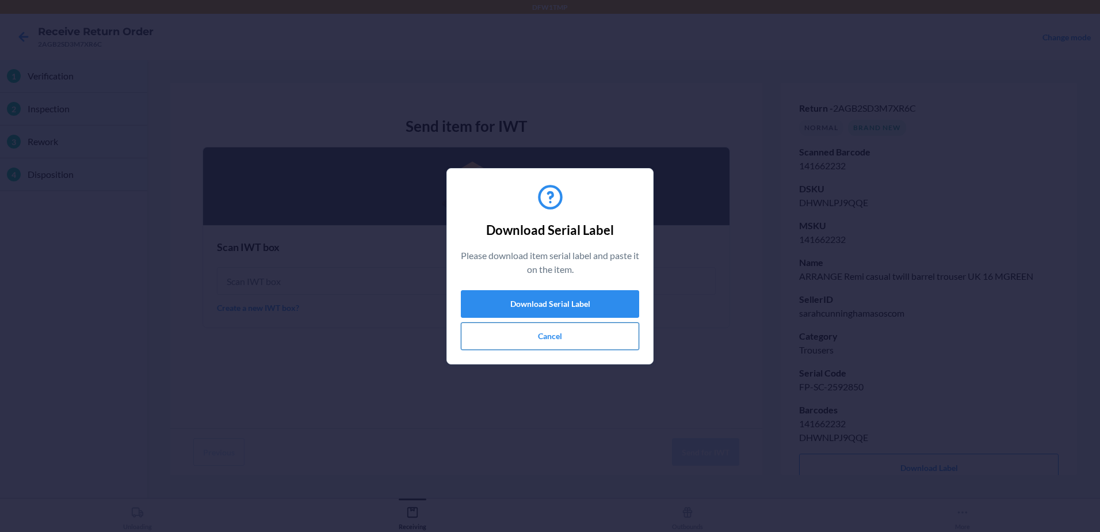
click at [578, 338] on button "Cancel" at bounding box center [550, 336] width 178 height 28
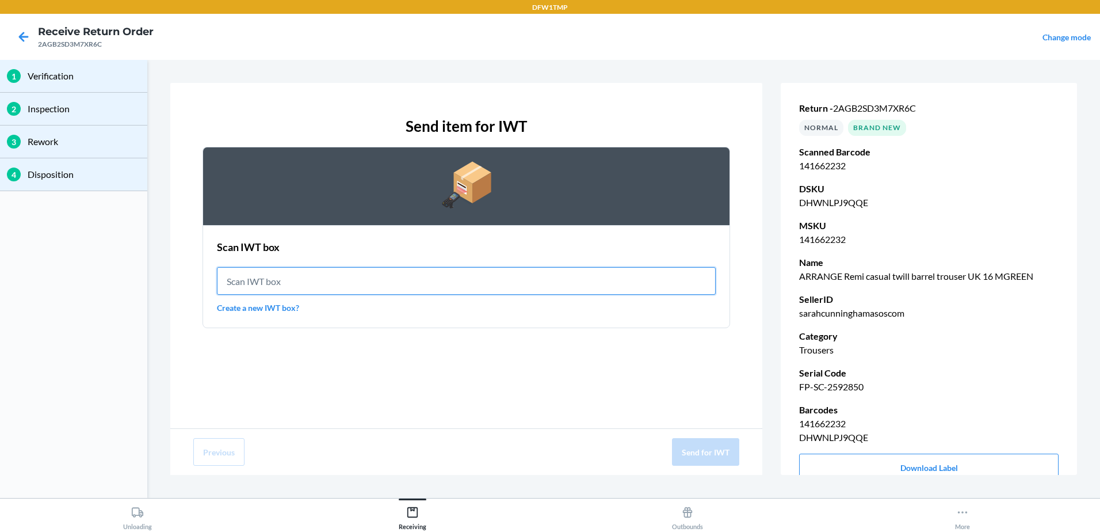
click at [273, 280] on input "text" at bounding box center [466, 281] width 499 height 28
click at [274, 281] on input "text" at bounding box center [466, 281] width 499 height 28
click at [278, 281] on input "text" at bounding box center [466, 281] width 499 height 28
click at [278, 278] on input "text" at bounding box center [466, 281] width 499 height 28
click at [273, 283] on input "text" at bounding box center [466, 281] width 499 height 28
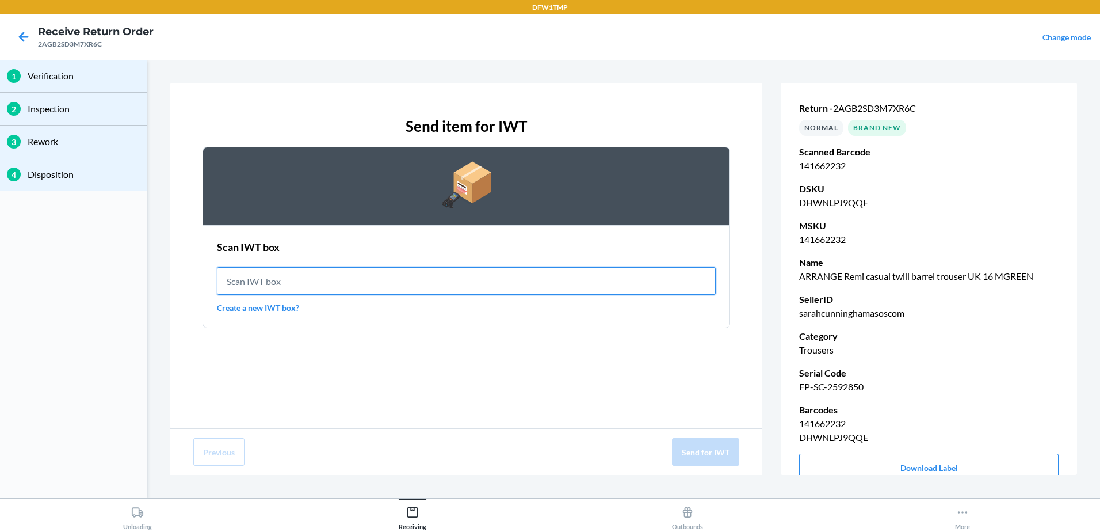
click at [273, 280] on input "text" at bounding box center [466, 281] width 499 height 28
click at [272, 278] on input "text" at bounding box center [466, 281] width 499 height 28
type input "IWT0000019DM"
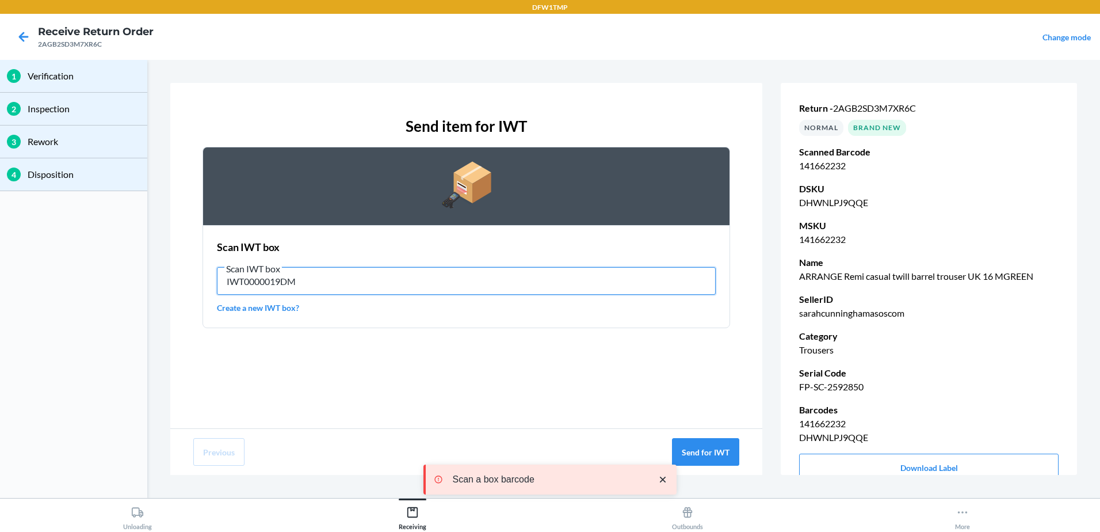
click at [289, 281] on input "IWT0000019DM" at bounding box center [466, 281] width 499 height 28
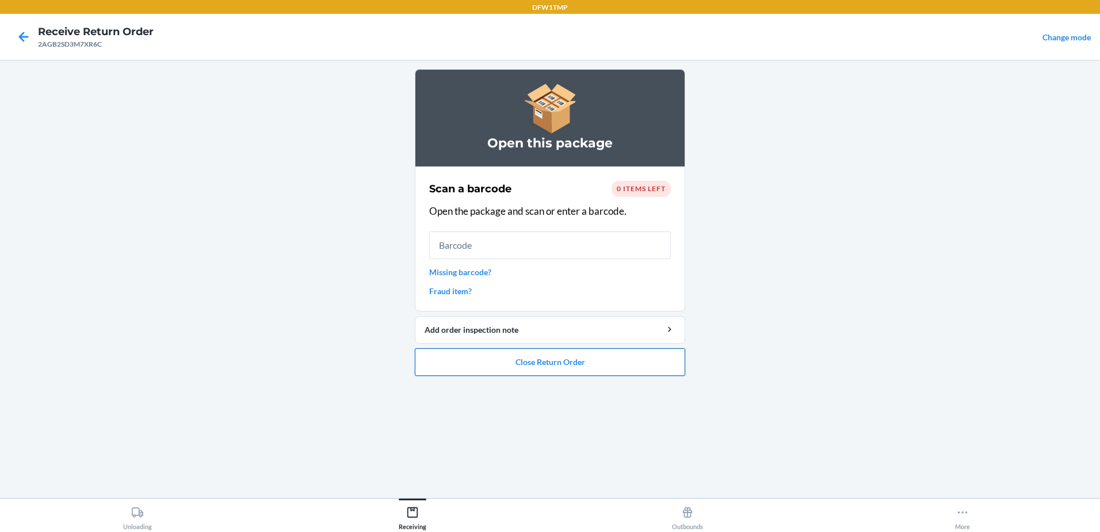
click at [517, 365] on button "Close Return Order" at bounding box center [550, 362] width 270 height 28
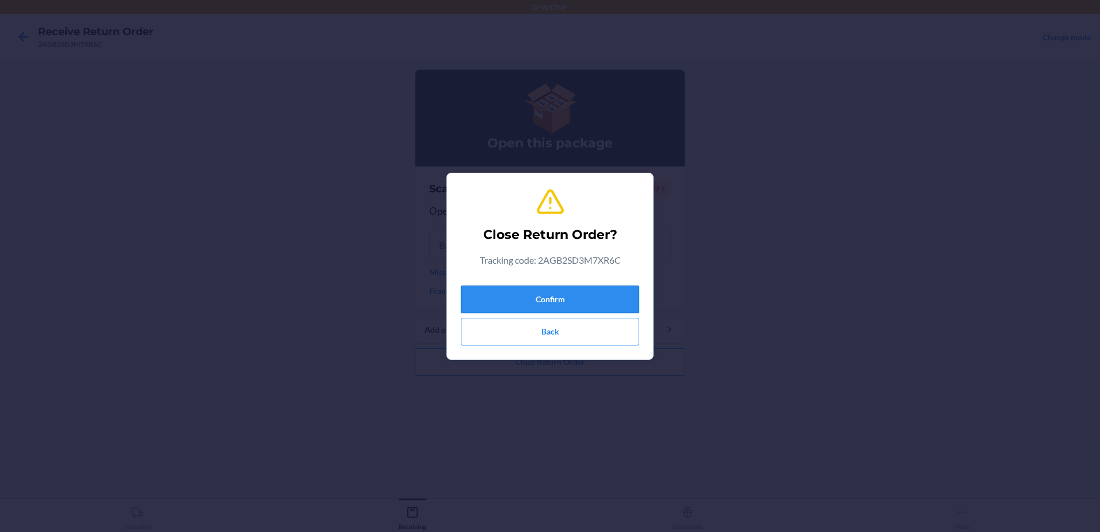
click at [516, 296] on button "Confirm" at bounding box center [550, 299] width 178 height 28
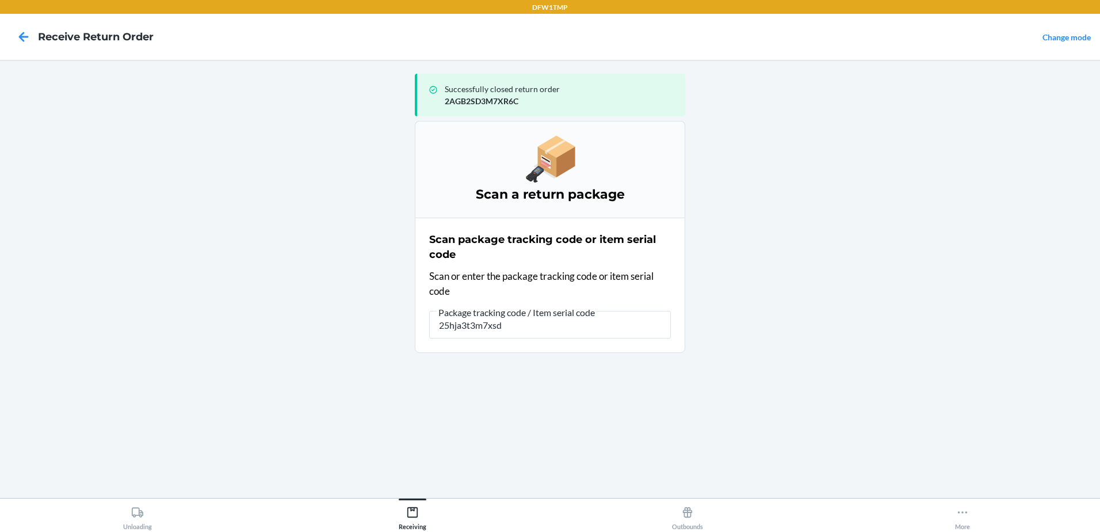
type input "25hja3t3m7xsd8"
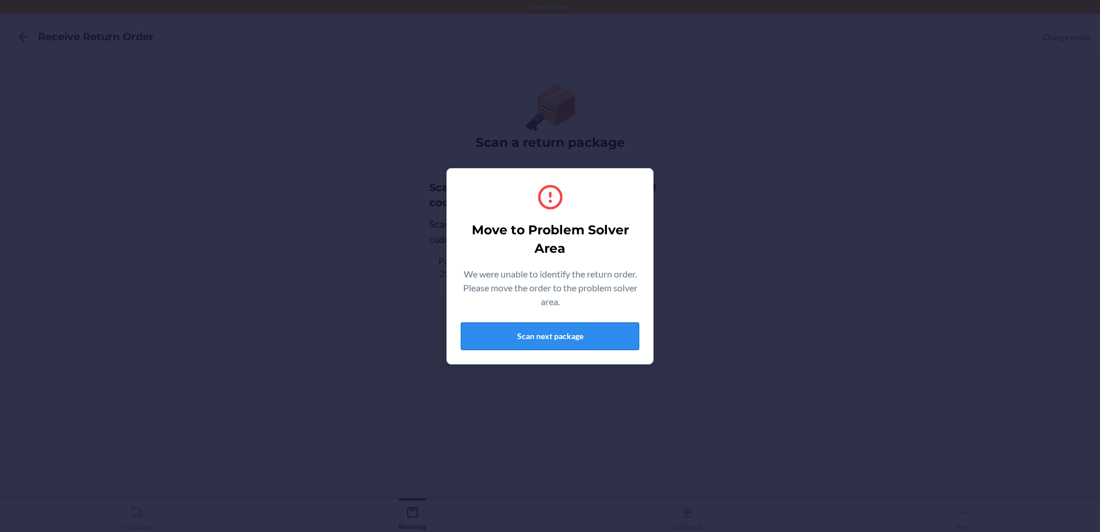
click at [528, 335] on button "Scan next package" at bounding box center [550, 336] width 178 height 28
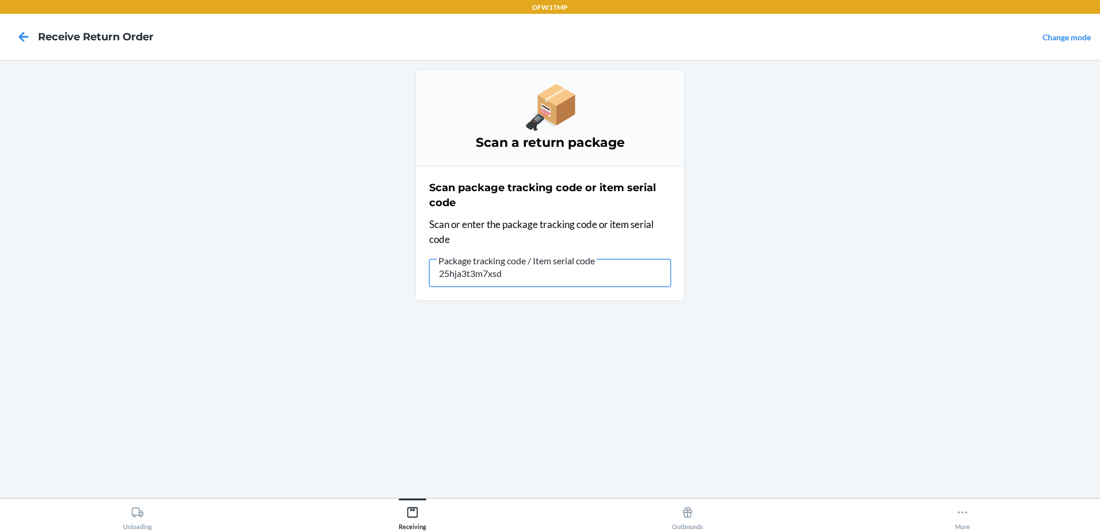
type input "25hja3t3m7xsd8"
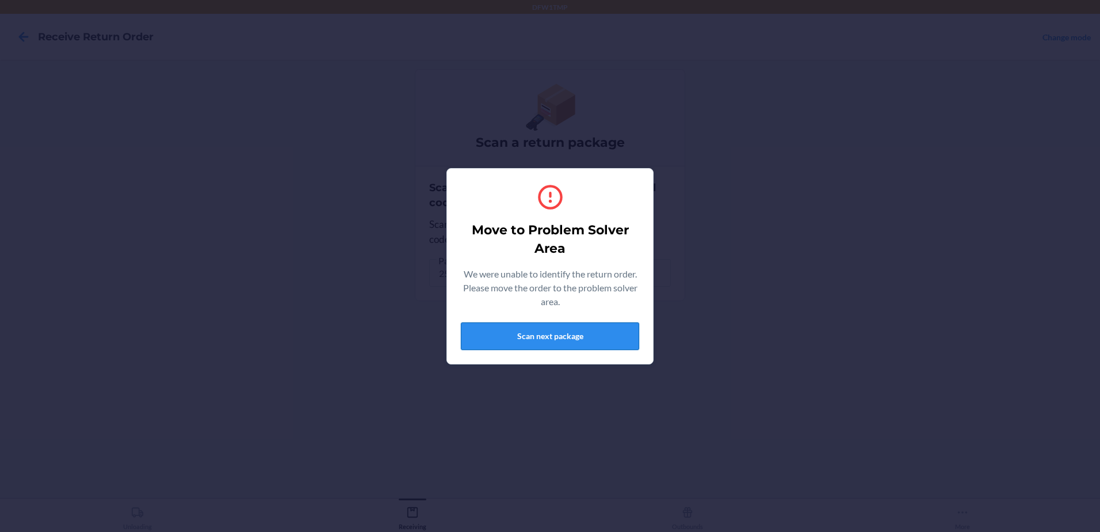
click at [547, 336] on button "Scan next package" at bounding box center [550, 336] width 178 height 28
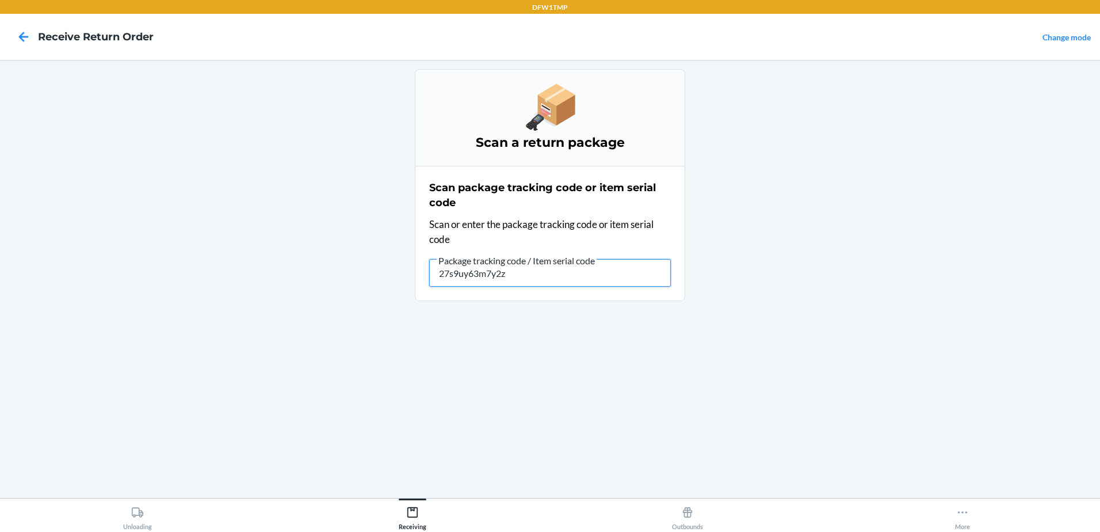
type input "27s9uy63m7y2zr"
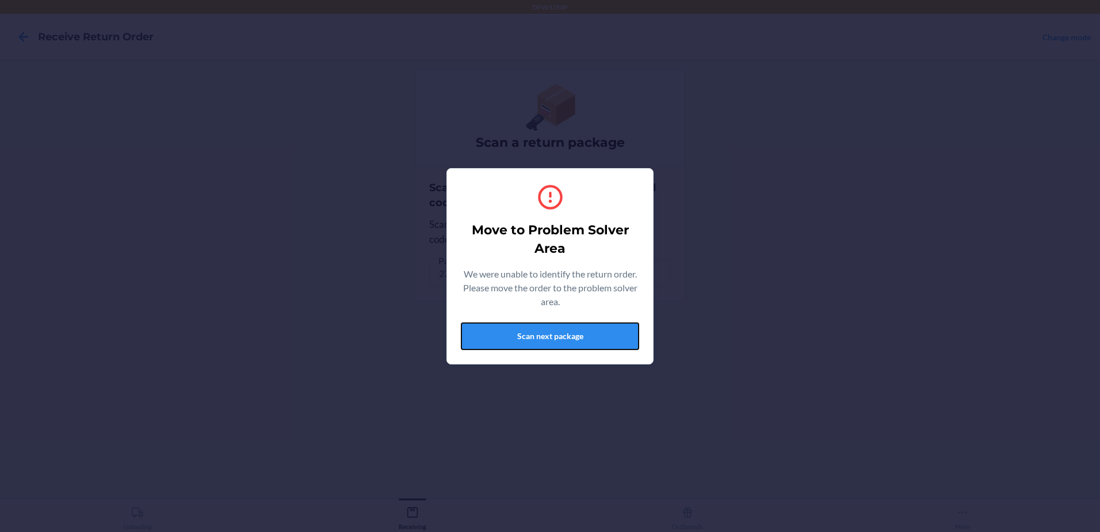
click at [547, 336] on button "Scan next package" at bounding box center [550, 336] width 178 height 28
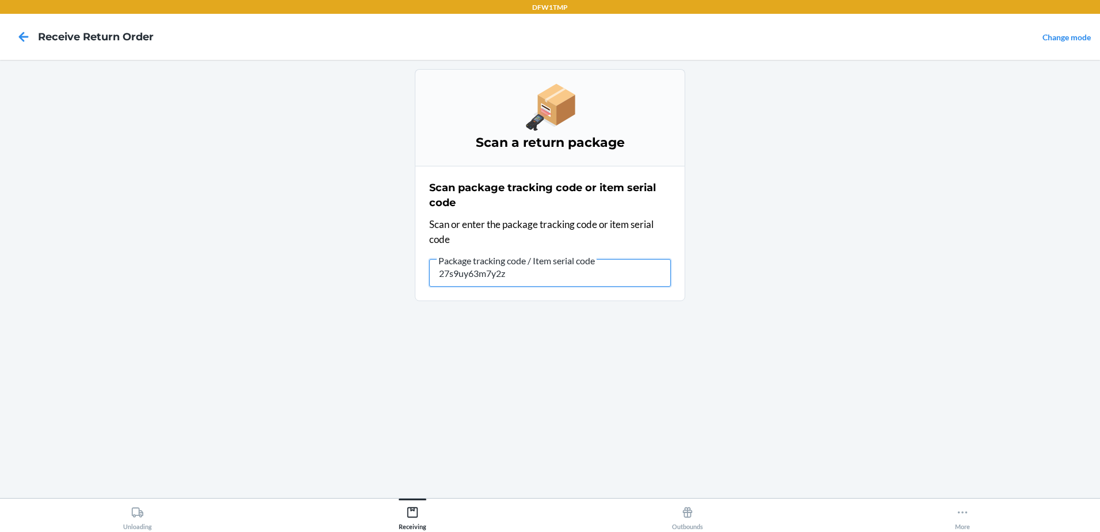
type input "27s9uy63m7y2zr"
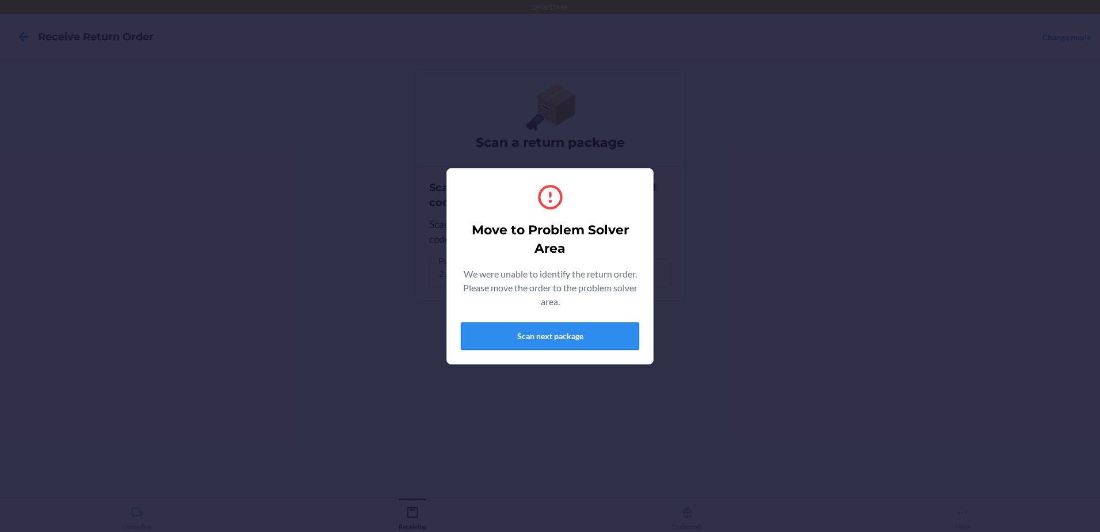
click at [624, 336] on button "Scan next package" at bounding box center [550, 336] width 178 height 28
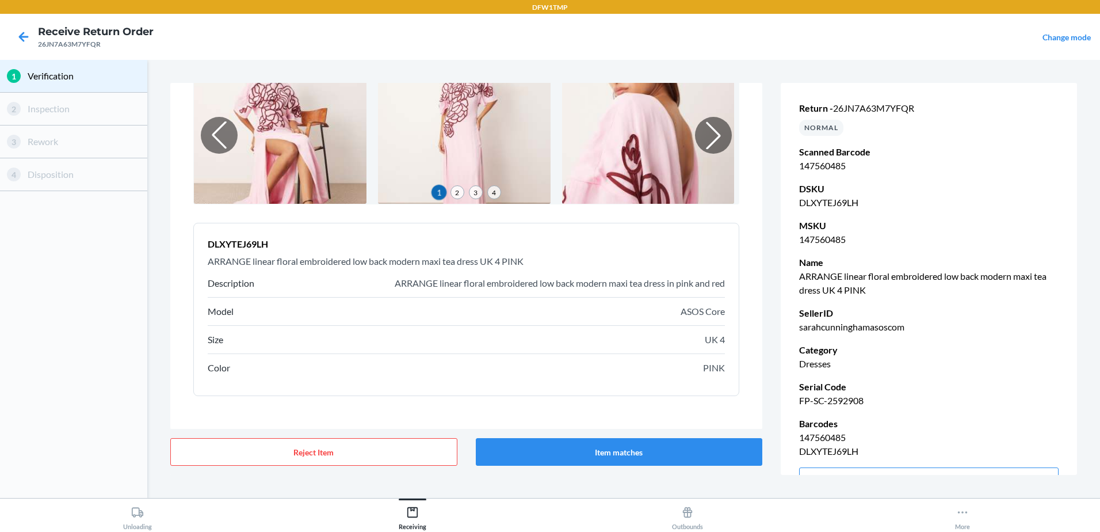
scroll to position [86, 0]
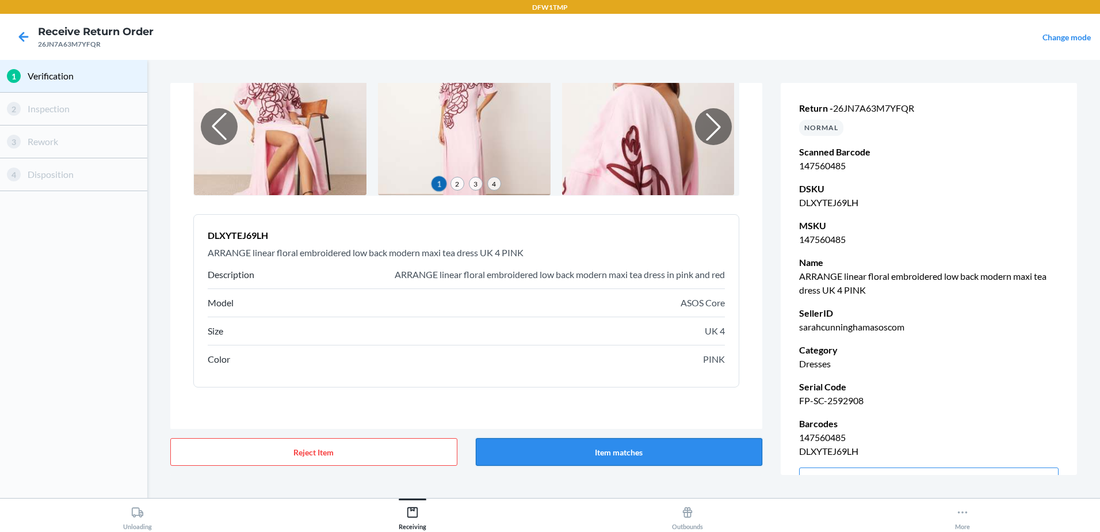
click at [720, 450] on button "Item matches" at bounding box center [619, 452] width 287 height 28
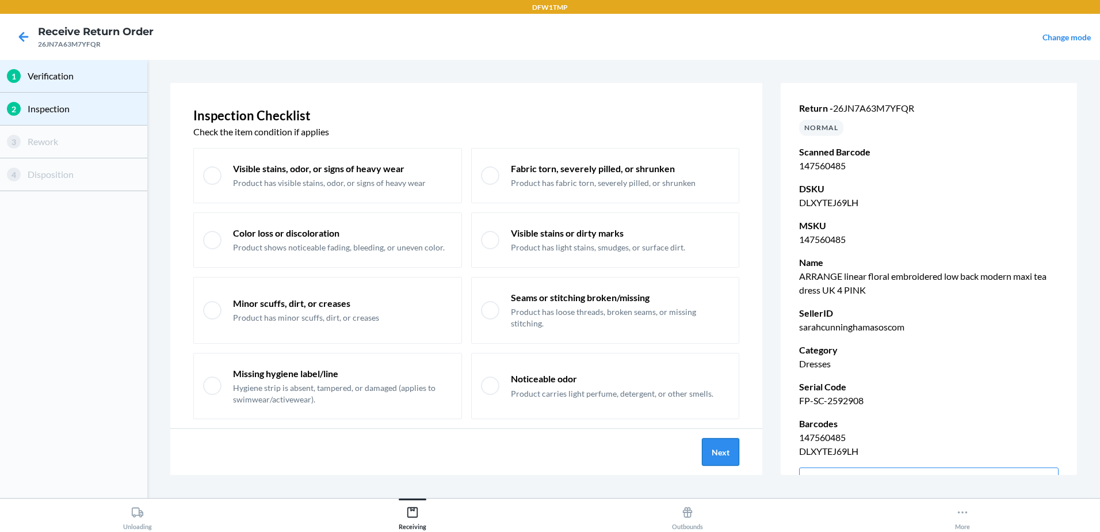
click at [728, 455] on button "Next" at bounding box center [720, 452] width 37 height 28
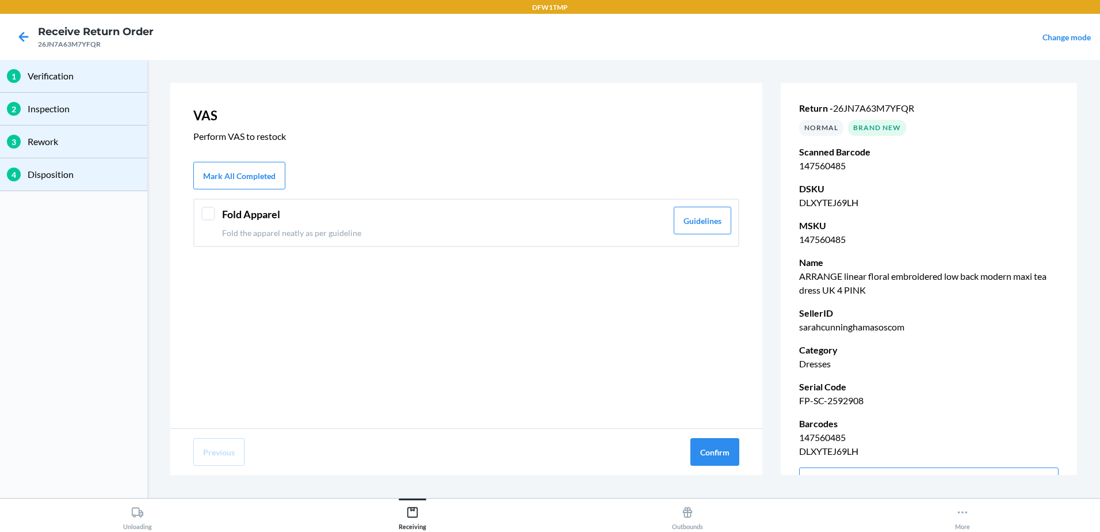
click at [211, 214] on div at bounding box center [208, 214] width 14 height 14
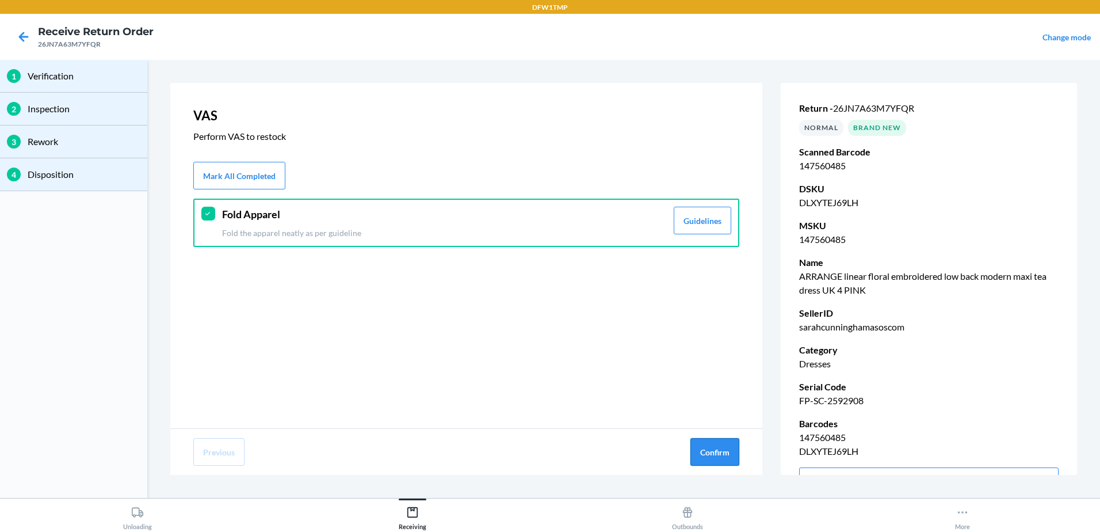
click at [711, 456] on button "Confirm" at bounding box center [714, 452] width 49 height 28
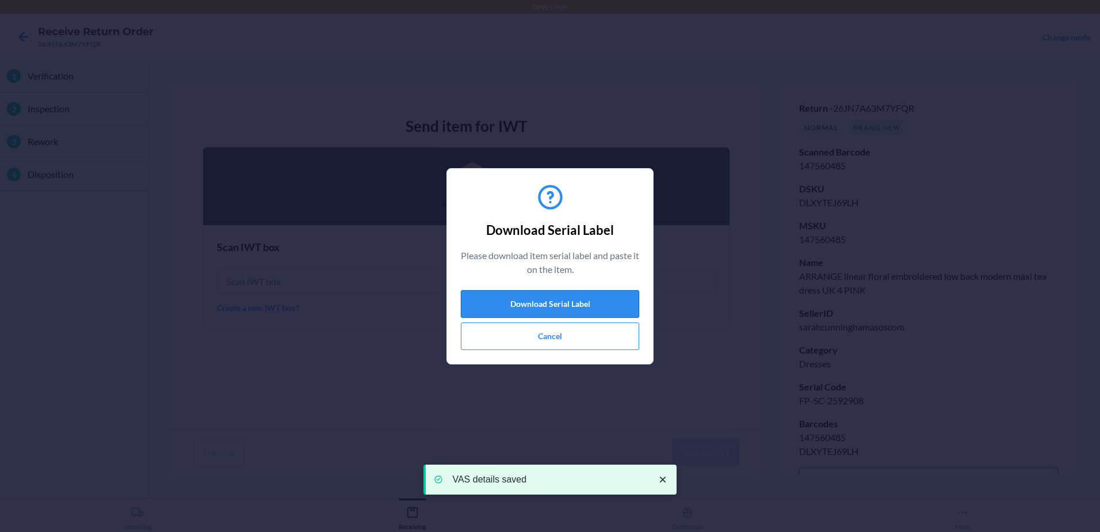
click at [552, 302] on button "Download Serial Label" at bounding box center [550, 304] width 178 height 28
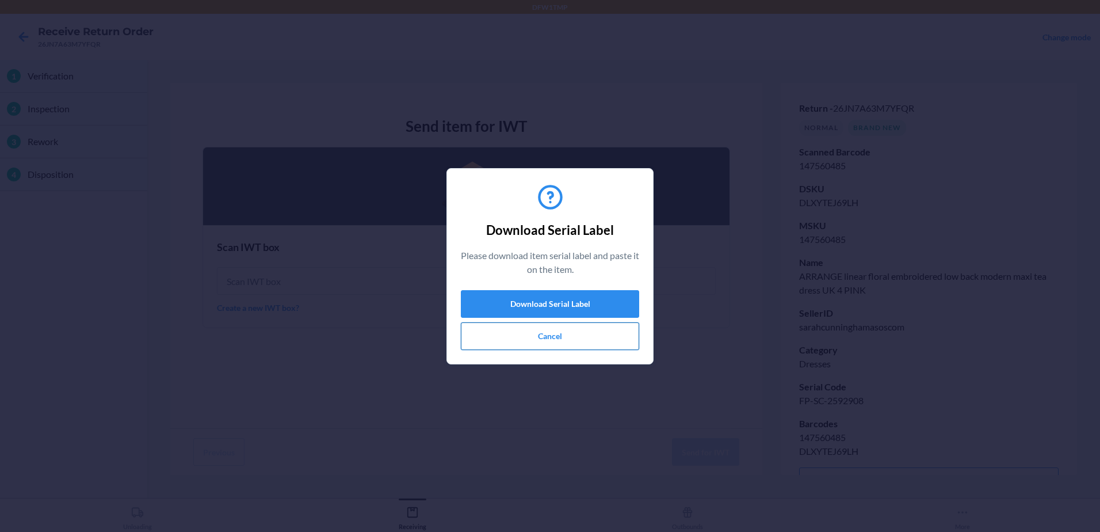
click at [563, 340] on button "Cancel" at bounding box center [550, 336] width 178 height 28
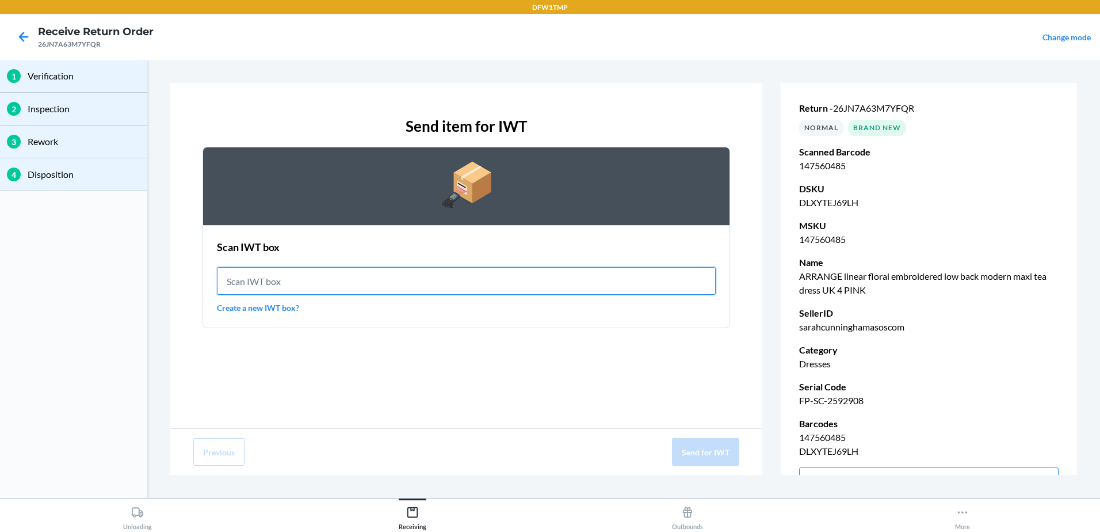
click at [315, 279] on input "text" at bounding box center [466, 281] width 499 height 28
type input "IWT0000019DM"
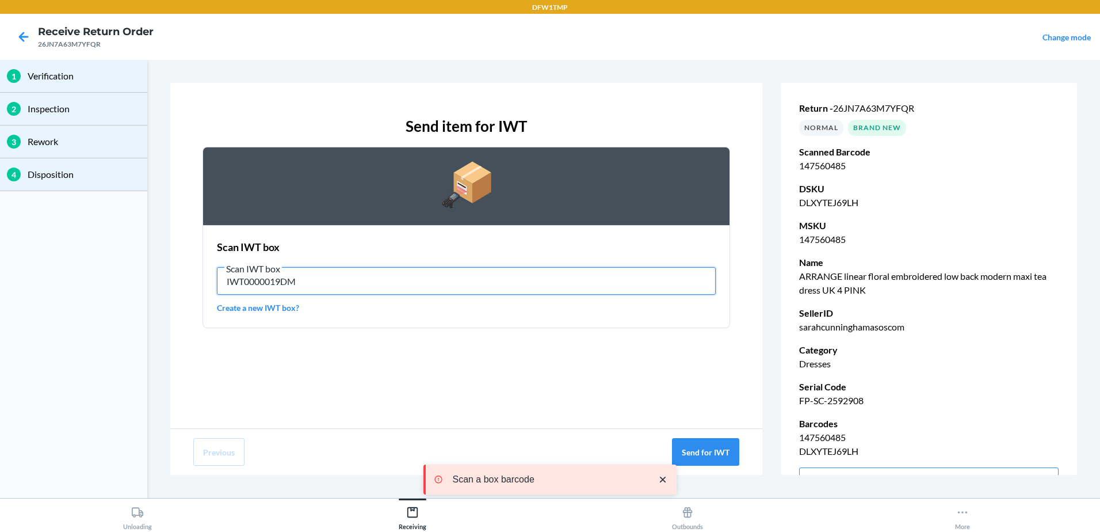
click at [307, 280] on input "IWT0000019DM" at bounding box center [466, 281] width 499 height 28
click at [308, 280] on input "IWT0000019DM" at bounding box center [466, 281] width 499 height 28
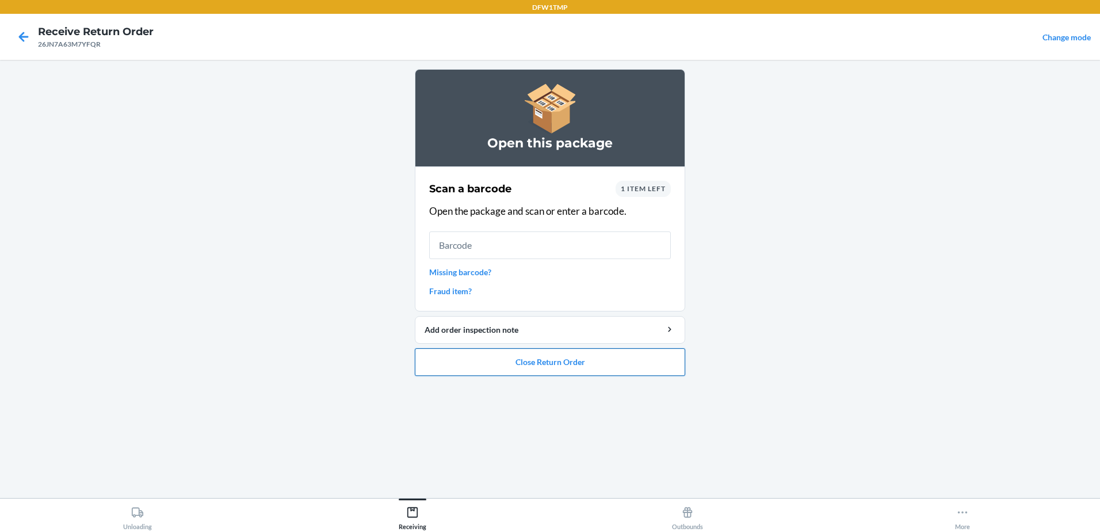
click at [545, 365] on button "Close Return Order" at bounding box center [550, 362] width 270 height 28
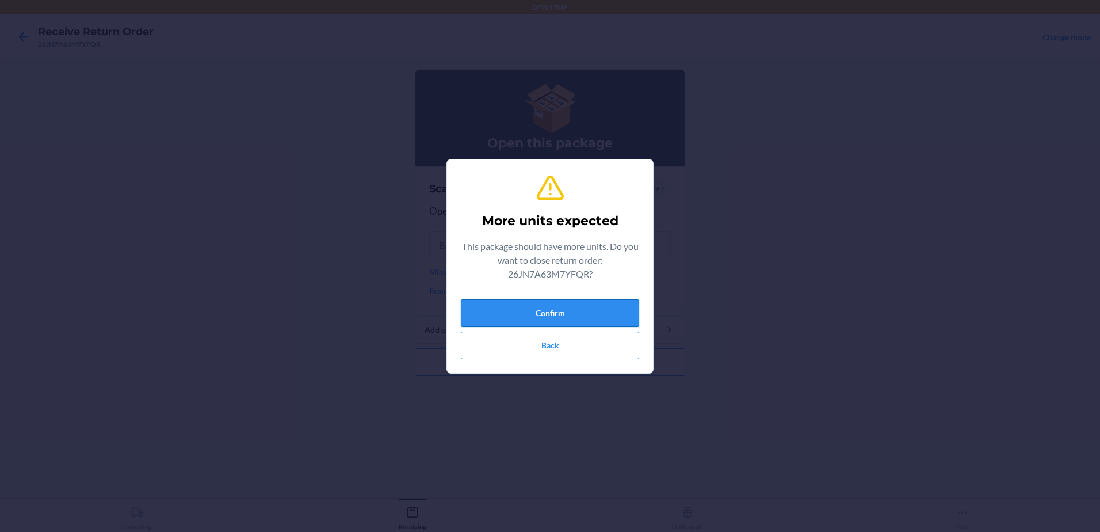
click at [556, 312] on button "Confirm" at bounding box center [550, 313] width 178 height 28
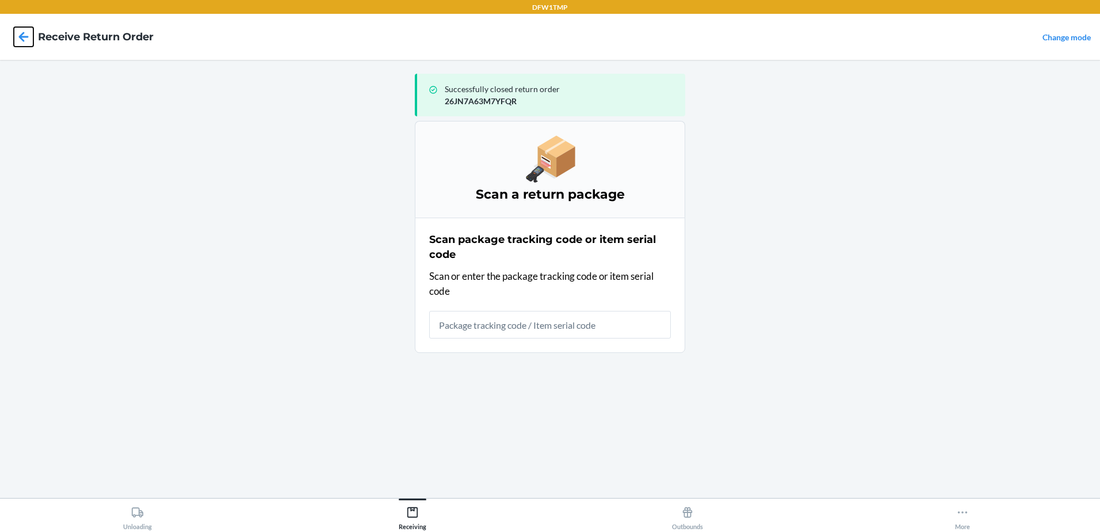
click at [22, 33] on icon at bounding box center [24, 37] width 20 height 20
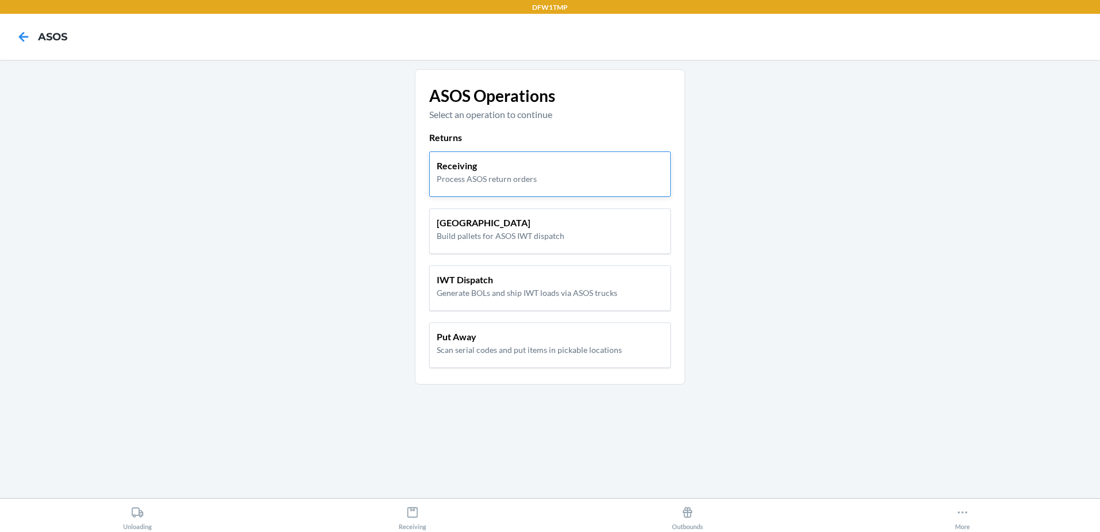
click at [540, 174] on div "Receiving Process ASOS return orders" at bounding box center [550, 172] width 227 height 26
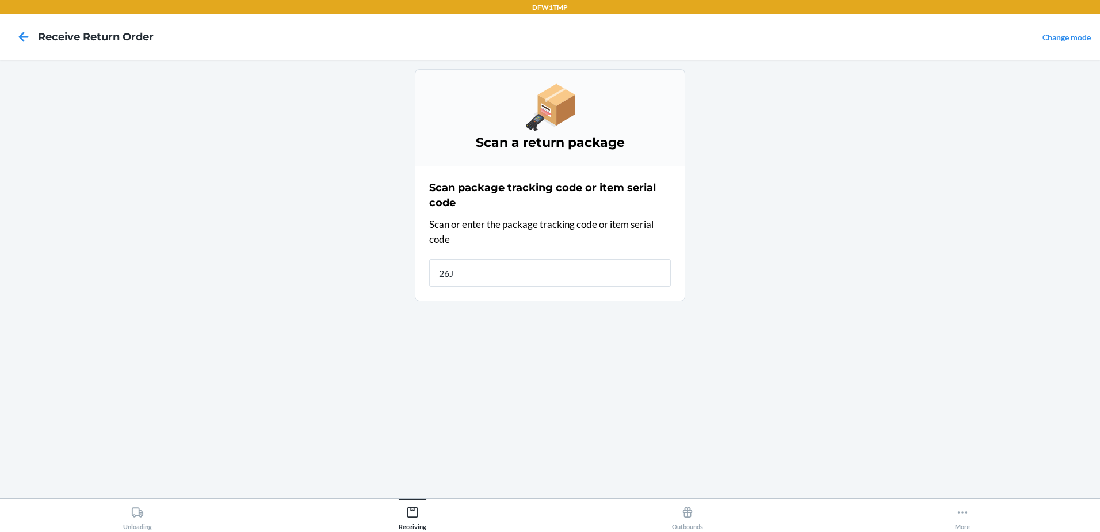
type input "26JN"
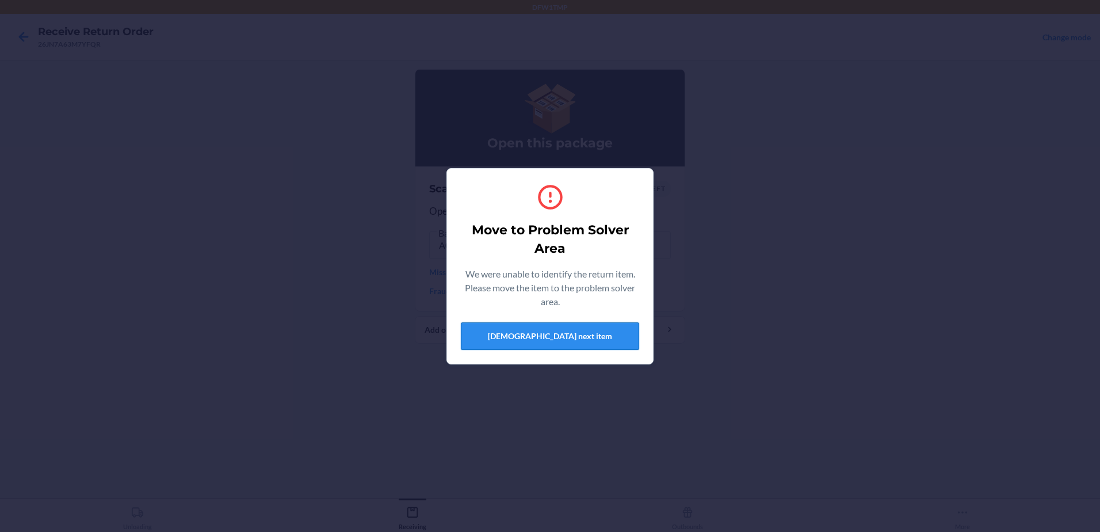
click at [625, 336] on button "[DEMOGRAPHIC_DATA] next item" at bounding box center [550, 336] width 178 height 28
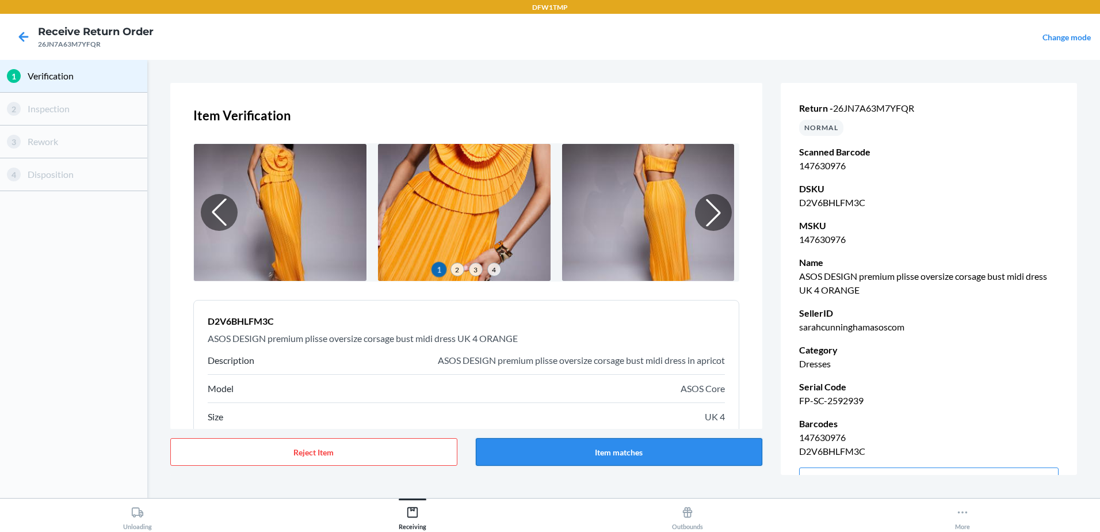
click at [656, 442] on button "Item matches" at bounding box center [619, 452] width 287 height 28
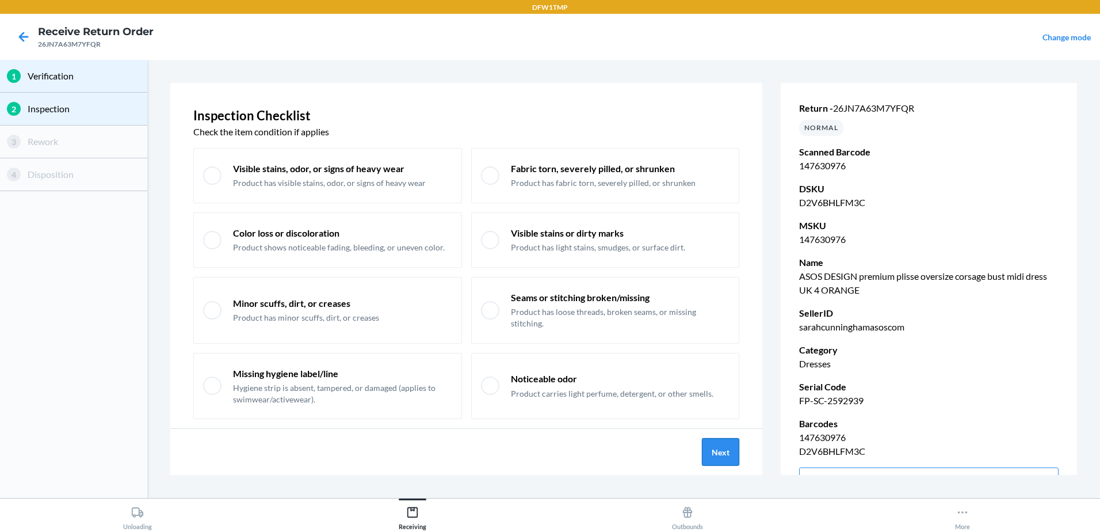
click at [721, 449] on button "Next" at bounding box center [720, 452] width 37 height 28
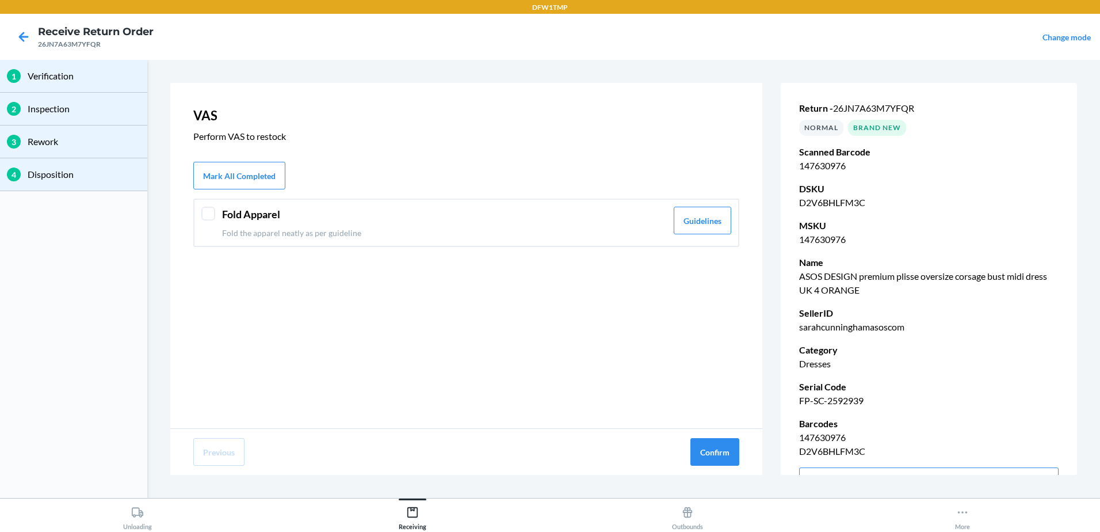
click at [215, 217] on div "Fold Apparel Fold the apparel neatly as per guideline Guidelines" at bounding box center [466, 223] width 546 height 48
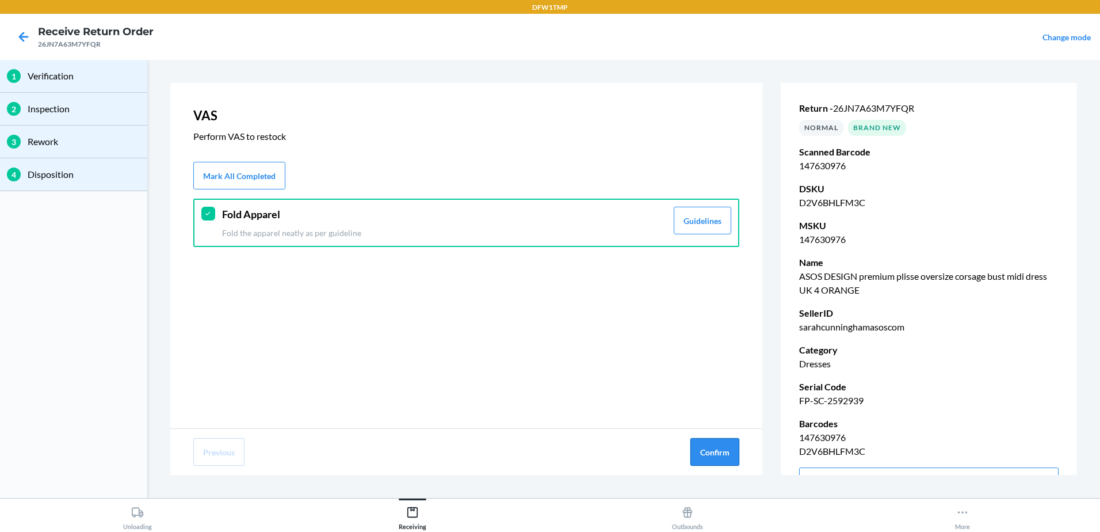
click at [713, 449] on button "Confirm" at bounding box center [714, 452] width 49 height 28
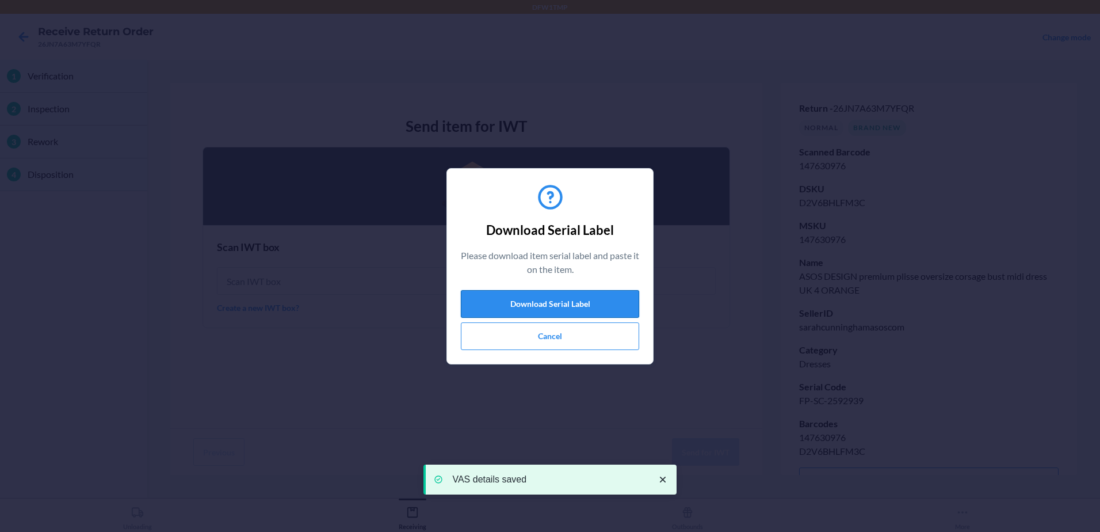
click at [528, 300] on button "Download Serial Label" at bounding box center [550, 304] width 178 height 28
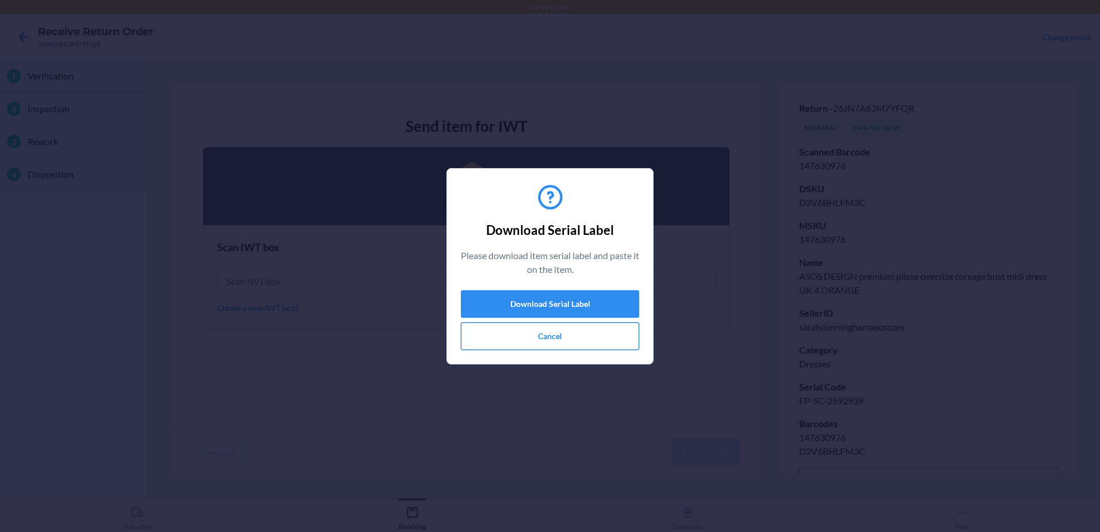
click at [525, 345] on button "Cancel" at bounding box center [550, 336] width 178 height 28
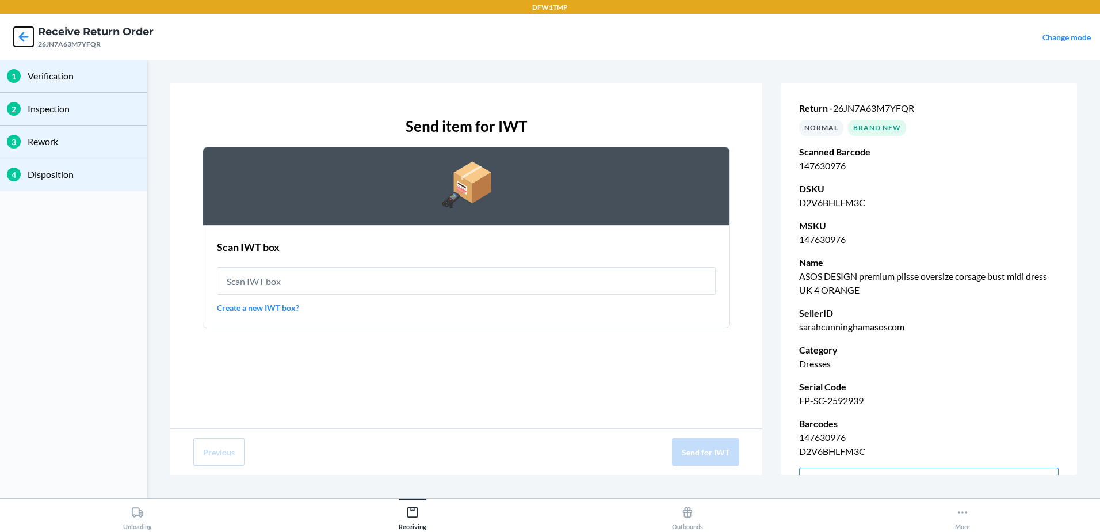
click at [26, 33] on icon at bounding box center [24, 37] width 20 height 20
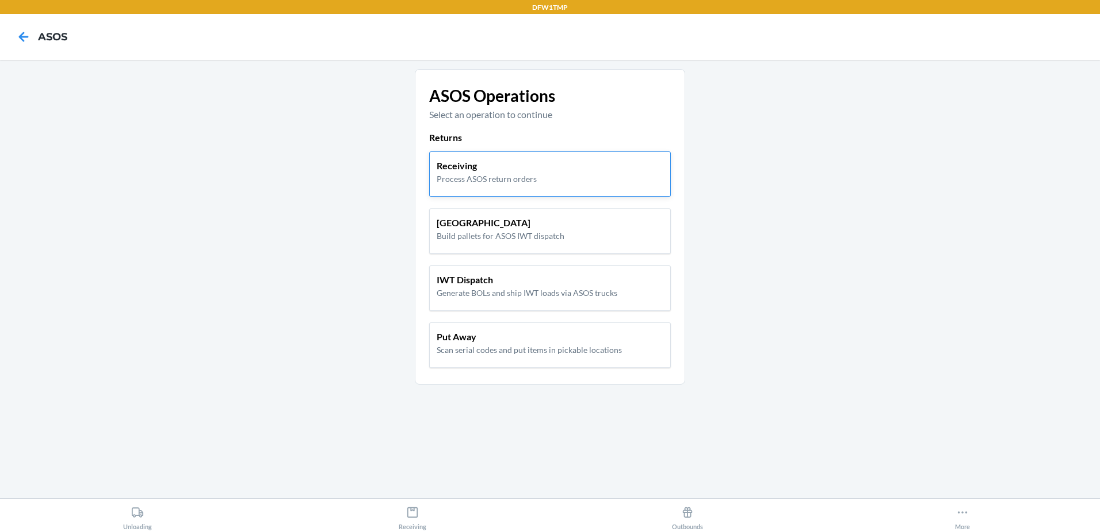
click at [525, 195] on div "Receiving Process ASOS return orders" at bounding box center [550, 173] width 242 height 45
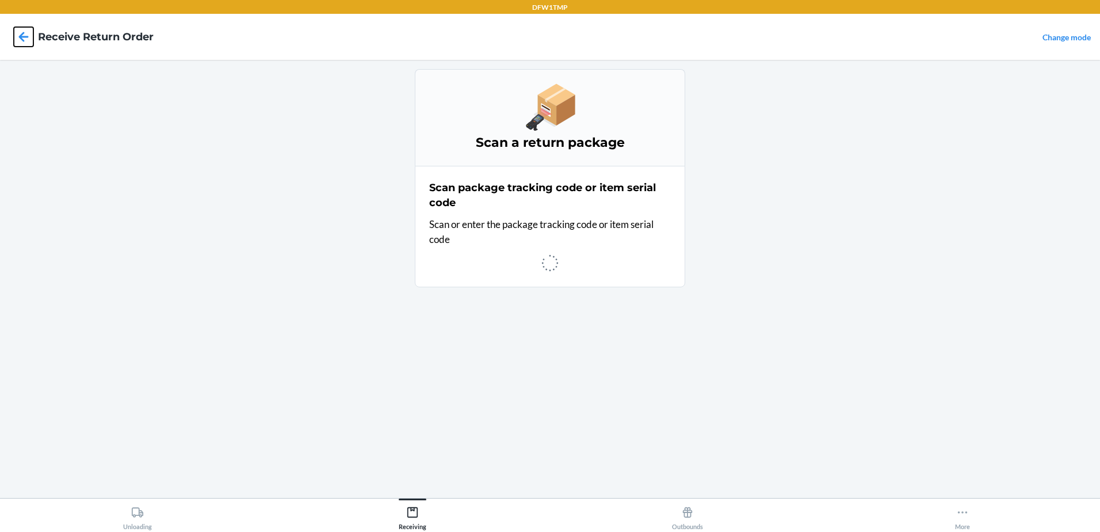
click at [21, 30] on icon at bounding box center [24, 37] width 20 height 20
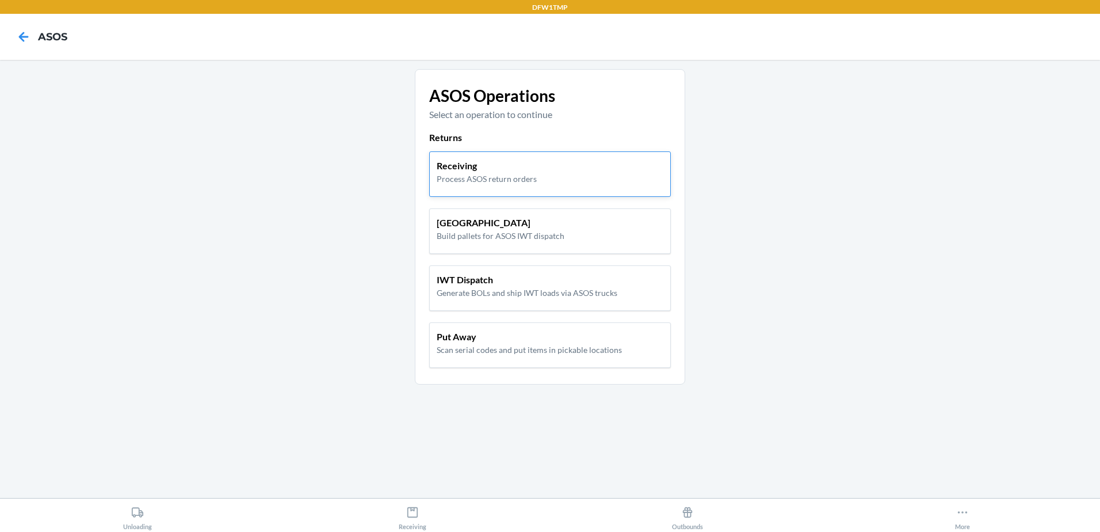
click at [544, 174] on div "Receiving Process ASOS return orders" at bounding box center [550, 172] width 227 height 26
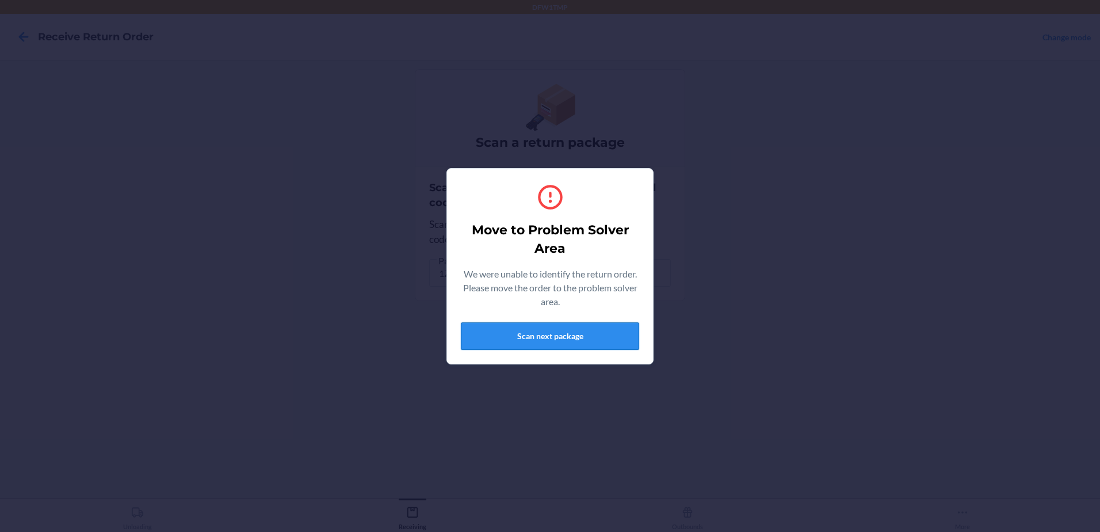
click at [554, 327] on button "Scan next package" at bounding box center [550, 336] width 178 height 28
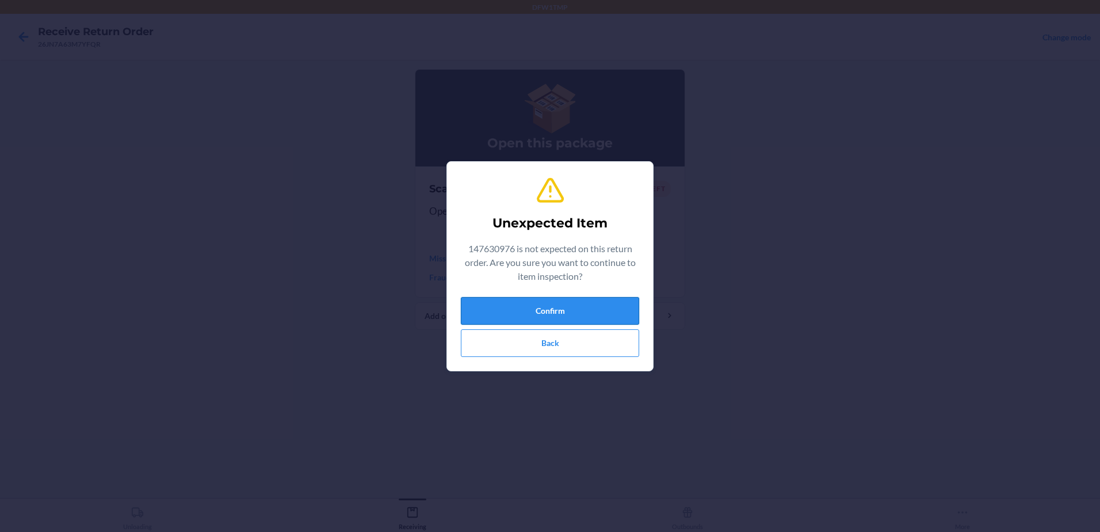
click at [553, 302] on button "Confirm" at bounding box center [550, 311] width 178 height 28
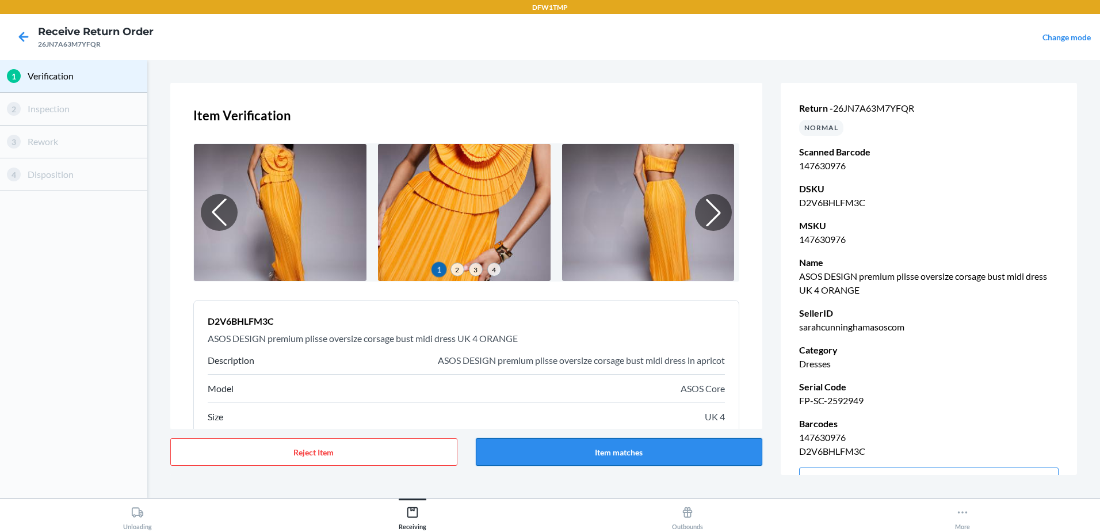
click at [576, 453] on button "Item matches" at bounding box center [619, 452] width 287 height 28
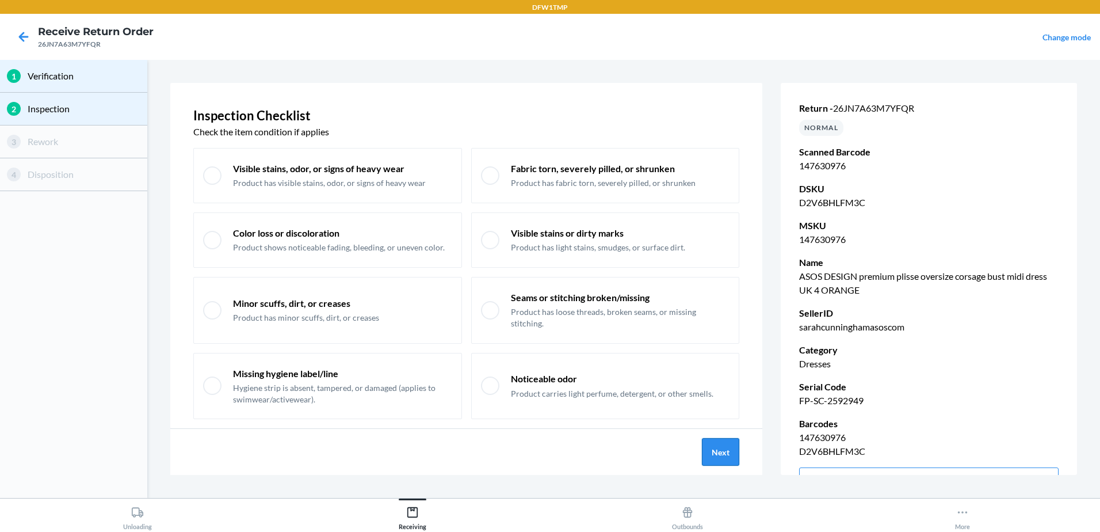
click at [727, 453] on button "Next" at bounding box center [720, 452] width 37 height 28
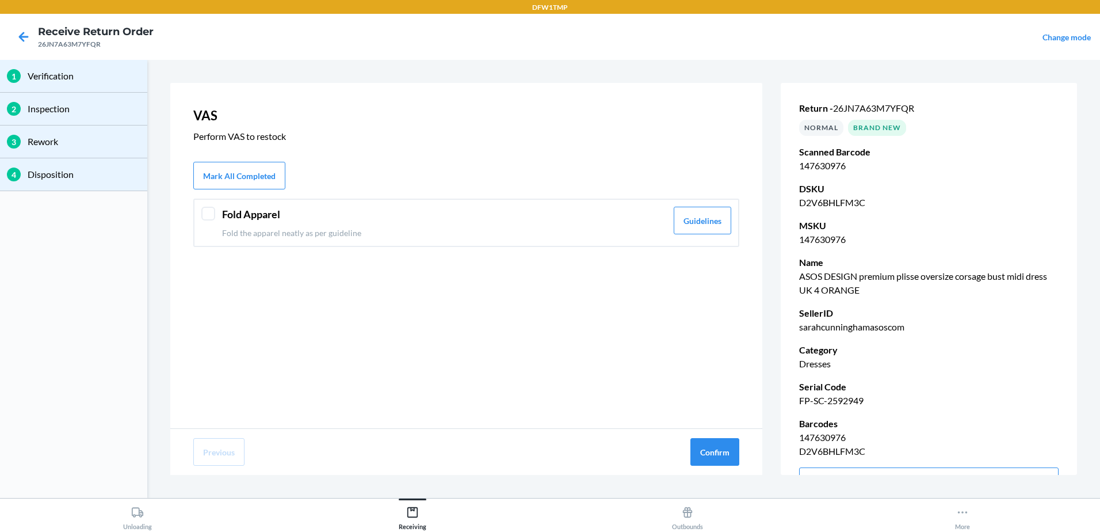
click at [213, 215] on div at bounding box center [208, 214] width 14 height 14
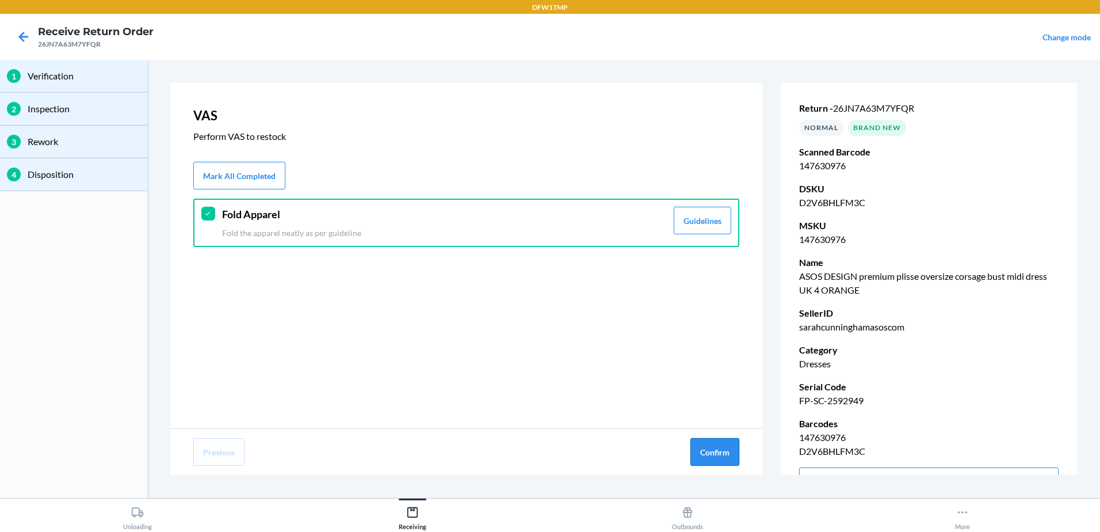
click at [716, 459] on button "Confirm" at bounding box center [714, 452] width 49 height 28
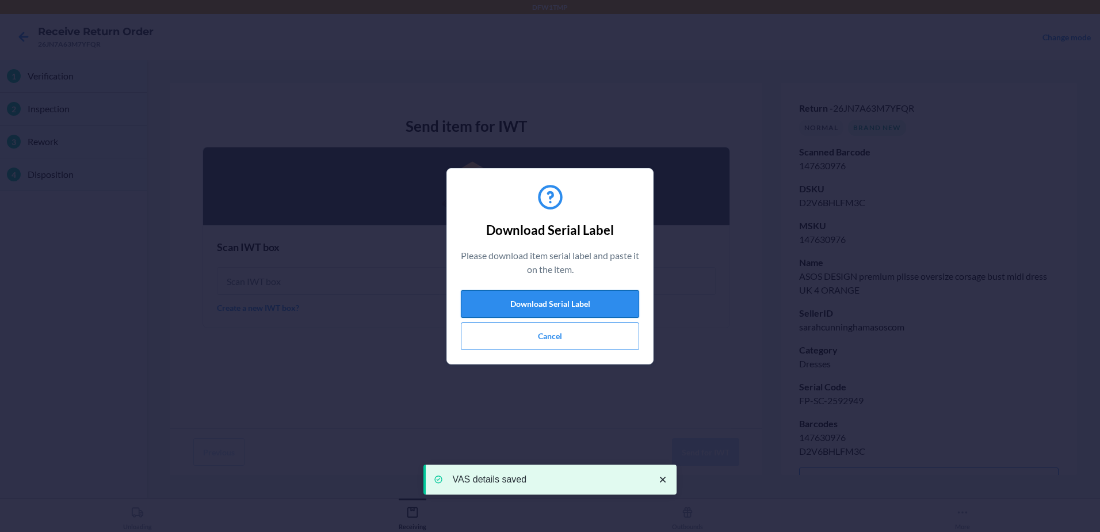
click at [550, 309] on button "Download Serial Label" at bounding box center [550, 304] width 178 height 28
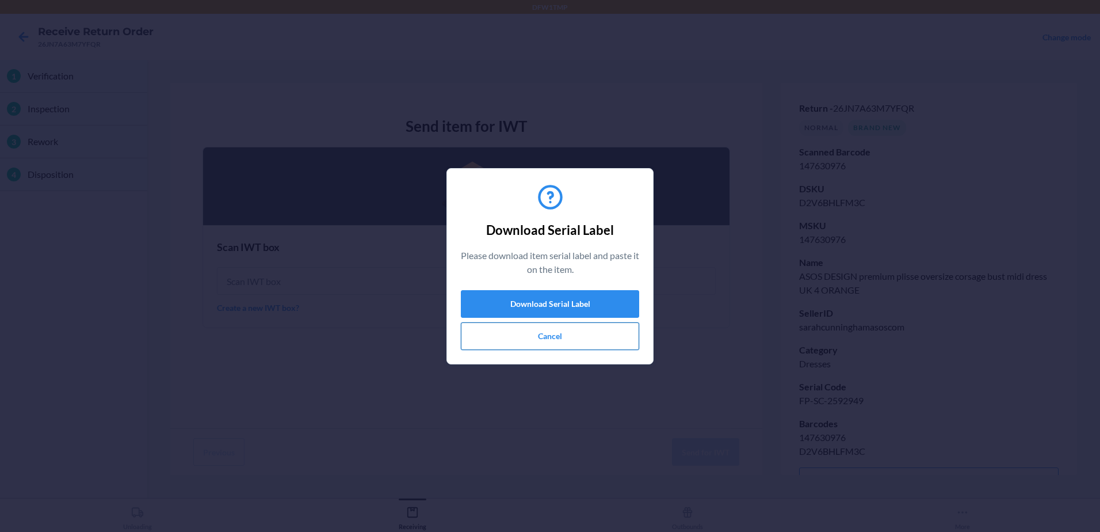
click at [531, 339] on button "Cancel" at bounding box center [550, 336] width 178 height 28
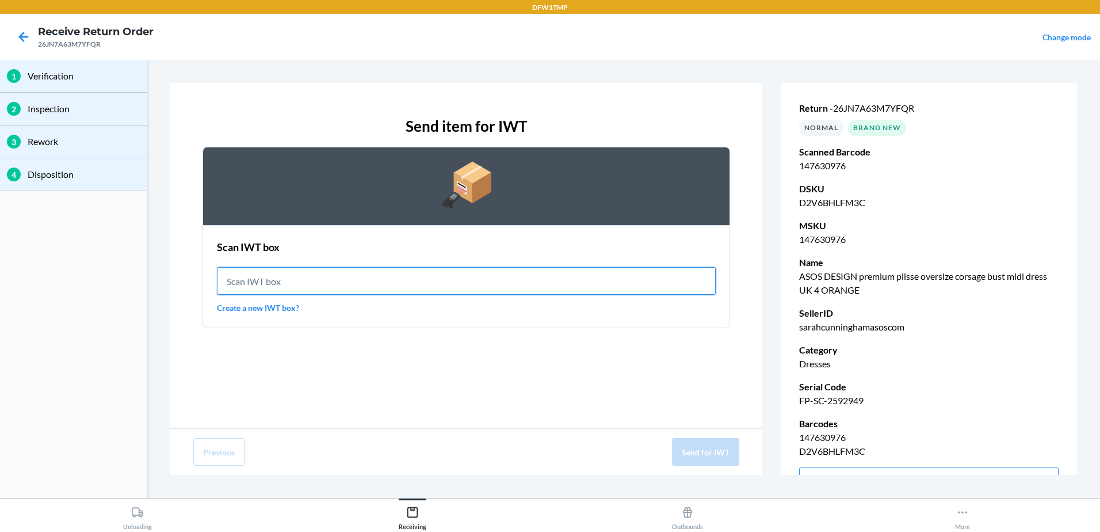
click at [292, 280] on input "text" at bounding box center [466, 281] width 499 height 28
type input "IWT0000019DM"
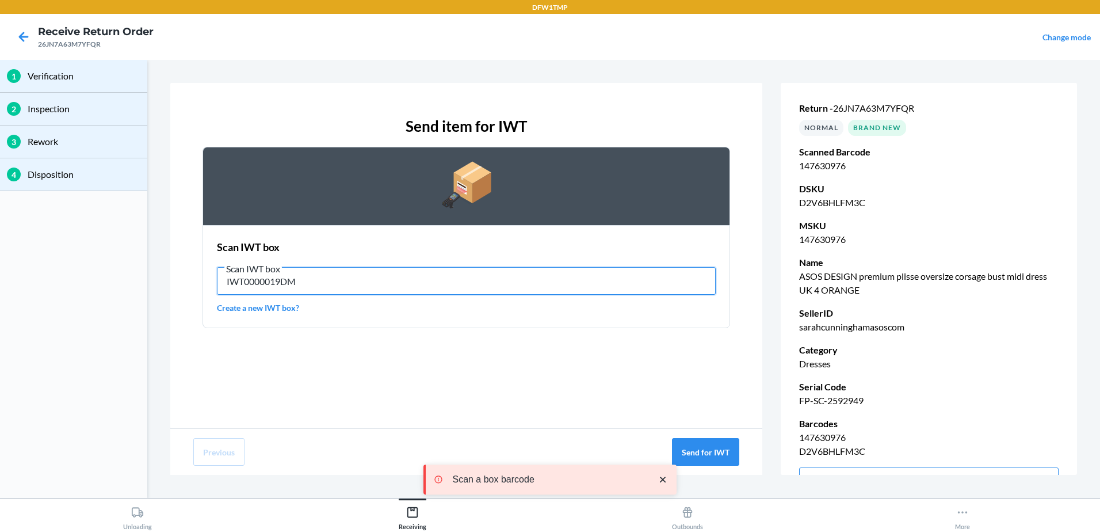
drag, startPoint x: 337, startPoint y: 270, endPoint x: 337, endPoint y: 277, distance: 6.9
click at [337, 274] on input "IWT0000019DM" at bounding box center [466, 281] width 499 height 28
click at [337, 277] on input "IWT0000019DM" at bounding box center [466, 281] width 499 height 28
click at [383, 276] on input "IWT0000019DM" at bounding box center [466, 281] width 499 height 28
click at [386, 277] on input "IWT0000019DM" at bounding box center [466, 281] width 499 height 28
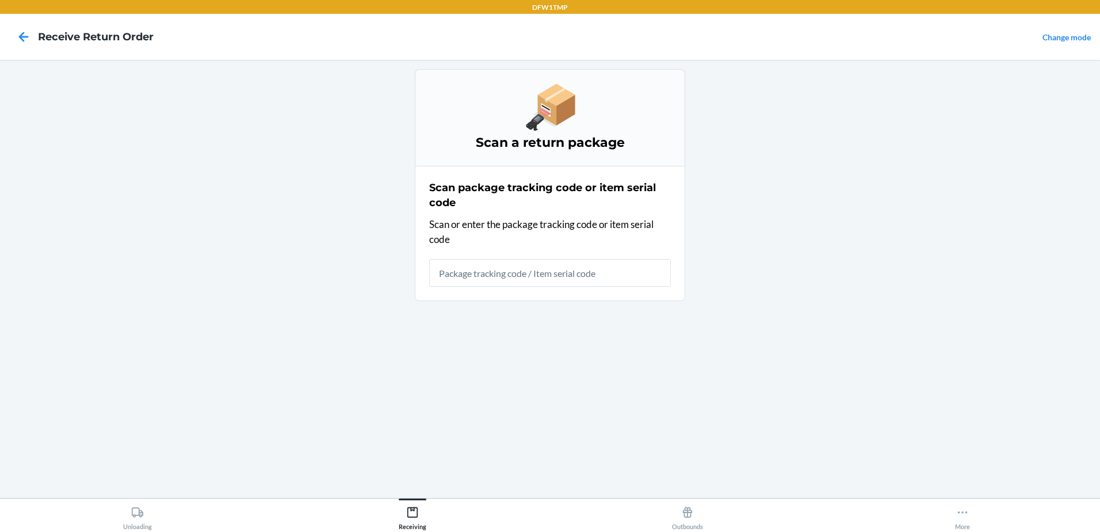
click at [1078, 33] on nav "Receive Return Order Change mode" at bounding box center [550, 37] width 1100 height 46
drag, startPoint x: 1078, startPoint y: 33, endPoint x: 990, endPoint y: 28, distance: 88.2
click at [953, 17] on nav "Receive Return Order Change mode" at bounding box center [550, 37] width 1100 height 46
click at [1063, 36] on link "Change mode" at bounding box center [1067, 37] width 48 height 10
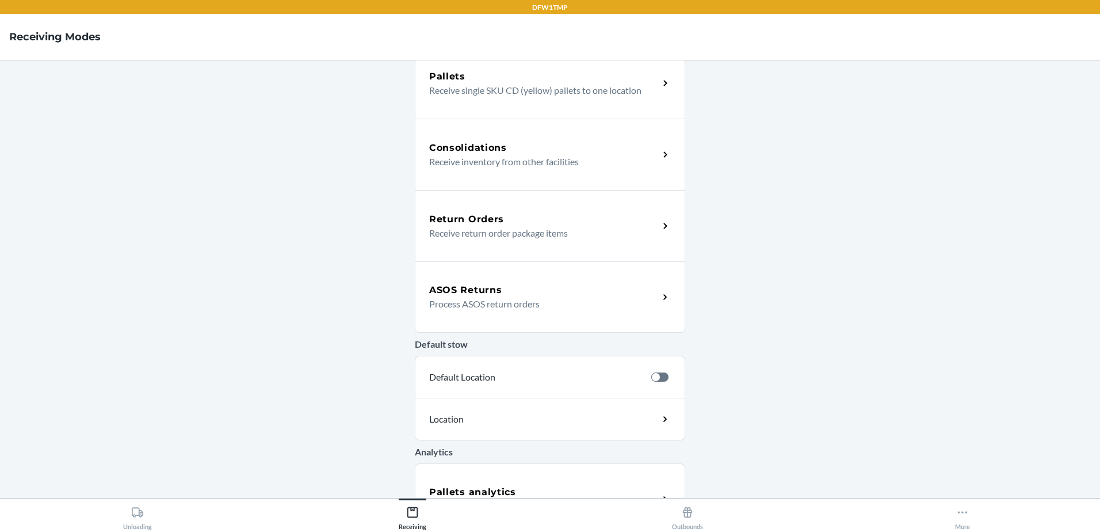
scroll to position [213, 0]
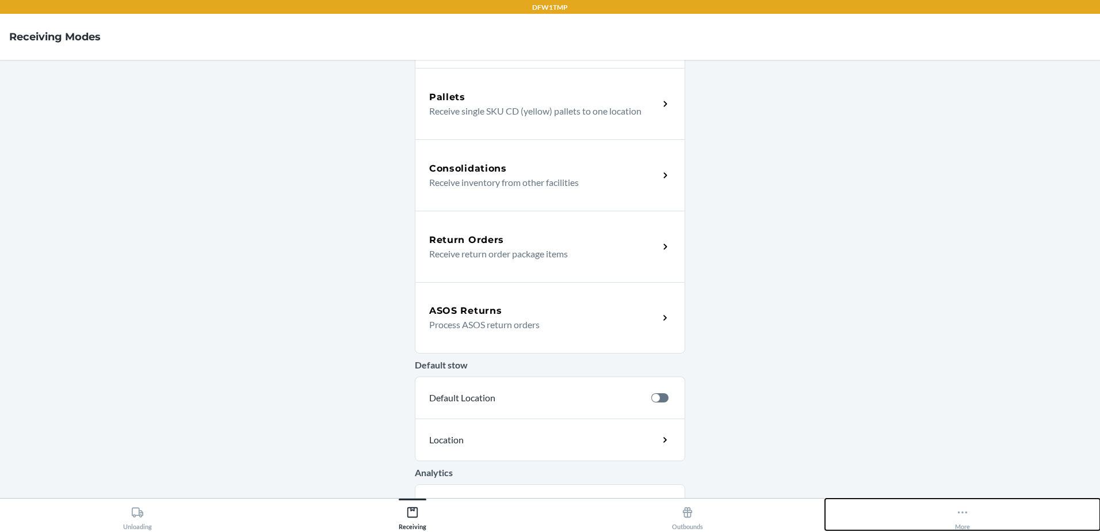
click at [975, 516] on button "More" at bounding box center [962, 514] width 275 height 32
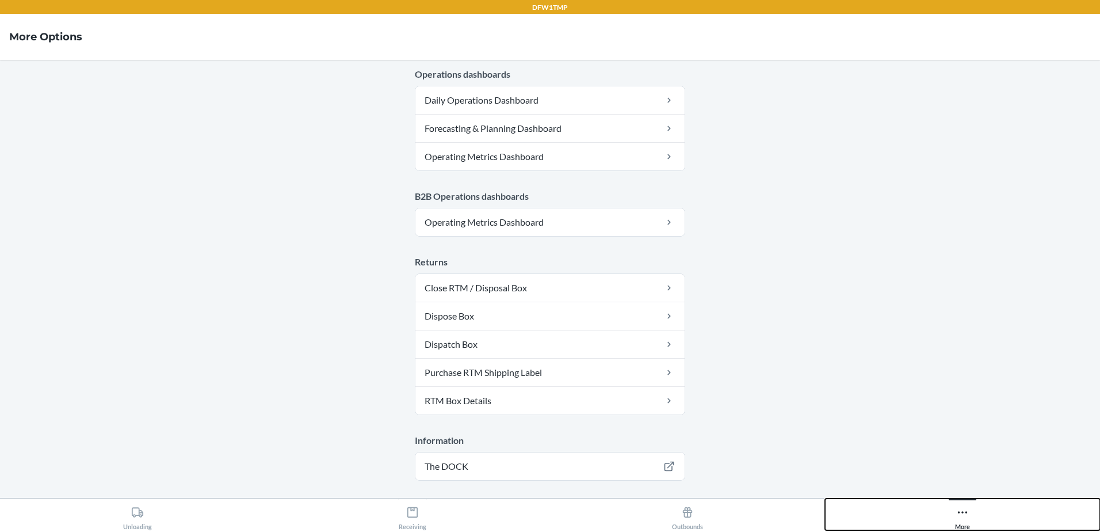
scroll to position [574, 0]
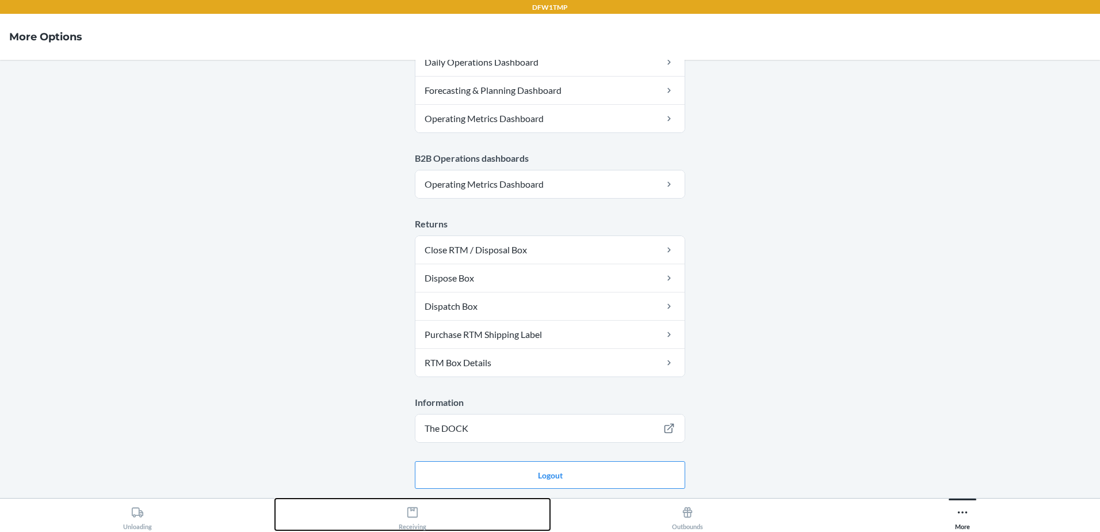
click at [402, 522] on div "Receiving" at bounding box center [413, 515] width 28 height 29
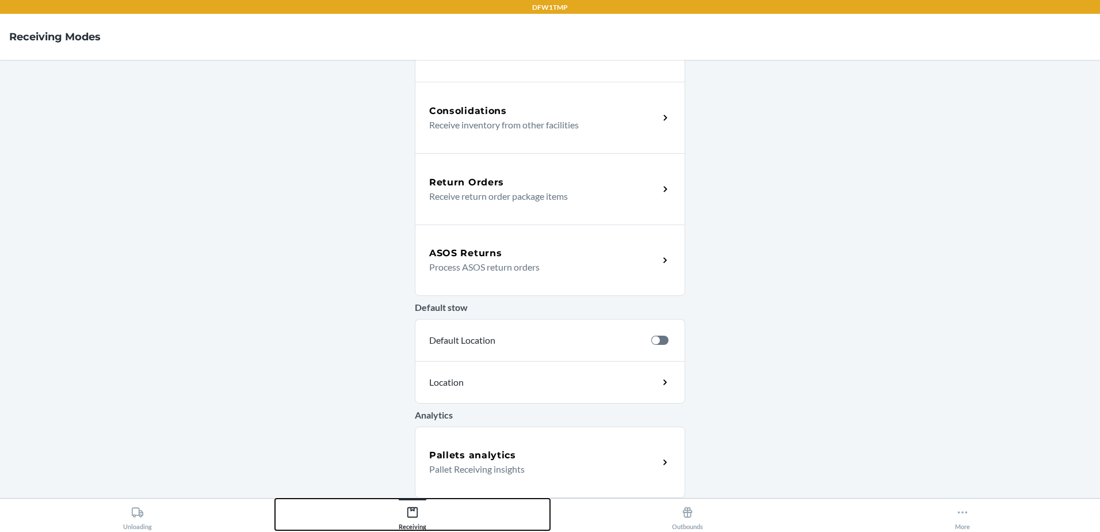
scroll to position [270, 0]
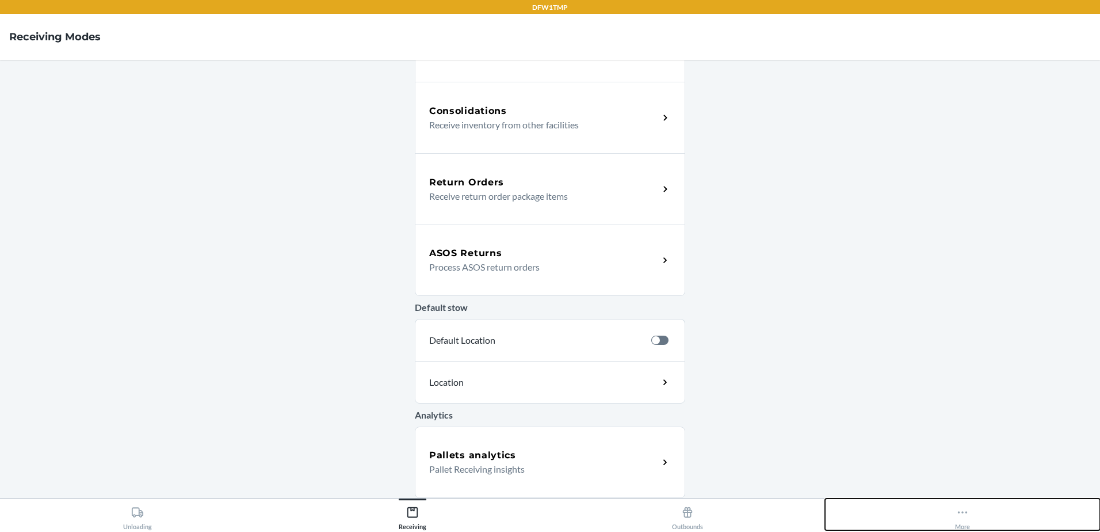
click at [977, 524] on button "More" at bounding box center [962, 514] width 275 height 32
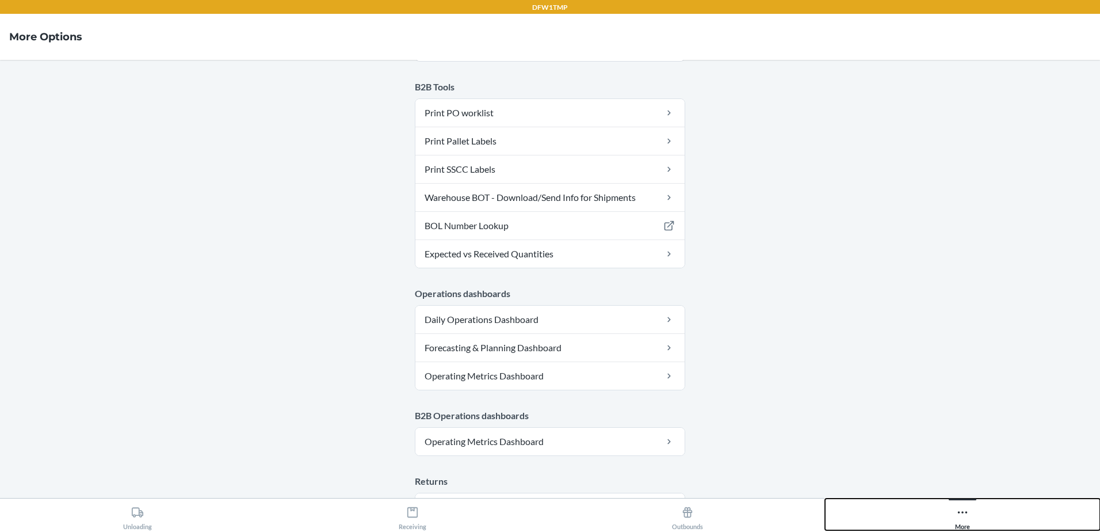
scroll to position [574, 0]
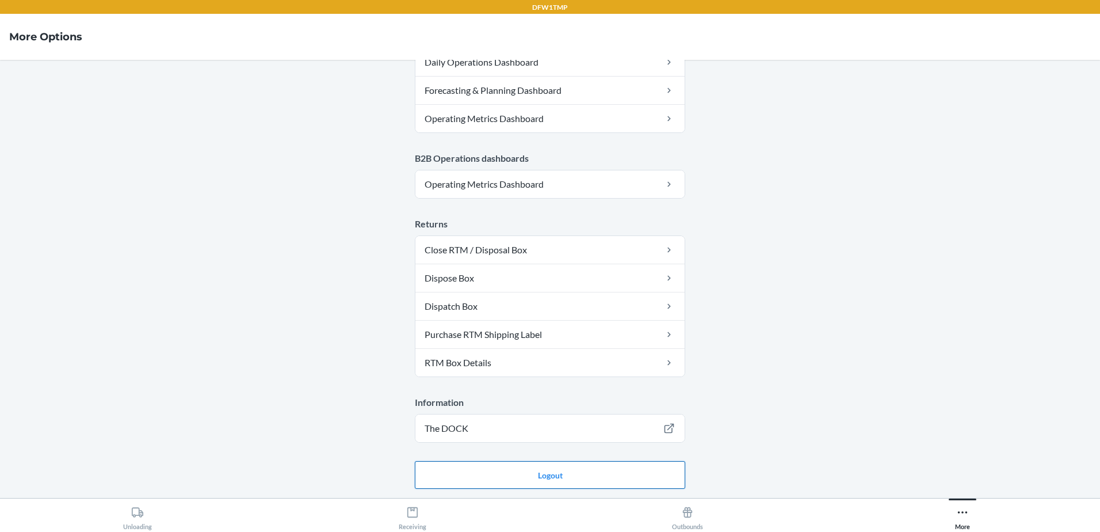
click at [547, 473] on button "Logout" at bounding box center [550, 475] width 270 height 28
